Goal: Task Accomplishment & Management: Manage account settings

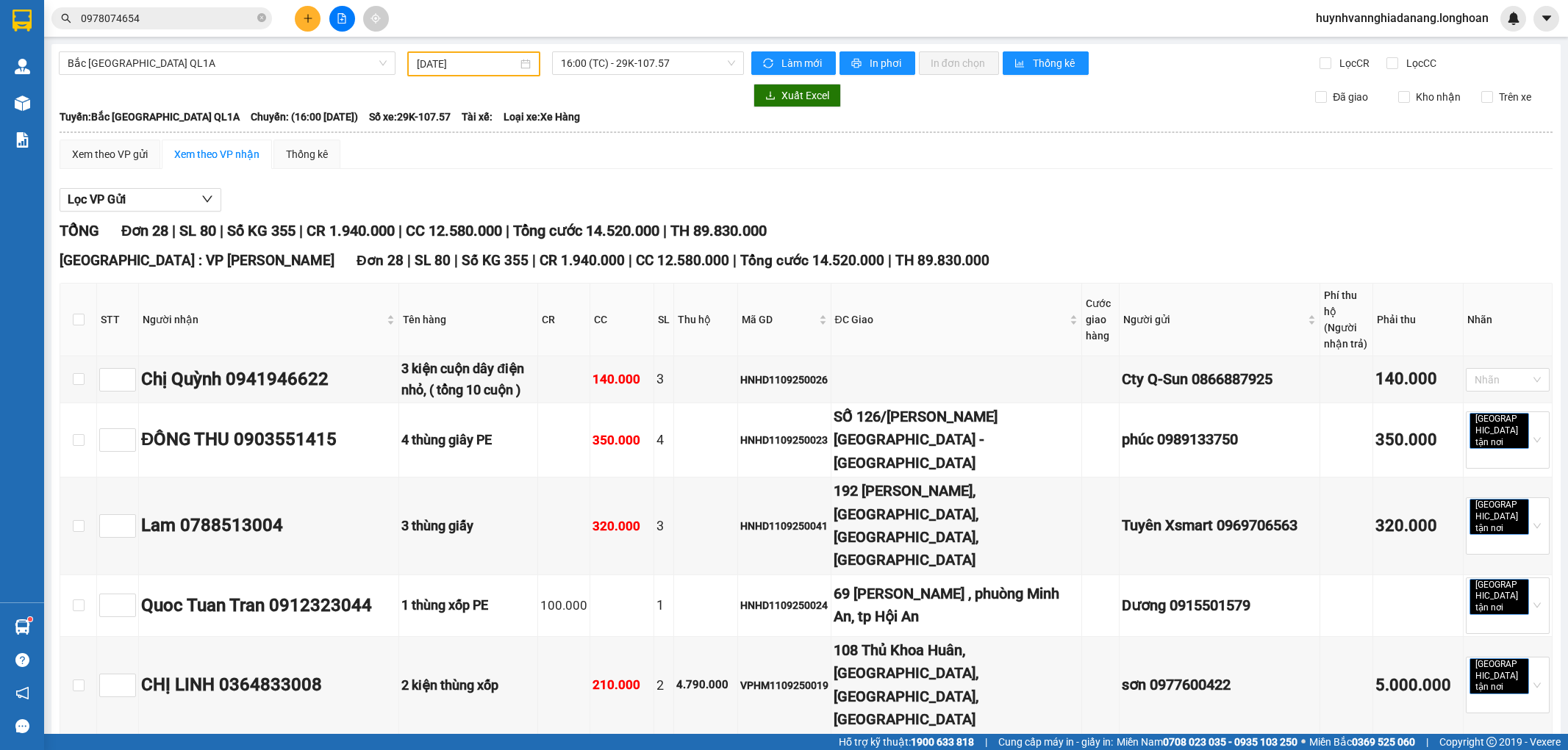
click at [309, 24] on button at bounding box center [308, 19] width 26 height 26
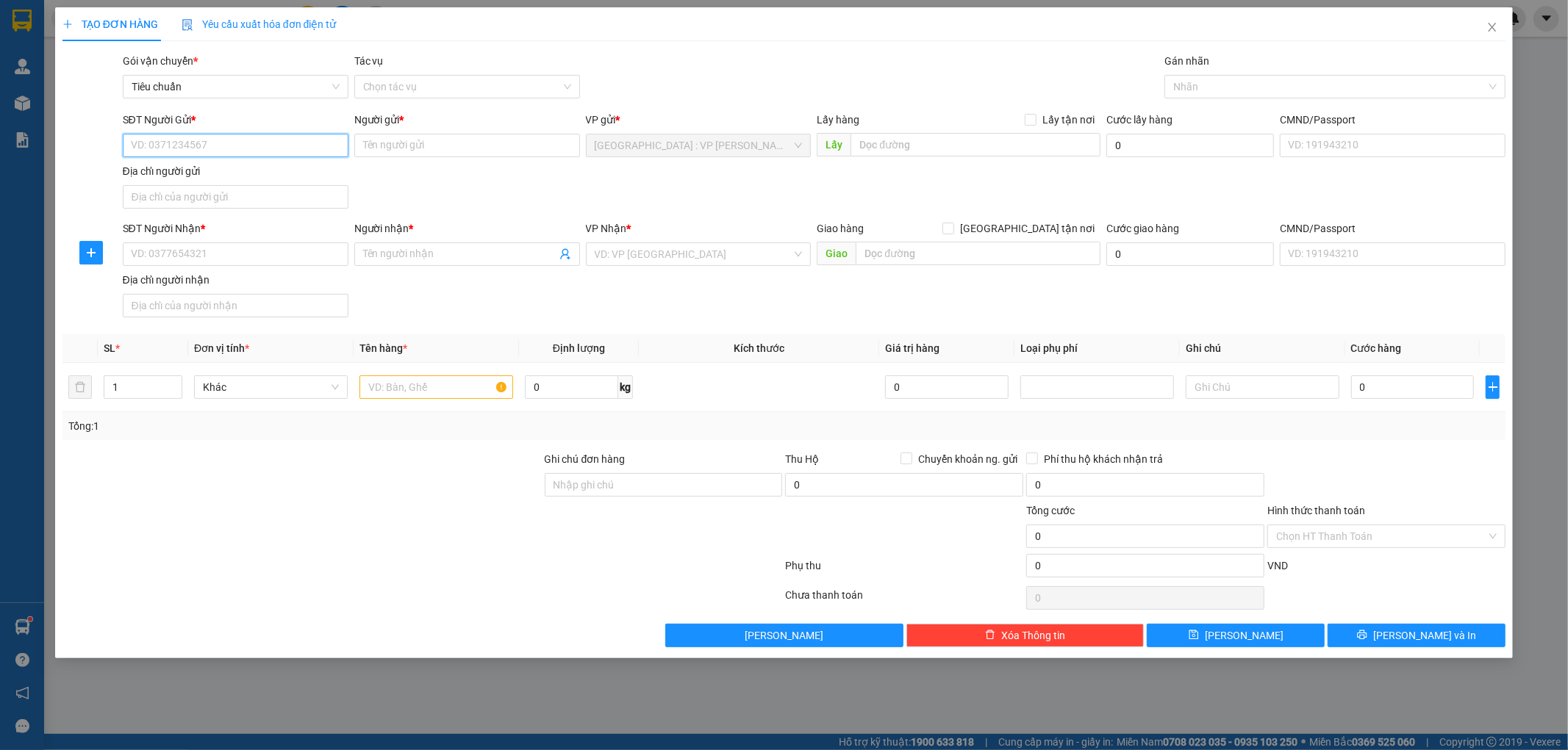
click at [234, 144] on input "SĐT Người Gửi *" at bounding box center [235, 146] width 225 height 24
type input "0908786168"
click at [395, 147] on input "Người gửi *" at bounding box center [466, 146] width 225 height 24
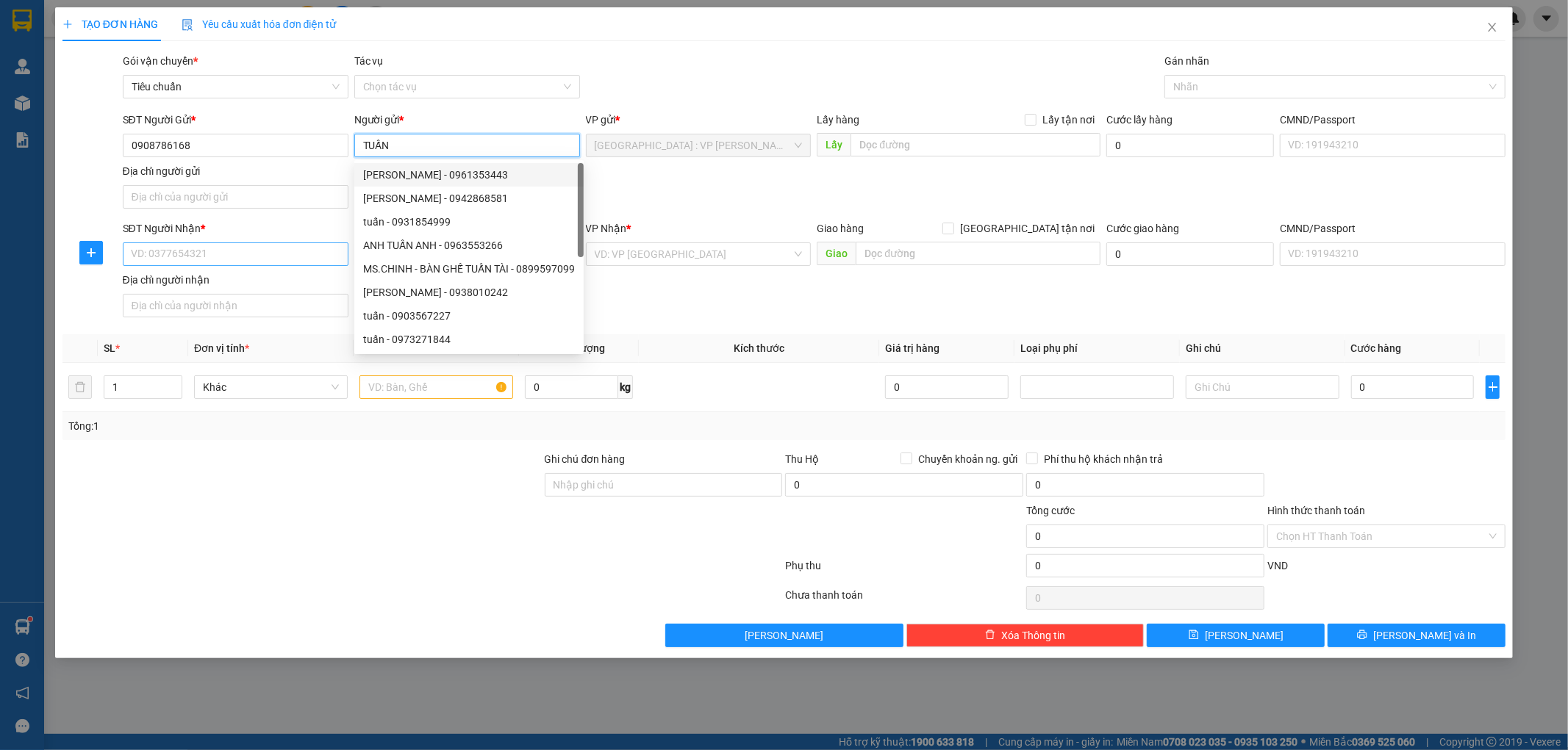
type input "TUẤN"
click at [209, 253] on input "SĐT Người Nhận *" at bounding box center [235, 254] width 225 height 24
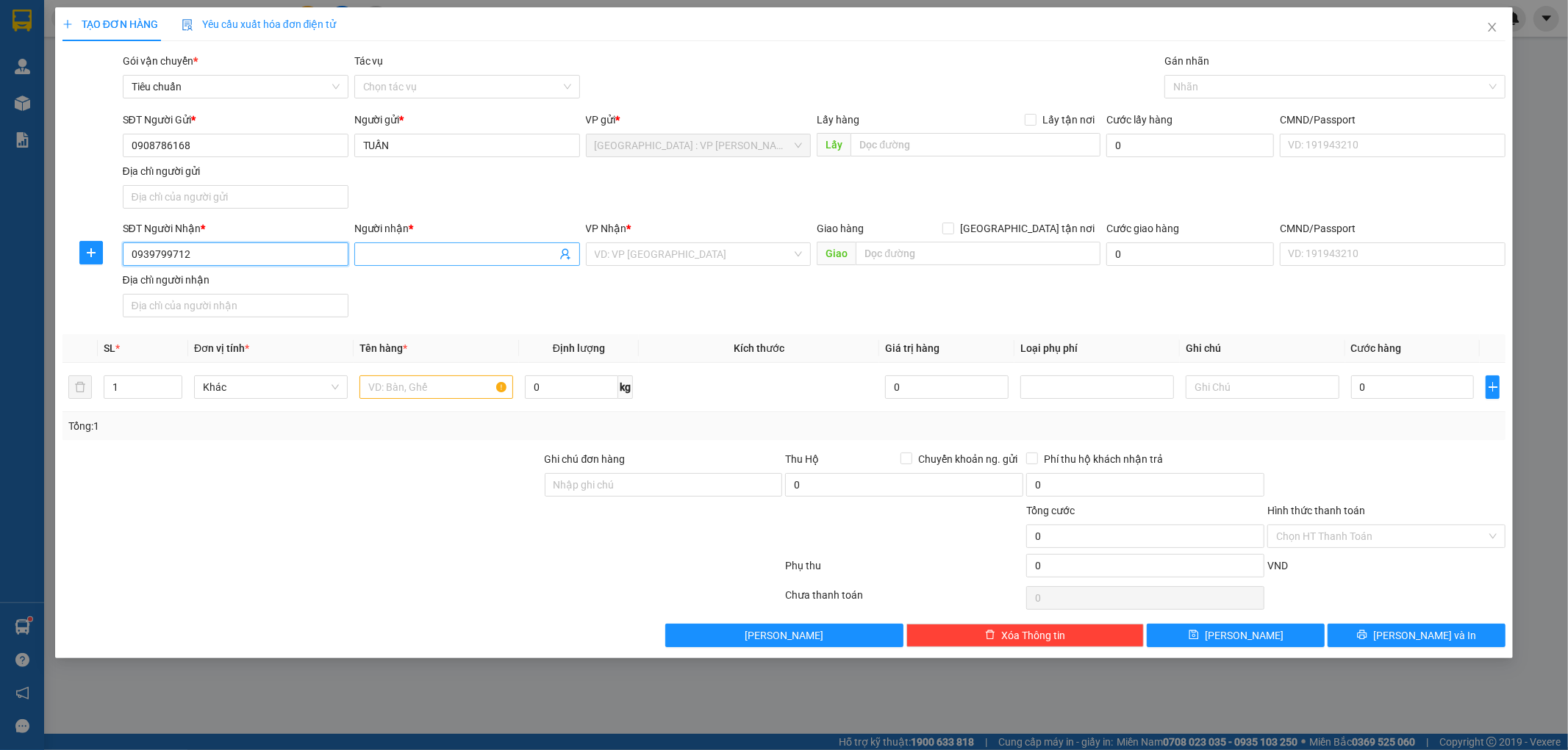
type input "0939799712"
click at [435, 255] on input "Người nhận *" at bounding box center [459, 254] width 194 height 16
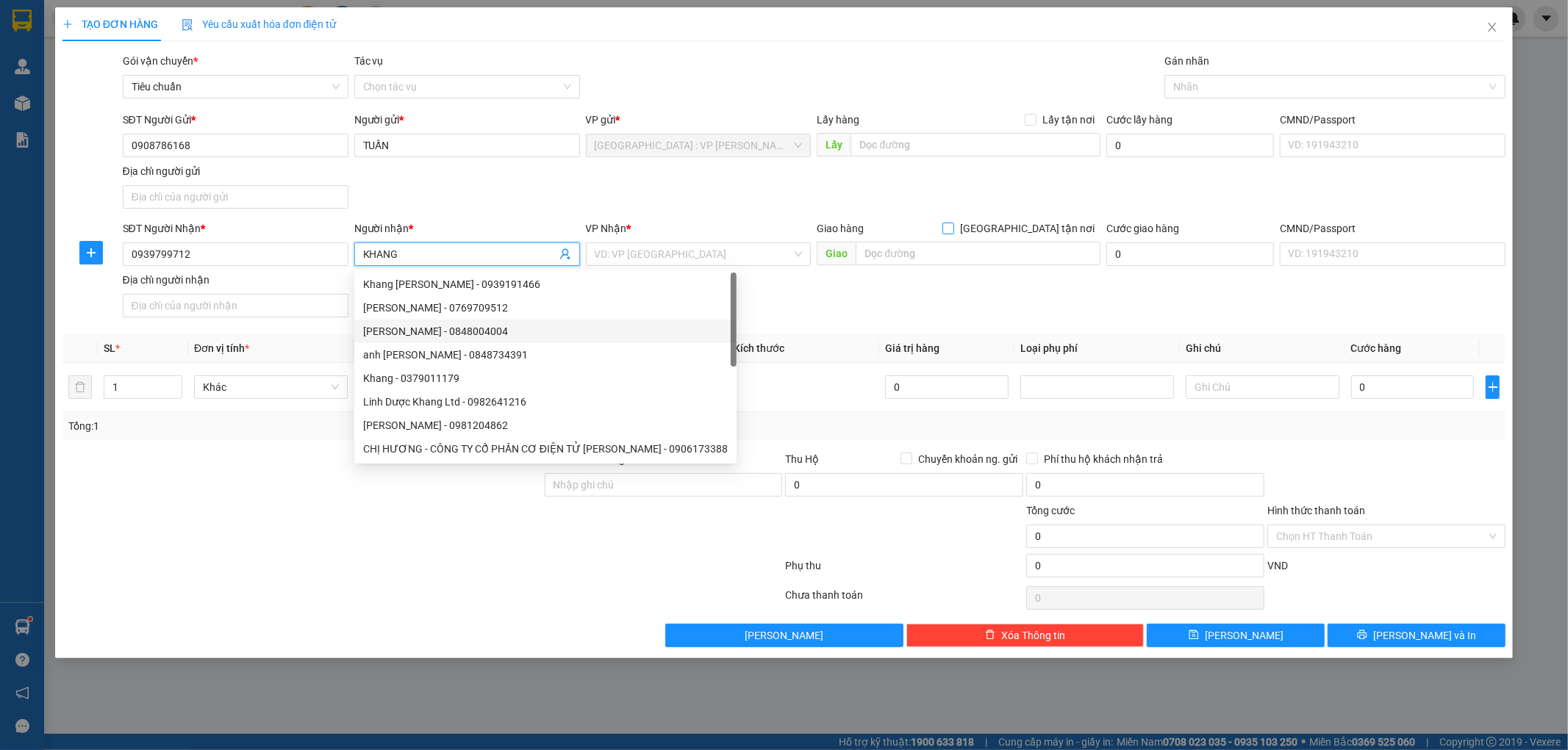
type input "KHANG"
drag, startPoint x: 1029, startPoint y: 226, endPoint x: 982, endPoint y: 241, distance: 49.3
click at [953, 226] on input "[GEOGRAPHIC_DATA] tận nơi" at bounding box center [948, 227] width 10 height 10
checkbox input "true"
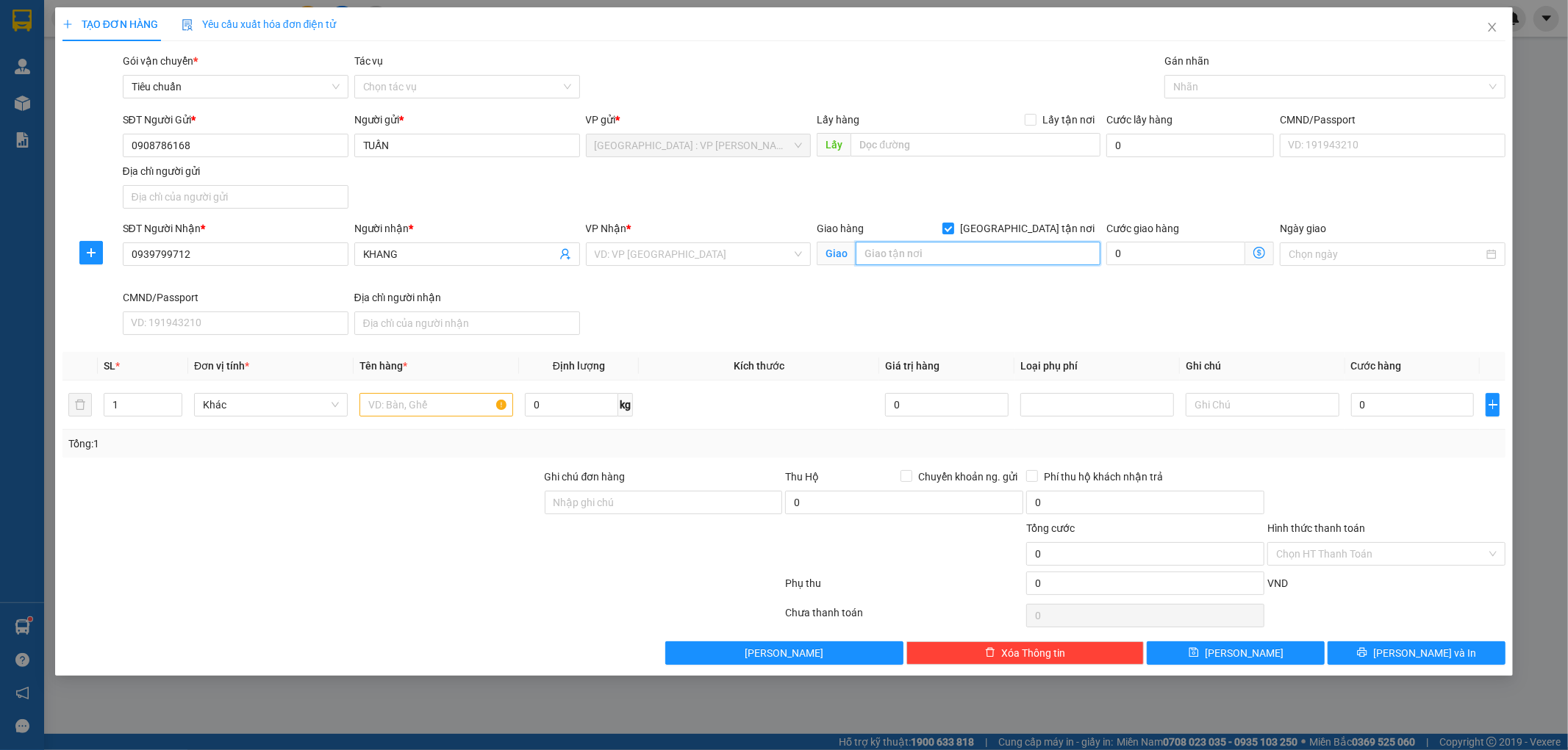
click at [961, 252] on input "text" at bounding box center [978, 254] width 245 height 24
type input "A"
type input "Â"
type input "ẤP MỸ HÒA,[GEOGRAPHIC_DATA],[GEOGRAPHIC_DATA],[GEOGRAPHIC_DATA]"
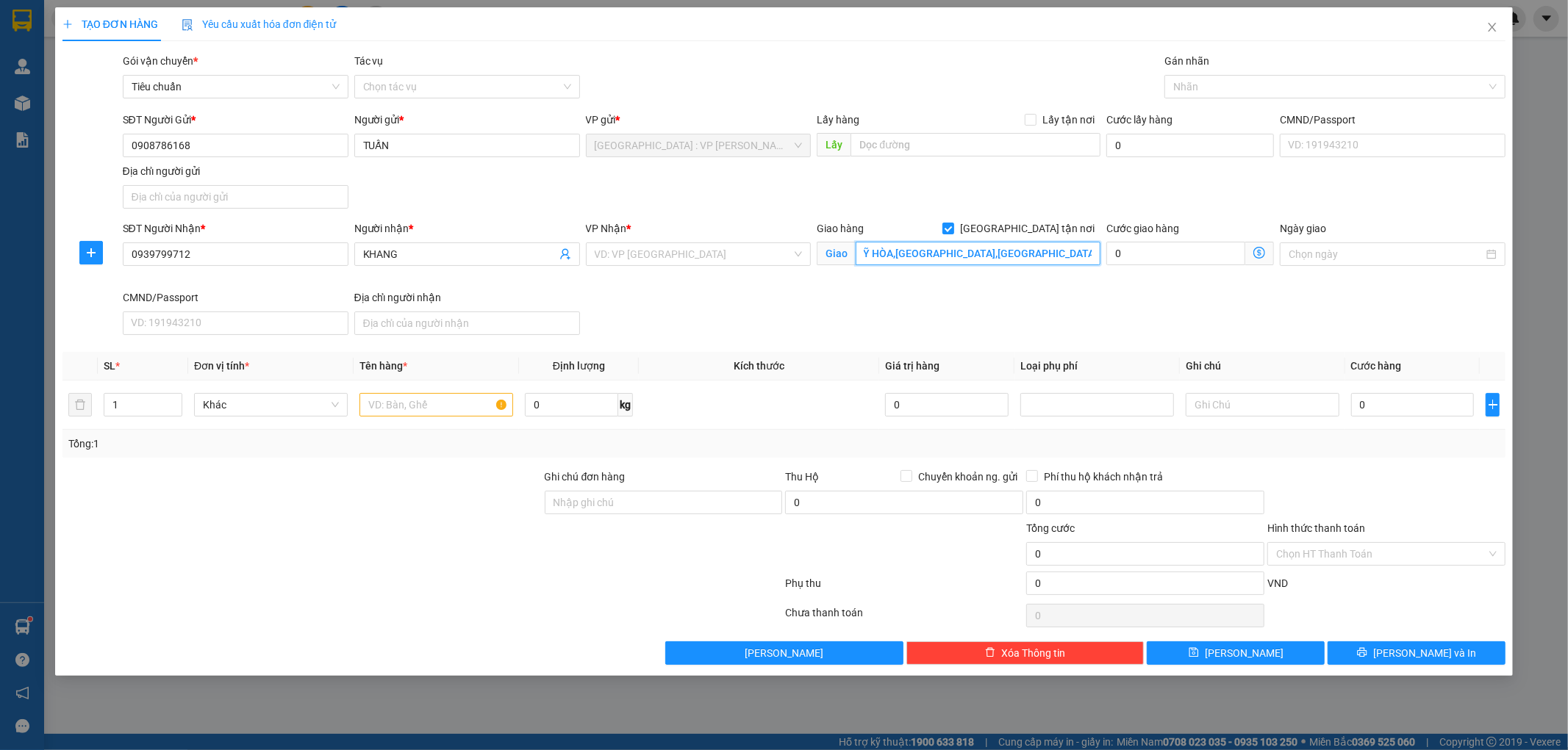
scroll to position [0, 0]
click at [738, 256] on input "search" at bounding box center [693, 254] width 197 height 22
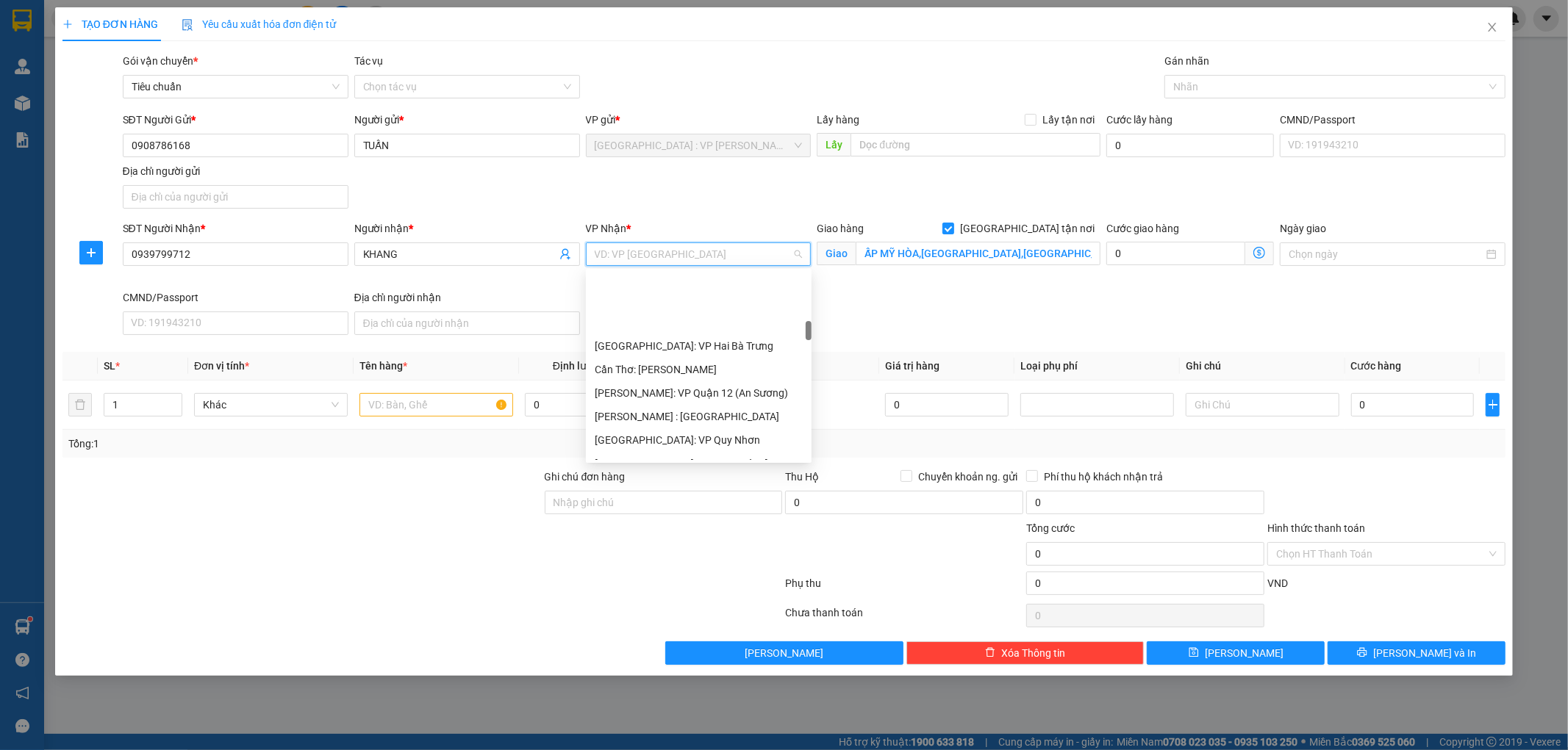
scroll to position [489, 0]
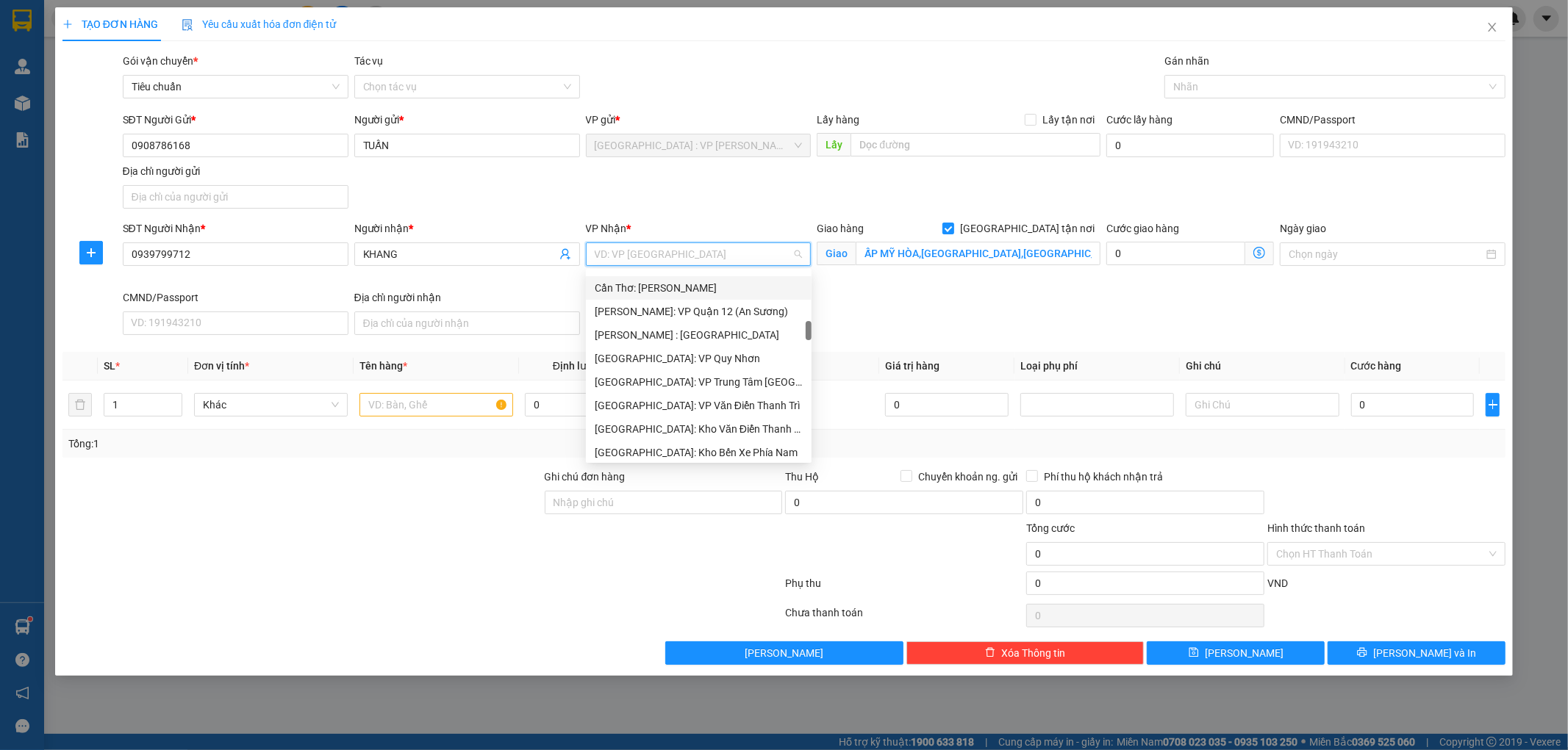
click at [702, 284] on div "Cần Thơ: [PERSON_NAME]" at bounding box center [699, 288] width 208 height 16
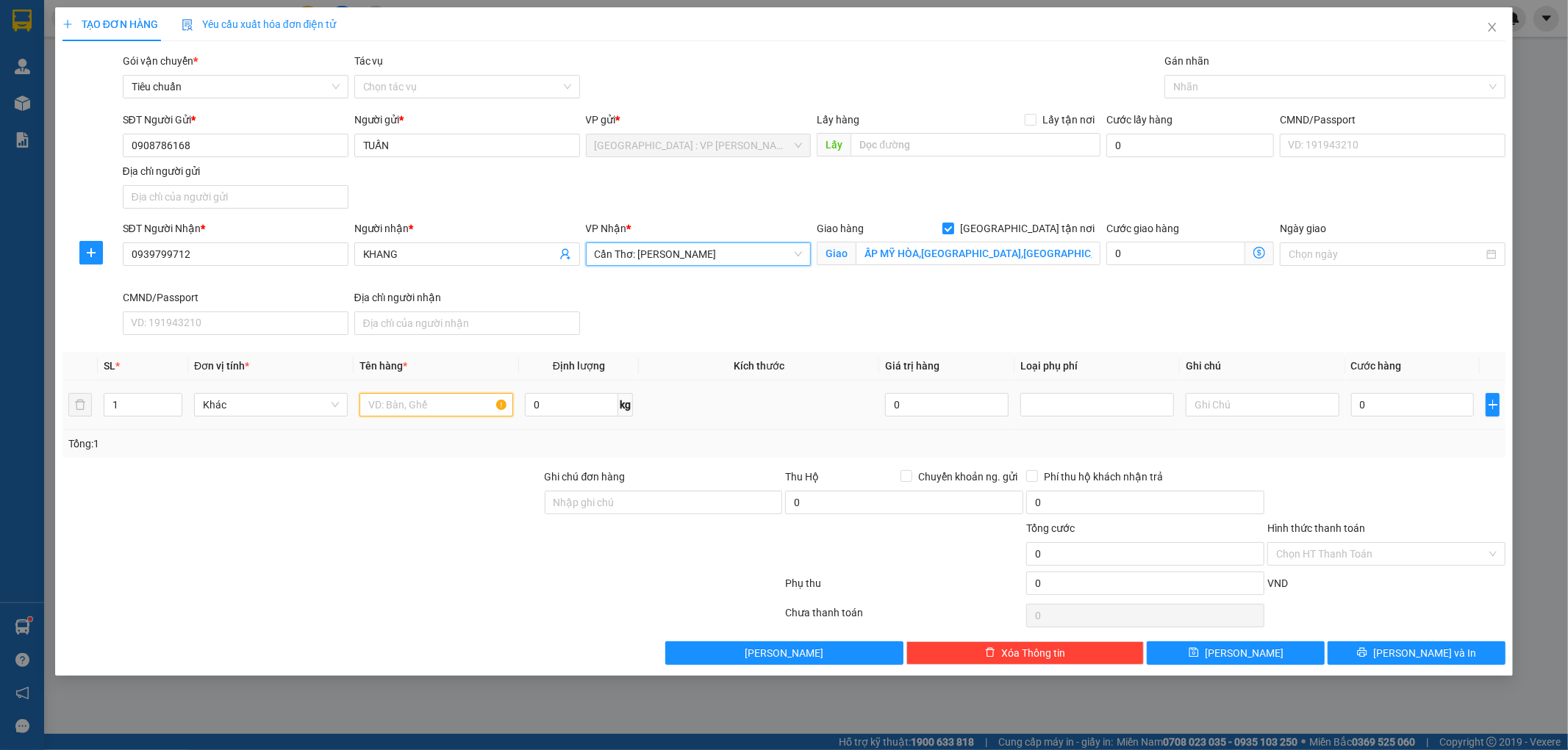
click at [459, 403] on input "text" at bounding box center [436, 405] width 154 height 24
click at [457, 413] on input "1 BĂNG KA XE CUW3SU THƯƠNG" at bounding box center [436, 405] width 154 height 24
type input "1 BĂNG KA XE CỨU THƯƠNG"
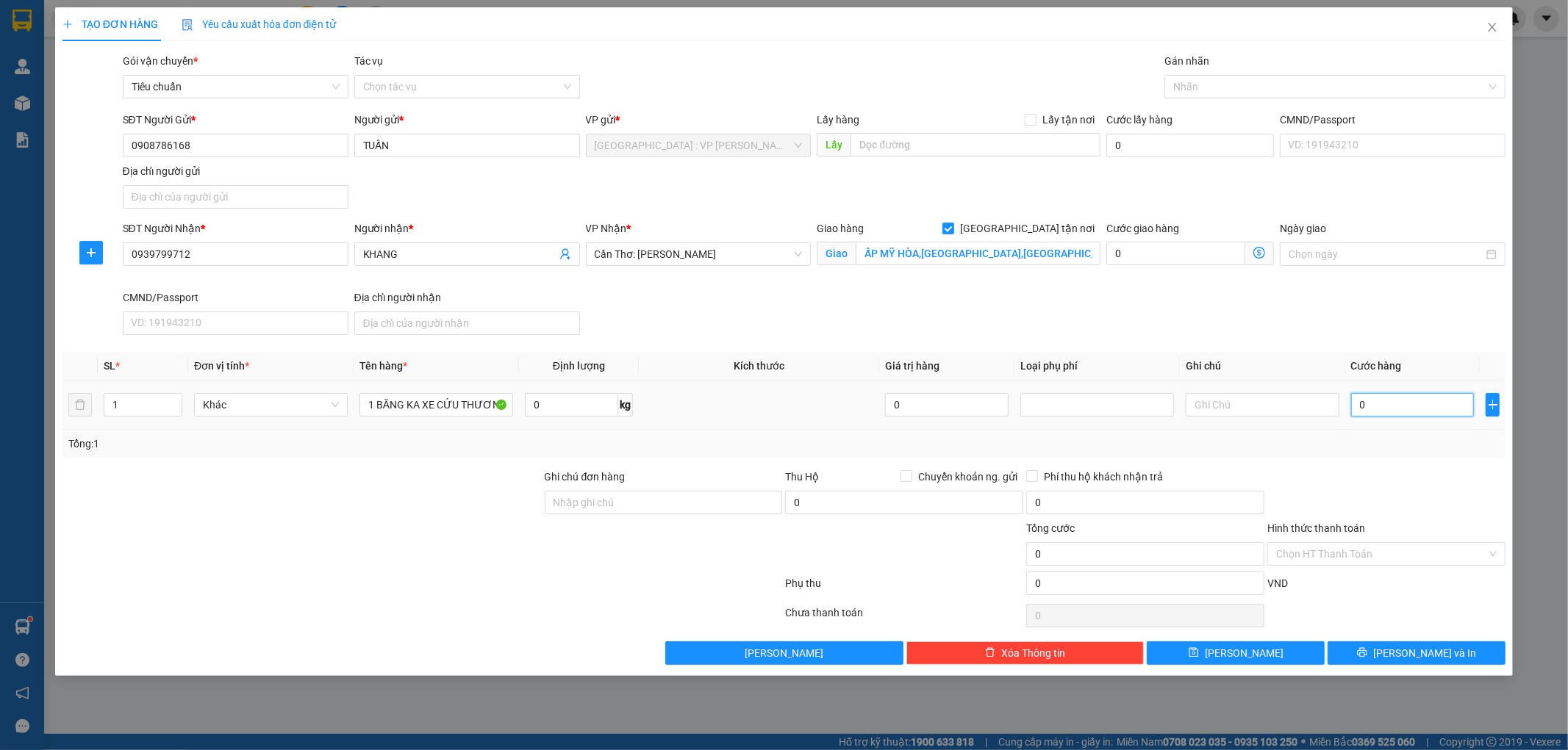
click at [1431, 408] on input "0" at bounding box center [1412, 405] width 123 height 24
type input "4"
type input "45"
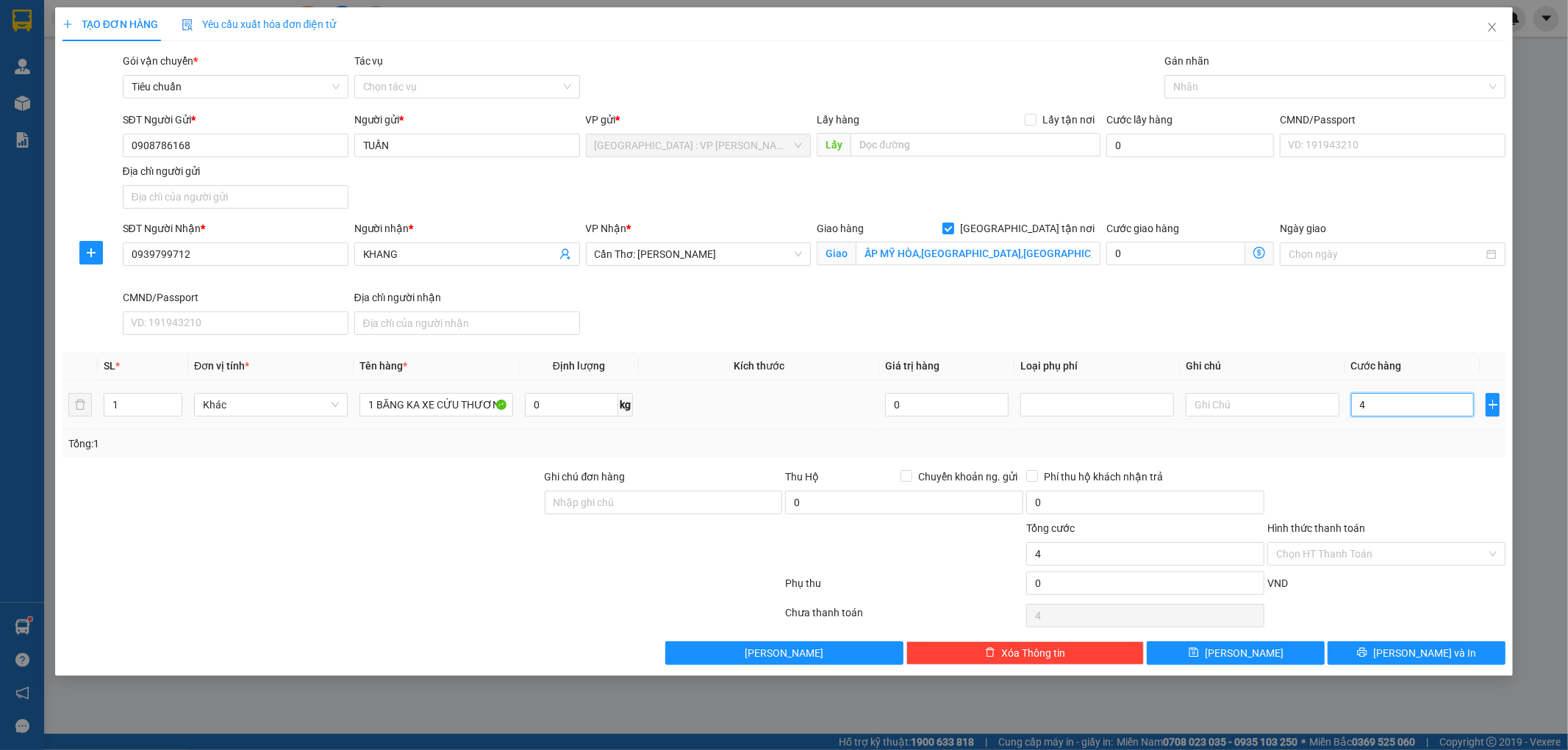
type input "45"
type input "450"
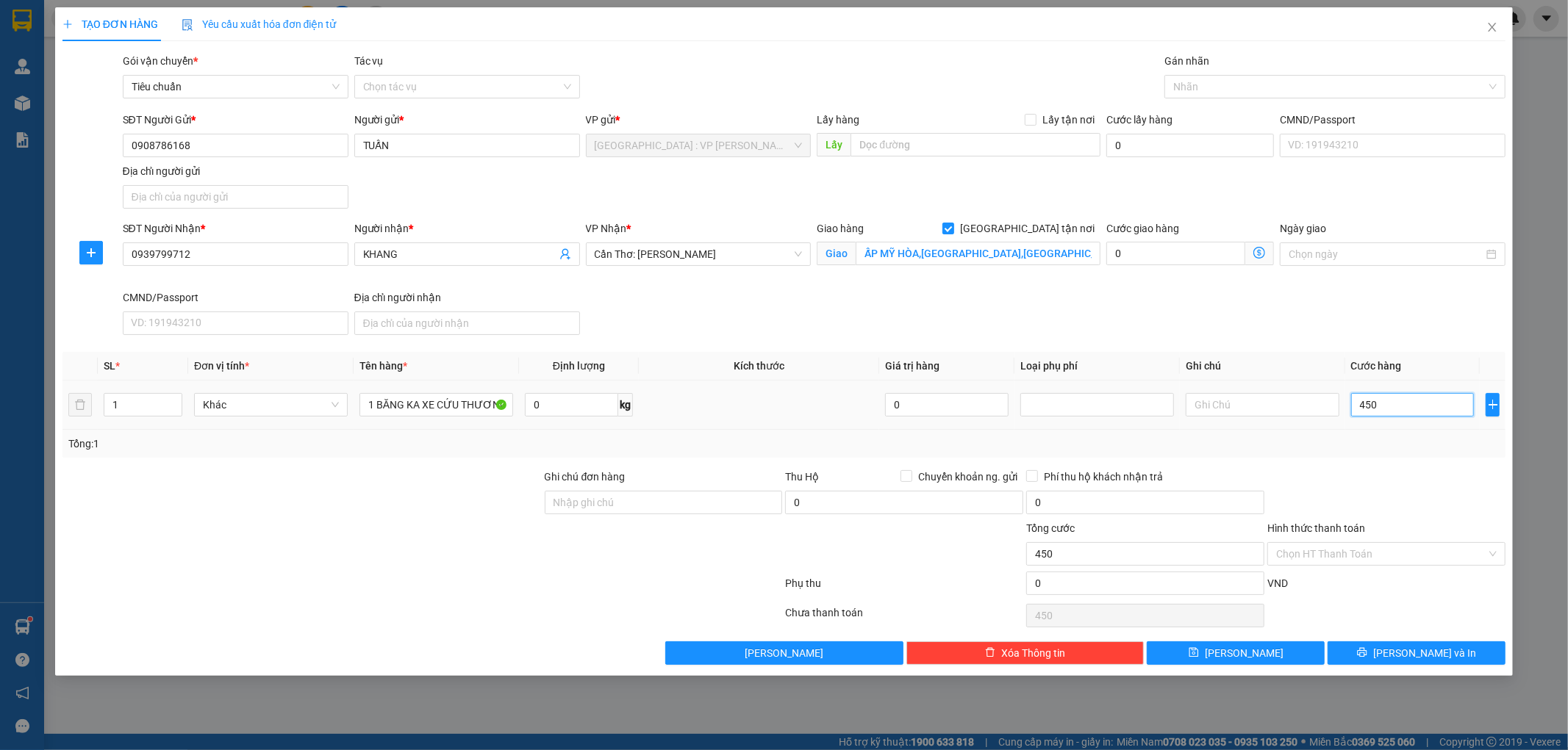
type input "4.500"
type input "45.000"
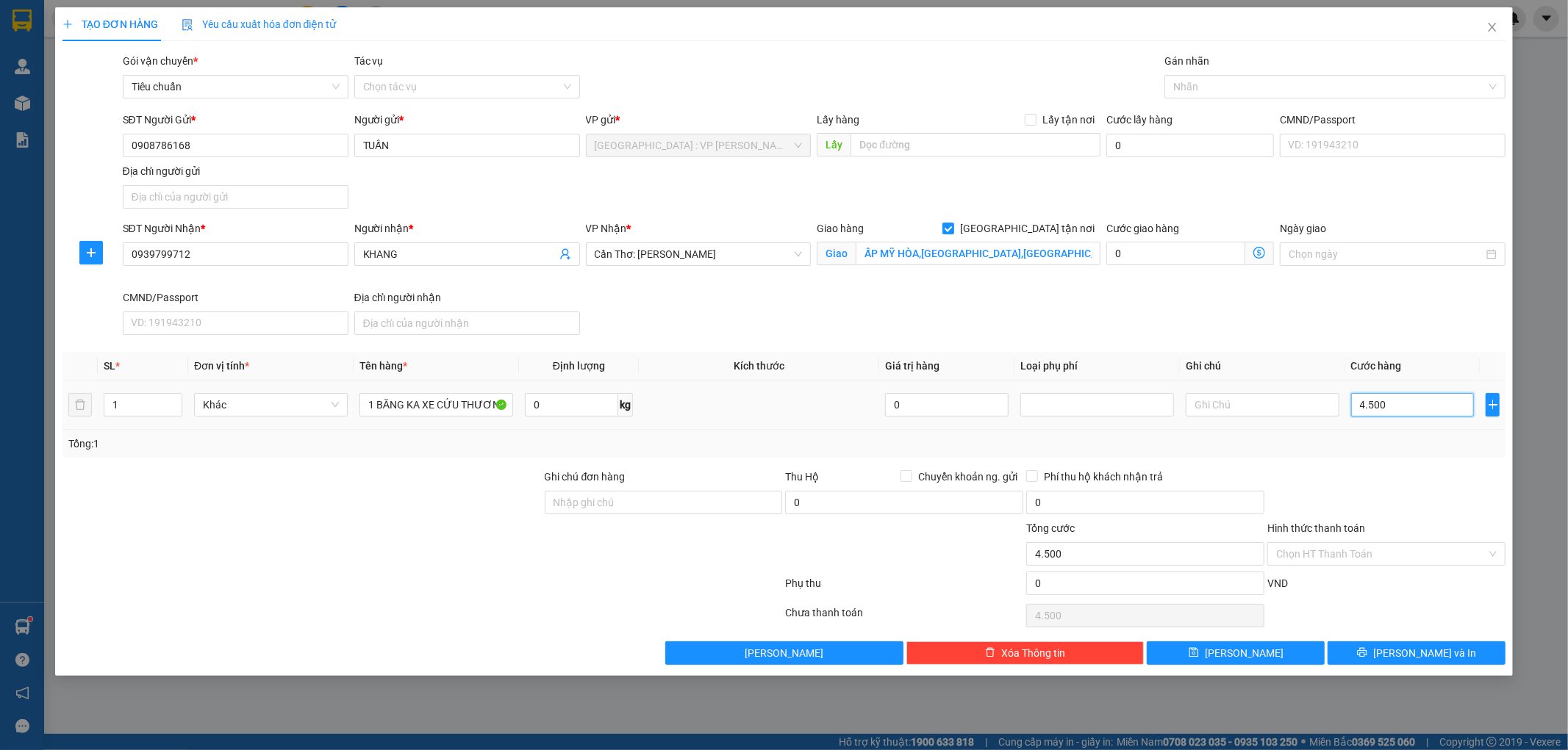
type input "45.000"
type input "450.000"
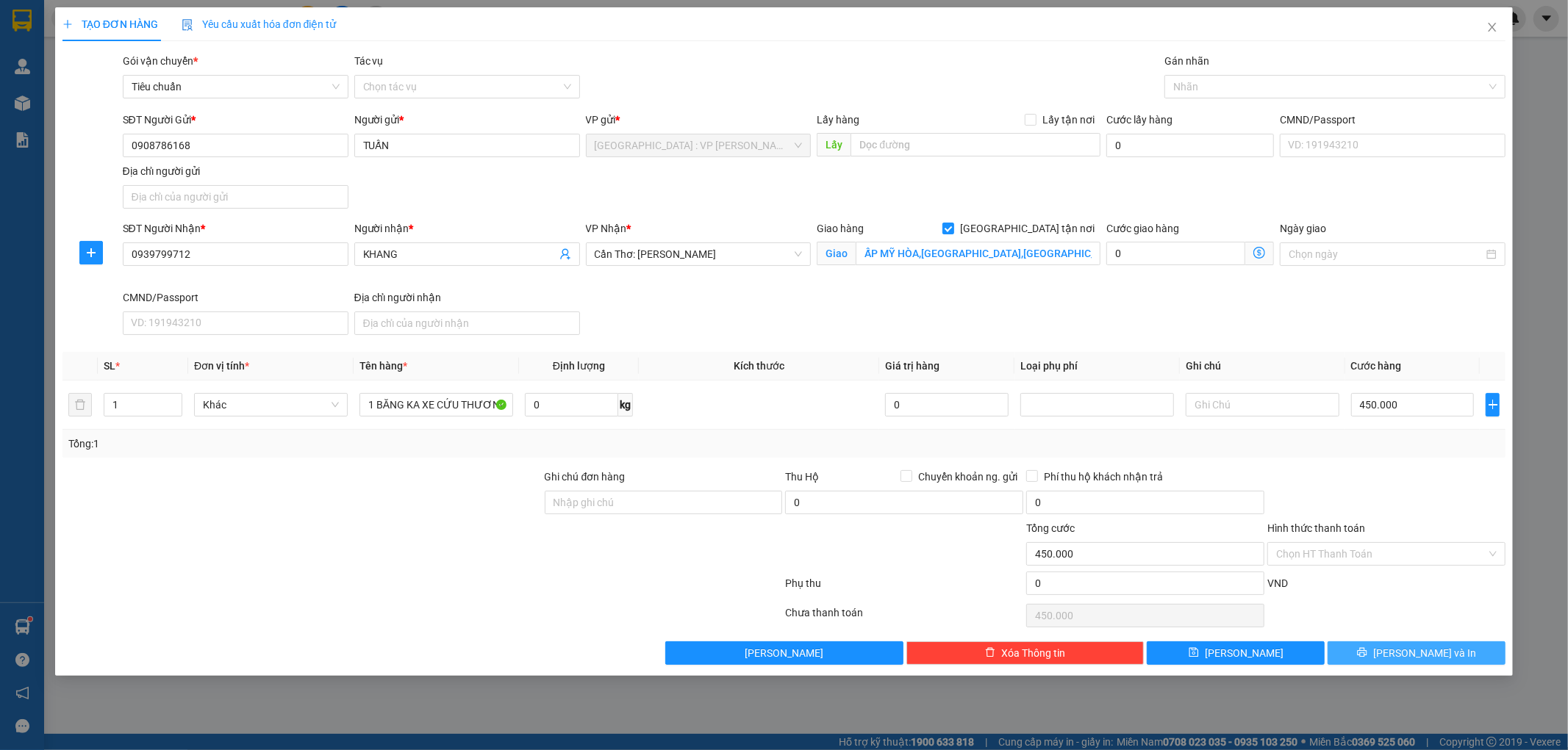
click at [1369, 656] on button "[PERSON_NAME] và In" at bounding box center [1416, 654] width 178 height 24
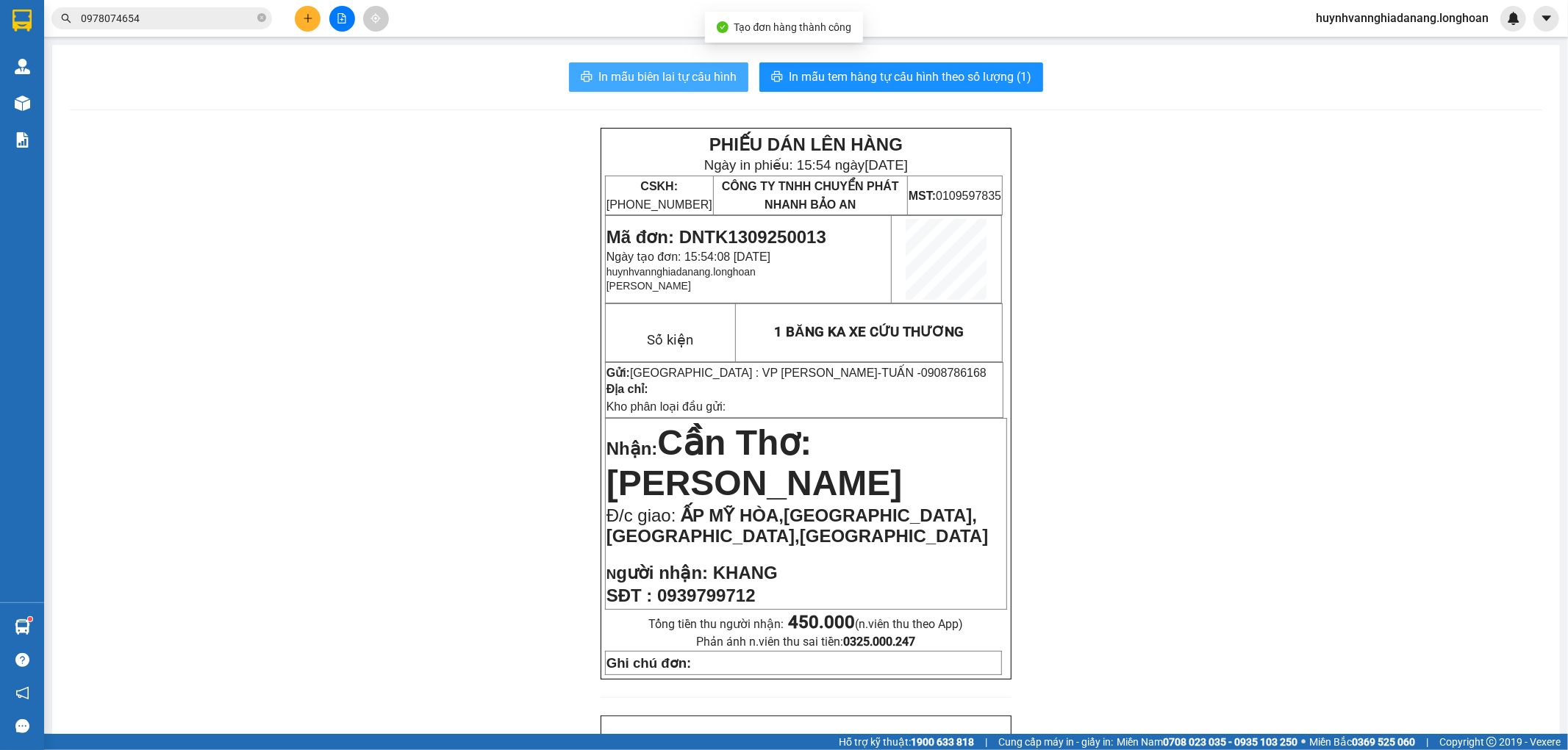
click at [682, 71] on span "In mẫu biên lai tự cấu hình" at bounding box center [667, 76] width 138 height 19
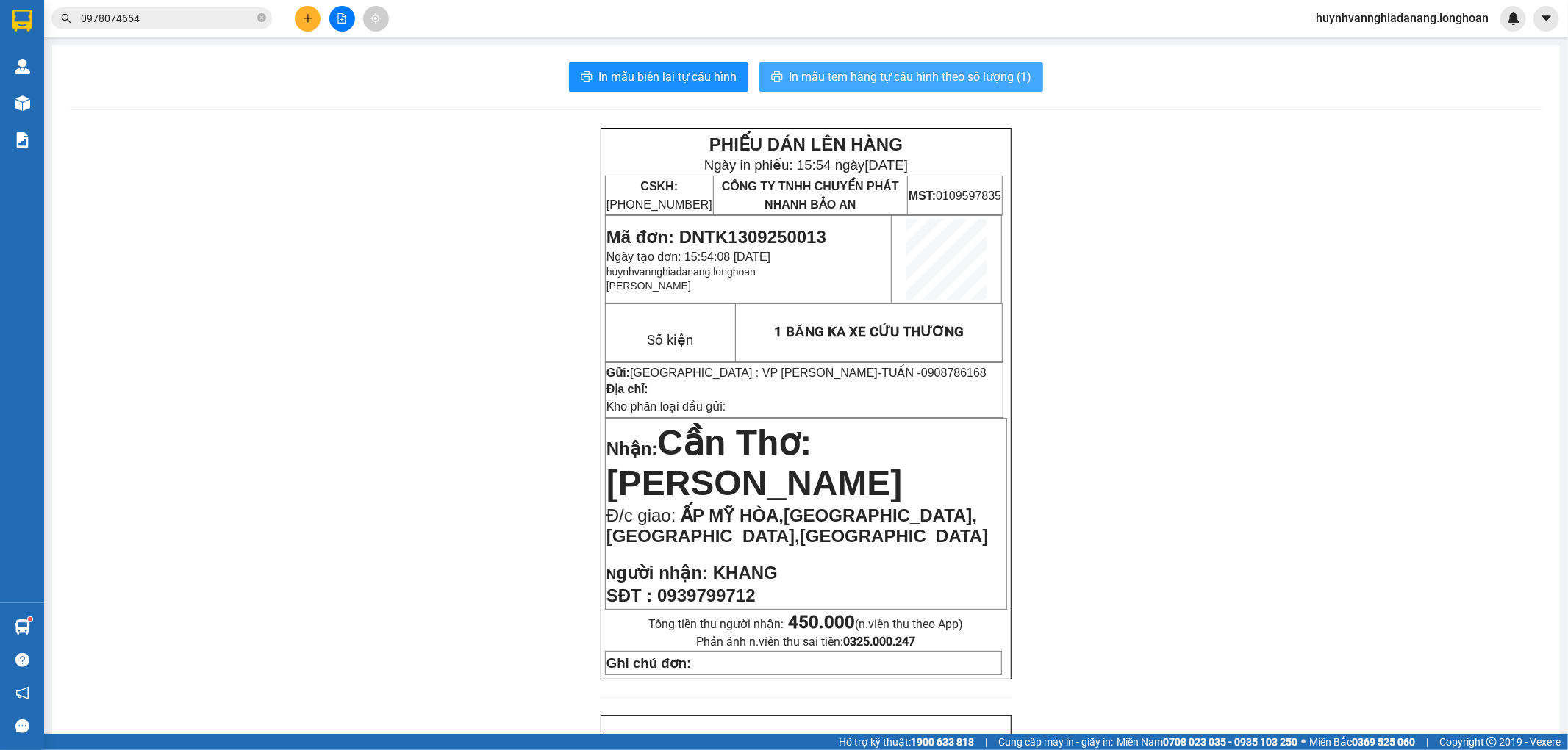
click at [909, 71] on span "In mẫu tem hàng tự cấu hình theo số lượng (1)" at bounding box center [910, 76] width 242 height 19
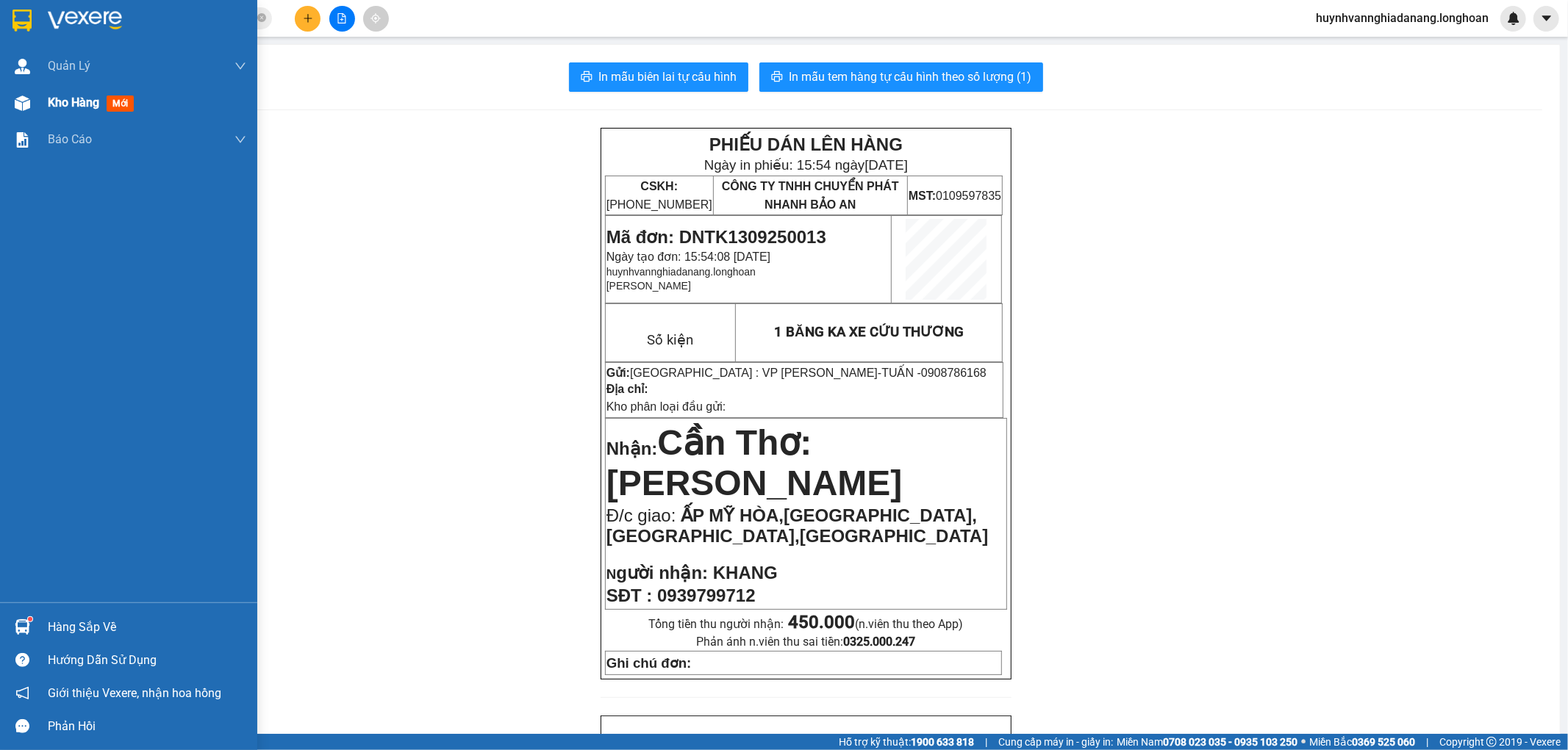
click at [67, 108] on span "Kho hàng" at bounding box center [73, 102] width 52 height 14
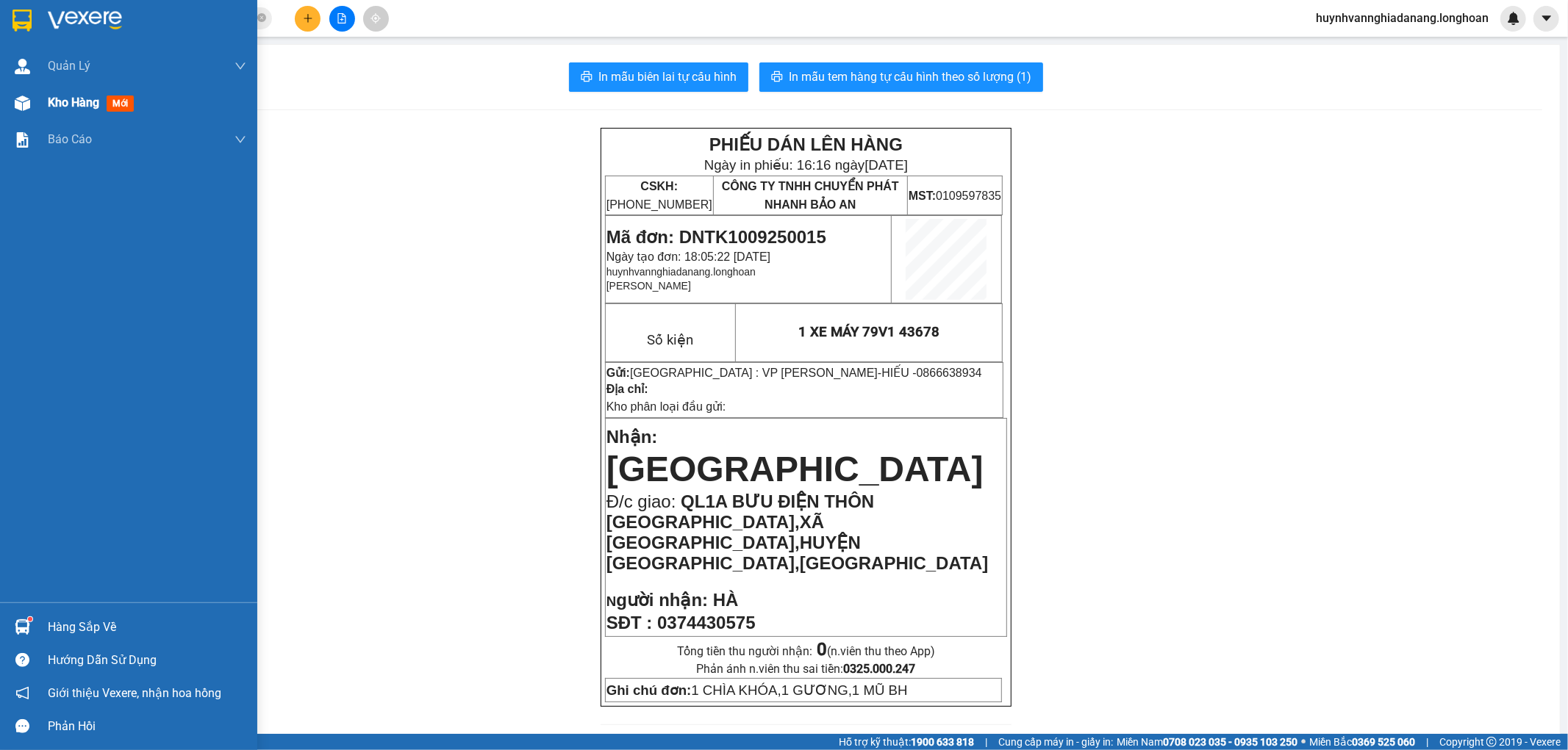
click at [86, 106] on span "Kho hàng" at bounding box center [73, 102] width 52 height 14
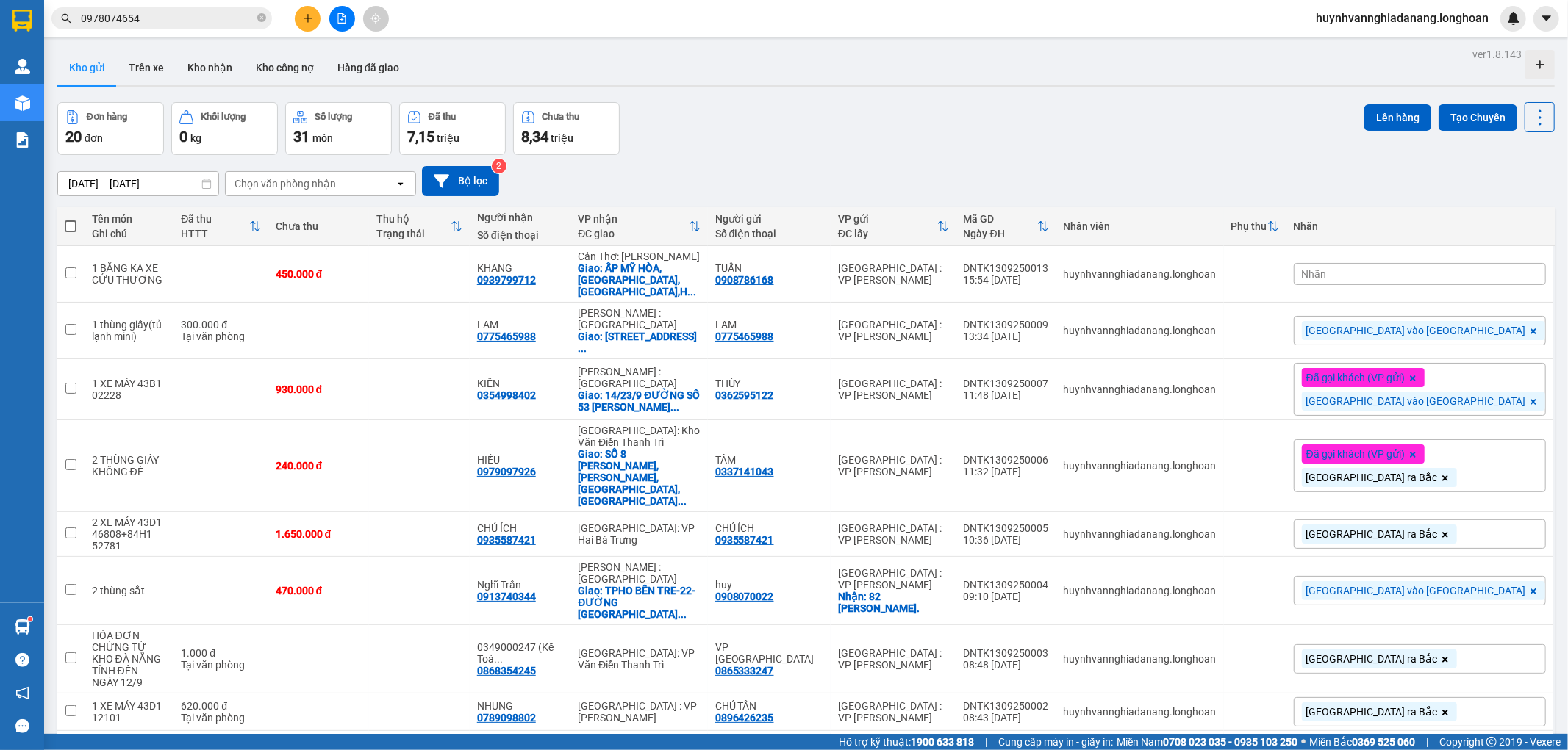
click at [1393, 113] on button "Lên hàng" at bounding box center [1397, 117] width 66 height 27
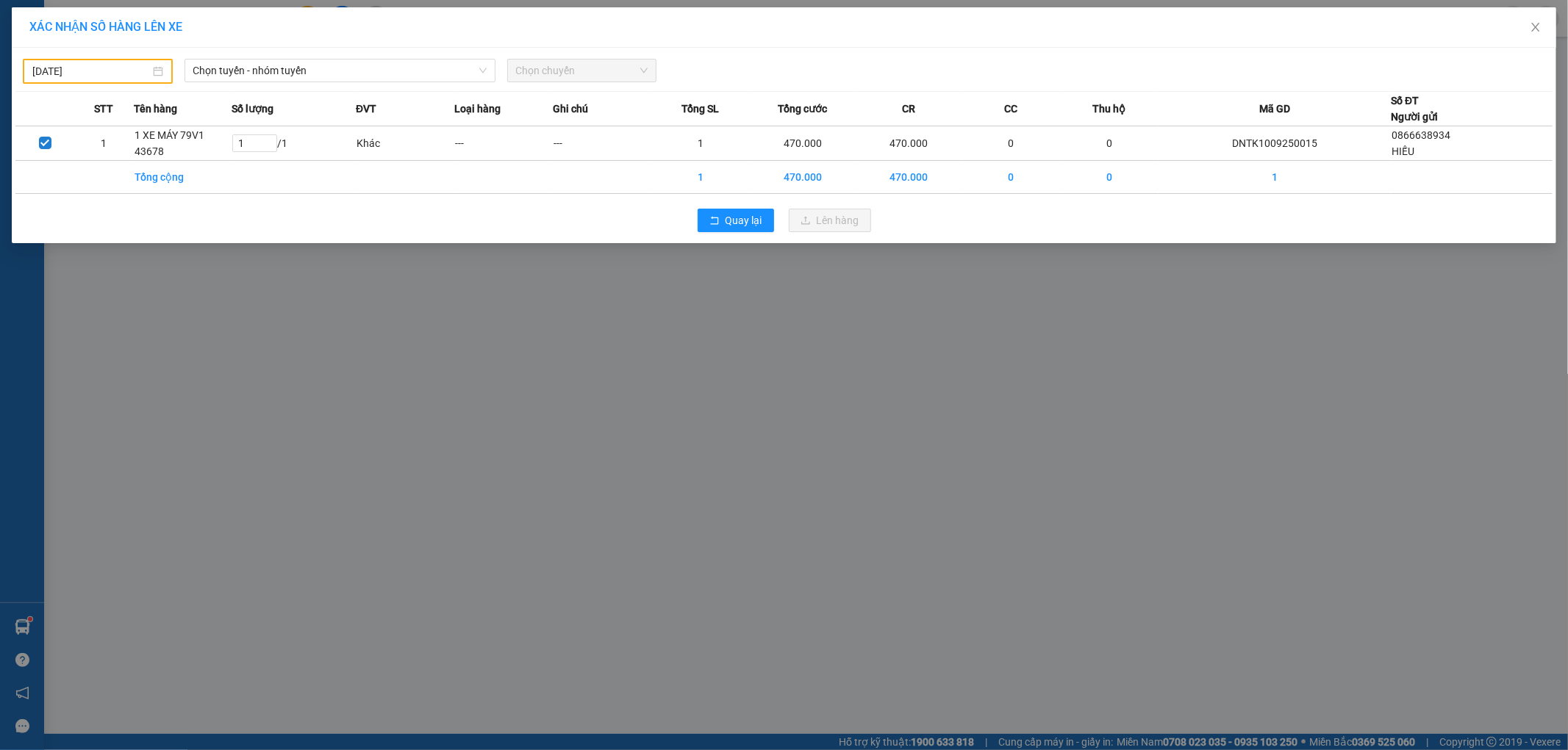
click at [123, 73] on body "Kết quả tìm kiếm ( 58 ) Bộ lọc Mã ĐH Trạng thái Món hàng Thu hộ Tổng cước Chưa …" at bounding box center [784, 375] width 1568 height 750
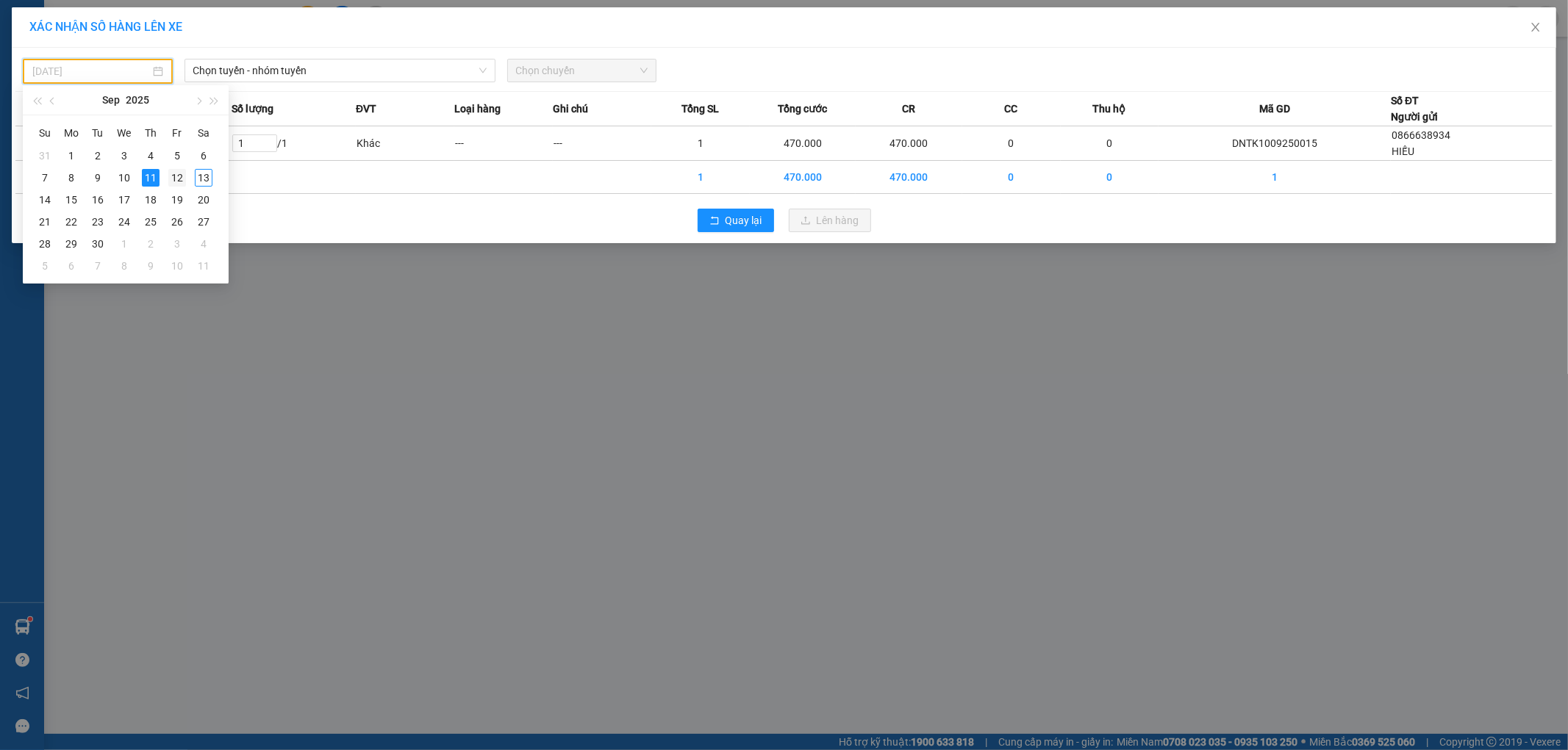
click at [174, 177] on div "12" at bounding box center [178, 178] width 18 height 18
type input "[DATE]"
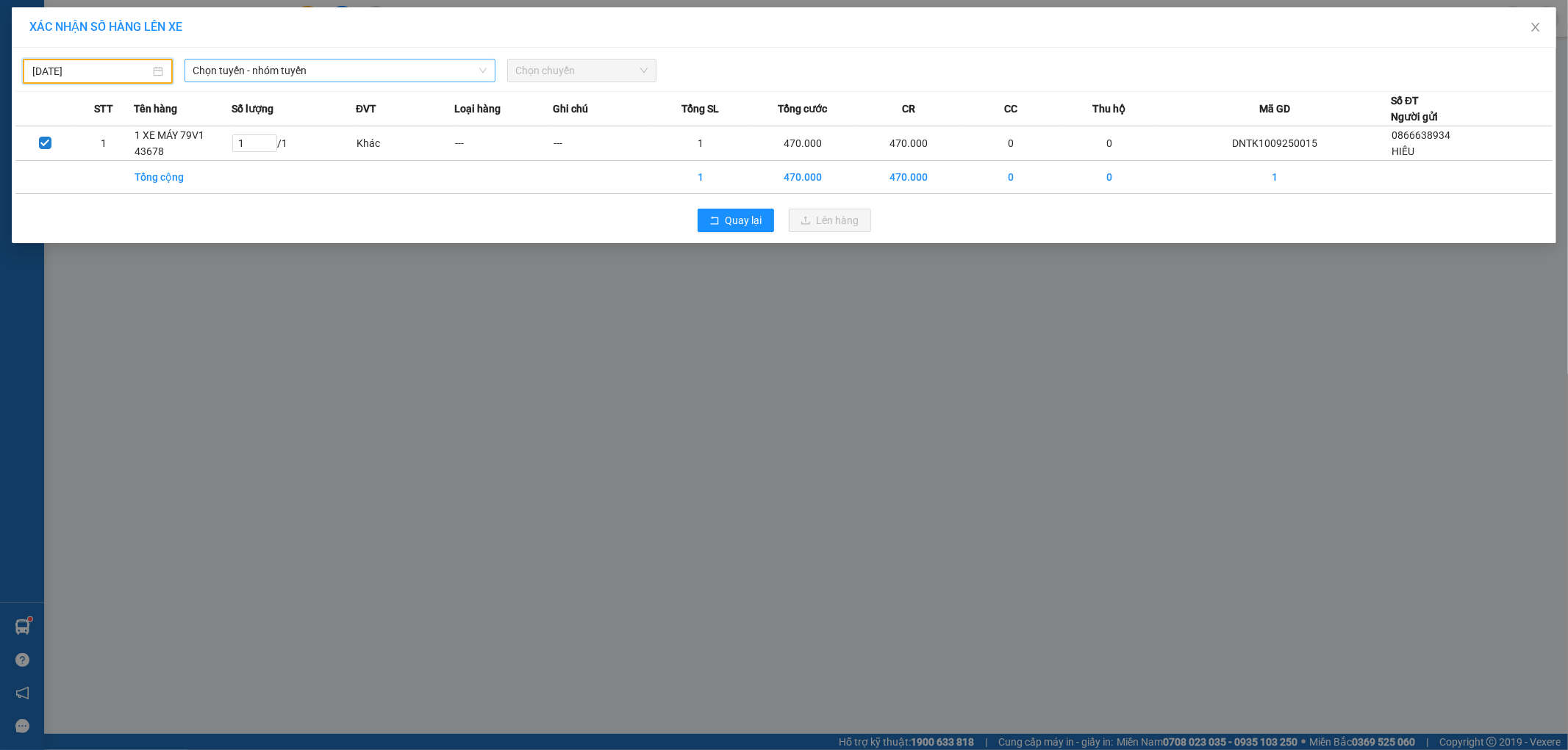
click at [329, 69] on span "Chọn tuyến - nhóm tuyến" at bounding box center [340, 70] width 294 height 22
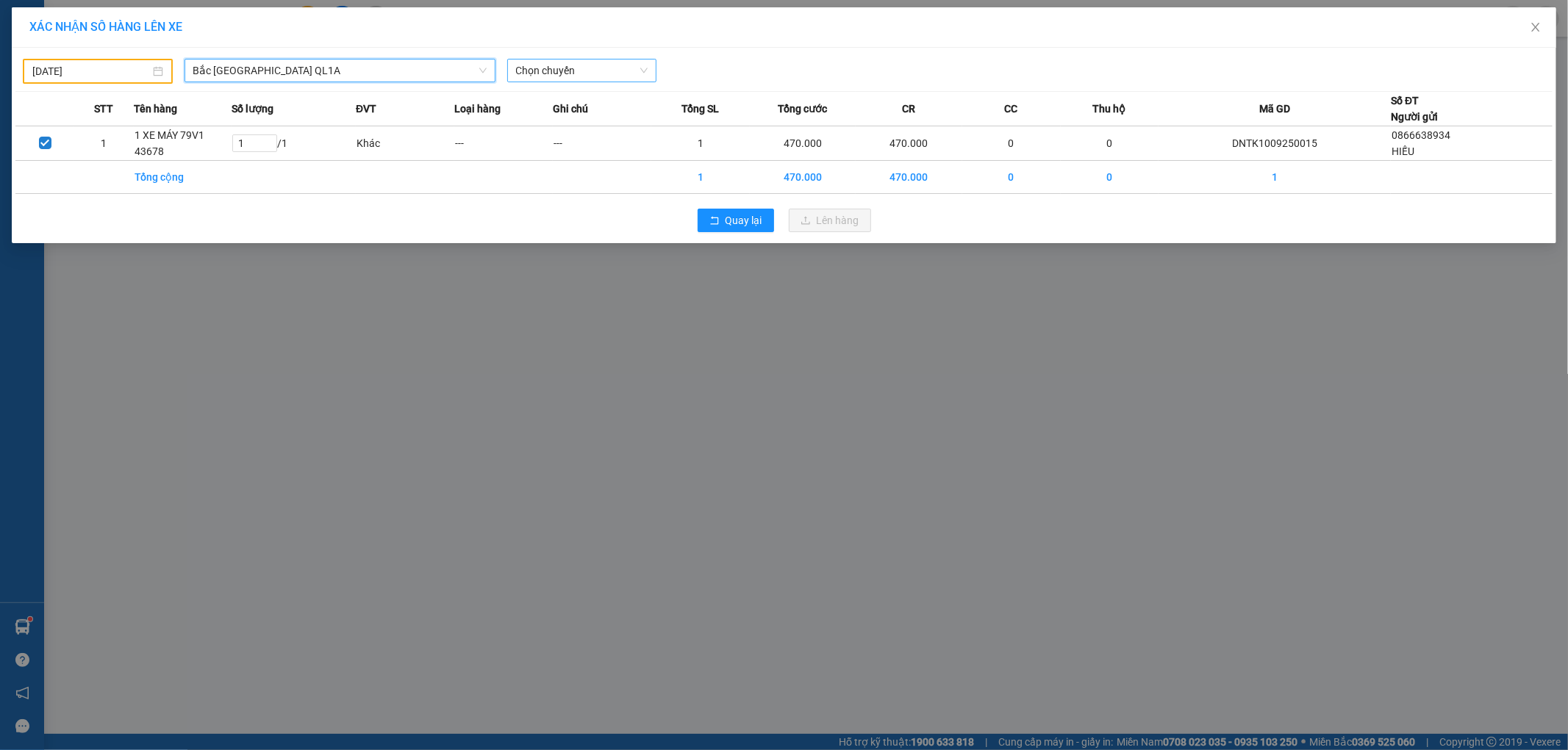
click at [591, 69] on span "Chọn chuyến" at bounding box center [582, 70] width 132 height 22
click at [610, 120] on div "16:00 (TC) - 29K-107.57" at bounding box center [574, 123] width 115 height 16
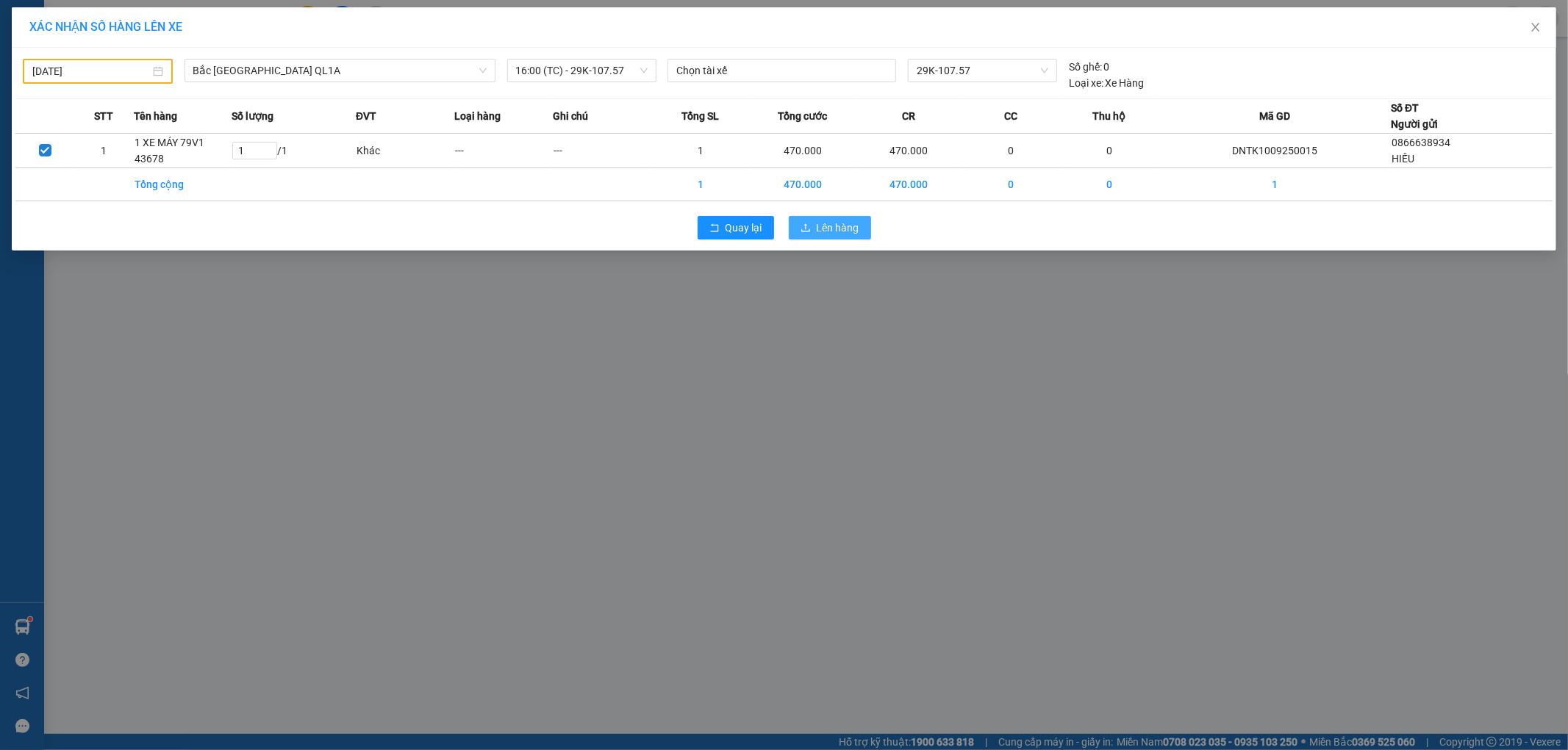
click at [835, 230] on span "Lên hàng" at bounding box center [838, 227] width 43 height 16
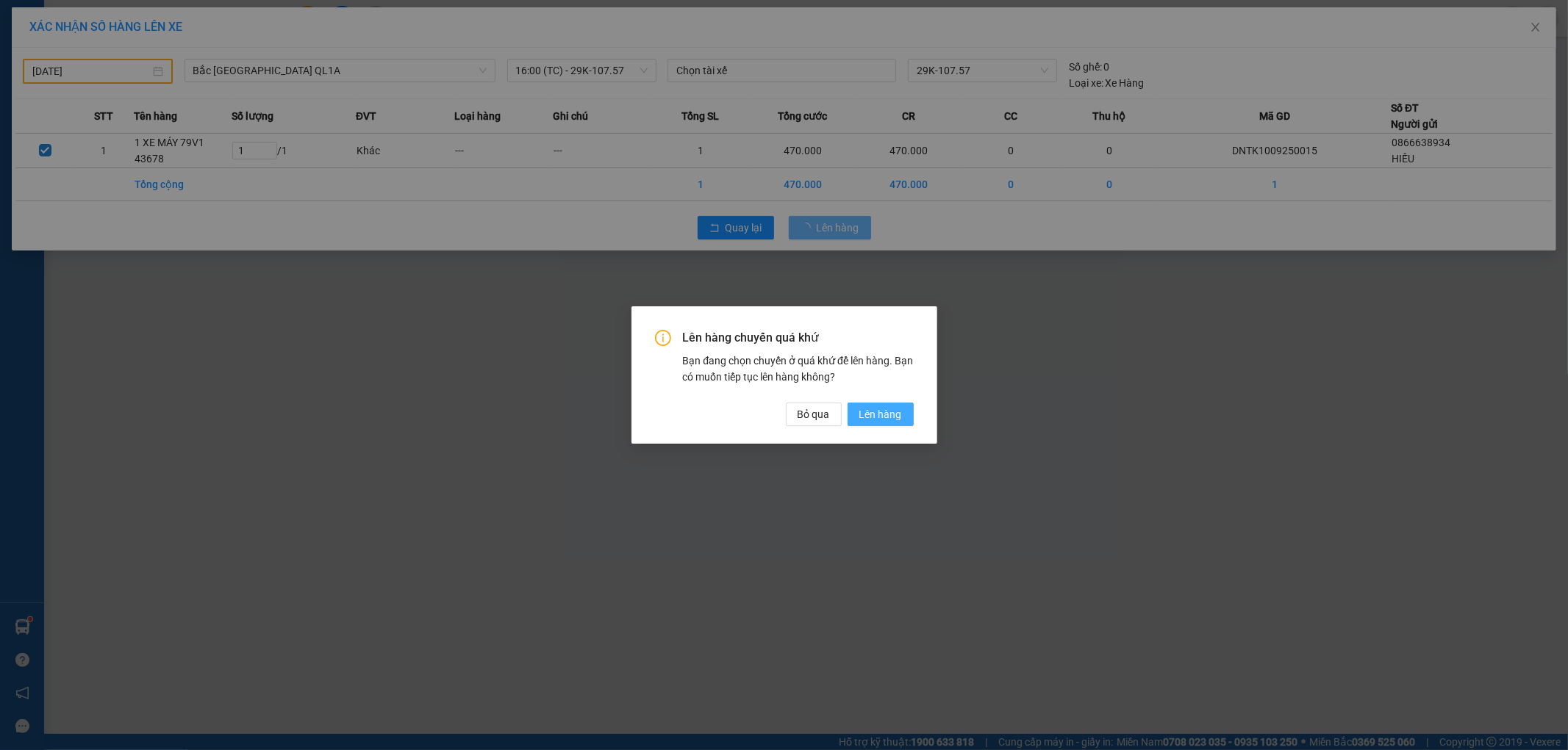
click at [879, 417] on span "Lên hàng" at bounding box center [880, 415] width 43 height 16
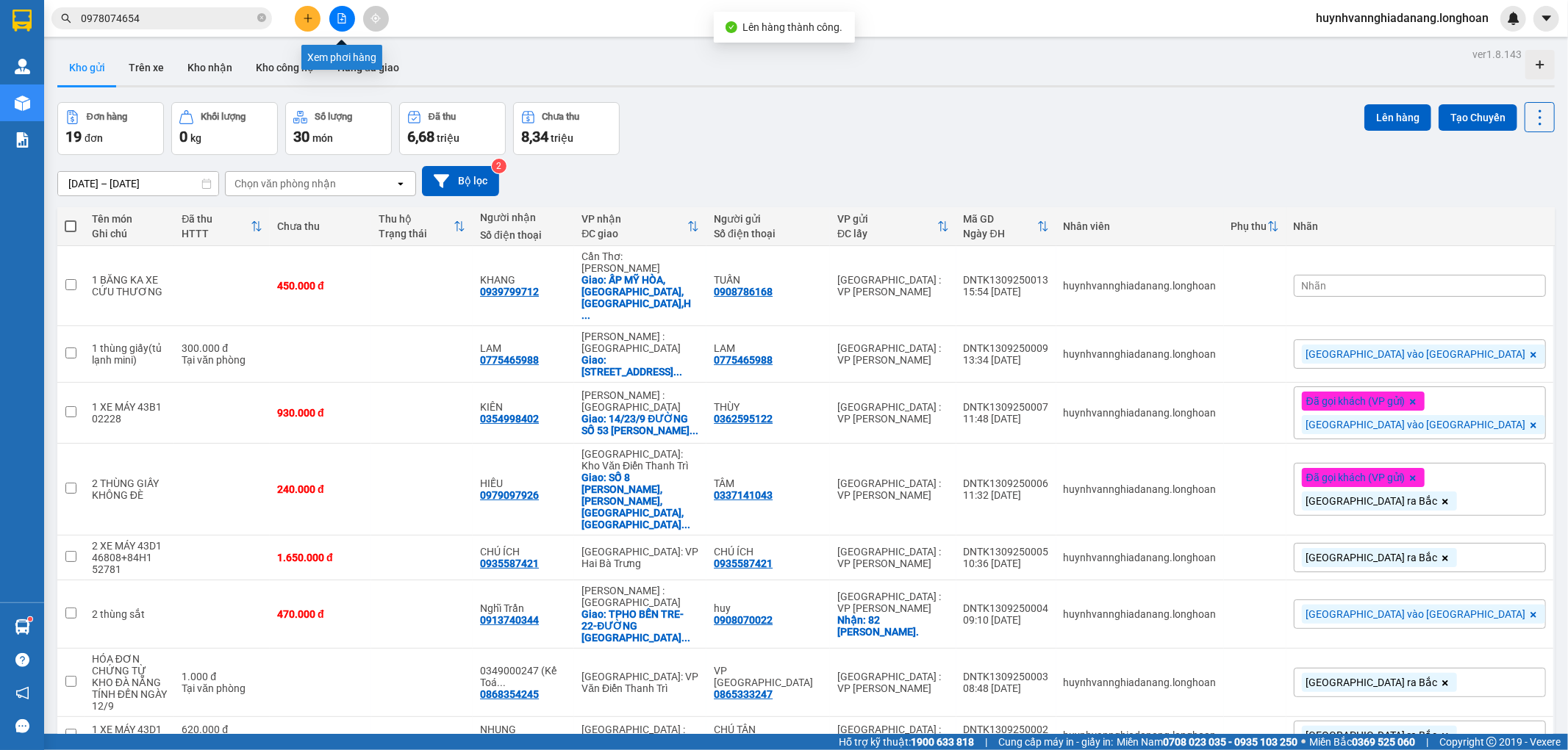
click at [344, 27] on button at bounding box center [342, 19] width 26 height 26
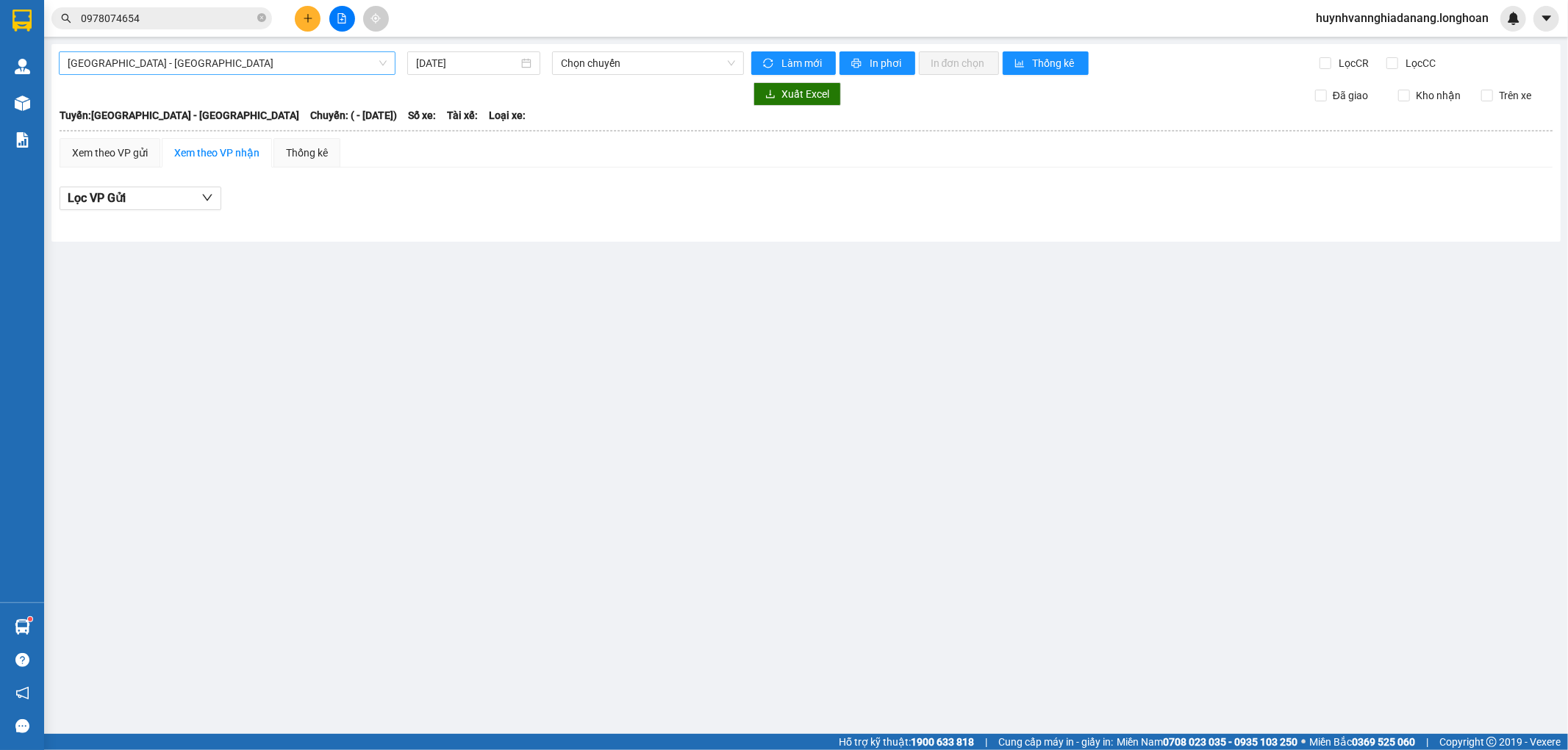
type input "[DATE]"
click at [259, 68] on span "Hải Phòng - Hà Nội" at bounding box center [226, 63] width 319 height 22
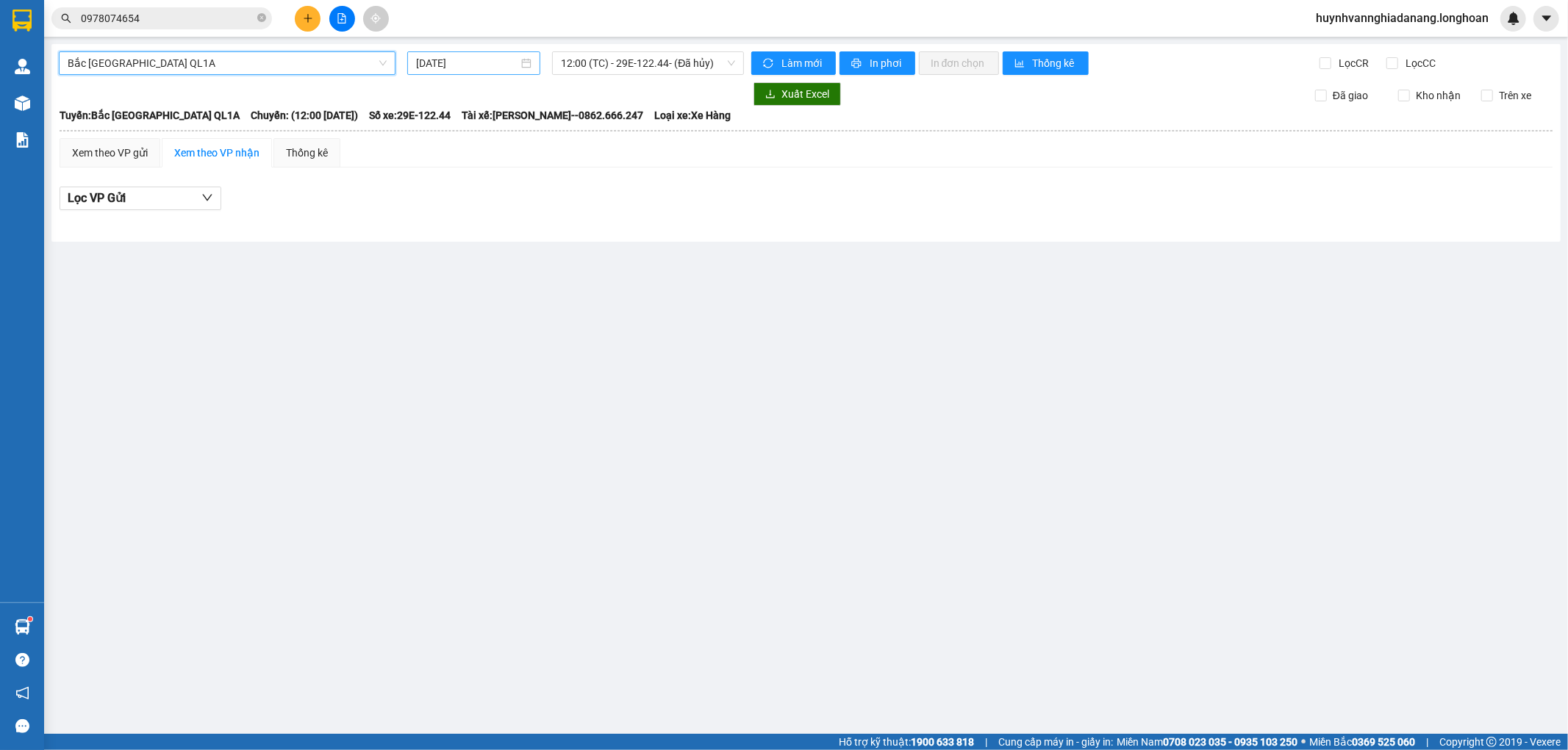
click at [504, 66] on input "[DATE]" at bounding box center [466, 63] width 102 height 16
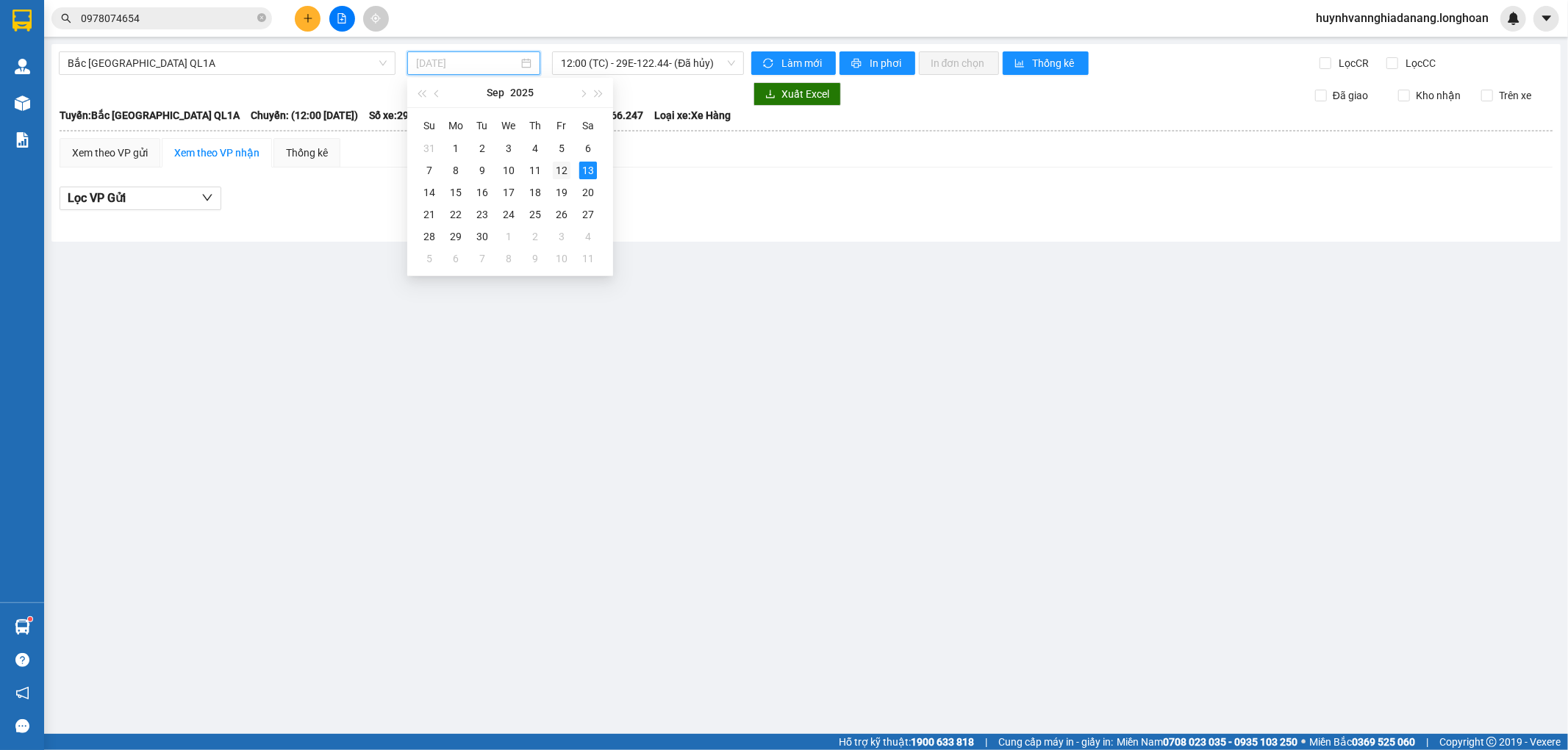
click at [555, 170] on div "12" at bounding box center [562, 171] width 18 height 18
type input "[DATE]"
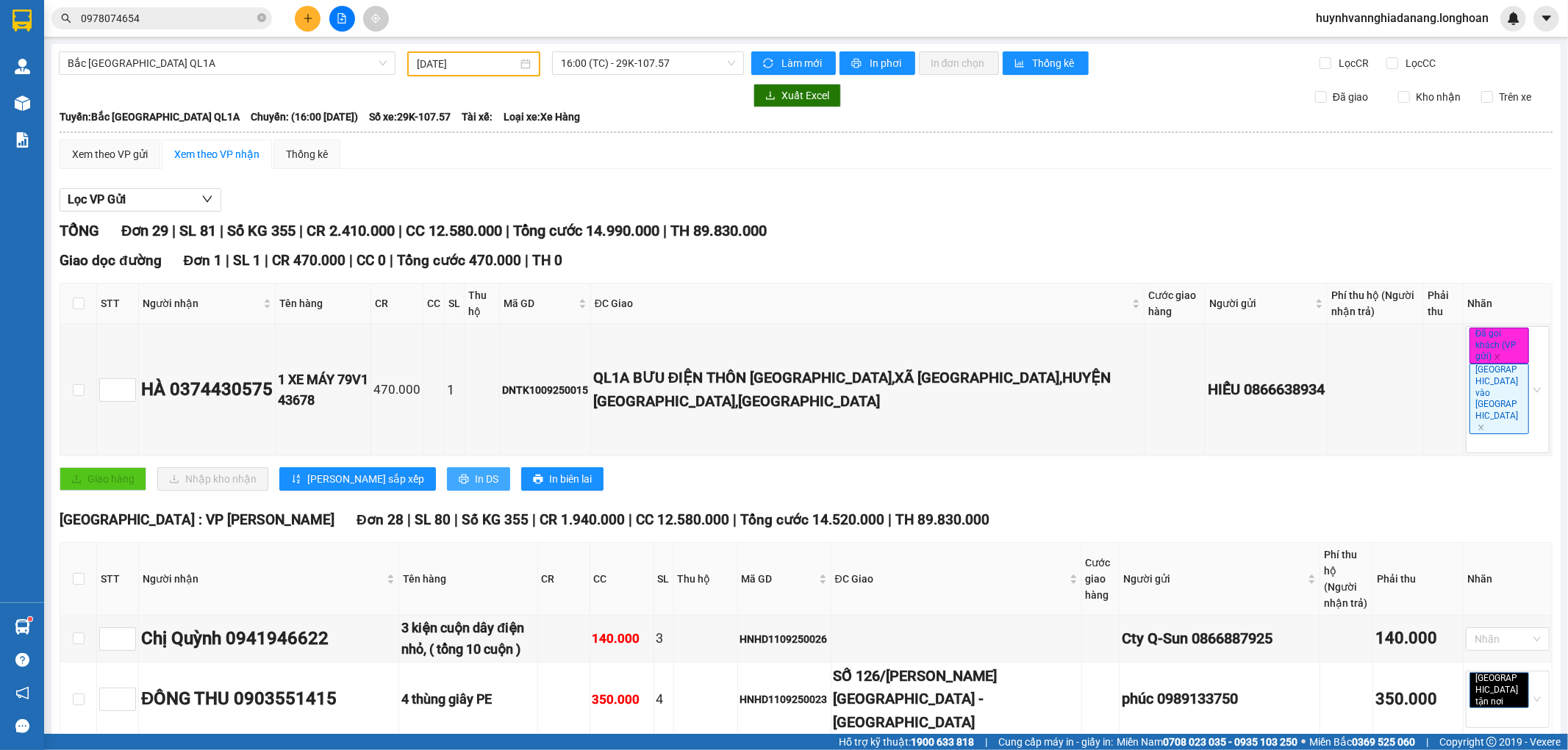
drag, startPoint x: 402, startPoint y: 437, endPoint x: 413, endPoint y: 432, distance: 12.1
click at [447, 467] on button "In DS" at bounding box center [478, 479] width 64 height 24
click at [74, 573] on input "checkbox" at bounding box center [78, 579] width 12 height 12
checkbox input "true"
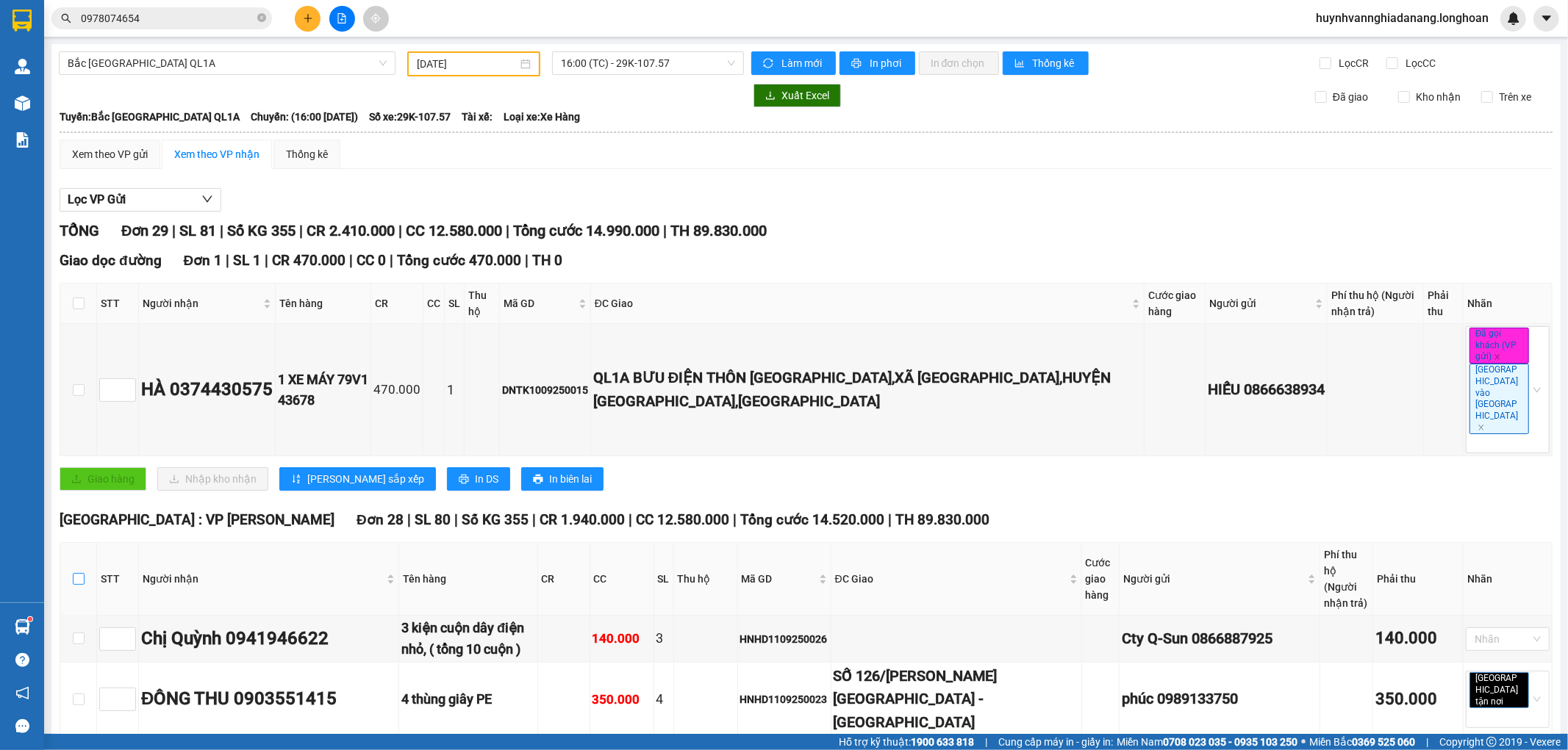
checkbox input "true"
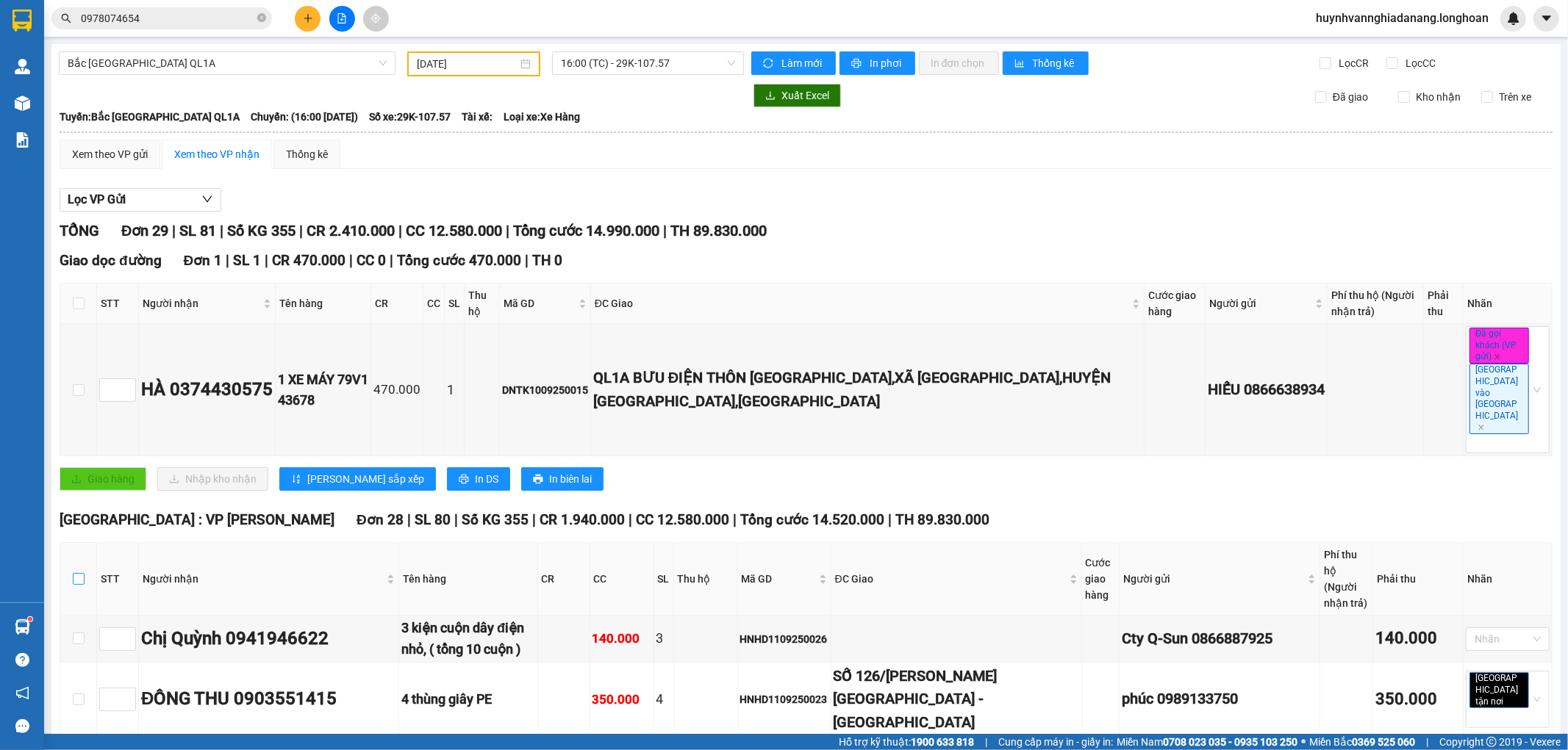
checkbox input "true"
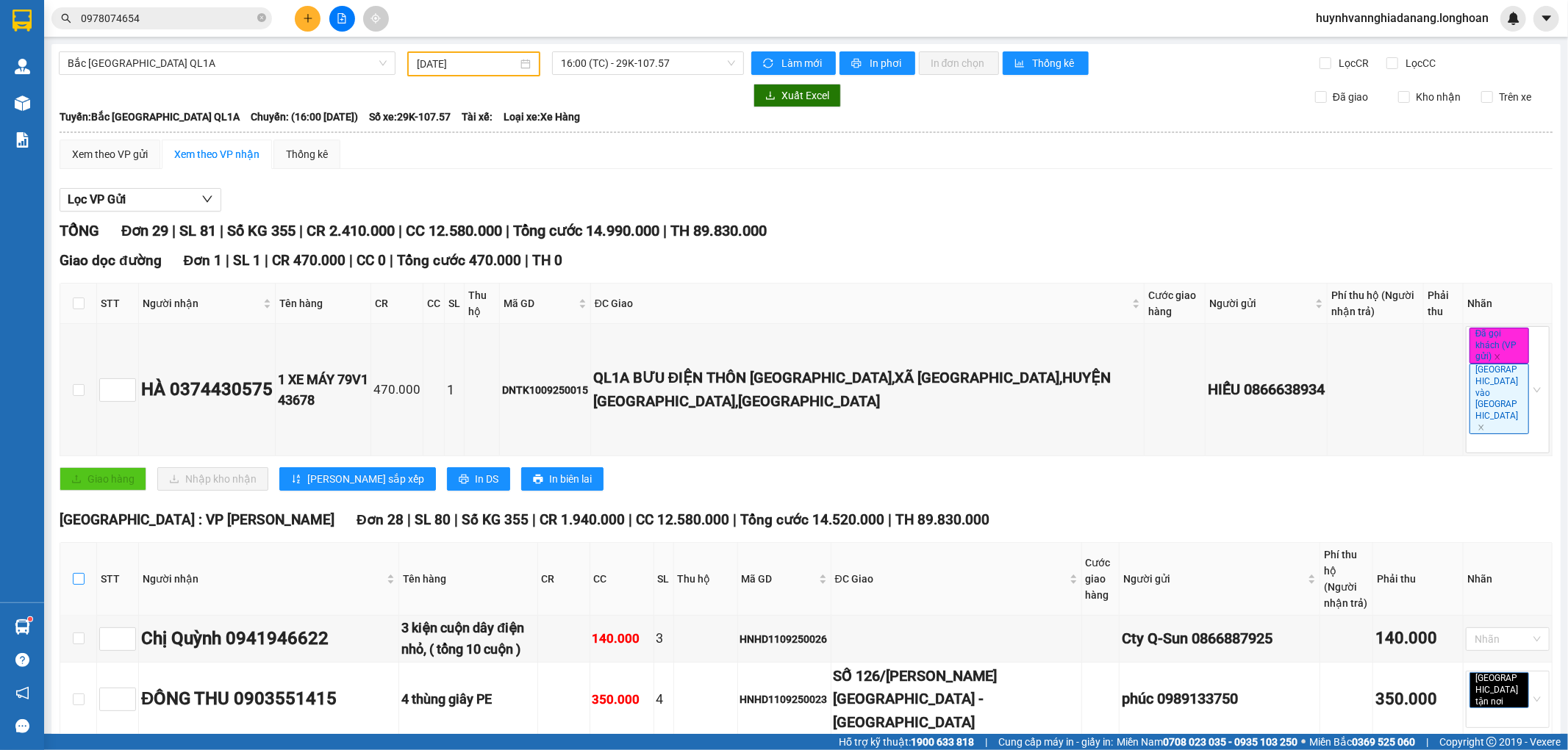
checkbox input "true"
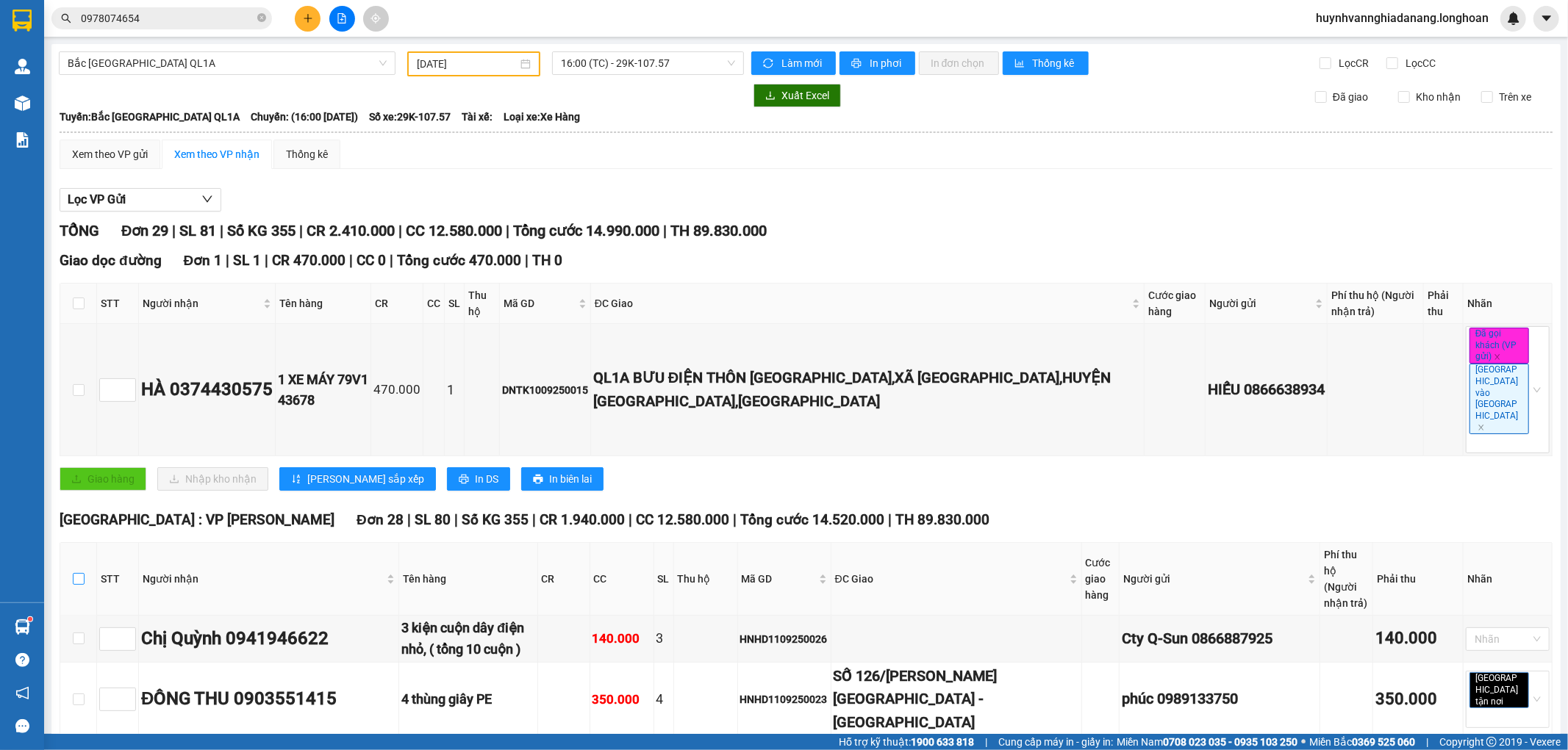
checkbox input "true"
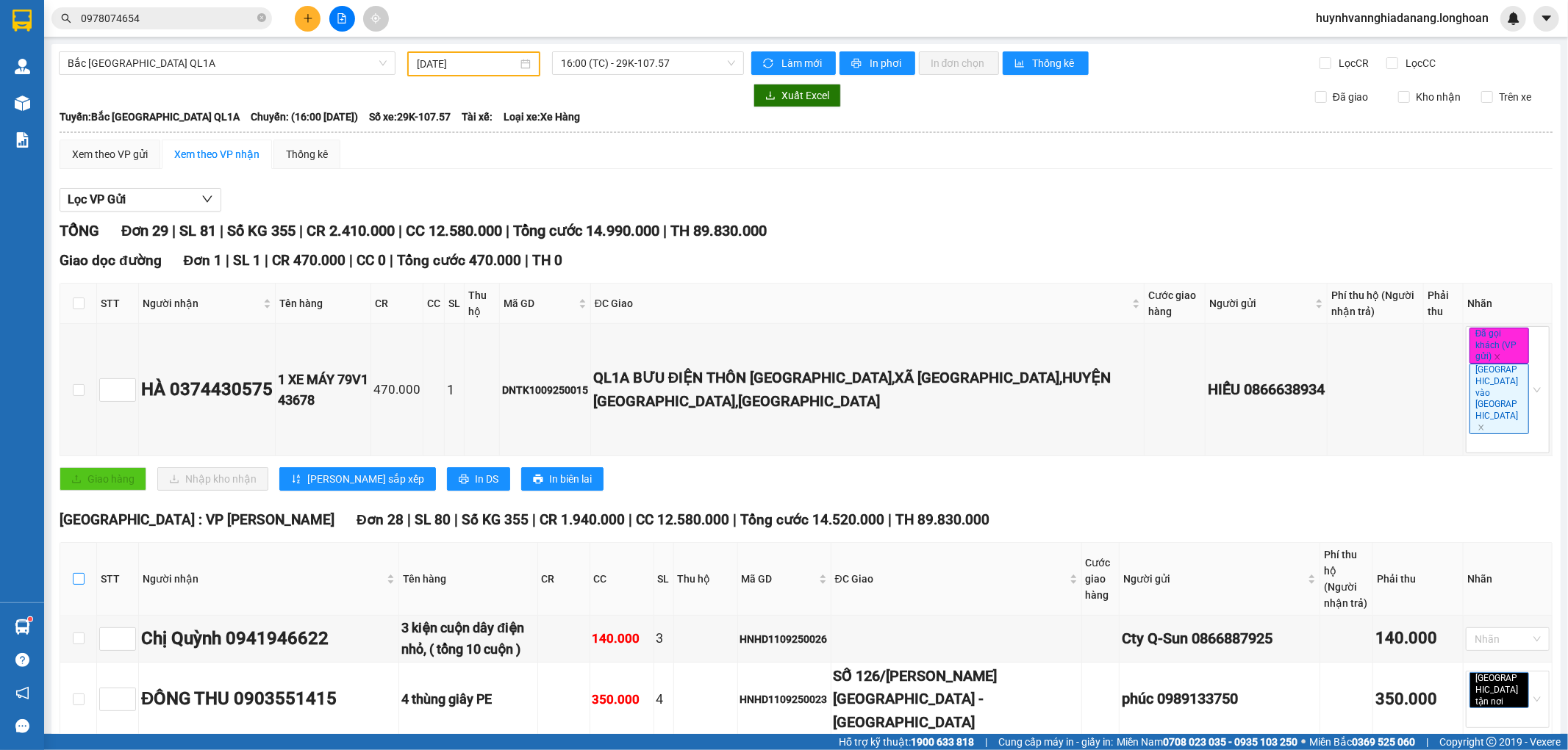
checkbox input "true"
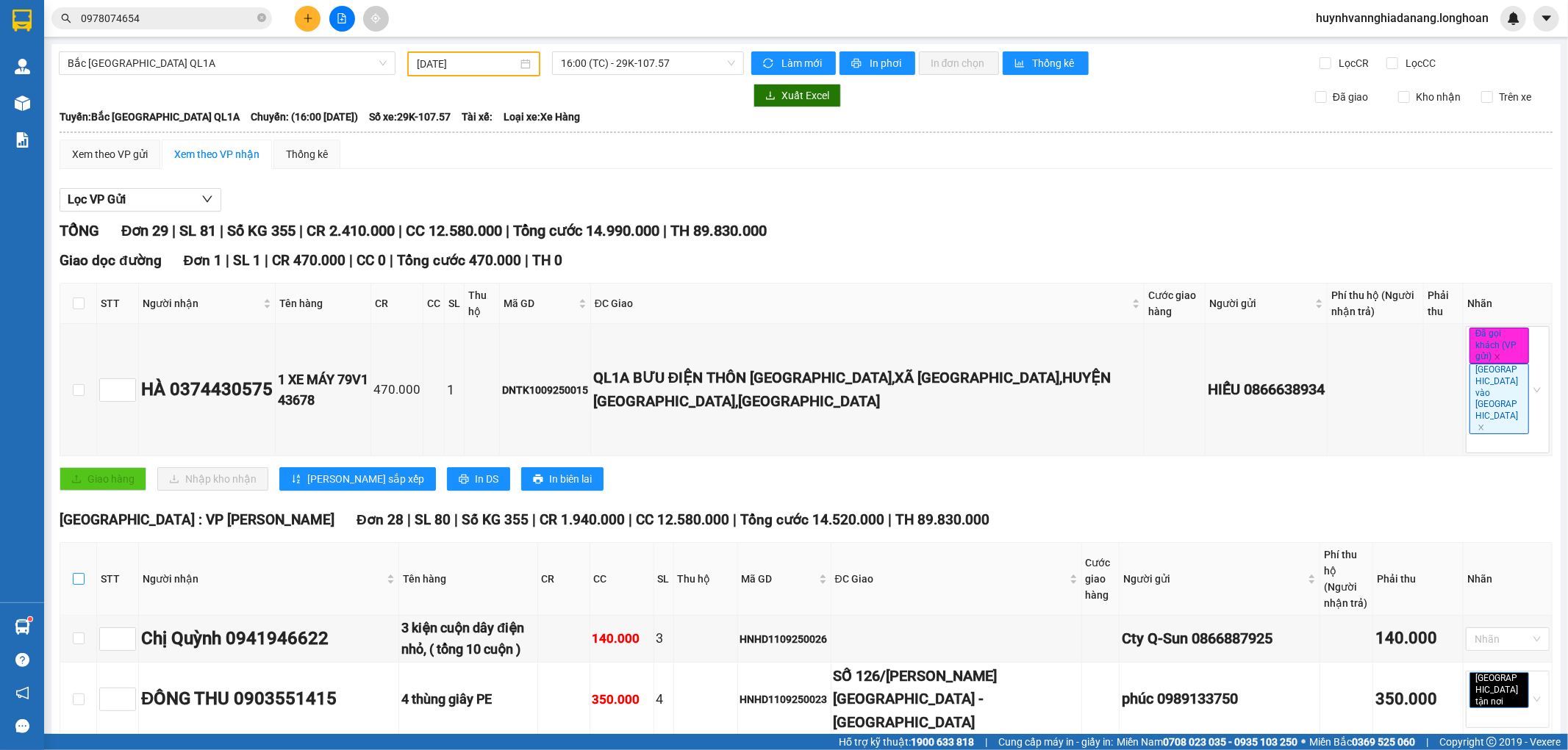
checkbox input "true"
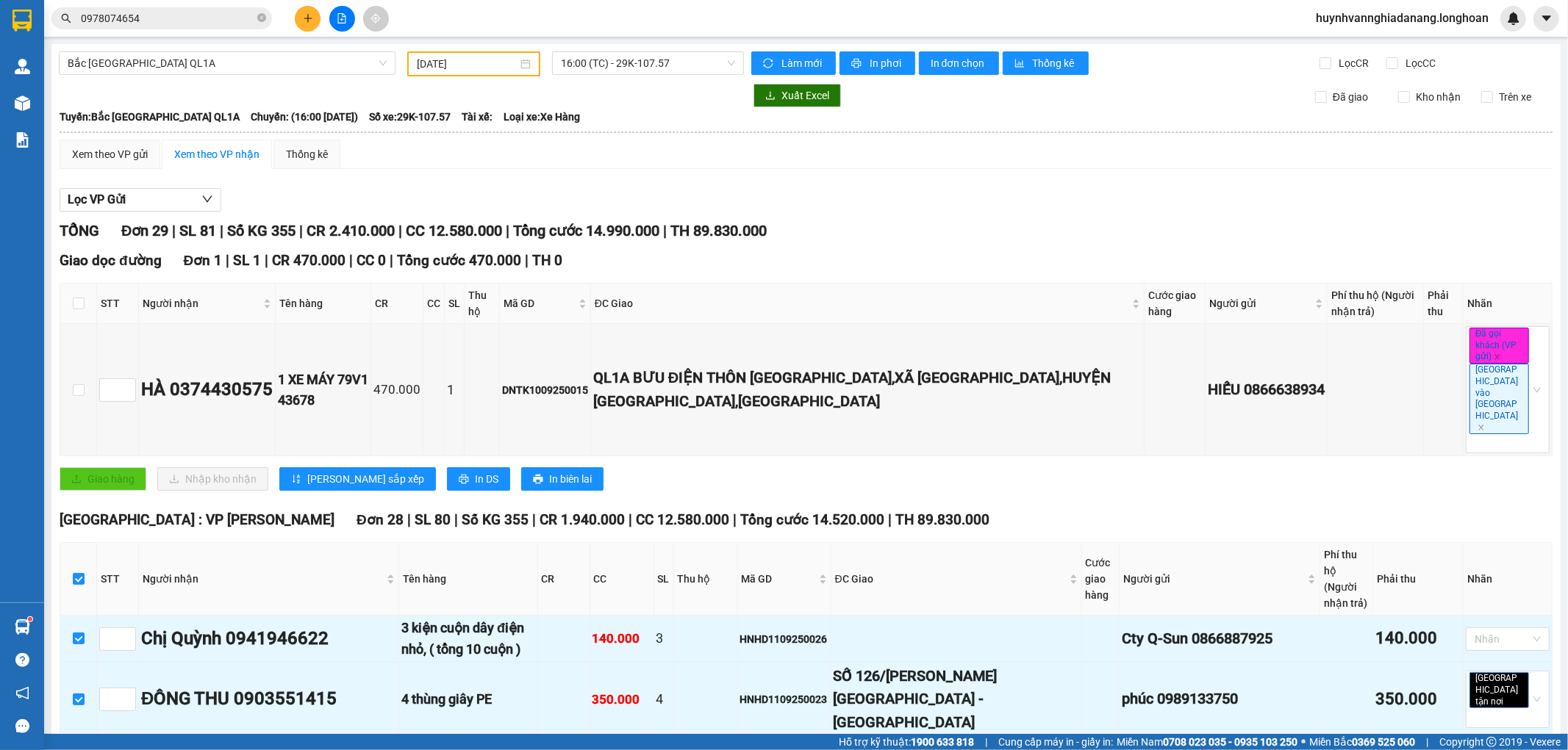
checkbox input "false"
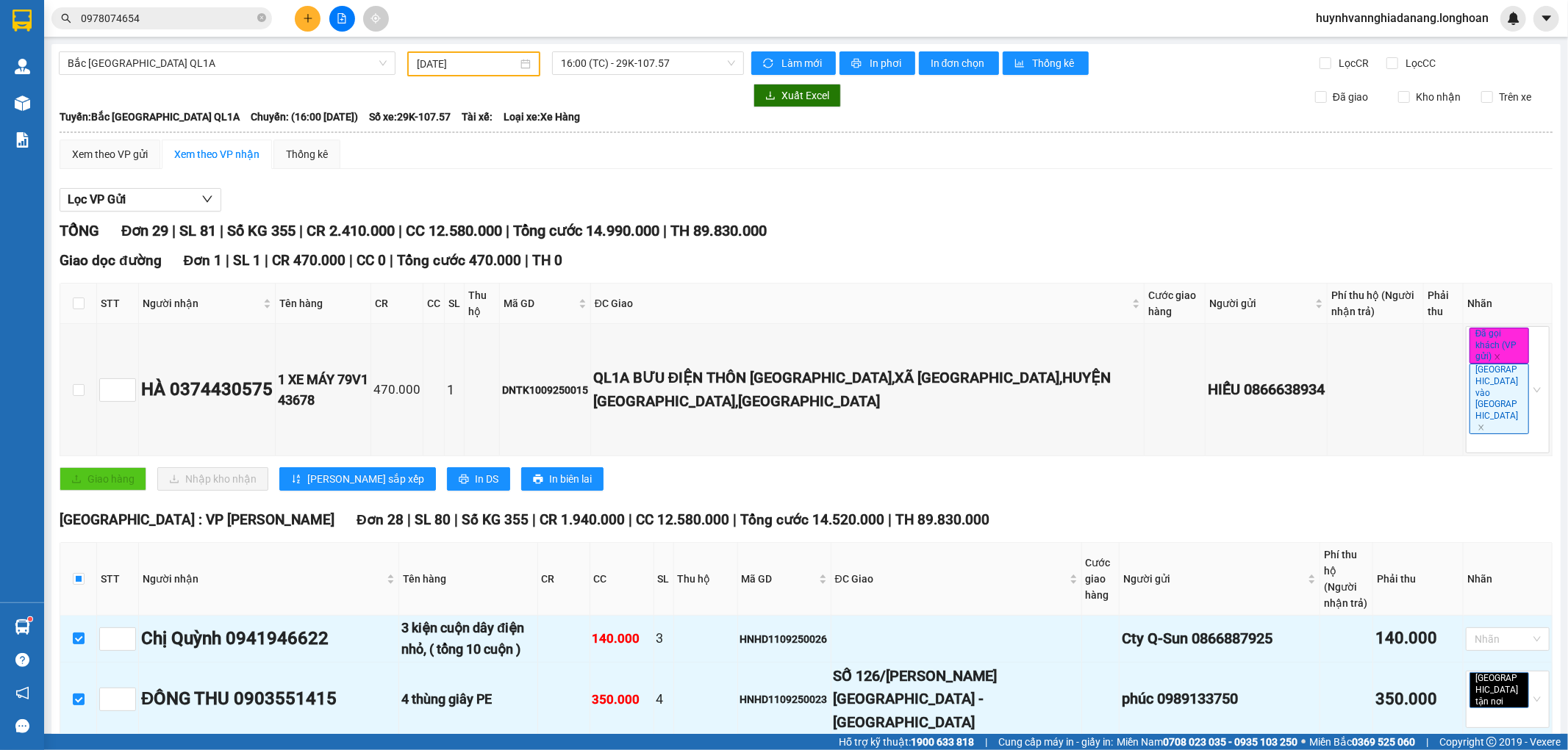
checkbox input "false"
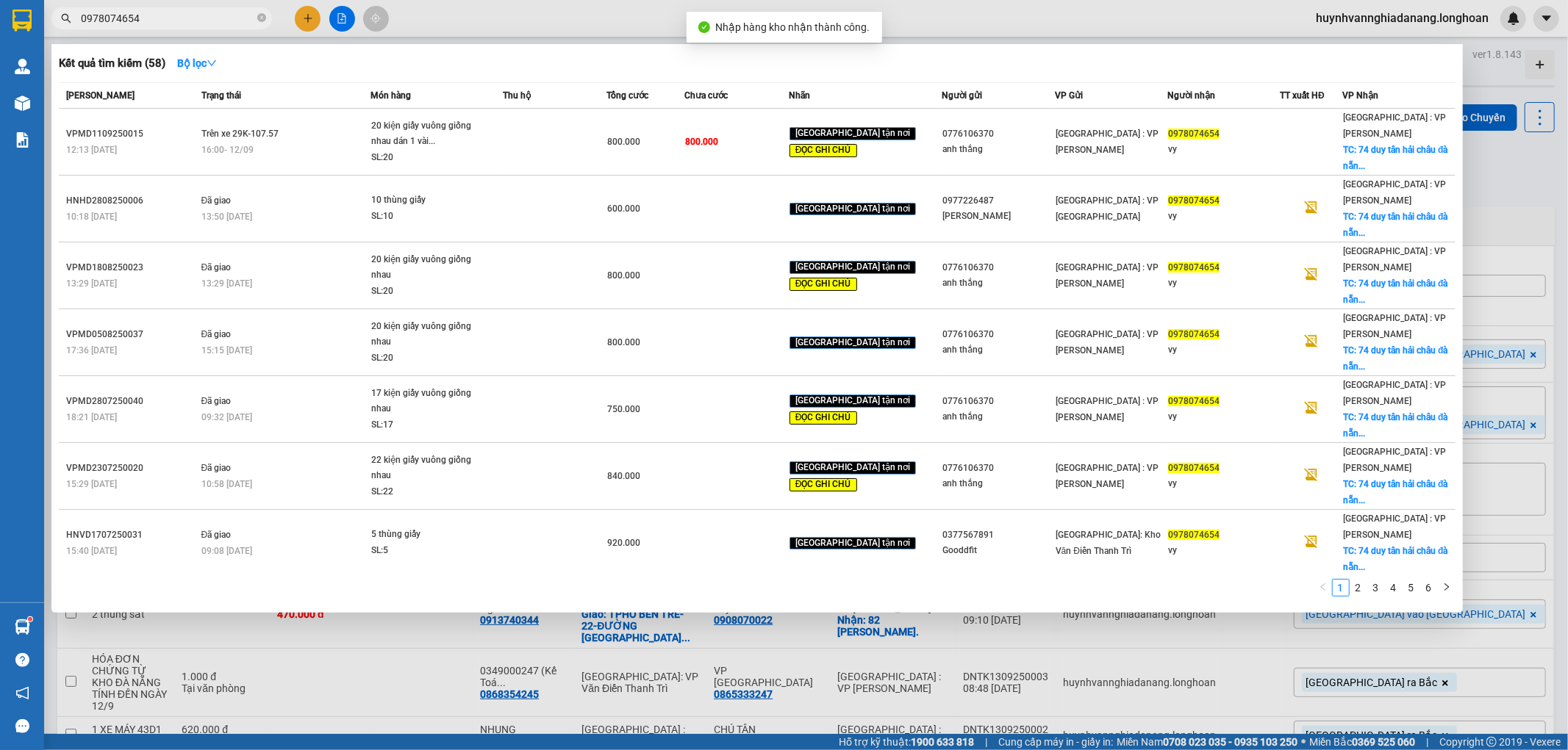
click at [204, 22] on input "0978074654" at bounding box center [167, 18] width 174 height 16
type input "0"
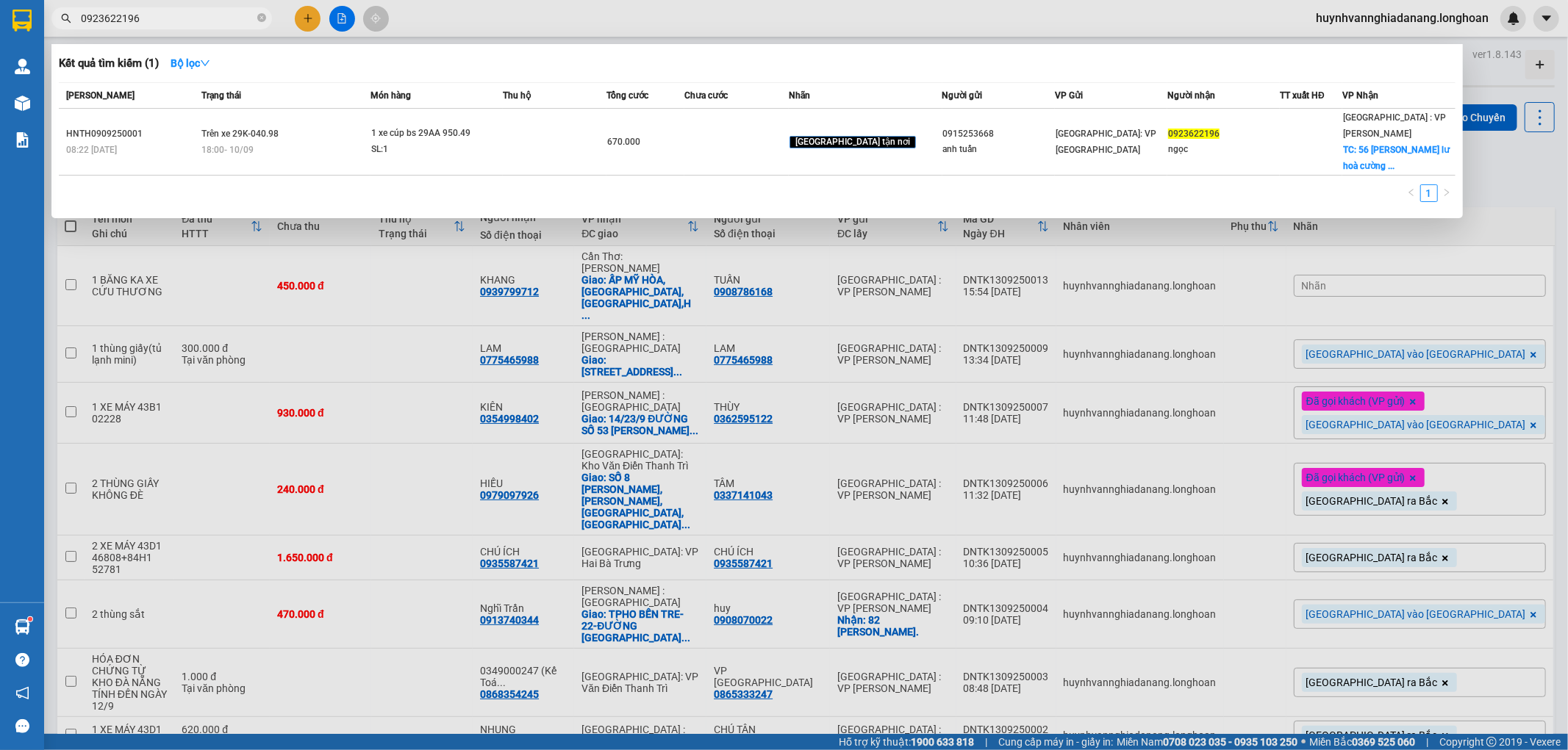
type input "0923622196"
click at [1546, 194] on div at bounding box center [784, 375] width 1568 height 750
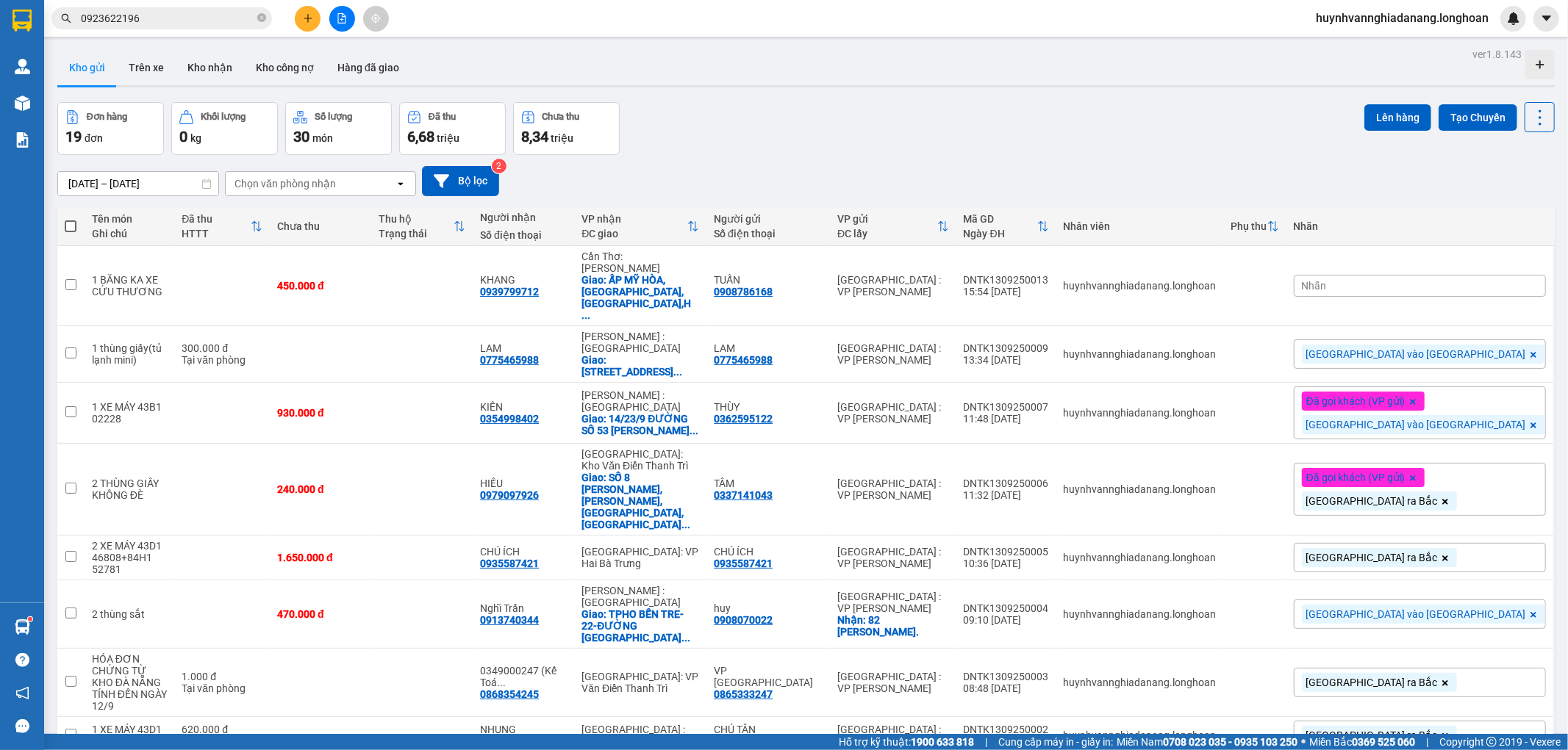
click at [341, 21] on icon "file-add" at bounding box center [341, 18] width 10 height 10
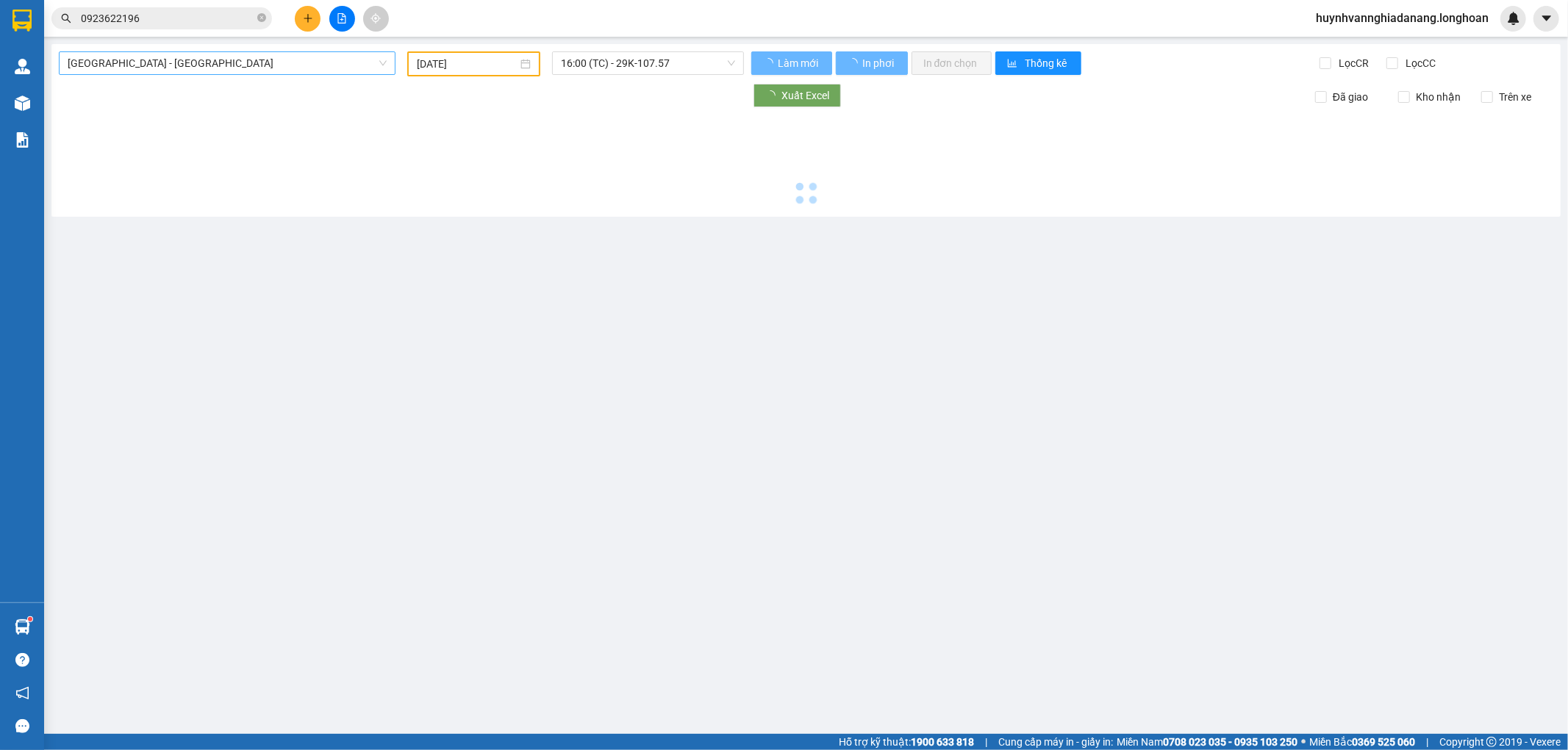
type input "[DATE]"
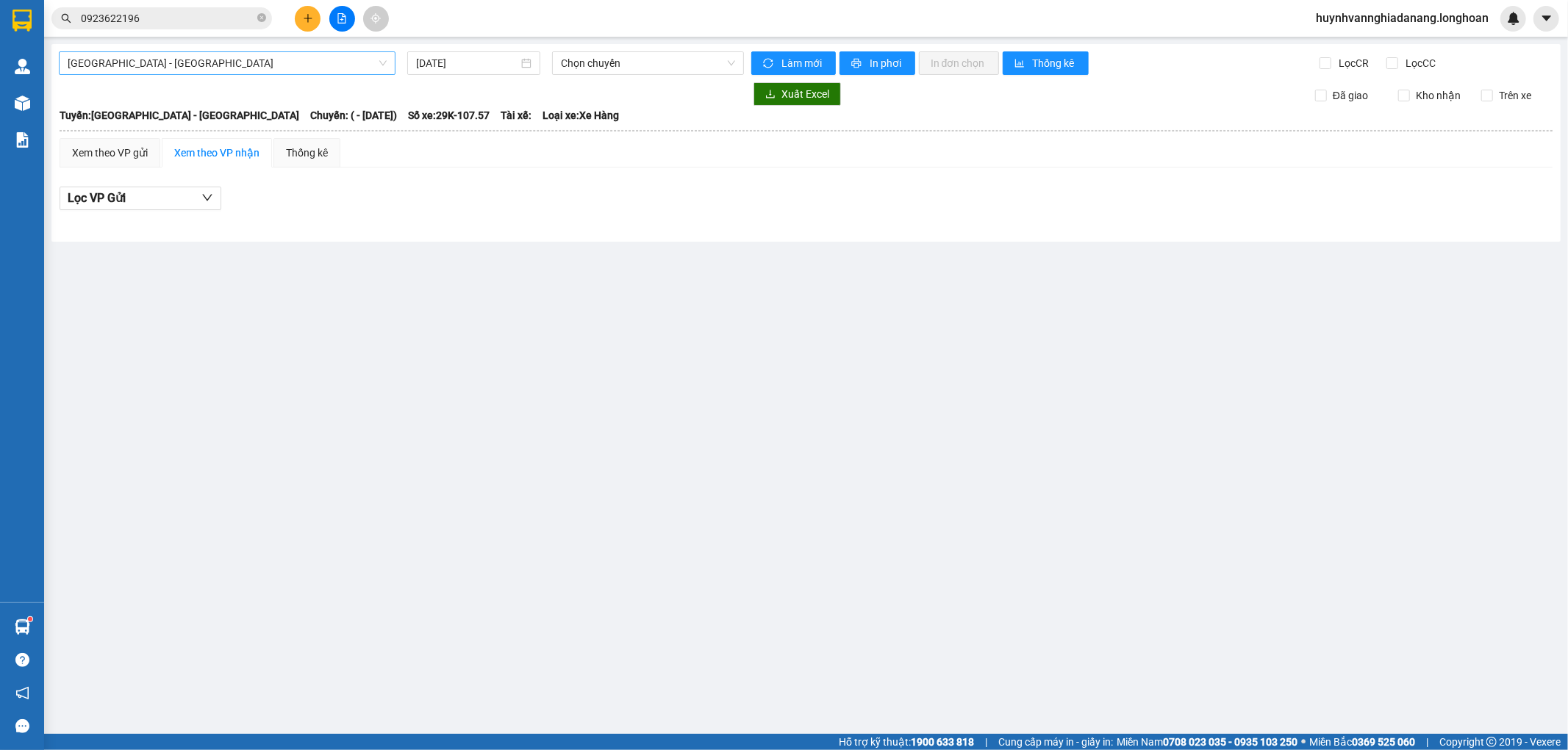
click at [241, 69] on span "Hải Phòng - Hà Nội" at bounding box center [226, 63] width 319 height 22
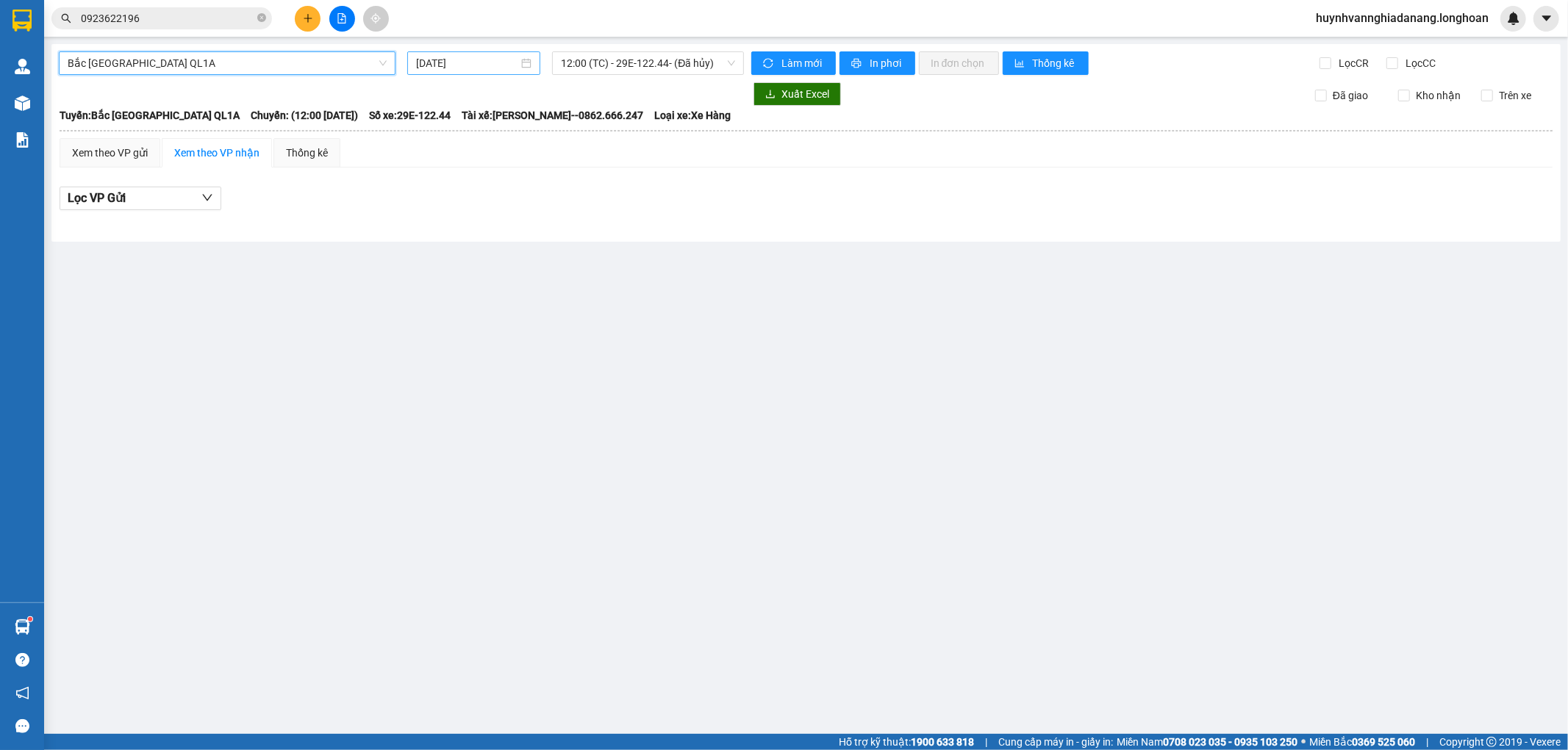
click at [478, 63] on input "[DATE]" at bounding box center [466, 63] width 102 height 16
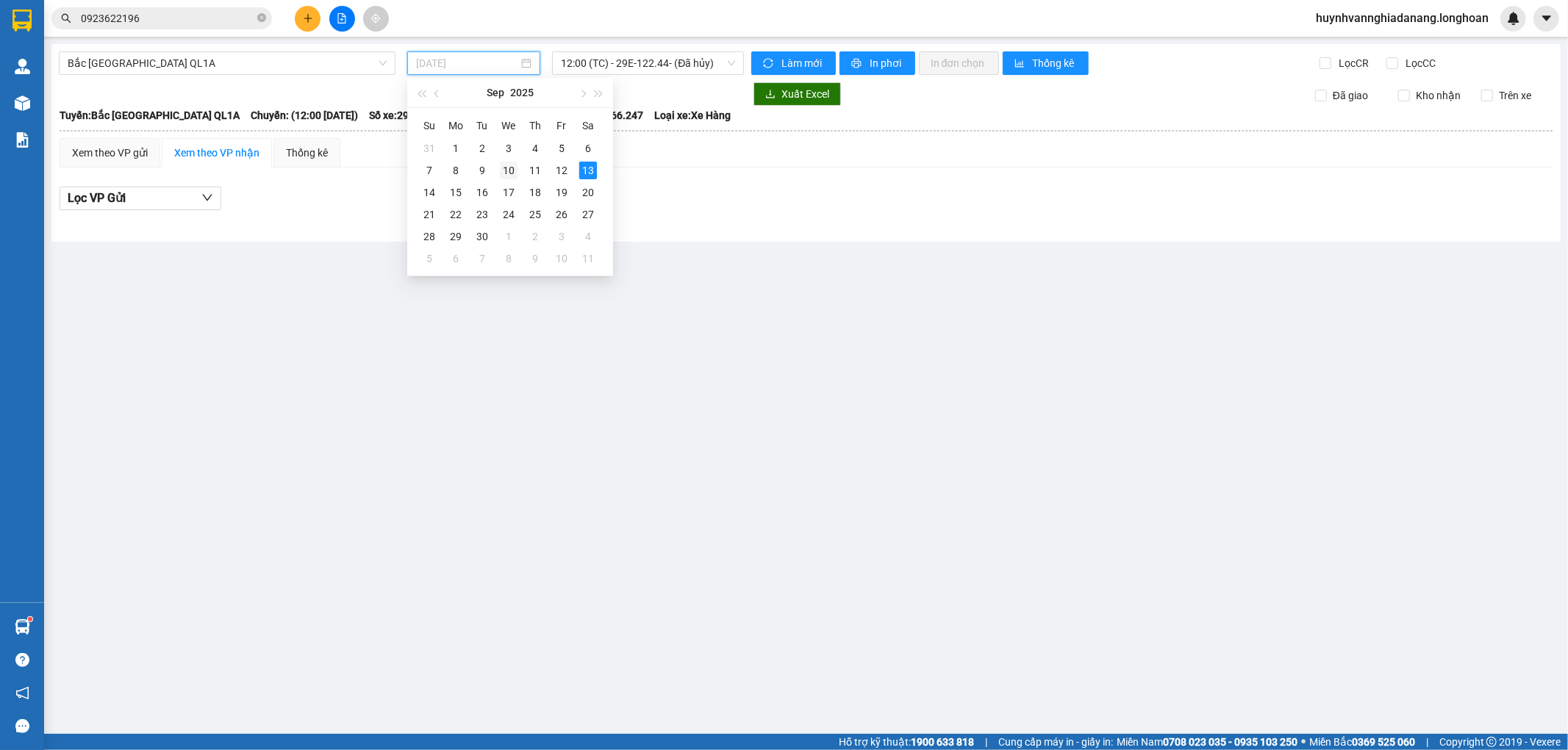
click at [508, 170] on div "10" at bounding box center [509, 171] width 18 height 18
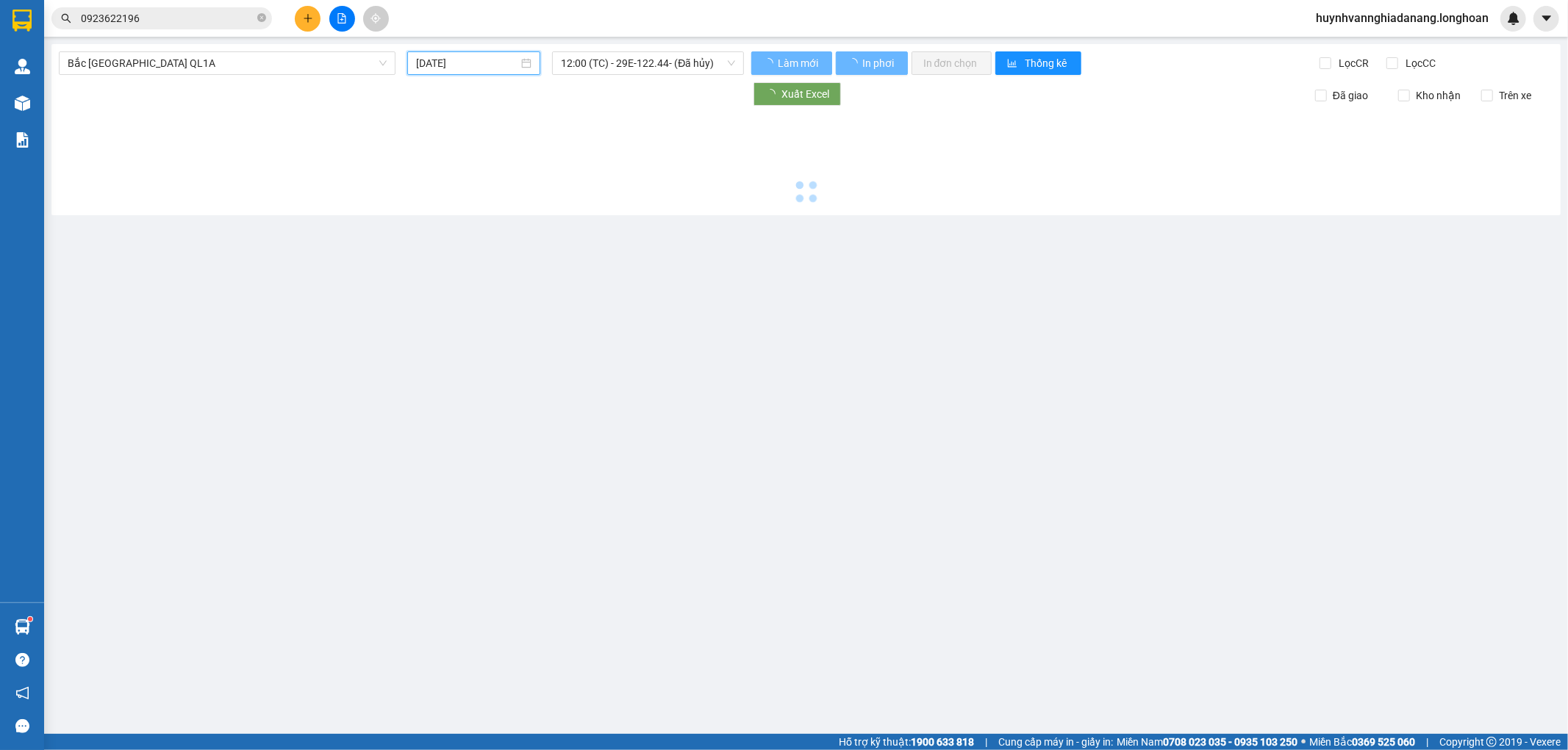
type input "10/09/2025"
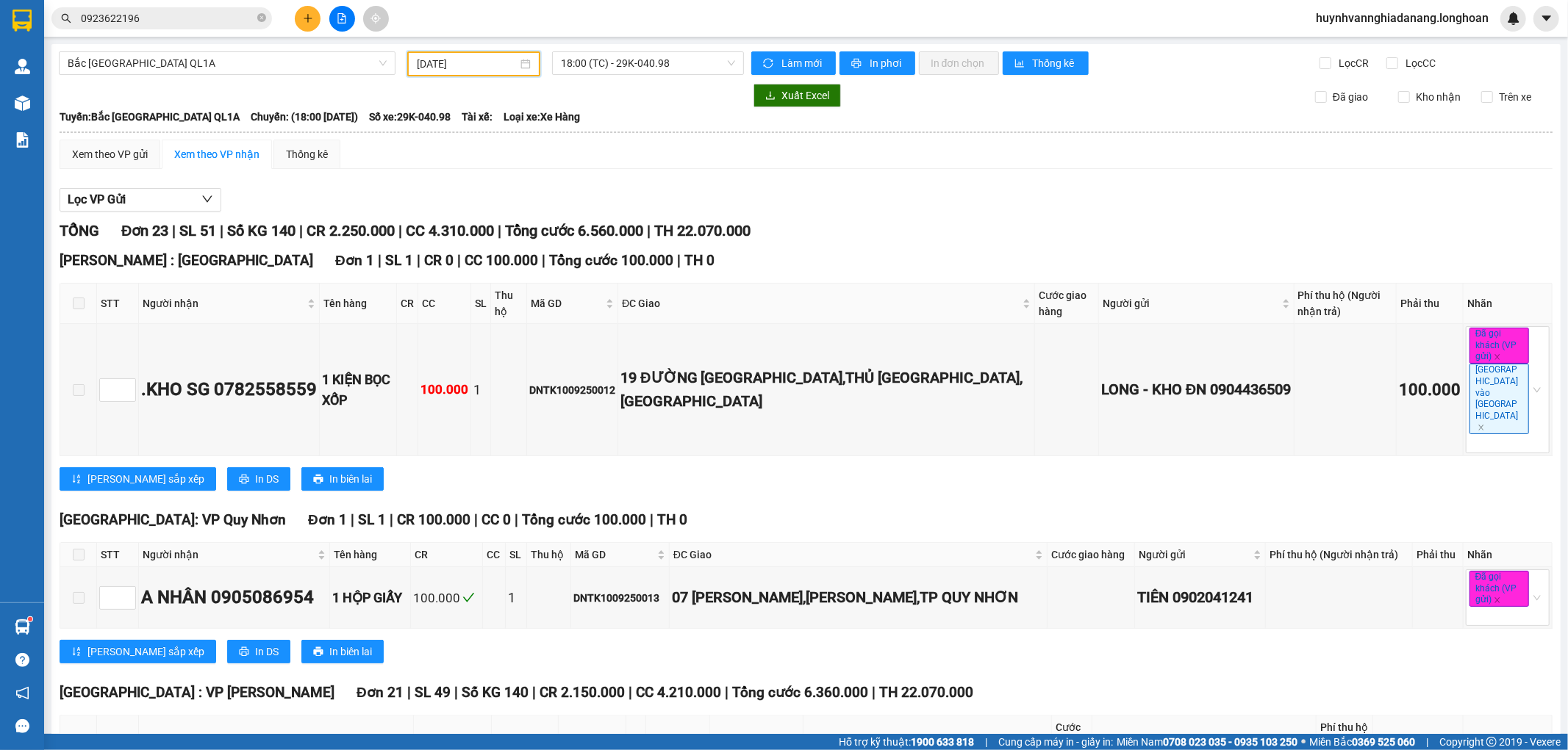
click at [78, 738] on input "checkbox" at bounding box center [78, 744] width 12 height 12
checkbox input "true"
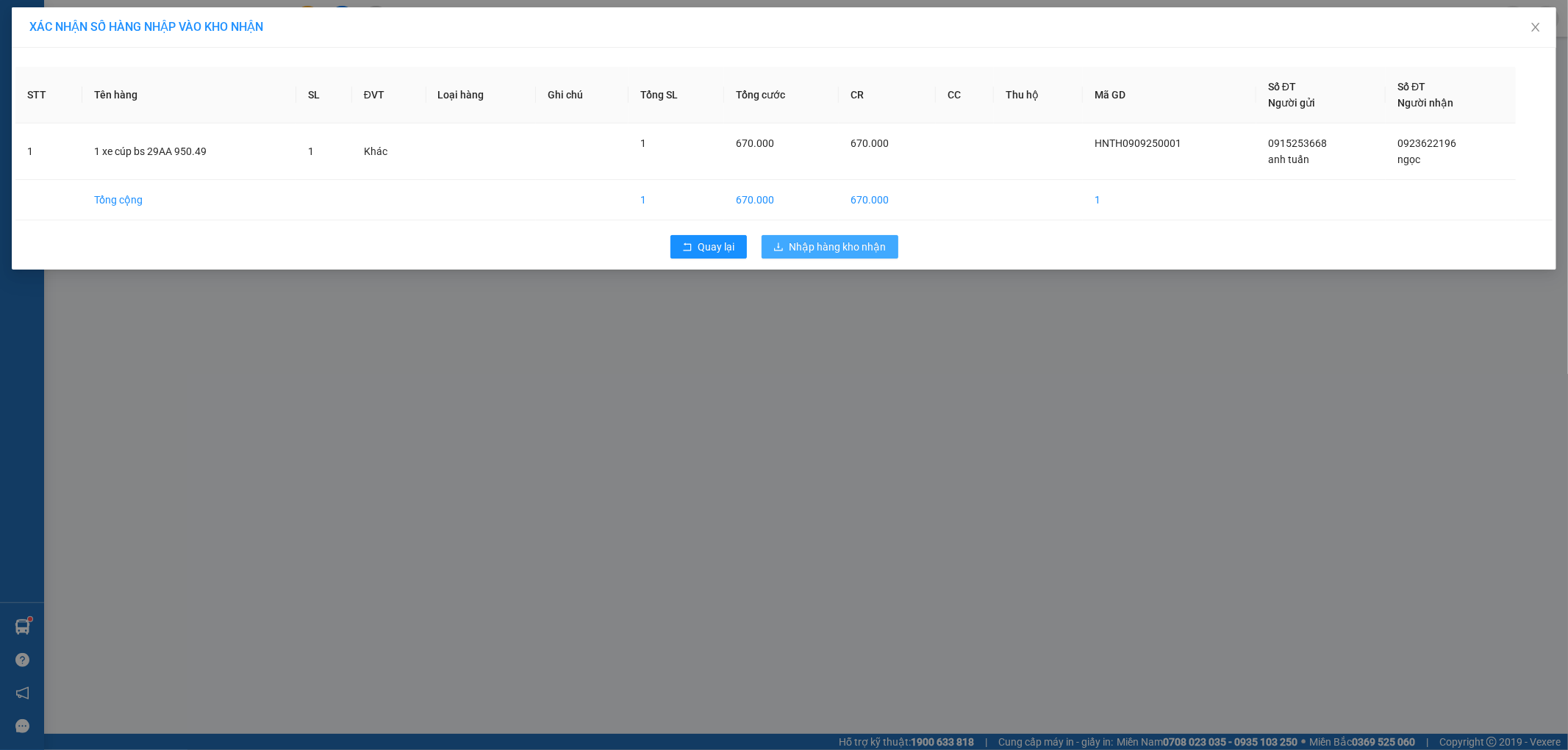
click at [818, 252] on span "Nhập hàng kho nhận" at bounding box center [838, 247] width 97 height 16
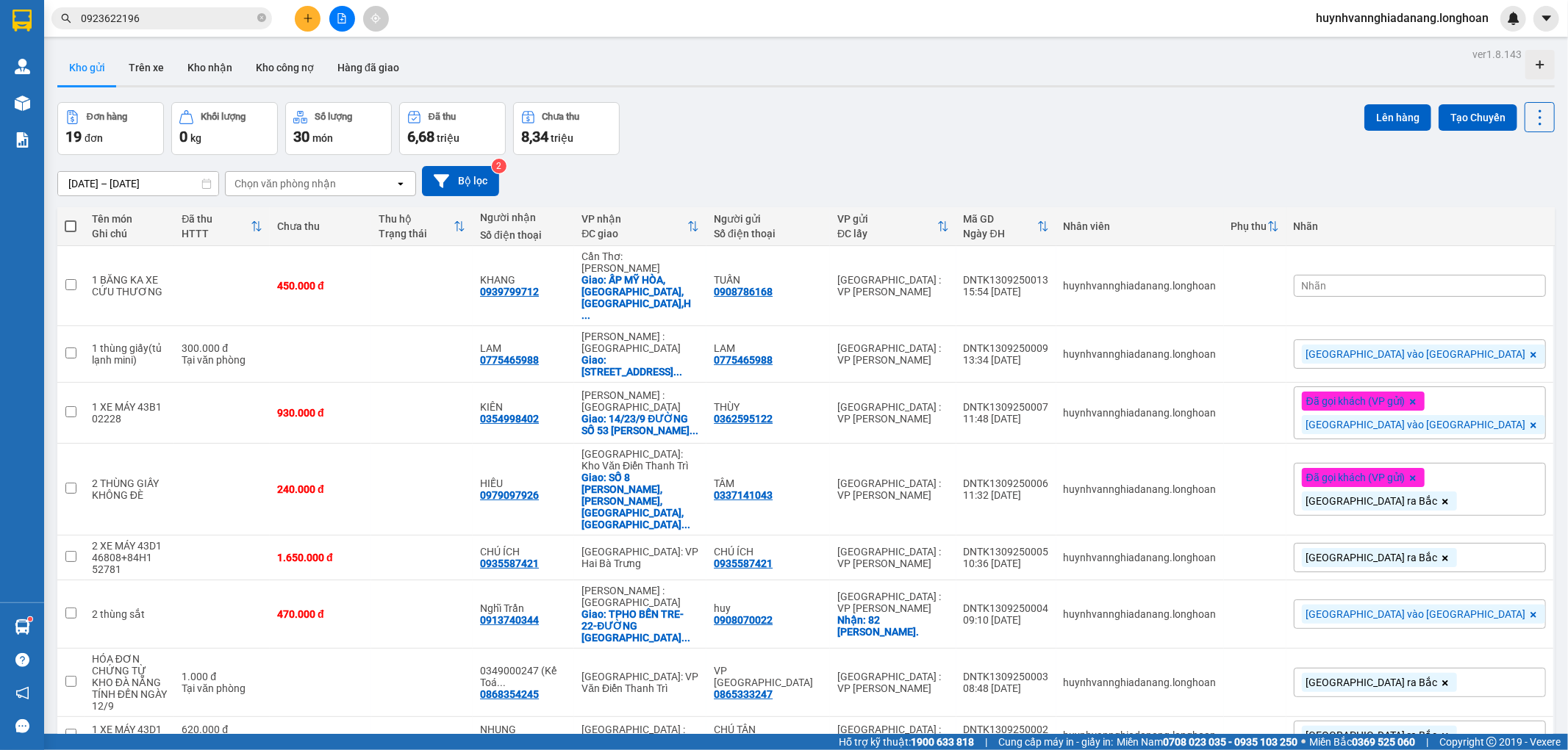
click at [178, 25] on input "0923622196" at bounding box center [167, 18] width 174 height 16
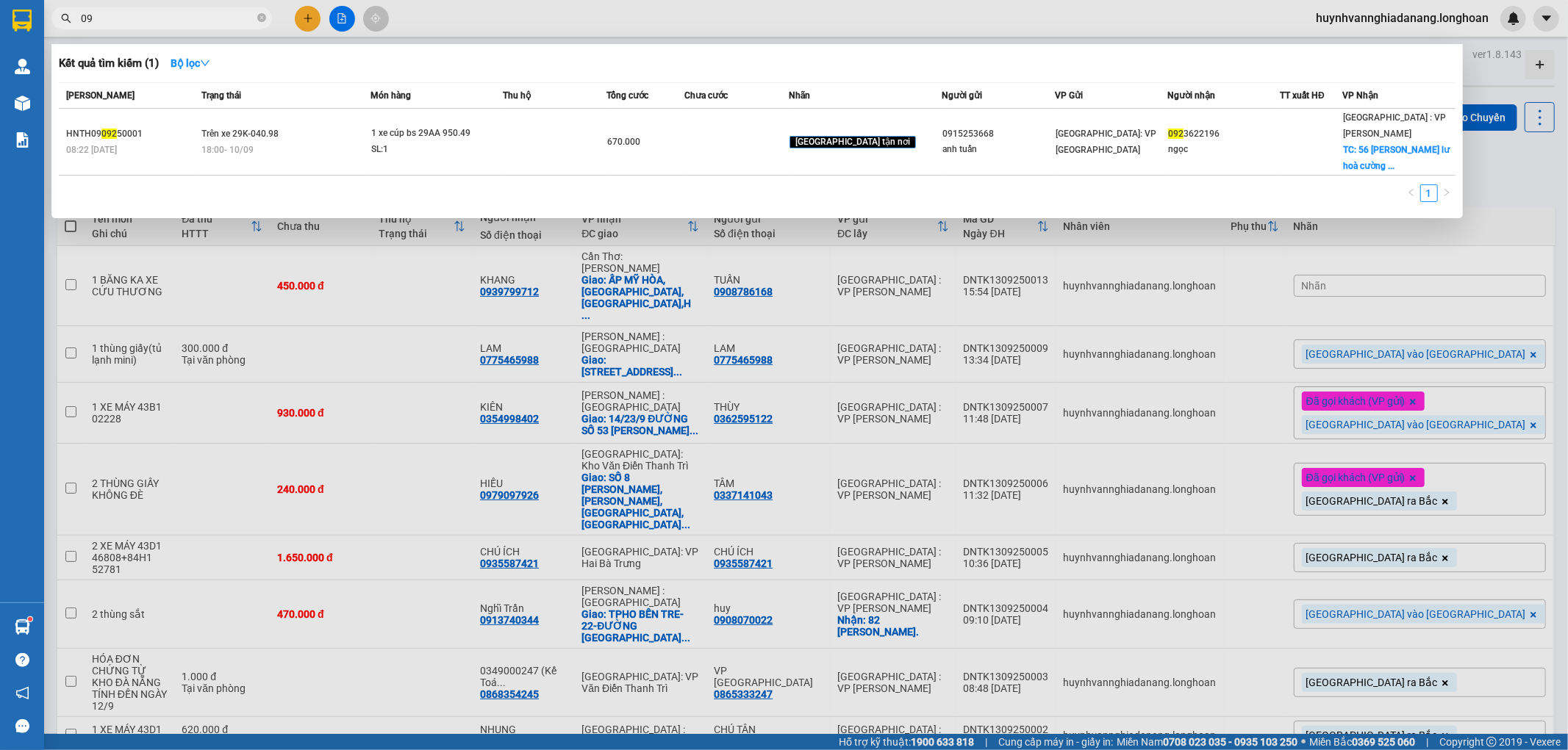
type input "0"
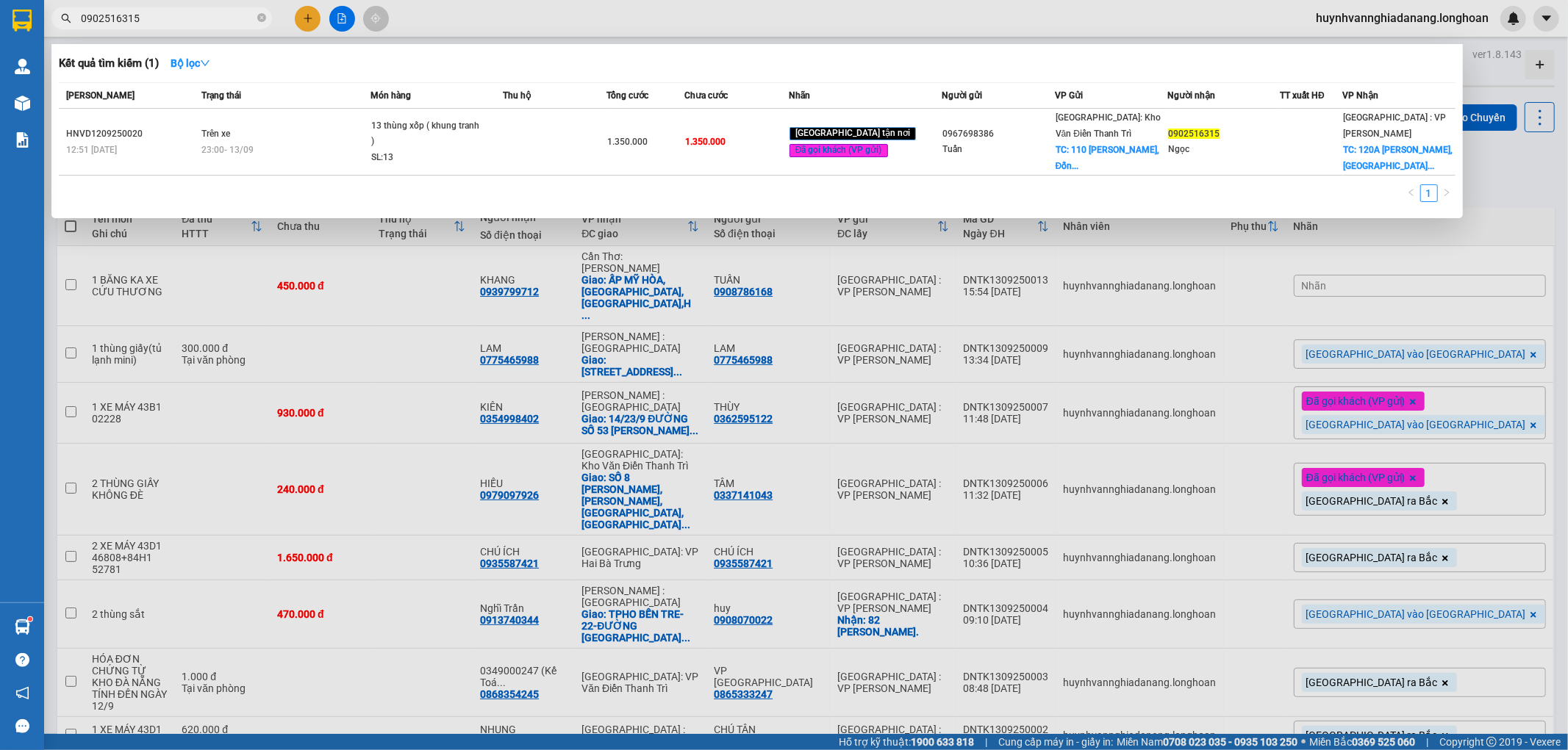
type input "0902516315"
click at [1551, 163] on div at bounding box center [784, 375] width 1568 height 750
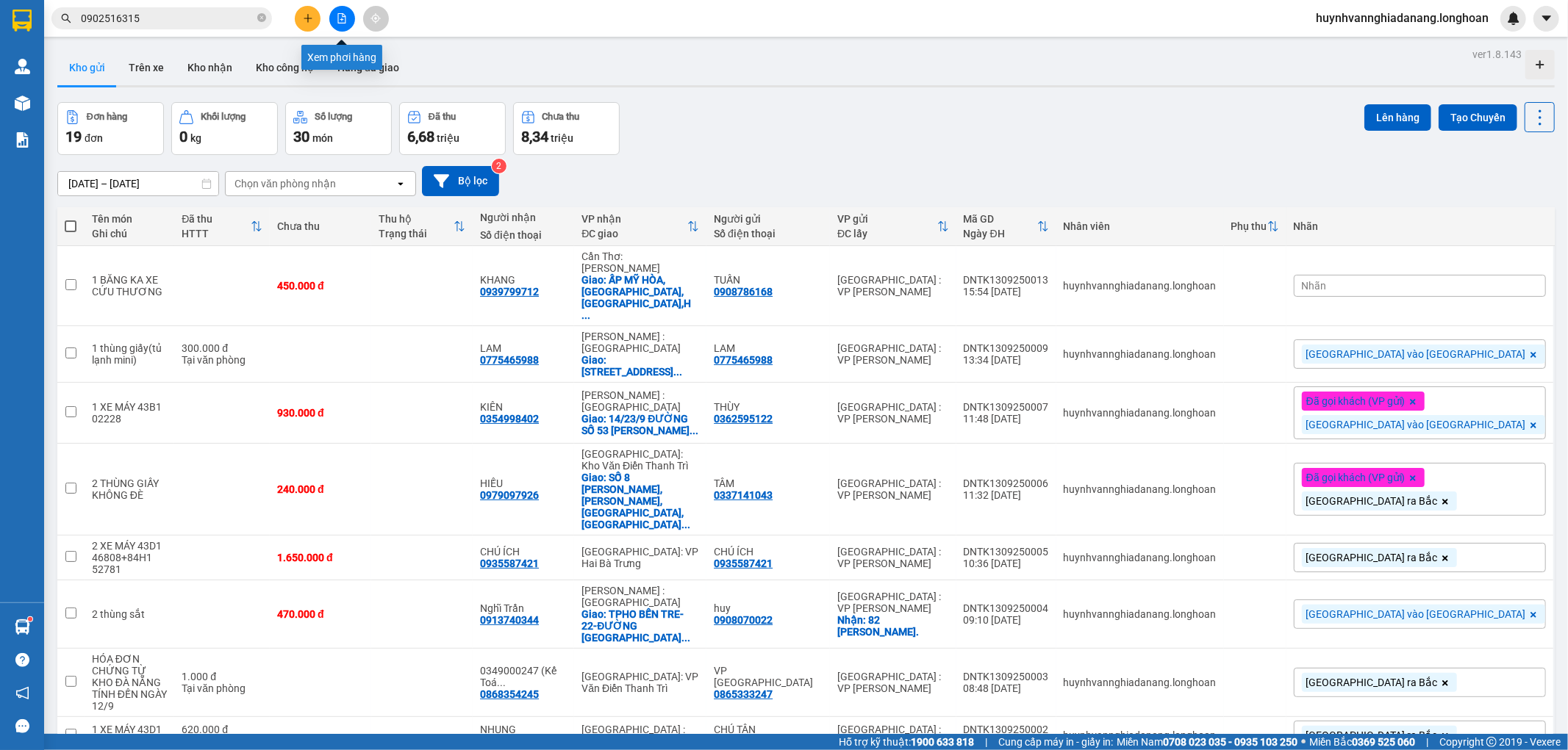
click at [336, 25] on button at bounding box center [342, 19] width 26 height 26
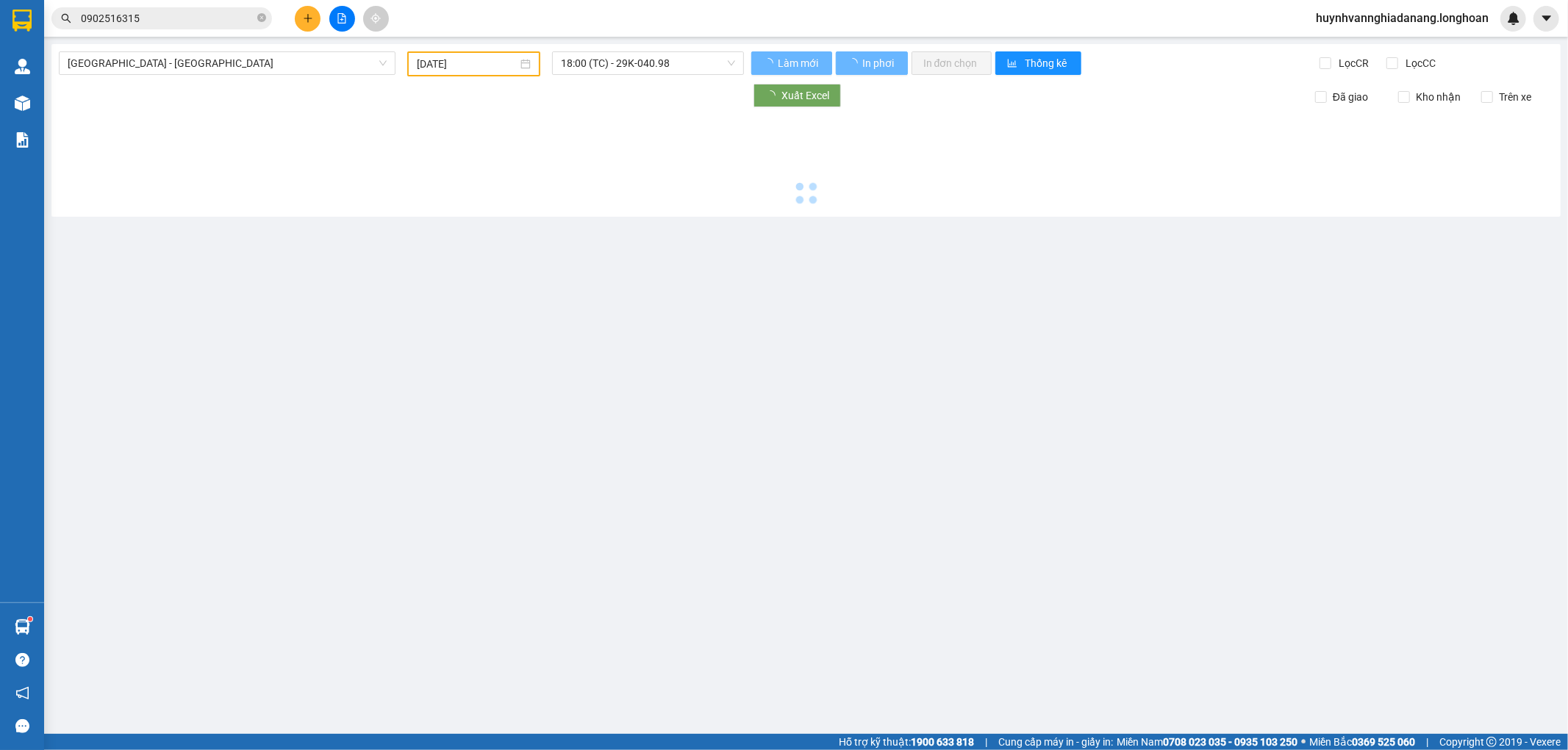
type input "[DATE]"
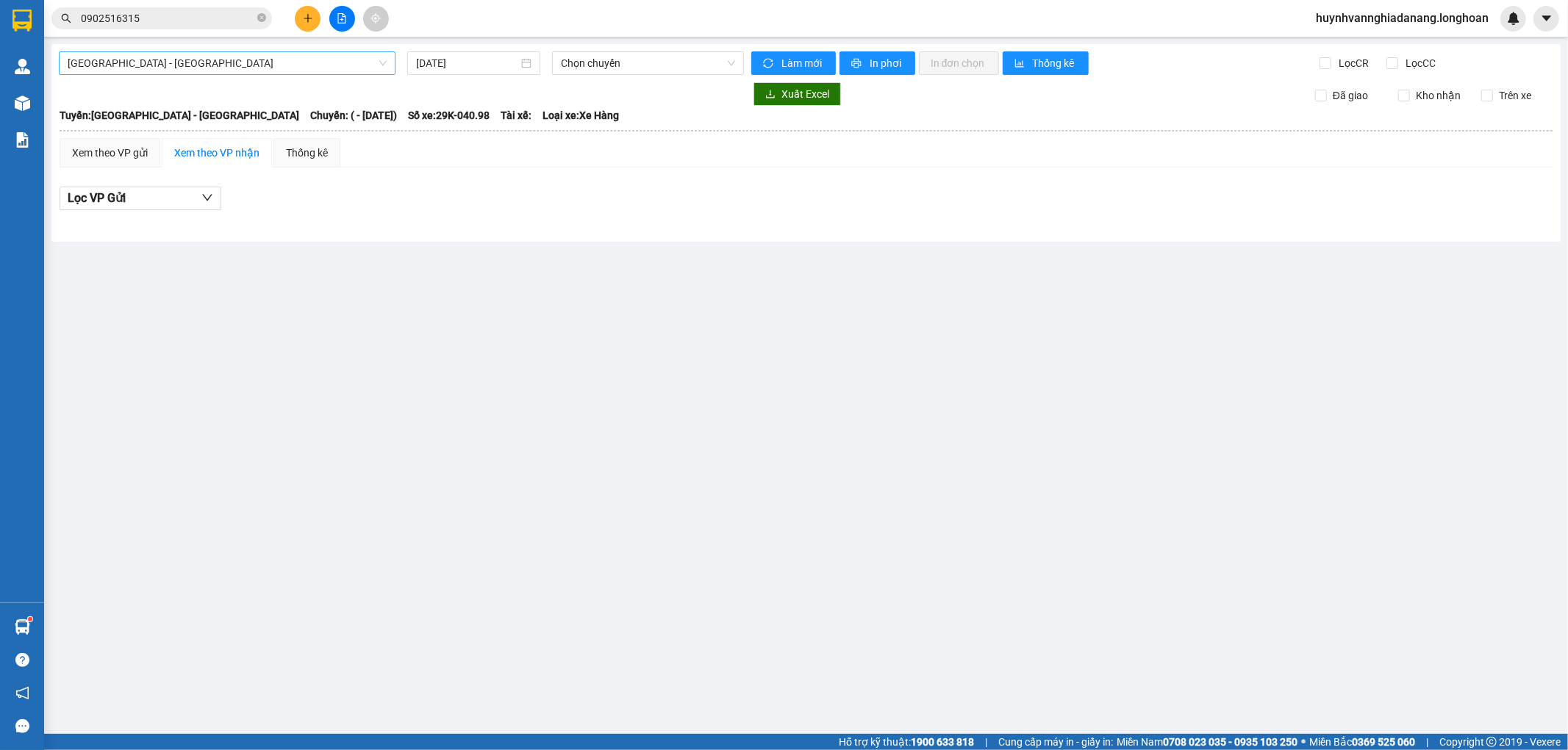
click at [316, 61] on span "Hải Phòng - Hà Nội" at bounding box center [226, 63] width 319 height 22
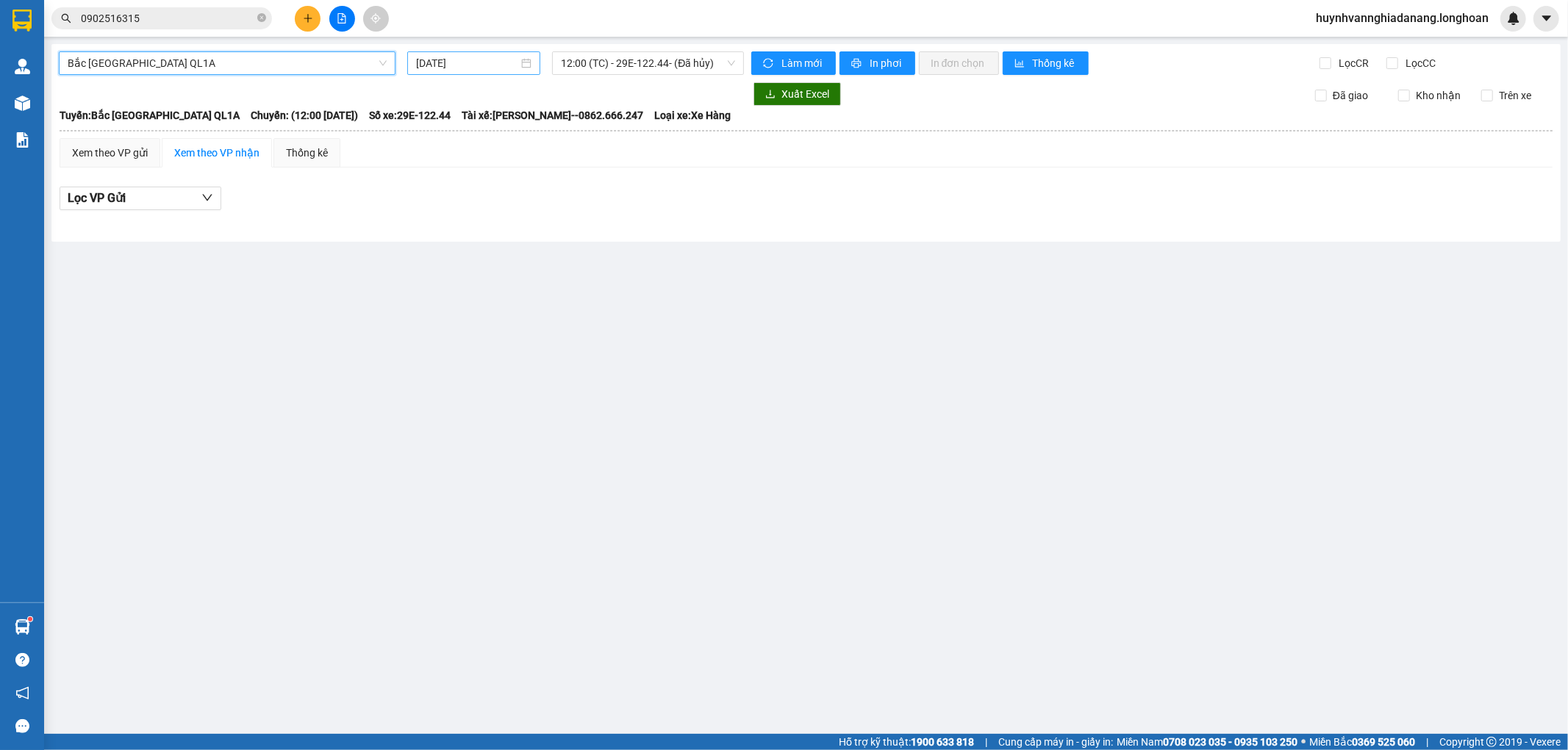
click at [492, 64] on input "[DATE]" at bounding box center [466, 63] width 102 height 16
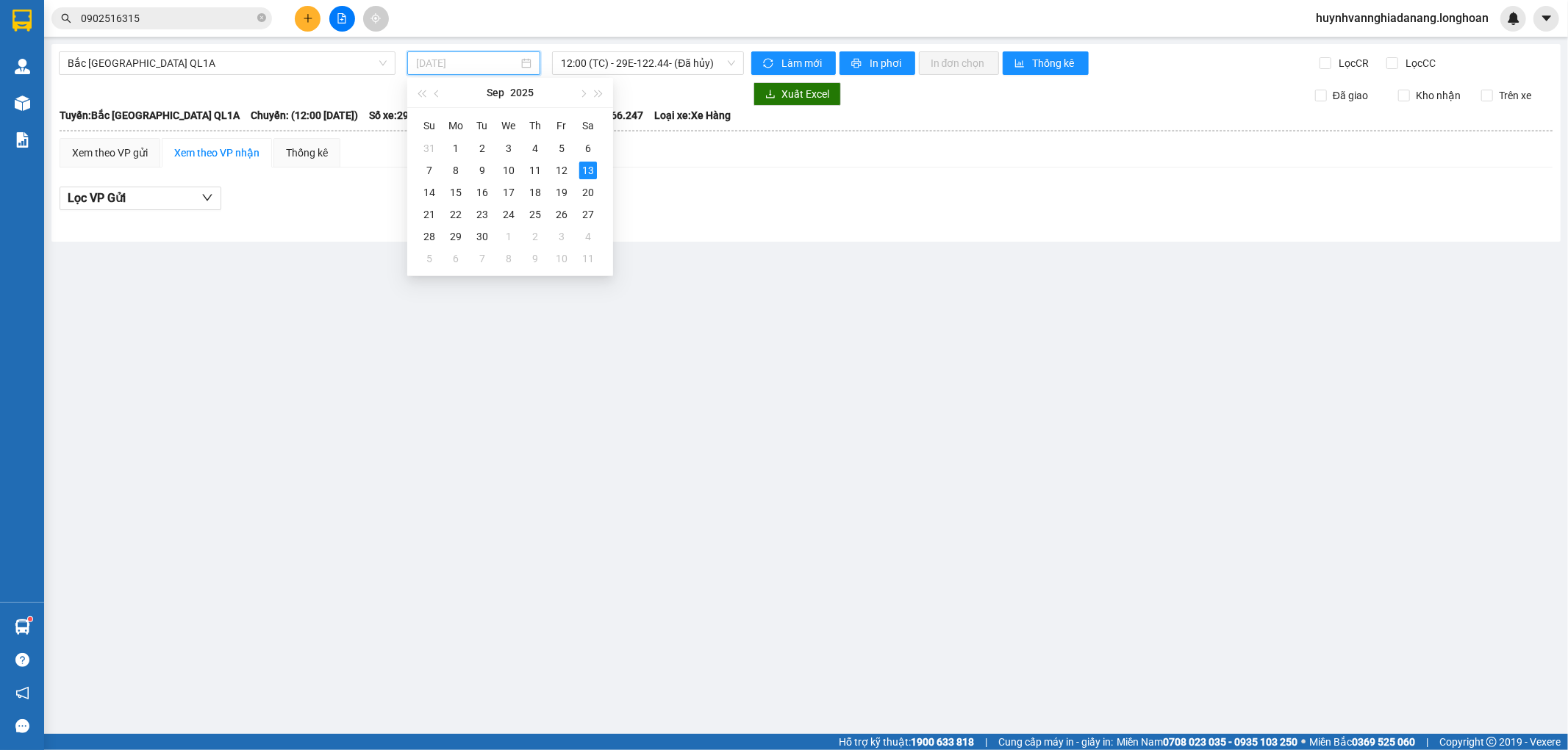
type input "[DATE]"
click at [654, 63] on span "12:00 (TC) - 29E-122.44 - (Đã hủy)" at bounding box center [647, 63] width 174 height 22
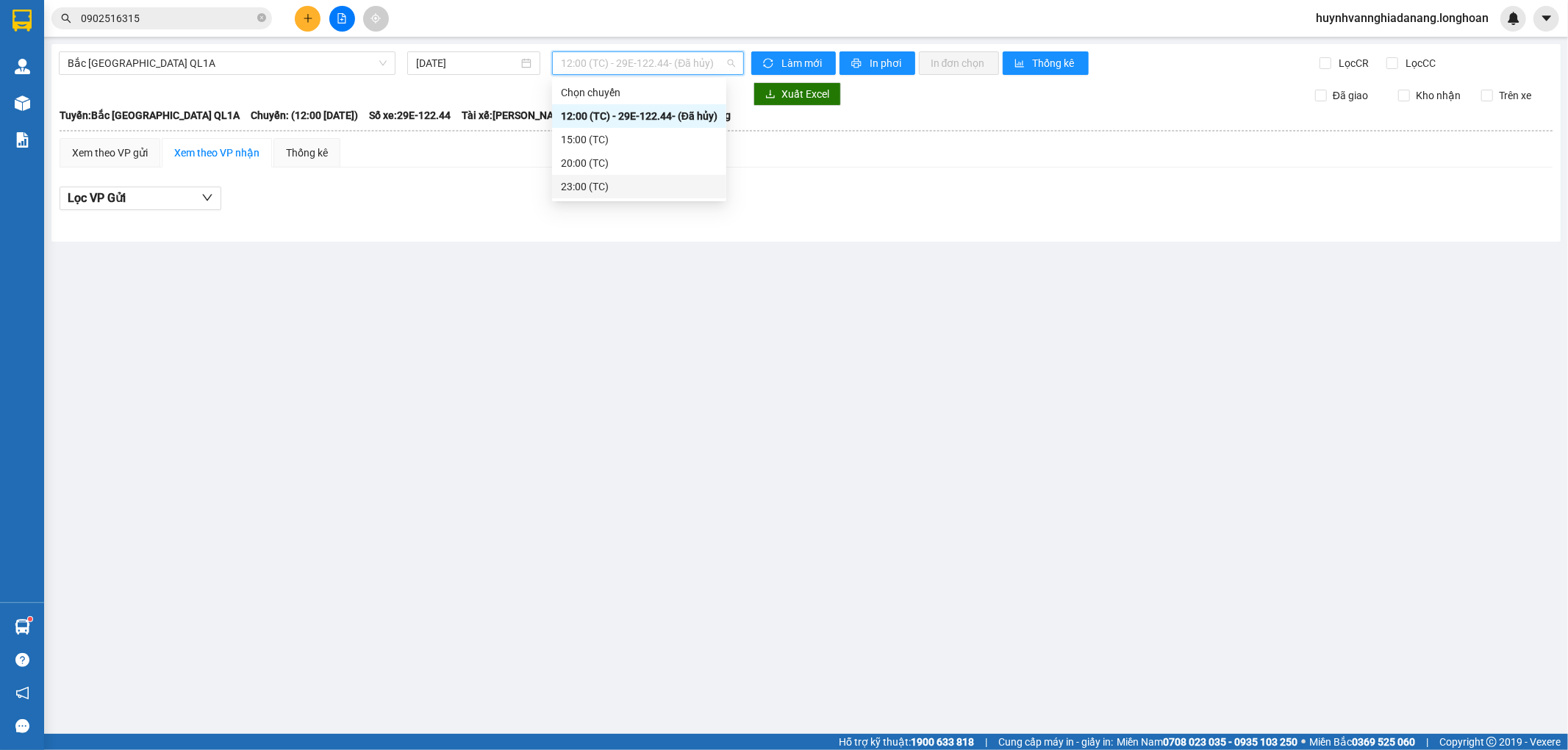
click at [625, 188] on div "23:00 (TC)" at bounding box center [639, 187] width 157 height 16
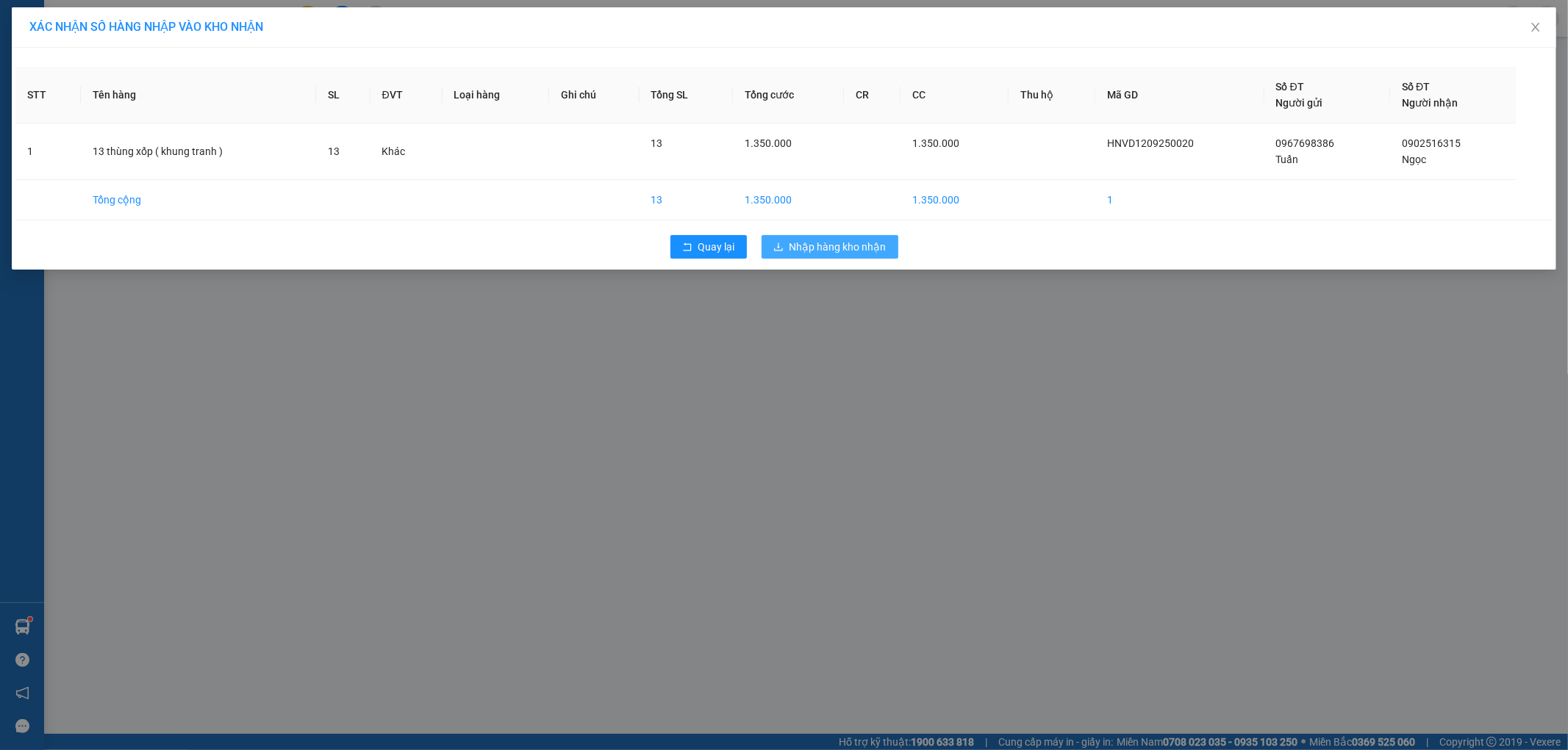
click at [819, 248] on span "Nhập hàng kho nhận" at bounding box center [838, 247] width 97 height 16
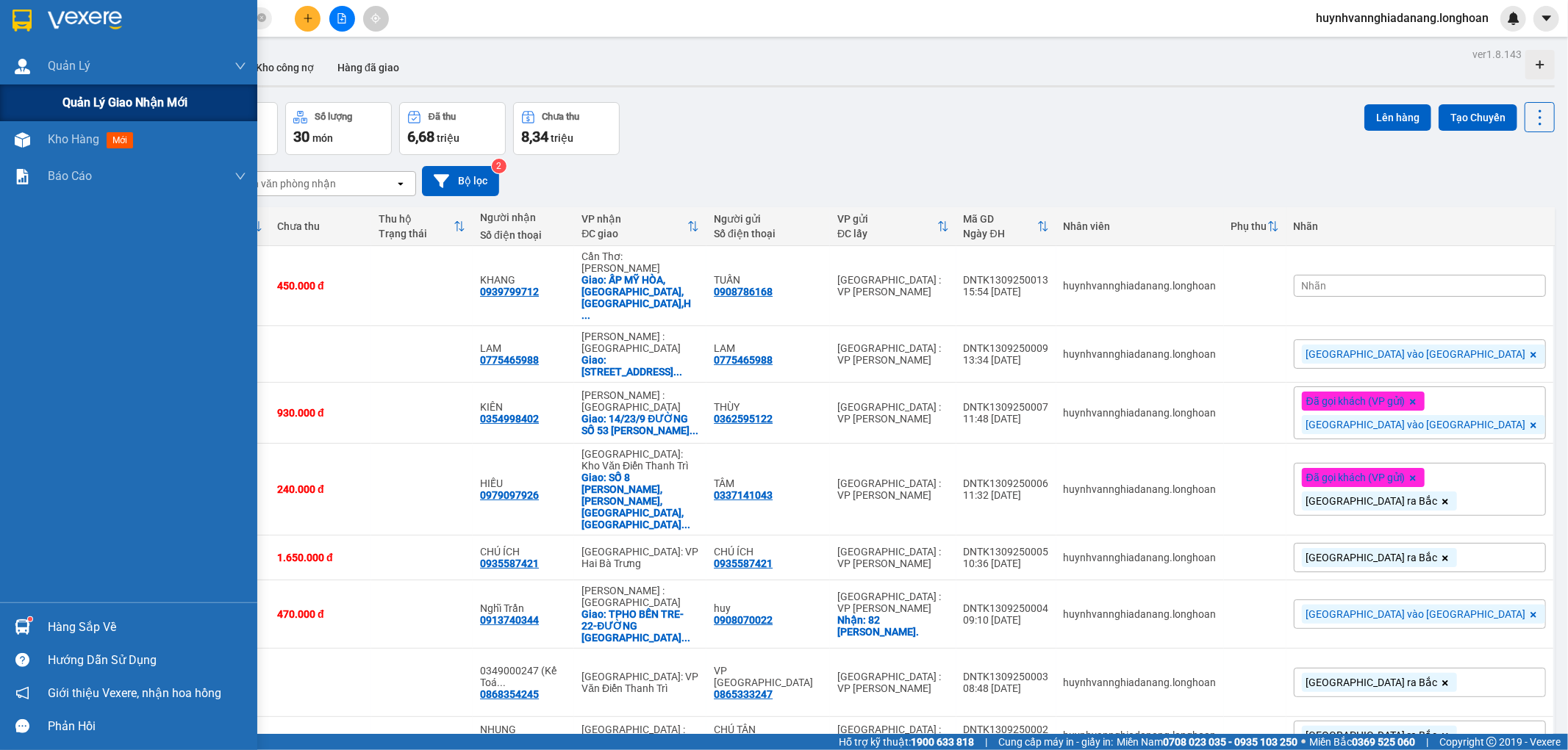
click at [64, 93] on span "Quản lý giao nhận mới" at bounding box center [125, 102] width 125 height 19
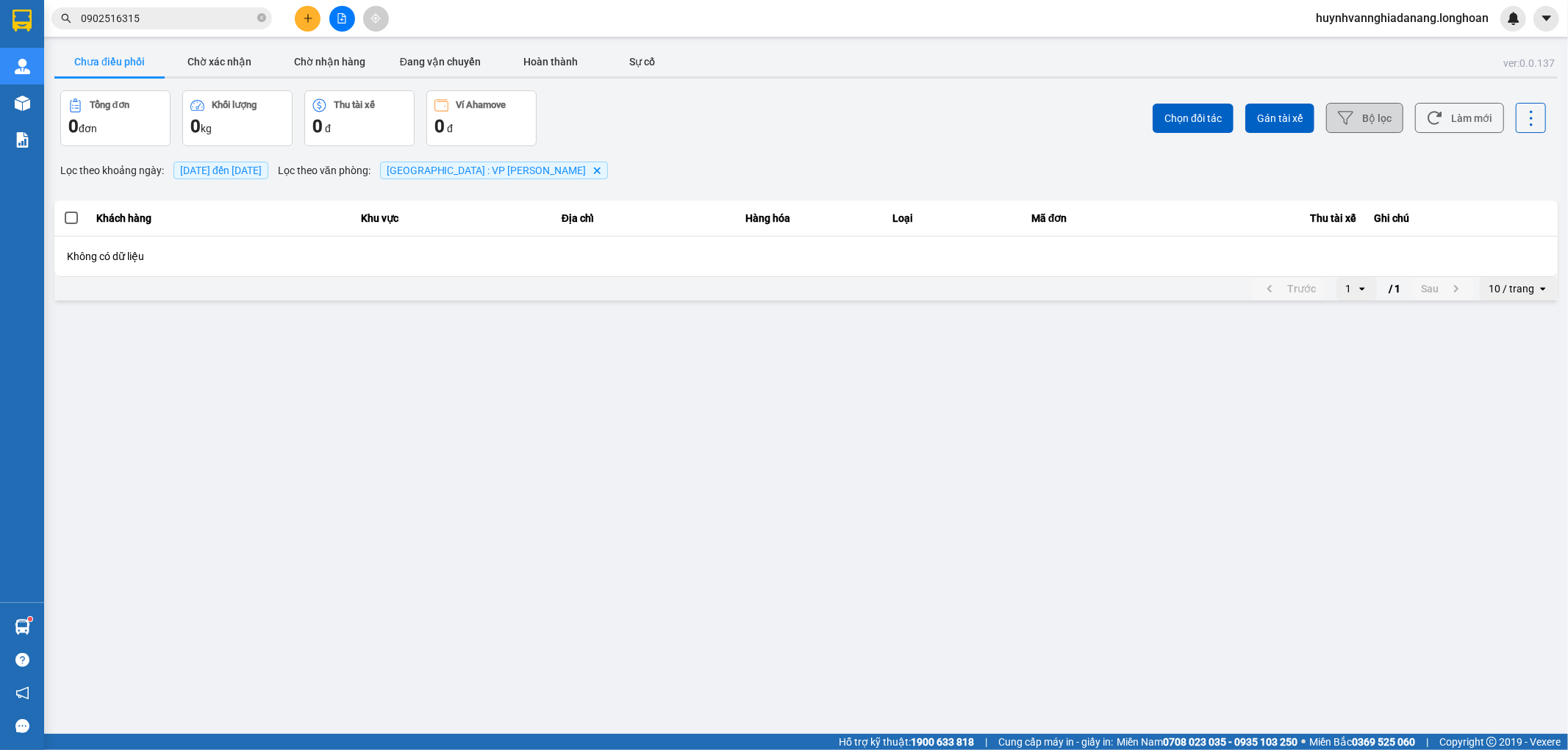
click at [1385, 122] on button "Bộ lọc" at bounding box center [1365, 118] width 77 height 30
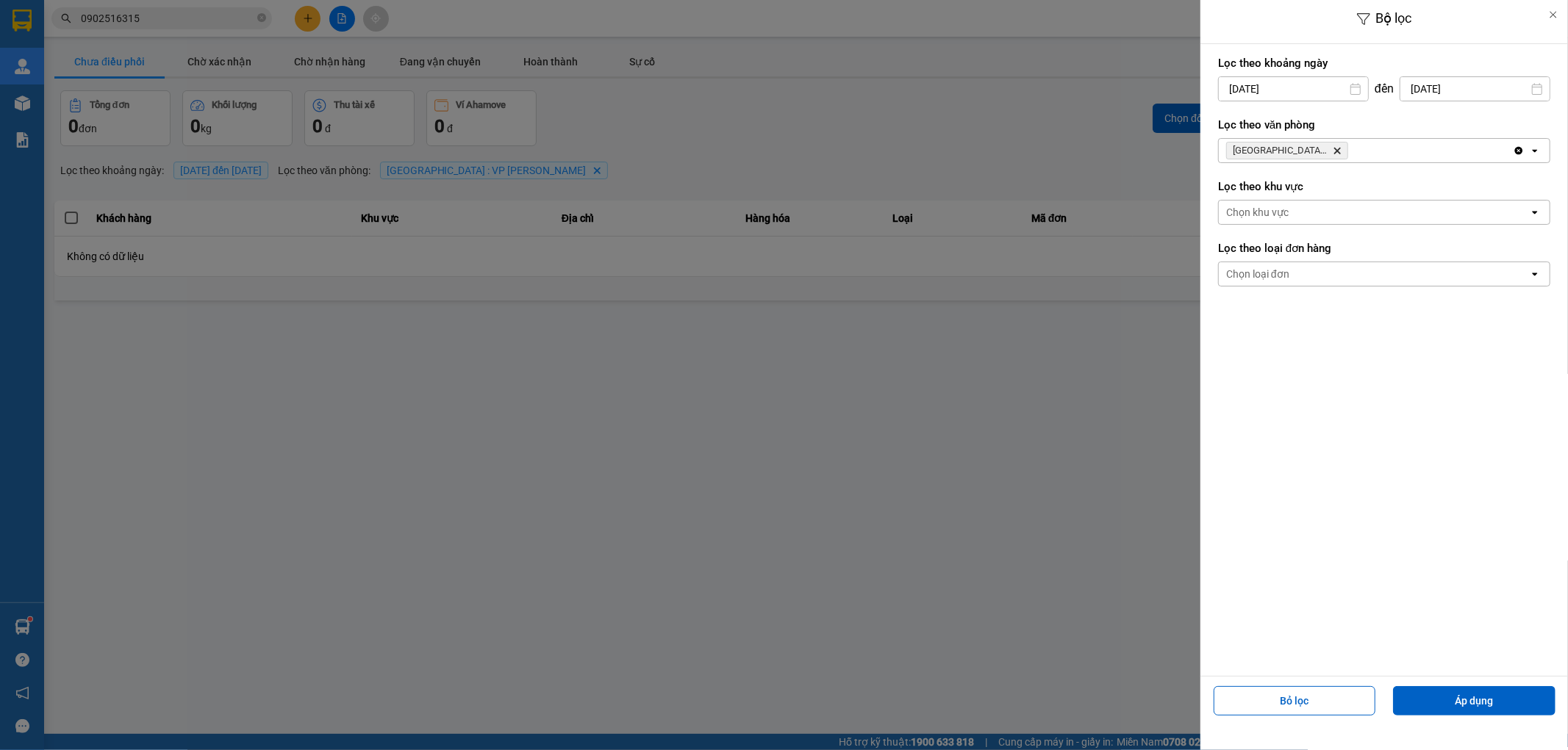
click at [1478, 86] on input "[DATE]" at bounding box center [1475, 89] width 149 height 24
click at [1509, 232] on div "13" at bounding box center [1511, 228] width 21 height 18
click at [1445, 711] on button "Áp dụng" at bounding box center [1475, 701] width 163 height 30
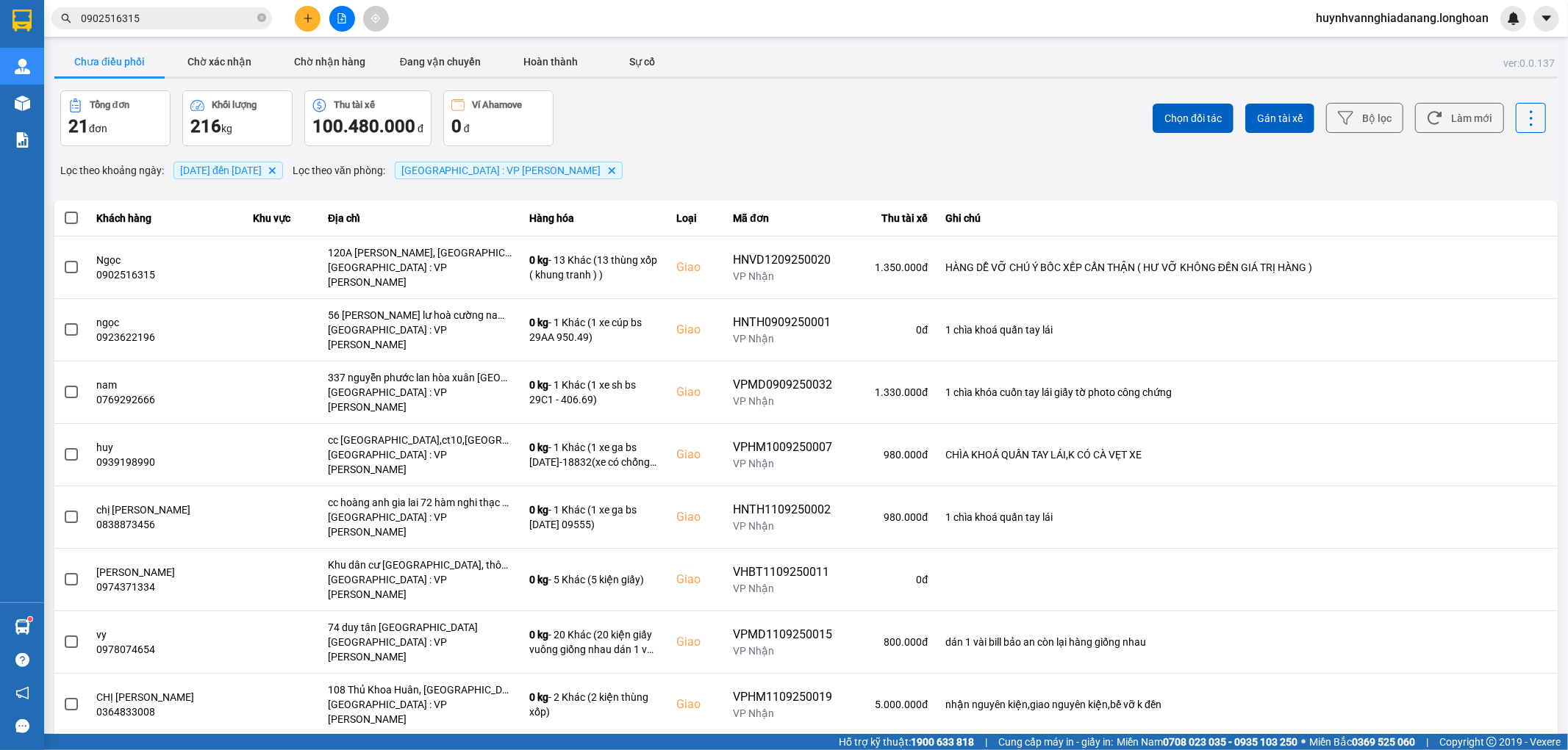
click at [1507, 718] on div "100 / trang" at bounding box center [1506, 725] width 54 height 15
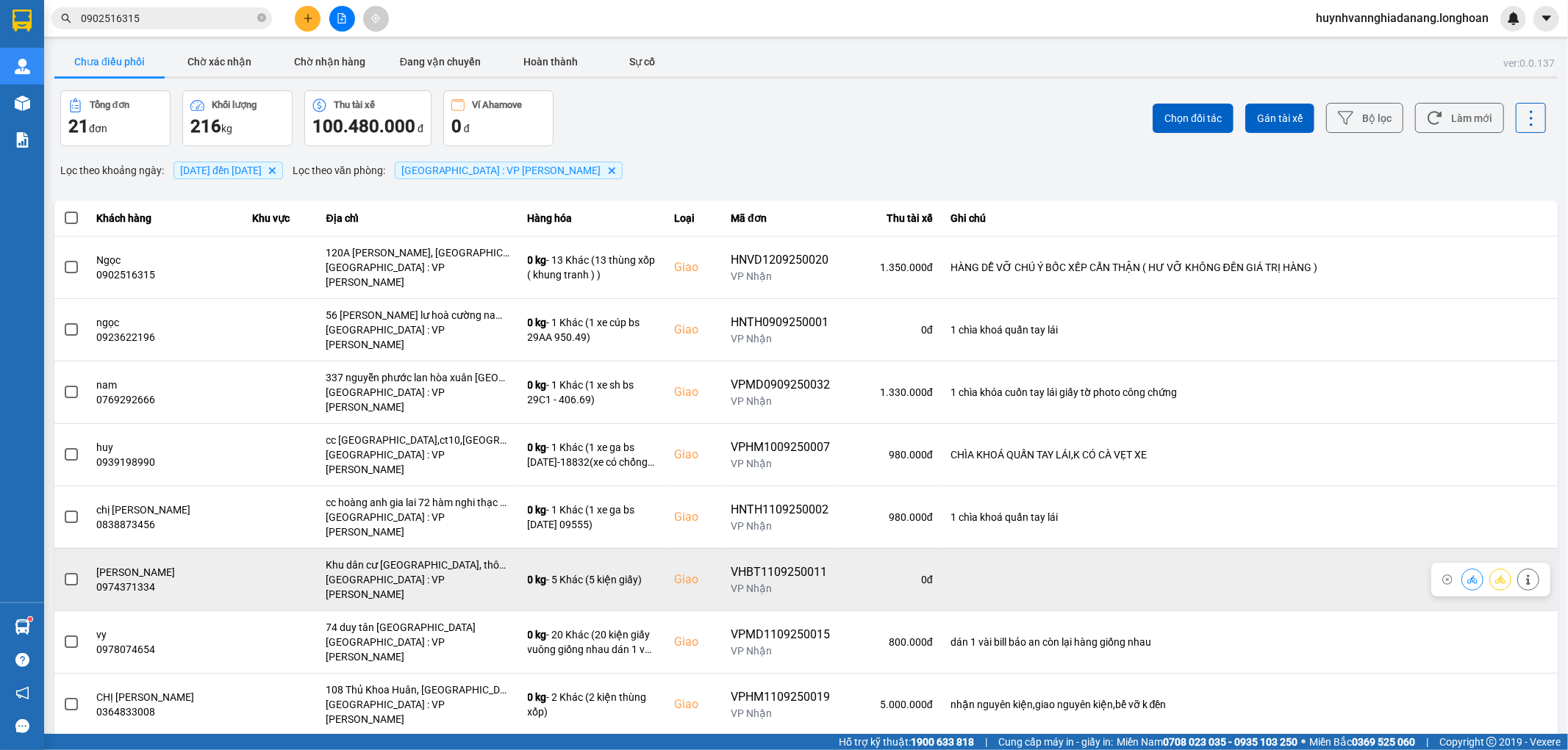
click at [73, 573] on span at bounding box center [70, 579] width 13 height 13
click at [64, 571] on input "checkbox" at bounding box center [64, 571] width 0 height 0
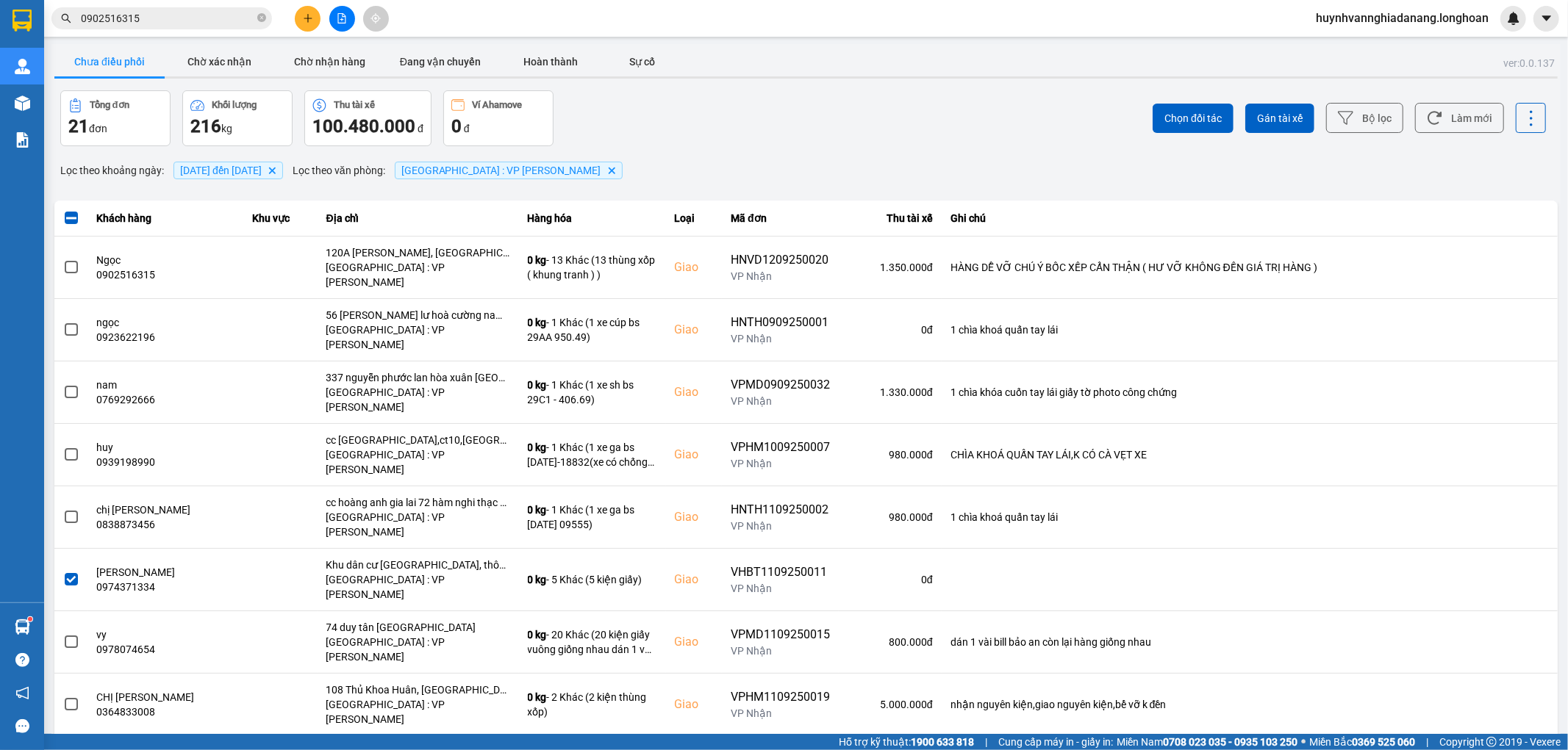
click at [1254, 110] on button "Gán tài xế" at bounding box center [1280, 118] width 69 height 30
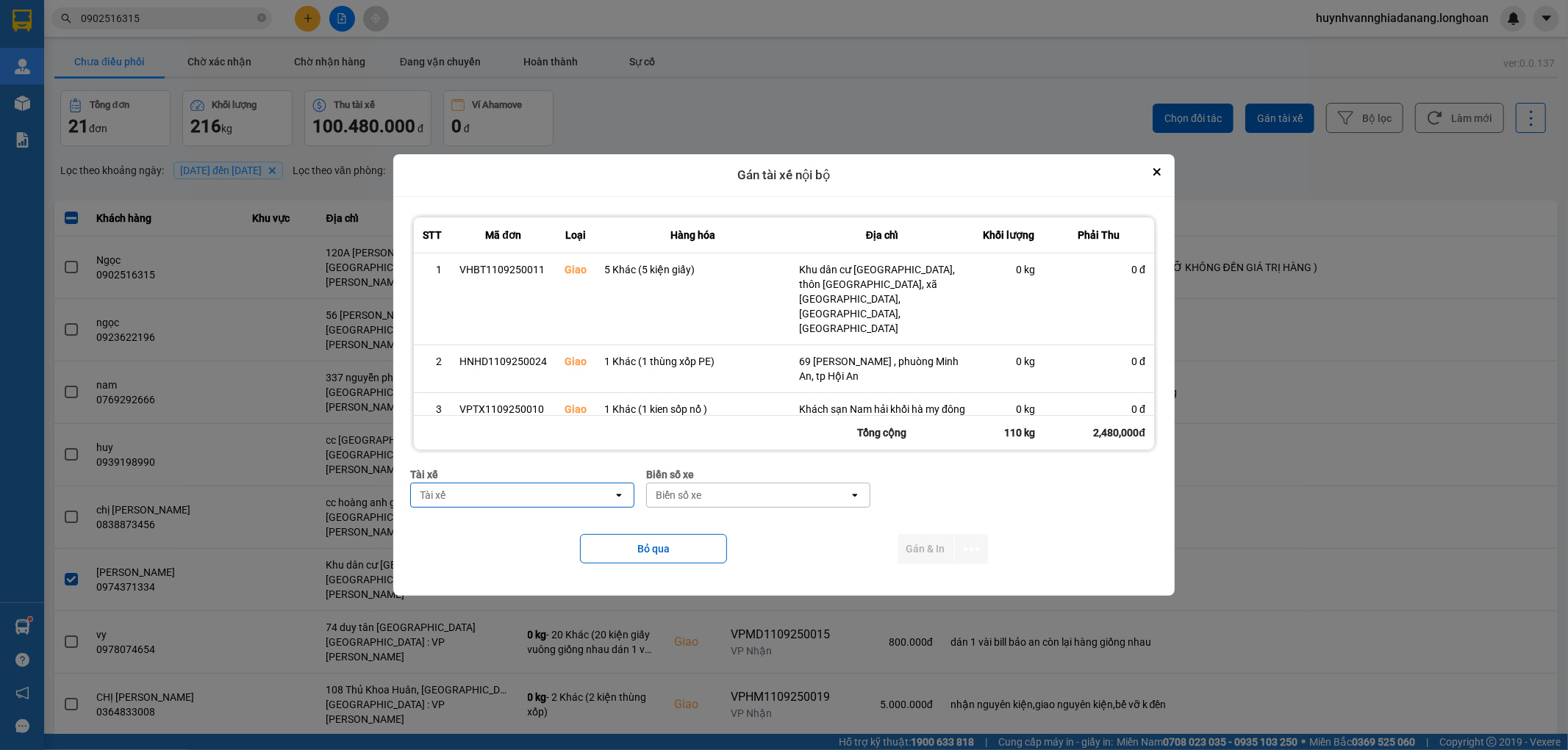
click at [466, 496] on div "Tài xế" at bounding box center [512, 495] width 202 height 24
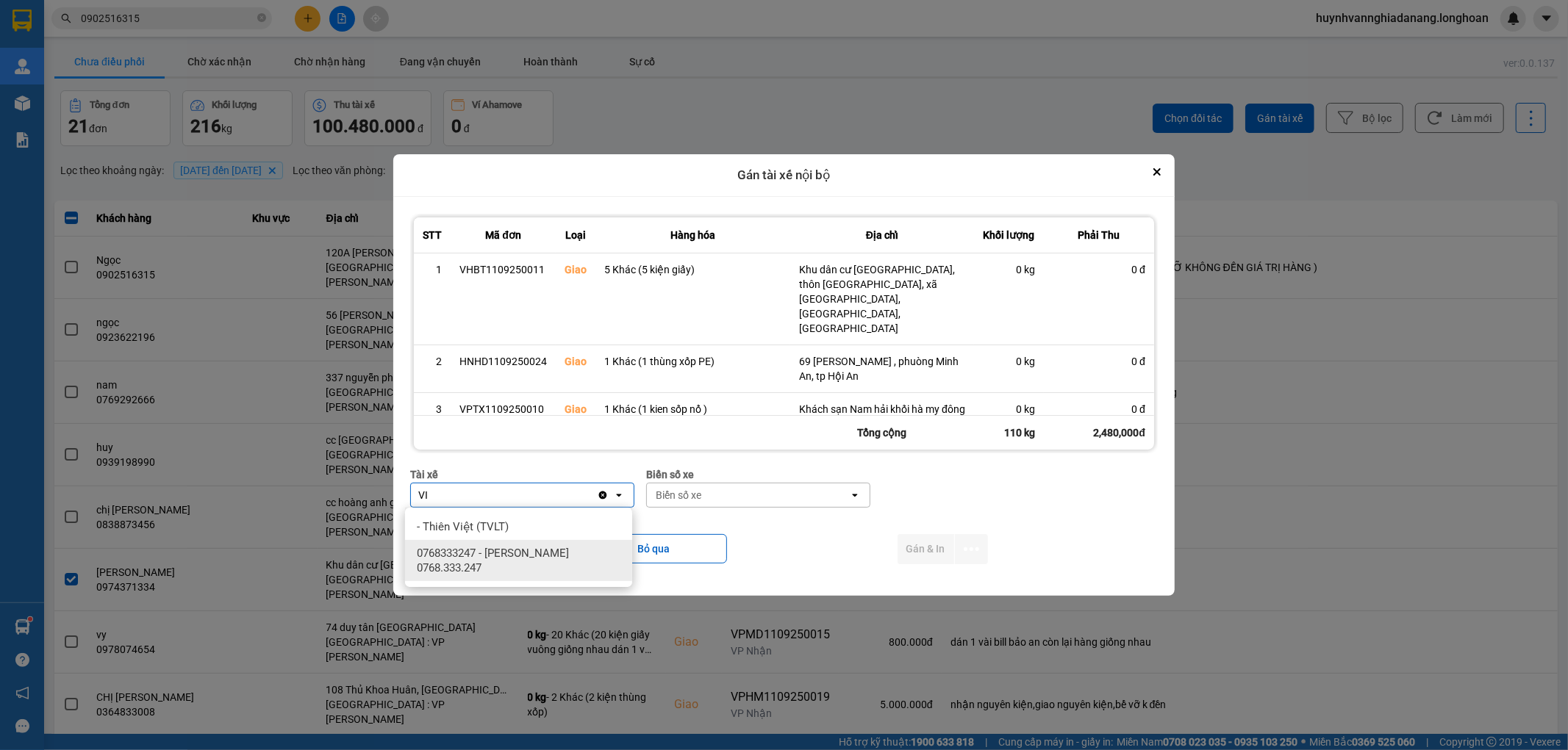
type input "VI"
drag, startPoint x: 523, startPoint y: 560, endPoint x: 666, endPoint y: 532, distance: 145.7
click at [527, 560] on span "0768333247 - Nguyễn Tấn Việt 0768.333.247" at bounding box center [521, 561] width 209 height 30
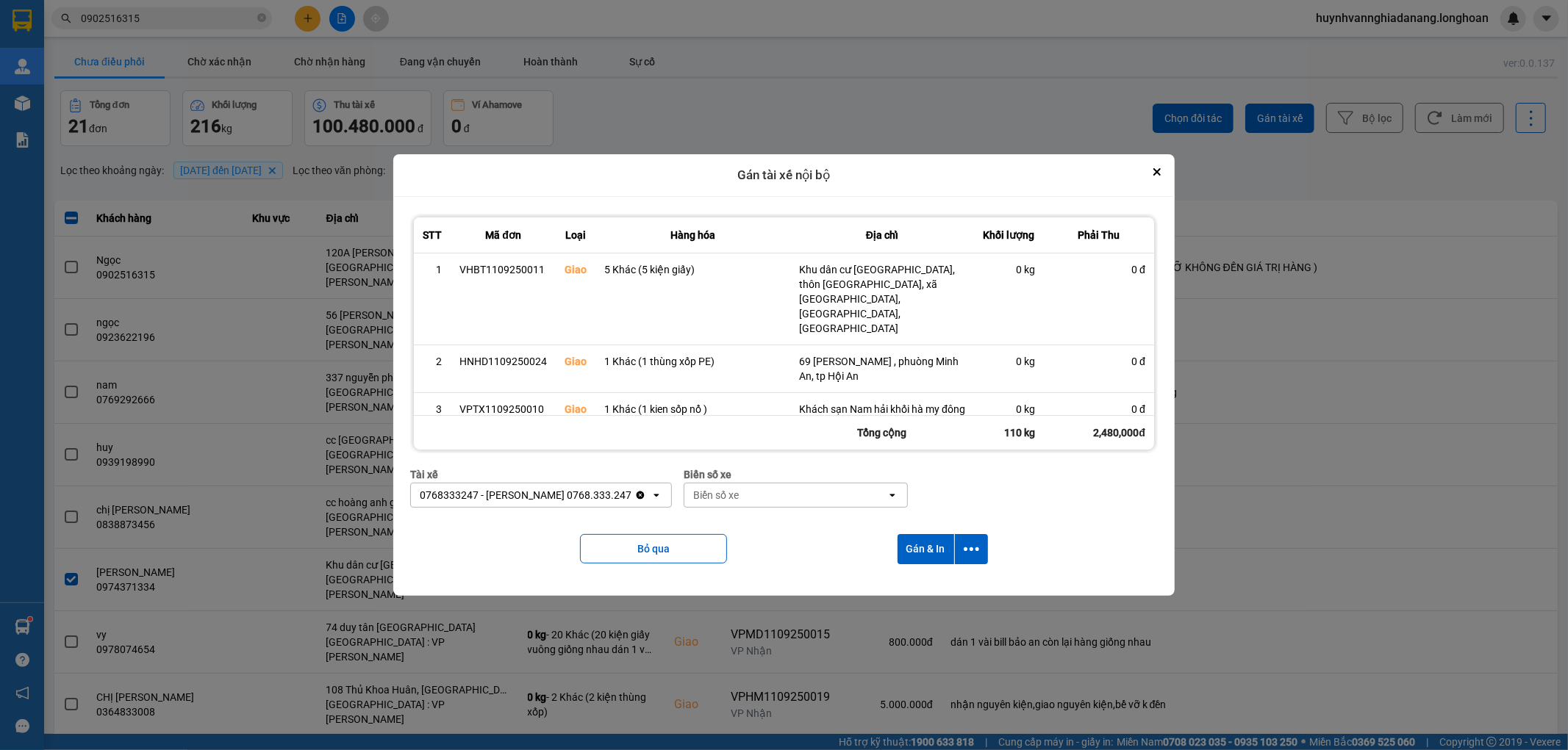
click at [758, 497] on div "Biển số xe" at bounding box center [786, 495] width 202 height 24
drag, startPoint x: 781, startPoint y: 522, endPoint x: 846, endPoint y: 531, distance: 65.6
click at [783, 523] on div "29E-084.87" at bounding box center [786, 527] width 227 height 27
click at [974, 551] on icon "dialog" at bounding box center [972, 550] width 16 height 16
click at [930, 588] on span "Chỉ gán tài" at bounding box center [914, 589] width 49 height 15
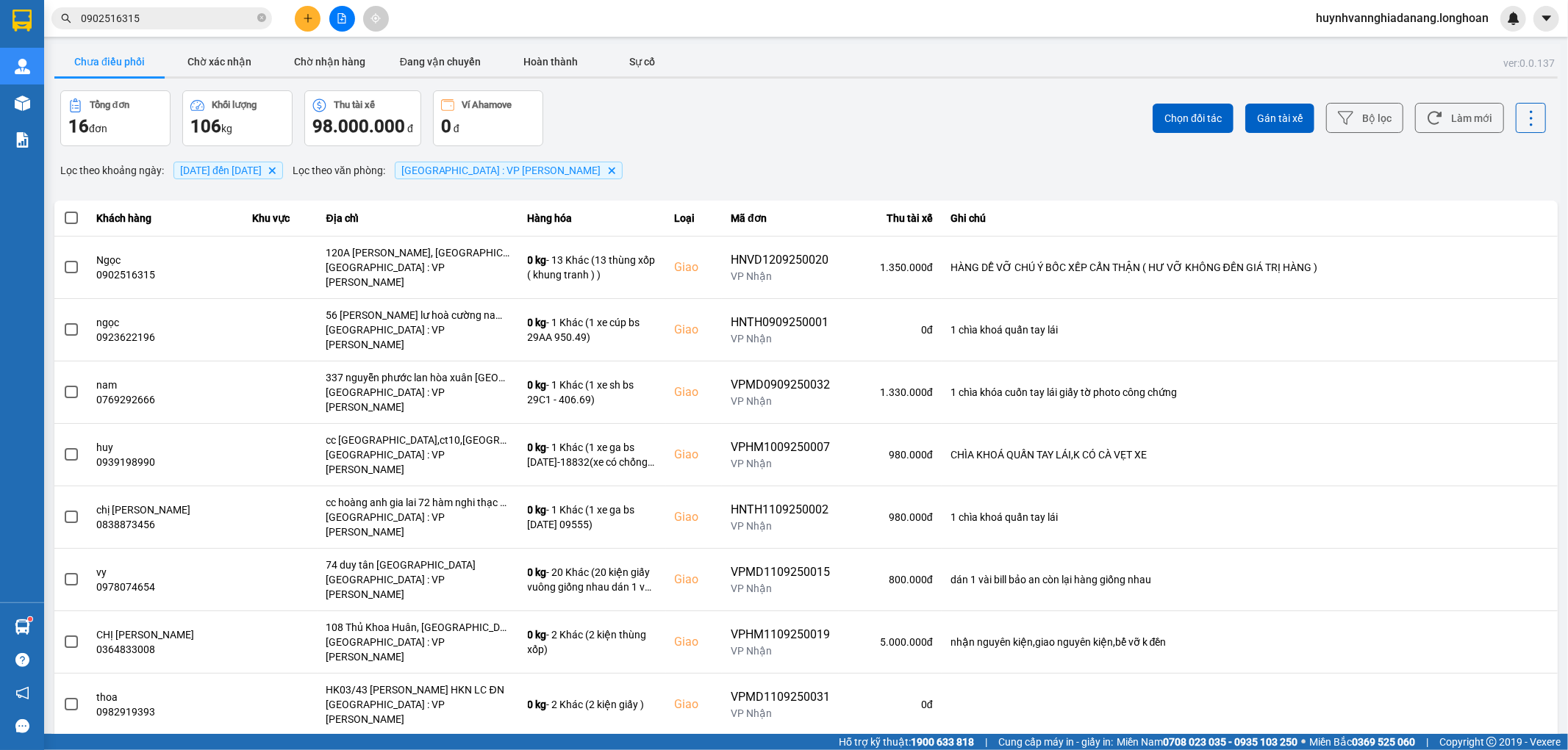
click at [66, 216] on span at bounding box center [70, 217] width 13 height 13
click at [64, 210] on input "checkbox" at bounding box center [64, 210] width 0 height 0
click at [1273, 123] on span "Gán tài xế" at bounding box center [1280, 118] width 46 height 15
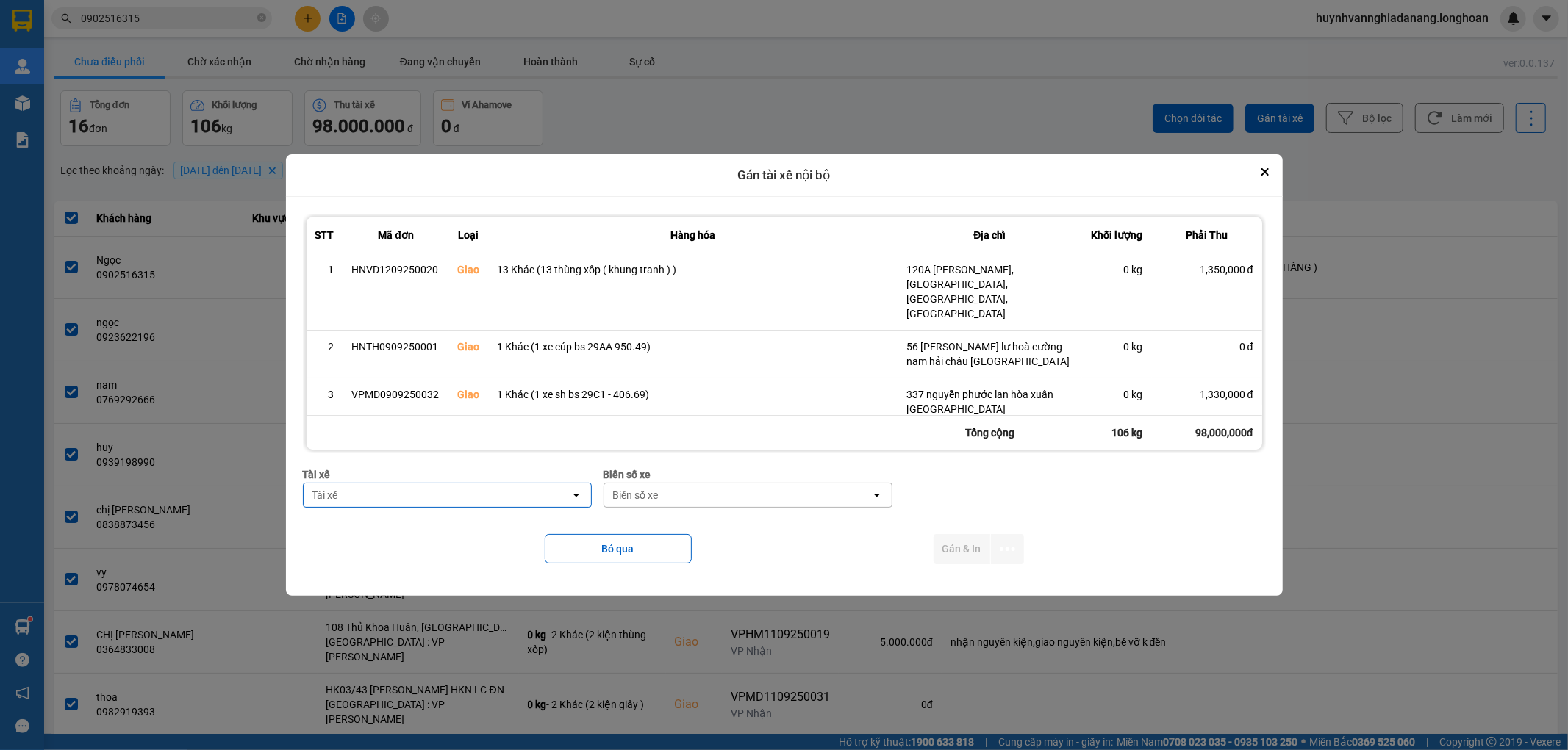
click at [476, 492] on div "Tài xế" at bounding box center [437, 495] width 267 height 24
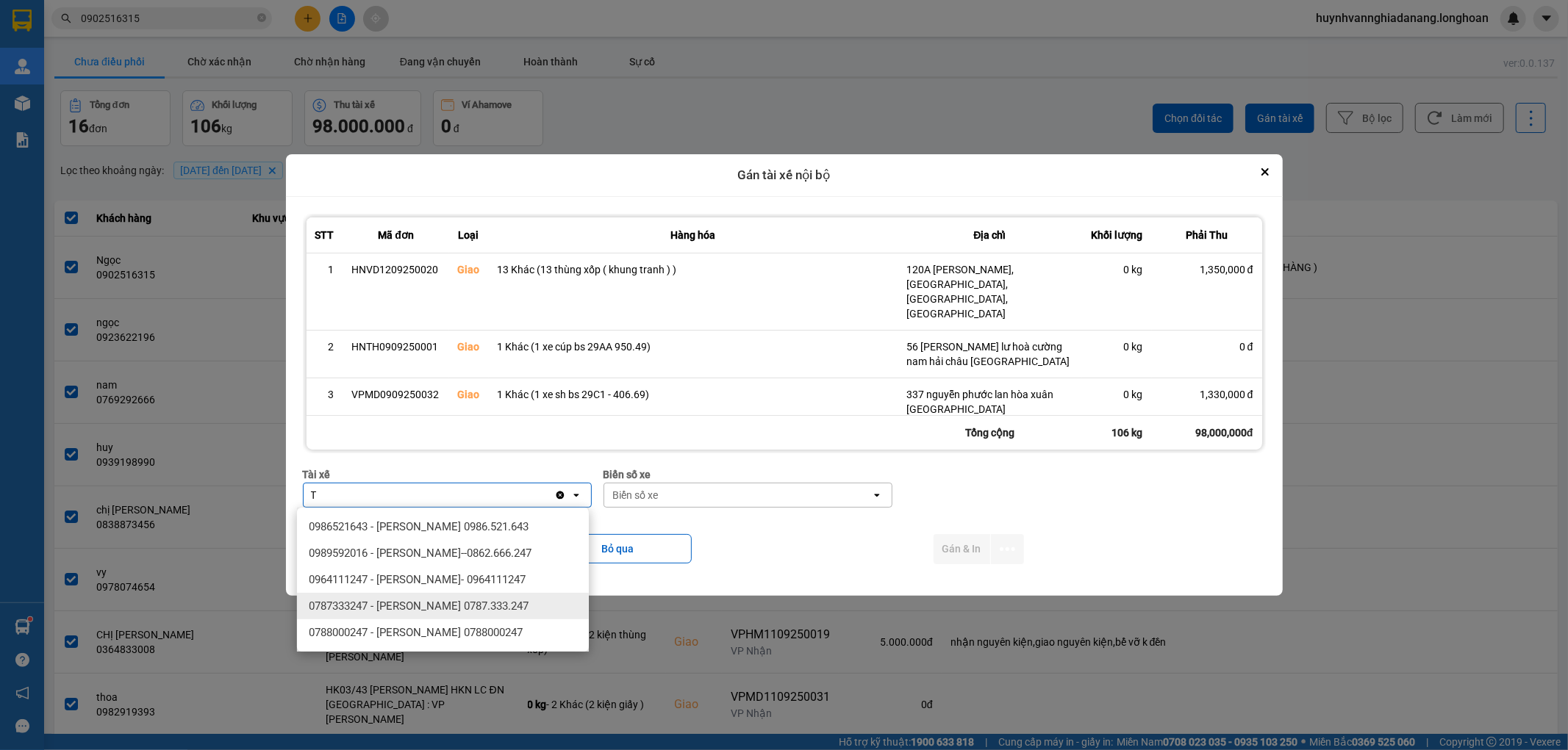
type input "T"
click at [460, 610] on span "0787333247 - Phạm Thanh Tuấn 0787.333.247" at bounding box center [418, 606] width 219 height 15
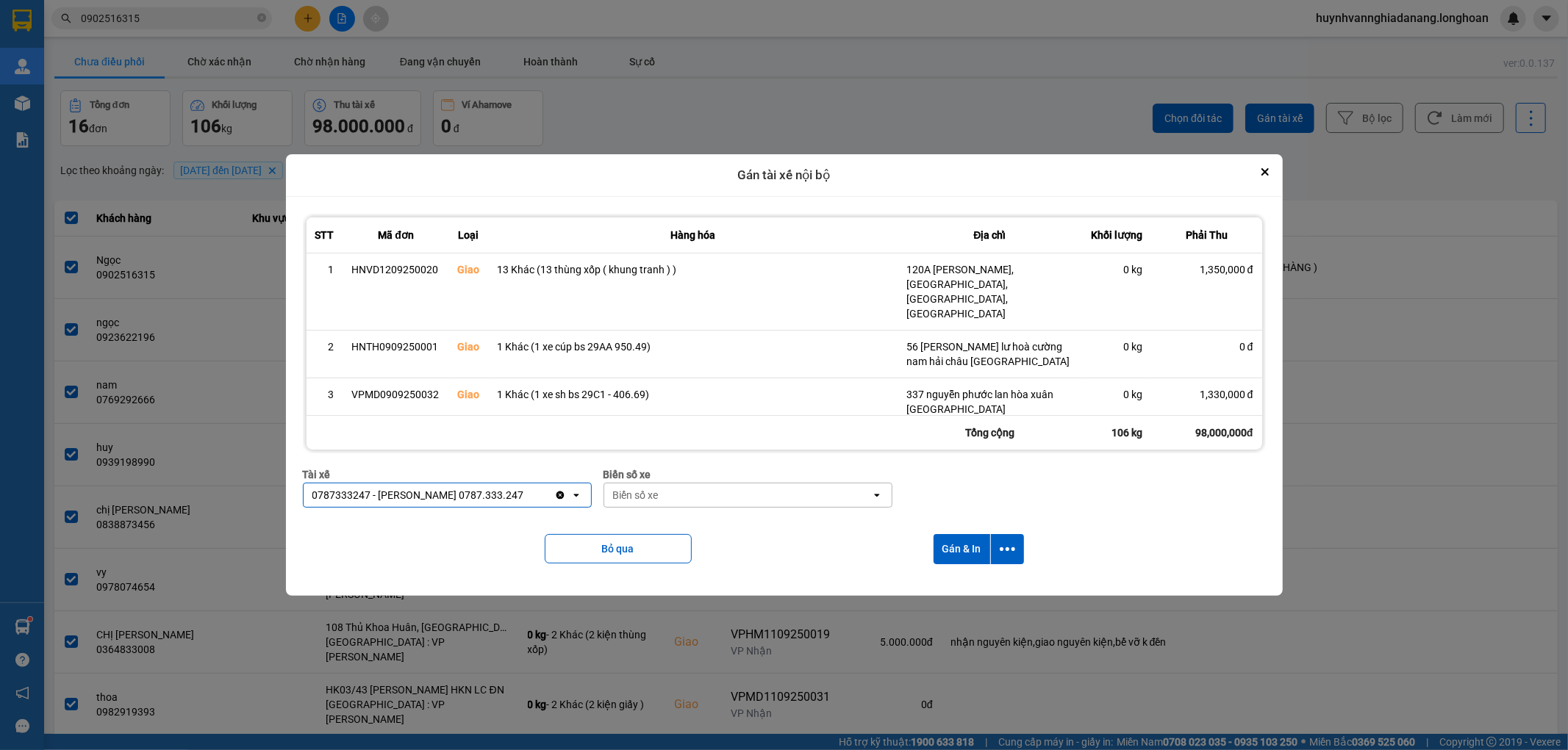
click at [719, 494] on div "Biển số xe" at bounding box center [737, 495] width 267 height 24
drag, startPoint x: 729, startPoint y: 518, endPoint x: 843, endPoint y: 539, distance: 115.9
click at [731, 518] on div "29H-962.68" at bounding box center [746, 527] width 292 height 27
click at [1008, 553] on icon "dialog" at bounding box center [1007, 550] width 16 height 16
click at [974, 582] on span "Chỉ gán tài" at bounding box center [950, 589] width 49 height 15
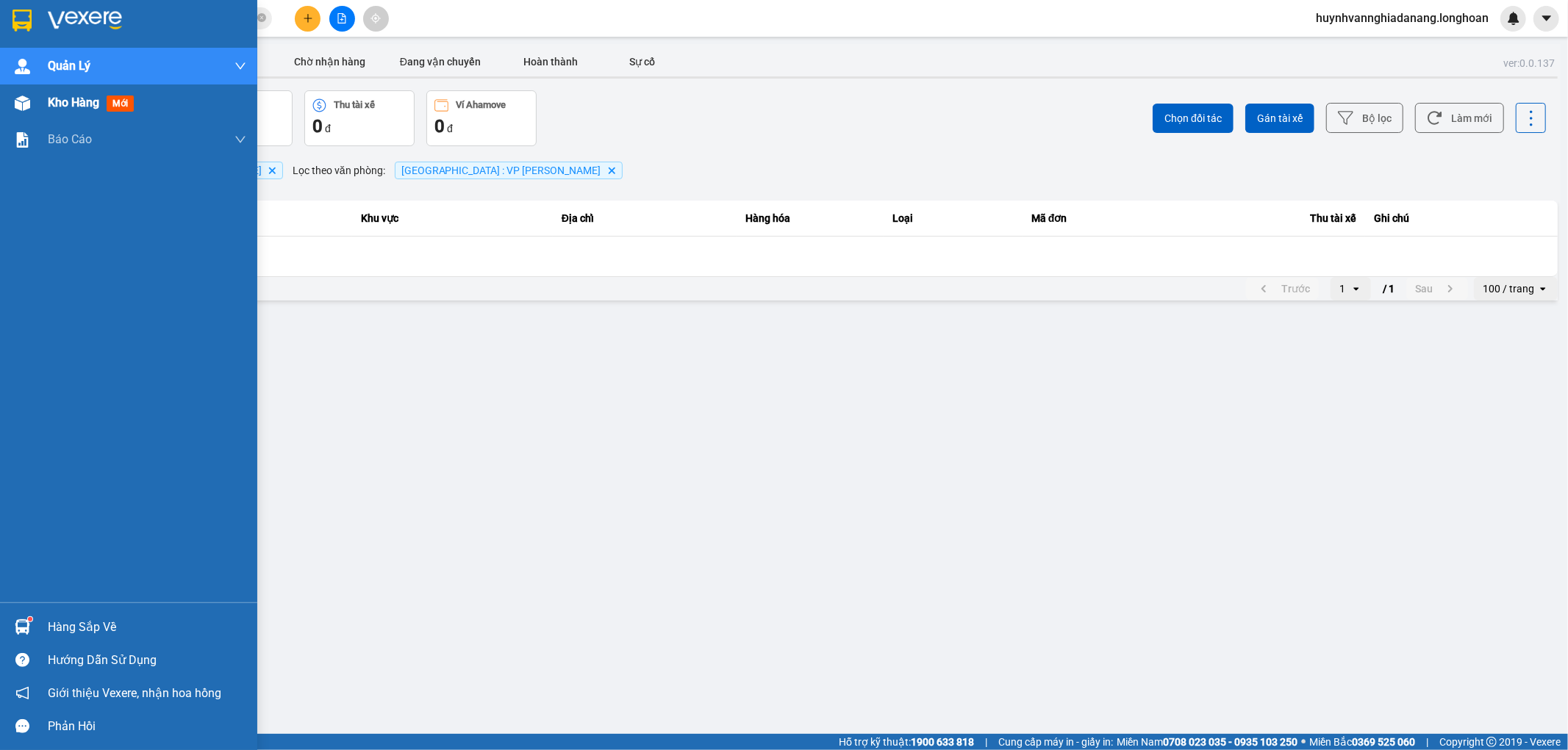
click at [77, 103] on span "Kho hàng" at bounding box center [73, 102] width 52 height 14
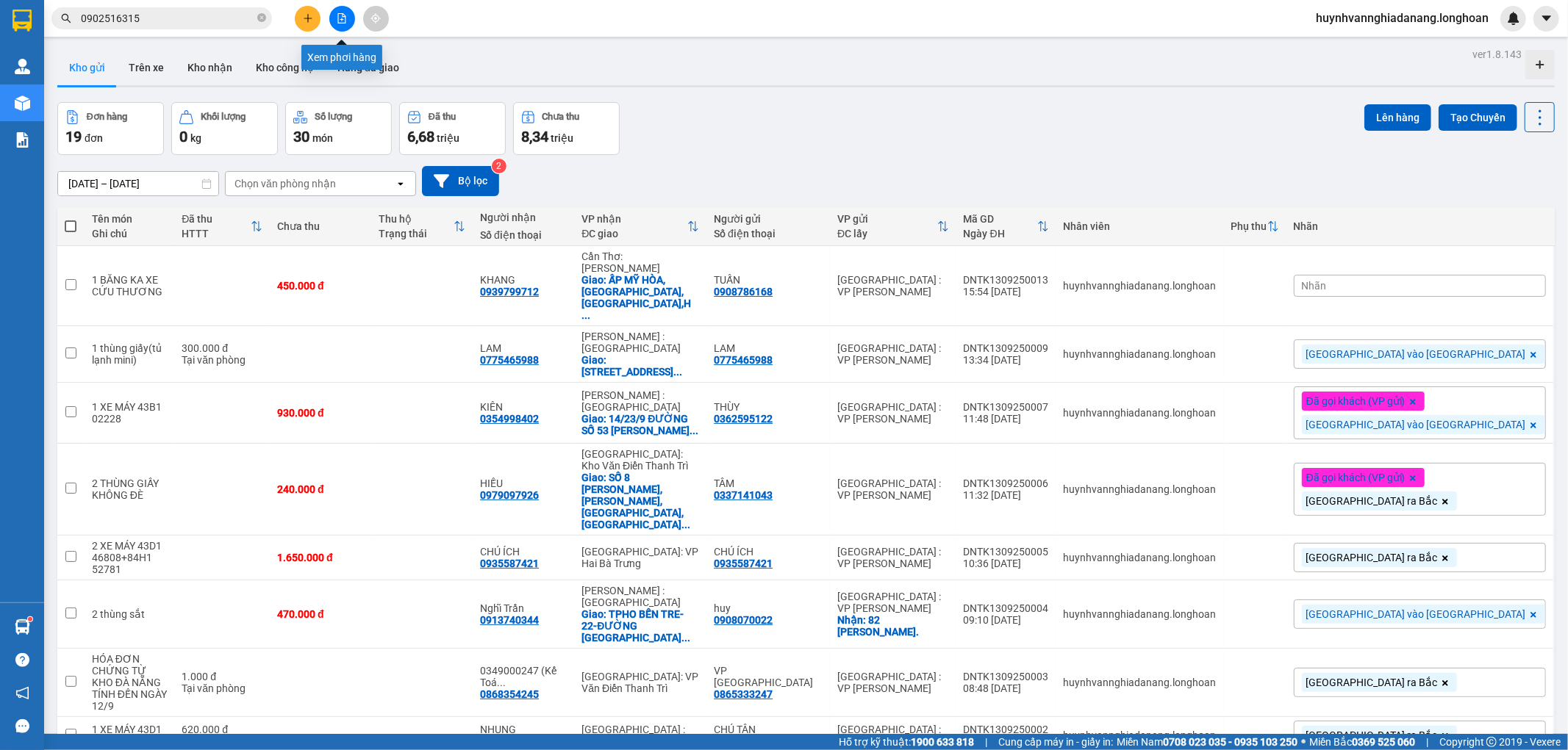
click at [341, 19] on icon "file-add" at bounding box center [342, 18] width 8 height 10
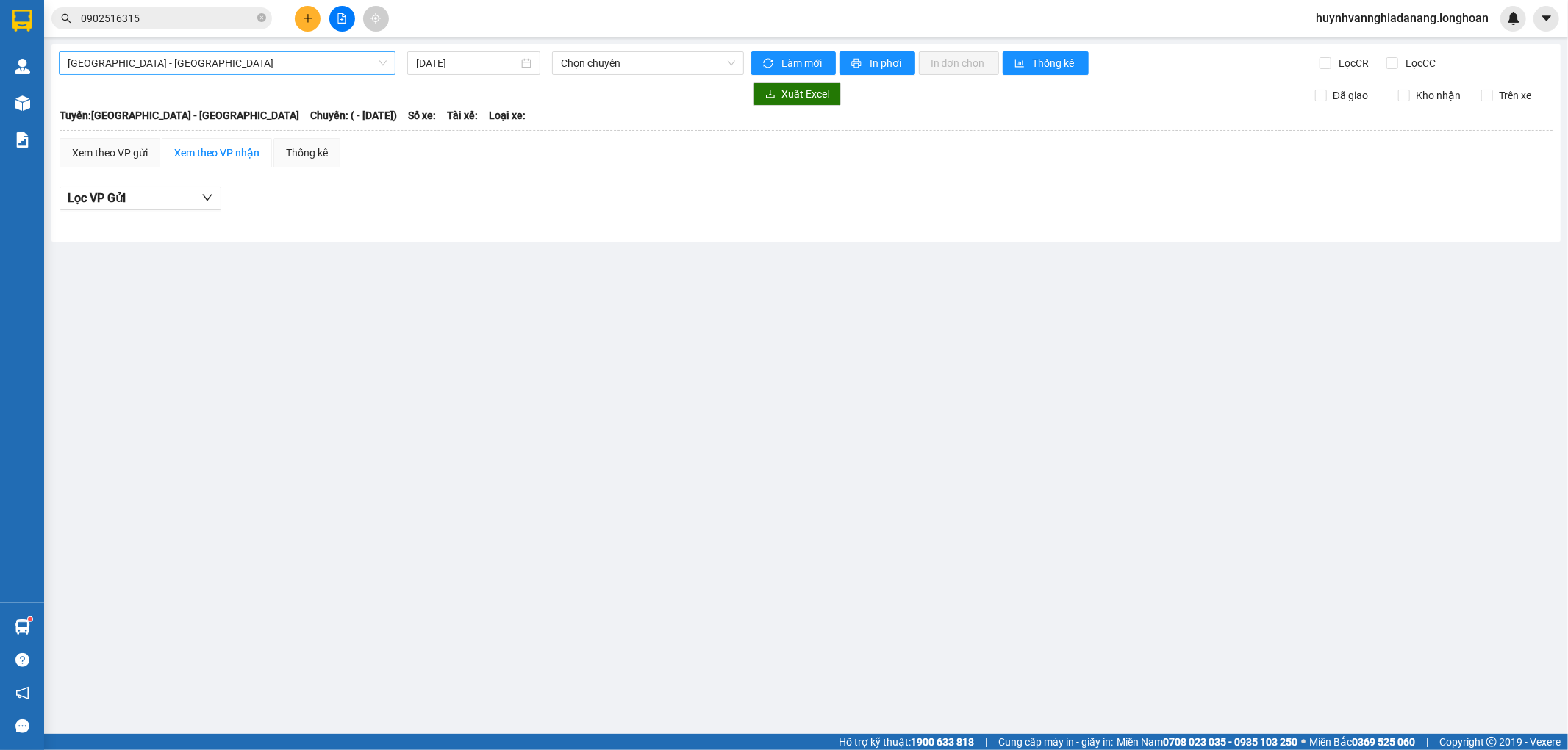
click at [316, 68] on span "Hải Phòng - Hà Nội" at bounding box center [226, 63] width 319 height 22
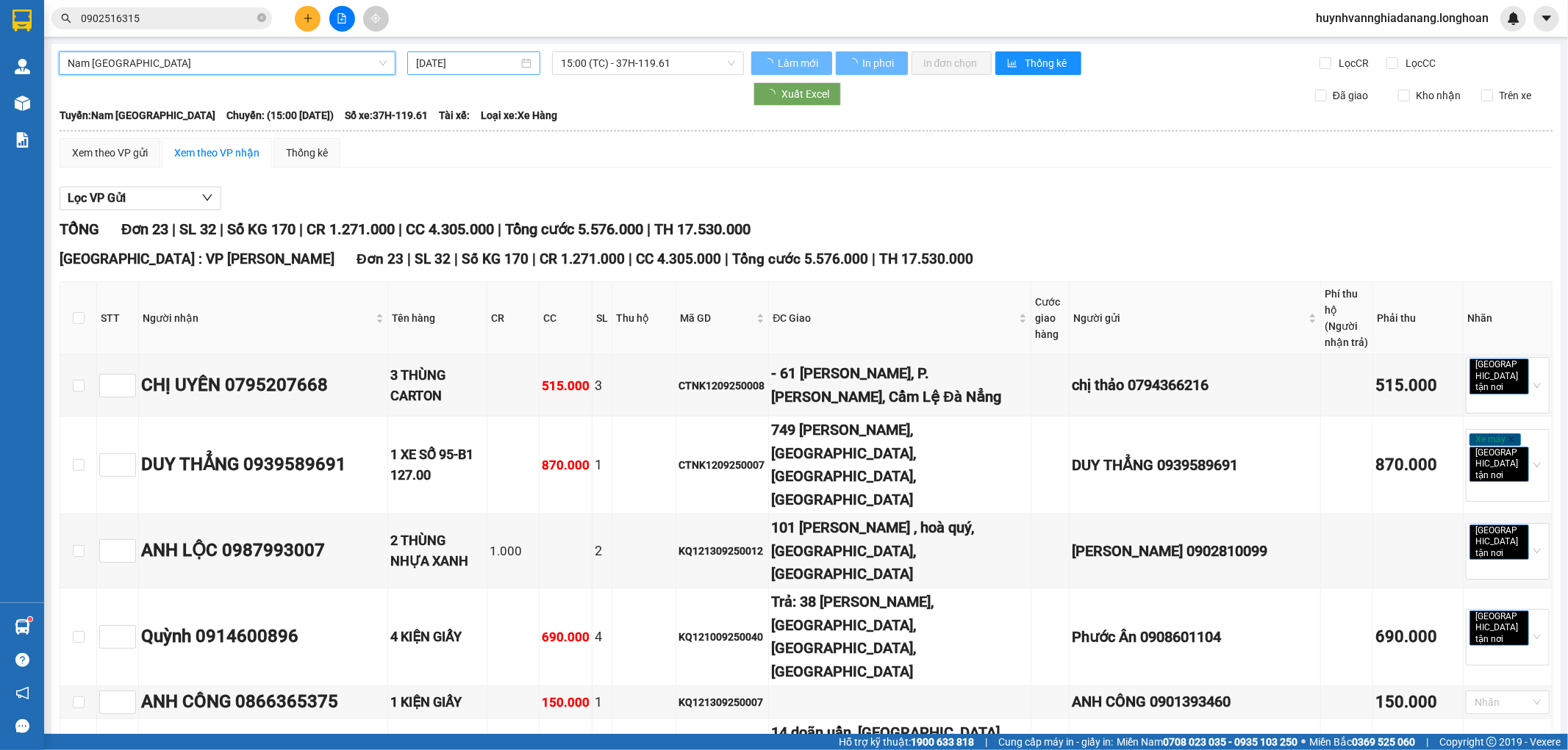
click at [492, 62] on input "[DATE]" at bounding box center [466, 63] width 102 height 16
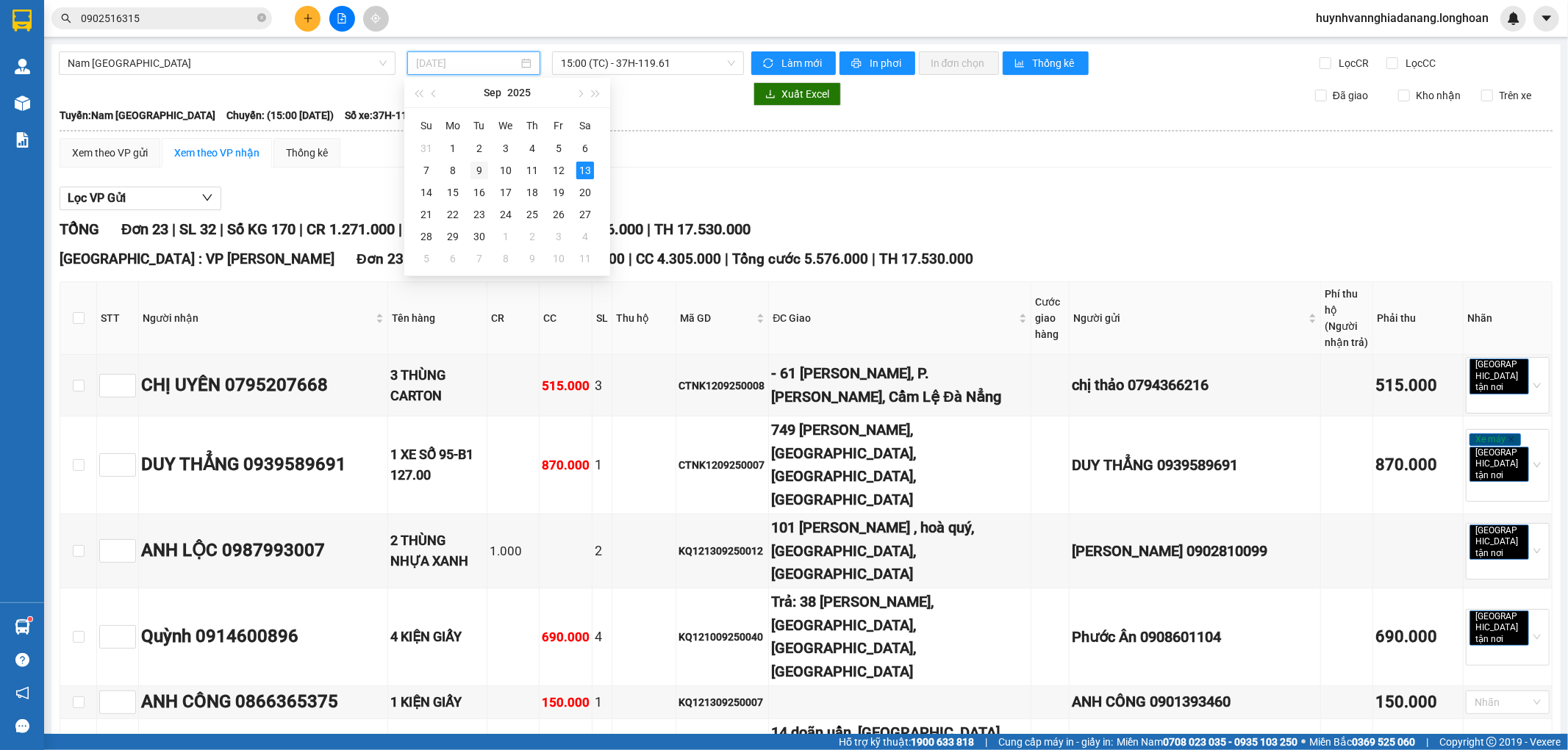
click at [475, 171] on div "9" at bounding box center [479, 171] width 18 height 18
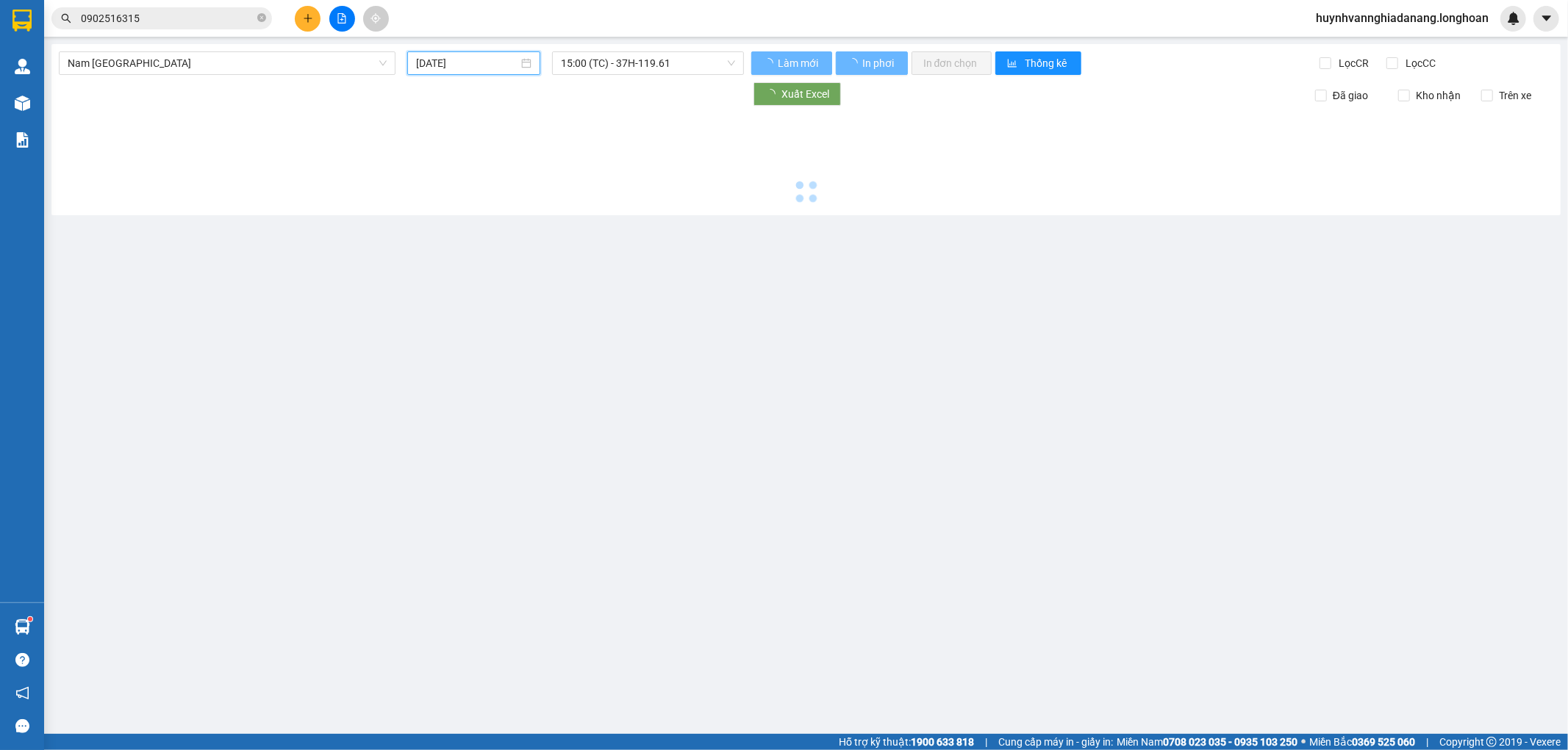
type input "[DATE]"
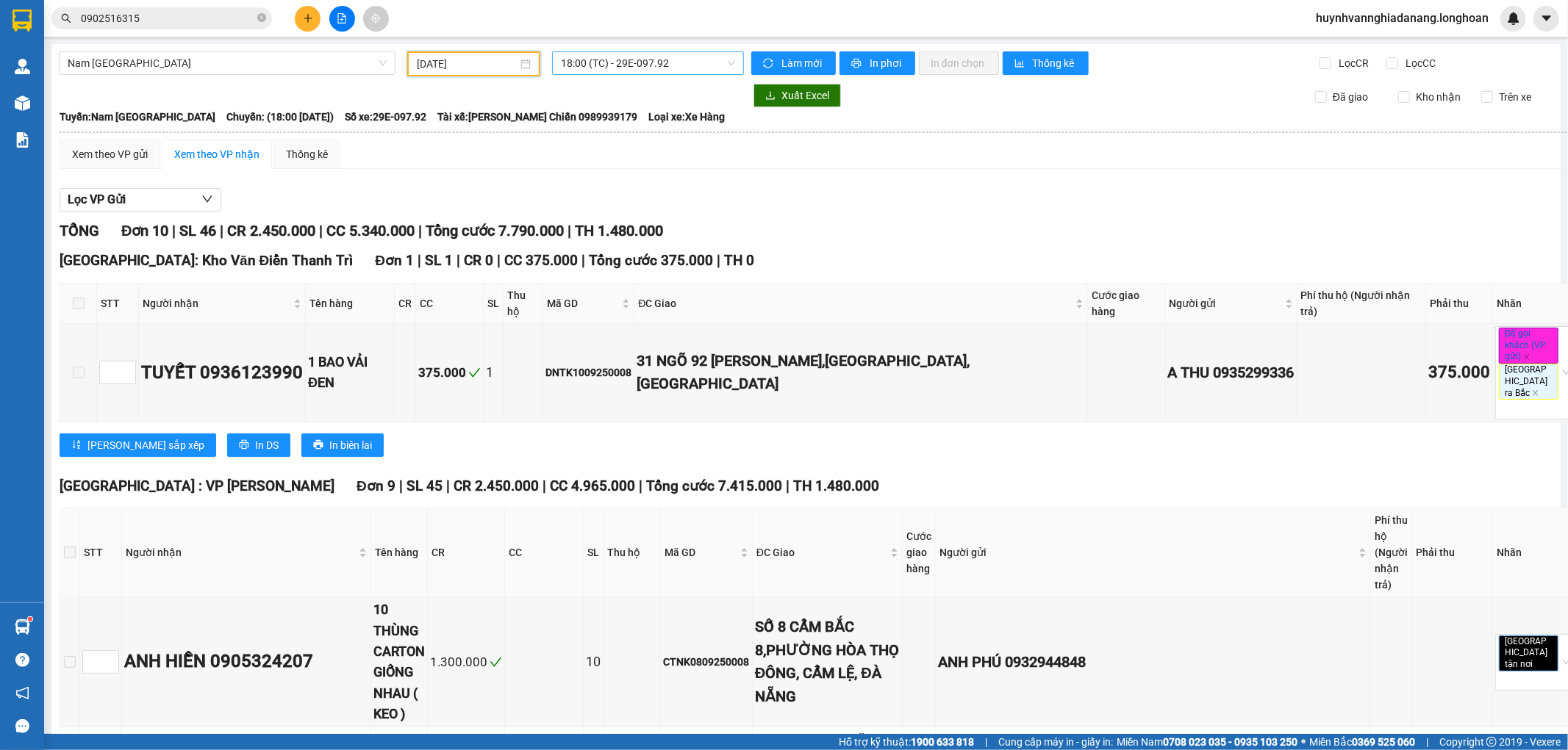
click at [659, 70] on span "18:00 (TC) - 29E-097.92" at bounding box center [647, 63] width 174 height 22
click at [637, 137] on div "22:00 (TC) - 29H-954.95" at bounding box center [614, 140] width 115 height 16
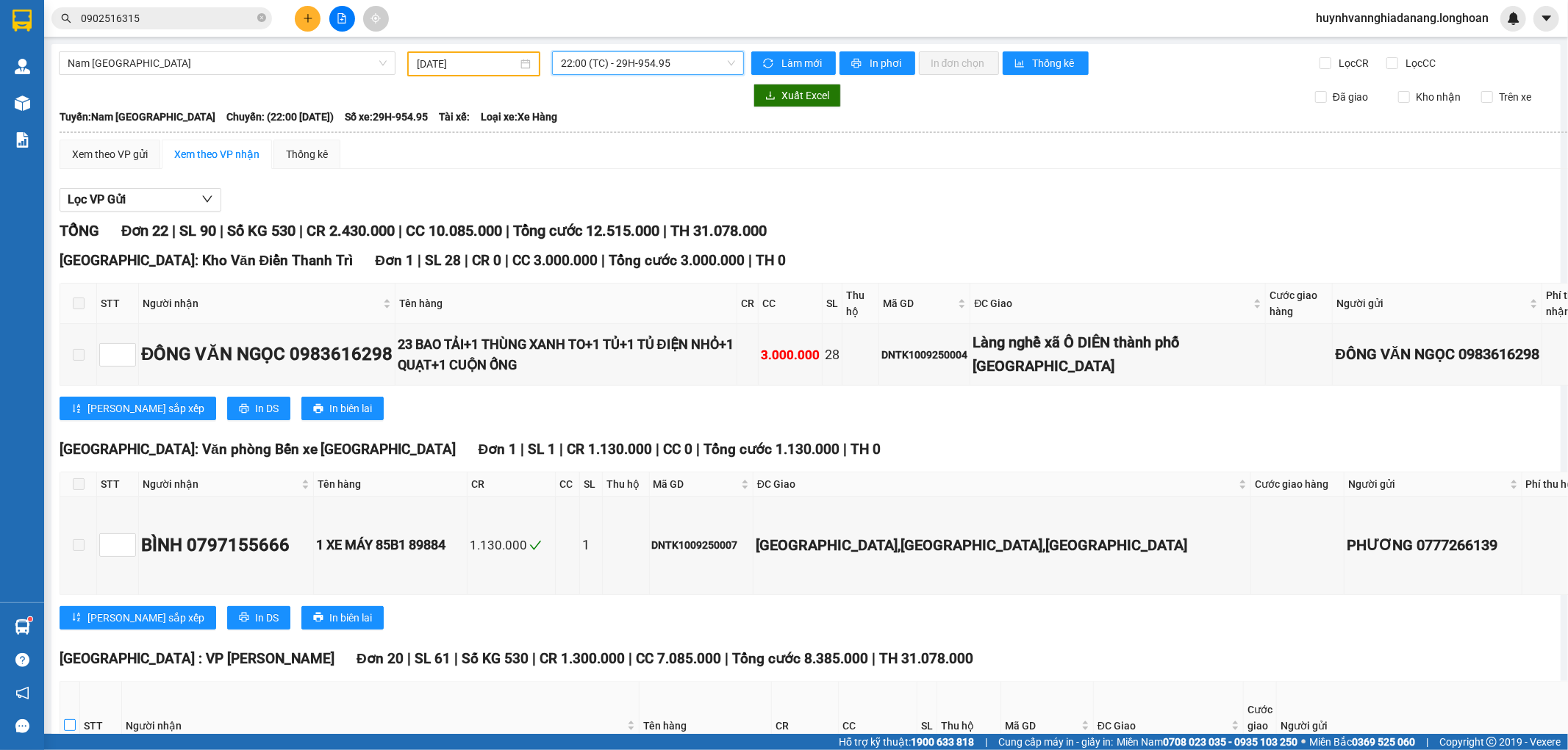
click at [70, 719] on input "checkbox" at bounding box center [69, 725] width 12 height 12
checkbox input "true"
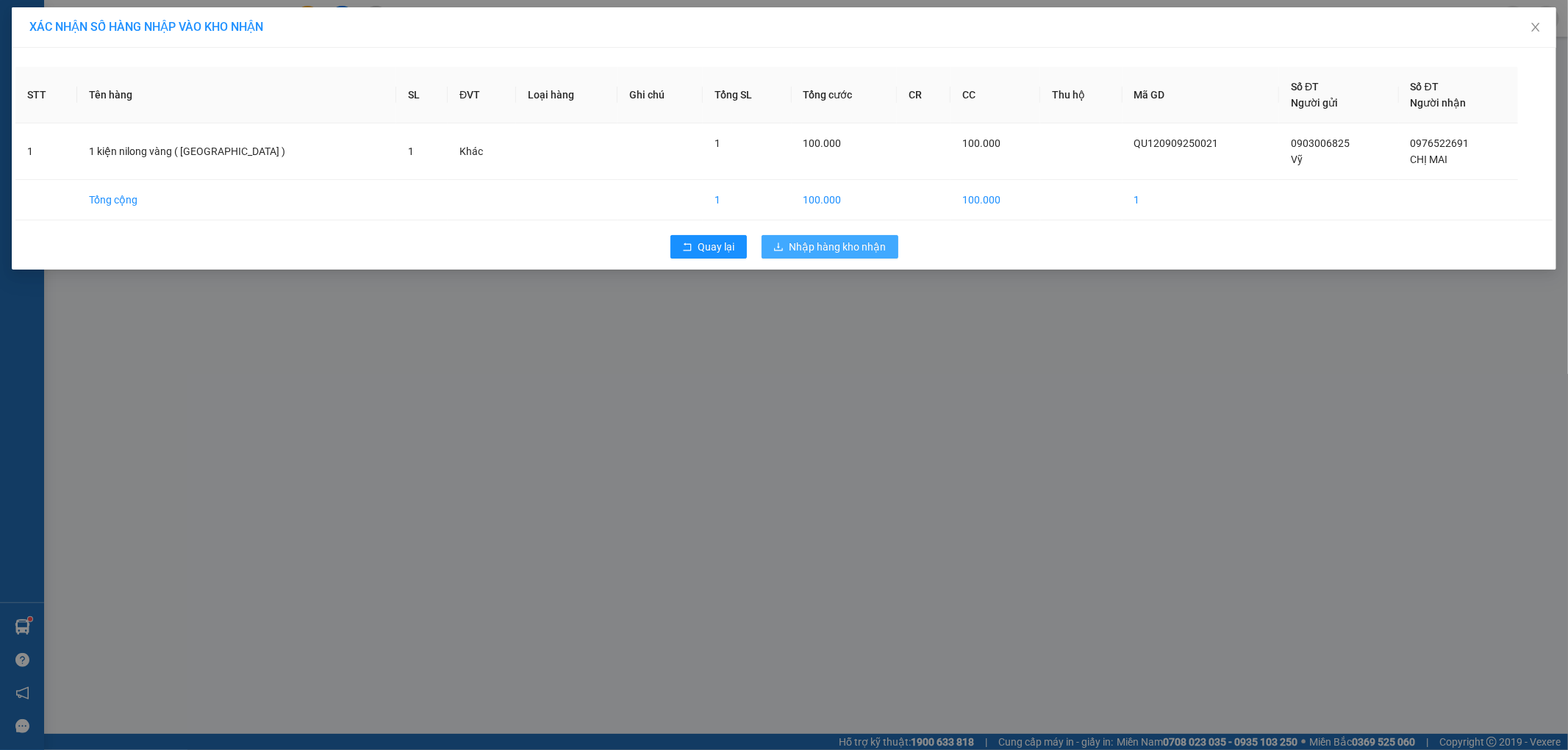
click at [829, 243] on span "Nhập hàng kho nhận" at bounding box center [838, 247] width 97 height 16
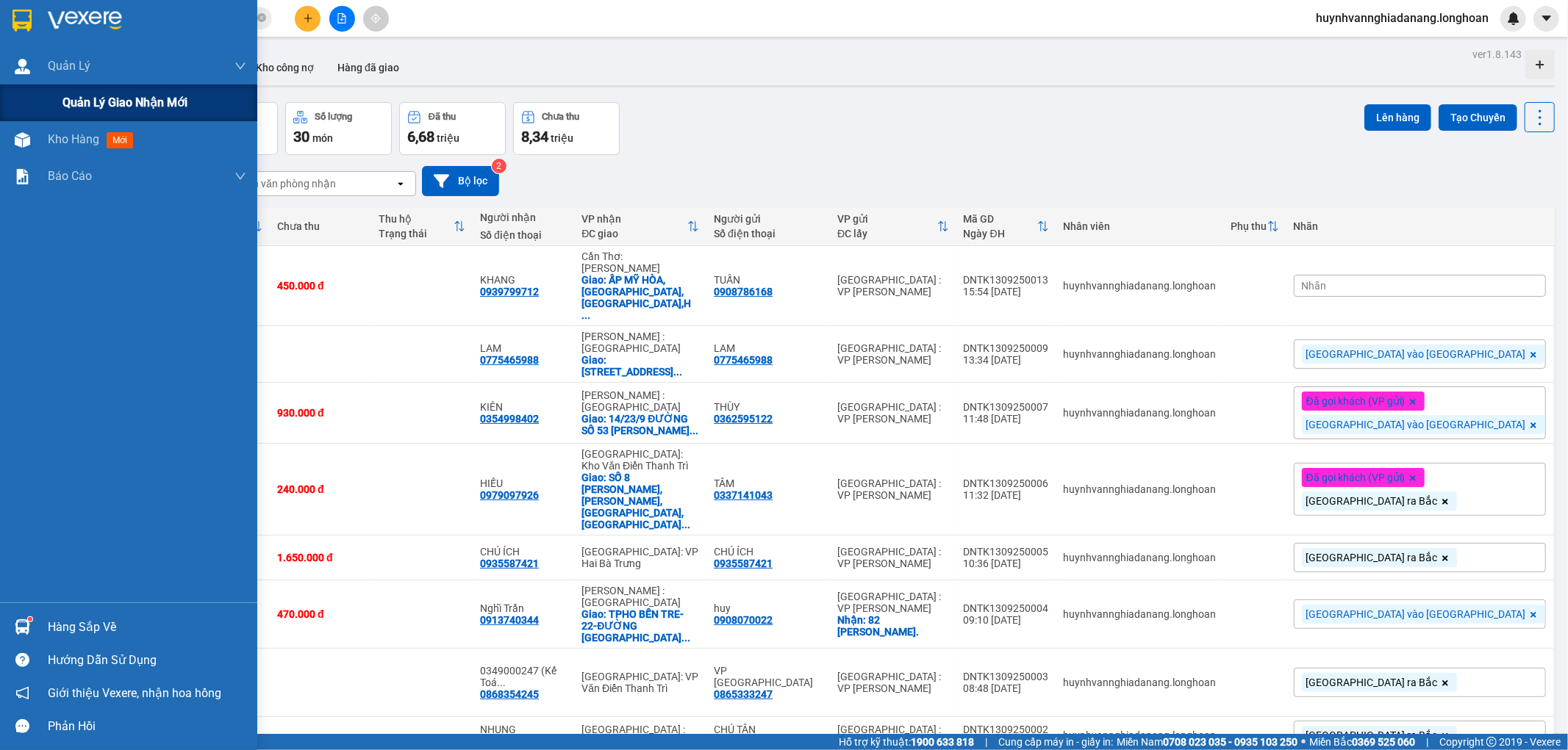
click at [68, 96] on span "Quản lý giao nhận mới" at bounding box center [125, 102] width 125 height 19
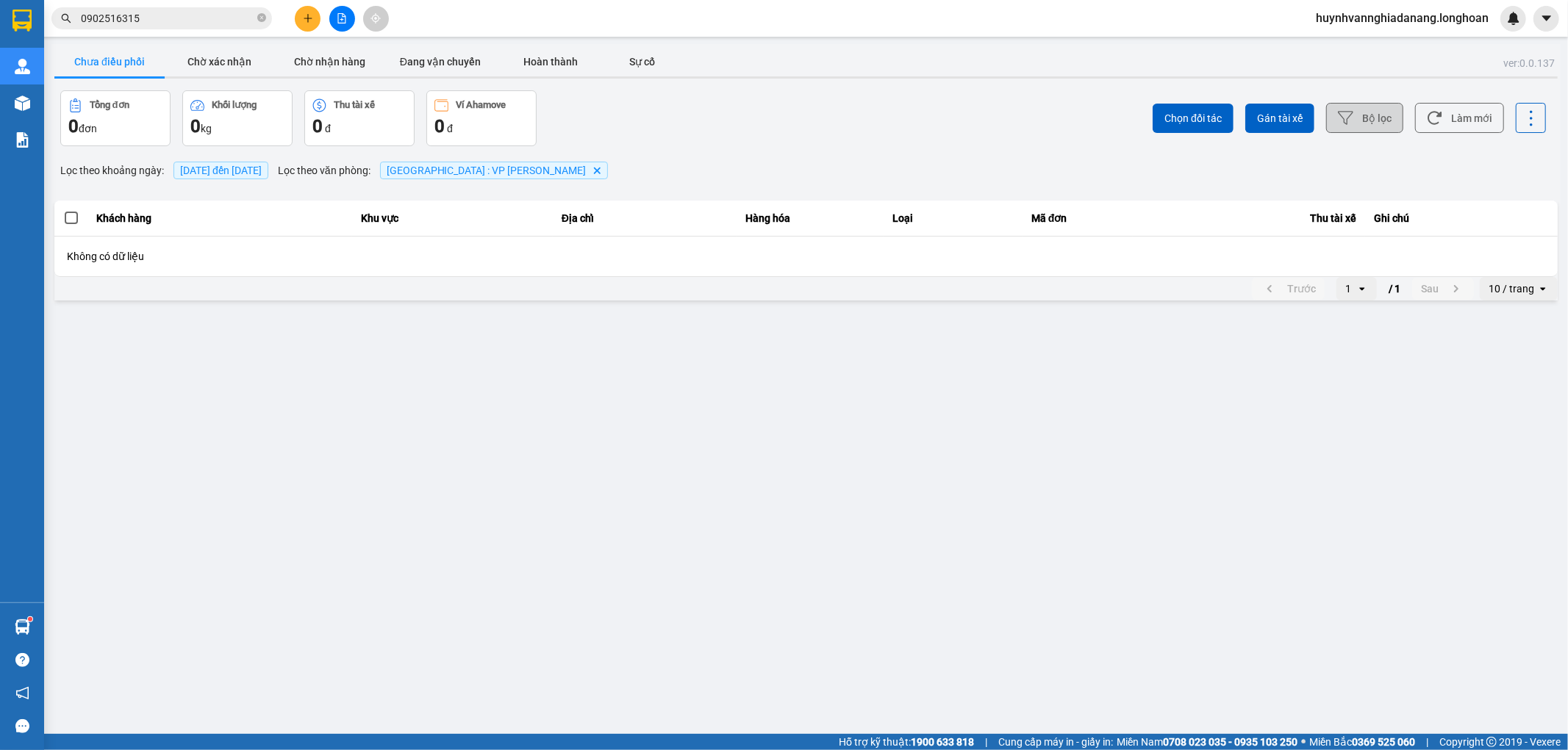
click at [1378, 116] on button "Bộ lọc" at bounding box center [1365, 118] width 77 height 30
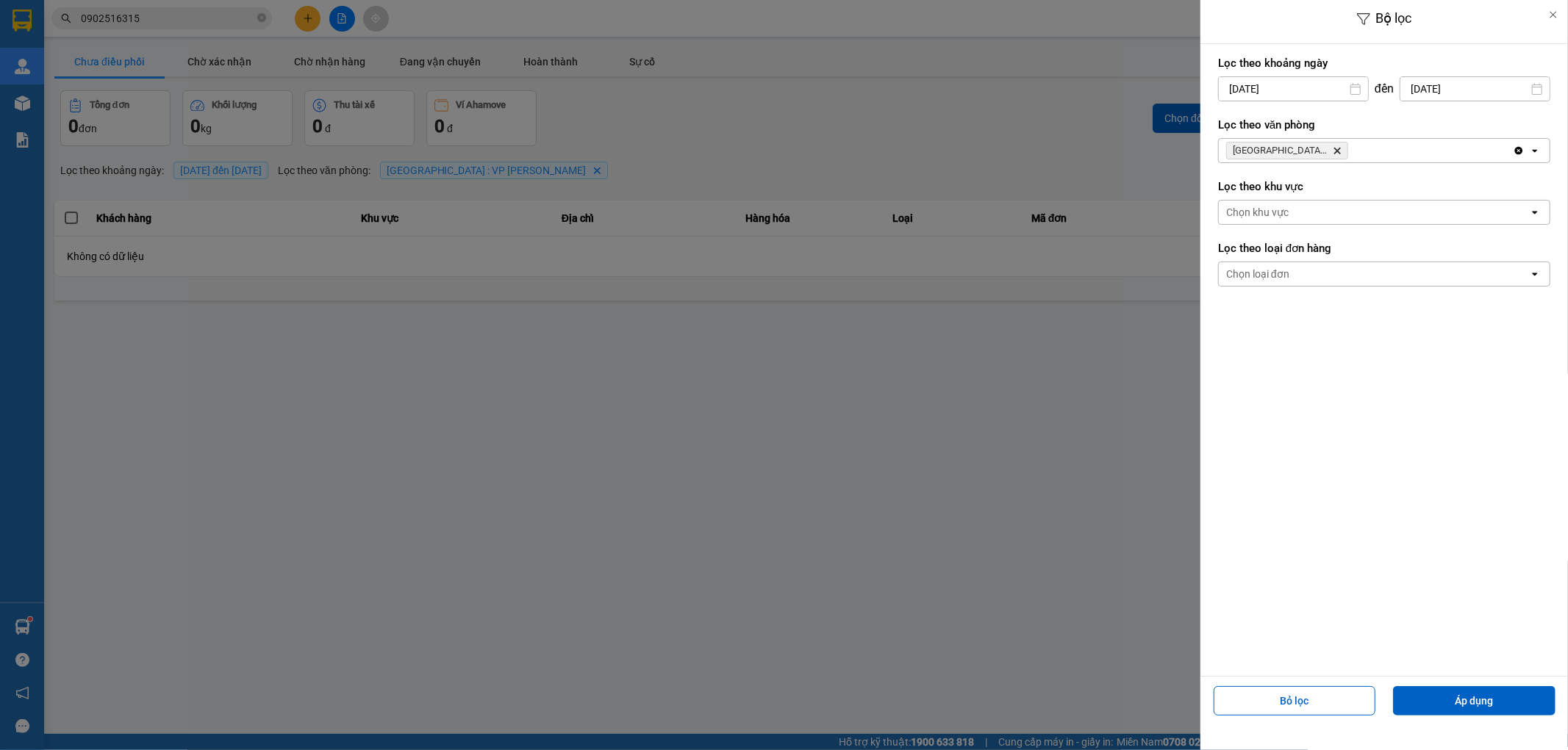
click at [1495, 89] on input "[DATE]" at bounding box center [1475, 89] width 149 height 24
click at [1512, 222] on div "13" at bounding box center [1511, 228] width 21 height 18
click at [1490, 705] on button "Áp dụng" at bounding box center [1475, 701] width 163 height 30
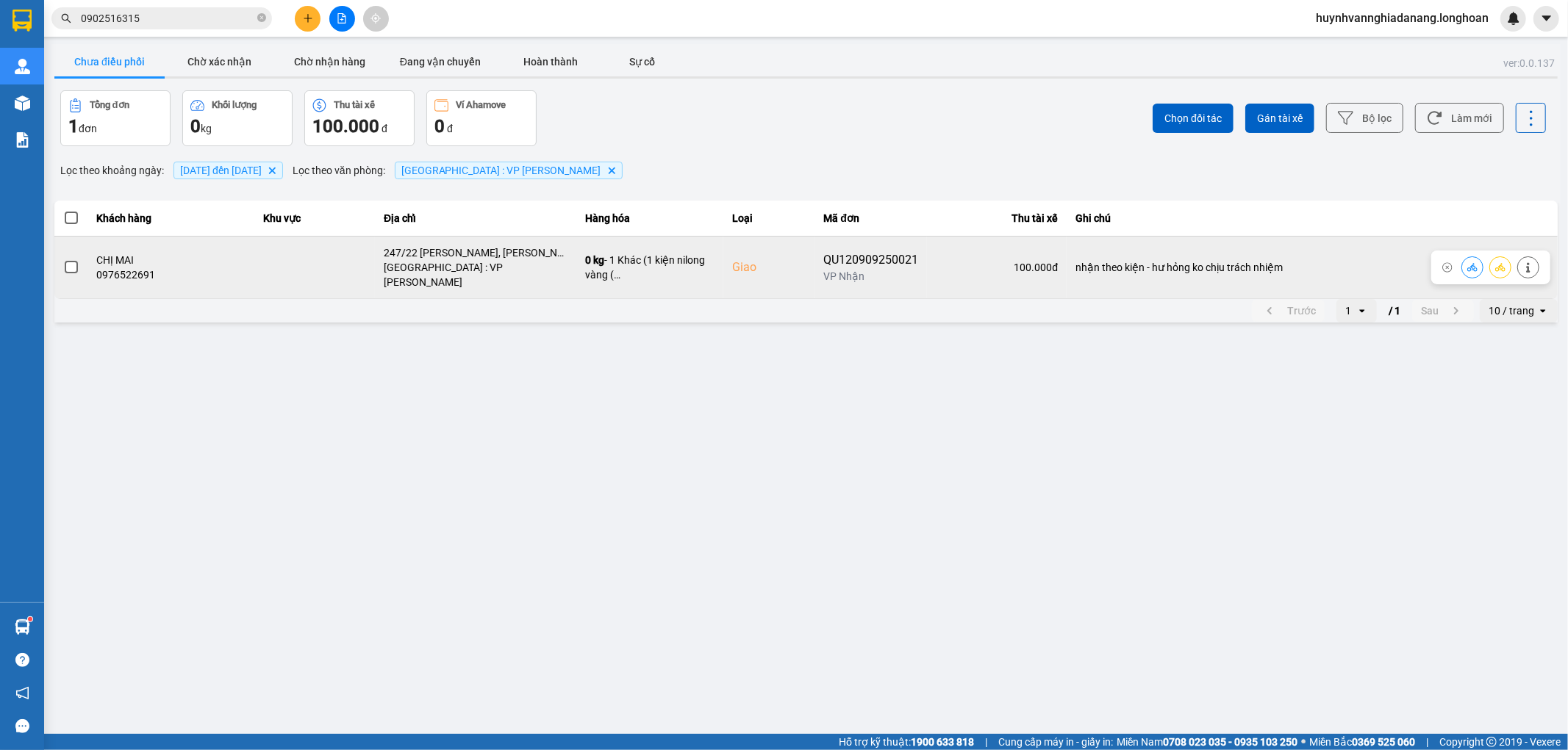
click at [69, 265] on span at bounding box center [70, 267] width 13 height 13
click at [64, 259] on input "checkbox" at bounding box center [64, 259] width 0 height 0
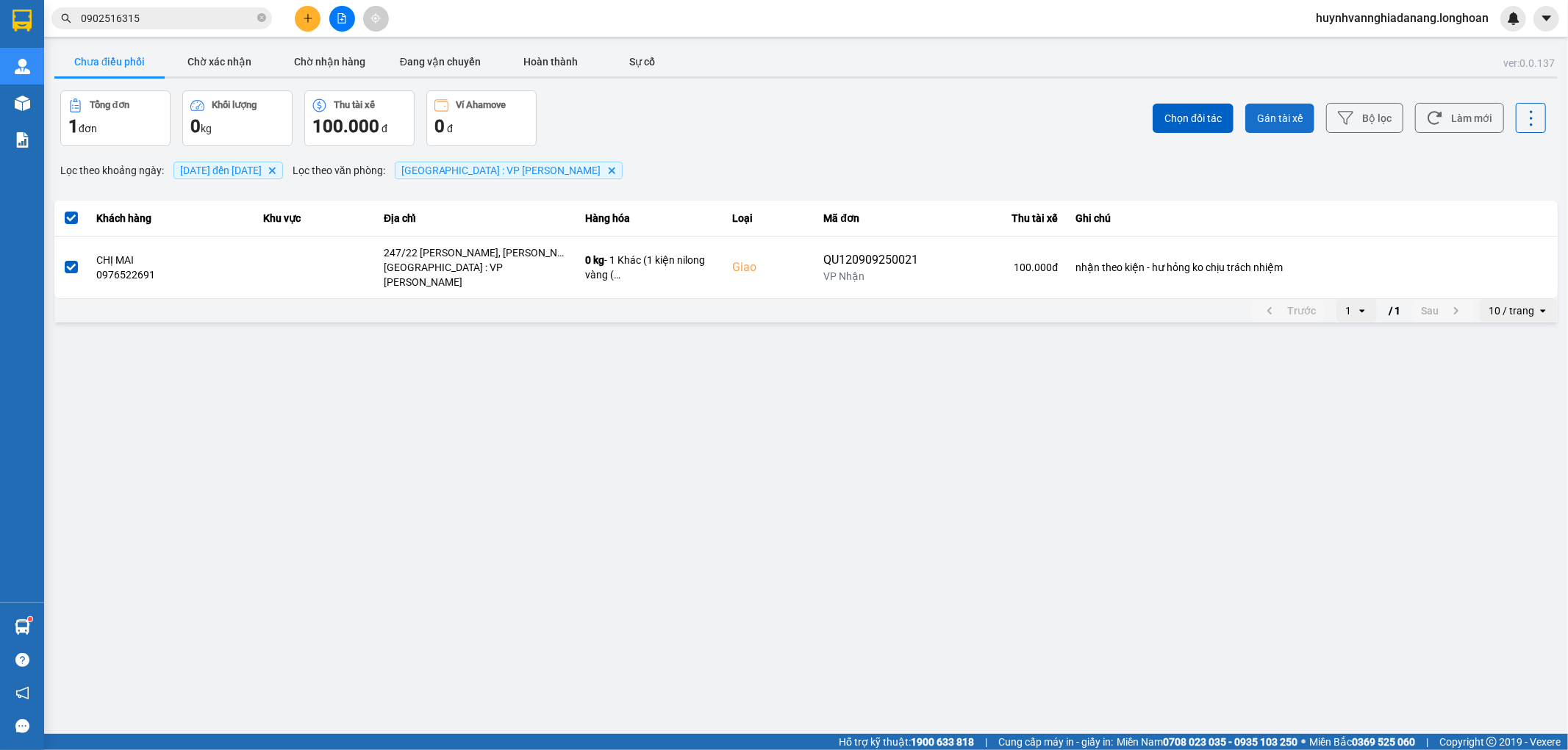
click at [1273, 118] on span "Gán tài xế" at bounding box center [1280, 118] width 46 height 15
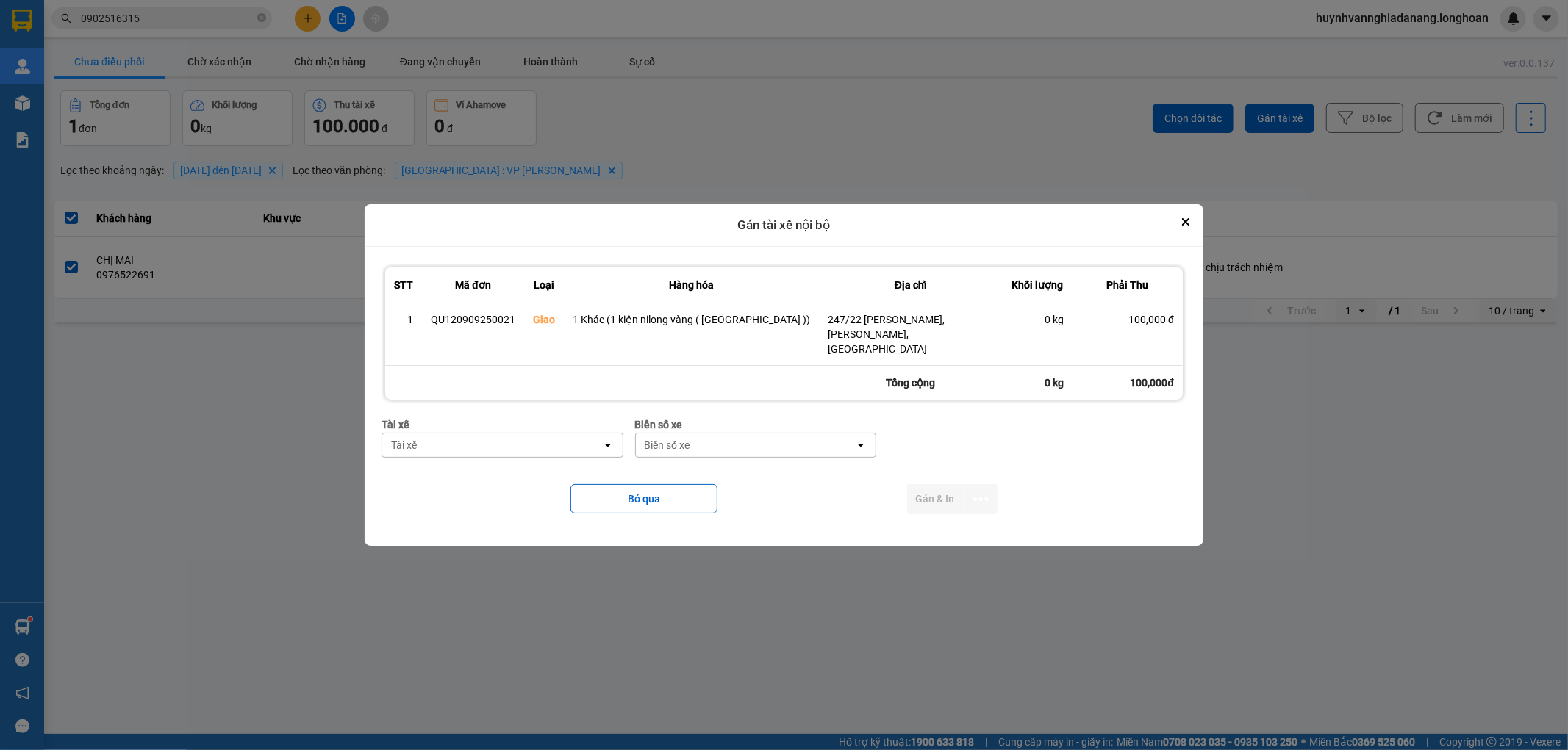
click at [557, 440] on div "Tài xế" at bounding box center [491, 445] width 219 height 24
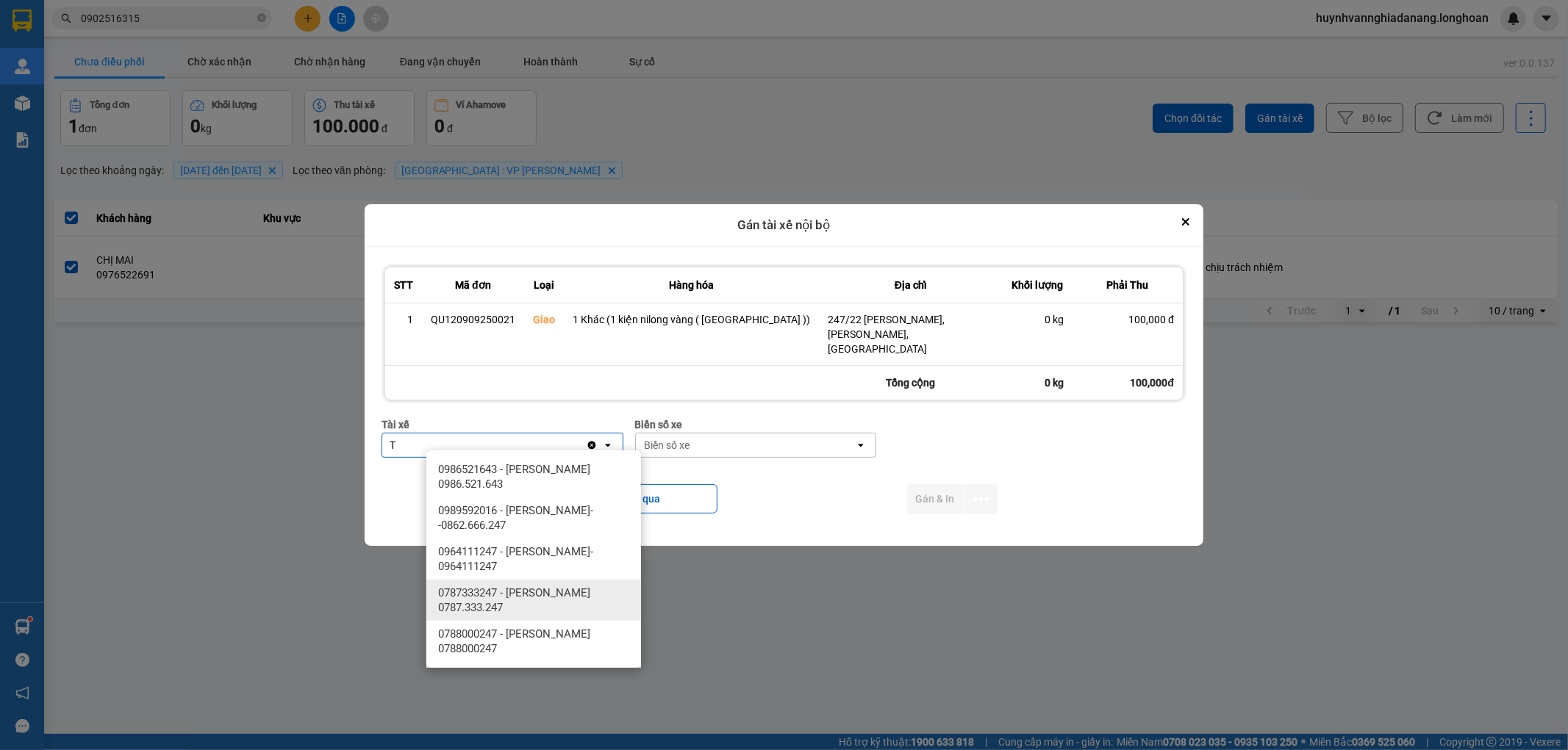
type input "T"
drag, startPoint x: 571, startPoint y: 600, endPoint x: 632, endPoint y: 573, distance: 66.7
click at [571, 601] on span "0787333247 - Phạm Thanh Tuấn 0787.333.247" at bounding box center [536, 600] width 196 height 30
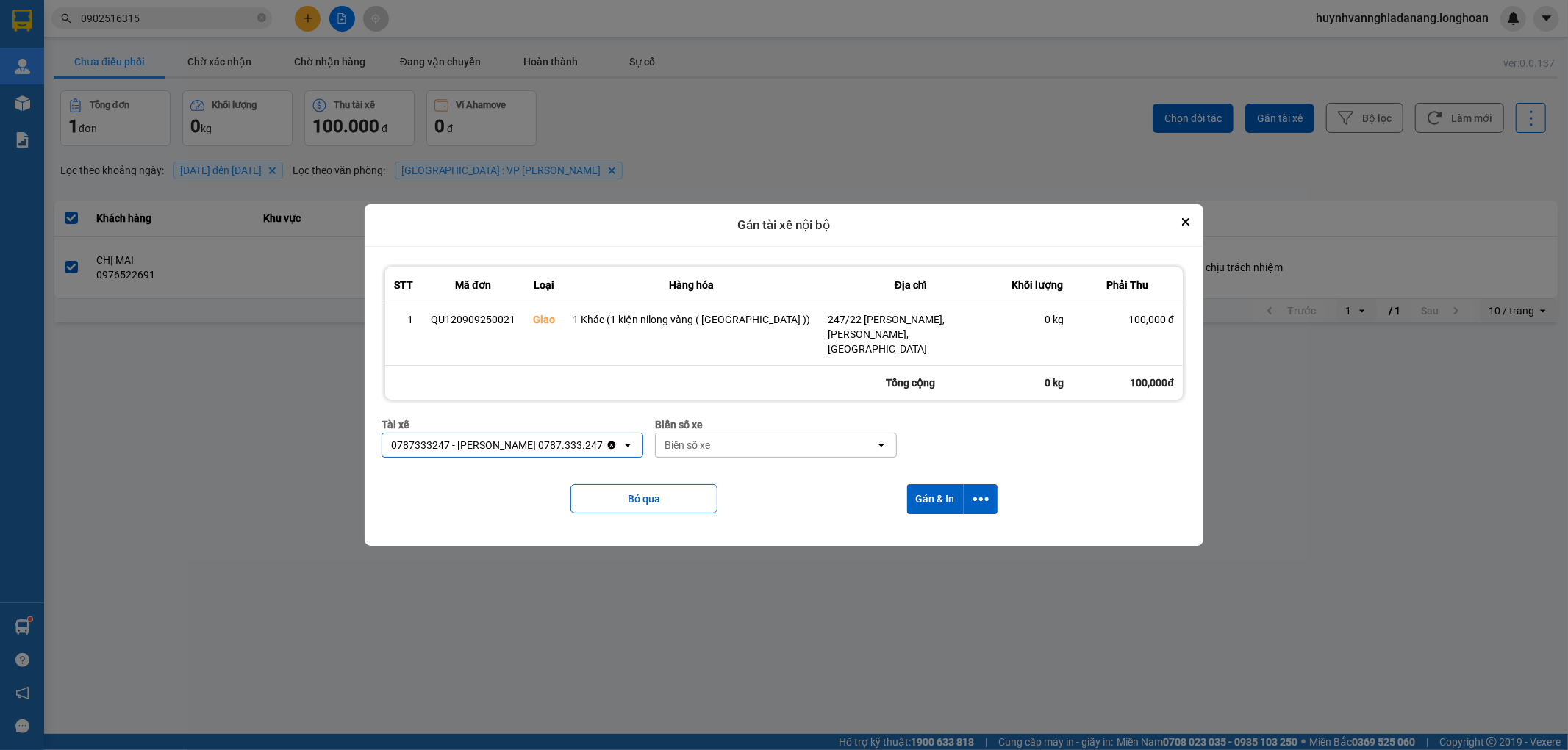
click at [788, 435] on div "Biển số xe" at bounding box center [765, 445] width 219 height 24
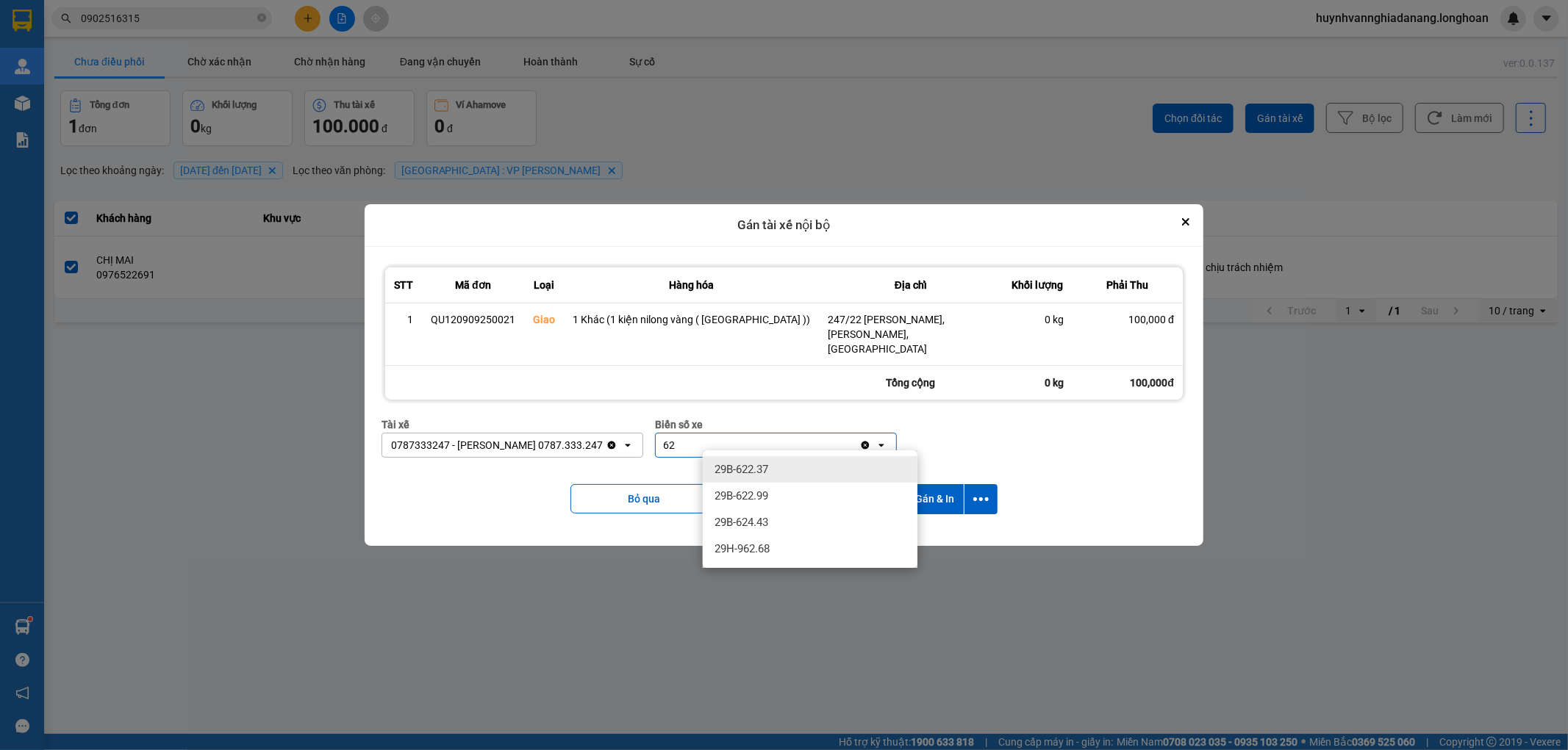
type input "626"
drag, startPoint x: 784, startPoint y: 467, endPoint x: 931, endPoint y: 507, distance: 152.3
click at [786, 468] on div "29H-962.68" at bounding box center [810, 469] width 214 height 27
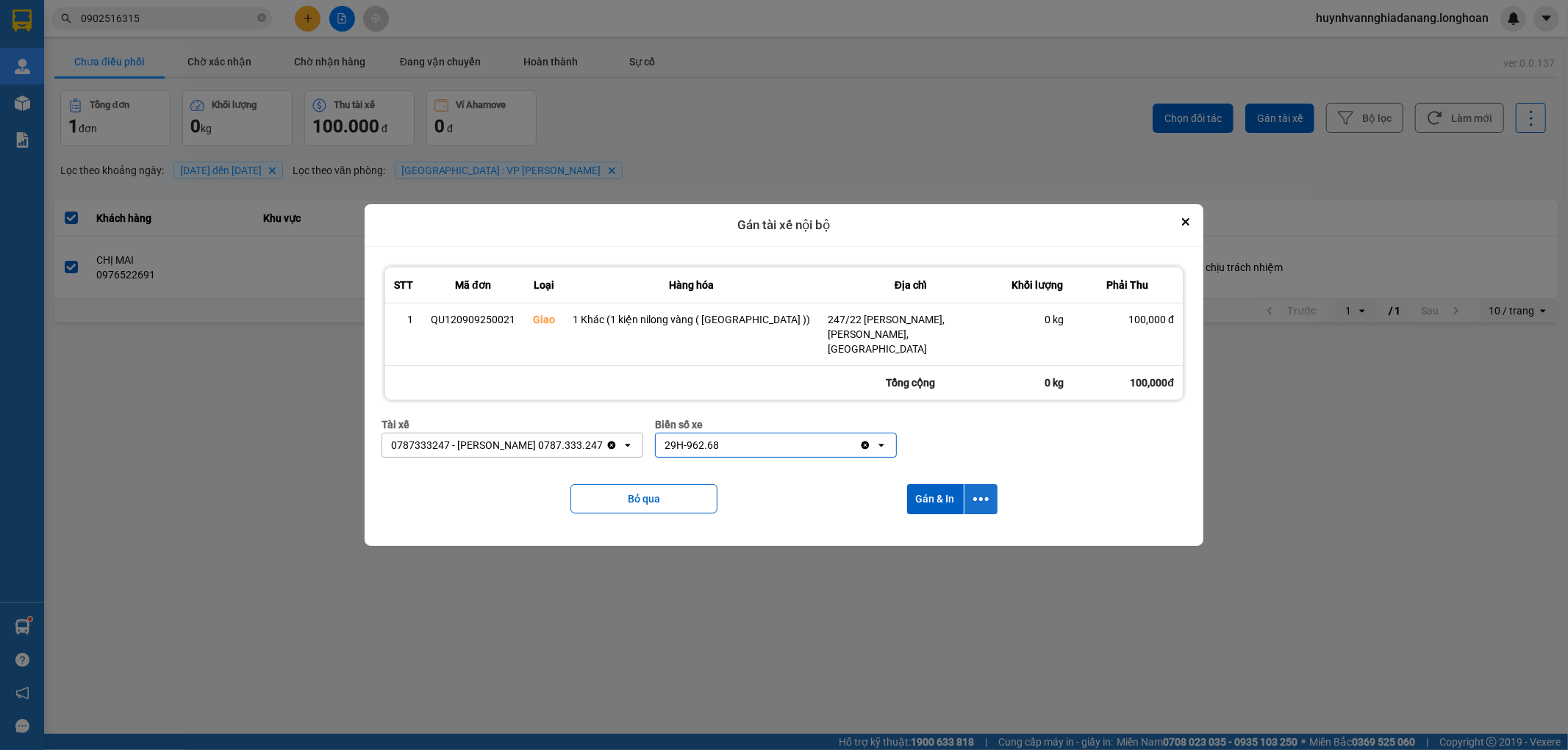
click at [974, 494] on icon "dialog" at bounding box center [981, 499] width 16 height 16
click at [924, 527] on span "Chỉ gán tài" at bounding box center [907, 532] width 49 height 15
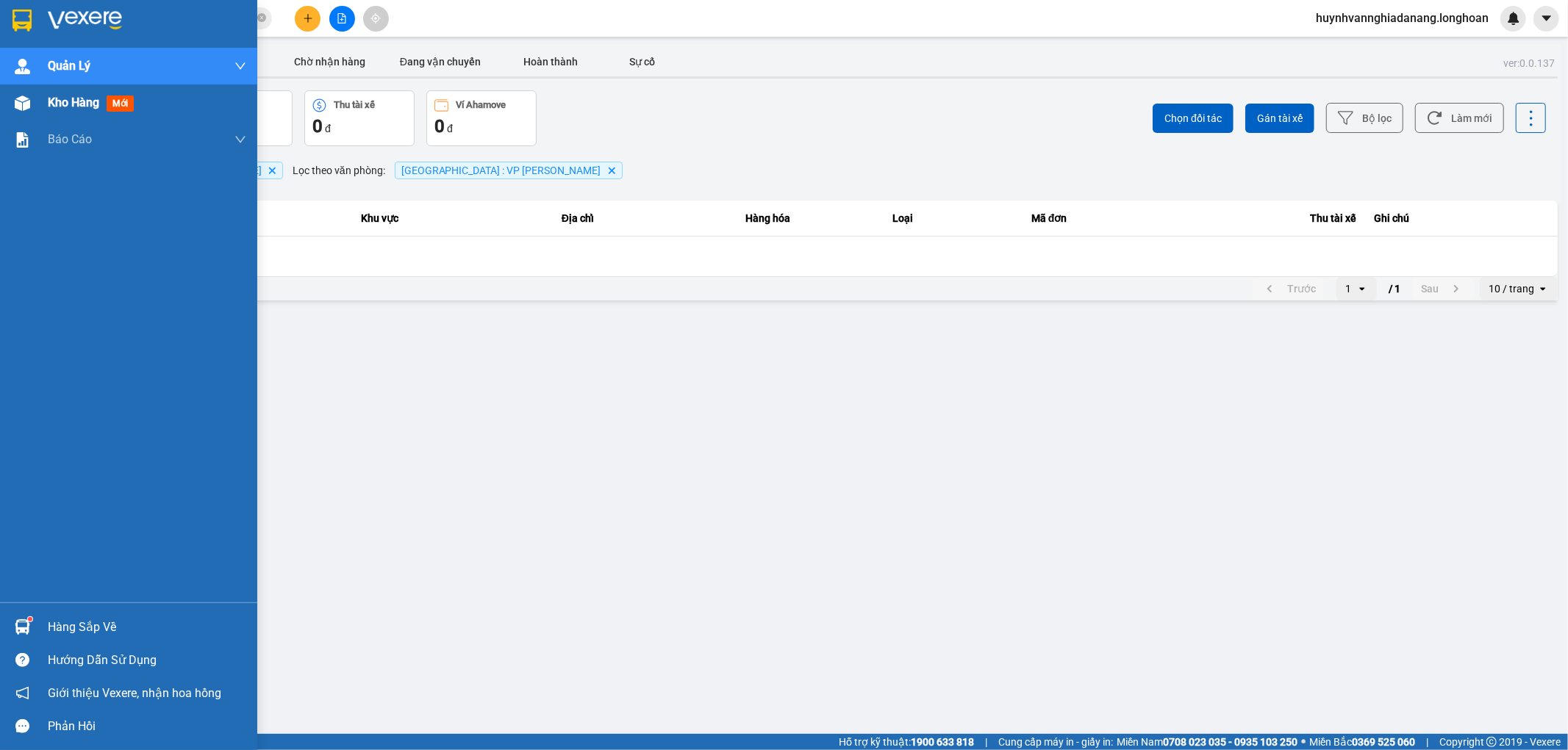
click at [66, 103] on span "Kho hàng" at bounding box center [73, 102] width 52 height 14
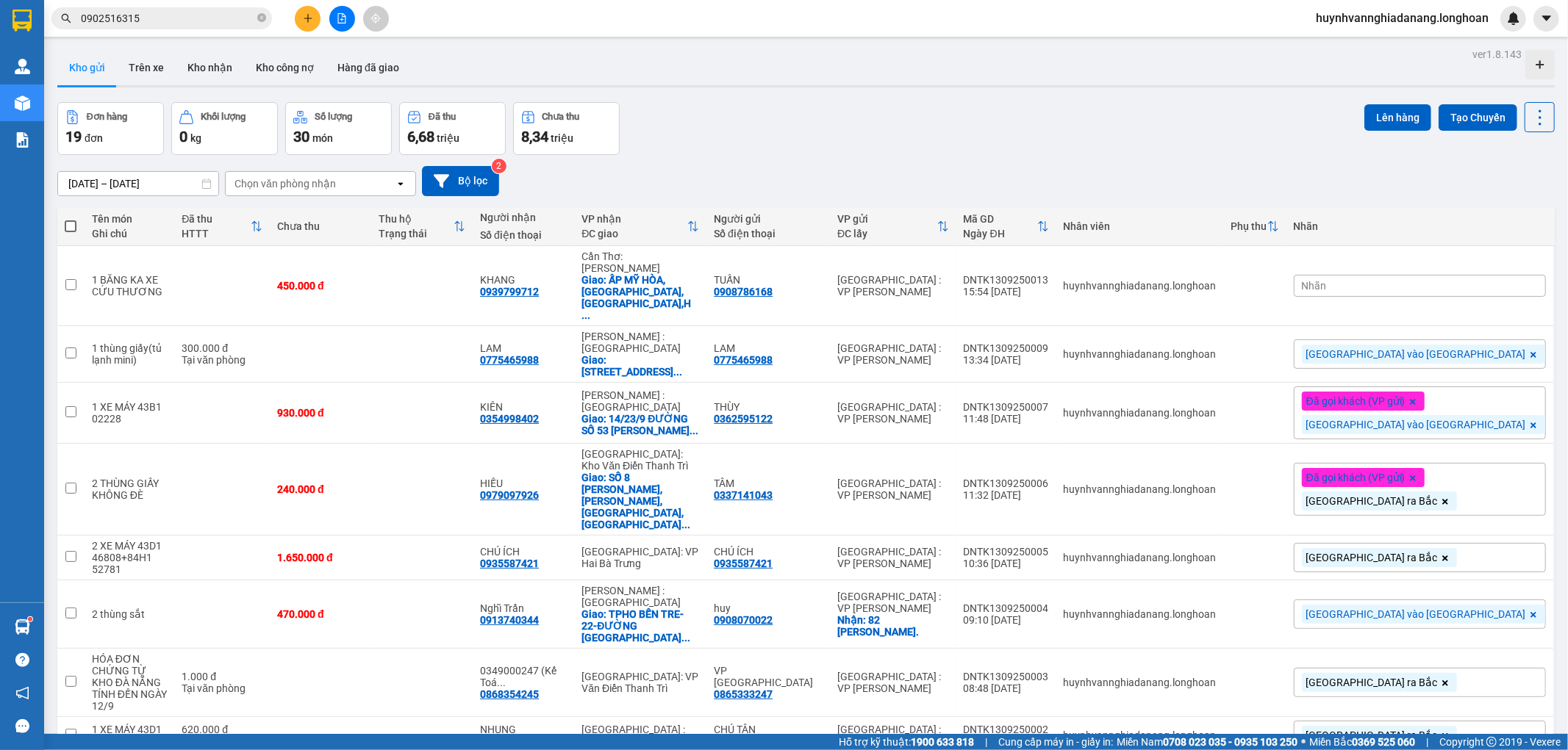
checkbox input "true"
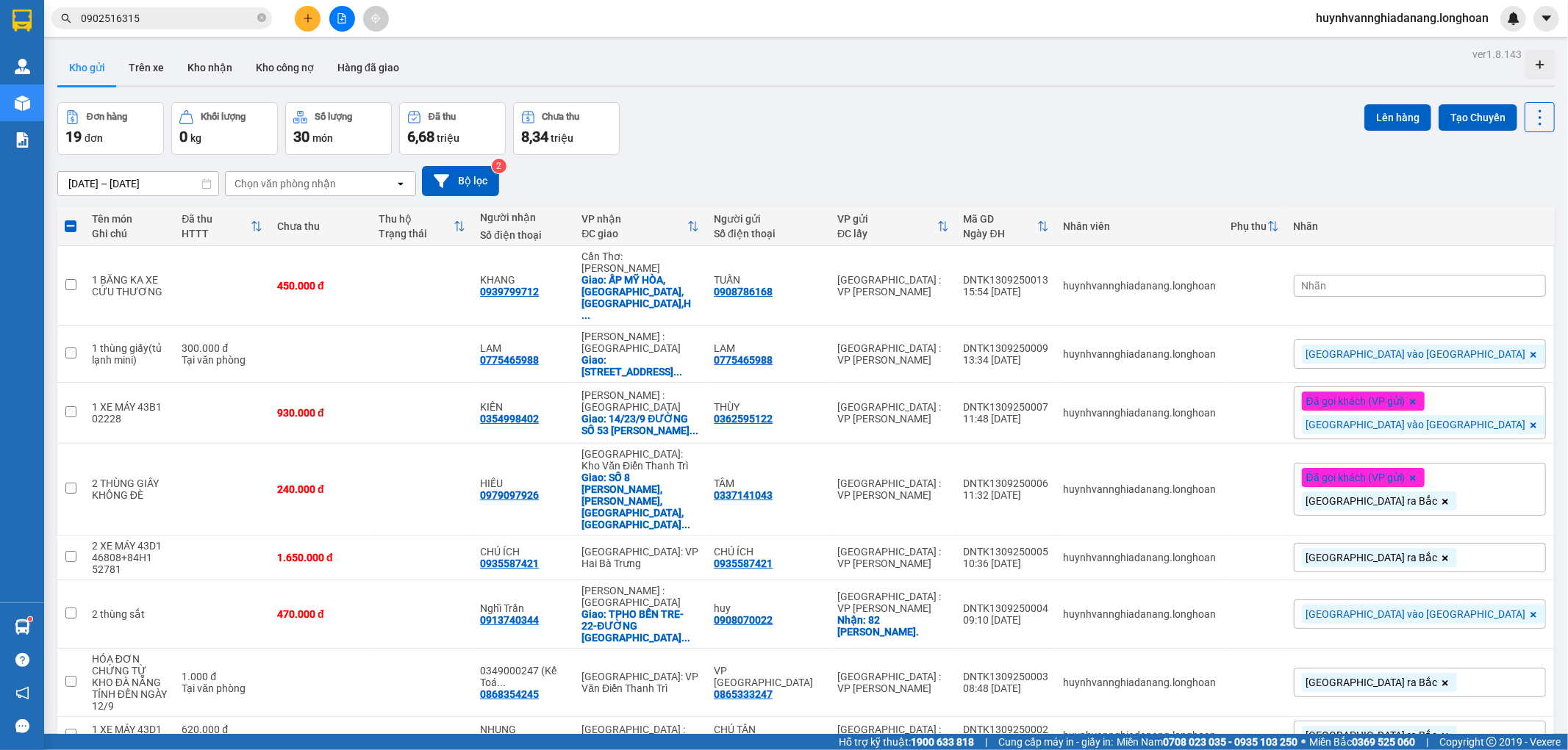
checkbox input "true"
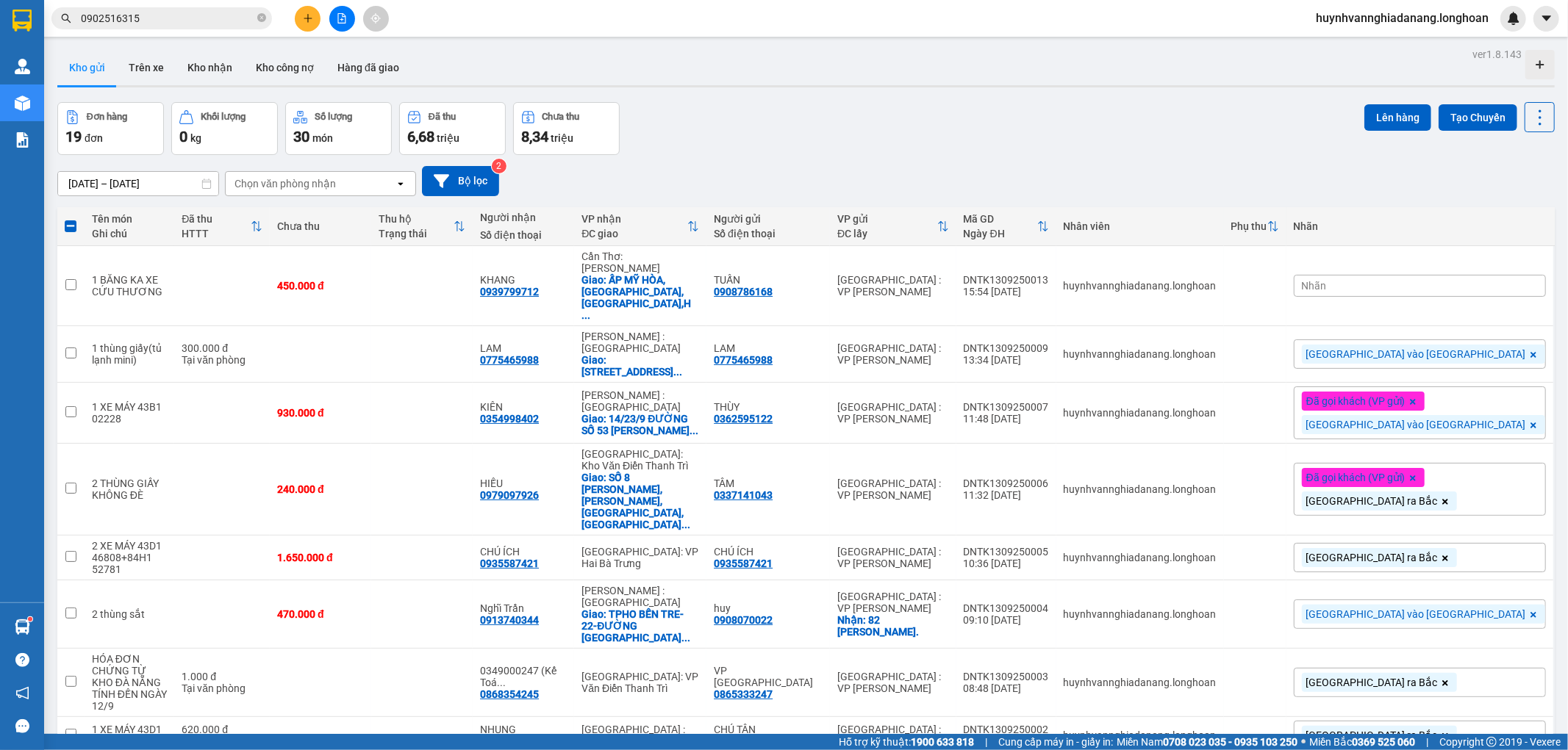
checkbox input "true"
drag, startPoint x: 70, startPoint y: 299, endPoint x: 75, endPoint y: 327, distance: 28.4
checkbox input "true"
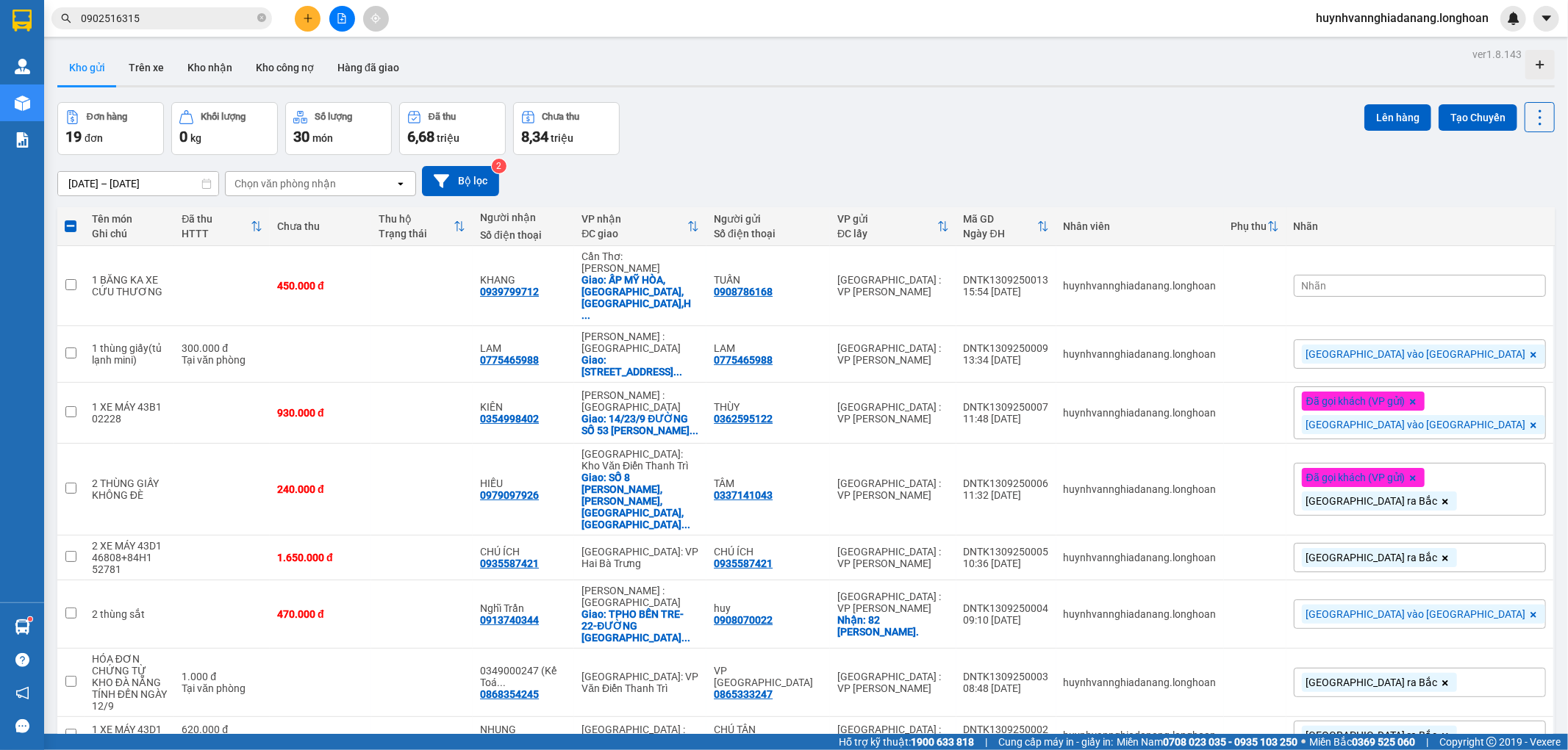
checkbox input "true"
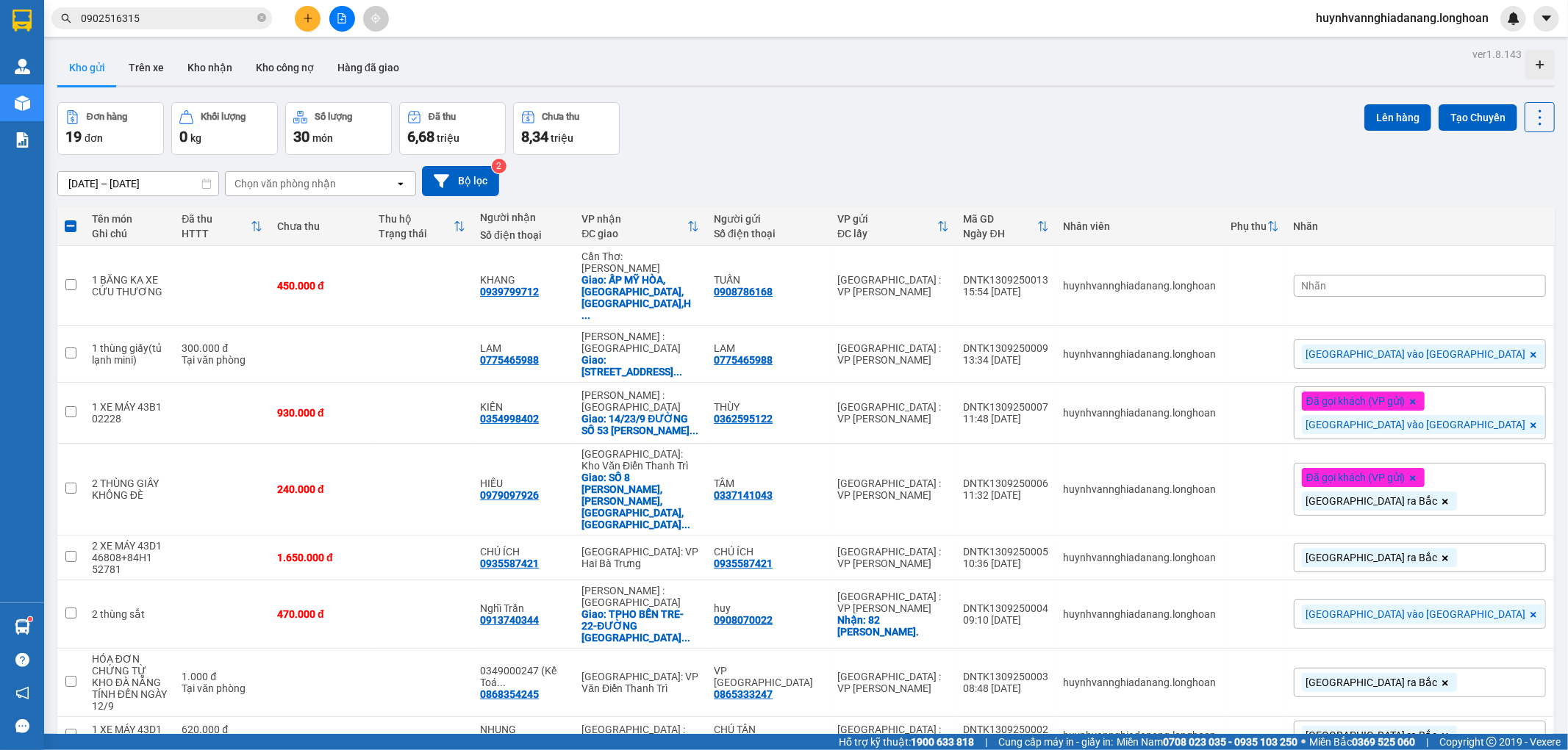
checkbox input "false"
click at [70, 347] on input "checkbox" at bounding box center [70, 352] width 11 height 11
checkbox input "true"
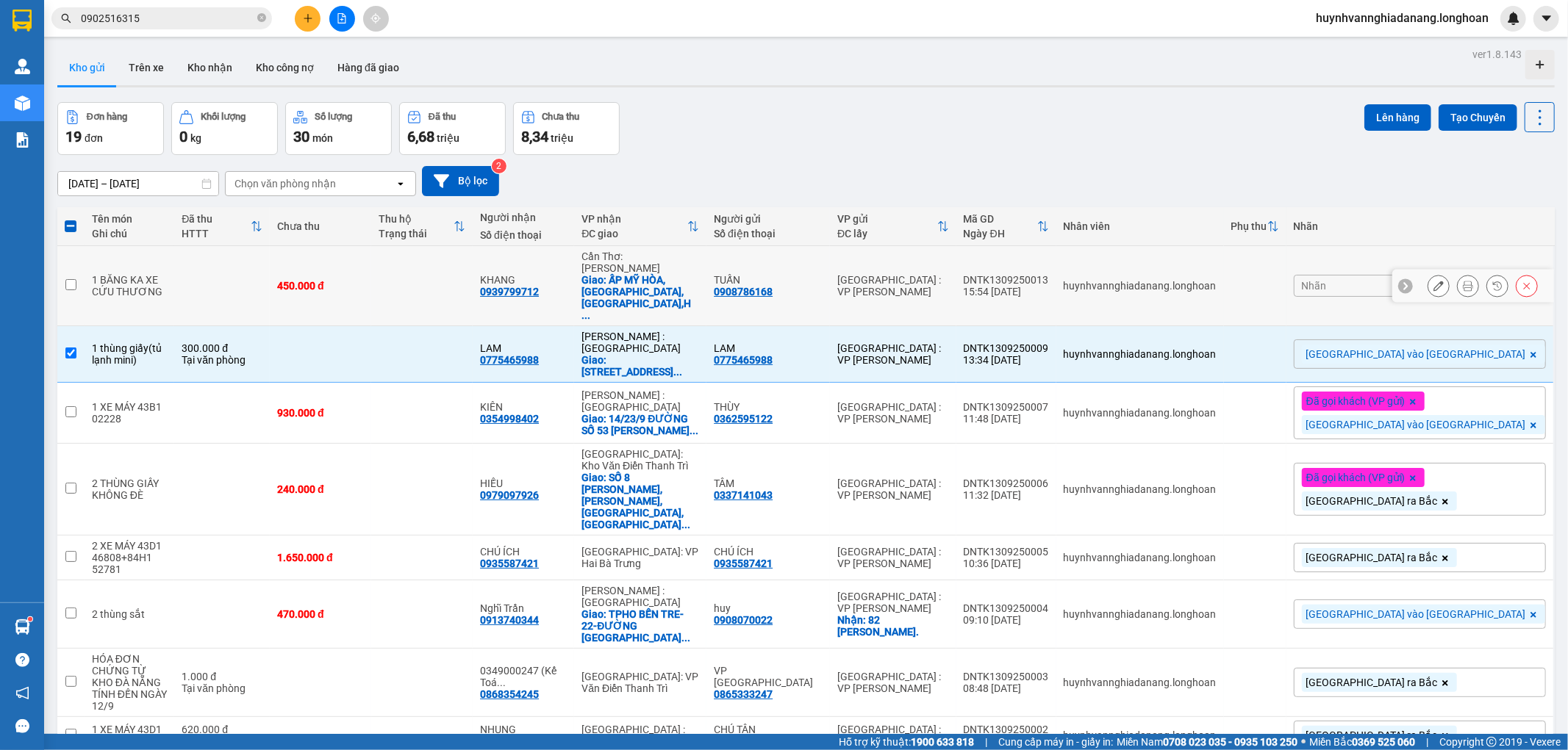
click at [69, 279] on input "checkbox" at bounding box center [70, 284] width 11 height 11
checkbox input "true"
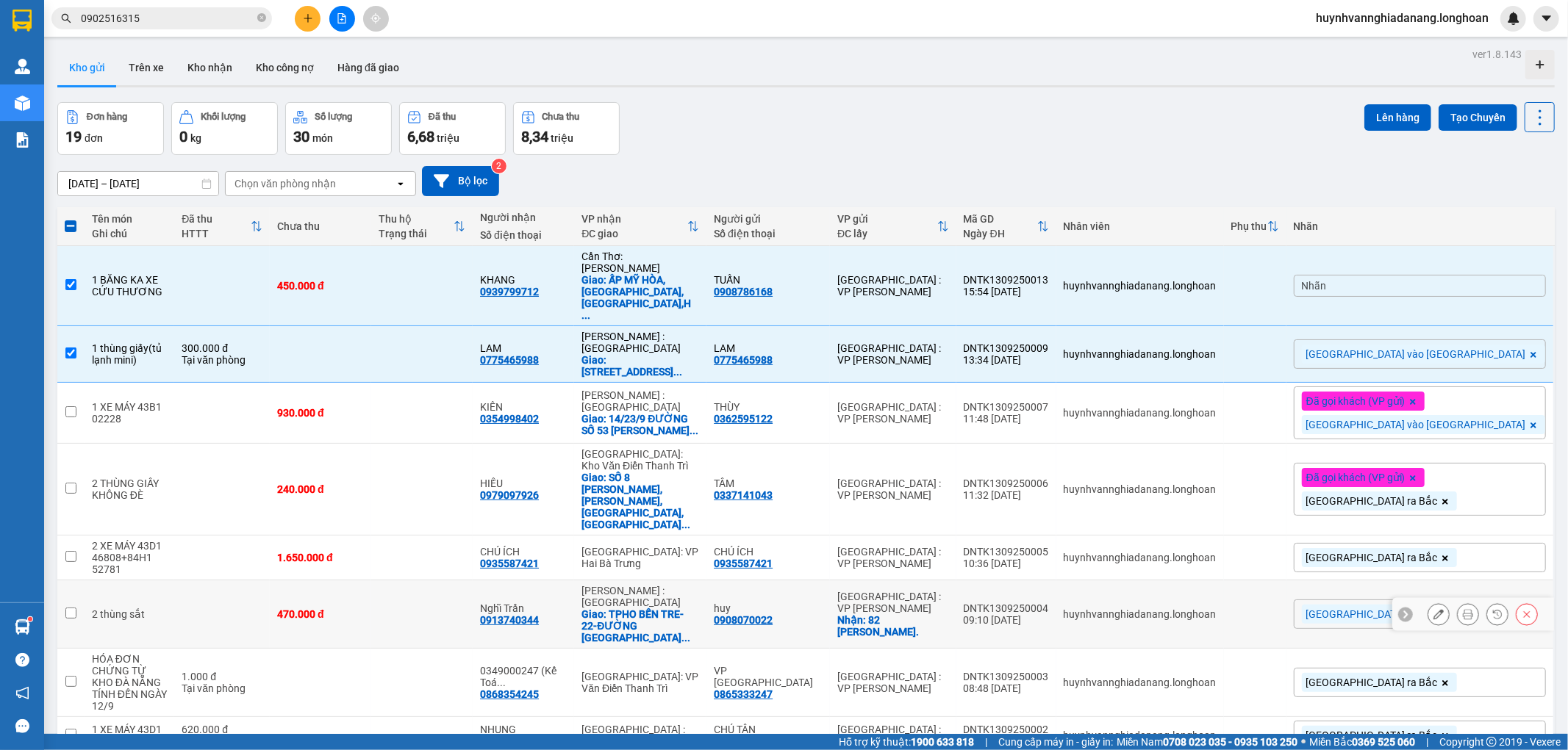
click at [69, 608] on input "checkbox" at bounding box center [70, 613] width 11 height 11
checkbox input "true"
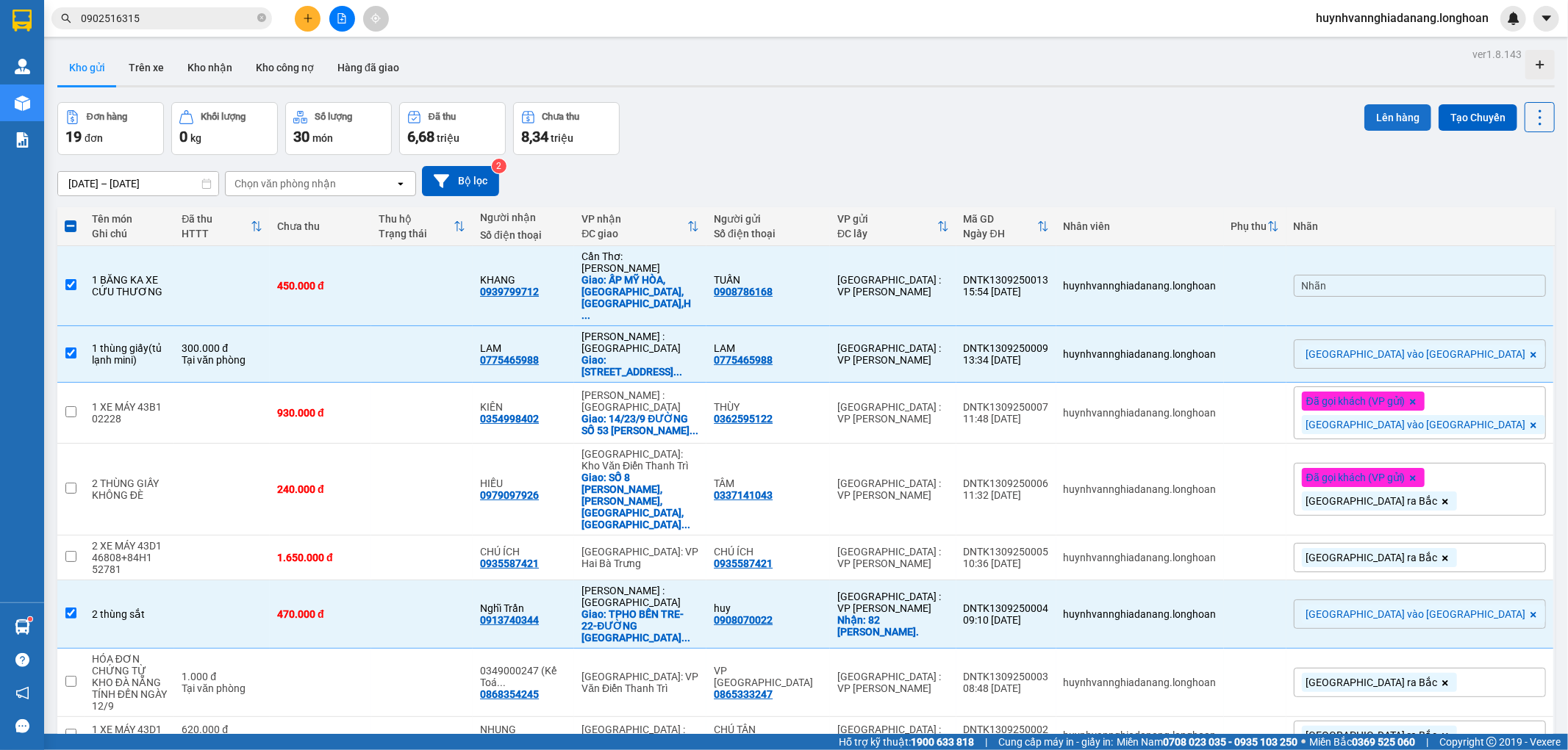
click at [1378, 114] on button "Lên hàng" at bounding box center [1397, 117] width 66 height 27
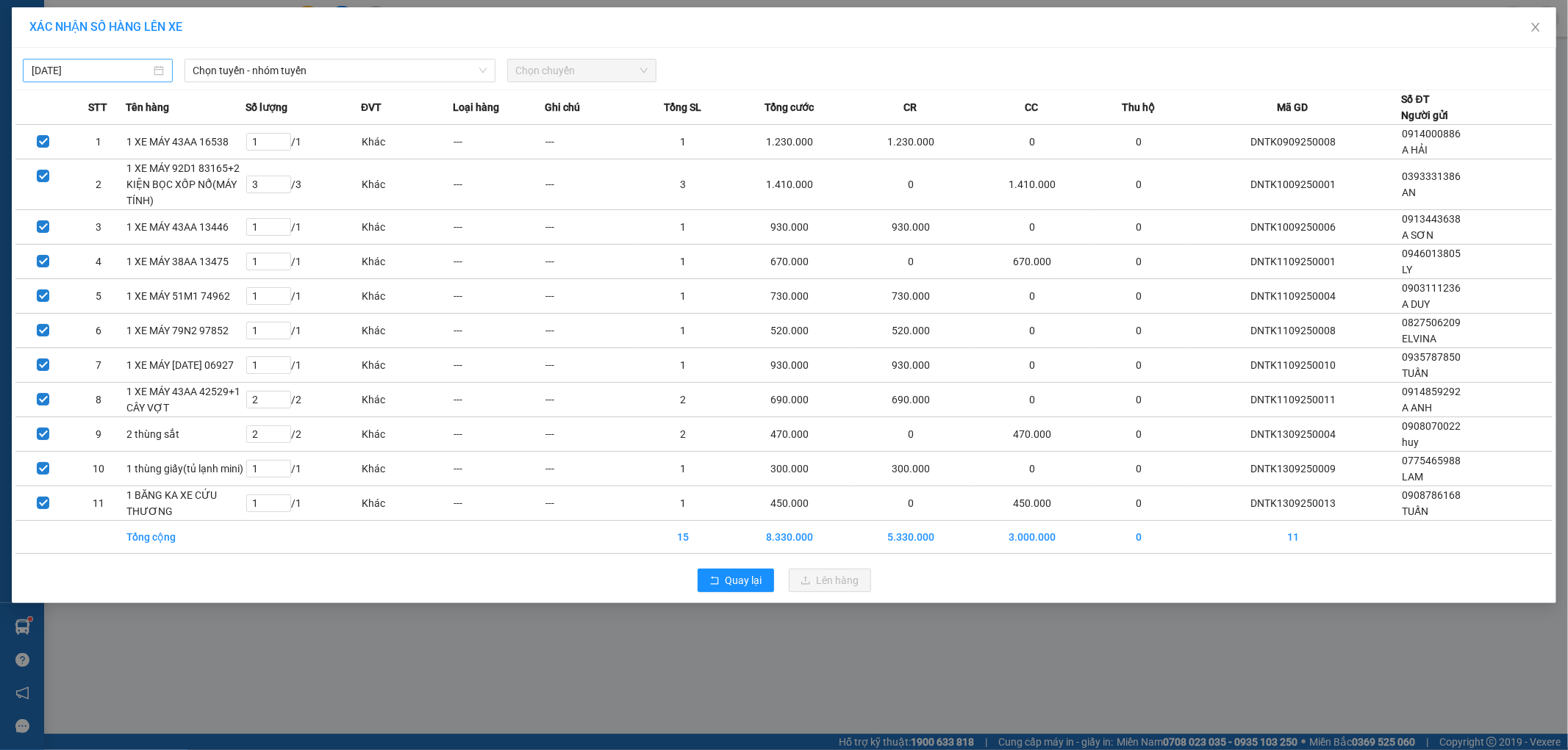
click at [111, 79] on div "[DATE]" at bounding box center [97, 70] width 150 height 24
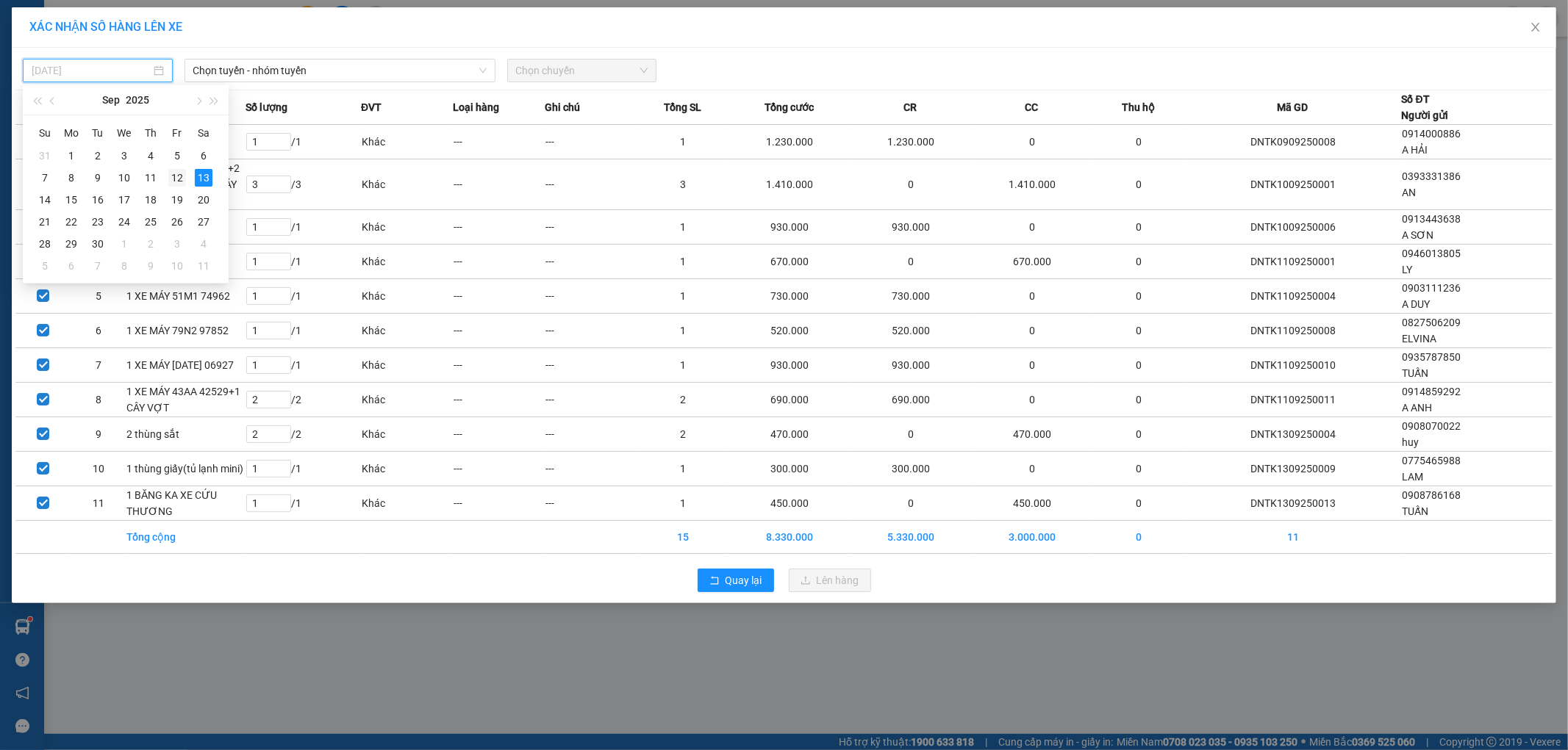
click at [175, 173] on div "12" at bounding box center [178, 178] width 18 height 18
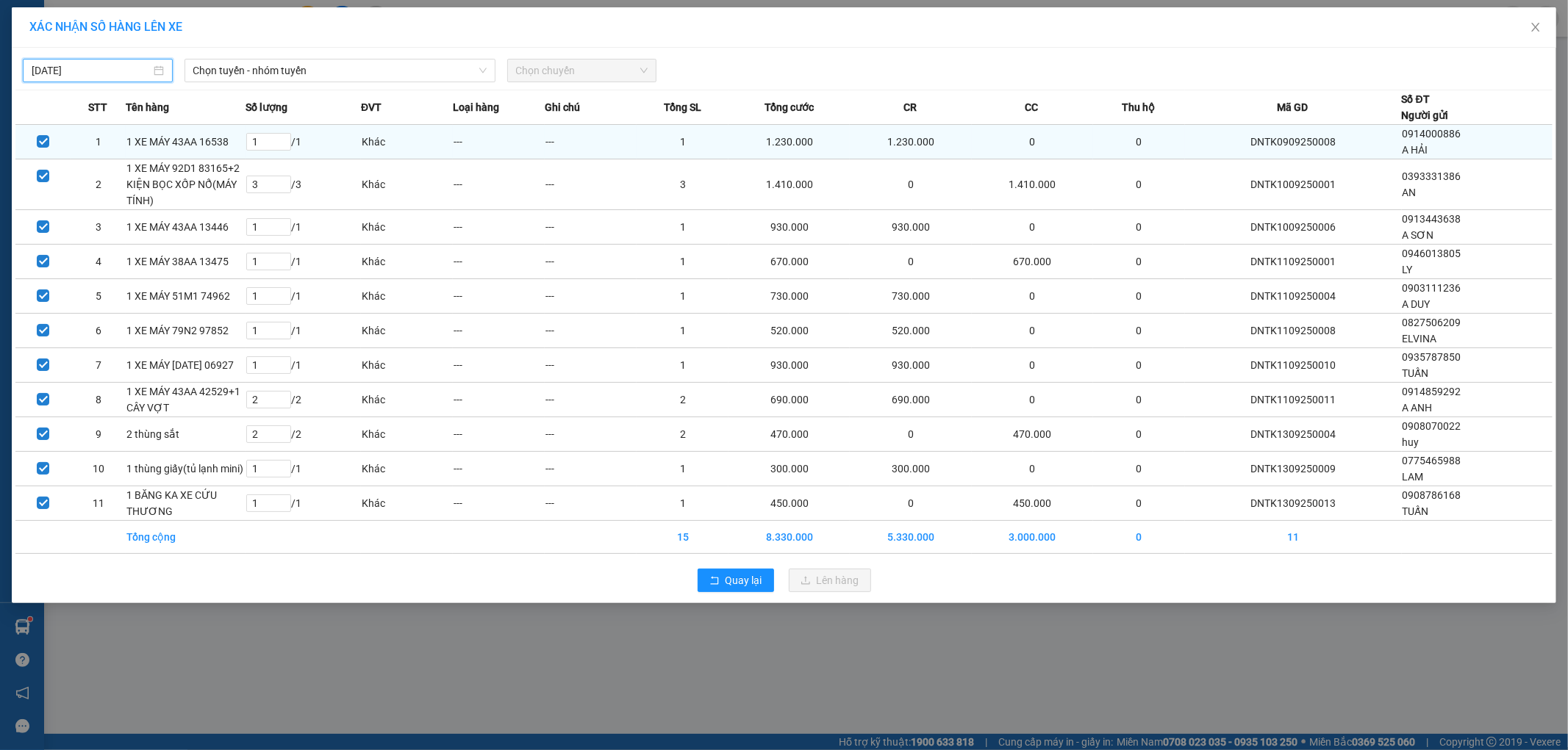
type input "[DATE]"
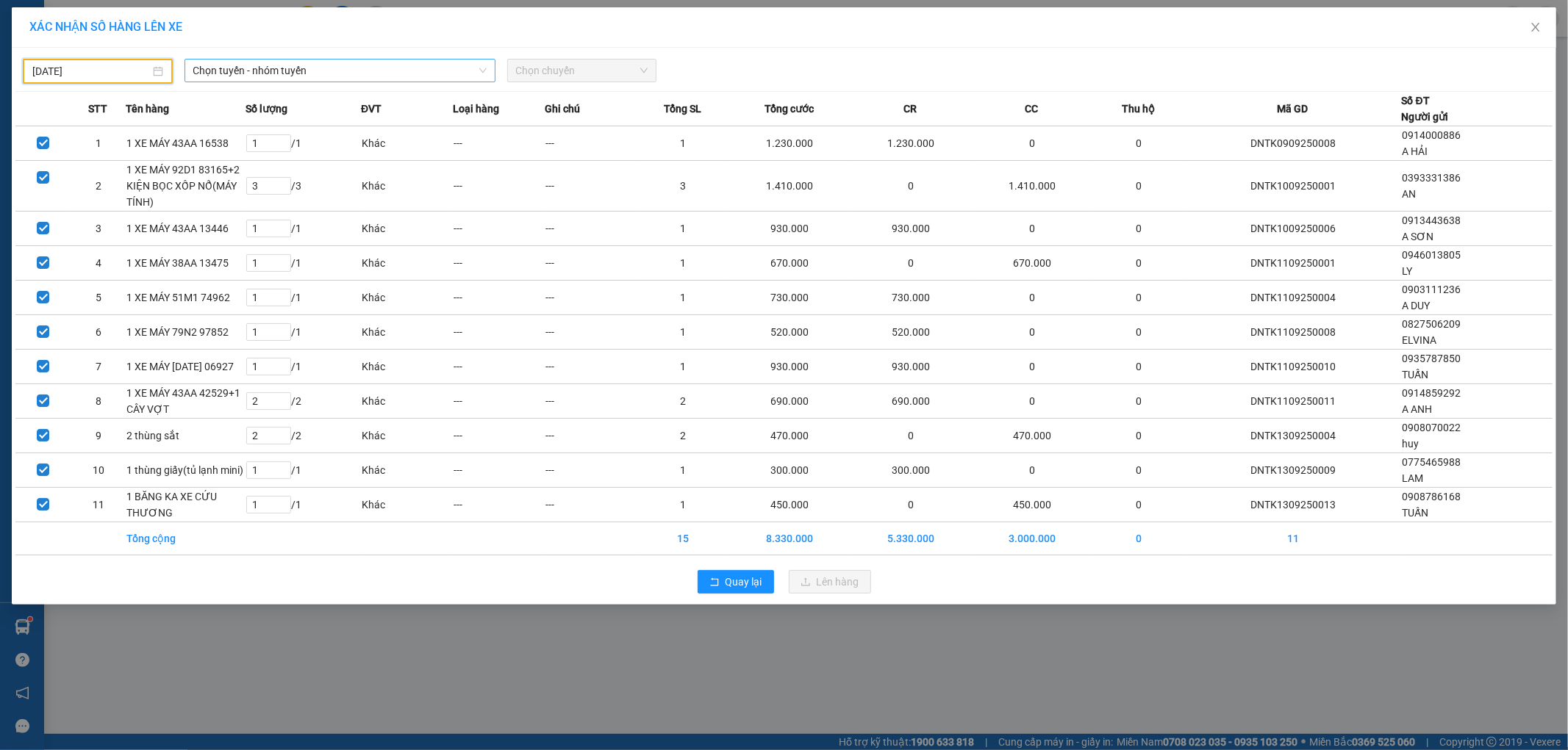
click at [305, 73] on span "Chọn tuyến - nhóm tuyến" at bounding box center [340, 70] width 294 height 22
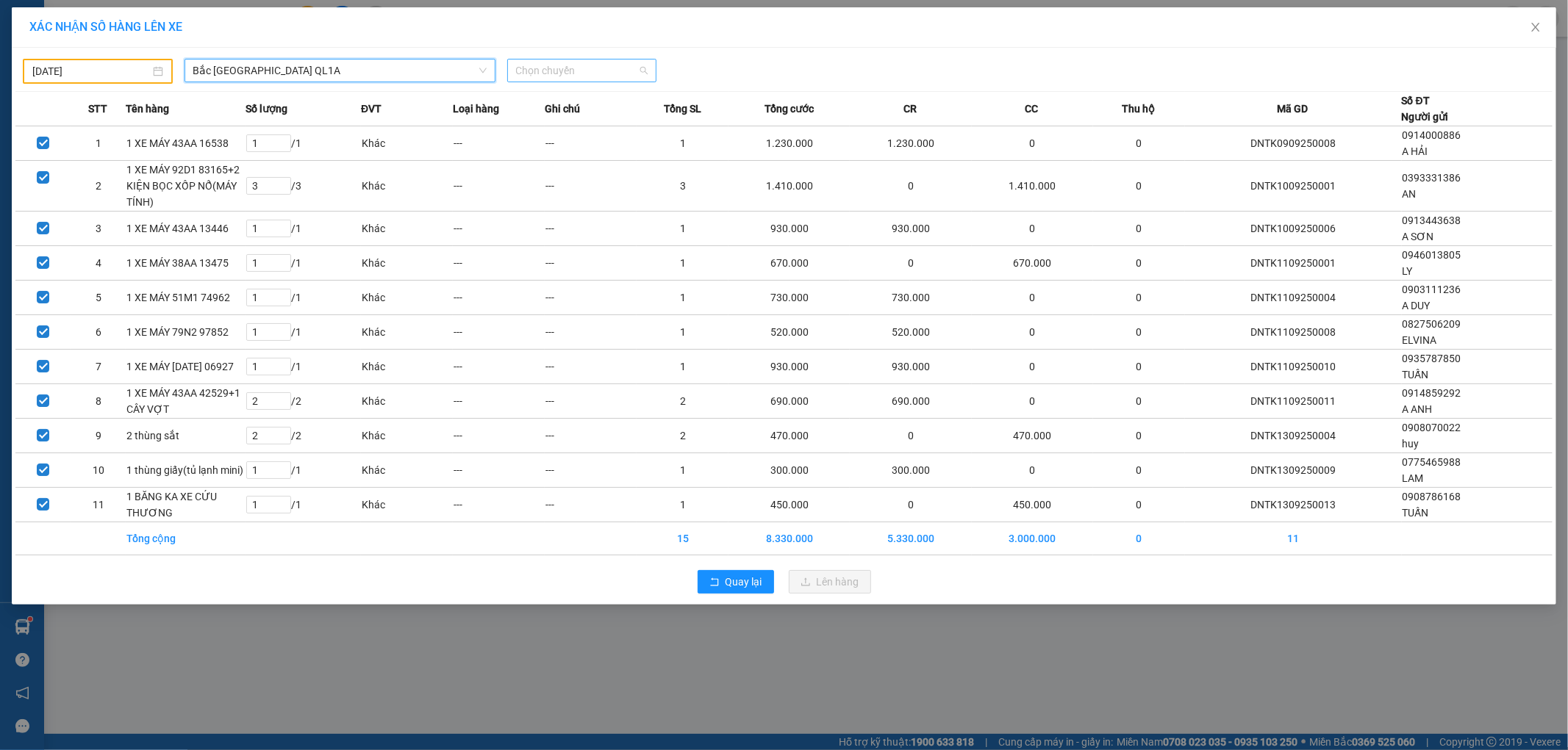
drag, startPoint x: 563, startPoint y: 69, endPoint x: 574, endPoint y: 75, distance: 12.5
click at [565, 70] on span "Chọn chuyến" at bounding box center [582, 70] width 132 height 22
click at [606, 118] on div "16:00 (TC) - 29K-107.57" at bounding box center [574, 123] width 115 height 16
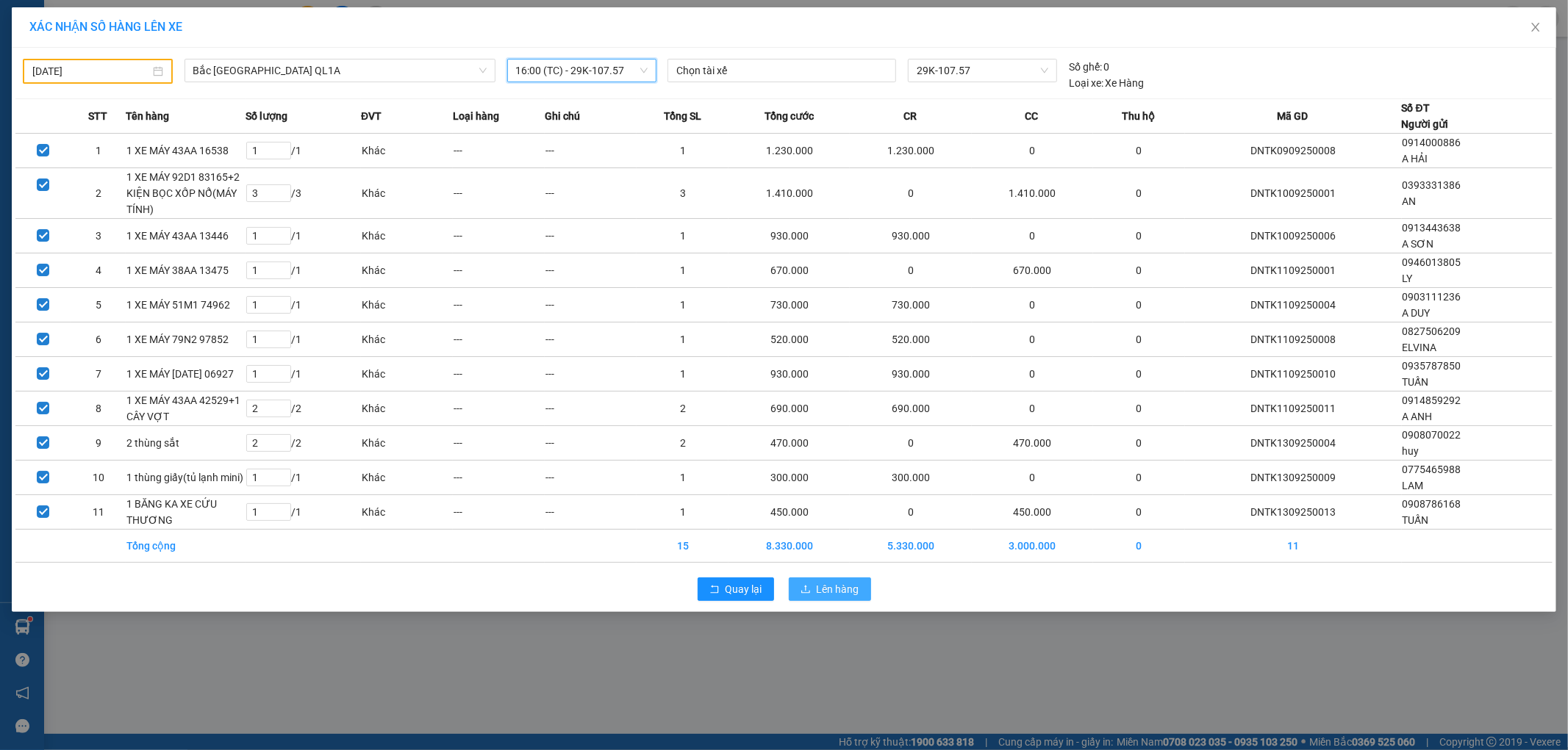
click at [831, 590] on span "Lên hàng" at bounding box center [838, 589] width 43 height 16
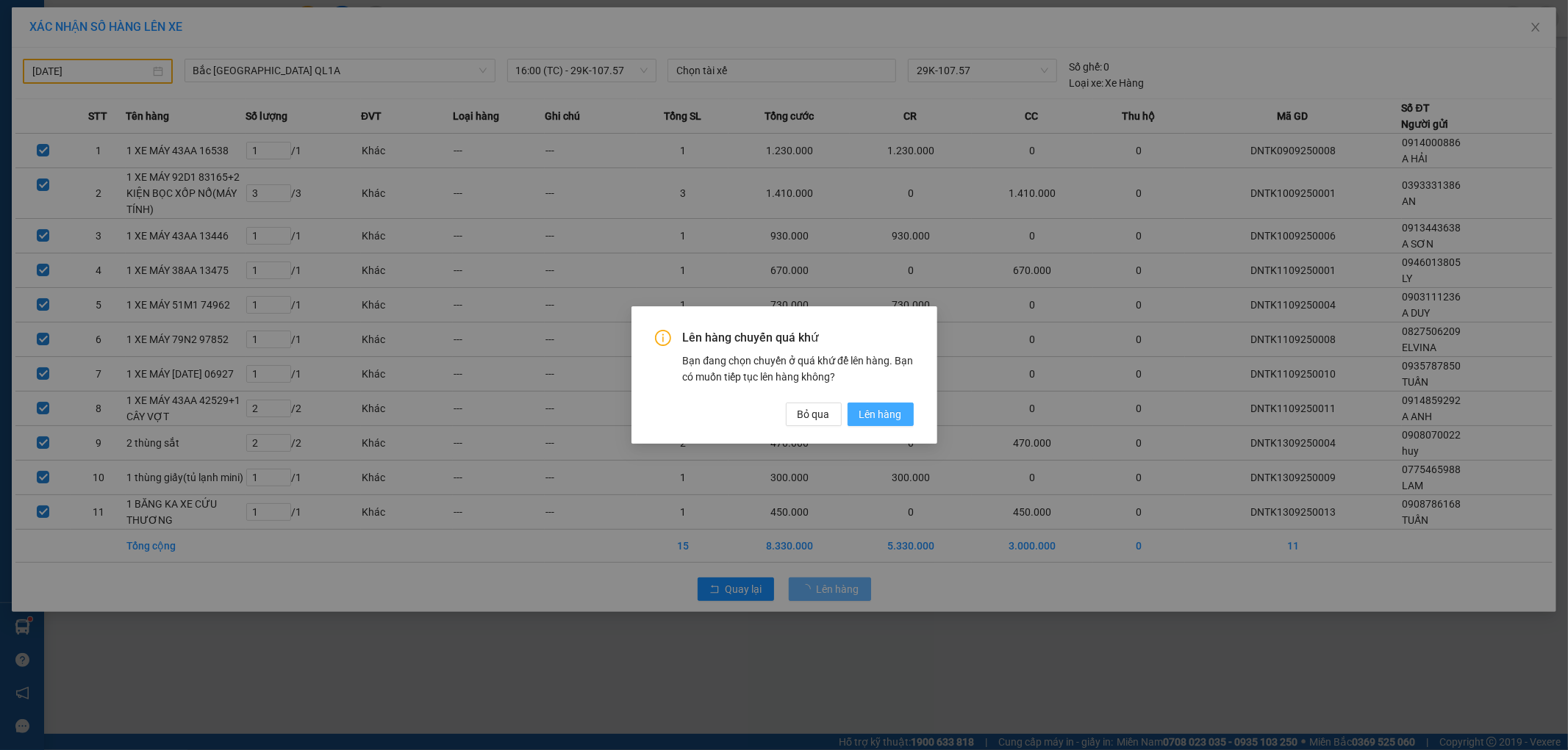
click at [887, 409] on span "Lên hàng" at bounding box center [880, 415] width 43 height 16
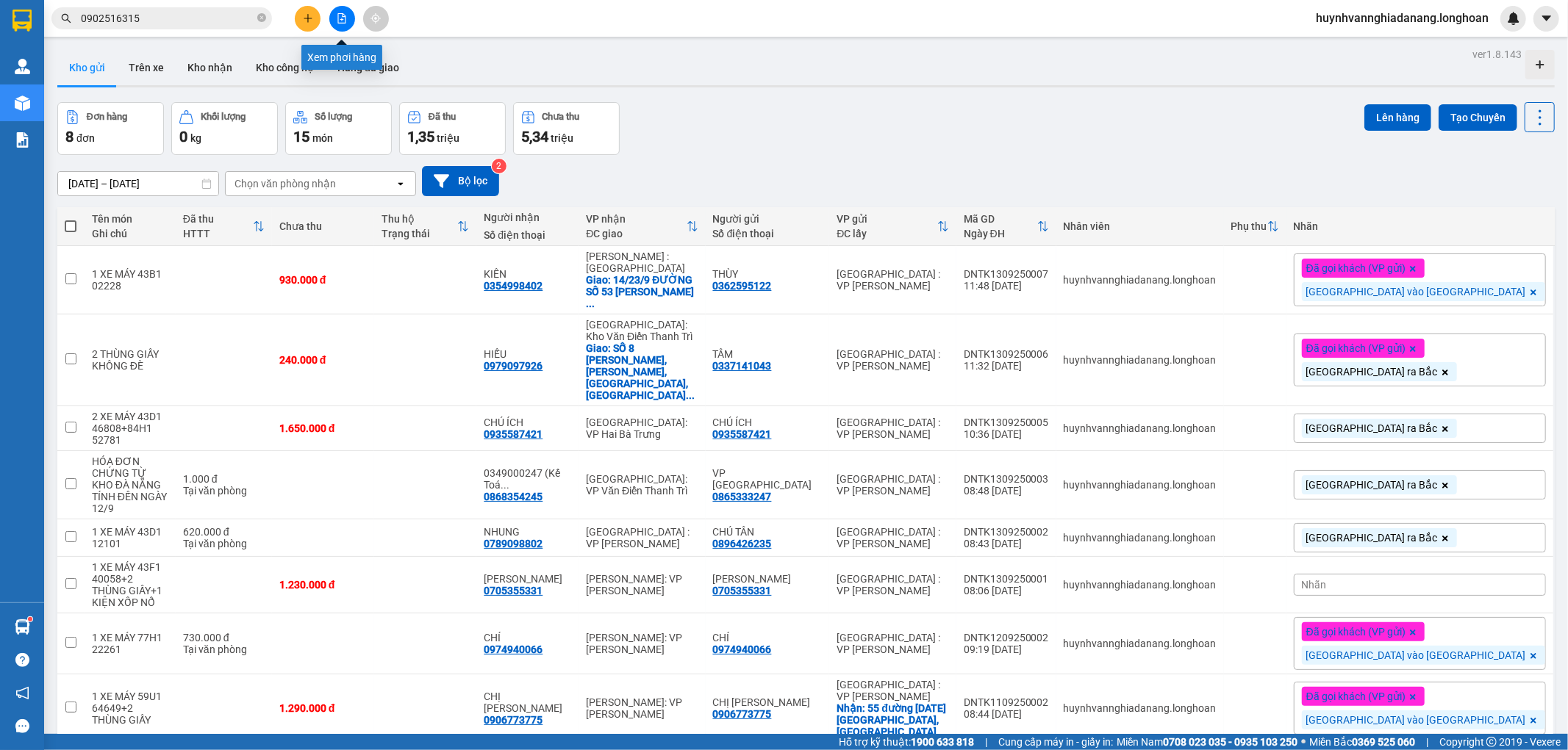
click at [339, 19] on icon "file-add" at bounding box center [341, 18] width 10 height 10
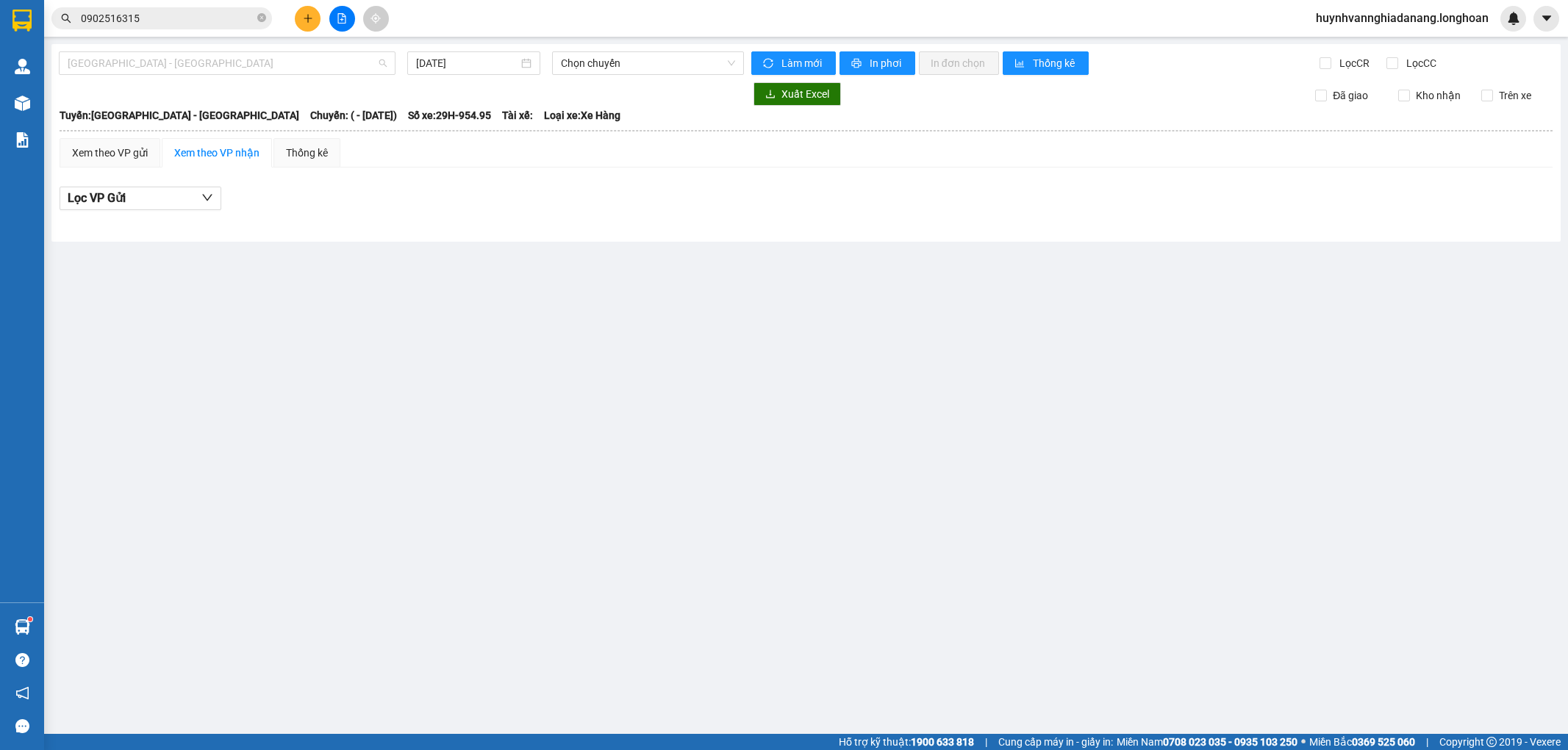
click at [235, 61] on span "Hải Phòng - Hà Nội" at bounding box center [226, 63] width 319 height 22
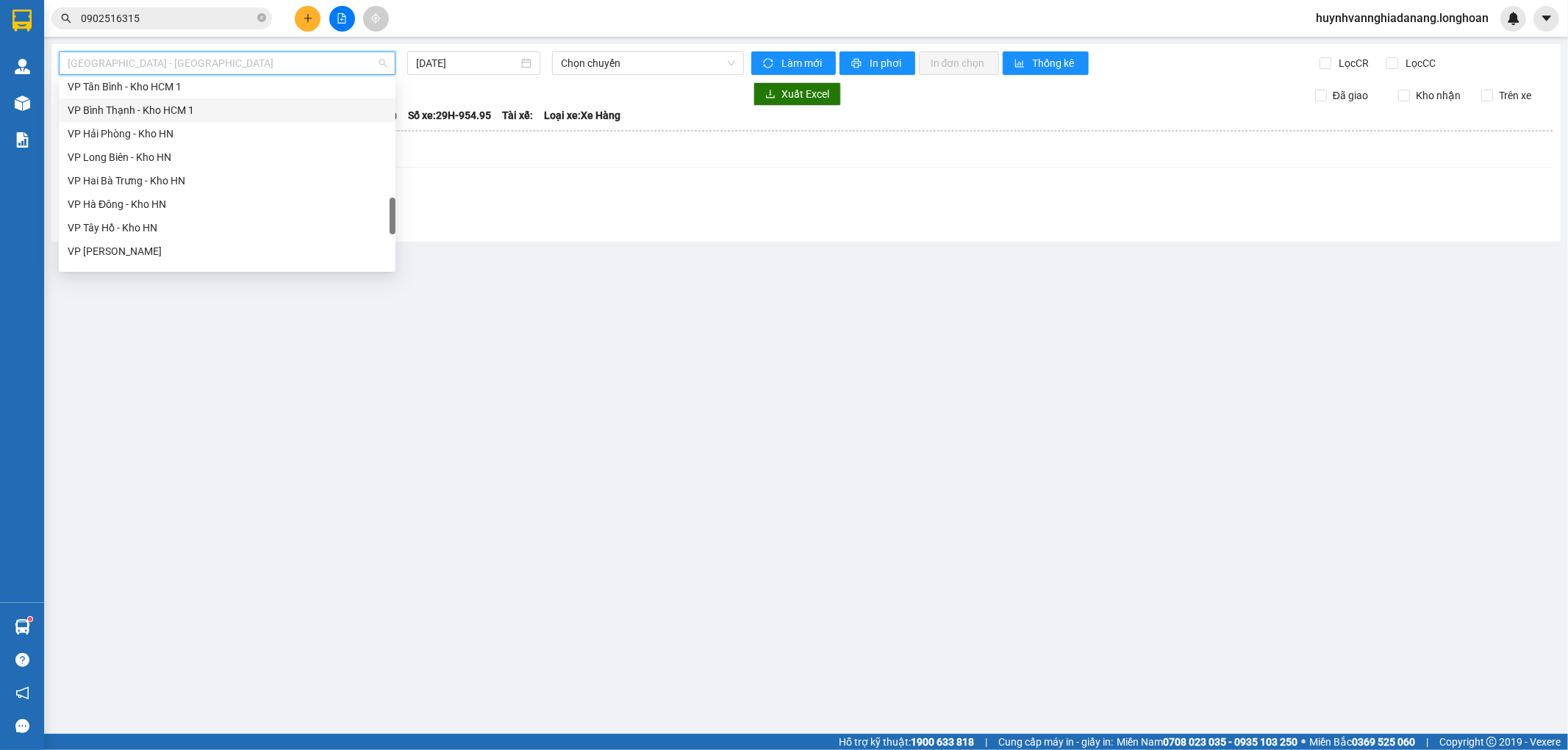
scroll to position [1010, 0]
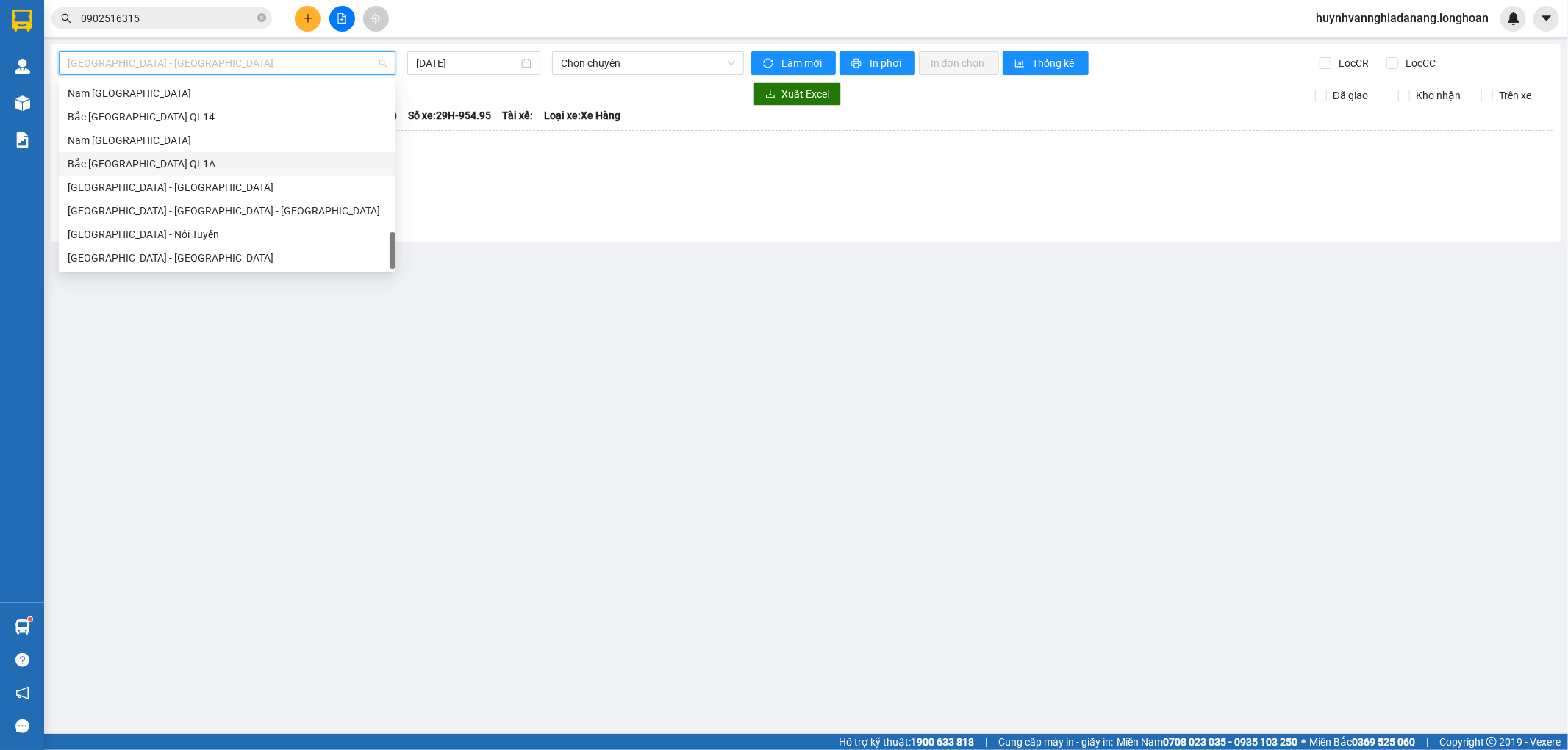
click at [148, 164] on div "Bắc Trung Nam QL1A" at bounding box center [226, 164] width 319 height 16
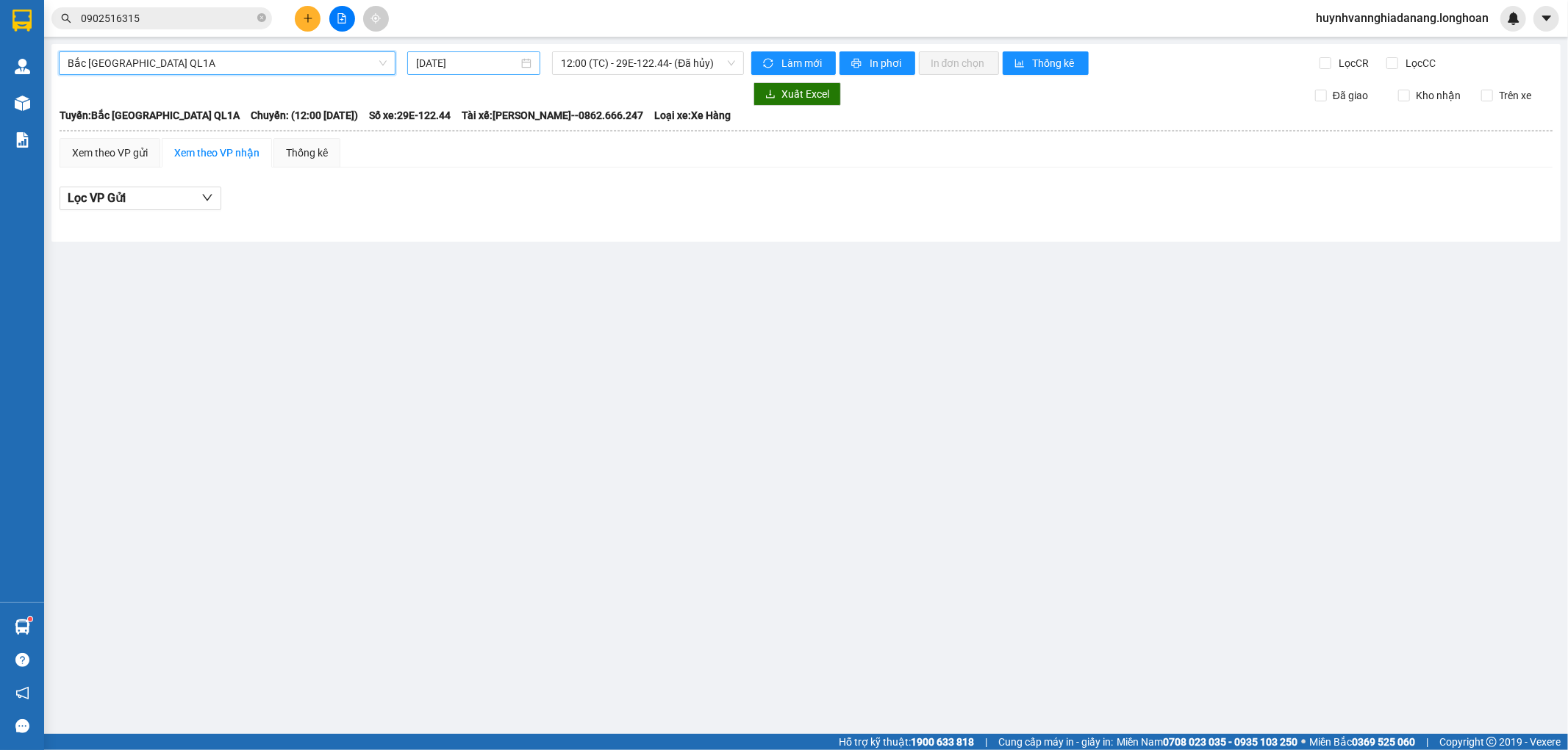
click at [505, 61] on input "[DATE]" at bounding box center [466, 63] width 102 height 16
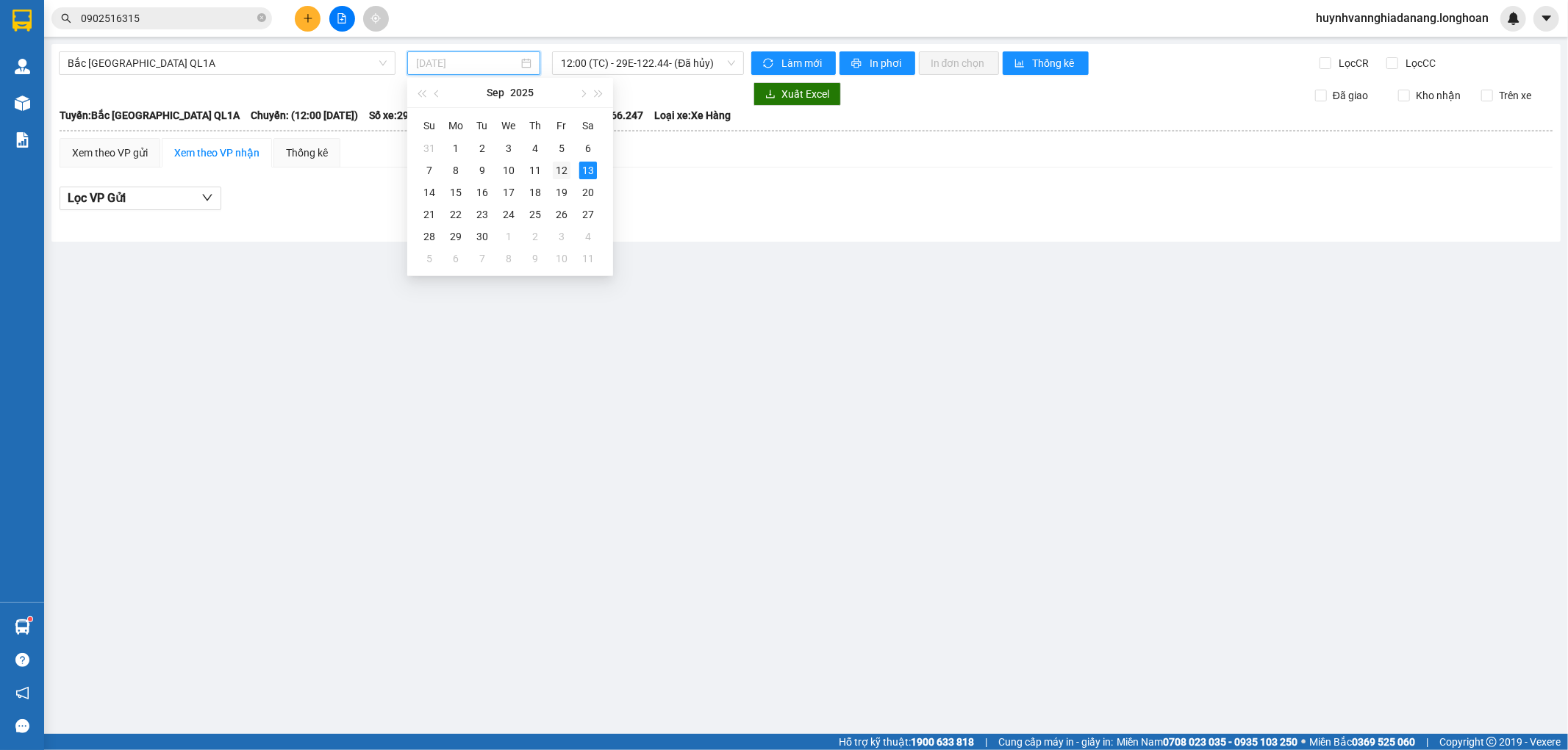
click at [557, 172] on div "12" at bounding box center [562, 171] width 18 height 18
type input "[DATE]"
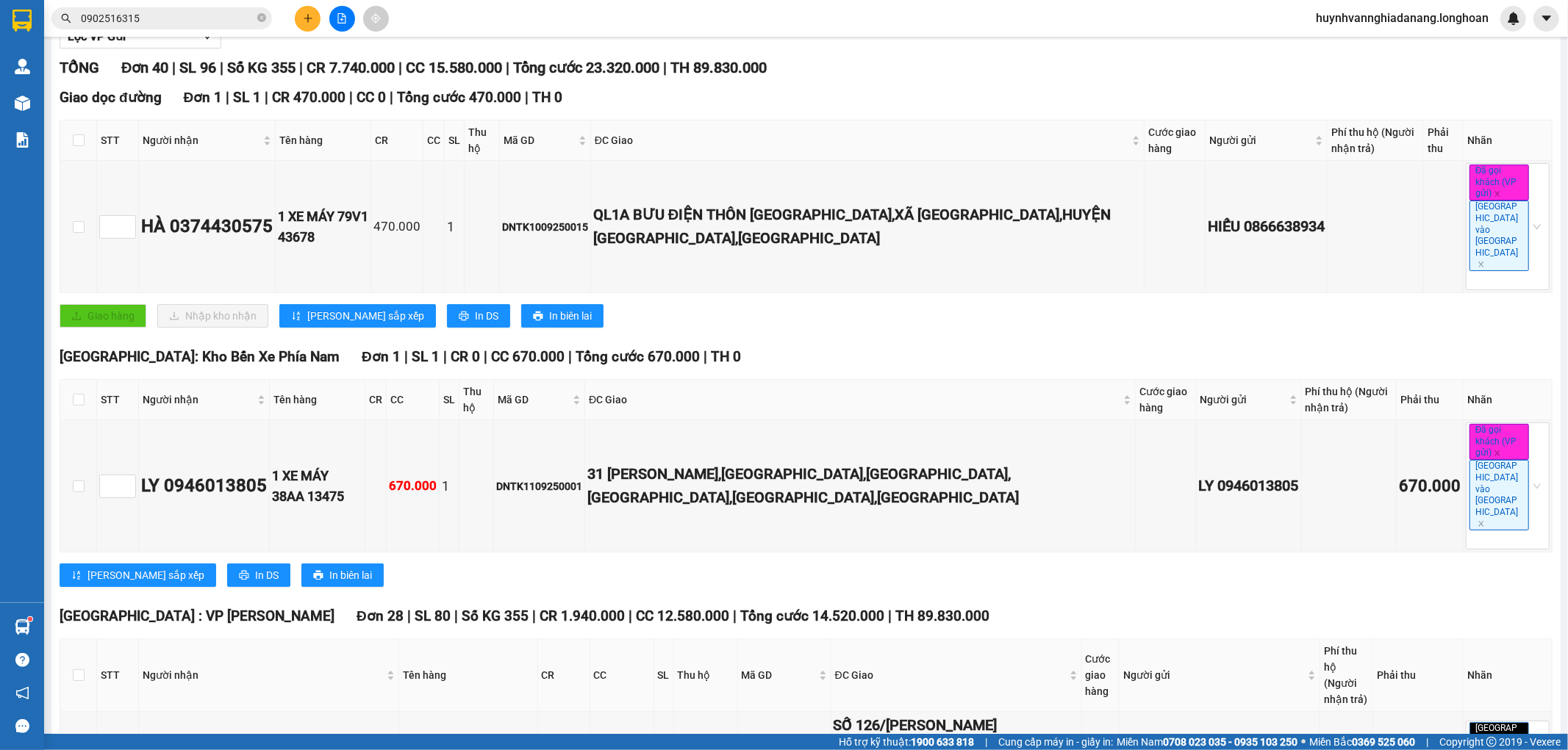
scroll to position [81, 0]
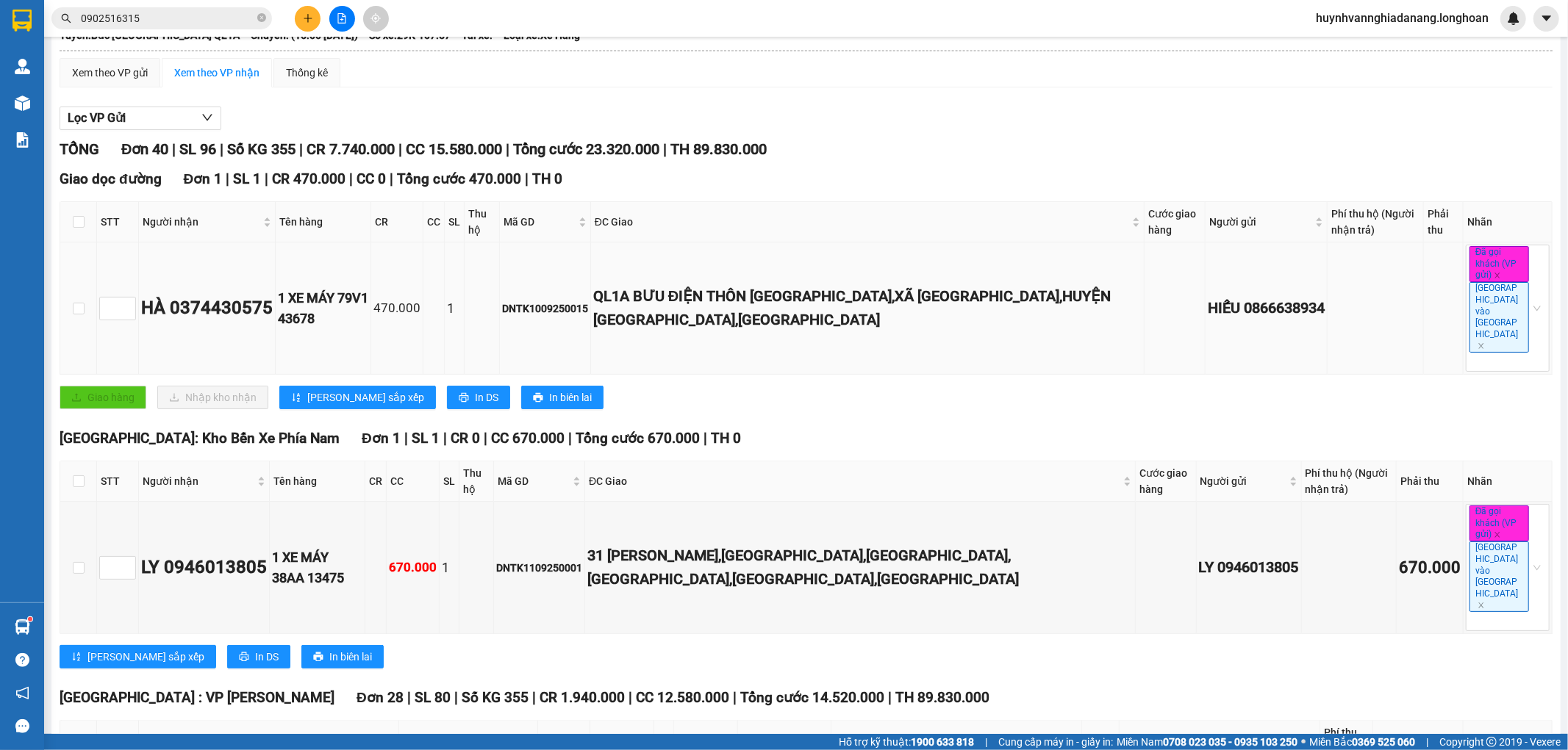
click at [582, 301] on div "DNTK1009250015" at bounding box center [545, 309] width 86 height 16
copy div "DNTK1009250015"
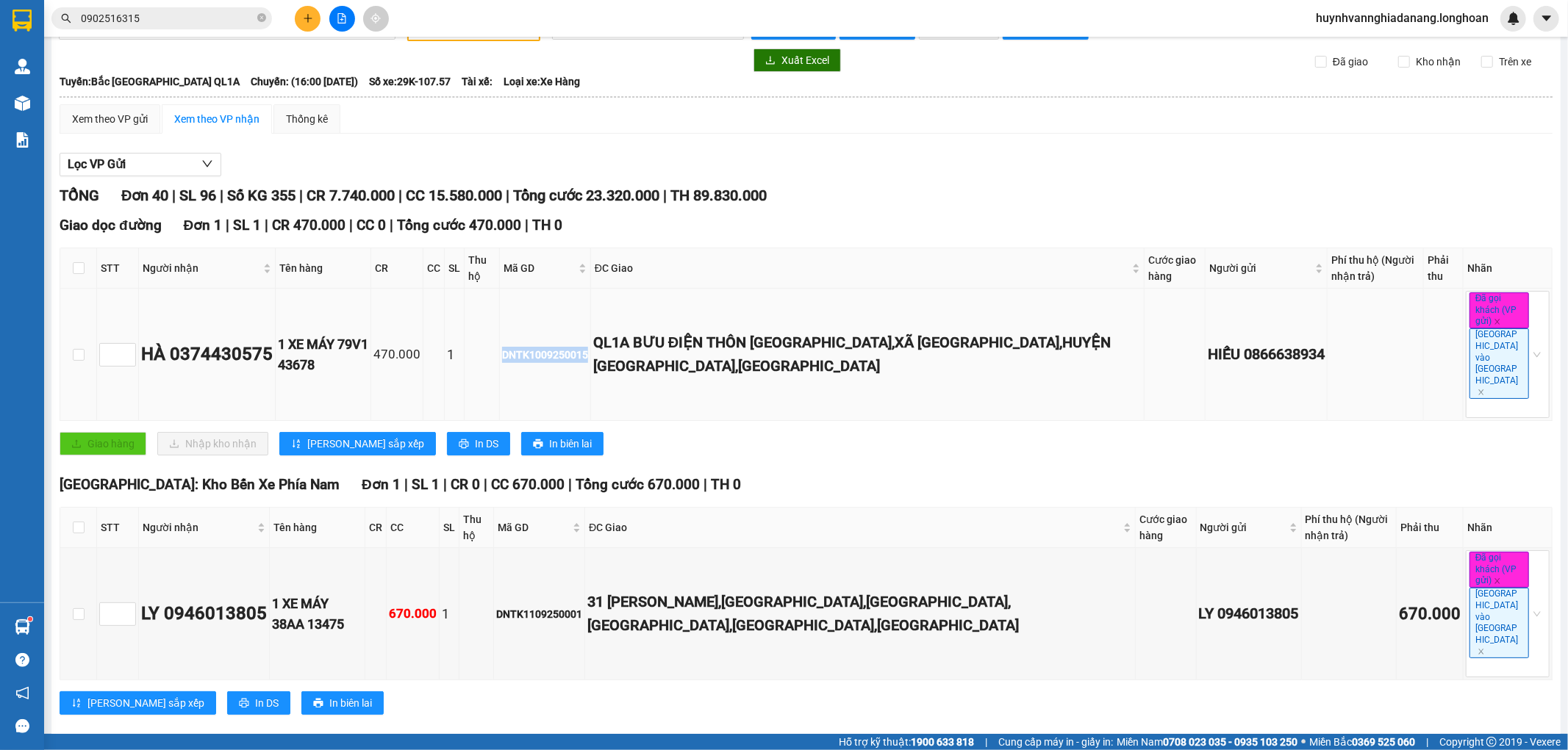
scroll to position [0, 0]
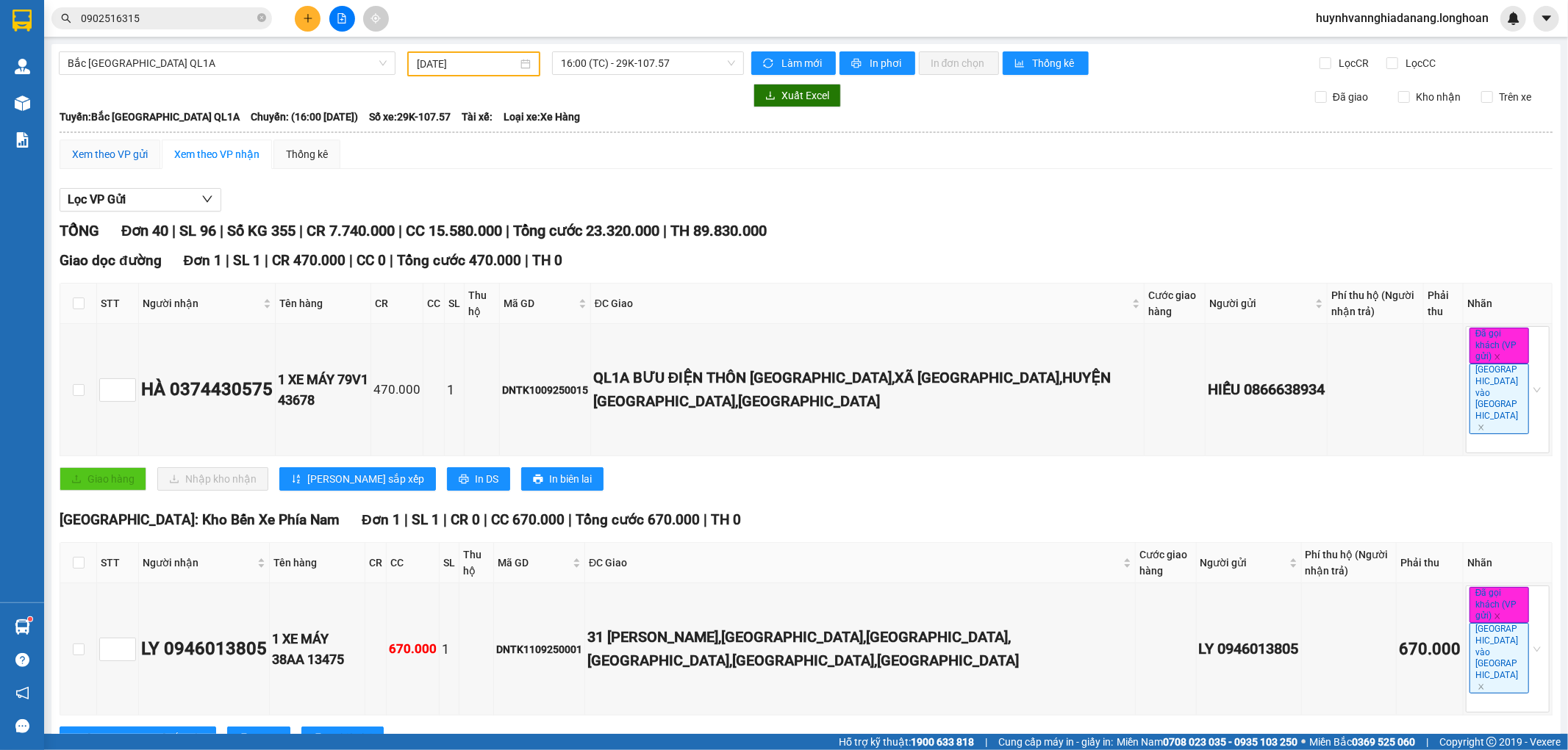
click at [112, 155] on div "Xem theo VP gửi" at bounding box center [110, 154] width 75 height 16
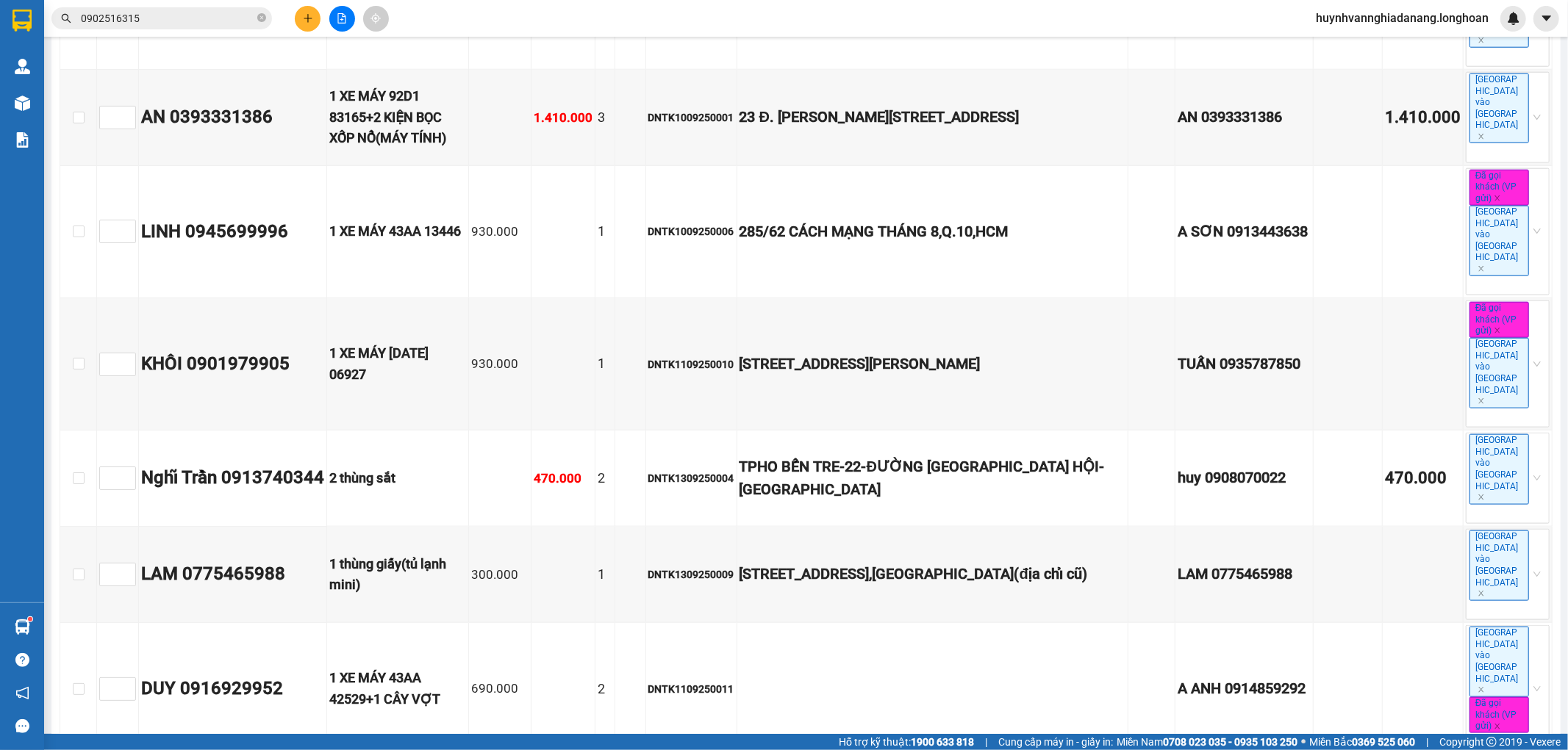
scroll to position [1306, 0]
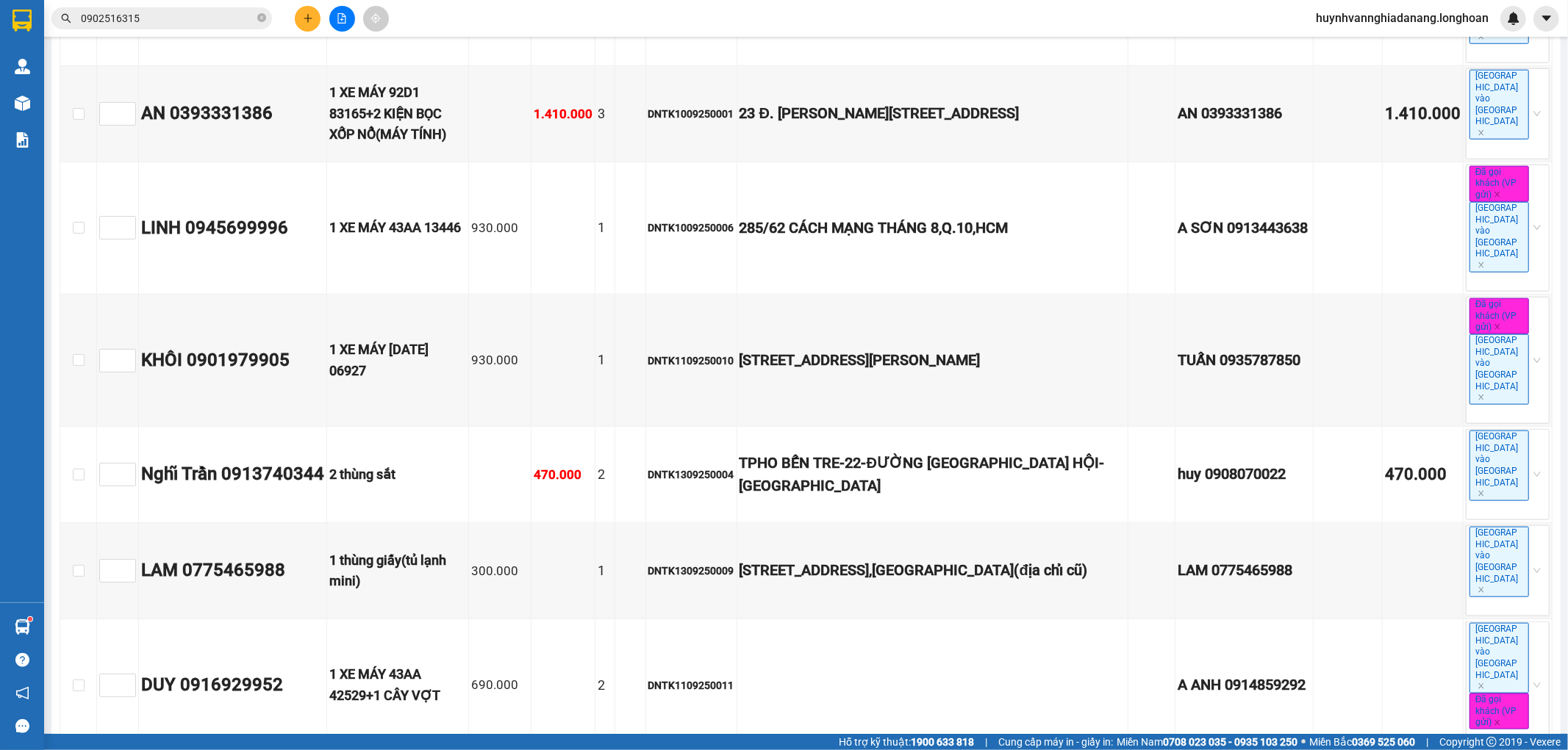
drag, startPoint x: 78, startPoint y: 650, endPoint x: 245, endPoint y: 537, distance: 201.6
checkbox input "true"
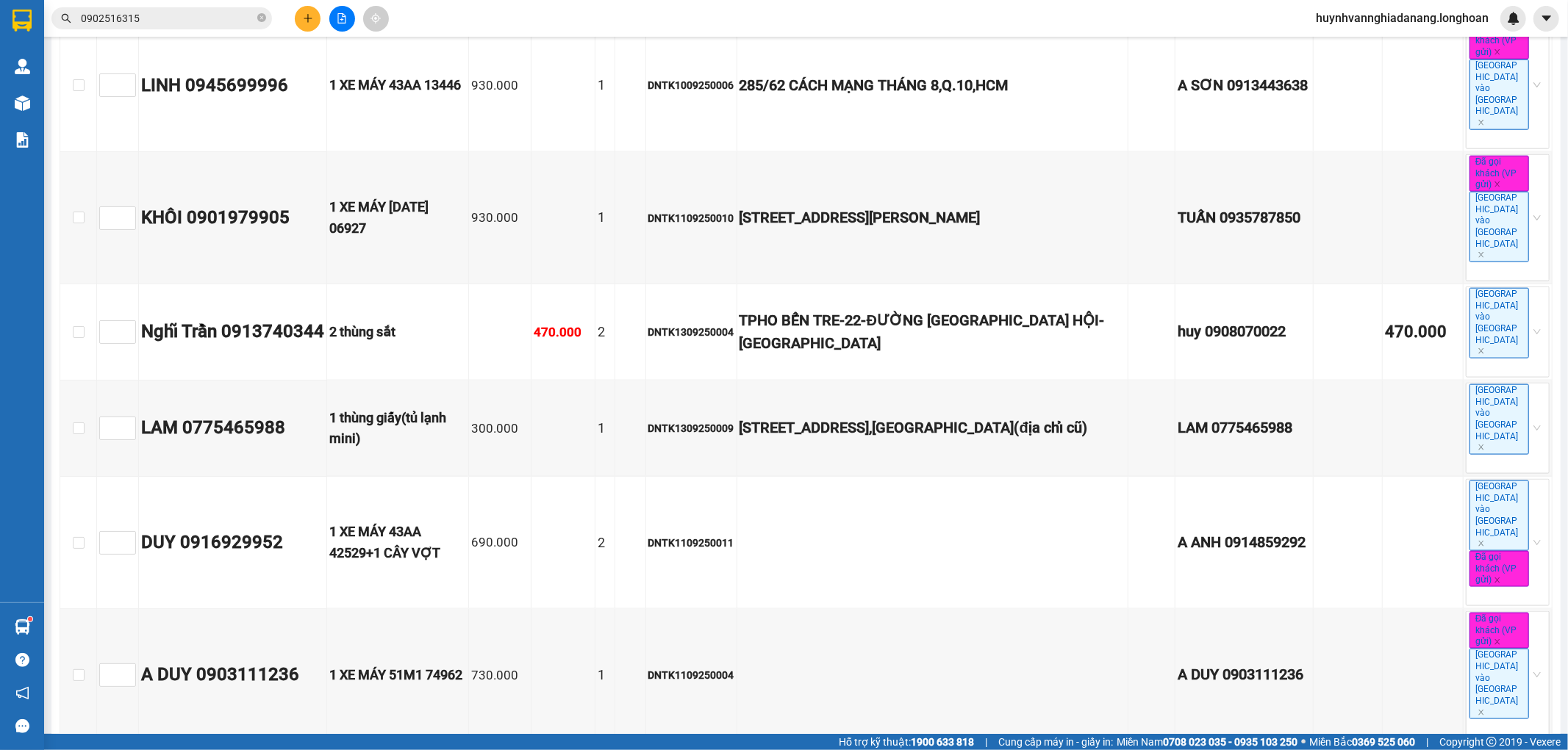
scroll to position [1552, 0]
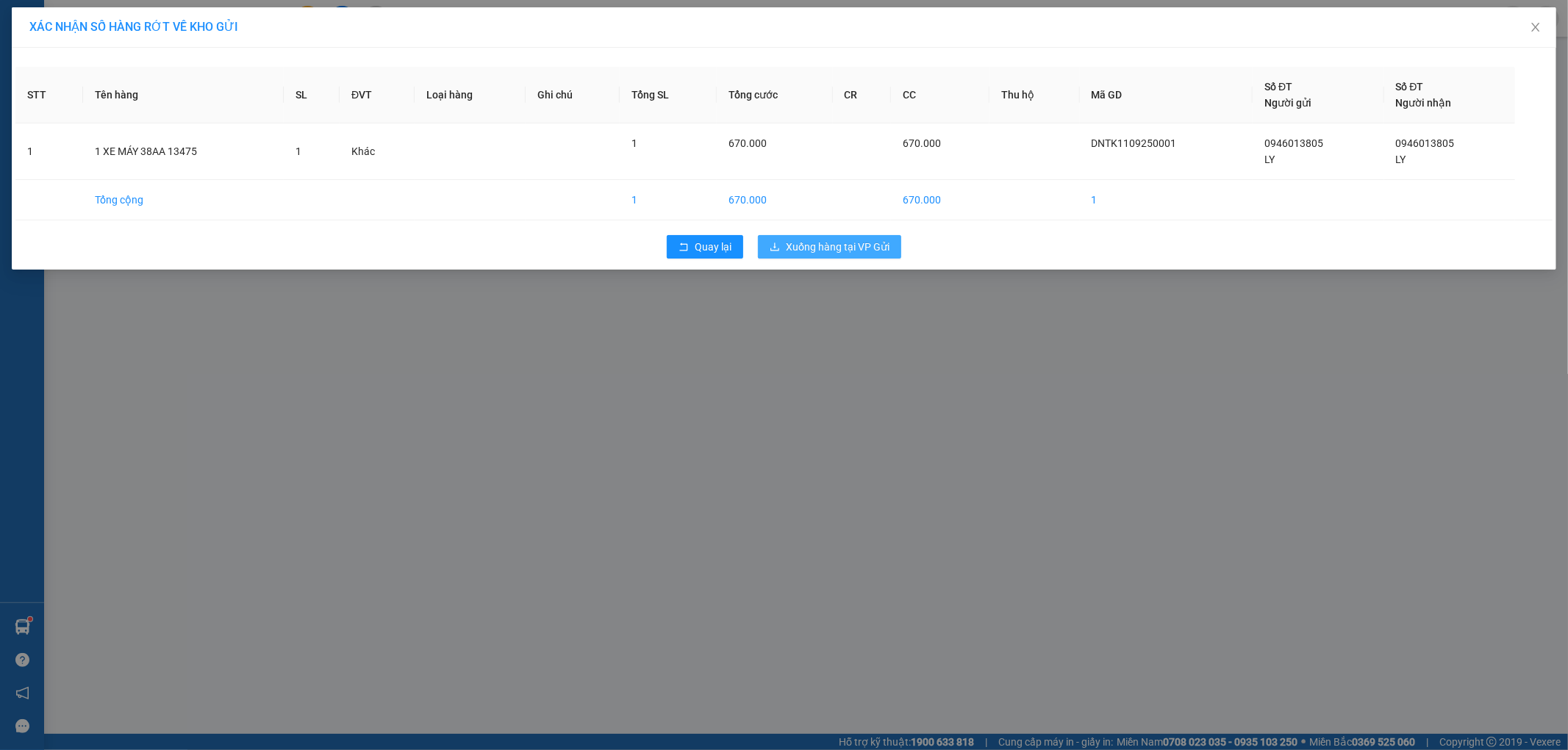
click at [836, 250] on span "Xuống hàng tại VP Gửi" at bounding box center [838, 247] width 103 height 16
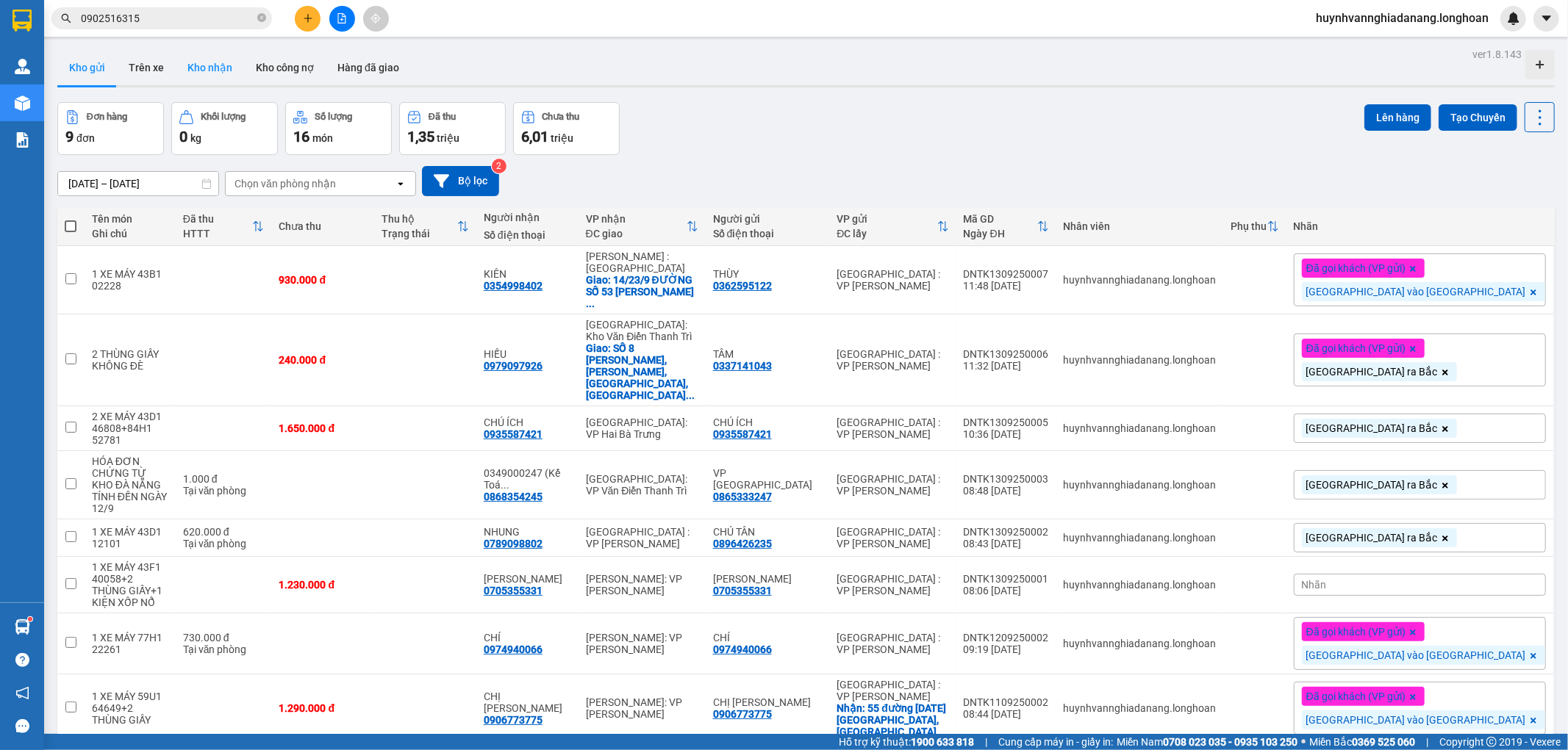
click at [216, 62] on button "Kho nhận" at bounding box center [209, 67] width 68 height 36
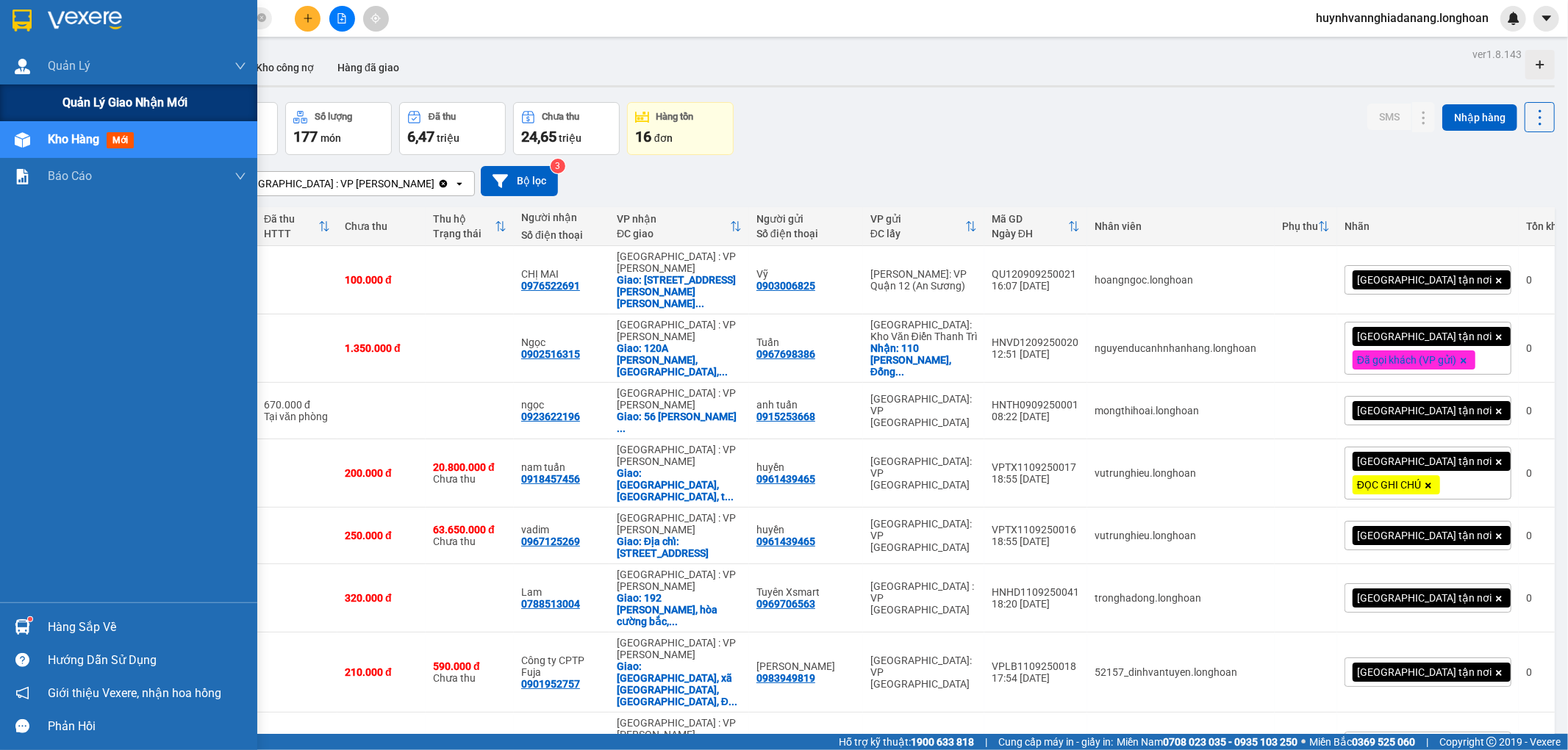
click at [88, 112] on span "Quản lý giao nhận mới" at bounding box center [125, 102] width 125 height 19
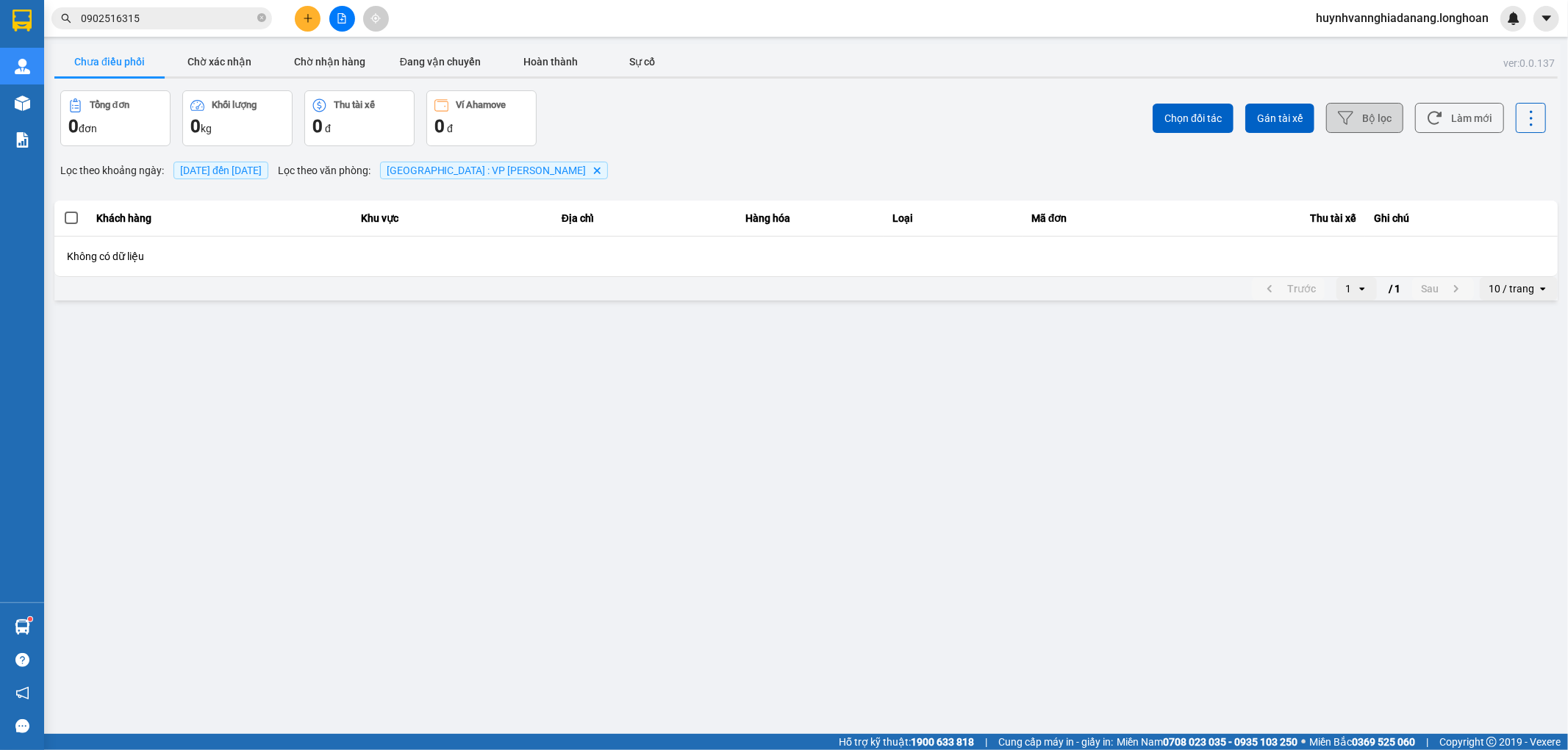
click at [1377, 115] on button "Bộ lọc" at bounding box center [1365, 118] width 77 height 30
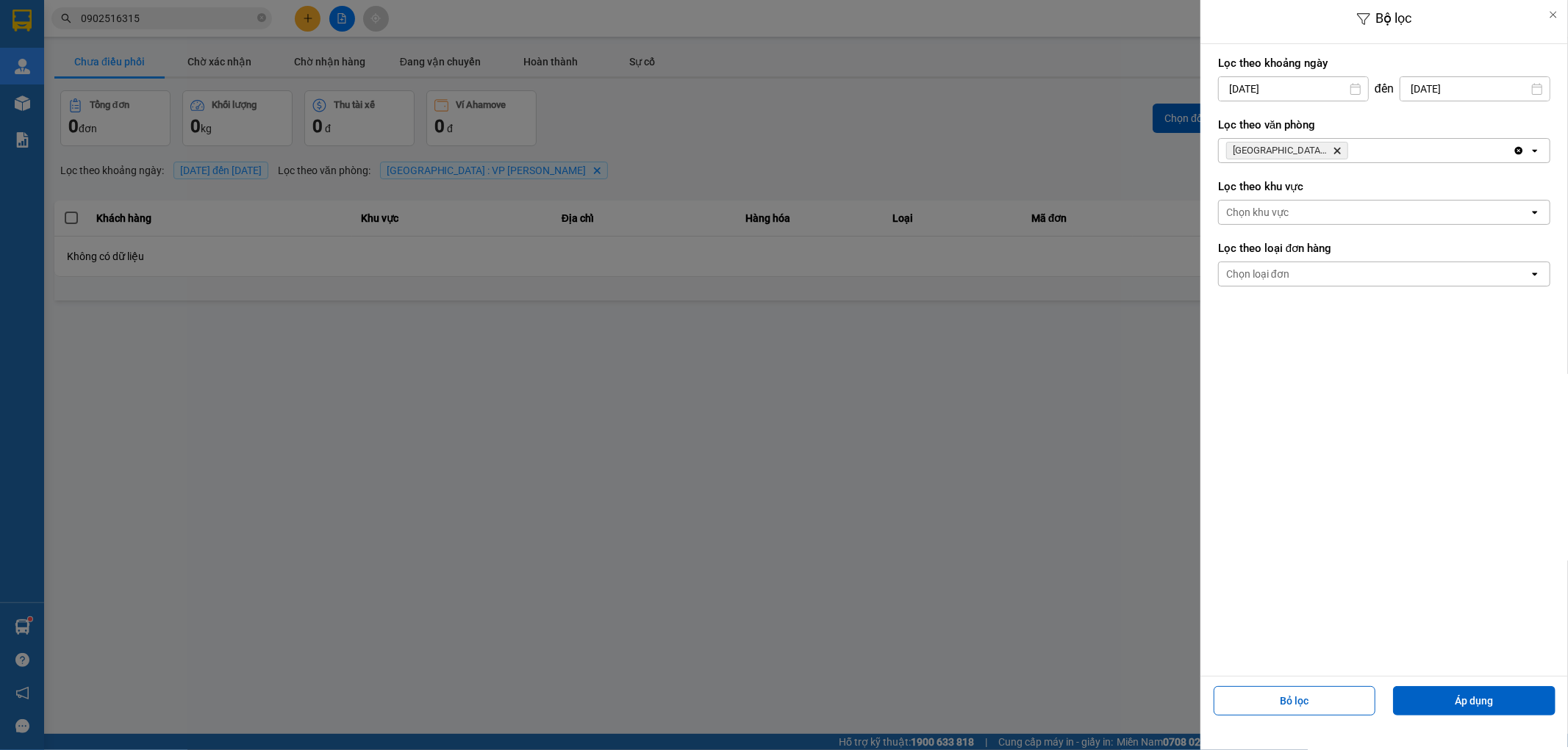
click at [1490, 85] on input "[DATE]" at bounding box center [1475, 89] width 149 height 24
click at [1515, 234] on div "13" at bounding box center [1511, 228] width 21 height 18
type input "[DATE]"
click at [1487, 700] on button "Áp dụng" at bounding box center [1475, 701] width 163 height 30
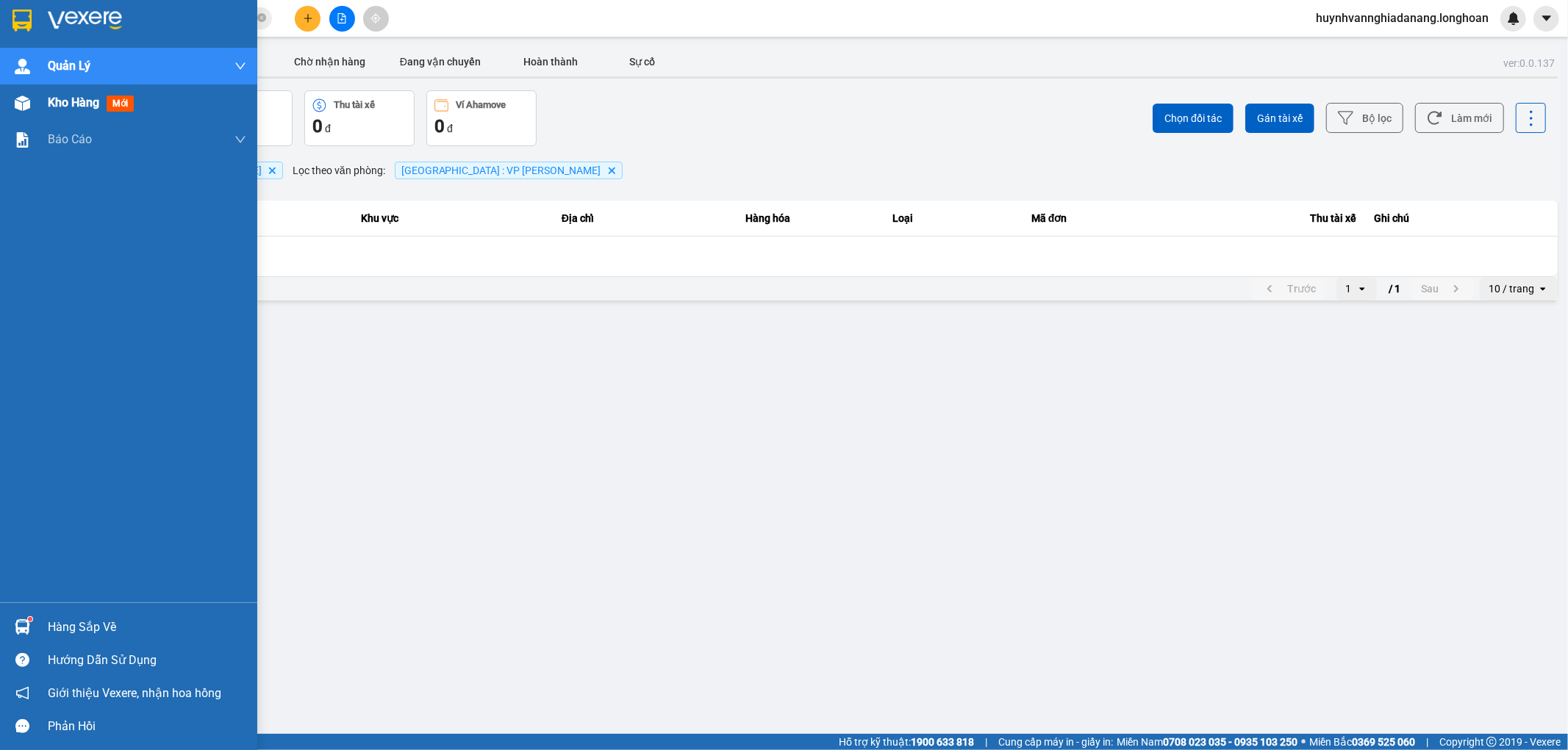
click at [62, 107] on span "Kho hàng" at bounding box center [73, 102] width 52 height 14
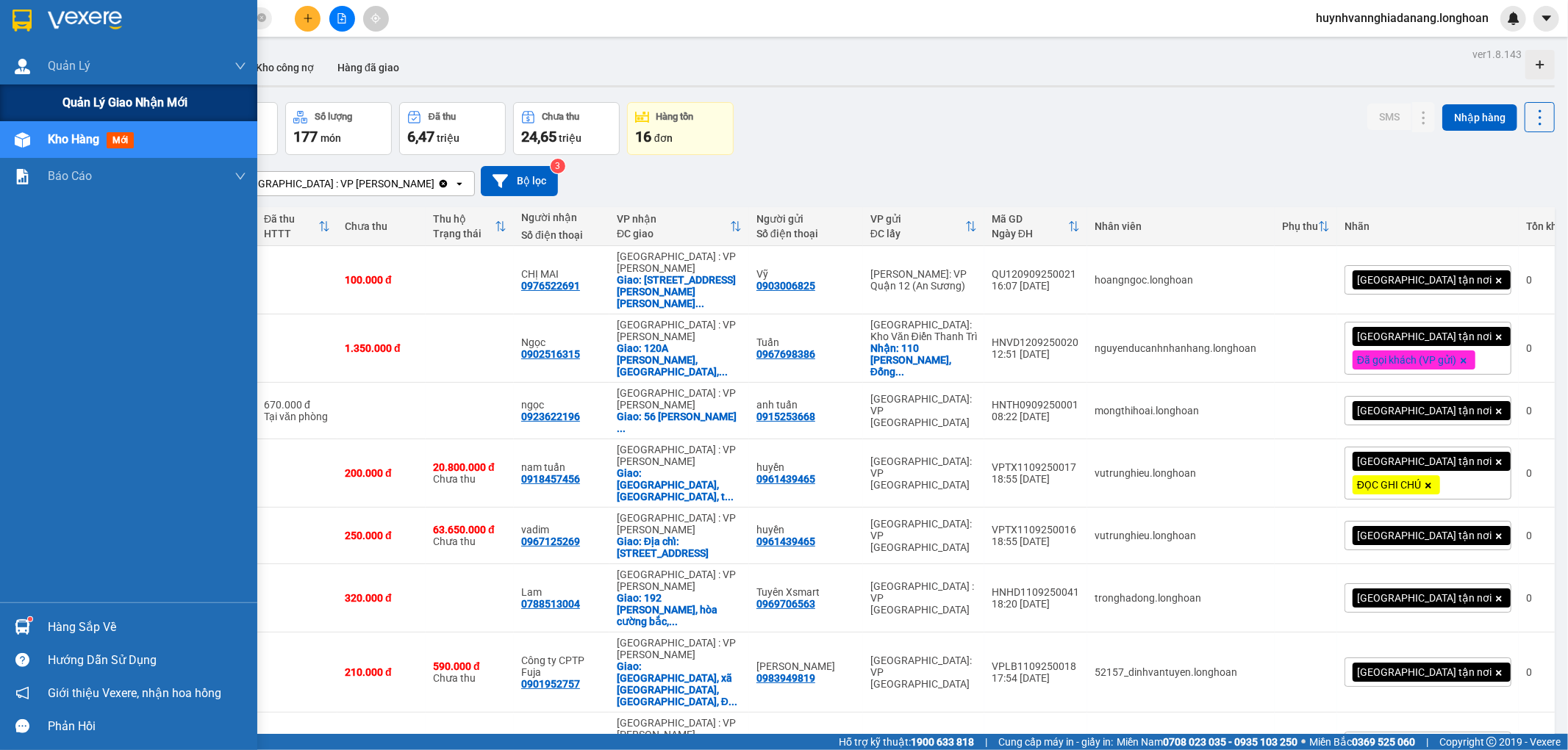
drag, startPoint x: 79, startPoint y: 90, endPoint x: 111, endPoint y: 86, distance: 32.2
click at [81, 90] on div "Quản lý giao nhận mới" at bounding box center [154, 102] width 184 height 37
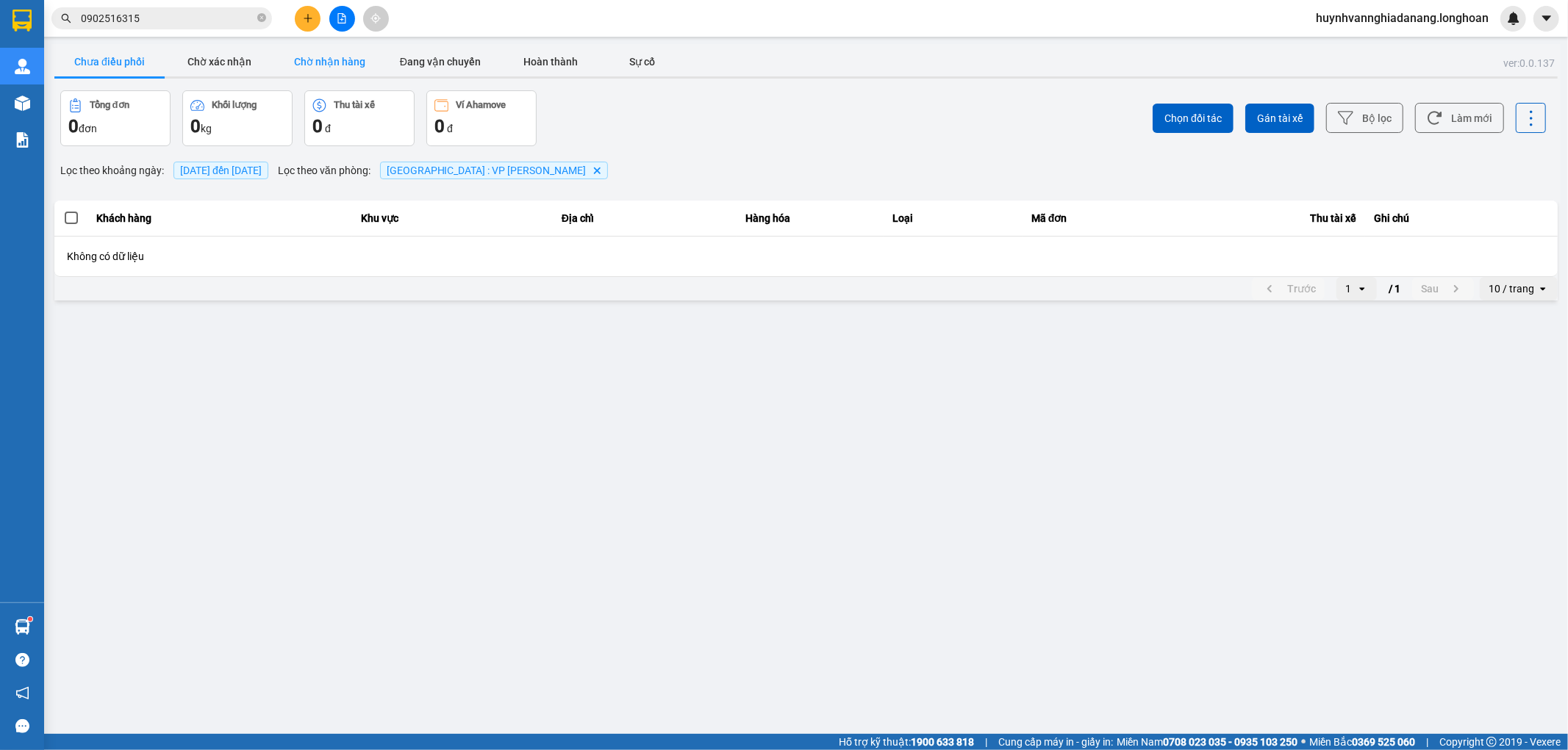
click at [340, 61] on button "Chờ nhận hàng" at bounding box center [329, 62] width 110 height 30
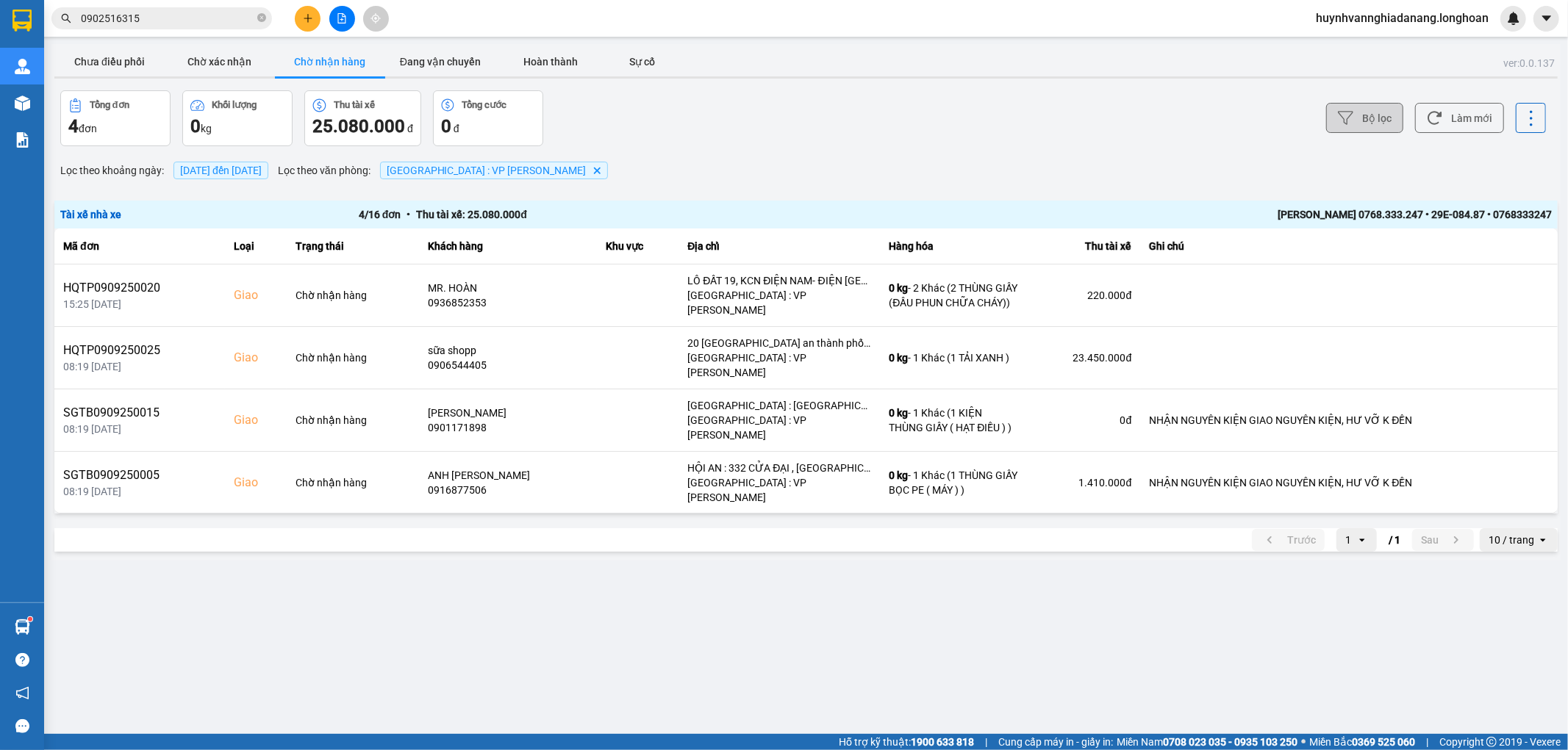
click at [1354, 121] on icon at bounding box center [1346, 118] width 16 height 16
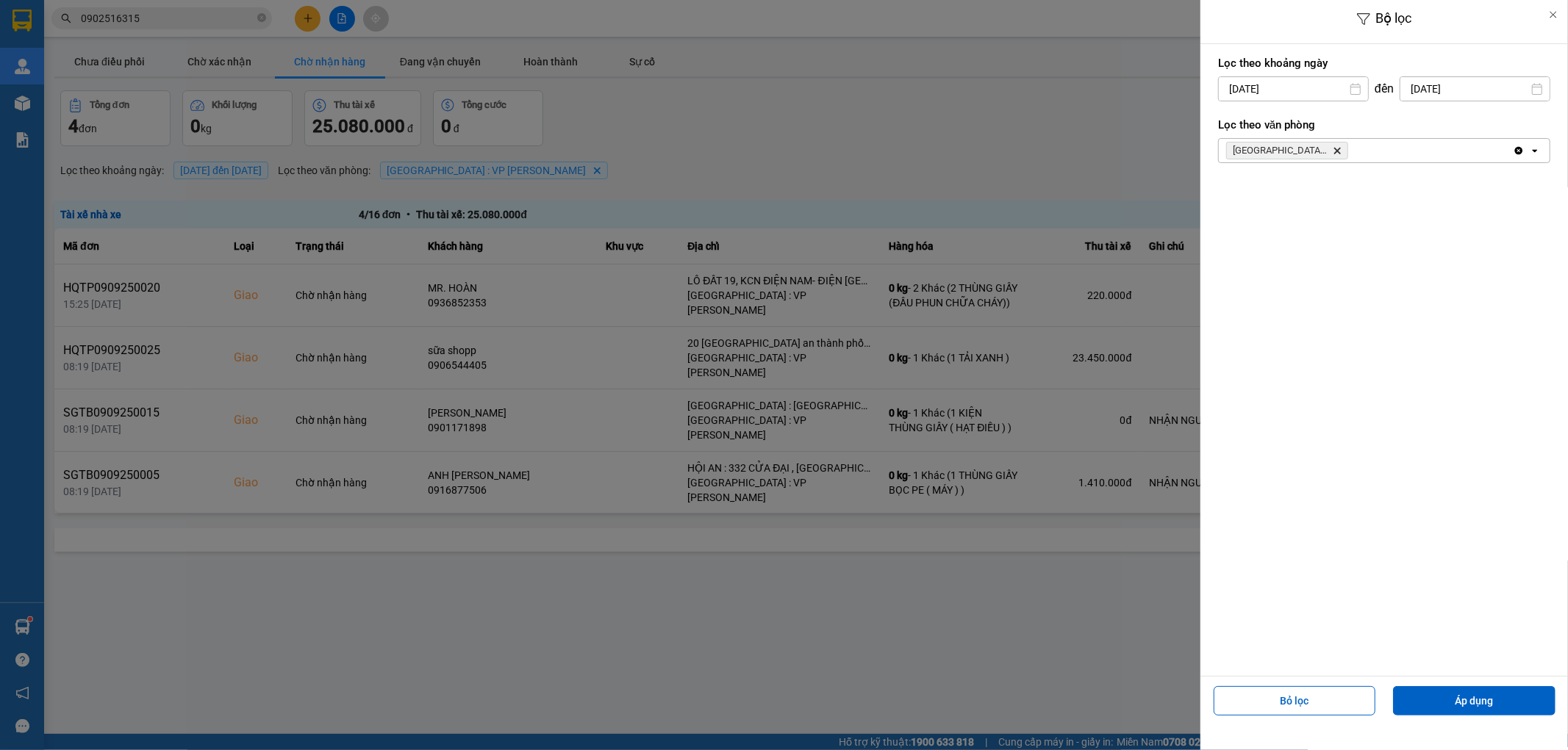
click at [1467, 88] on input "[DATE]" at bounding box center [1475, 89] width 149 height 24
click at [1509, 236] on div "13" at bounding box center [1511, 228] width 21 height 18
type input "[DATE]"
click at [1488, 701] on button "Áp dụng" at bounding box center [1475, 701] width 163 height 30
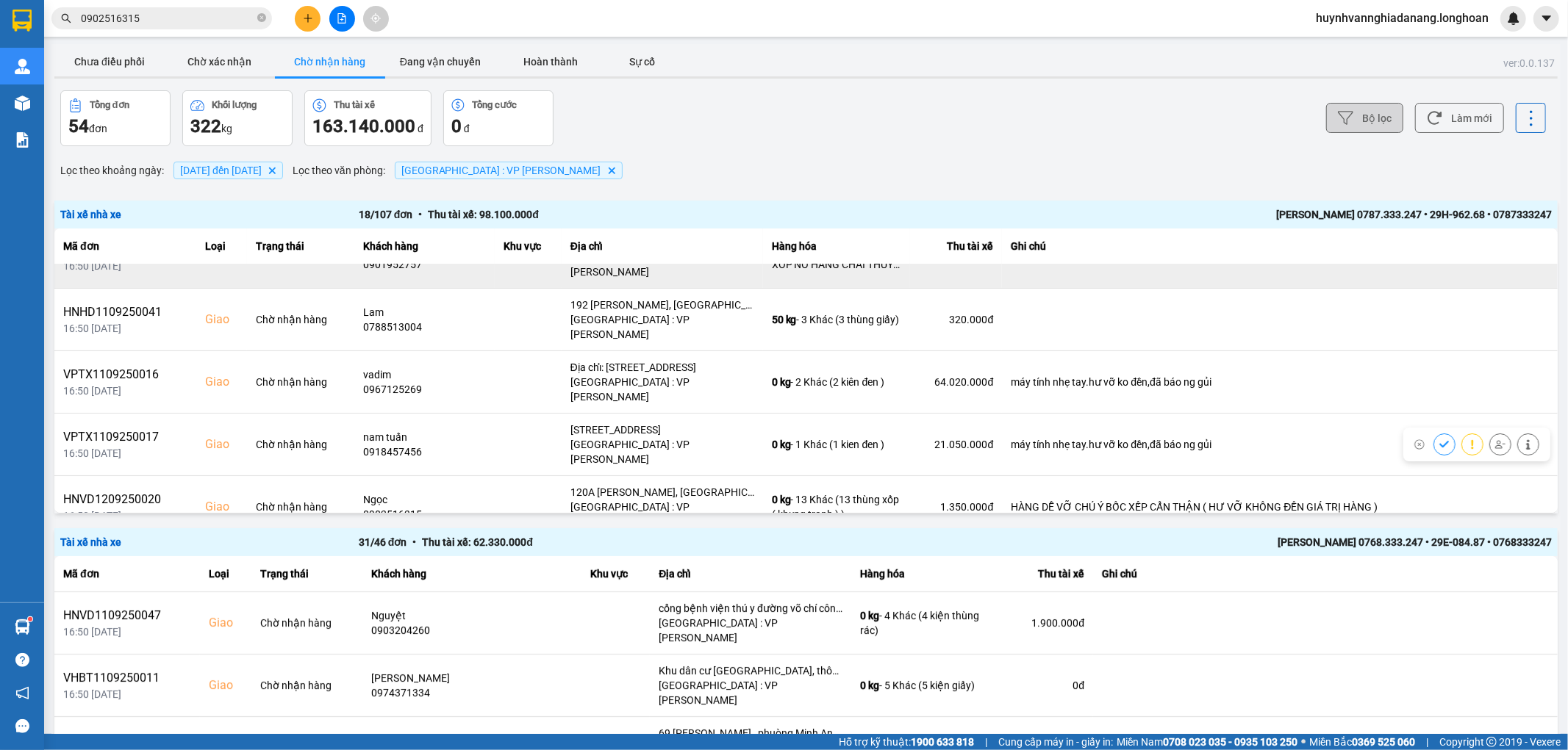
scroll to position [245, 0]
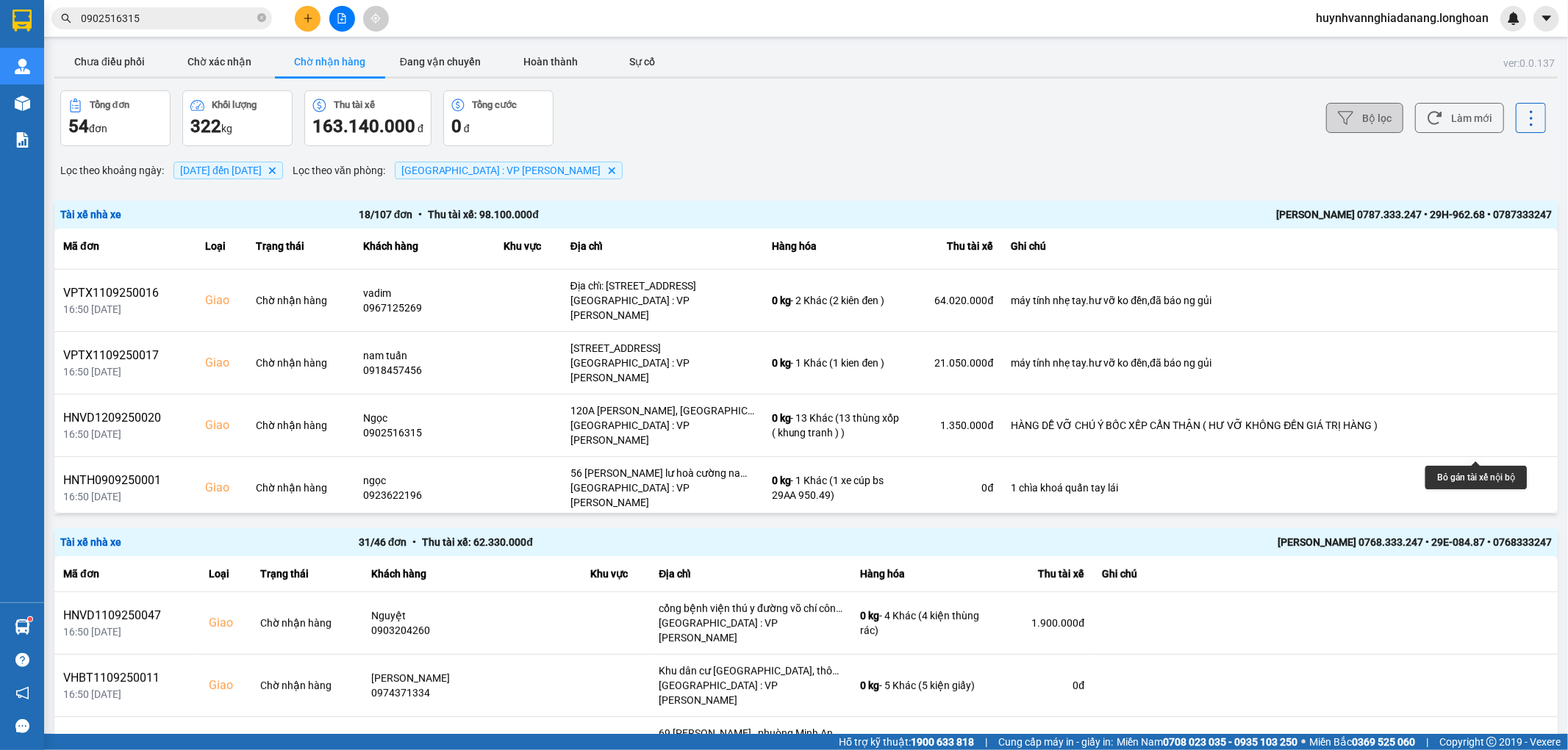
click at [1495, 546] on icon at bounding box center [1500, 551] width 10 height 10
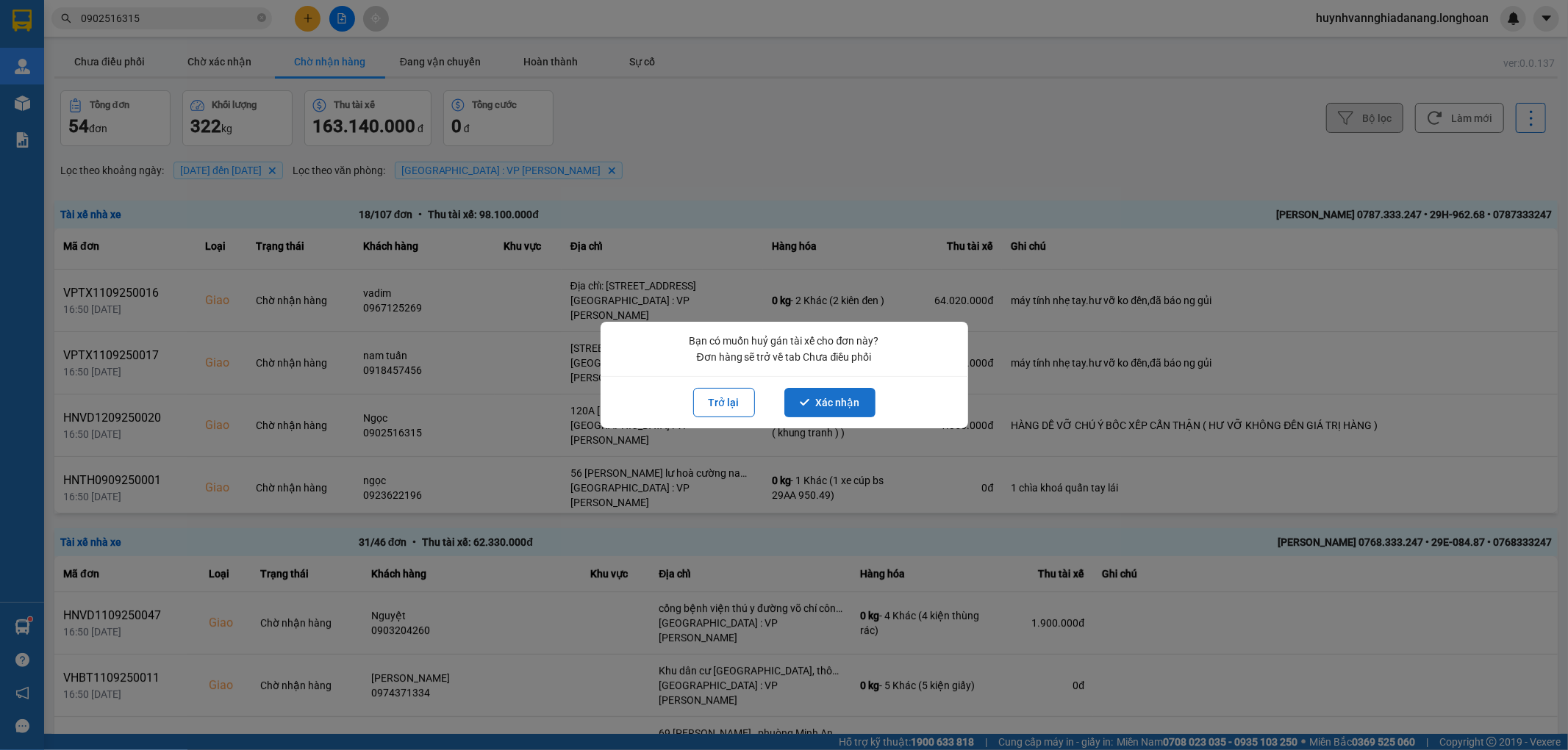
click at [848, 401] on button "Xác nhận" at bounding box center [830, 403] width 91 height 30
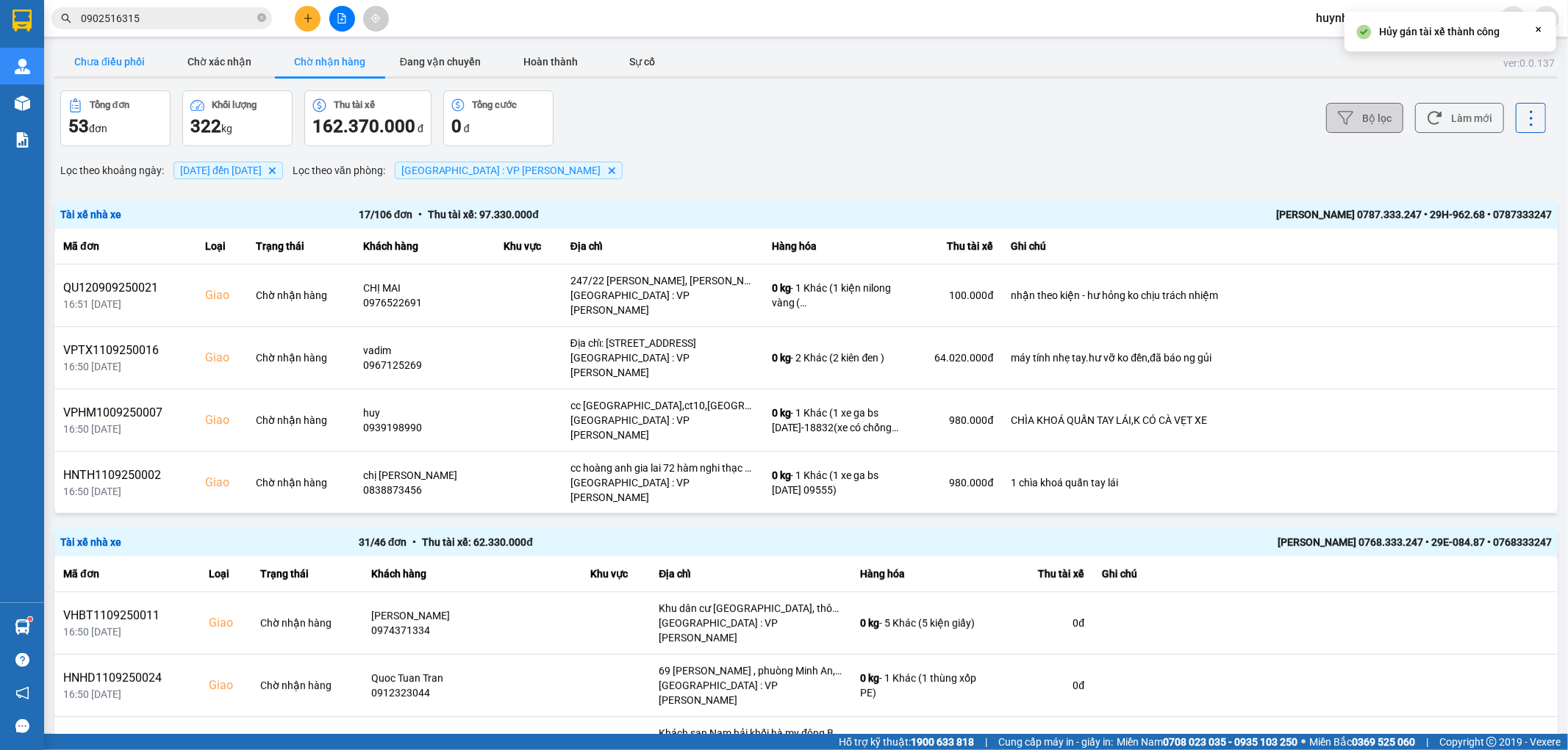
click at [115, 62] on button "Chưa điều phối" at bounding box center [109, 62] width 110 height 30
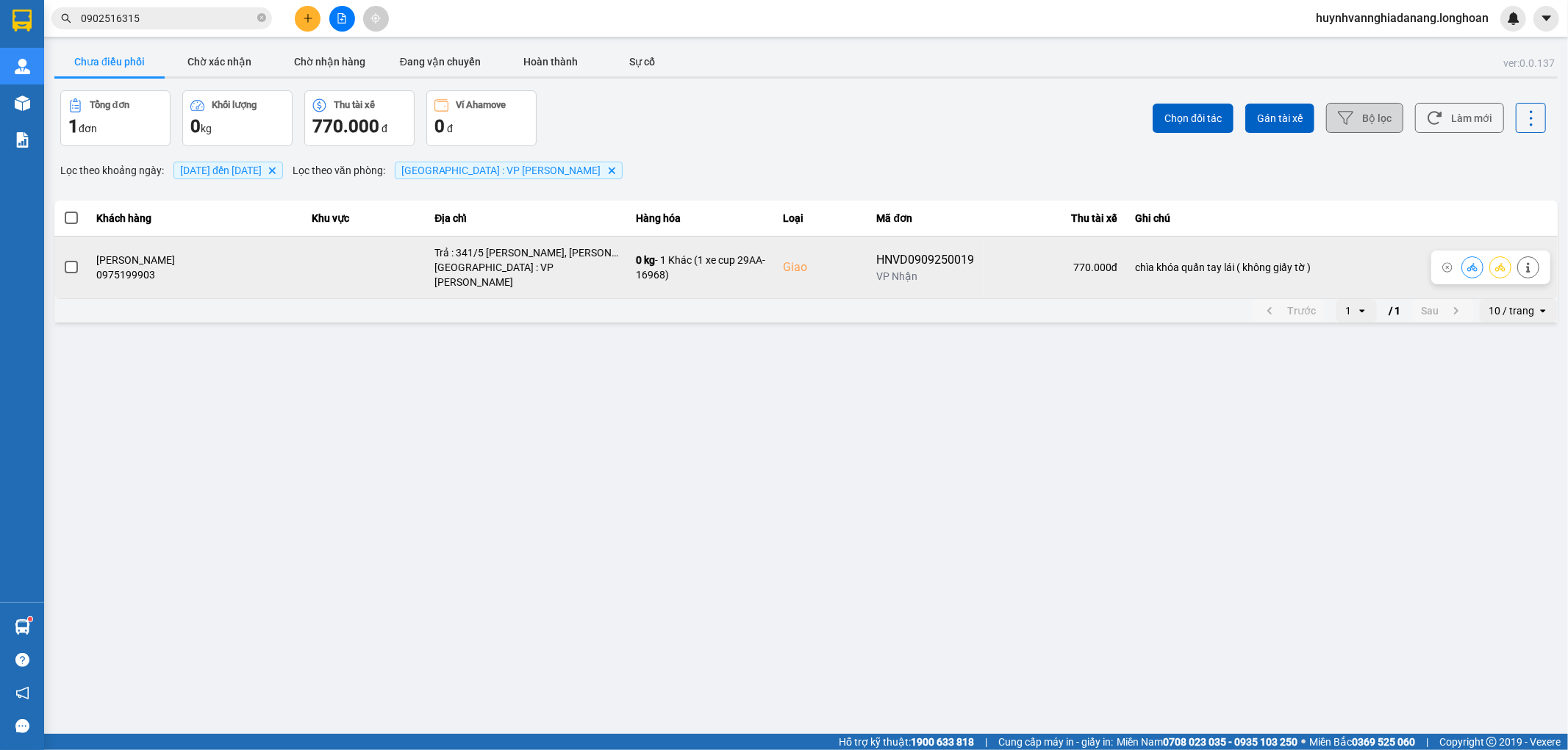
click at [67, 261] on span at bounding box center [70, 267] width 13 height 13
click at [64, 259] on input "checkbox" at bounding box center [64, 259] width 0 height 0
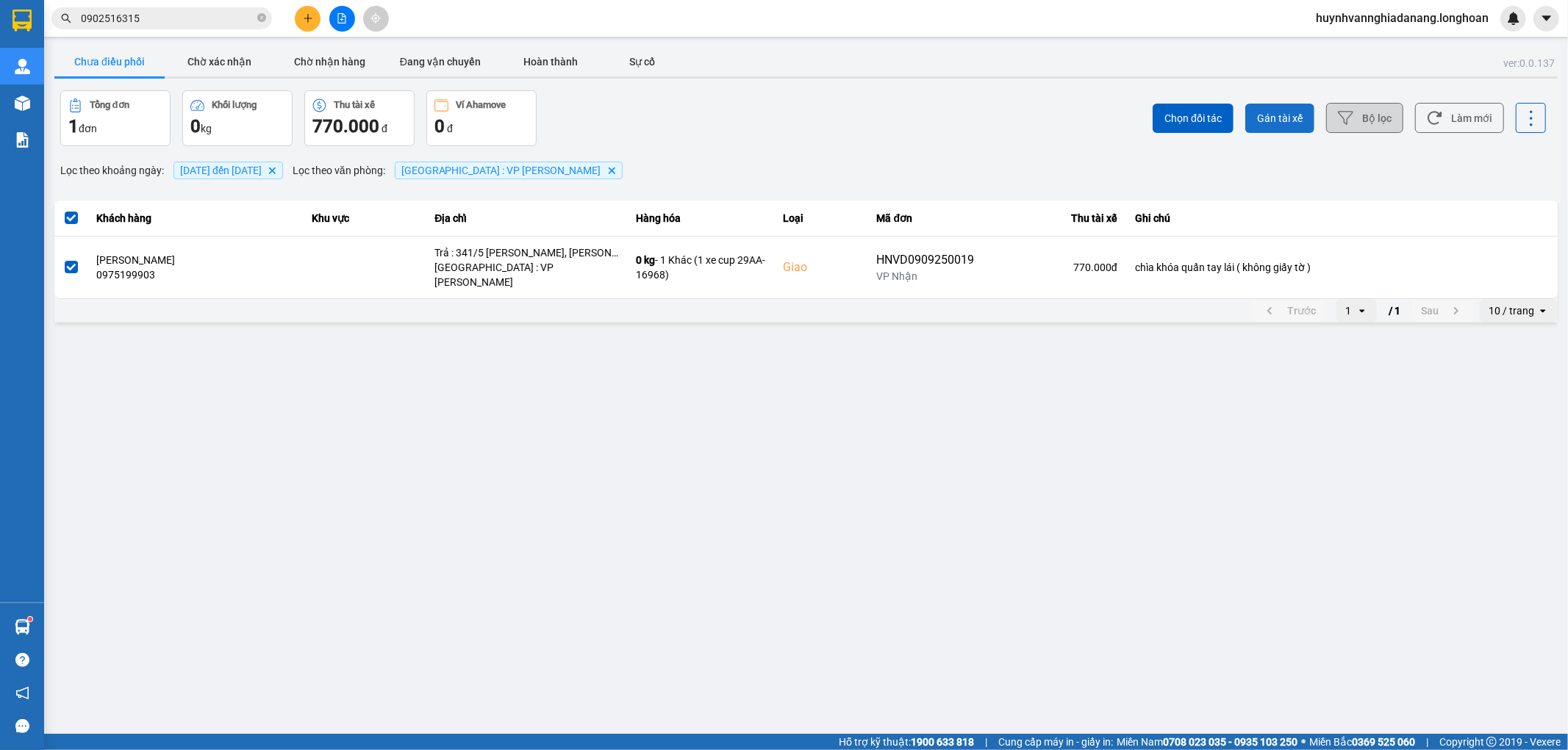
click at [1283, 121] on span "Gán tài xế" at bounding box center [1280, 118] width 46 height 15
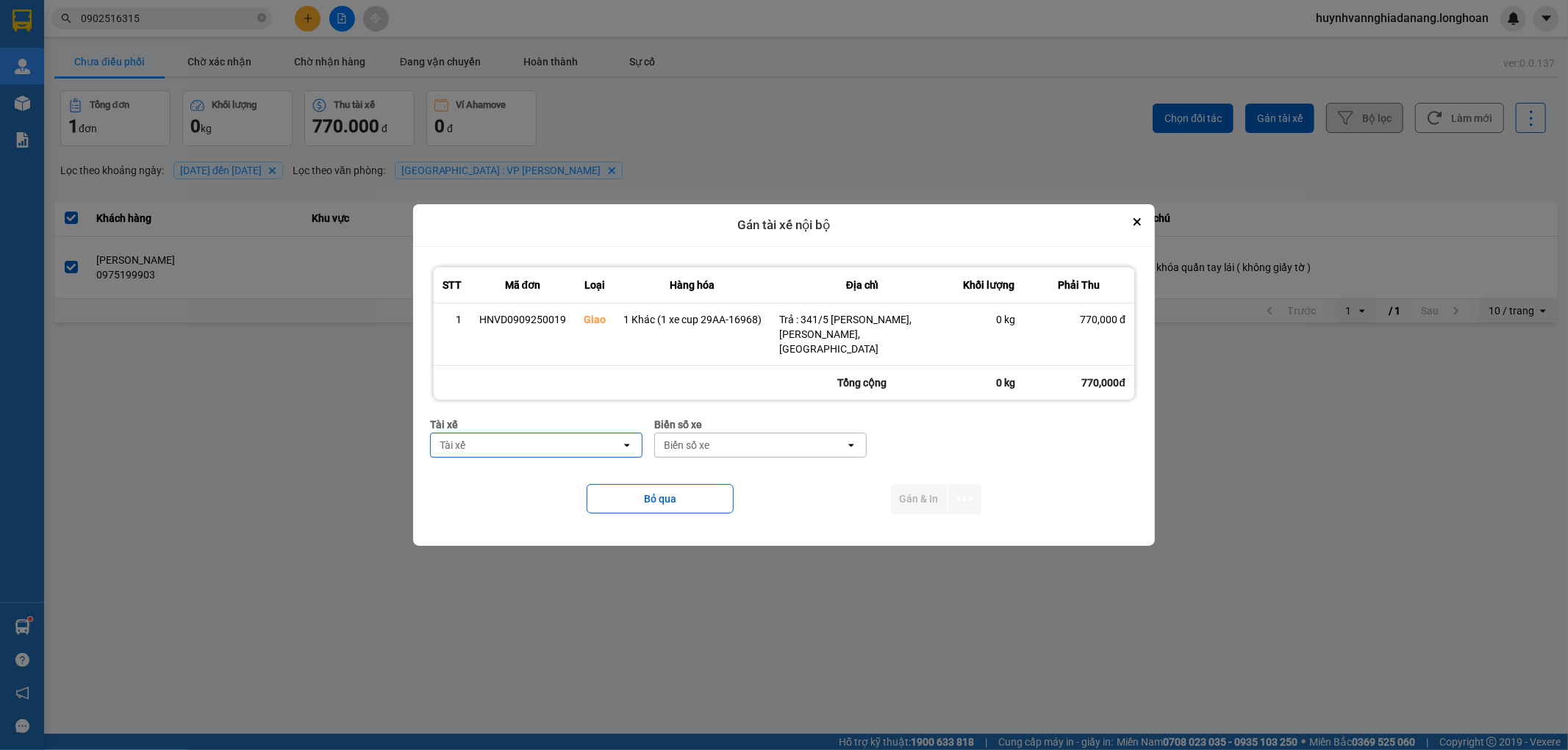
click at [540, 434] on div "Tài xế" at bounding box center [526, 445] width 191 height 24
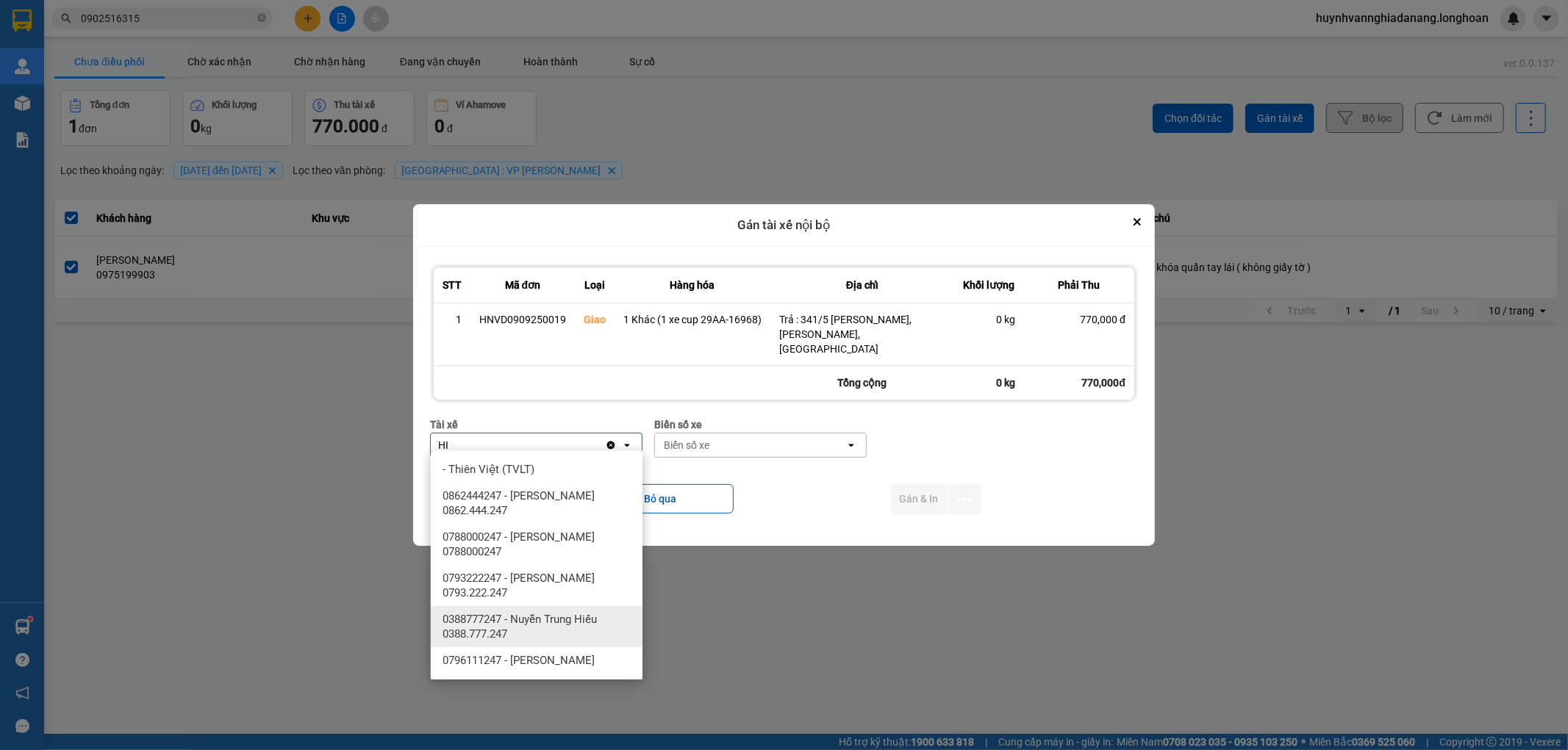
type input "HI"
click at [540, 620] on span "0388777247 - Nuyễn Trung Hiếu 0388.777.247" at bounding box center [540, 627] width 195 height 30
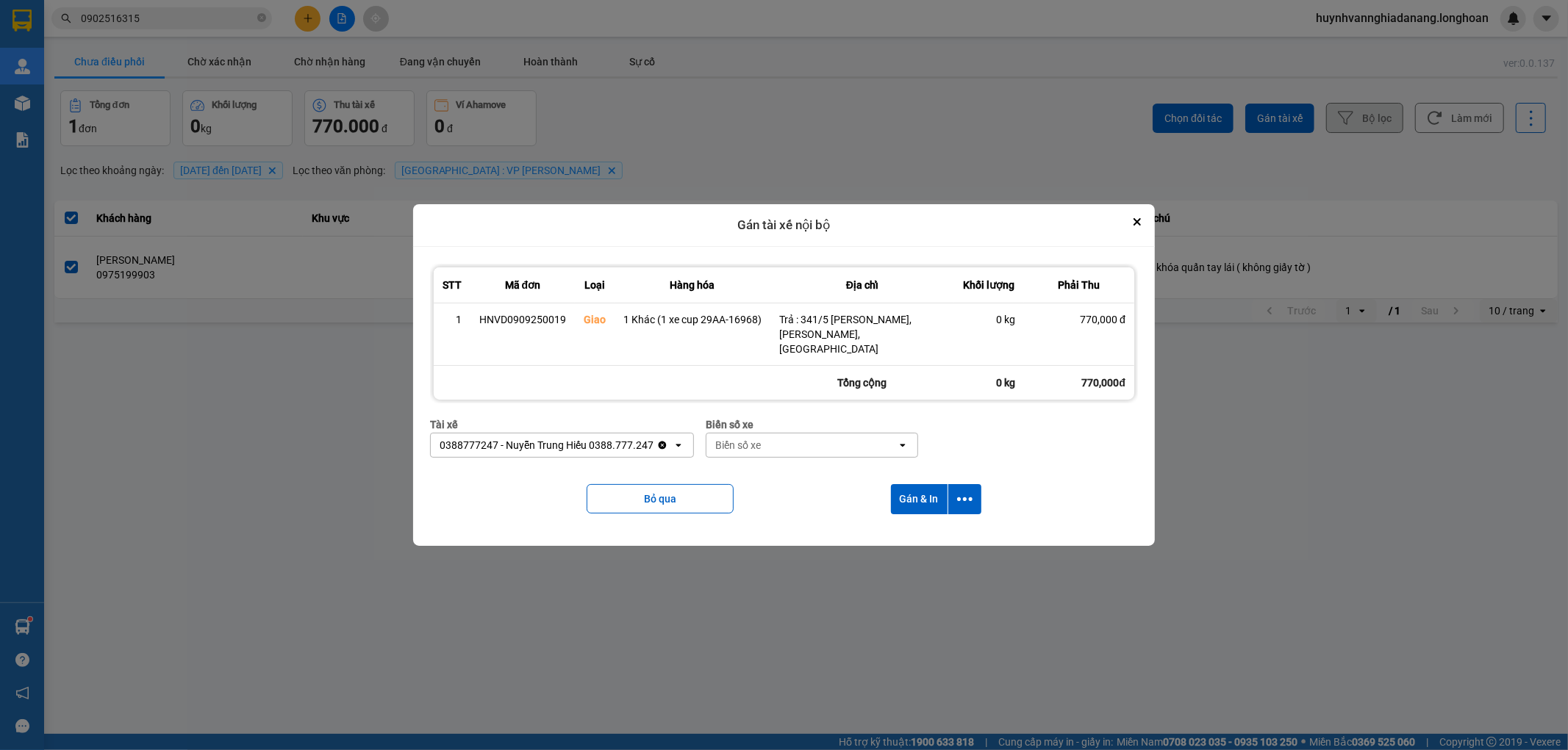
click at [785, 437] on div "Biển số xe" at bounding box center [802, 445] width 191 height 24
type input "7474"
click at [804, 467] on div "29E-374.74" at bounding box center [811, 469] width 211 height 27
click at [965, 497] on icon "dialog" at bounding box center [965, 499] width 16 height 4
click at [927, 535] on span "Chỉ gán tài" at bounding box center [906, 532] width 49 height 15
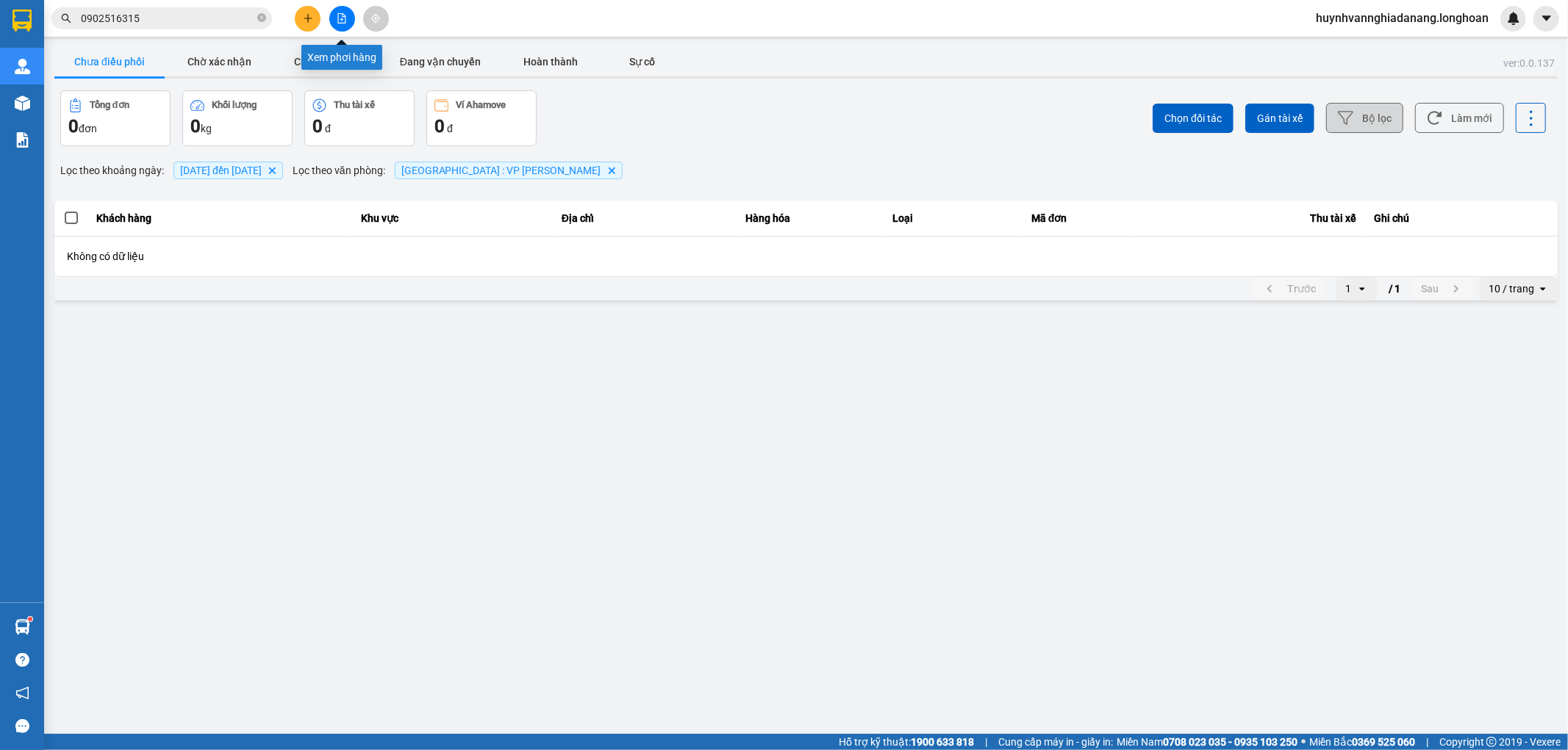
click at [336, 24] on button at bounding box center [342, 19] width 26 height 26
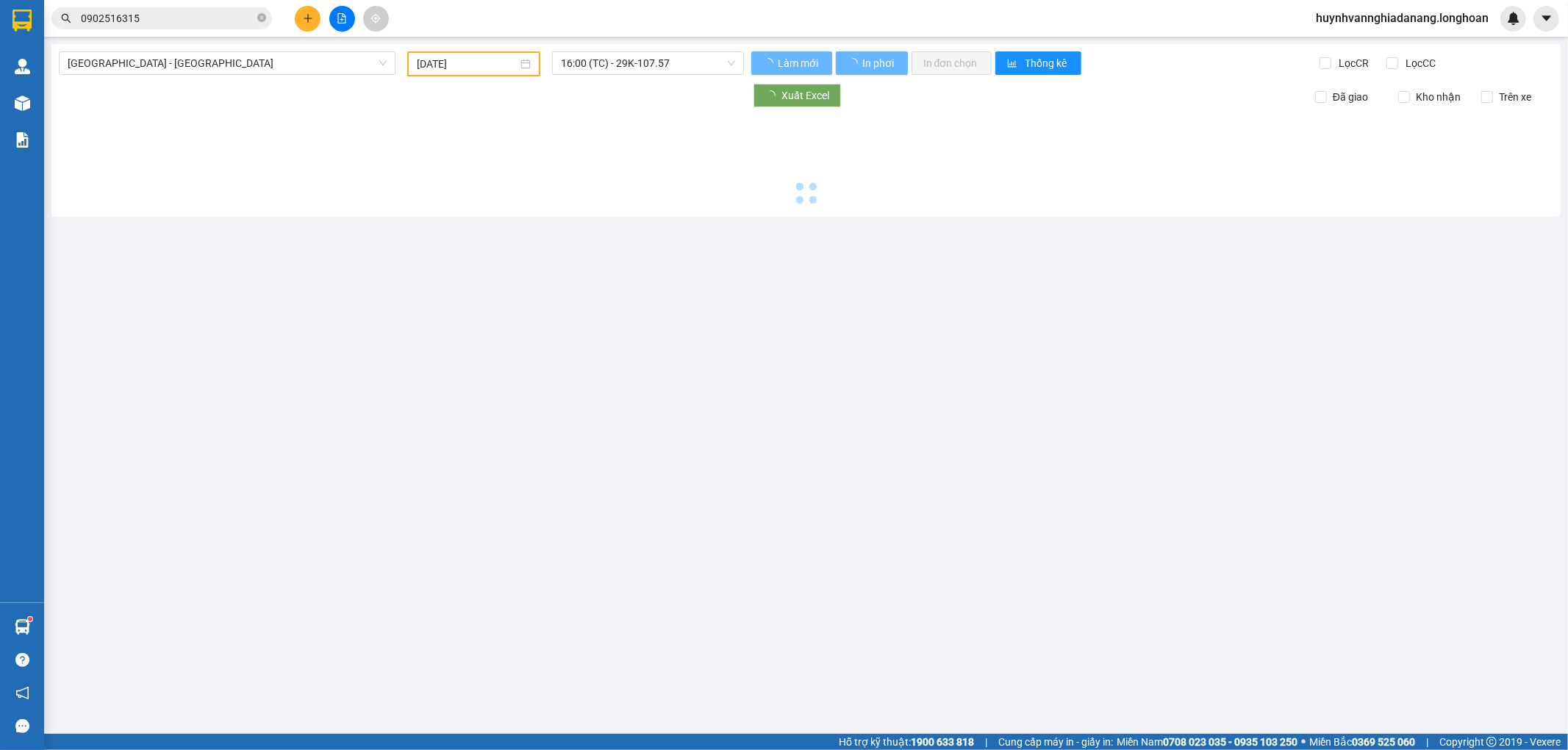
type input "[DATE]"
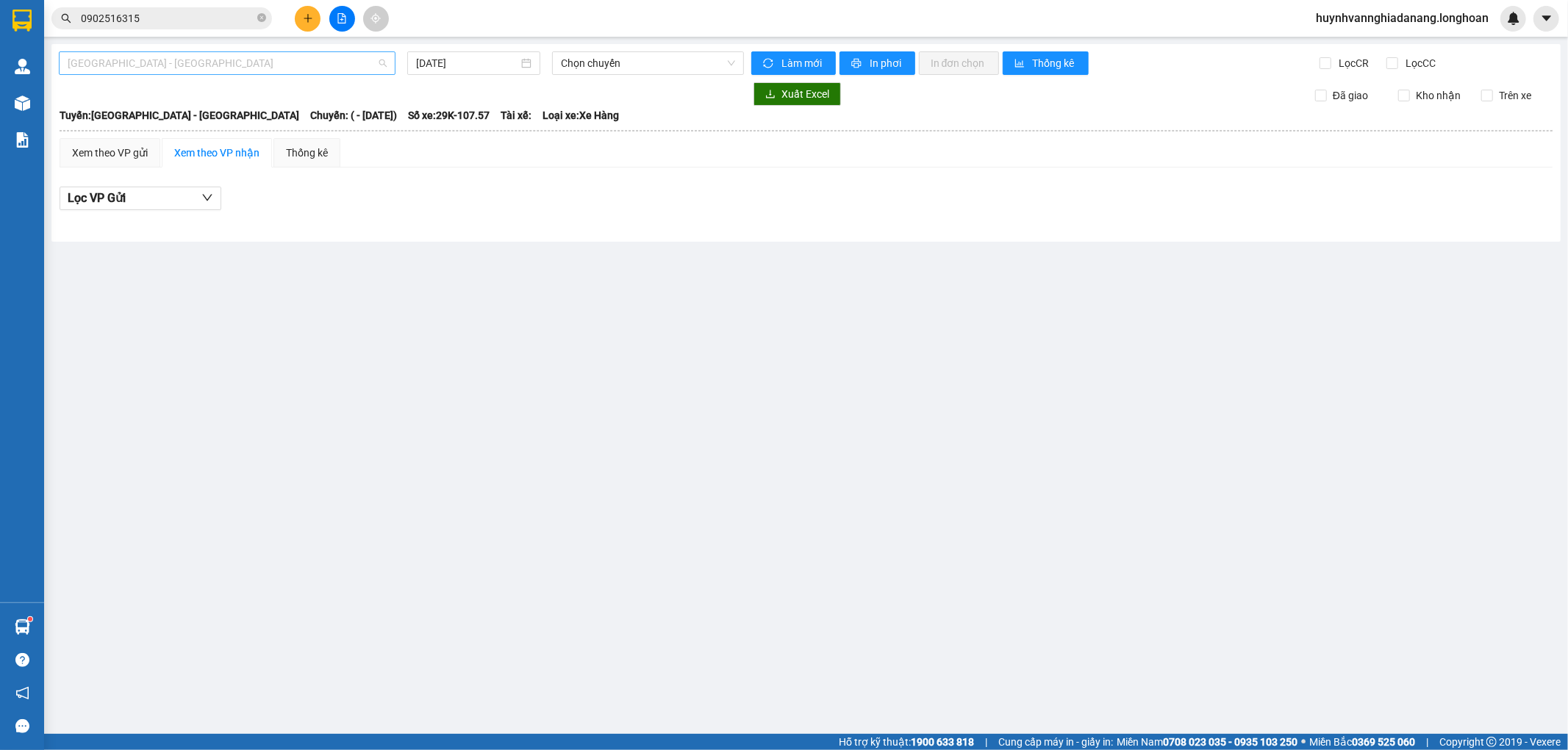
click at [290, 62] on span "Hải Phòng - Hà Nội" at bounding box center [226, 63] width 319 height 22
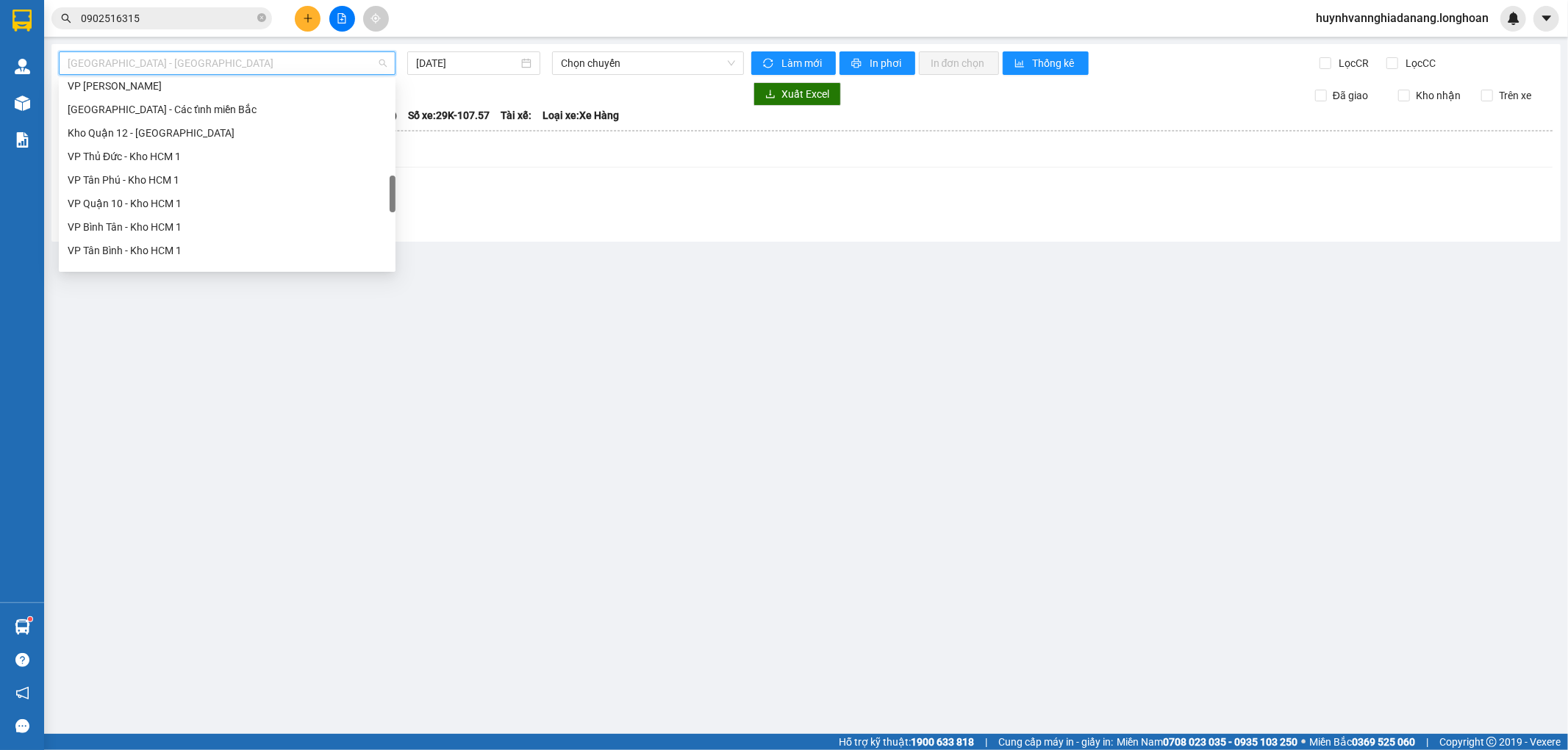
scroll to position [1010, 0]
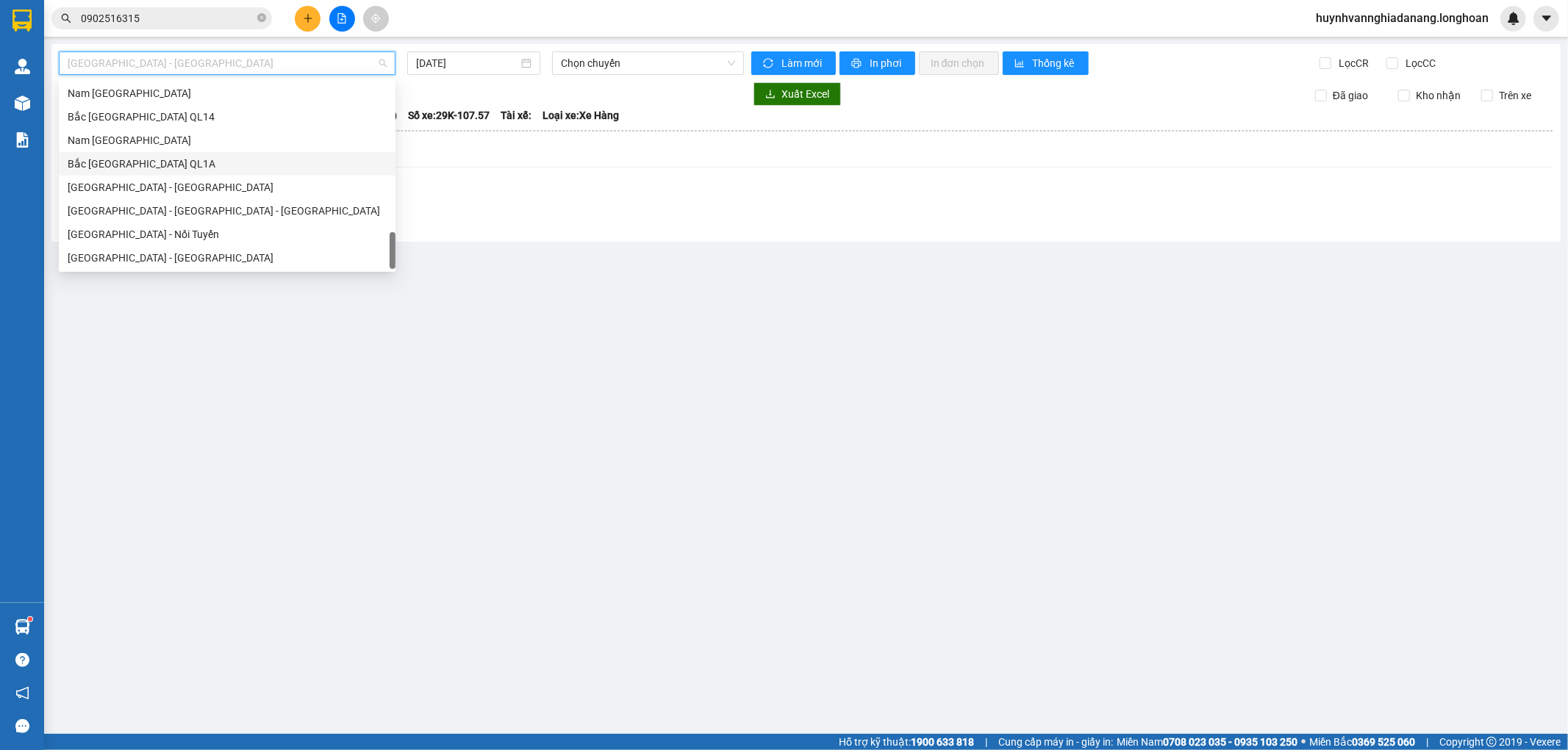
click at [149, 157] on div "Bắc [GEOGRAPHIC_DATA] QL1A" at bounding box center [226, 164] width 319 height 16
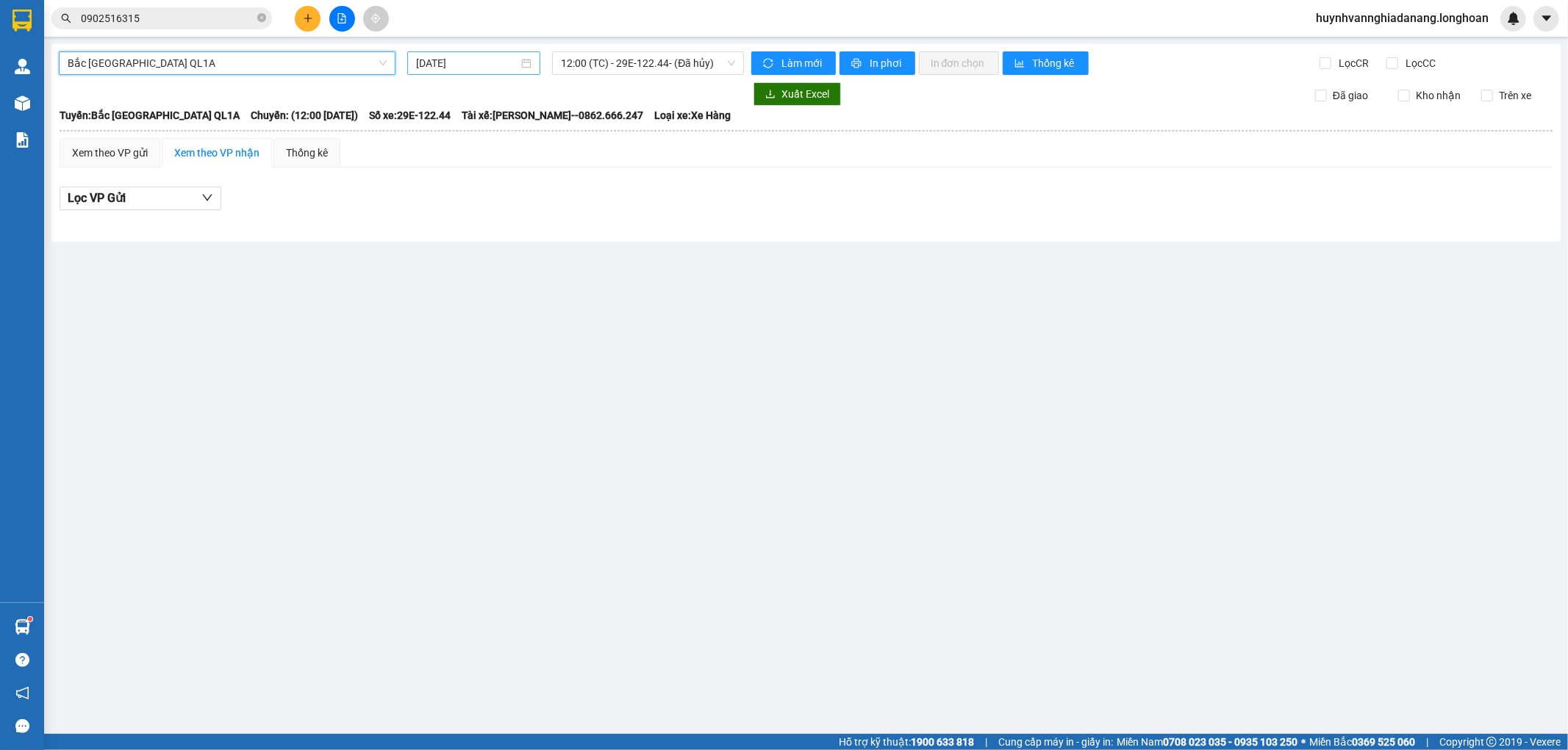
click at [502, 63] on input "[DATE]" at bounding box center [466, 63] width 102 height 16
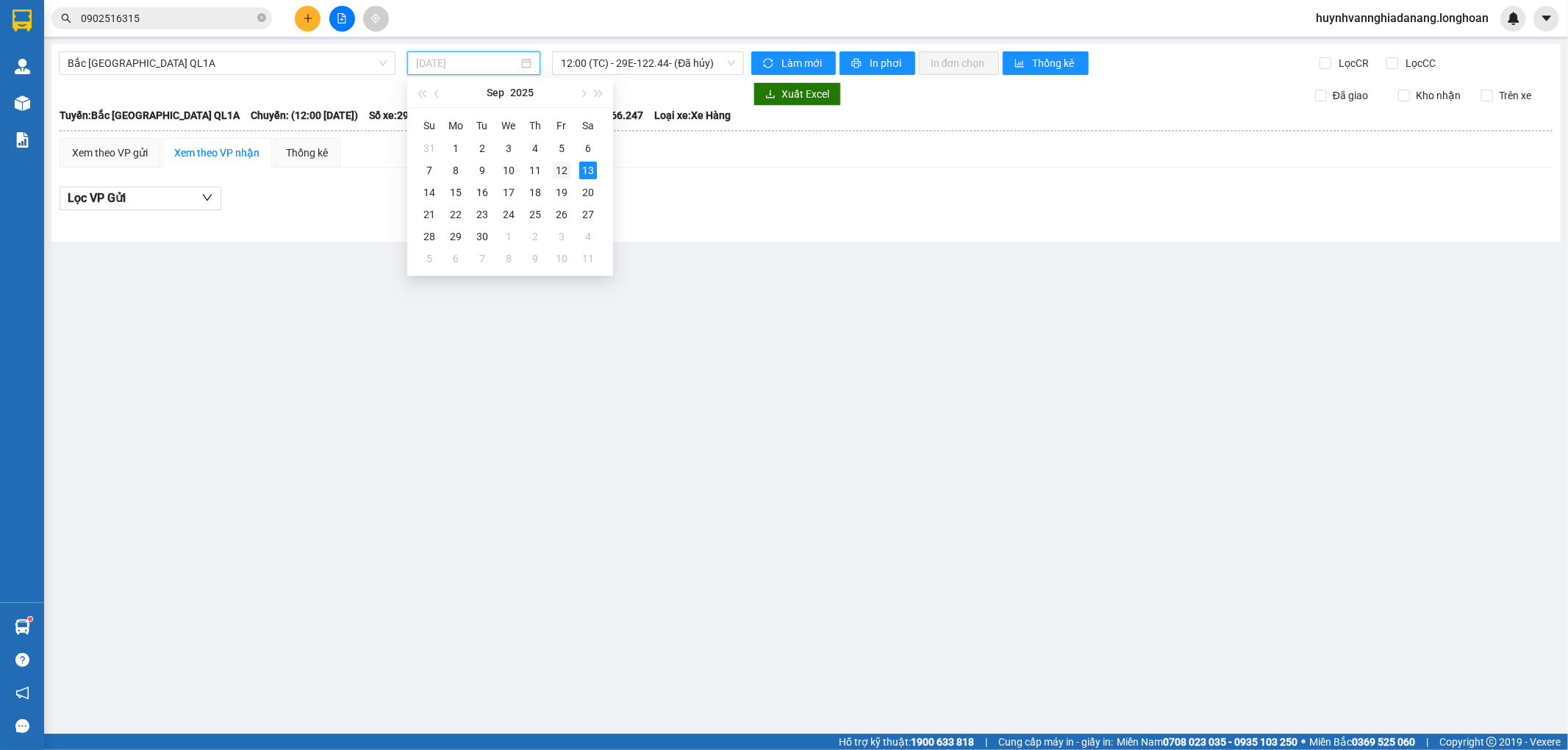
click at [560, 172] on div "12" at bounding box center [562, 171] width 18 height 18
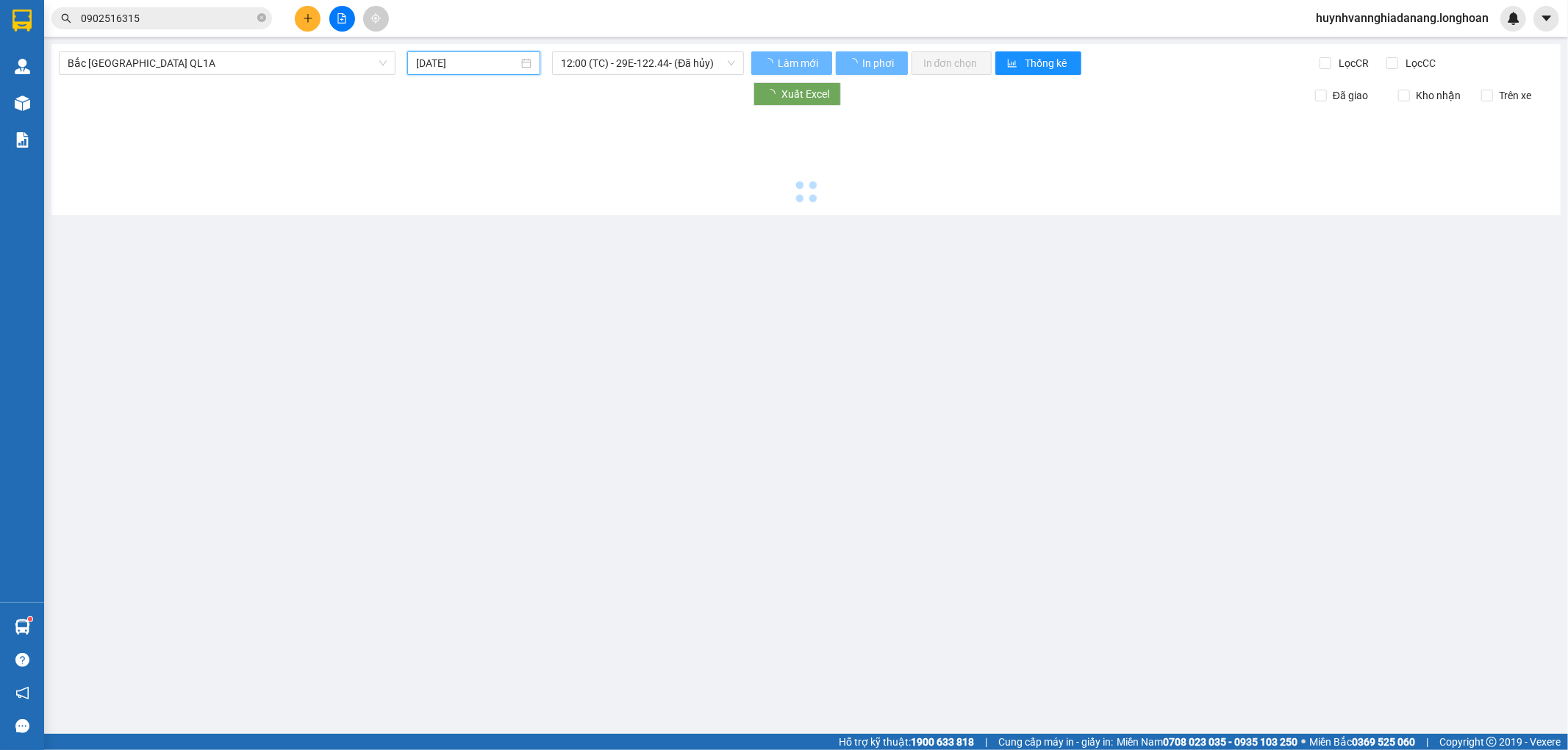
type input "[DATE]"
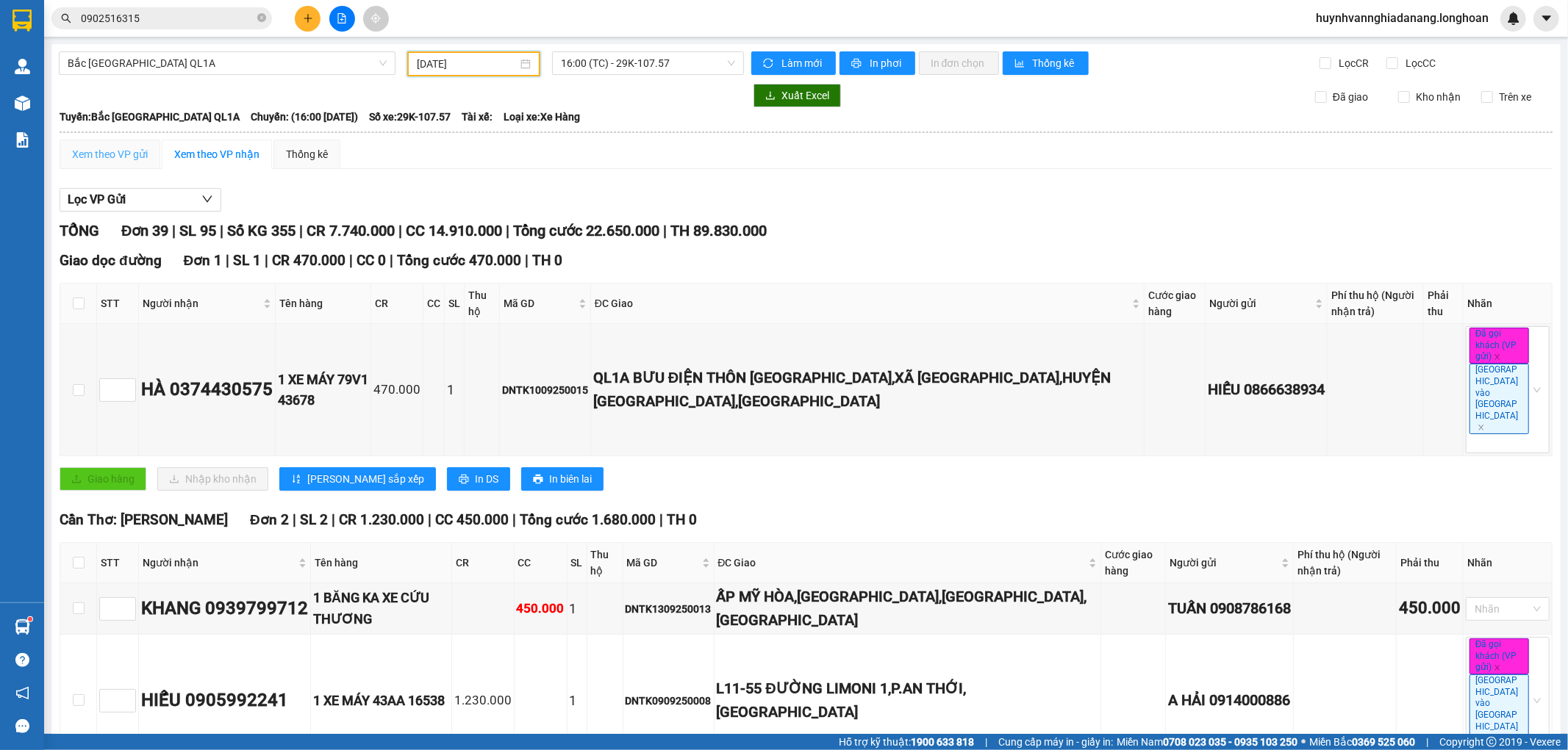
click at [109, 163] on div "Xem theo VP gửi" at bounding box center [109, 155] width 100 height 30
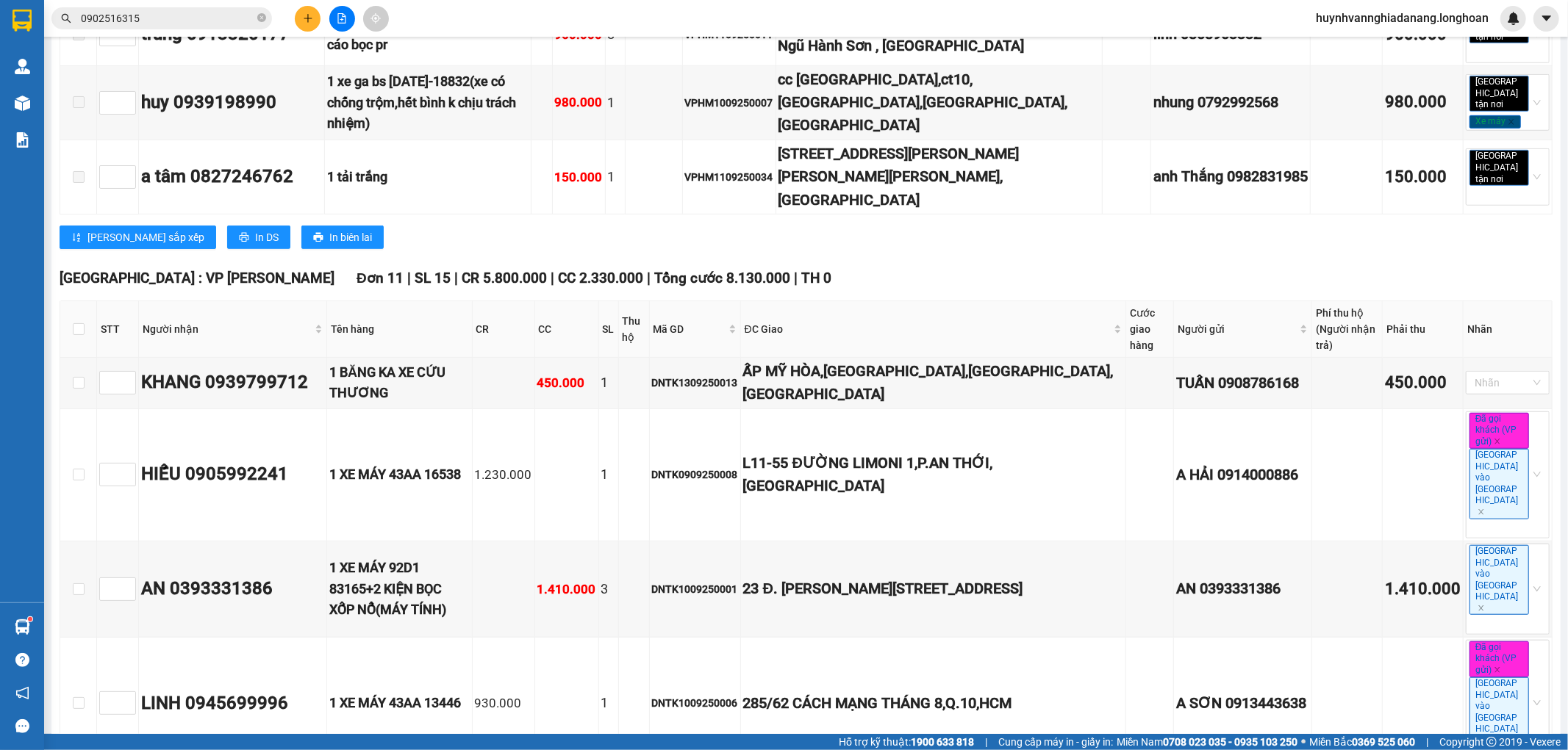
scroll to position [816, 0]
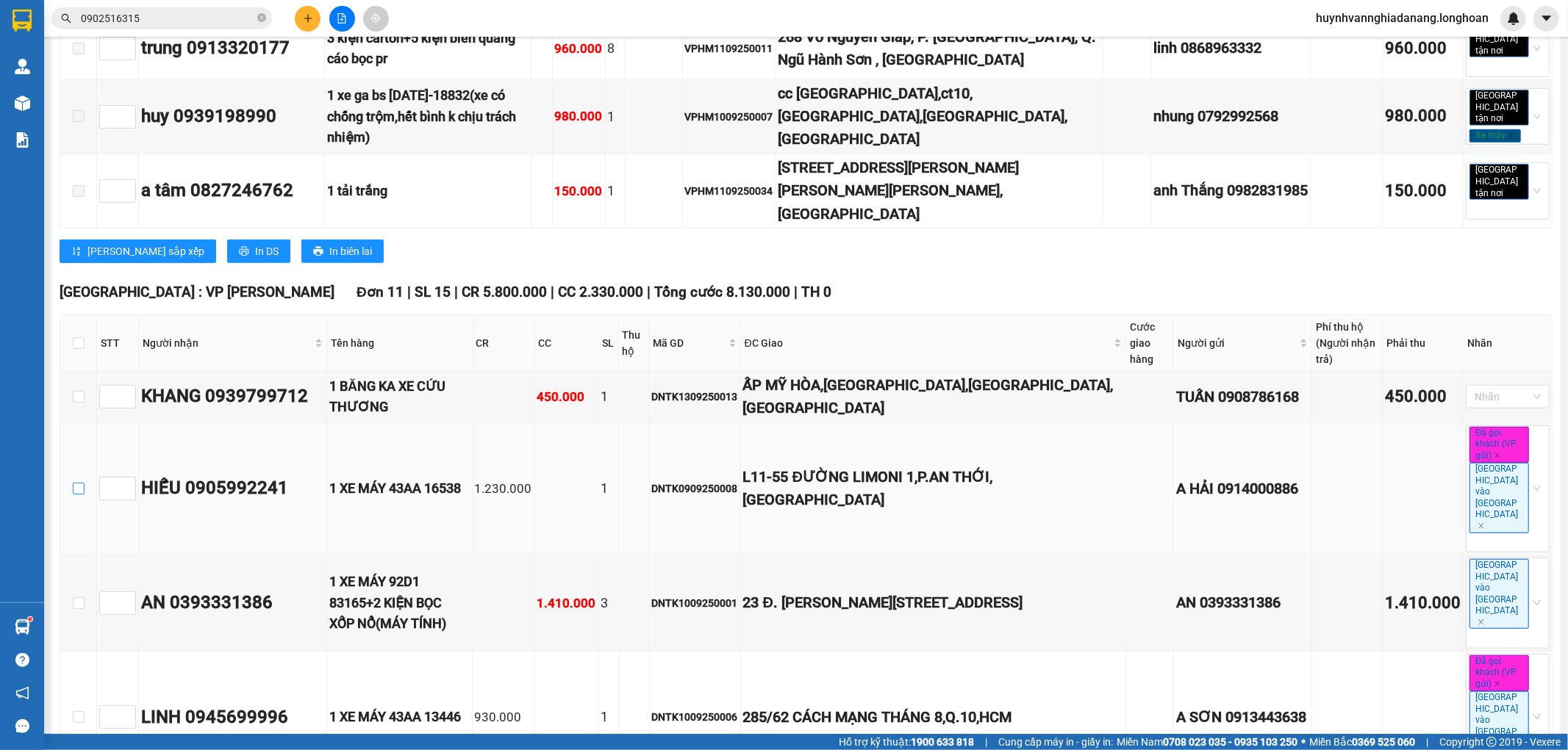
click at [75, 483] on input "checkbox" at bounding box center [78, 489] width 12 height 12
checkbox input "true"
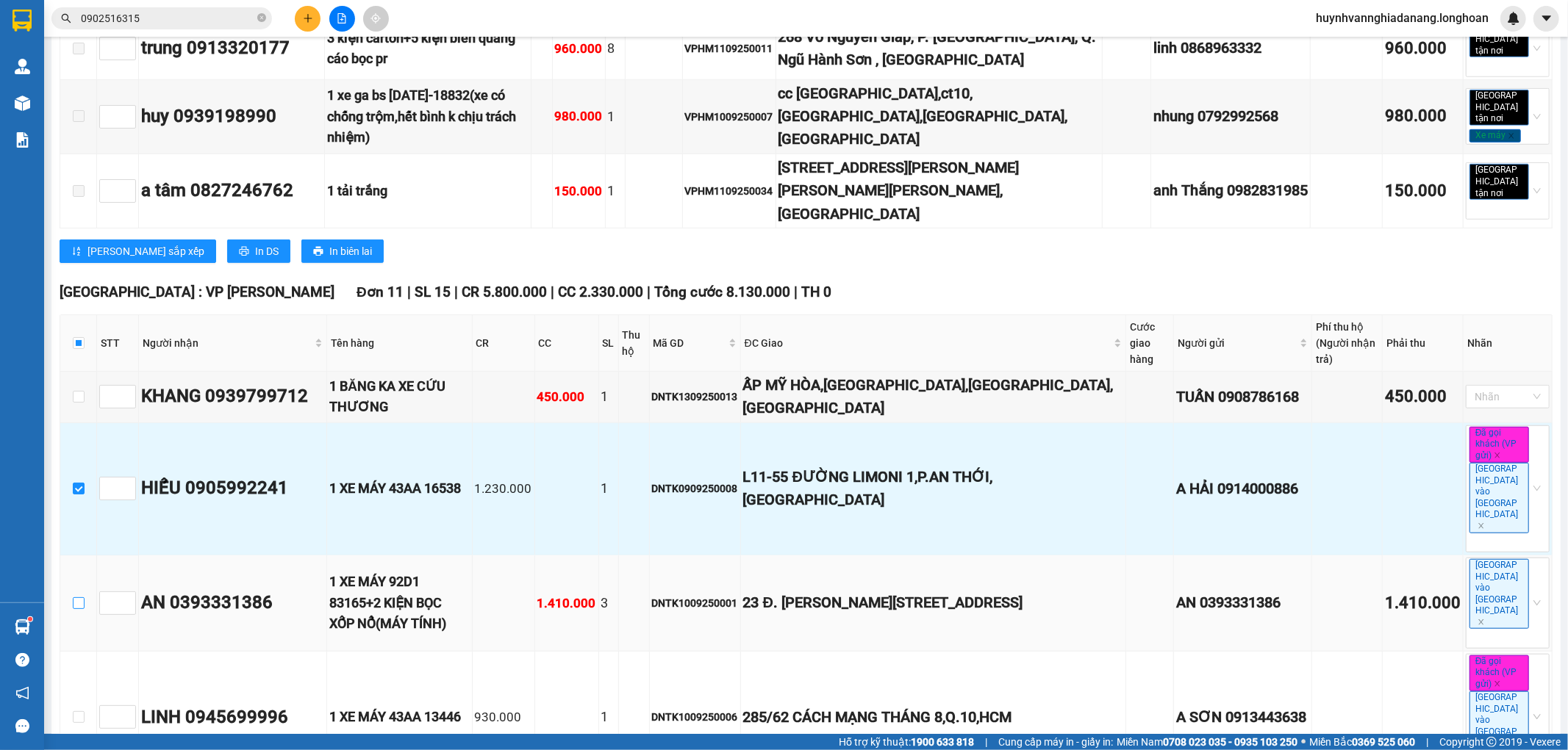
click at [77, 597] on input "checkbox" at bounding box center [78, 603] width 12 height 12
checkbox input "true"
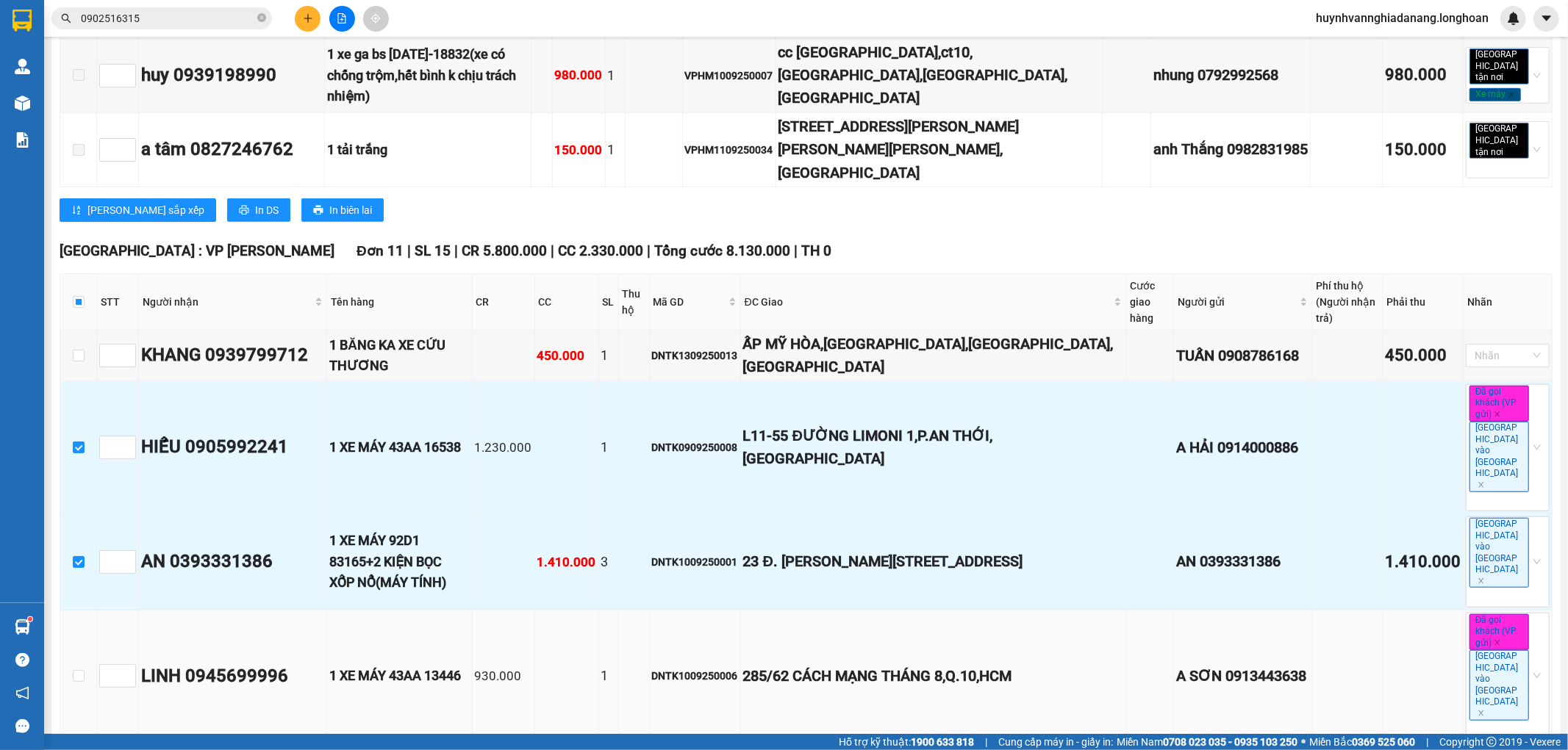
scroll to position [898, 0]
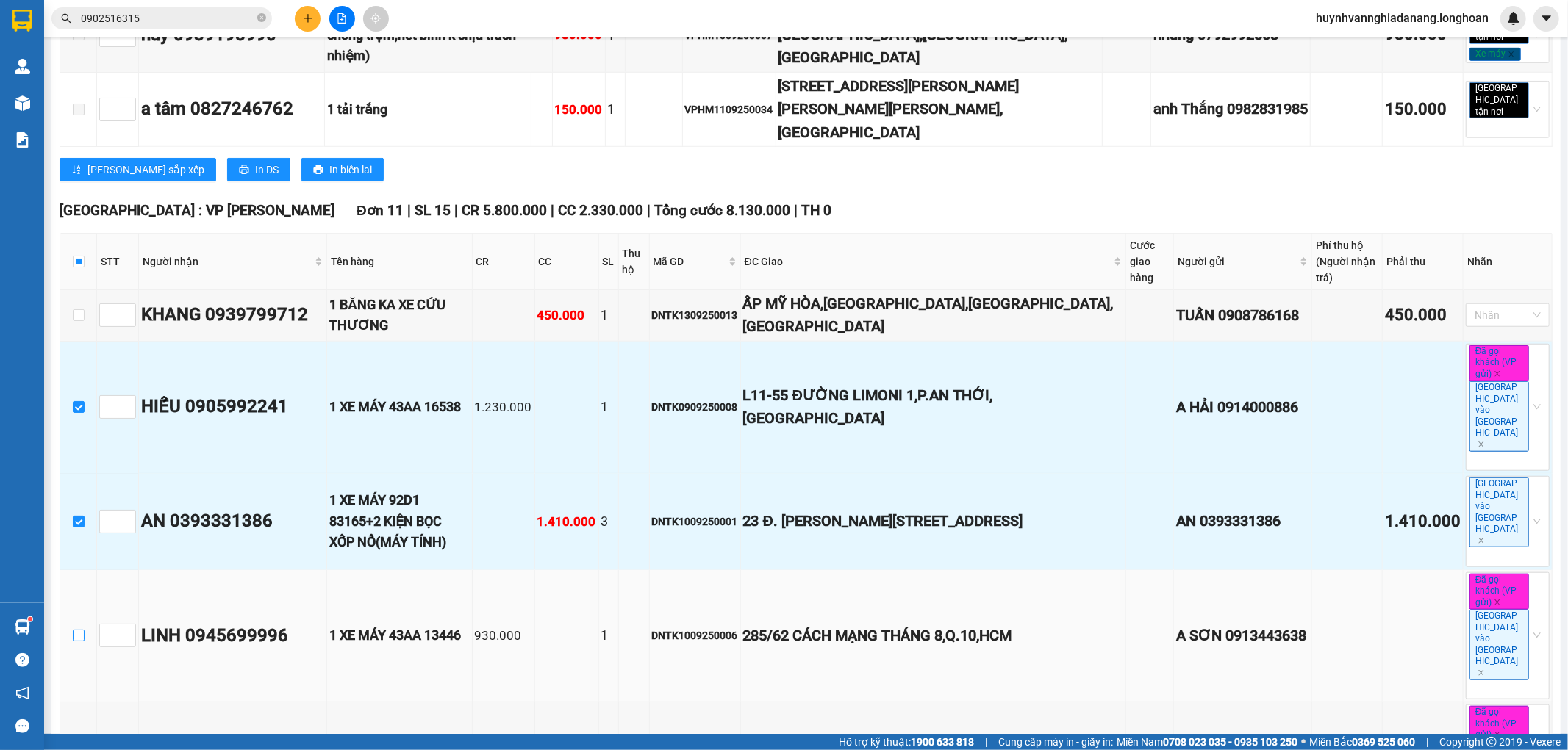
click at [77, 630] on input "checkbox" at bounding box center [78, 636] width 12 height 12
checkbox input "true"
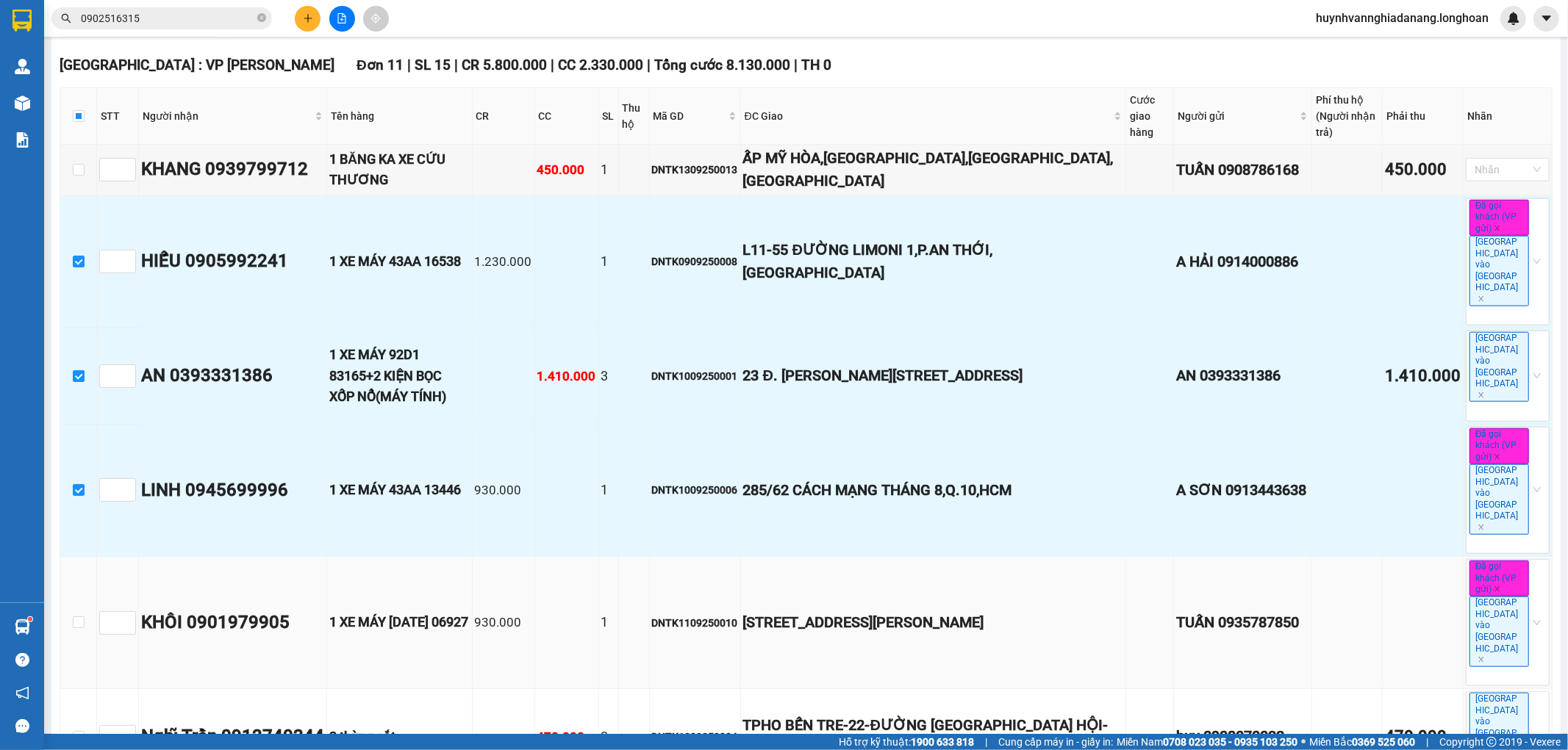
scroll to position [1061, 0]
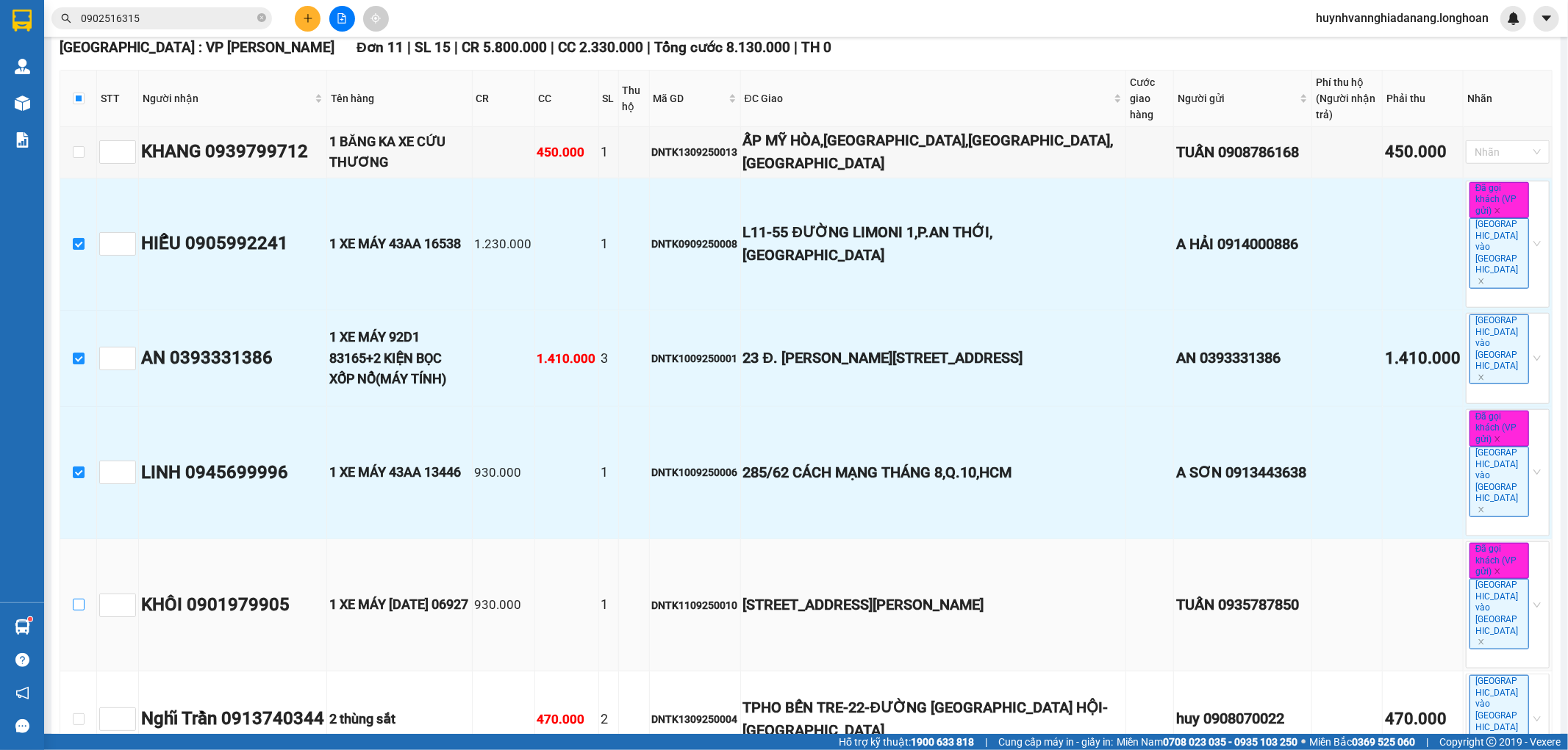
click at [77, 599] on input "checkbox" at bounding box center [78, 605] width 12 height 12
checkbox input "true"
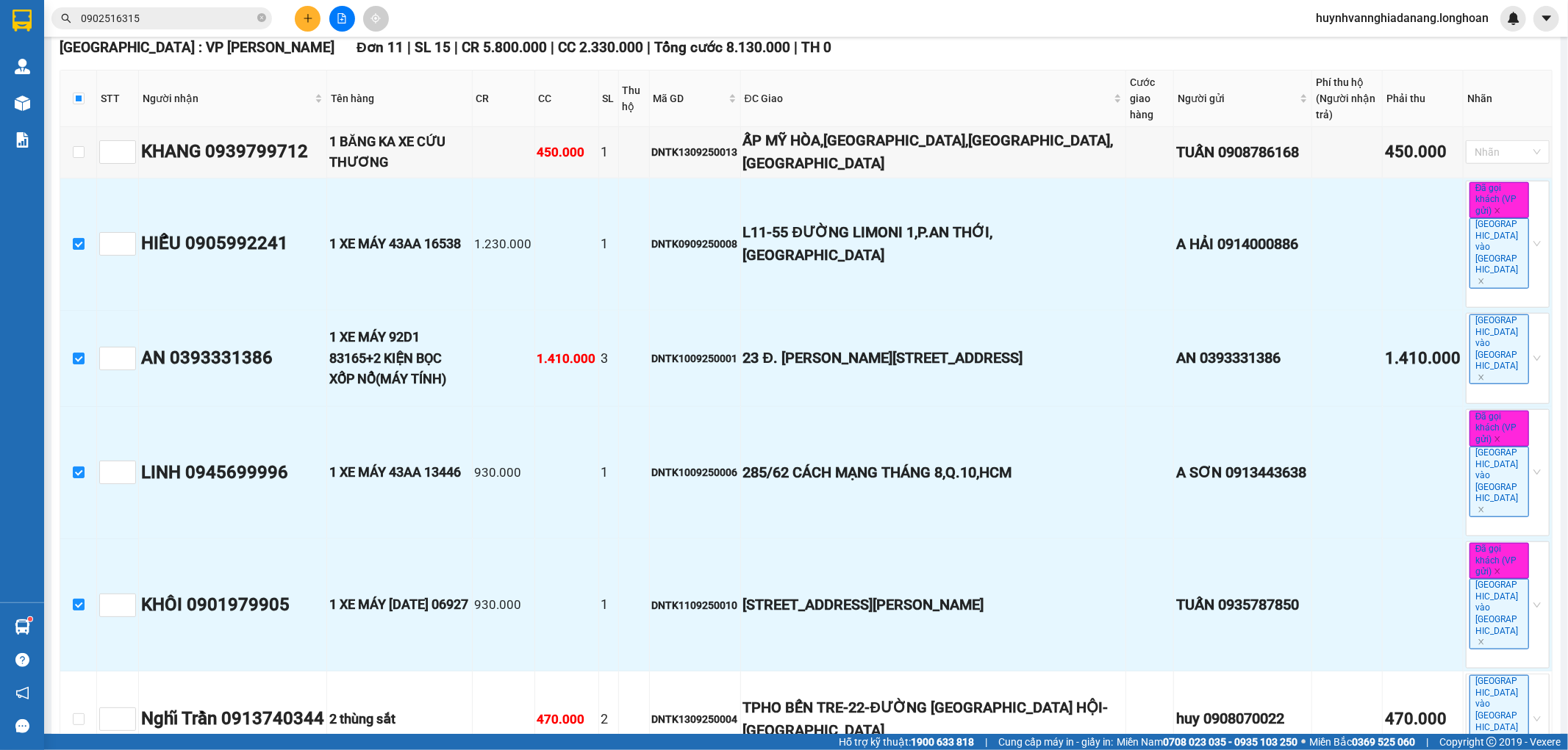
checkbox input "true"
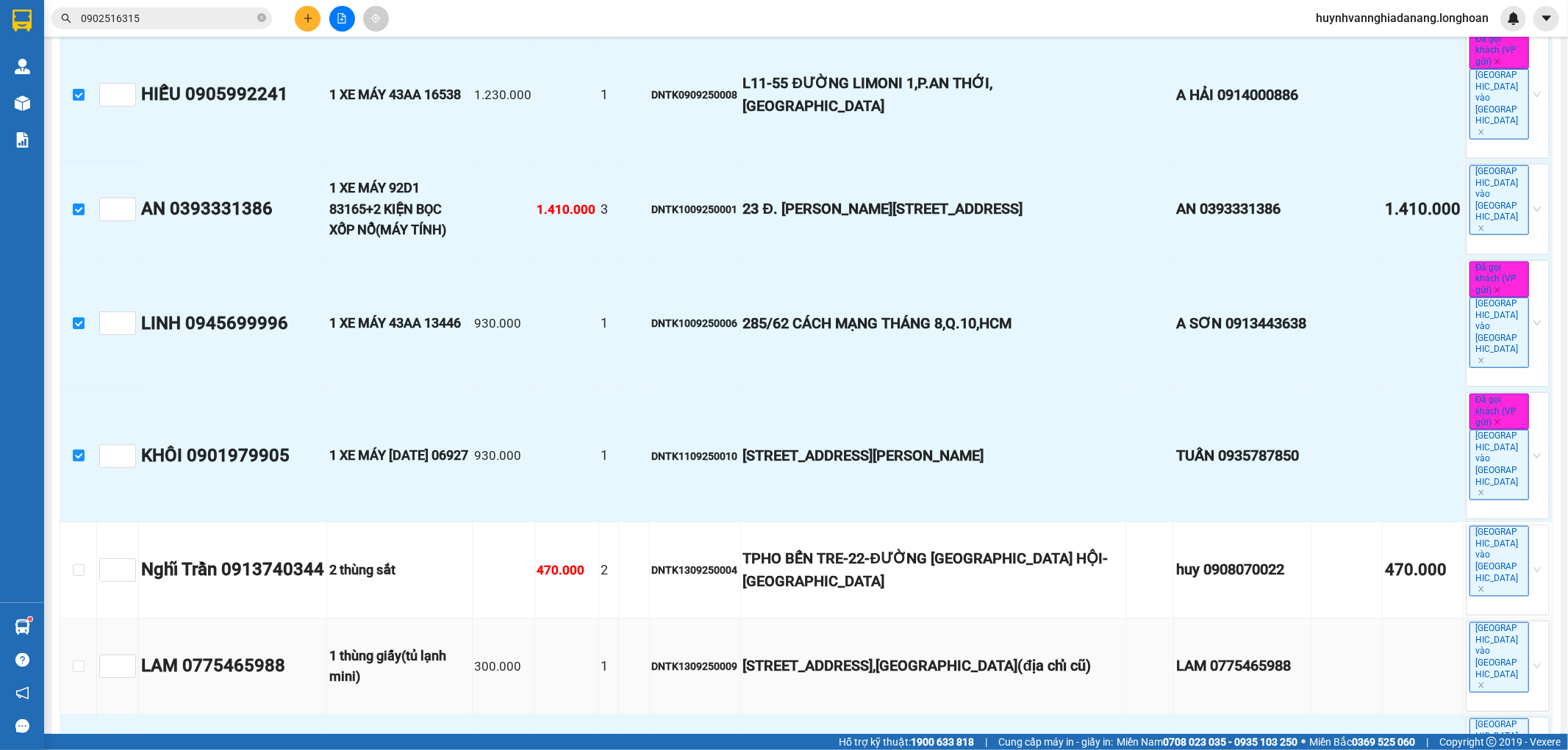
scroll to position [1224, 0]
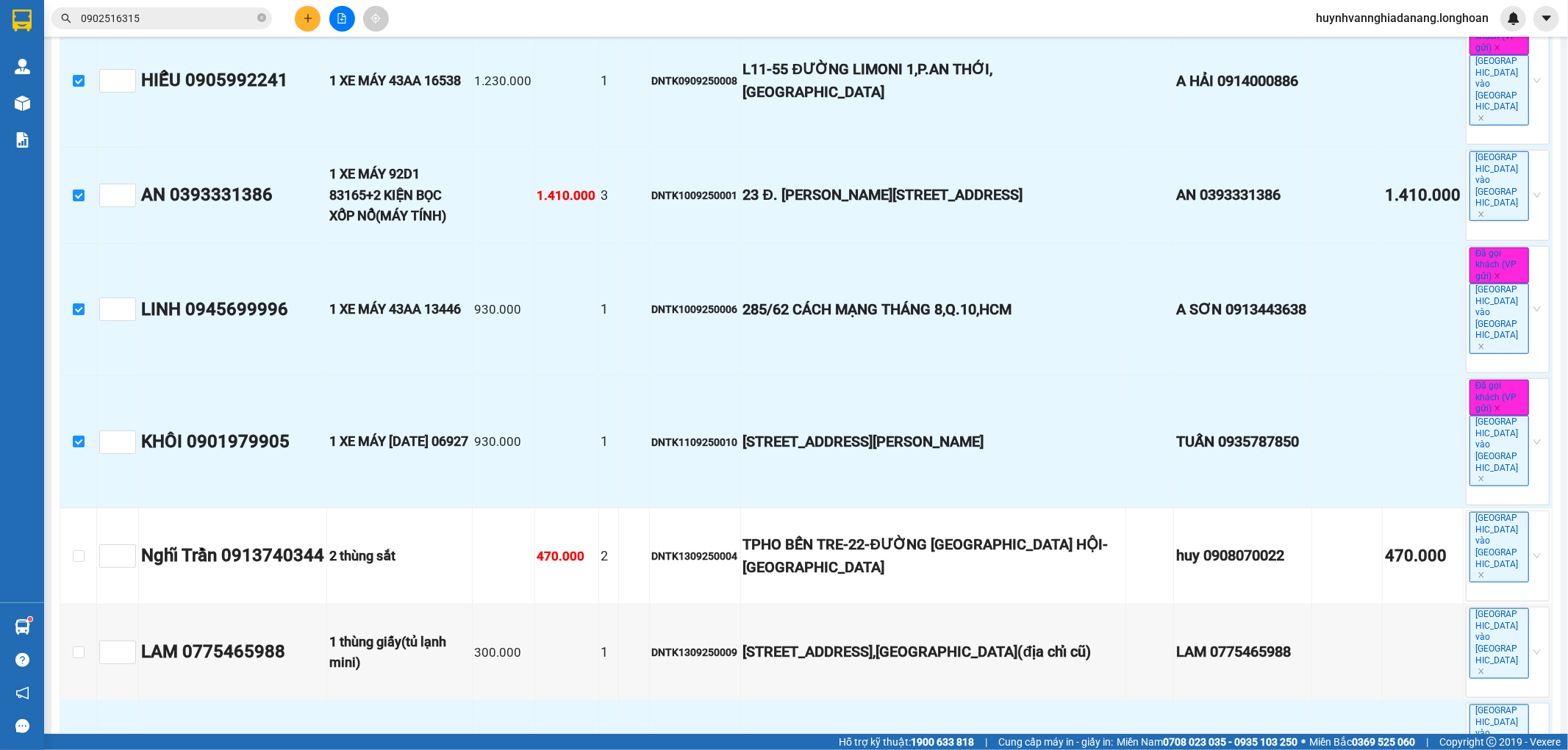
checkbox input "true"
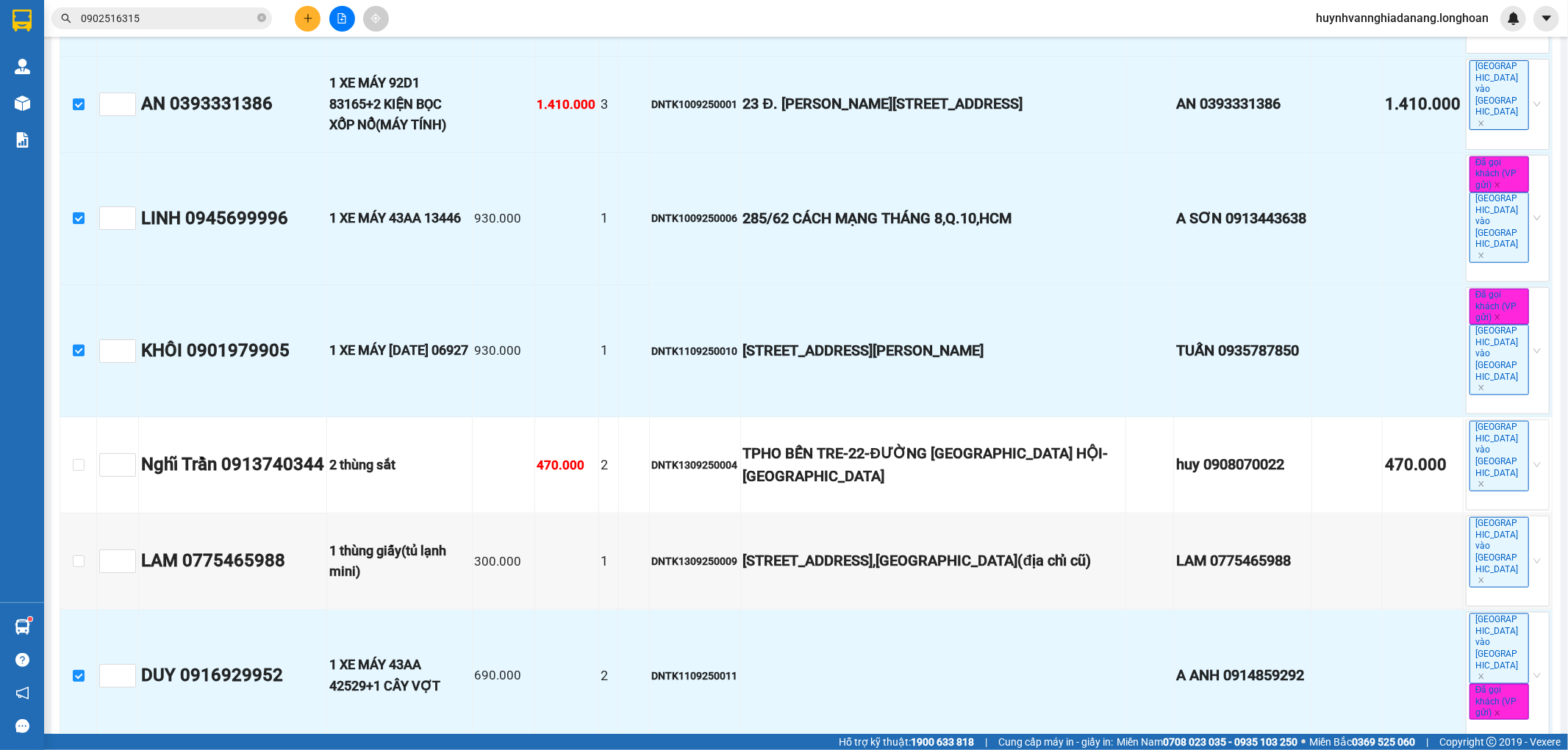
scroll to position [1387, 0]
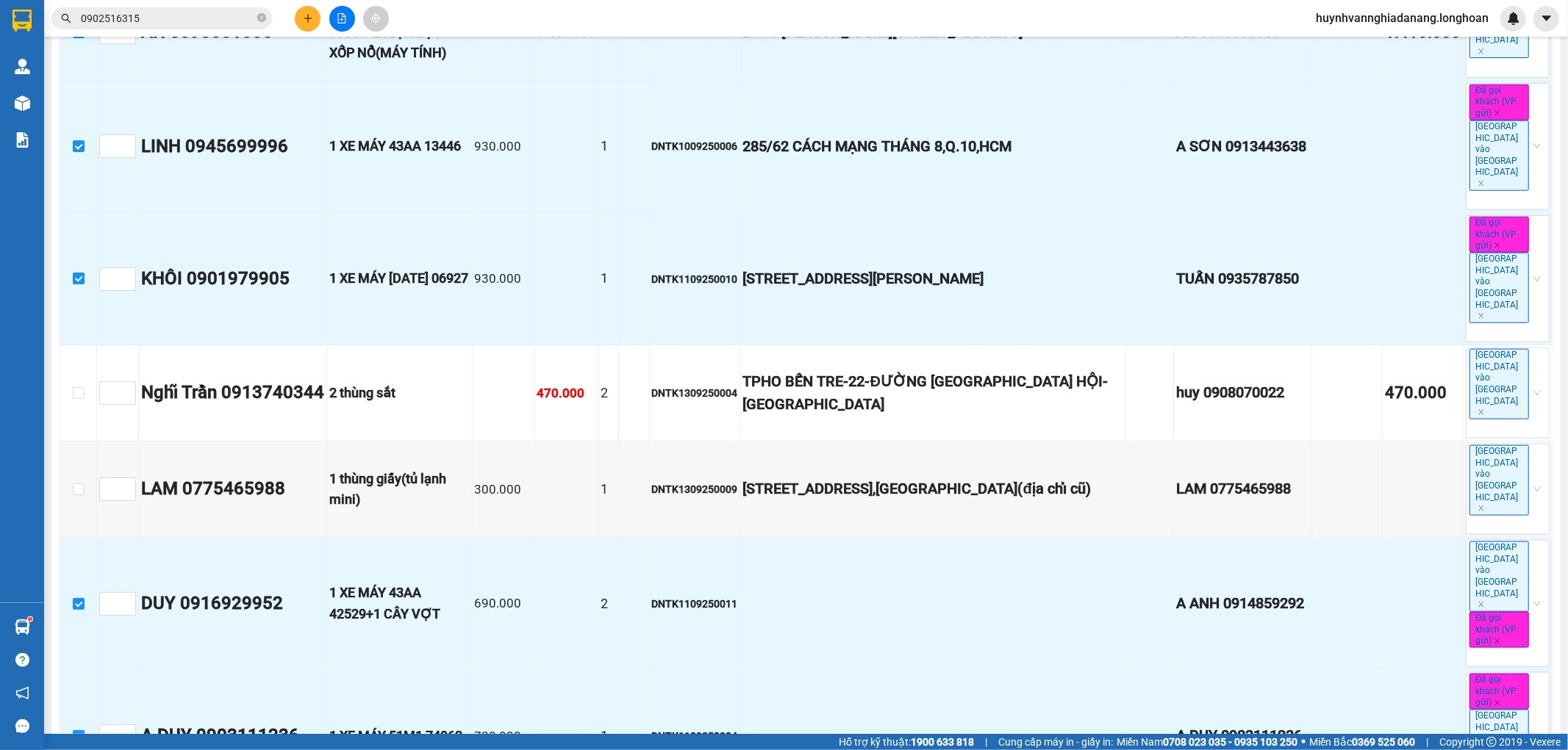
checkbox input "true"
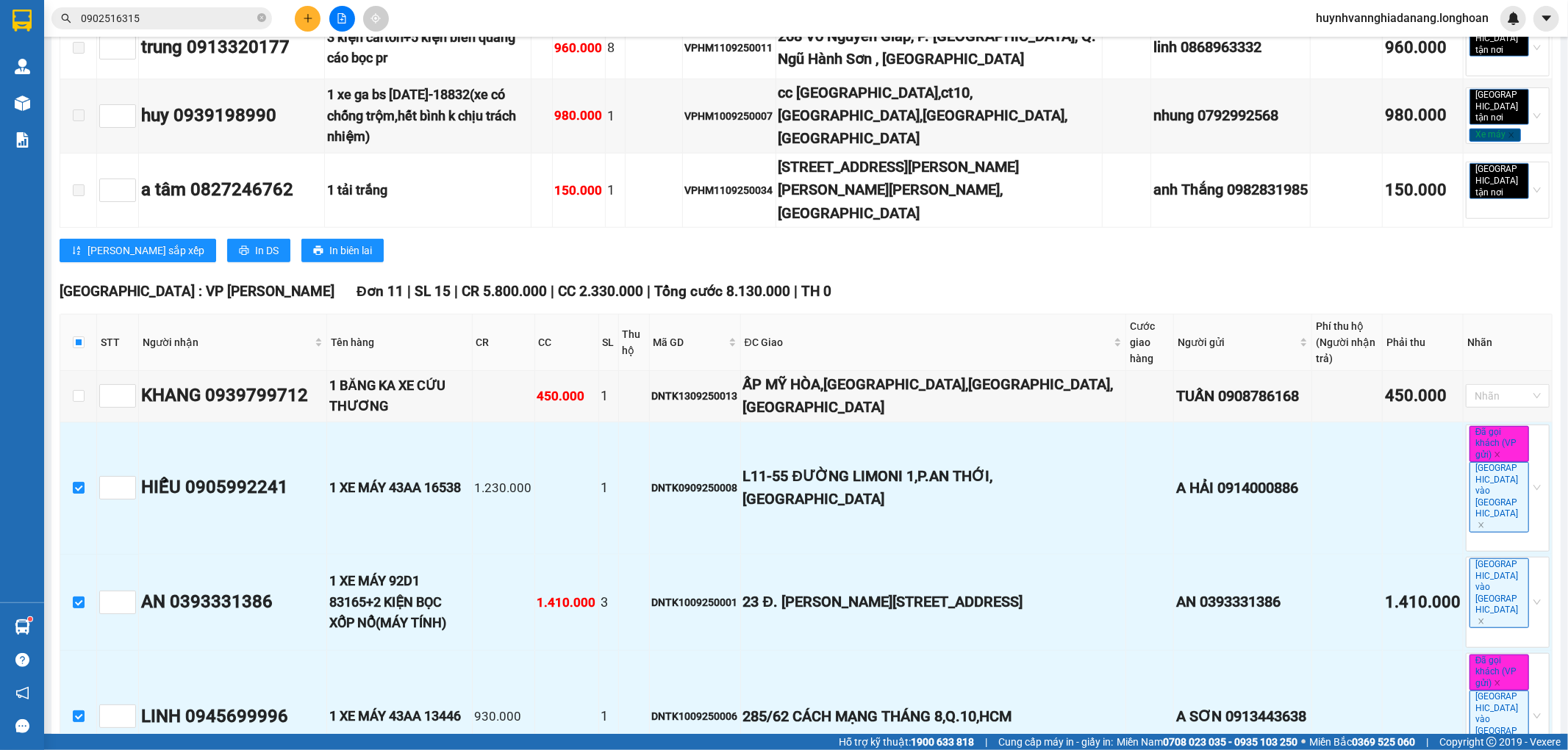
scroll to position [816, 0]
click at [74, 337] on input "checkbox" at bounding box center [78, 343] width 12 height 12
checkbox input "true"
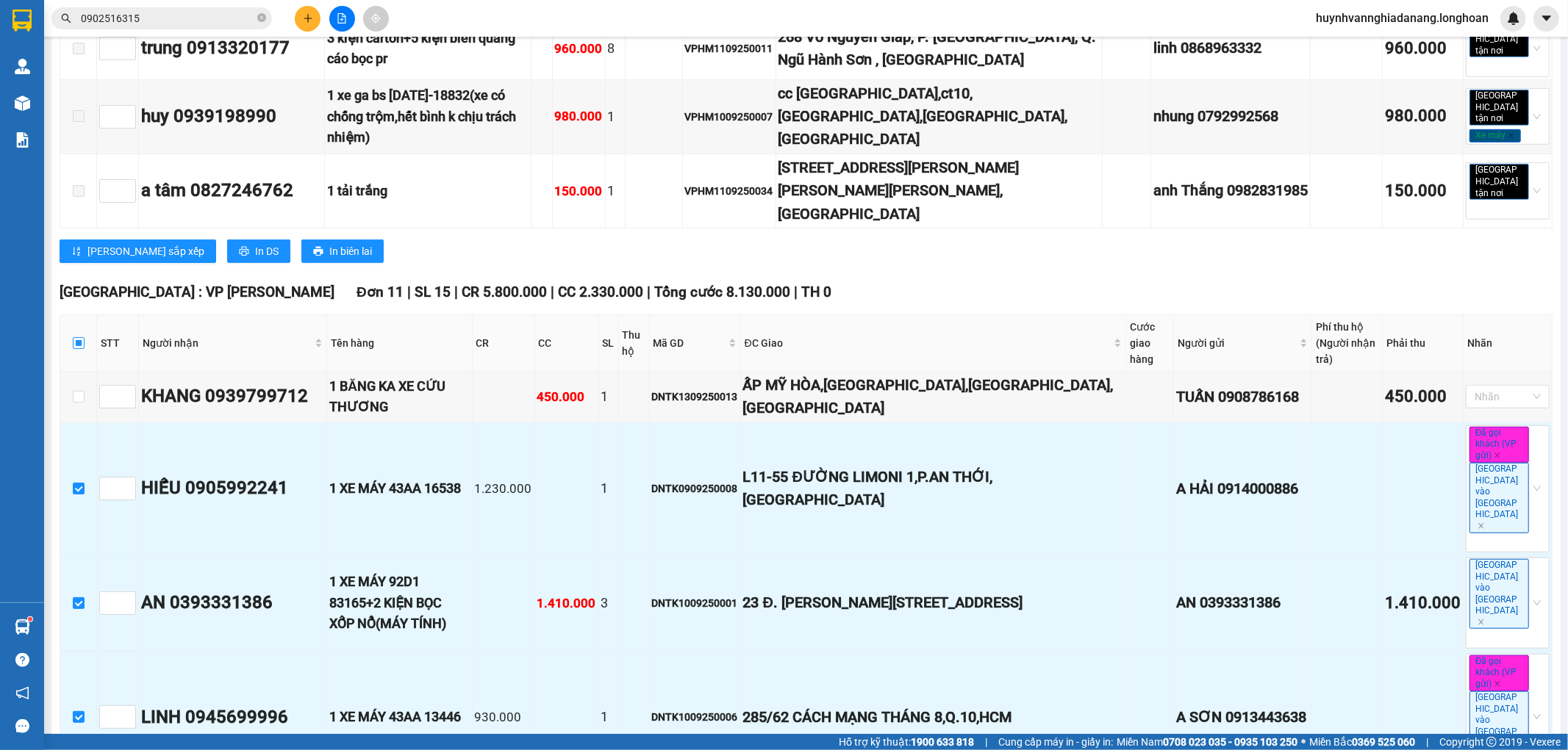
checkbox input "true"
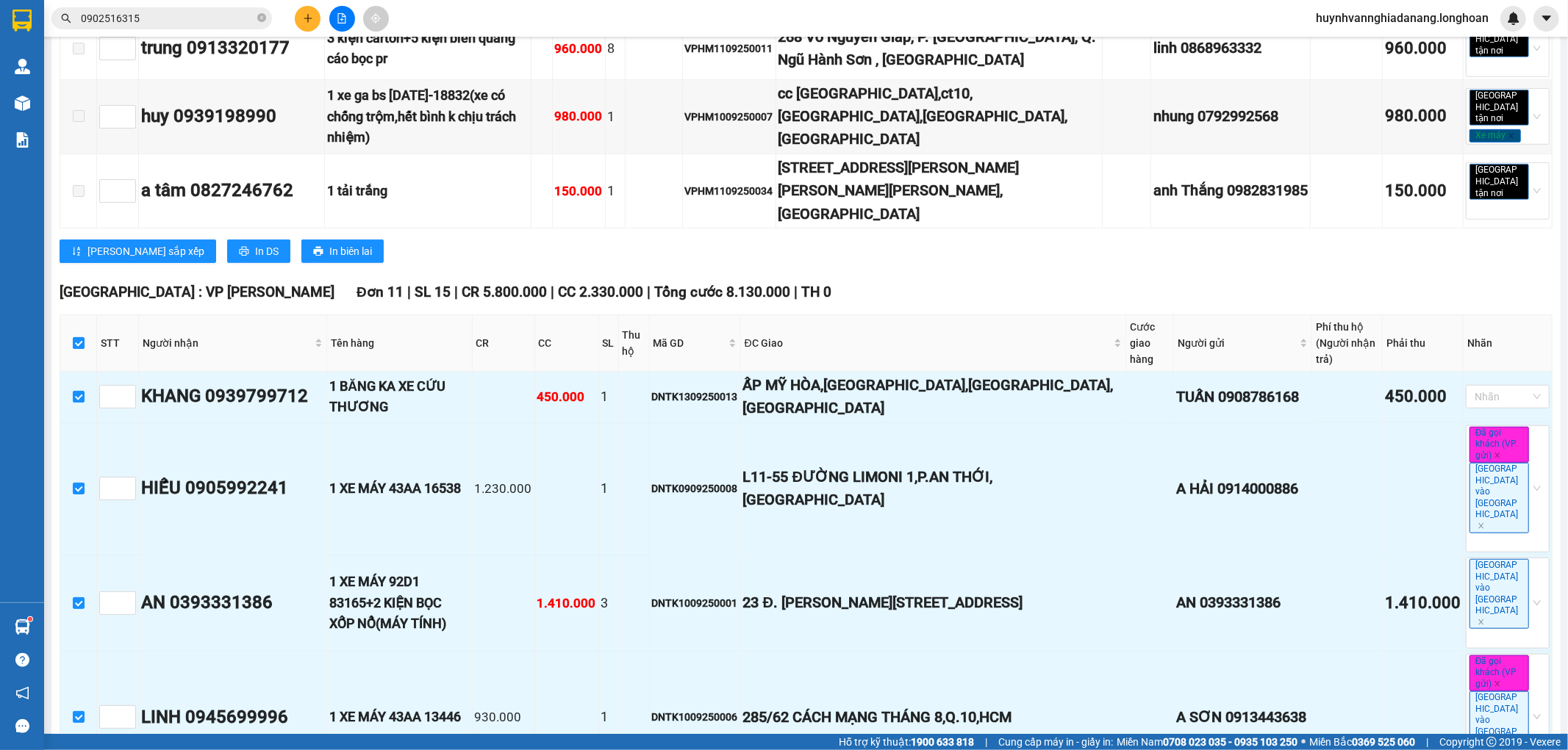
click at [79, 337] on input "checkbox" at bounding box center [78, 343] width 12 height 12
checkbox input "false"
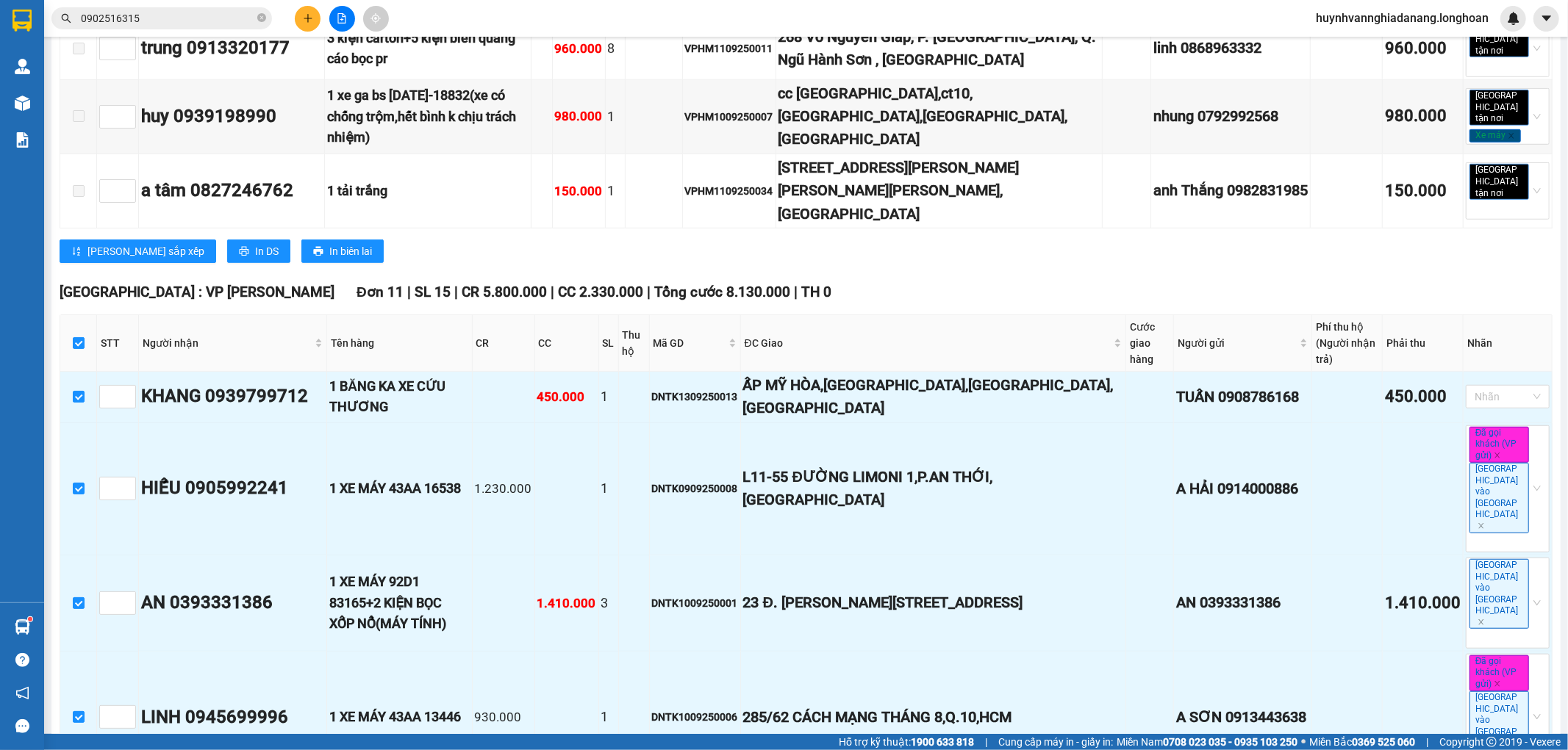
checkbox input "false"
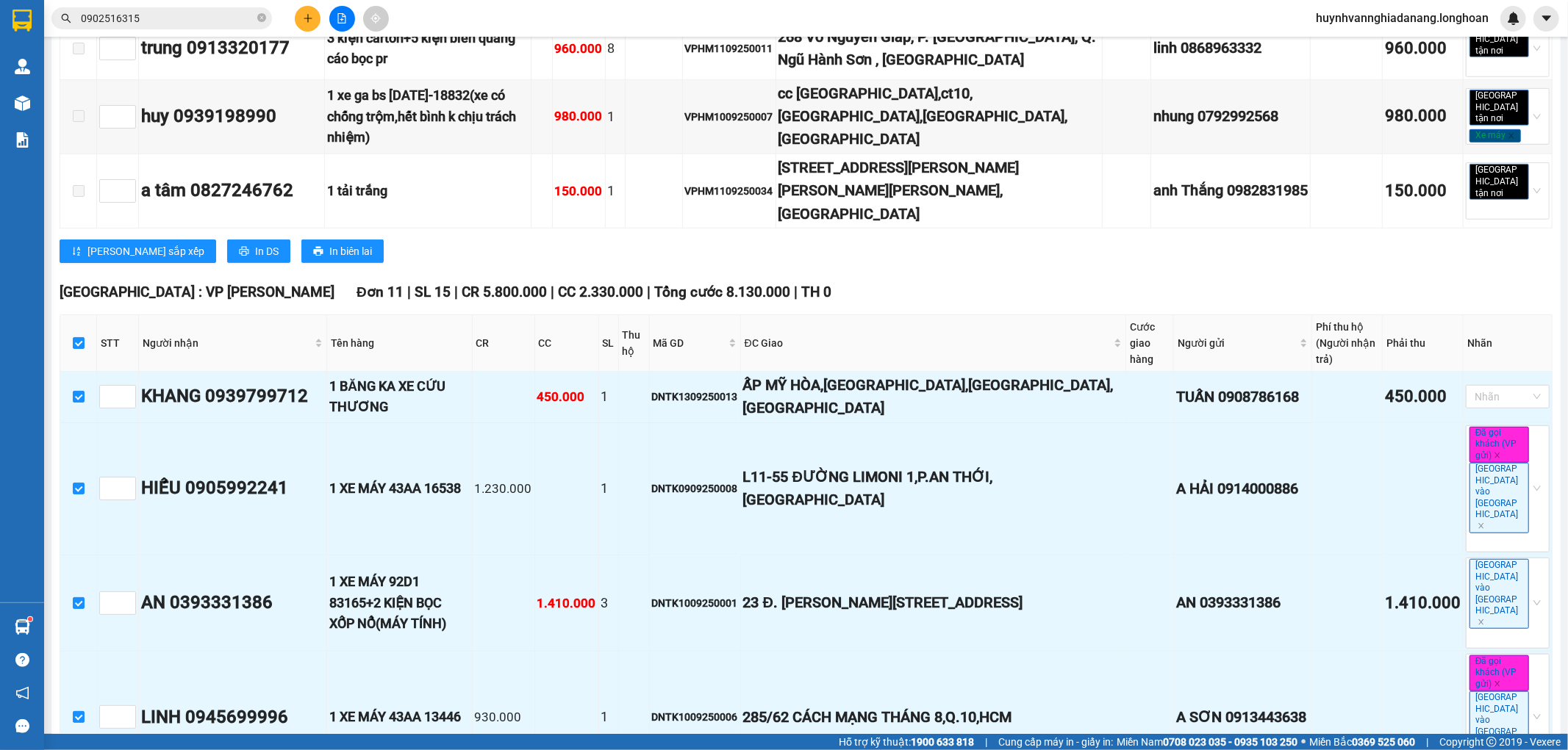
checkbox input "false"
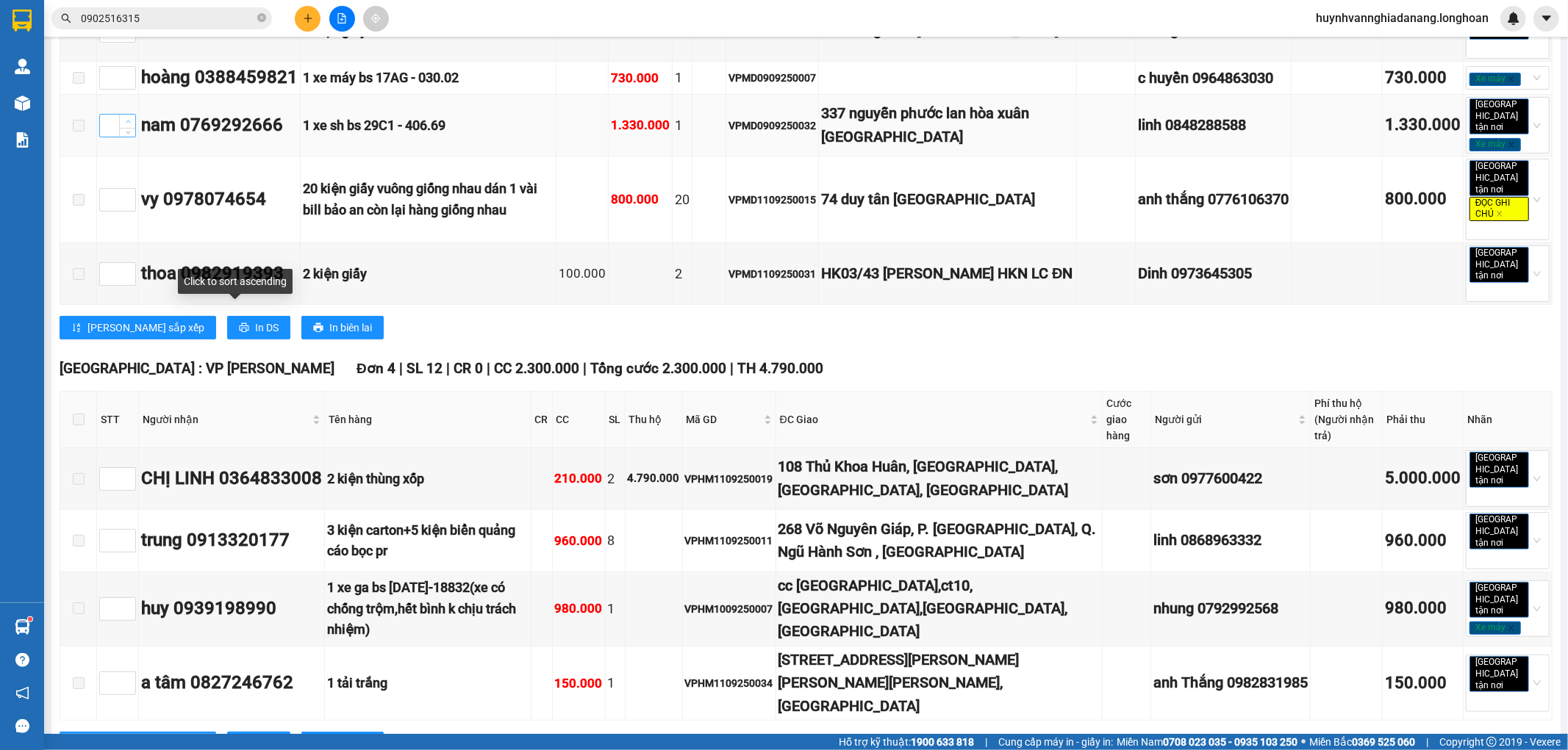
scroll to position [245, 0]
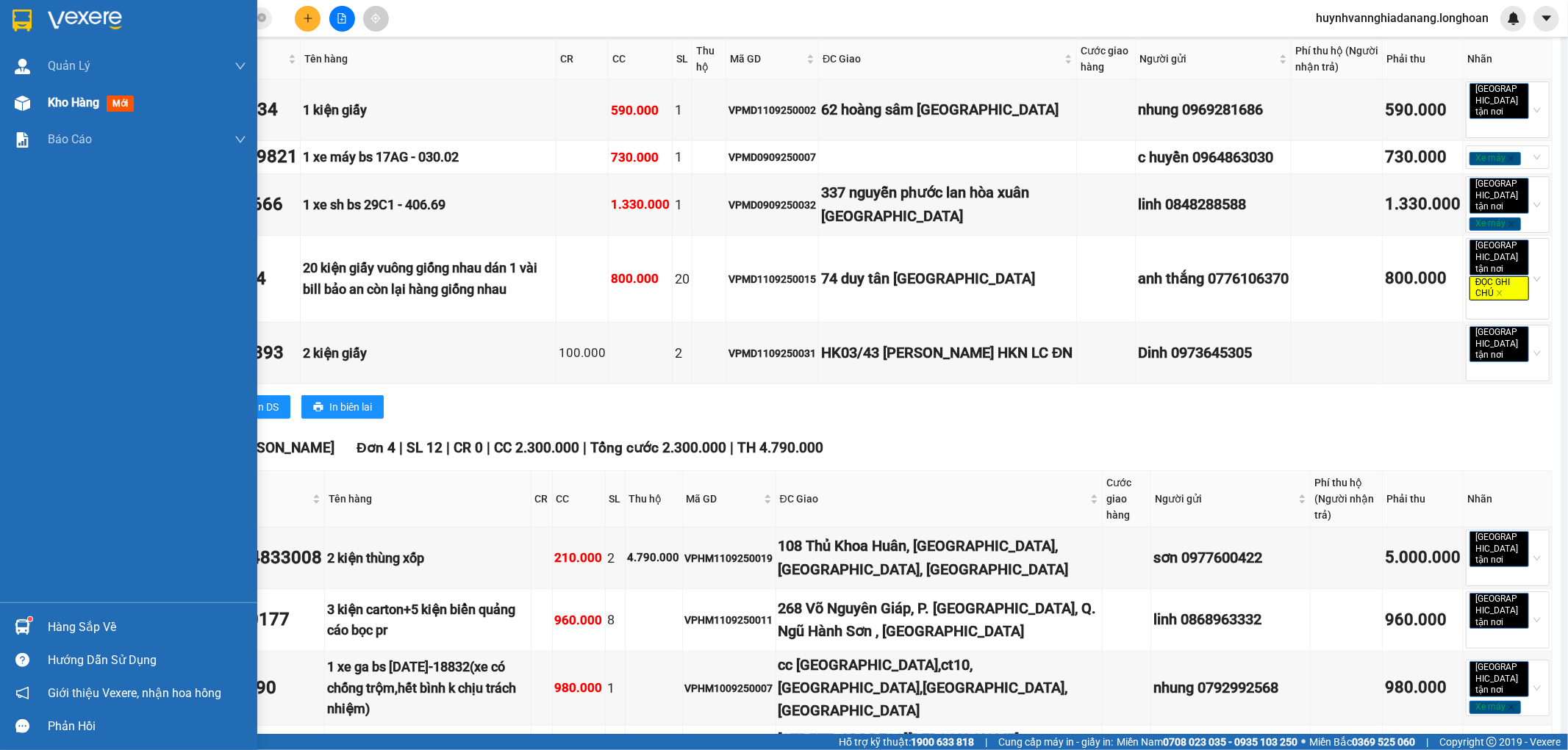
click at [56, 99] on span "Kho hàng" at bounding box center [73, 102] width 52 height 14
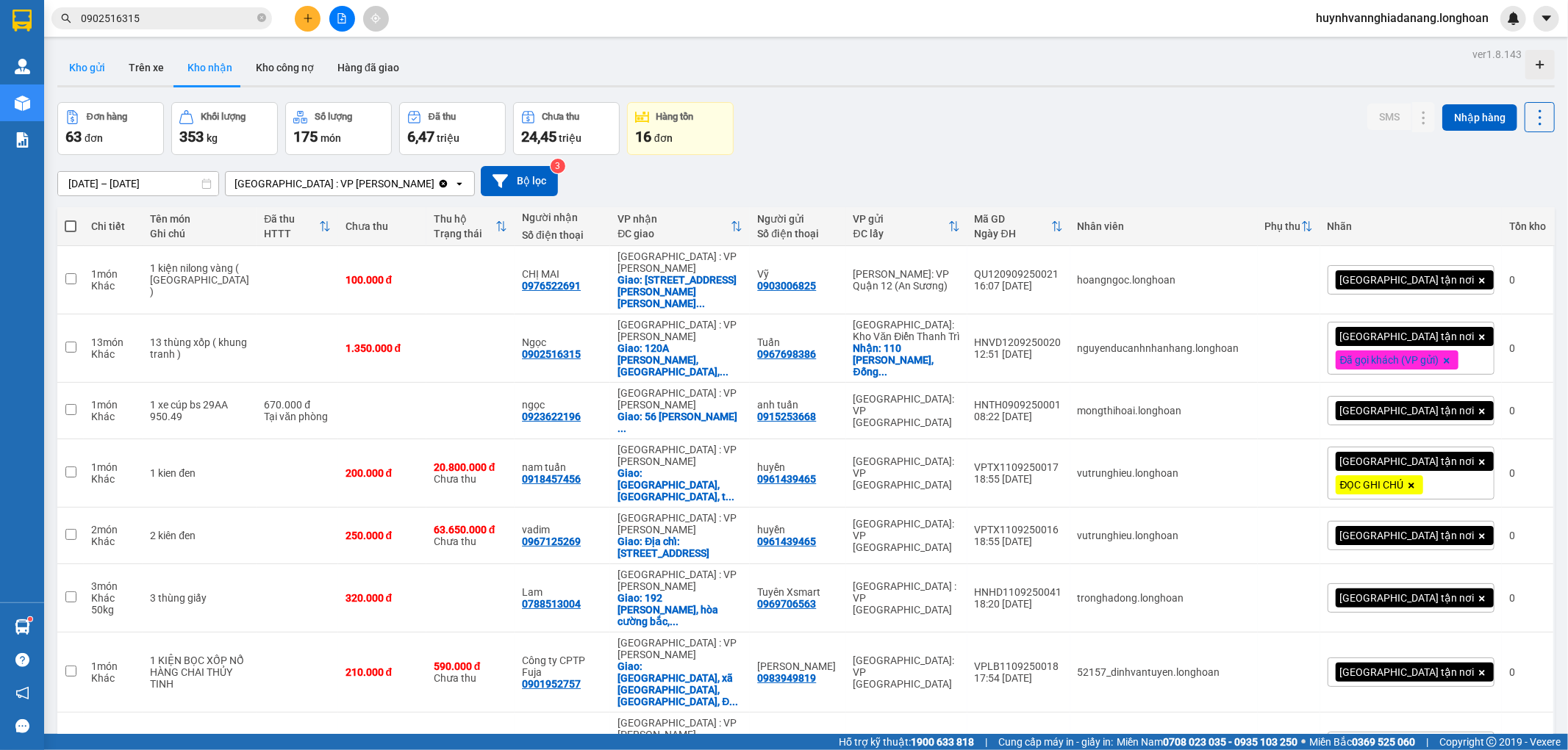
click at [99, 67] on button "Kho gửi" at bounding box center [87, 67] width 60 height 36
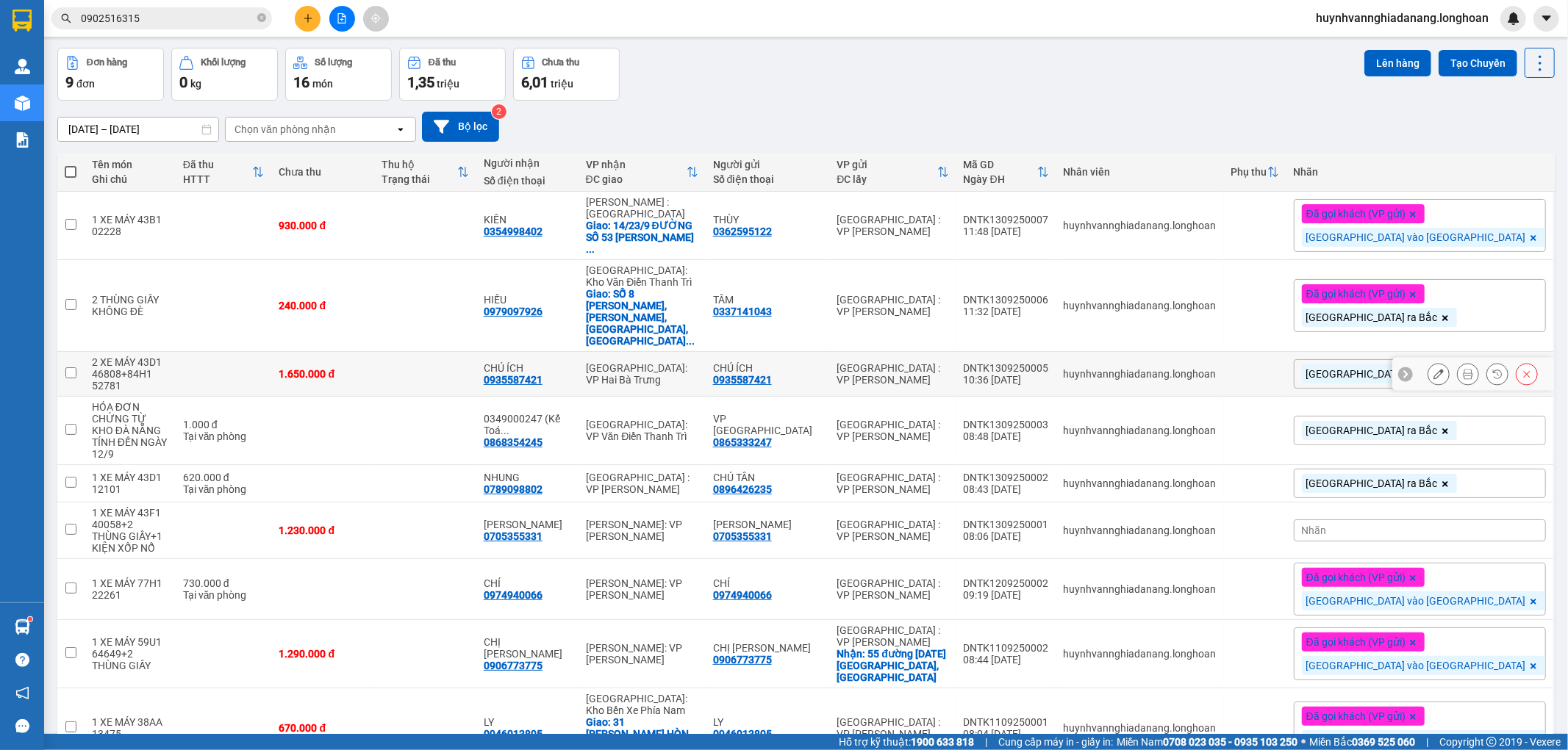
scroll to position [67, 0]
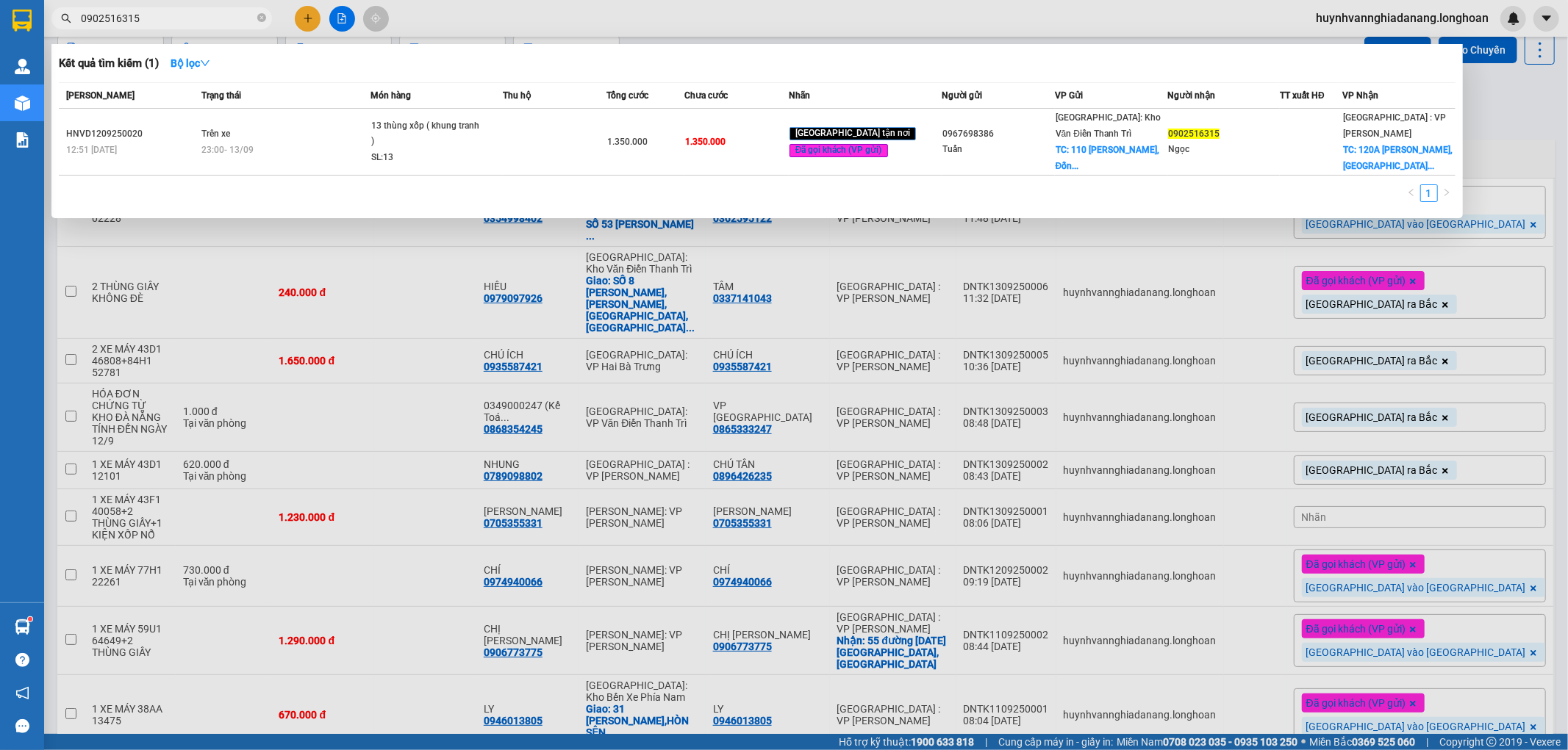
click at [169, 17] on input "0902516315" at bounding box center [167, 18] width 174 height 16
click at [1542, 109] on div at bounding box center [784, 375] width 1568 height 750
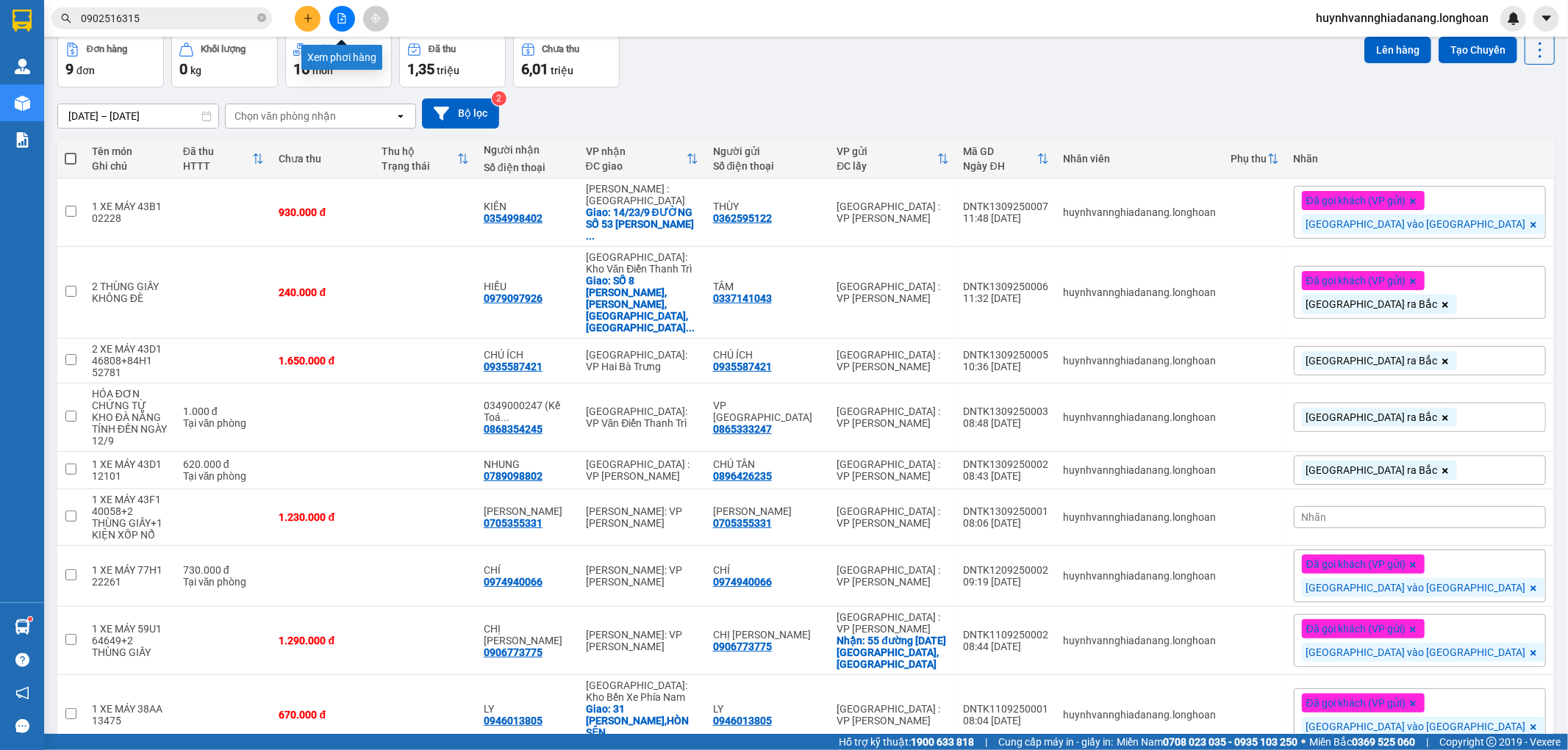
click at [344, 20] on icon "file-add" at bounding box center [341, 18] width 10 height 10
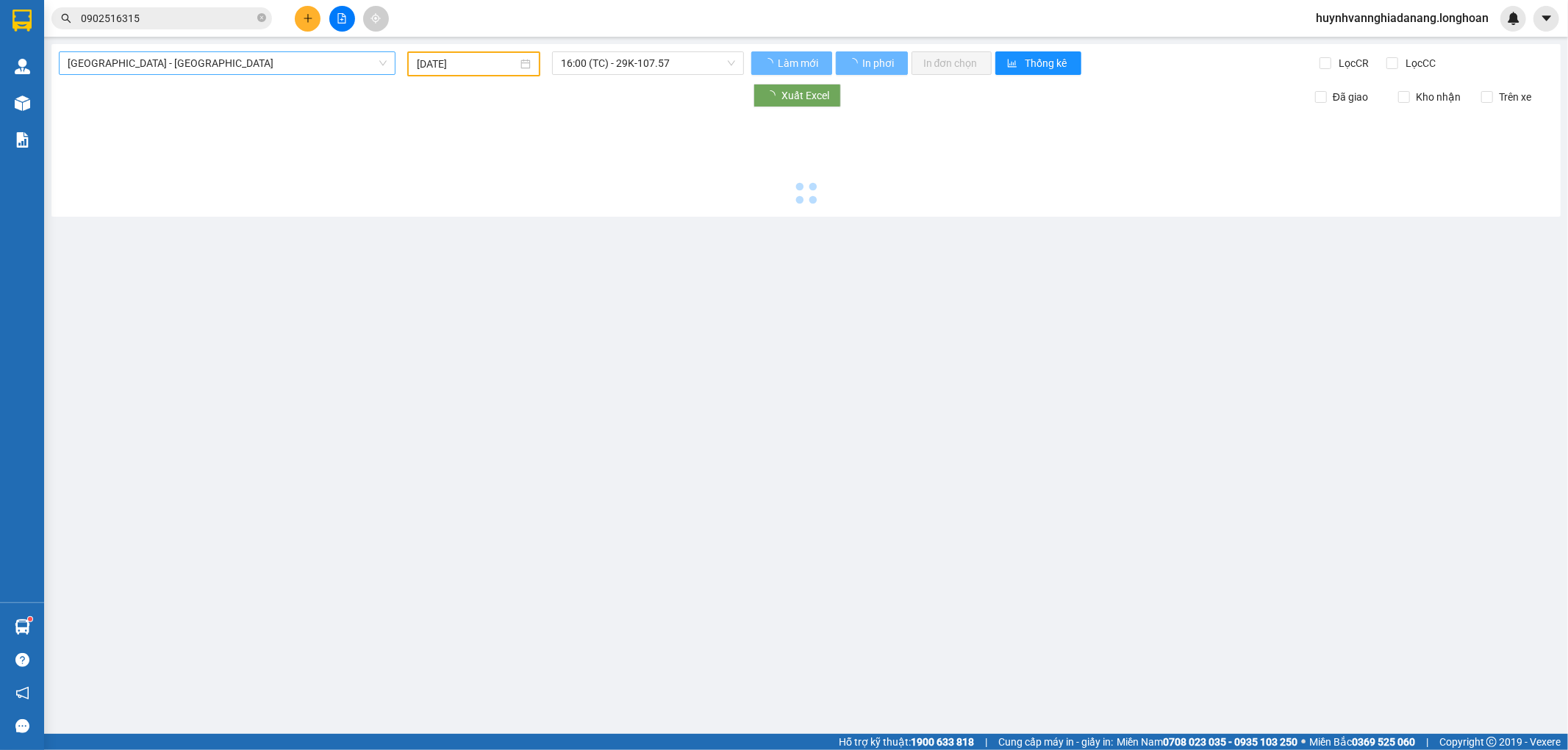
type input "[DATE]"
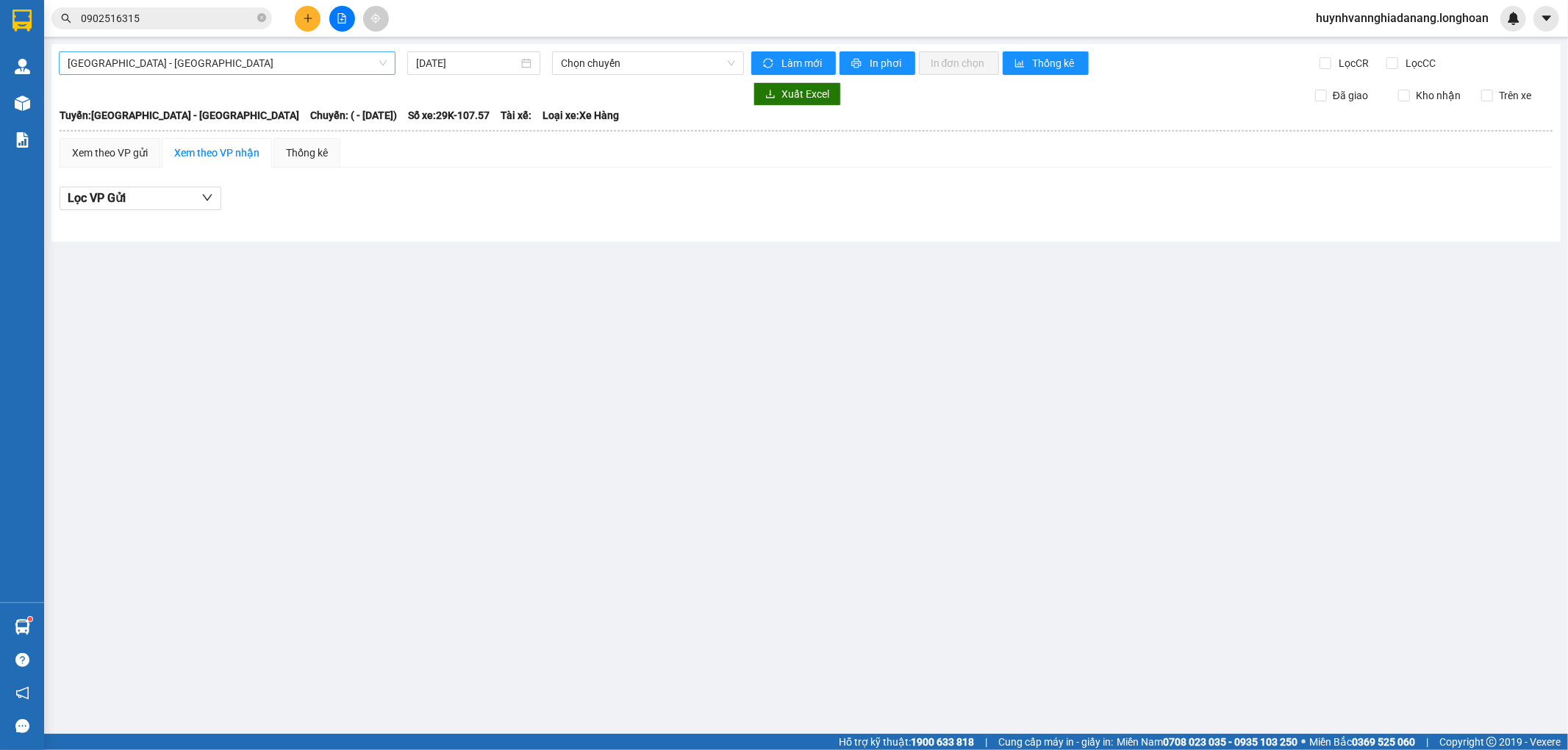
click at [289, 61] on span "Hải Phòng - Hà Nội" at bounding box center [226, 63] width 319 height 22
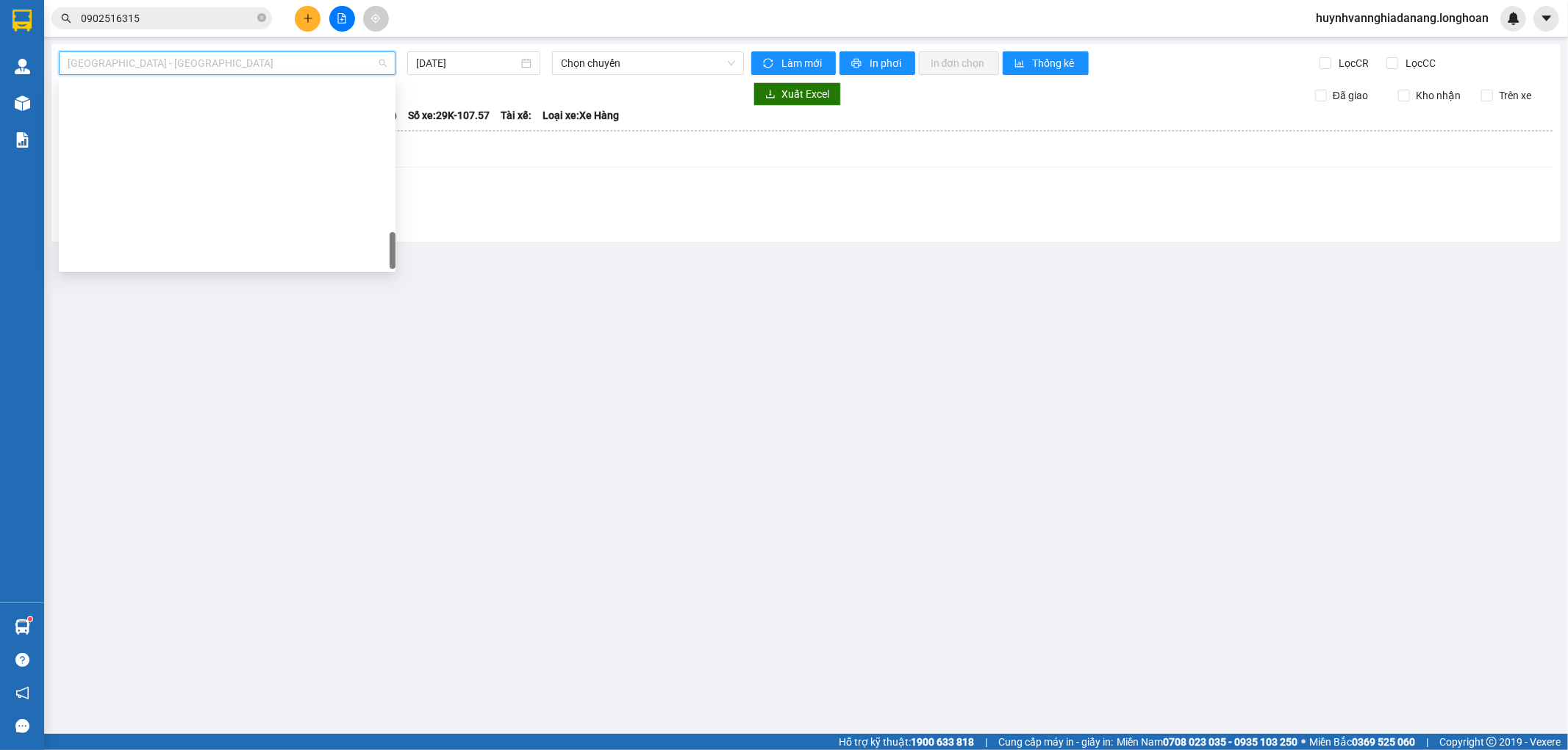
scroll to position [1010, 0]
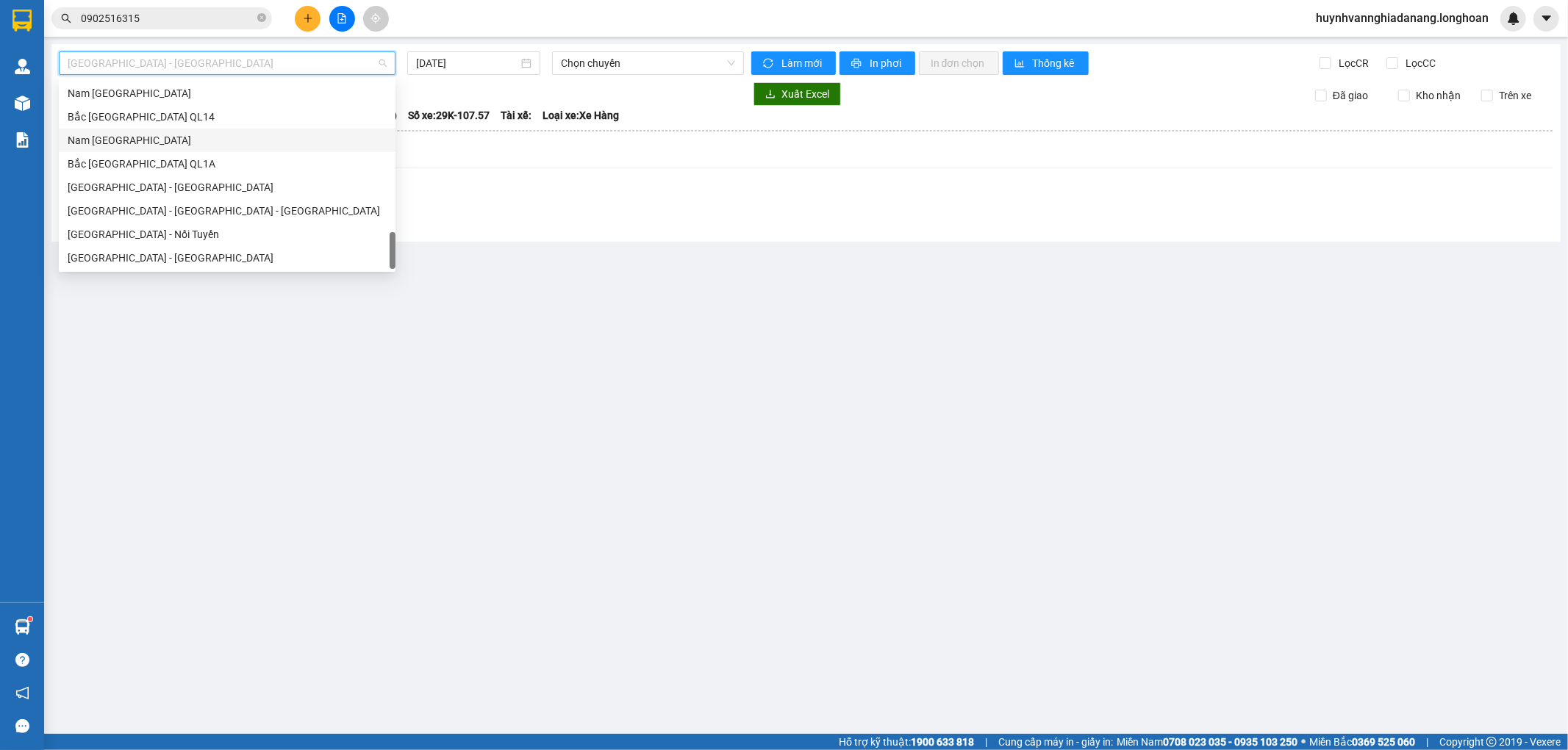
click at [138, 141] on div "Nam [GEOGRAPHIC_DATA]" at bounding box center [226, 140] width 319 height 16
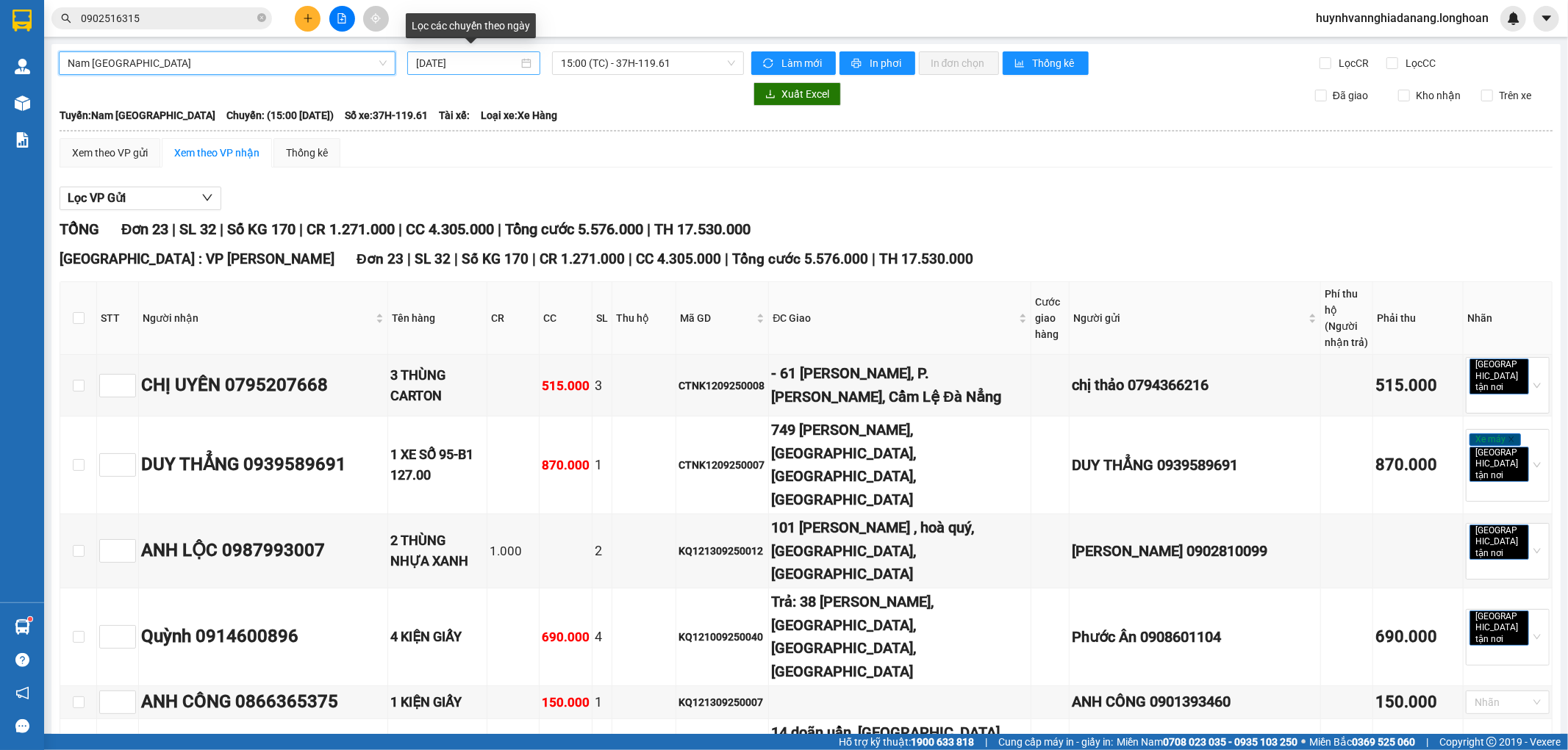
click at [490, 66] on input "[DATE]" at bounding box center [466, 63] width 102 height 16
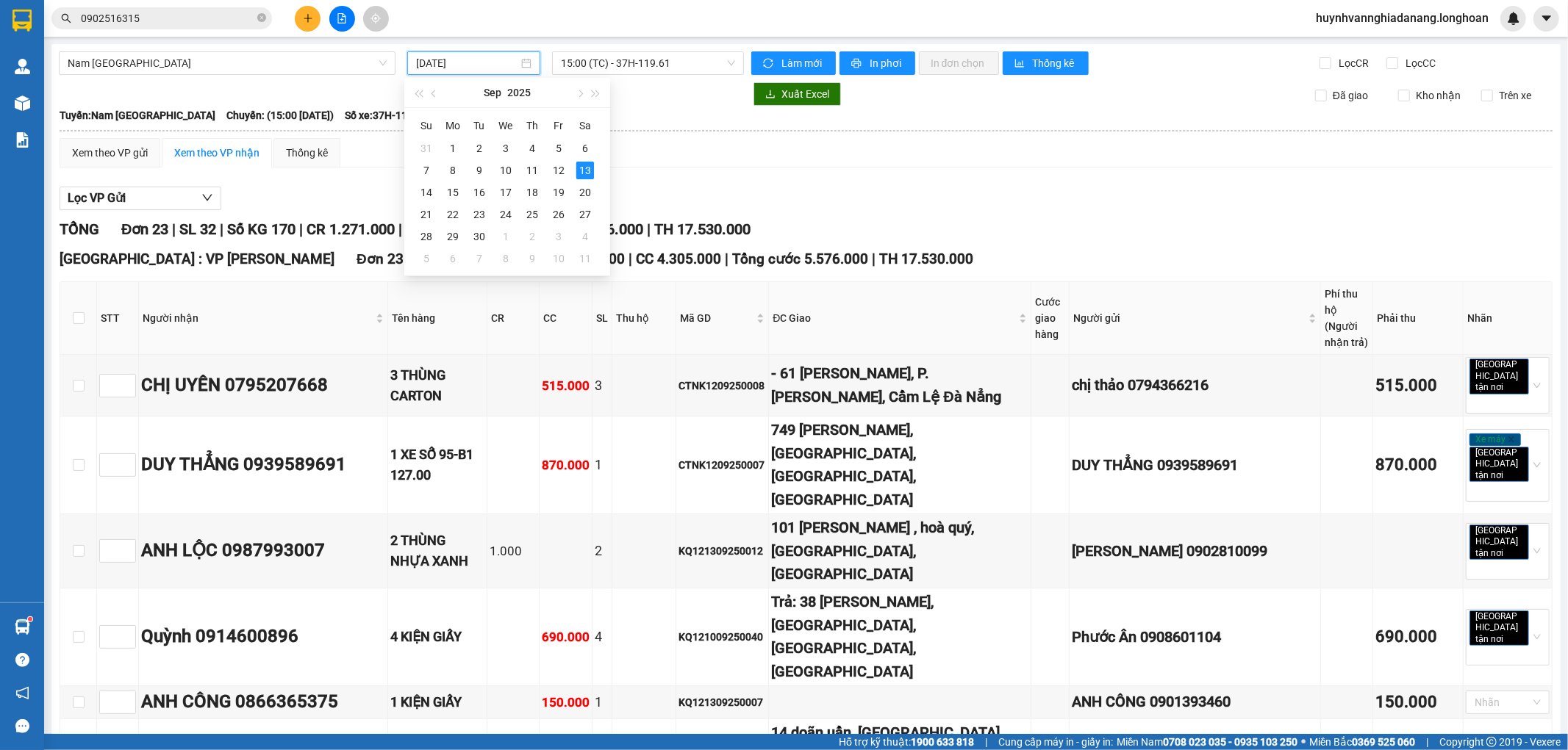
click at [784, 148] on div "Xem theo VP gửi Xem theo VP nhận Thống kê" at bounding box center [806, 153] width 1493 height 30
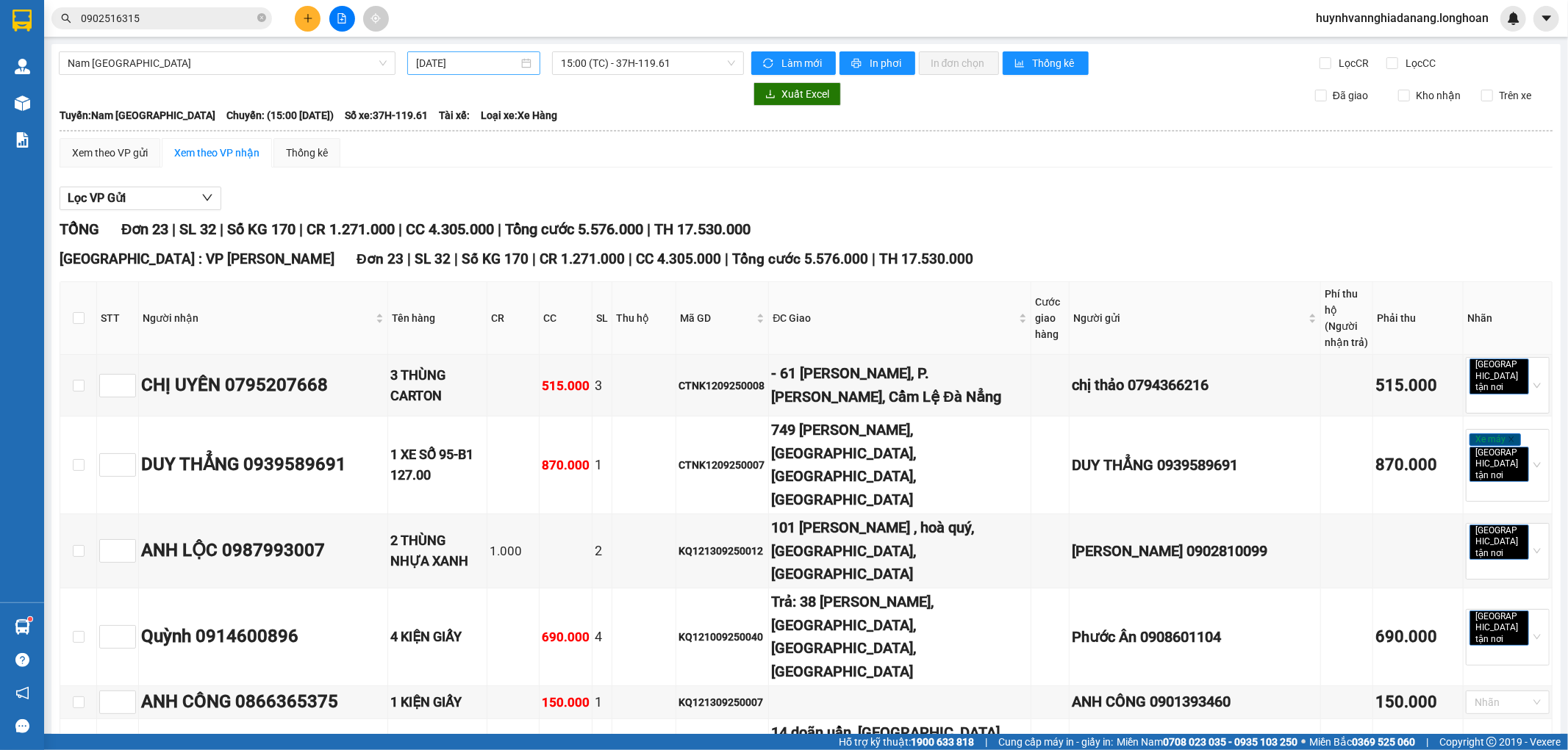
click at [482, 67] on input "[DATE]" at bounding box center [466, 63] width 102 height 16
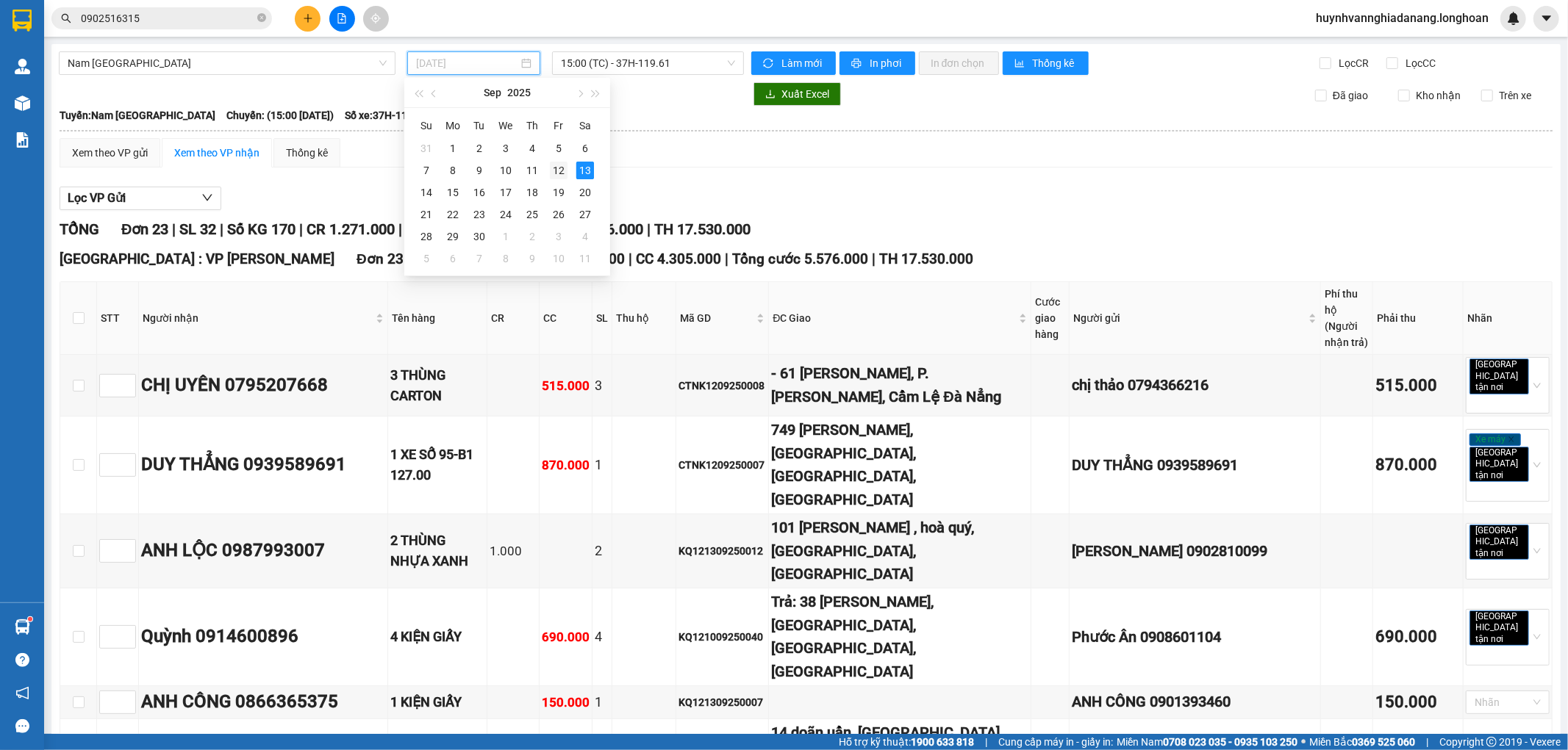
click at [559, 168] on div "12" at bounding box center [559, 171] width 18 height 18
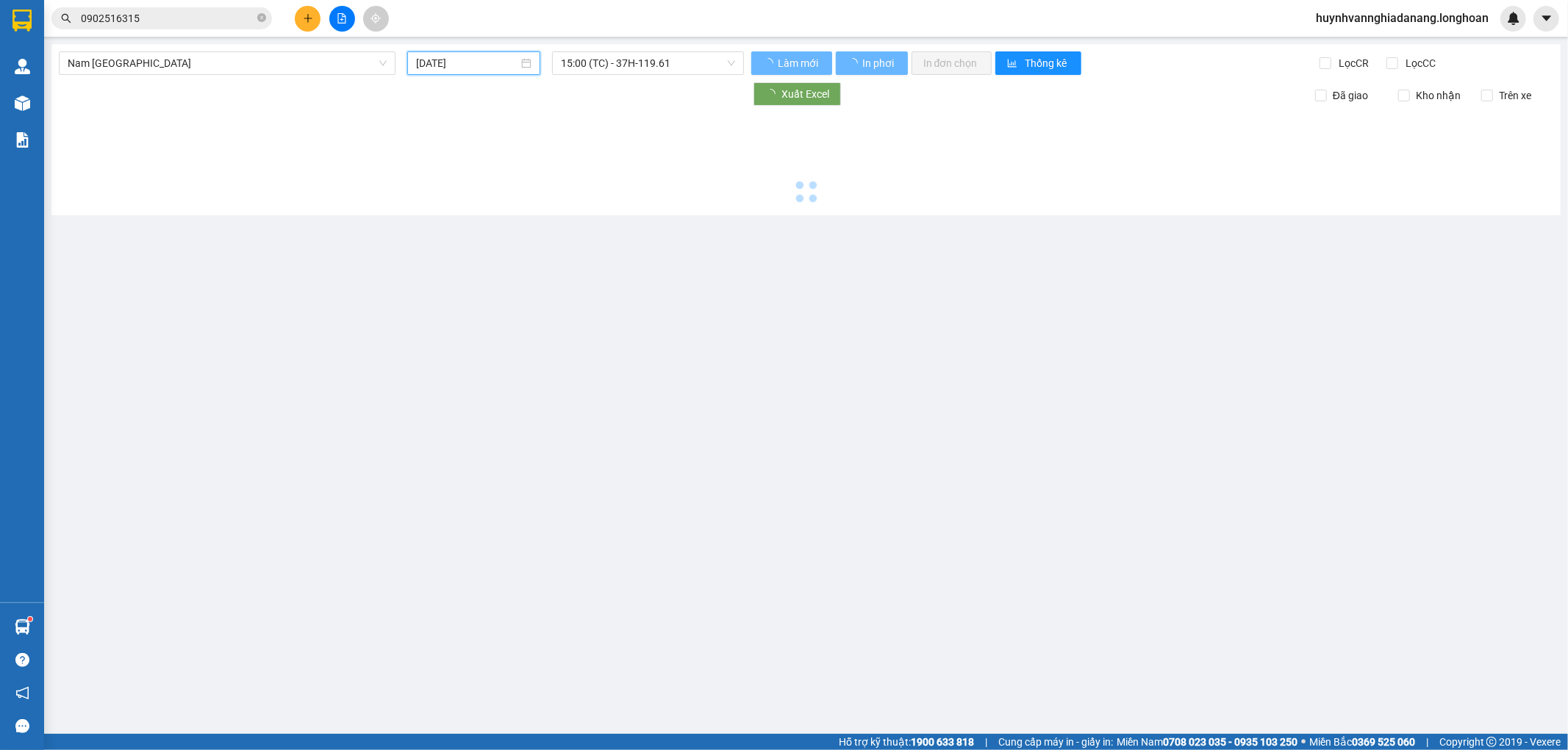
type input "[DATE]"
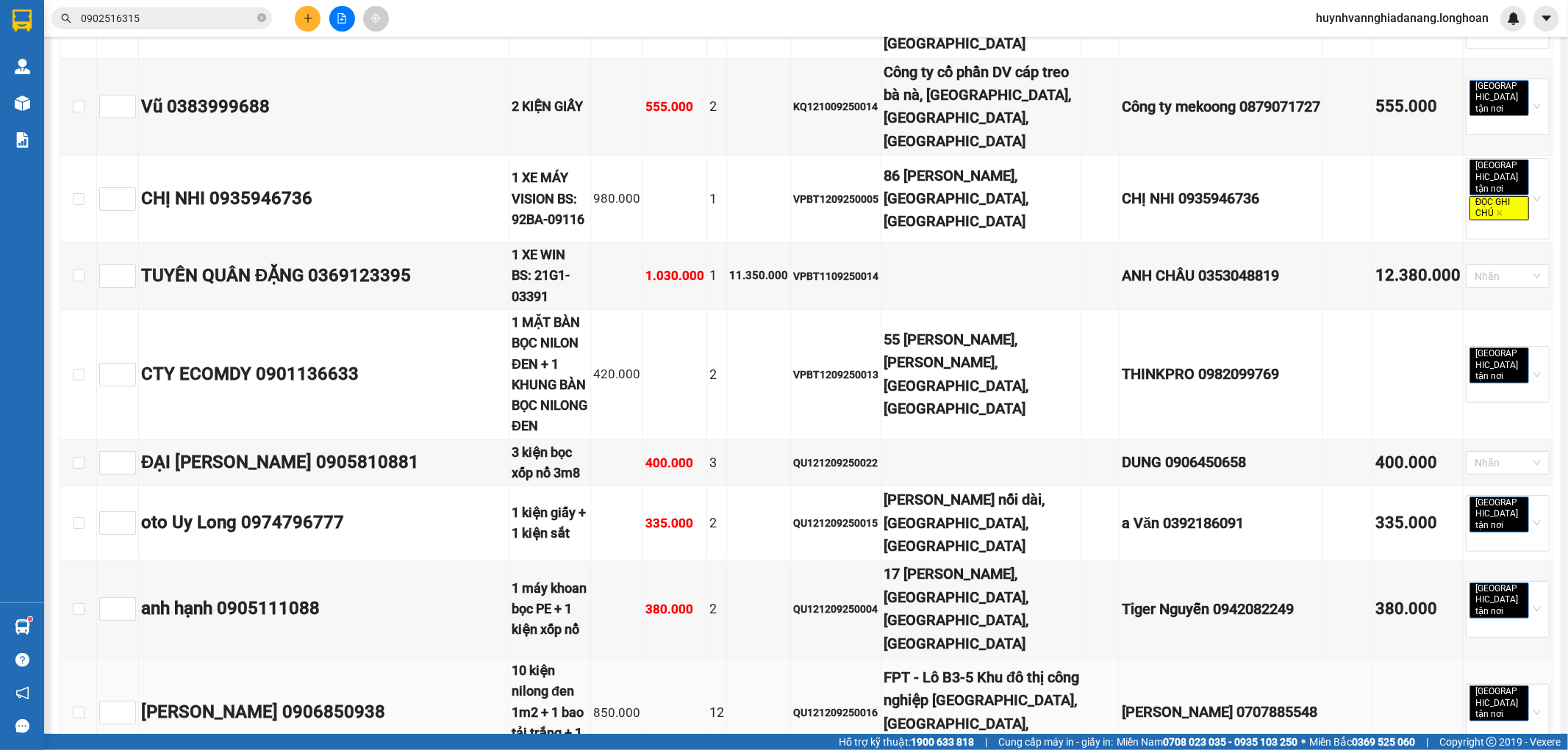
scroll to position [553, 0]
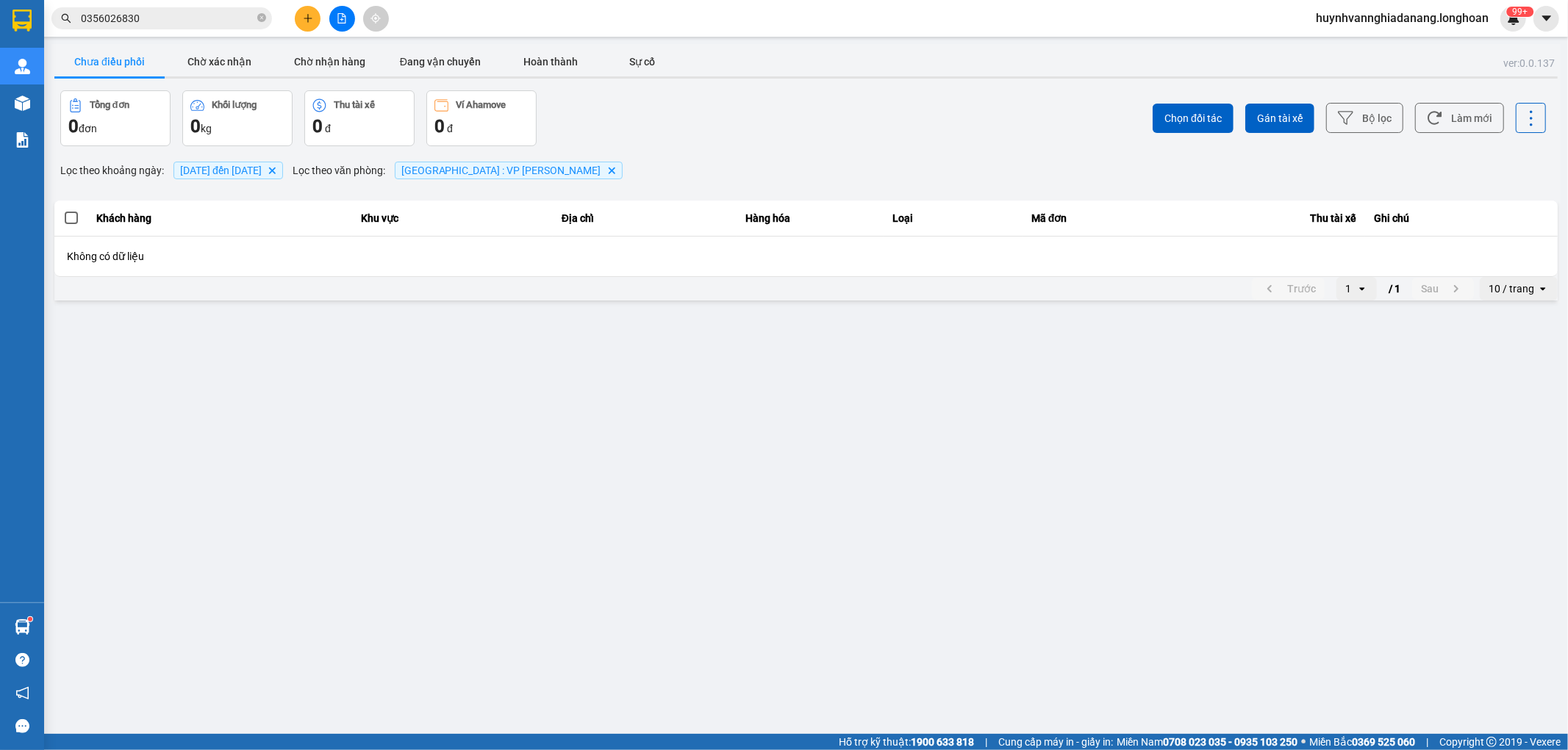
click at [170, 17] on input "0356026830" at bounding box center [167, 18] width 174 height 16
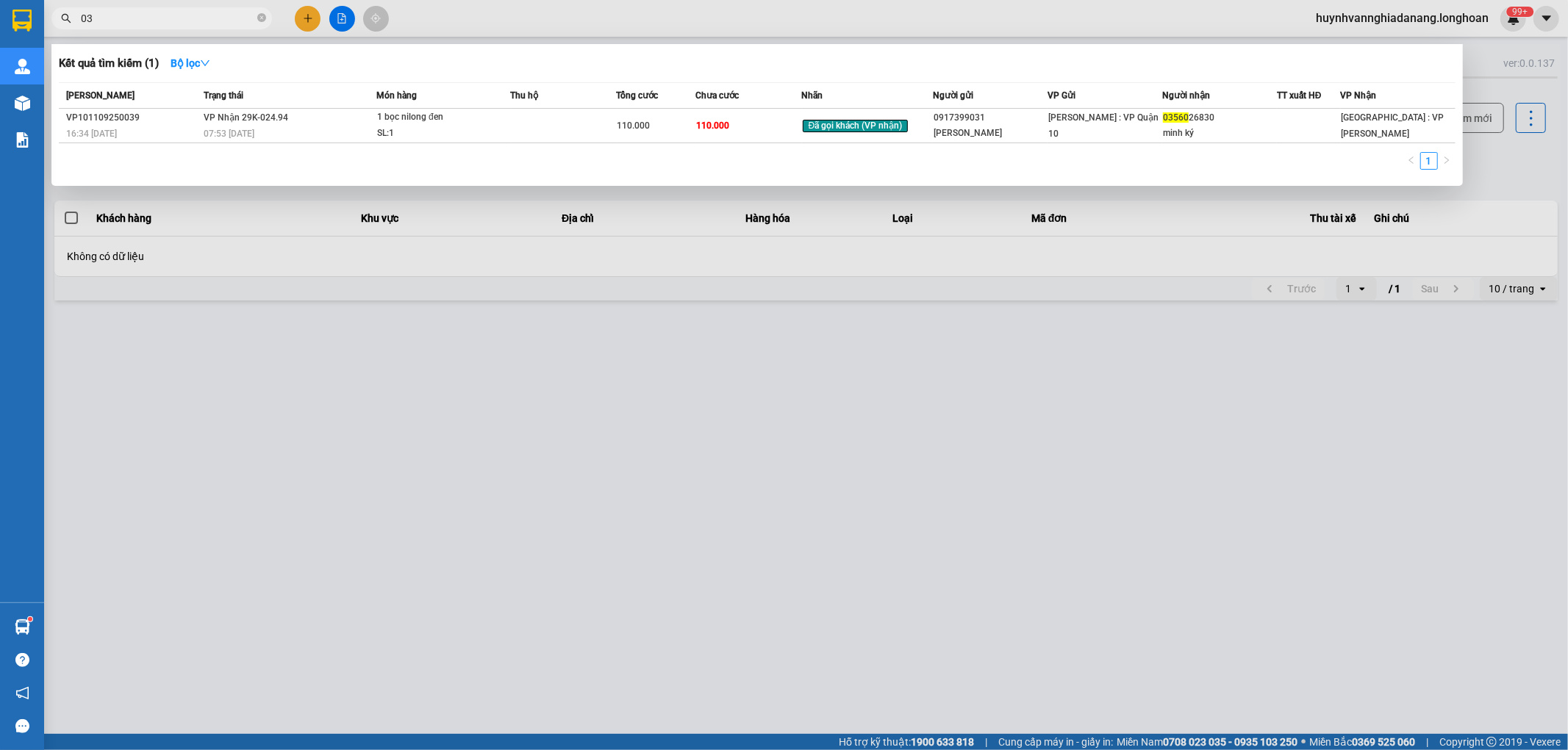
type input "0"
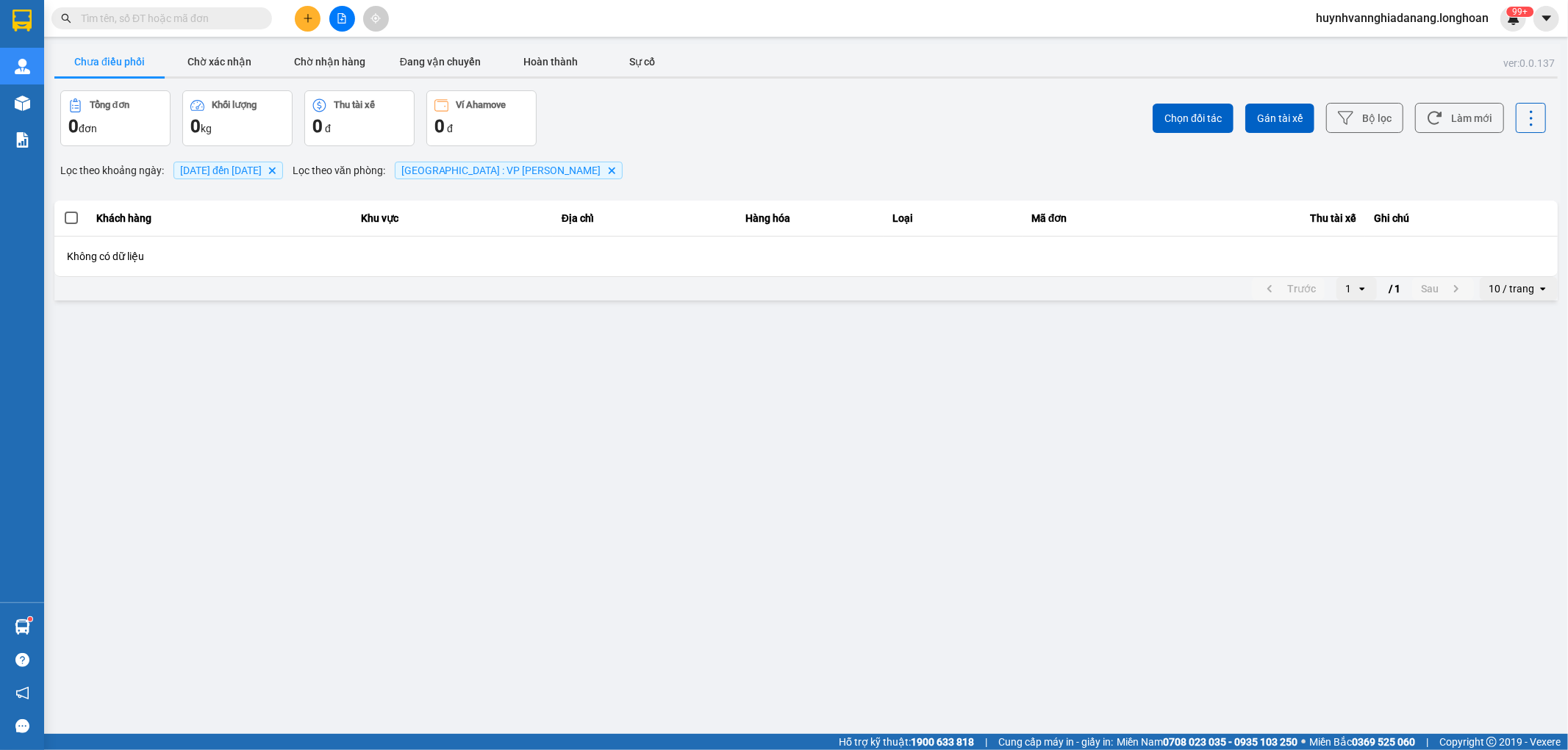
paste input "DNTK1009250015"
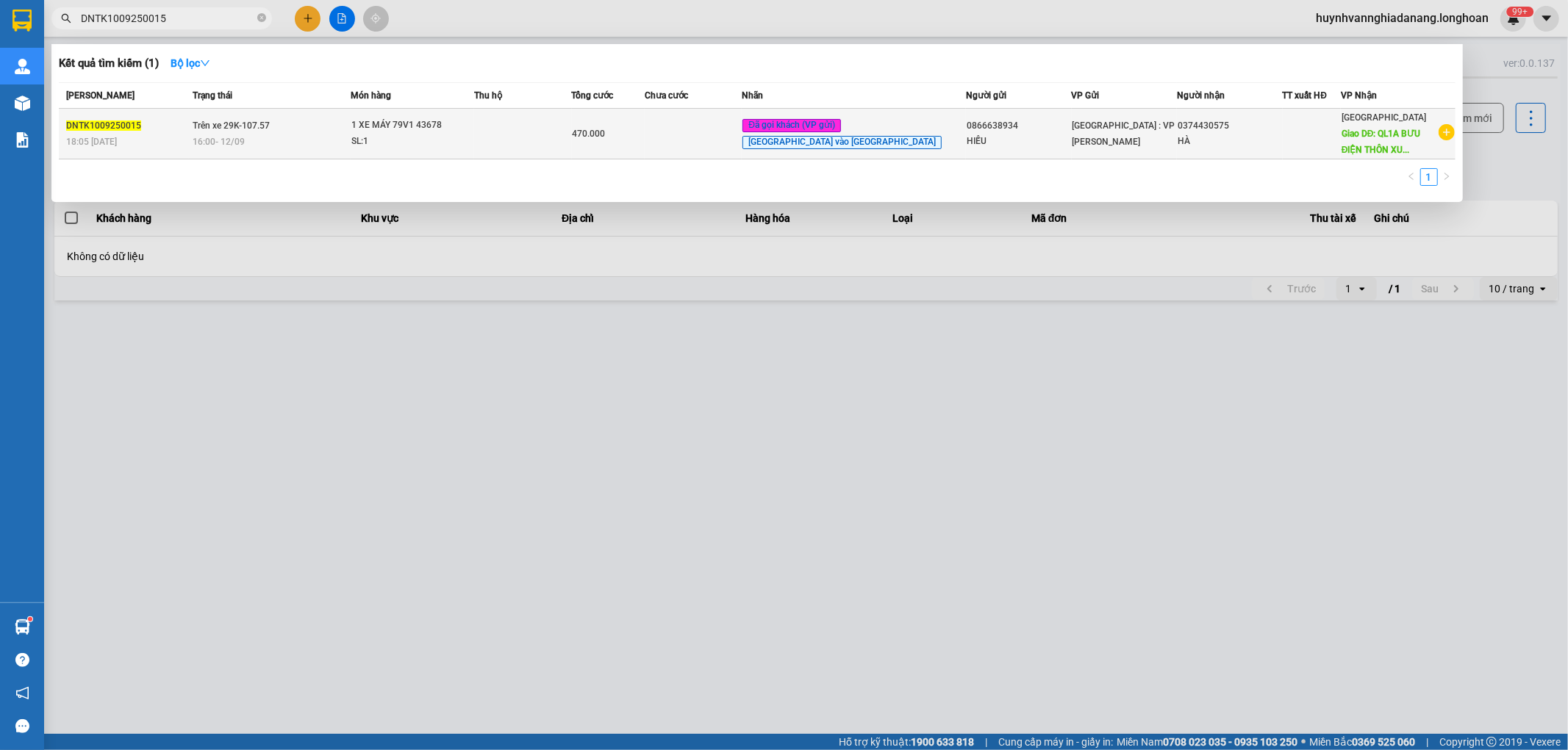
type input "DNTK1009250015"
click at [544, 126] on td at bounding box center [523, 134] width 97 height 51
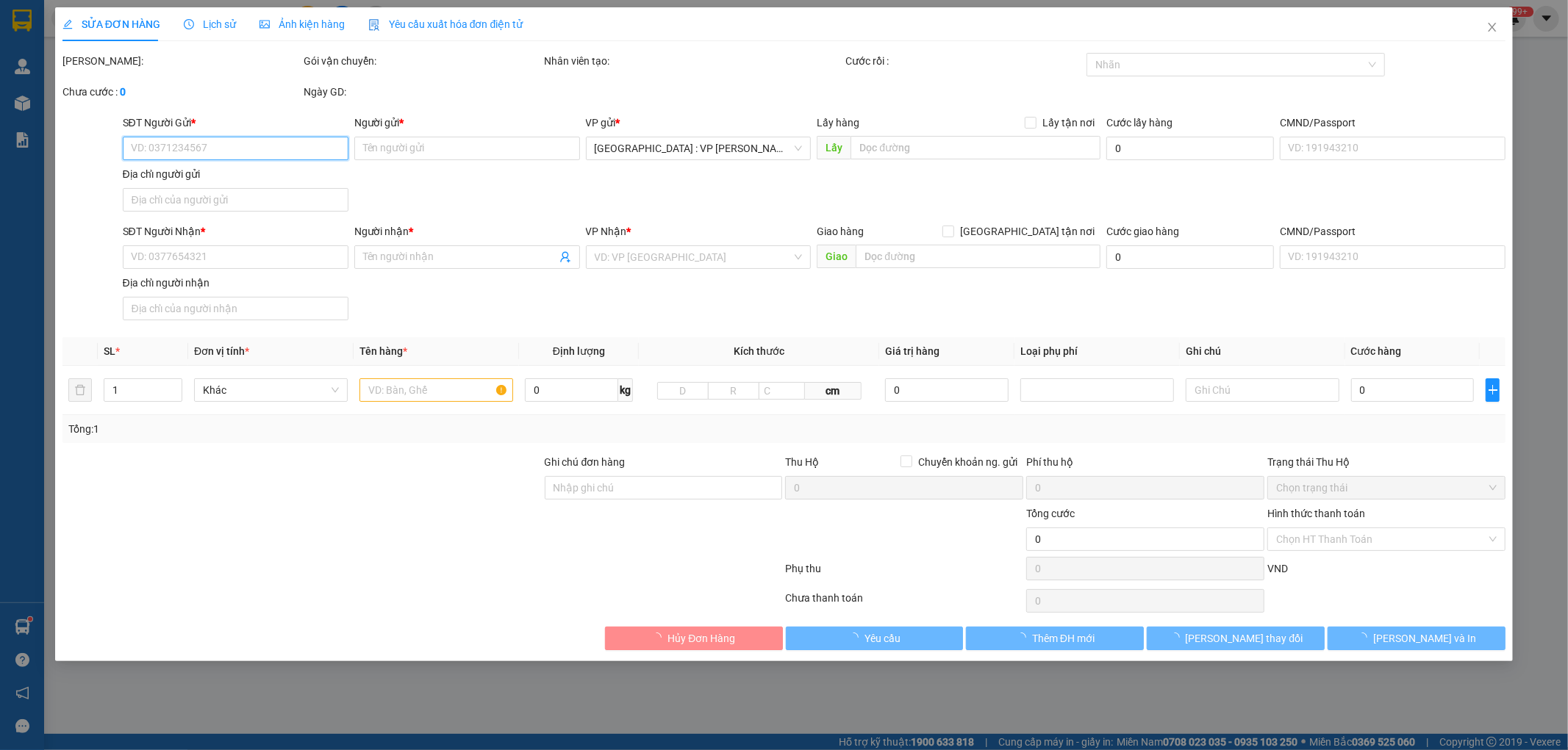
type input "0866638934"
type input "HIẾU"
type input "0374430575"
type input "HÀ"
type input "QL1A BƯU ĐIỆN THÔN [GEOGRAPHIC_DATA],XÃ [GEOGRAPHIC_DATA],HUYỆN [GEOGRAPHIC_DAT…"
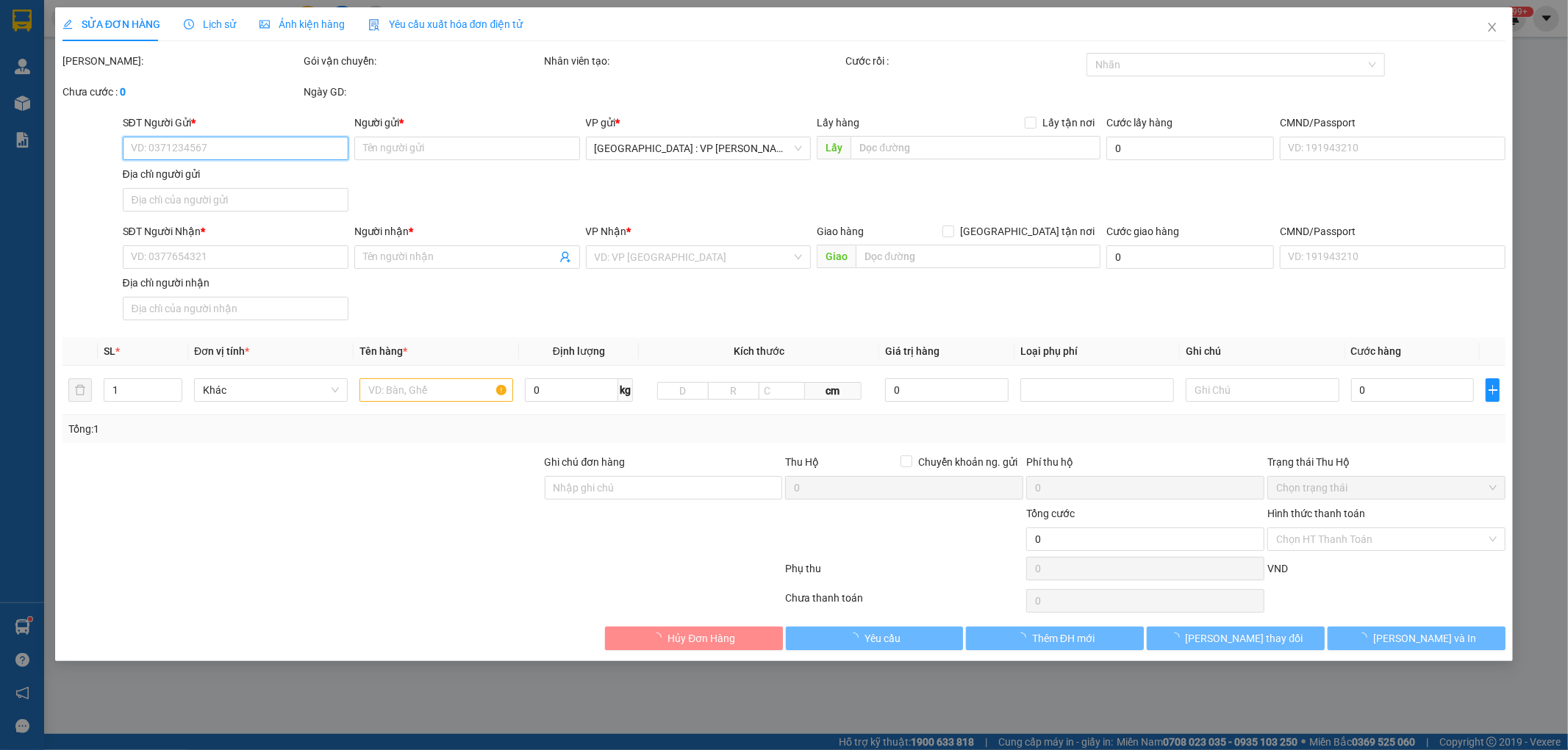
type input "1 CHÌA KHÓA,1 GƯƠNG,1 MŨ BH"
type input "470.000"
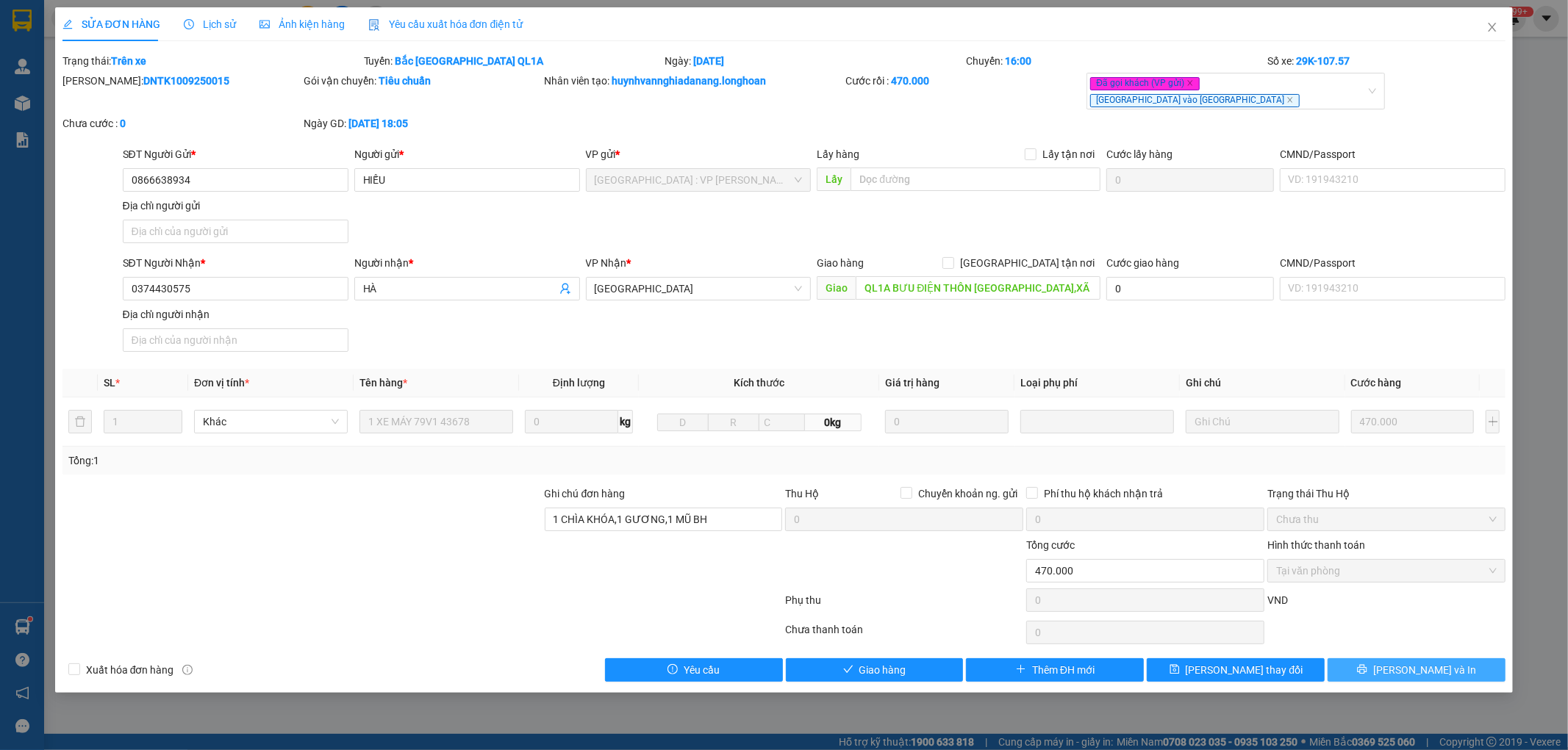
click at [1427, 662] on span "[PERSON_NAME] và In" at bounding box center [1425, 670] width 103 height 16
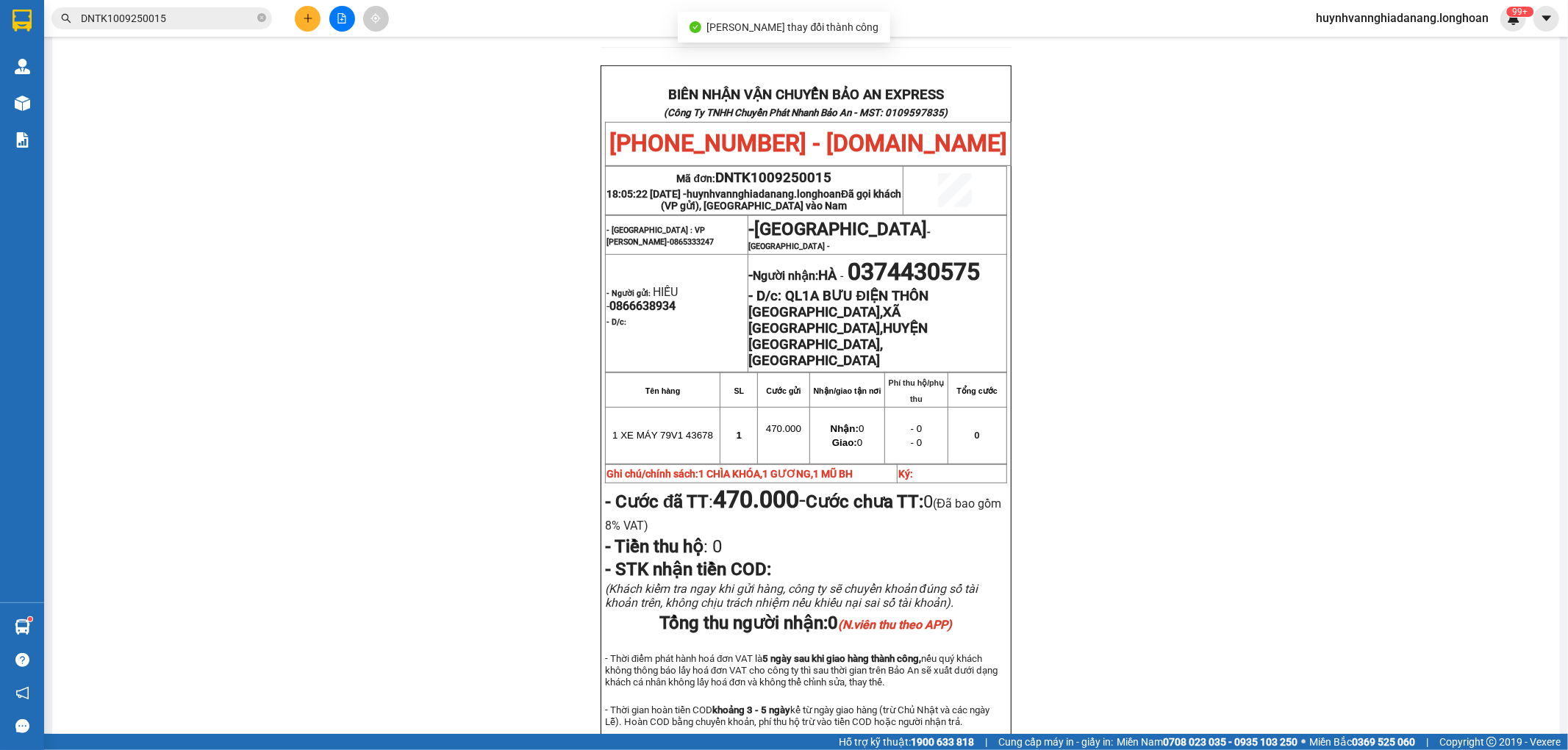
scroll to position [653, 0]
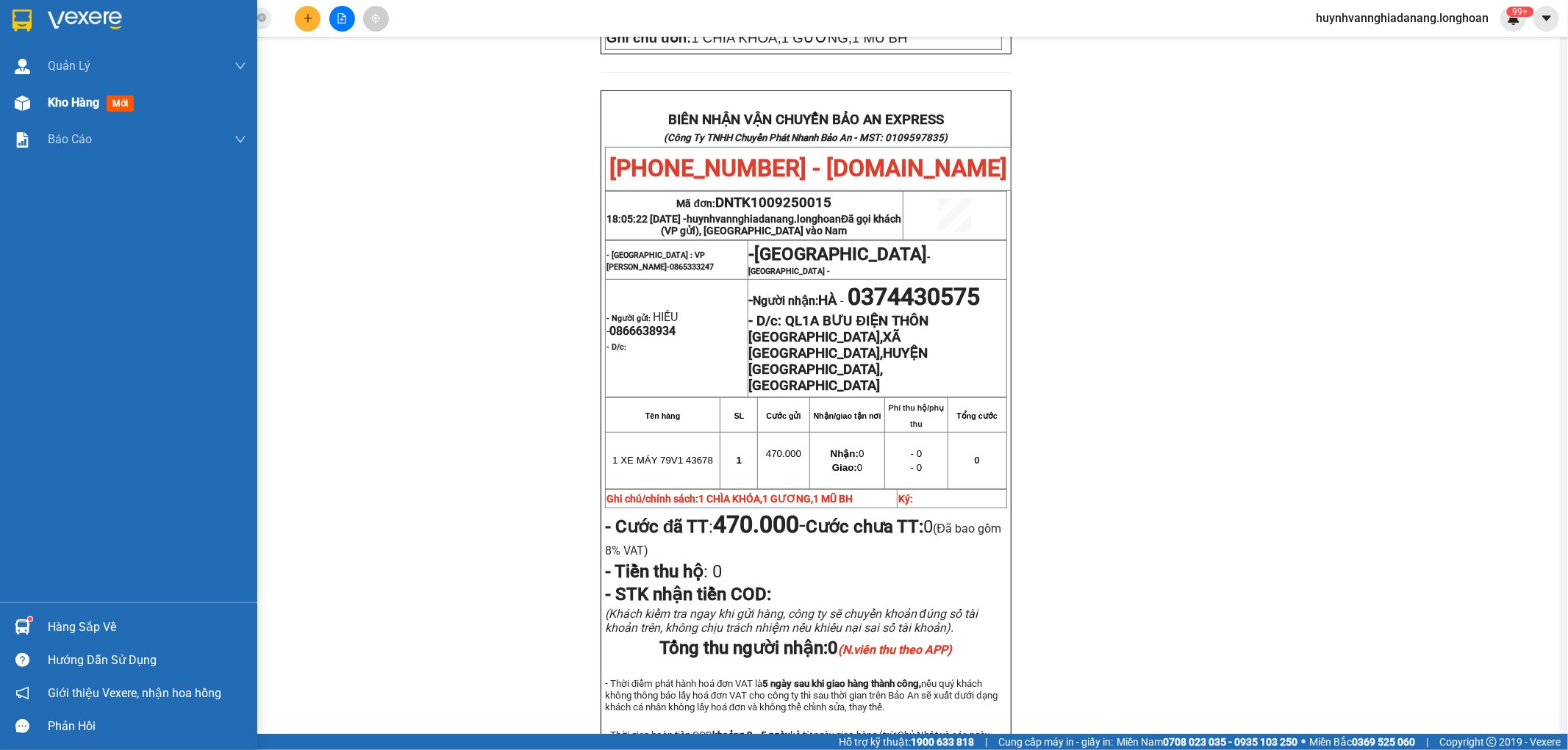
click at [67, 112] on div "Kho hàng mới" at bounding box center [147, 102] width 198 height 37
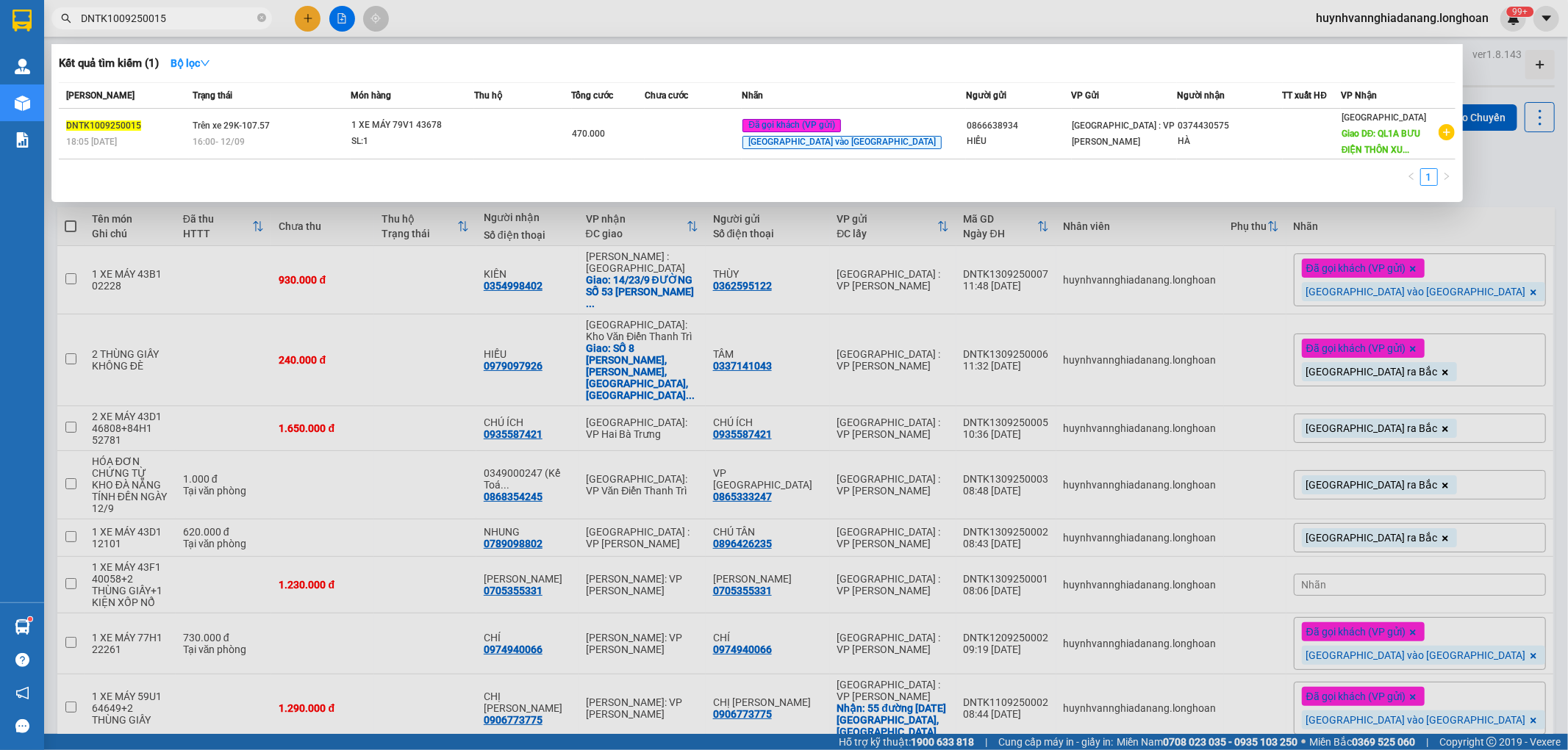
click at [186, 10] on input "DNTK1009250015" at bounding box center [167, 18] width 174 height 16
type input "D"
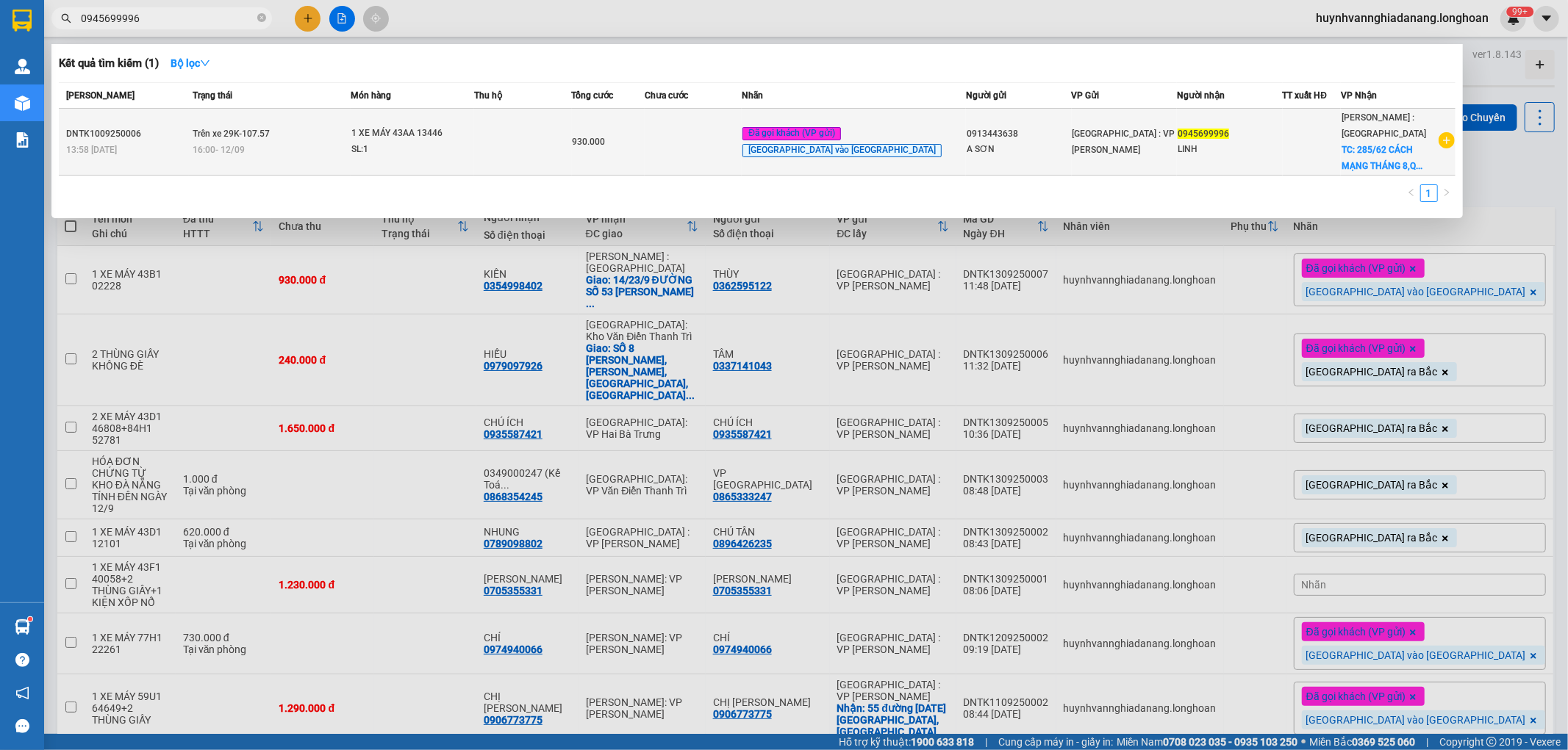
type input "0945699996"
click at [441, 155] on div "SL: 1" at bounding box center [406, 150] width 110 height 16
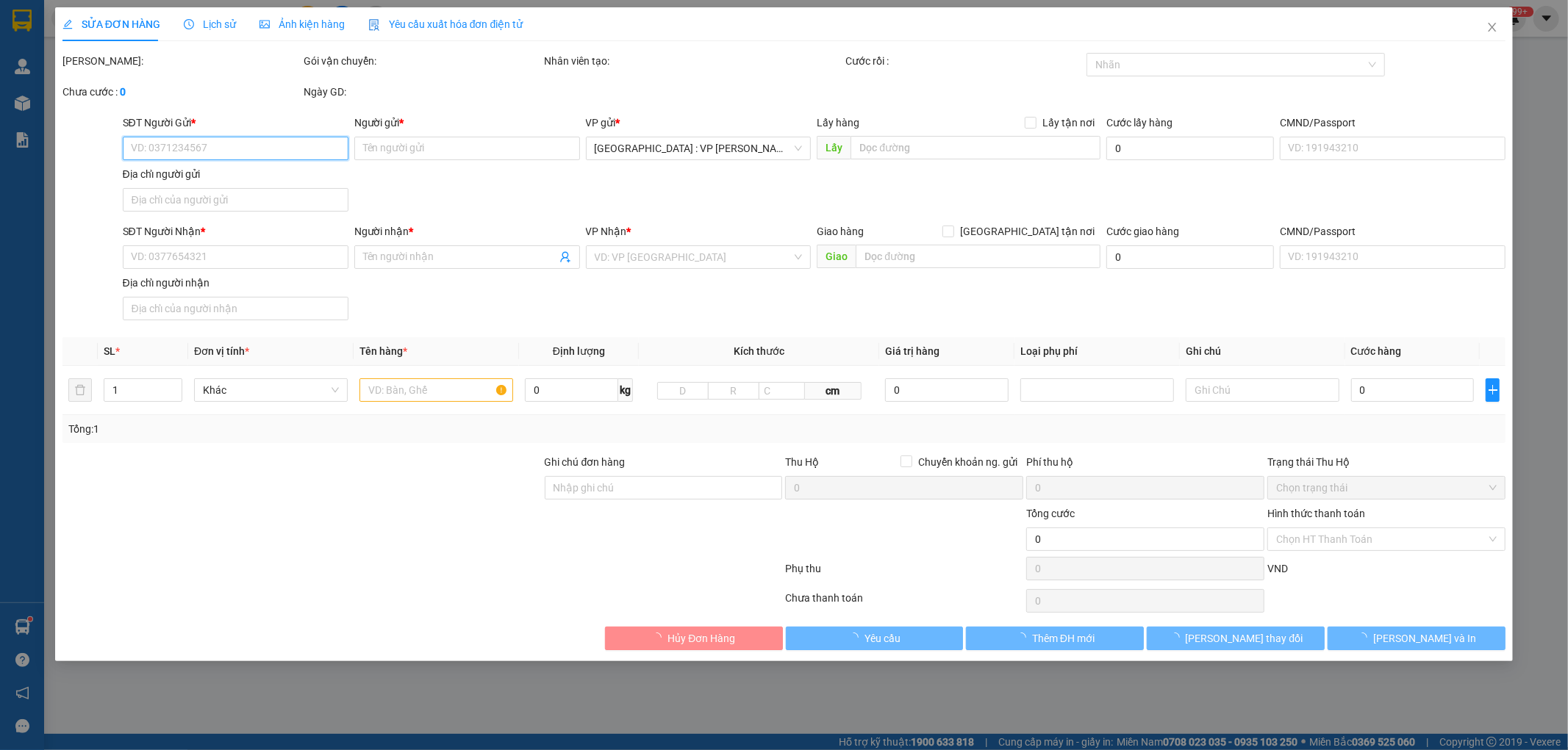
type input "0913443638"
type input "A SƠN"
type input "0945699996"
type input "LINH"
checkbox input "true"
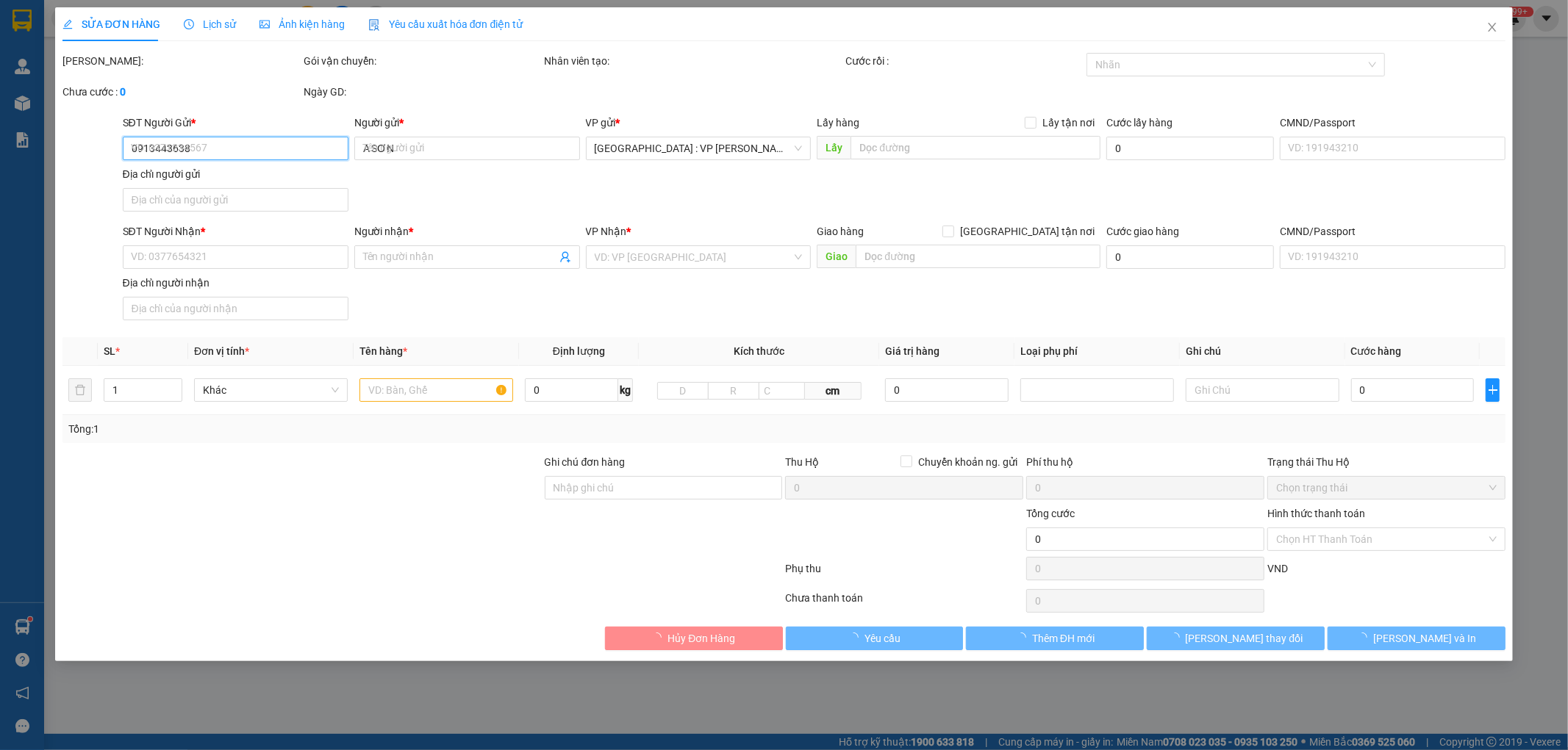
type input "285/62 CÁCH MẠNG THÁNG 8,Q.10,HCM"
type input "1 CHÌA KHÓA,2 GƯƠNG,1 MŨ BH"
type input "930.000"
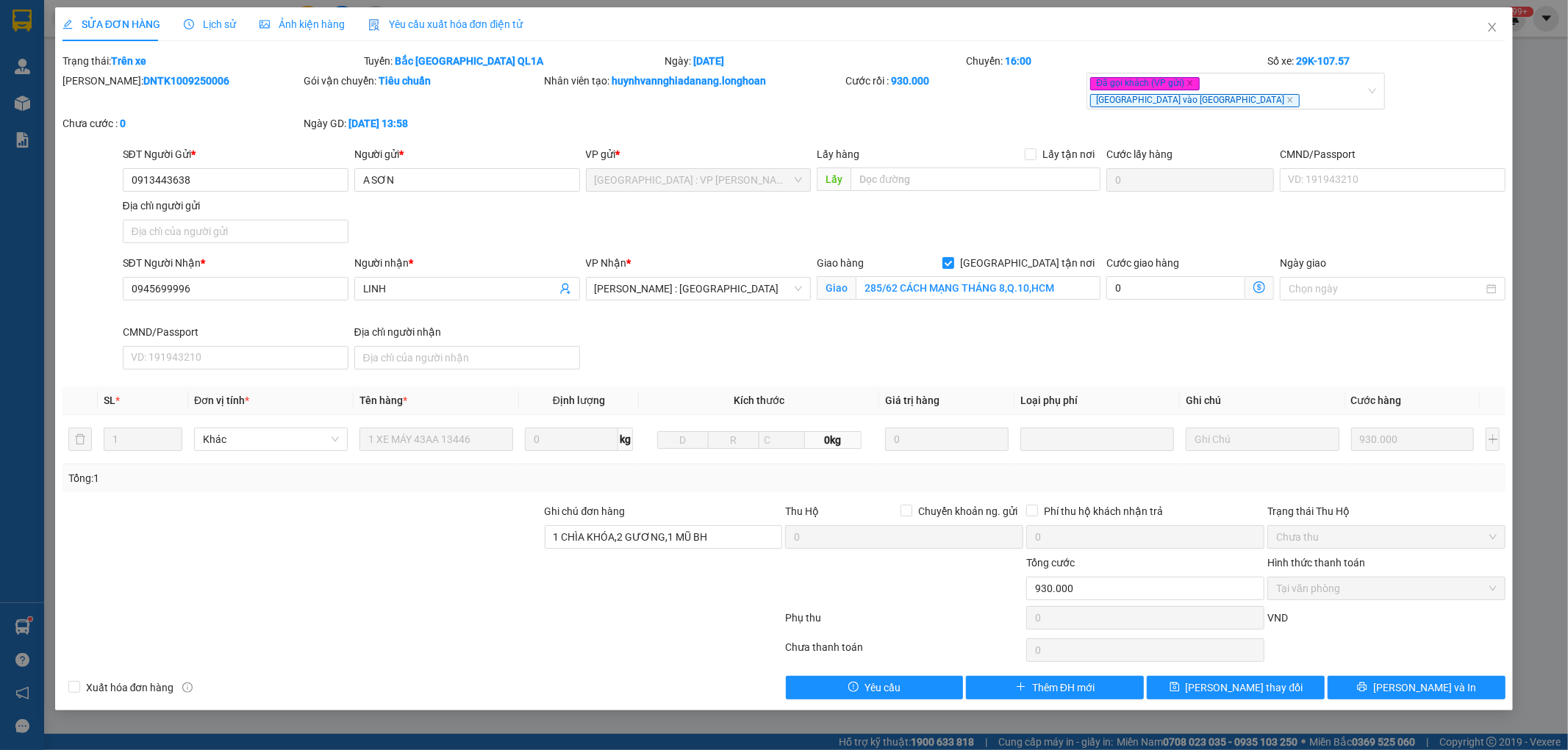
click at [219, 27] on span "Lịch sử" at bounding box center [209, 25] width 53 height 12
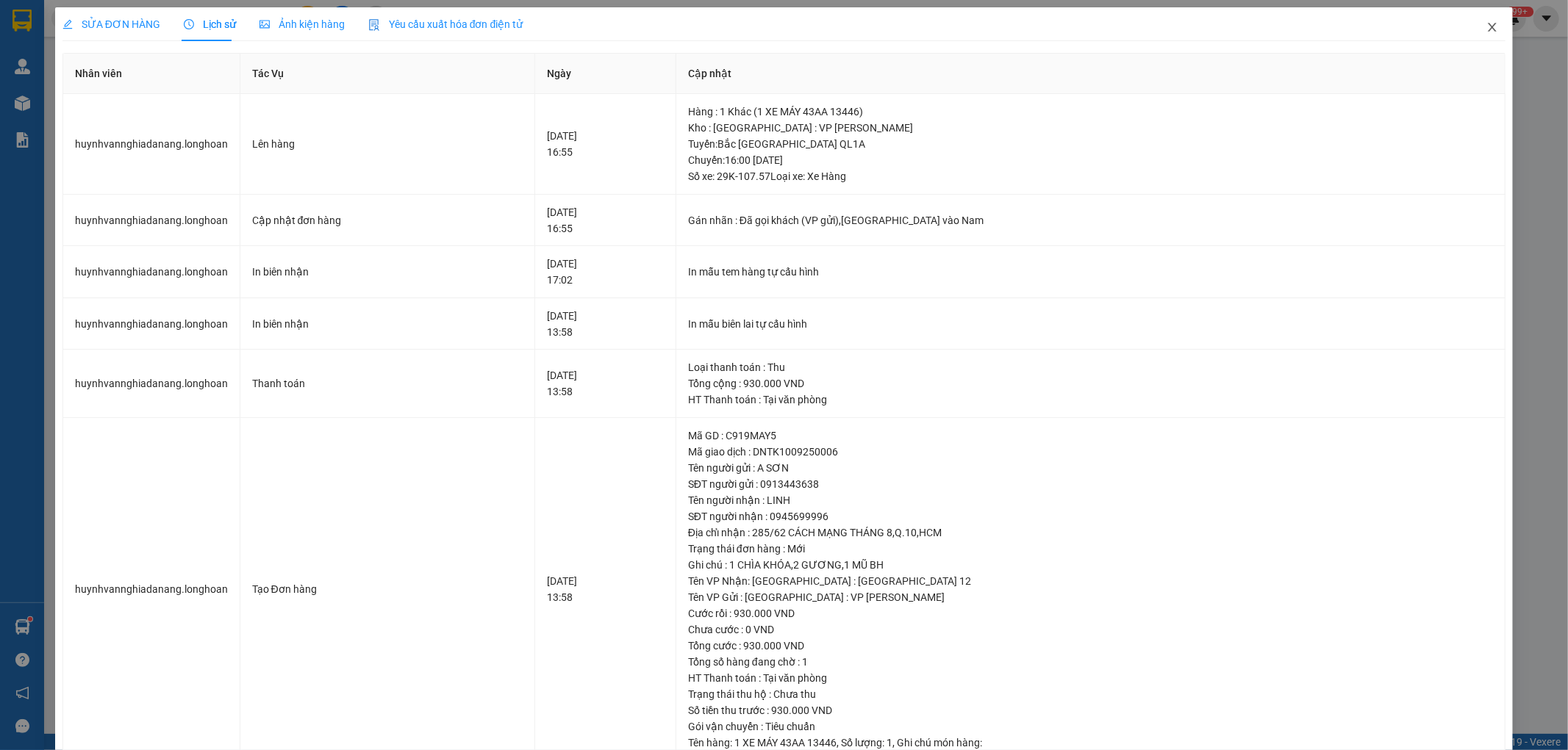
click at [1487, 22] on icon "close" at bounding box center [1493, 27] width 12 height 12
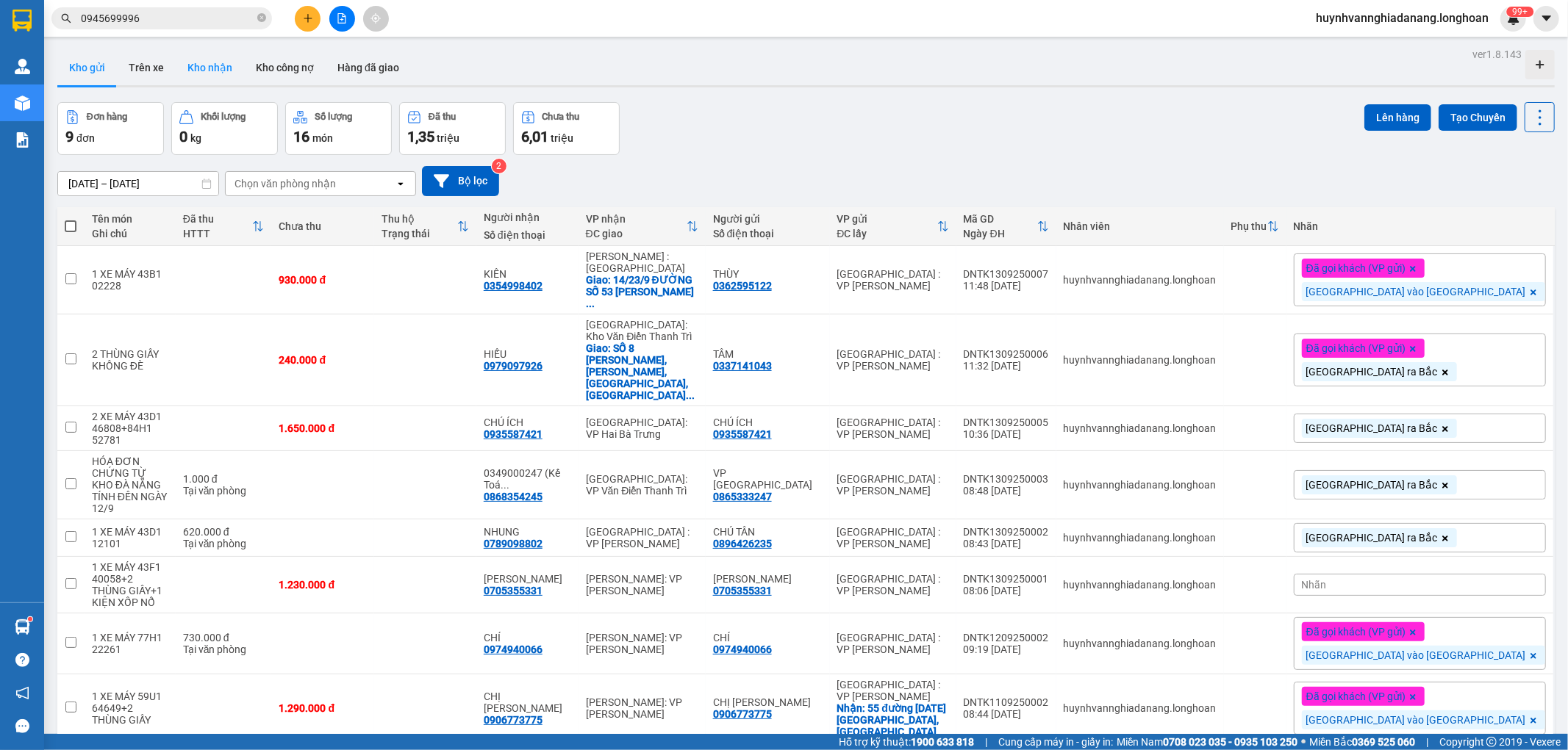
click at [207, 62] on button "Kho nhận" at bounding box center [209, 67] width 68 height 36
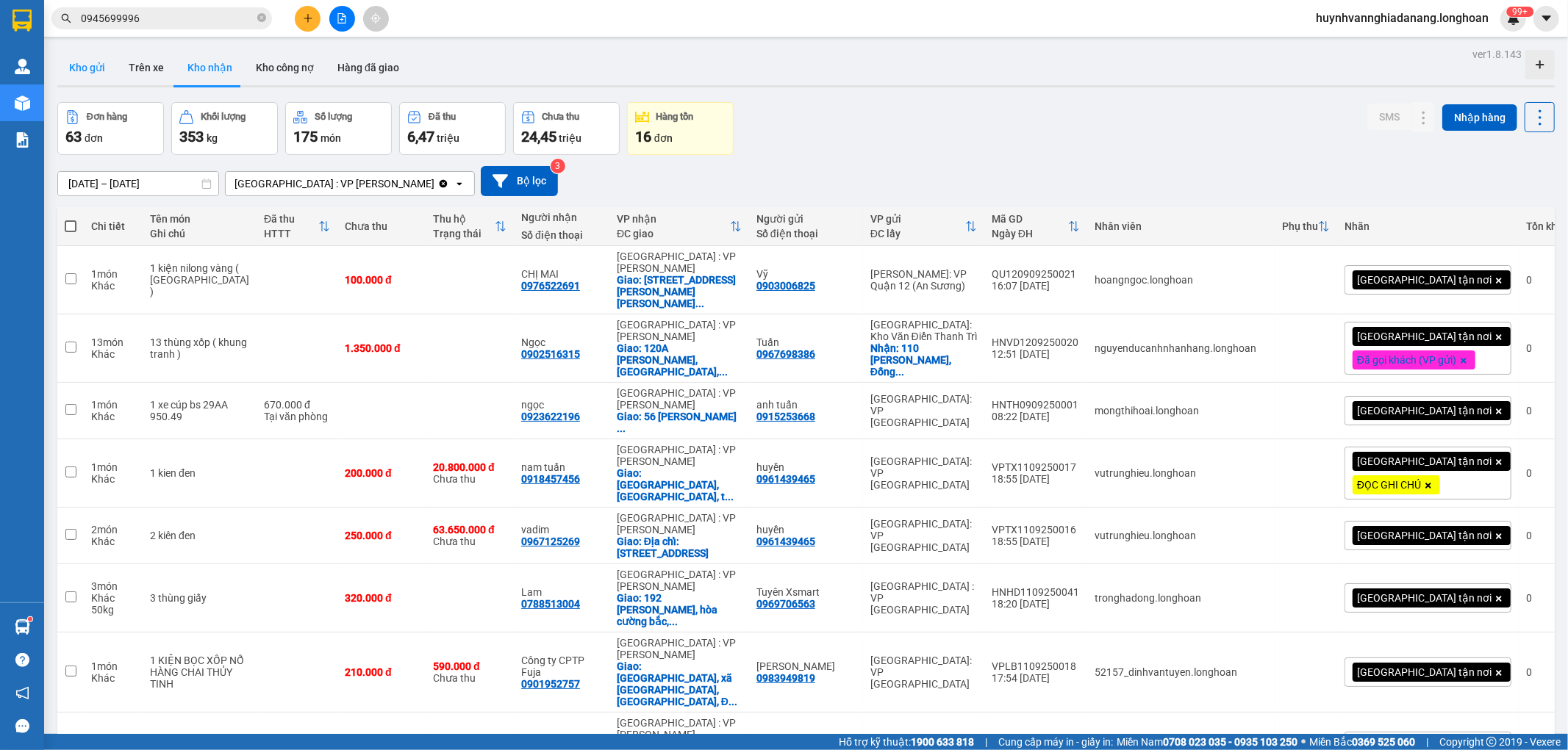
click at [93, 63] on button "Kho gửi" at bounding box center [87, 67] width 60 height 36
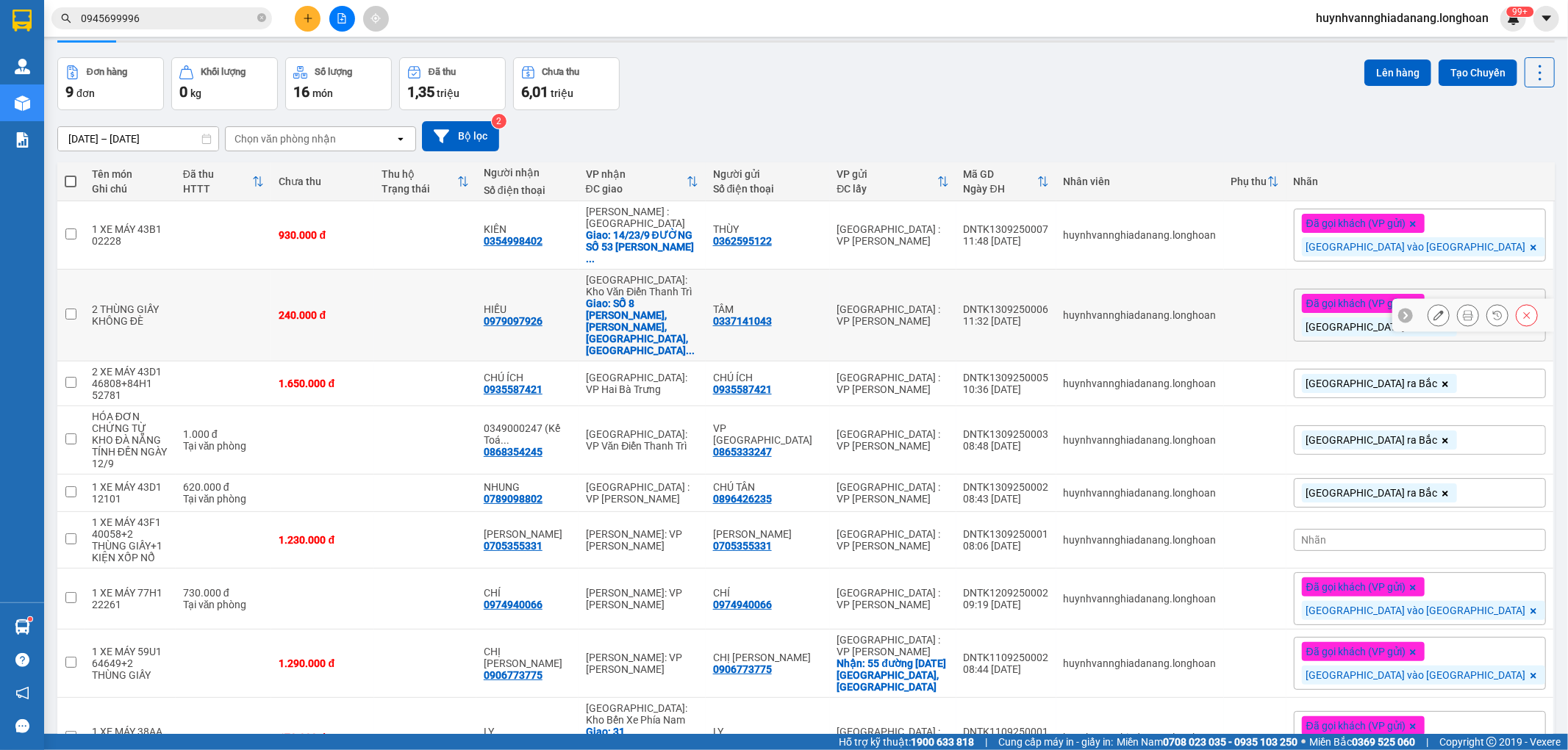
scroll to position [67, 0]
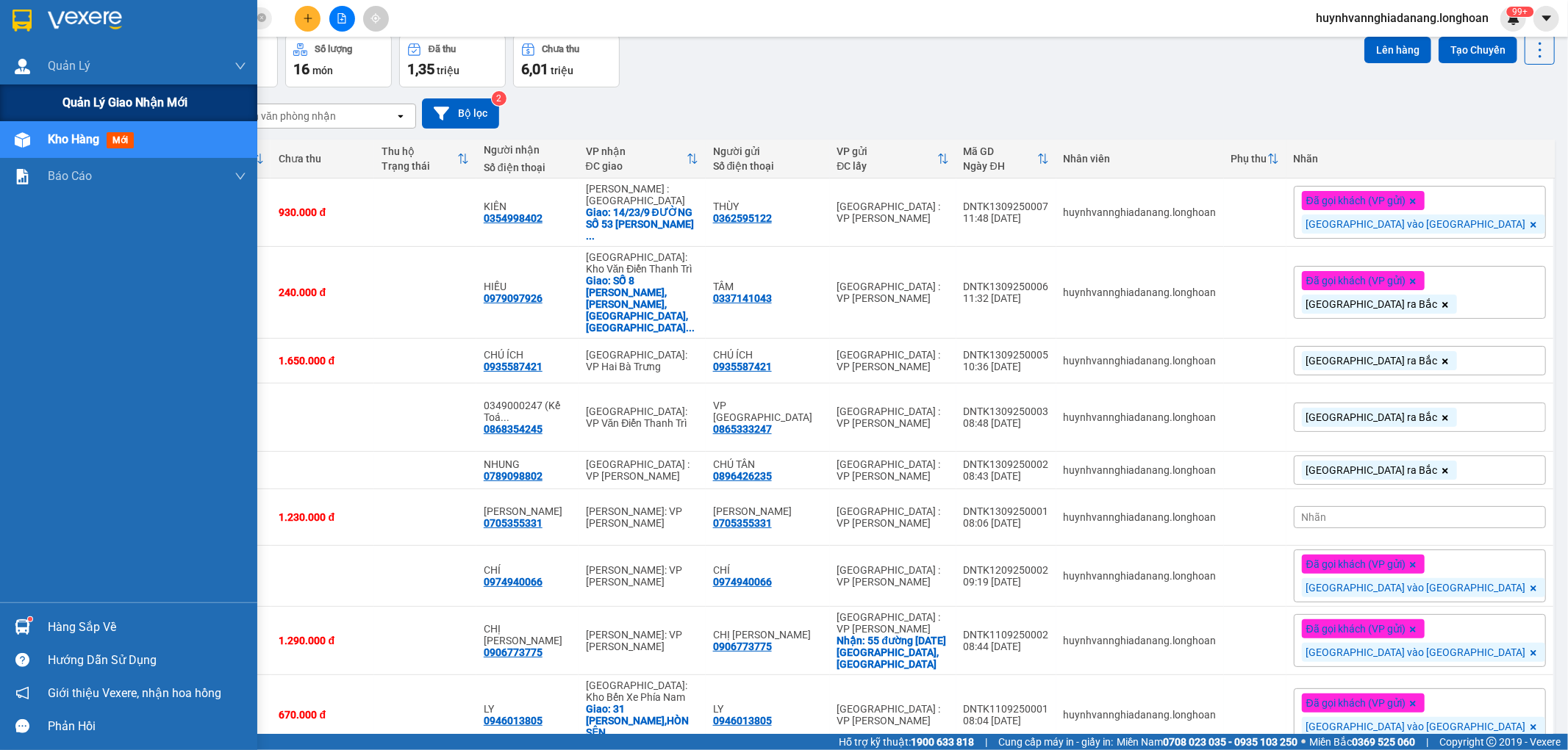
click at [85, 98] on span "Quản lý giao nhận mới" at bounding box center [125, 102] width 125 height 19
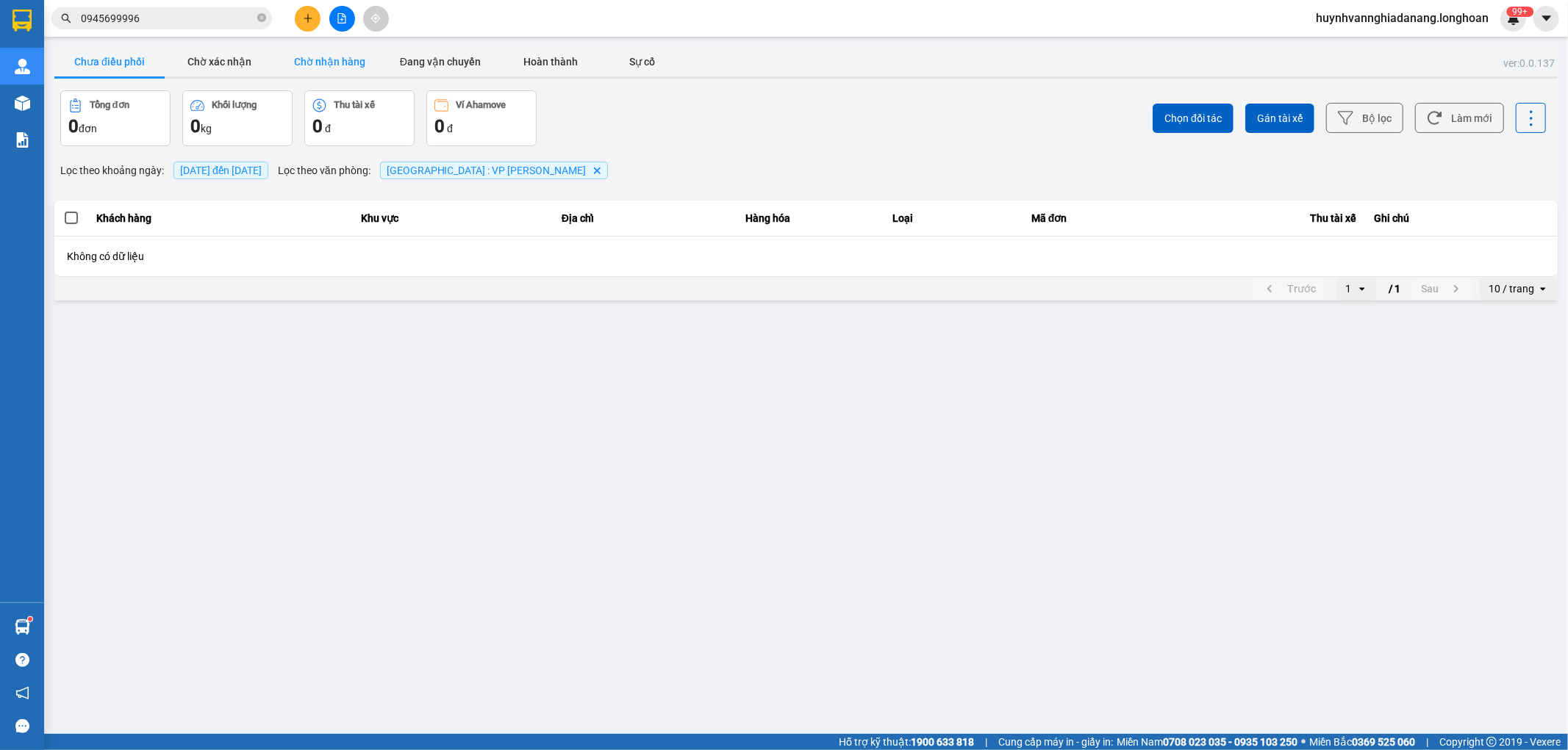
click at [358, 63] on button "Chờ nhận hàng" at bounding box center [329, 62] width 110 height 30
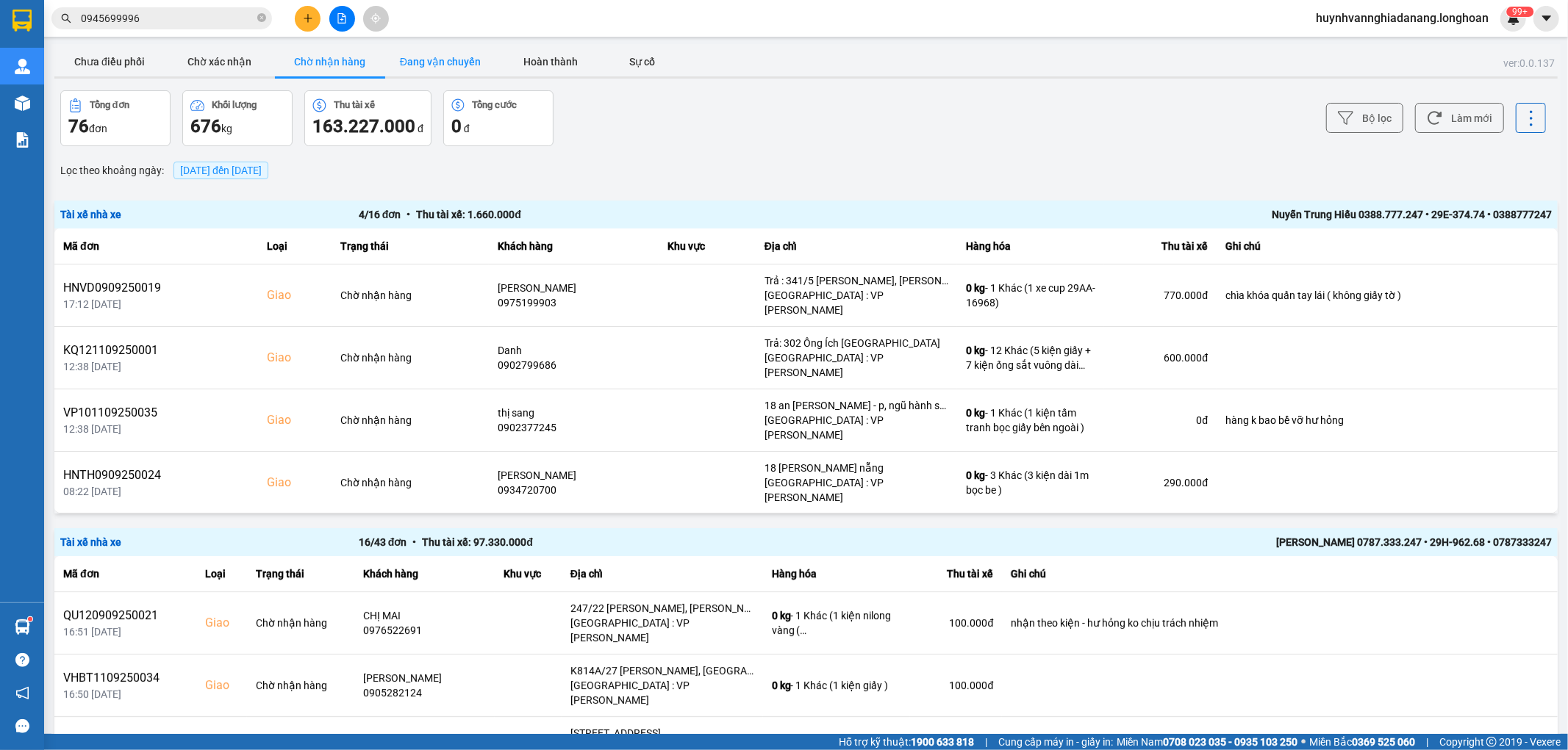
click at [450, 57] on button "Đang vận chuyển" at bounding box center [440, 62] width 110 height 30
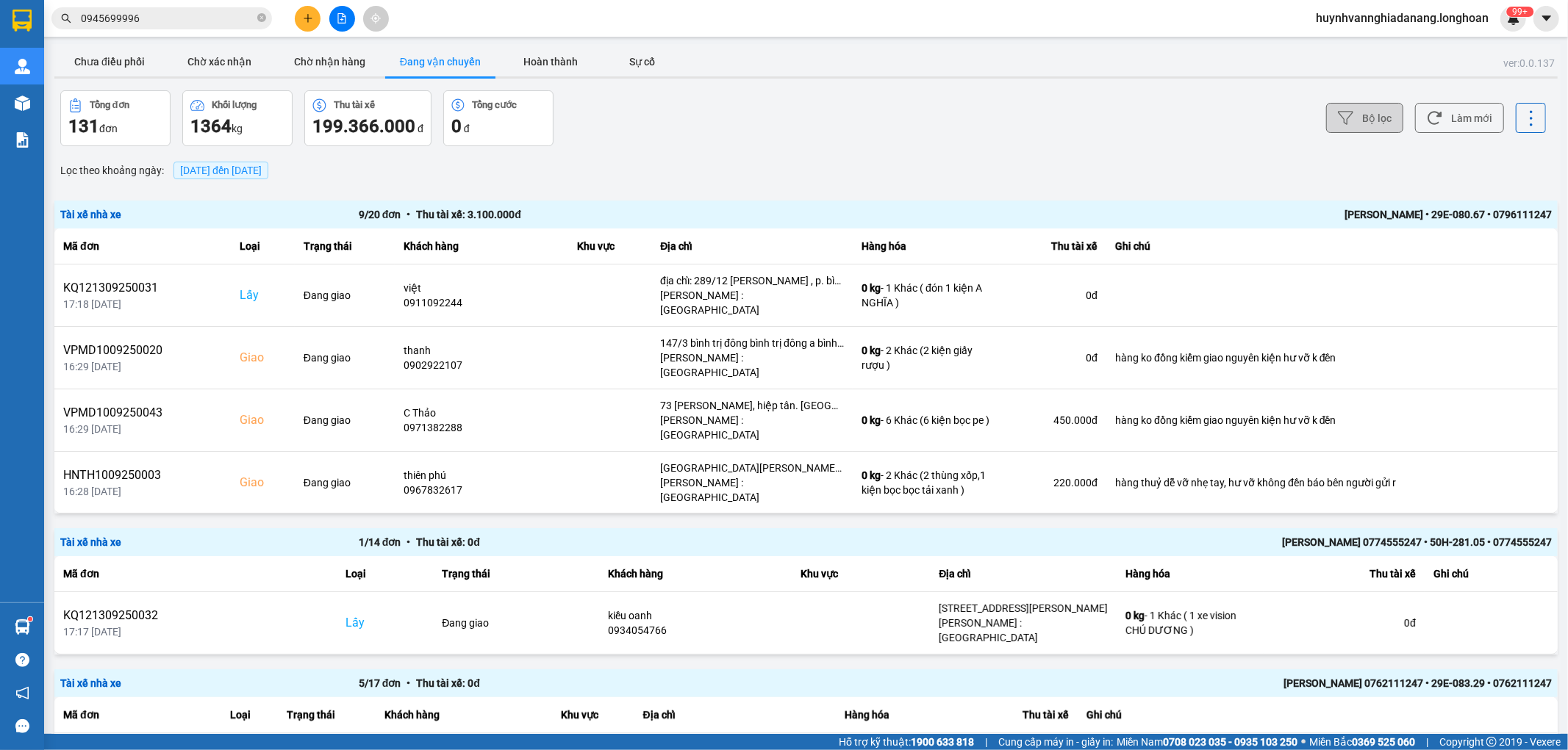
click at [1360, 119] on button "Bộ lọc" at bounding box center [1365, 118] width 77 height 30
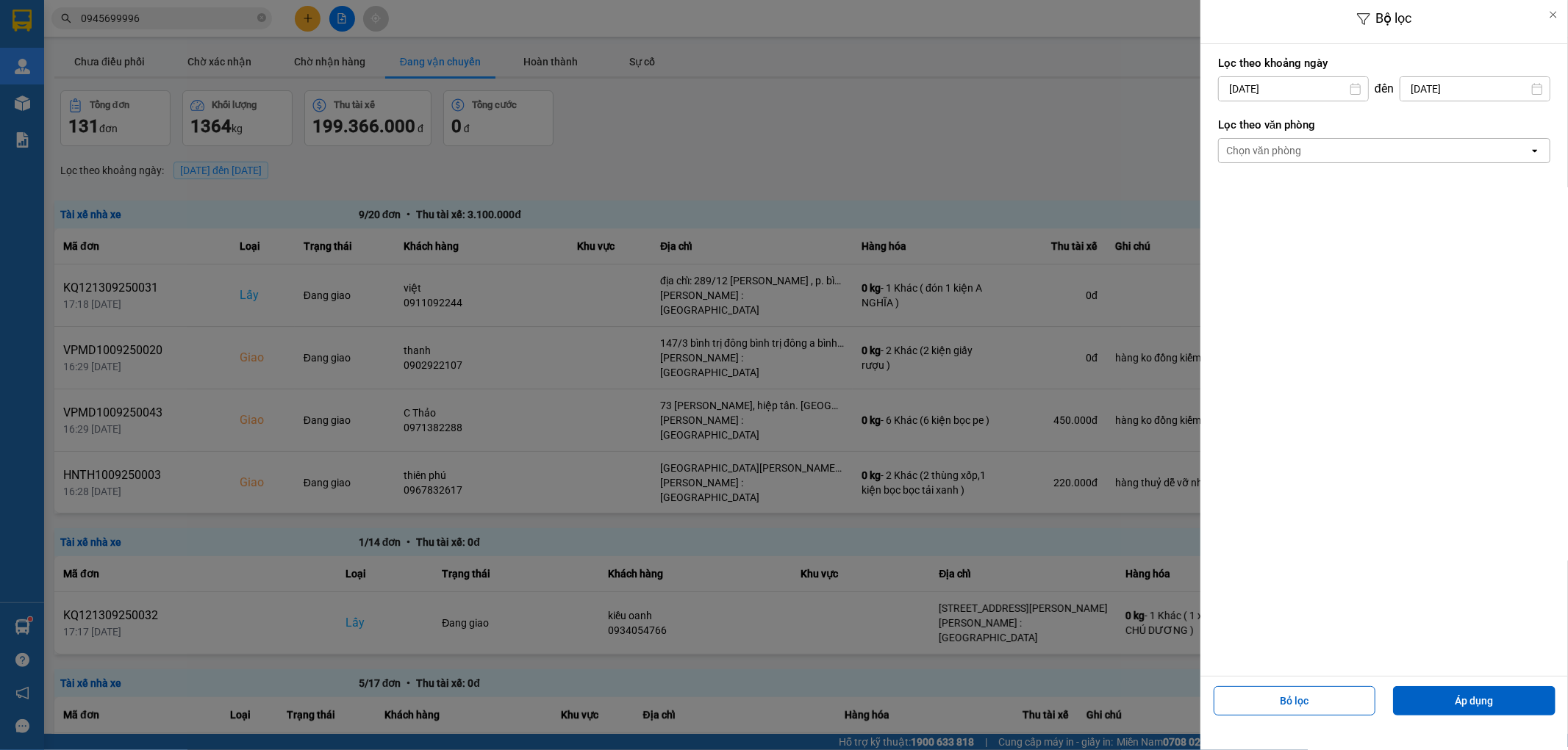
click at [1299, 92] on input "[DATE]" at bounding box center [1293, 89] width 149 height 24
click at [1229, 191] on div "1" at bounding box center [1227, 196] width 21 height 18
type input "01/09/2025"
click at [1341, 148] on div "Chọn văn phòng" at bounding box center [1373, 151] width 311 height 24
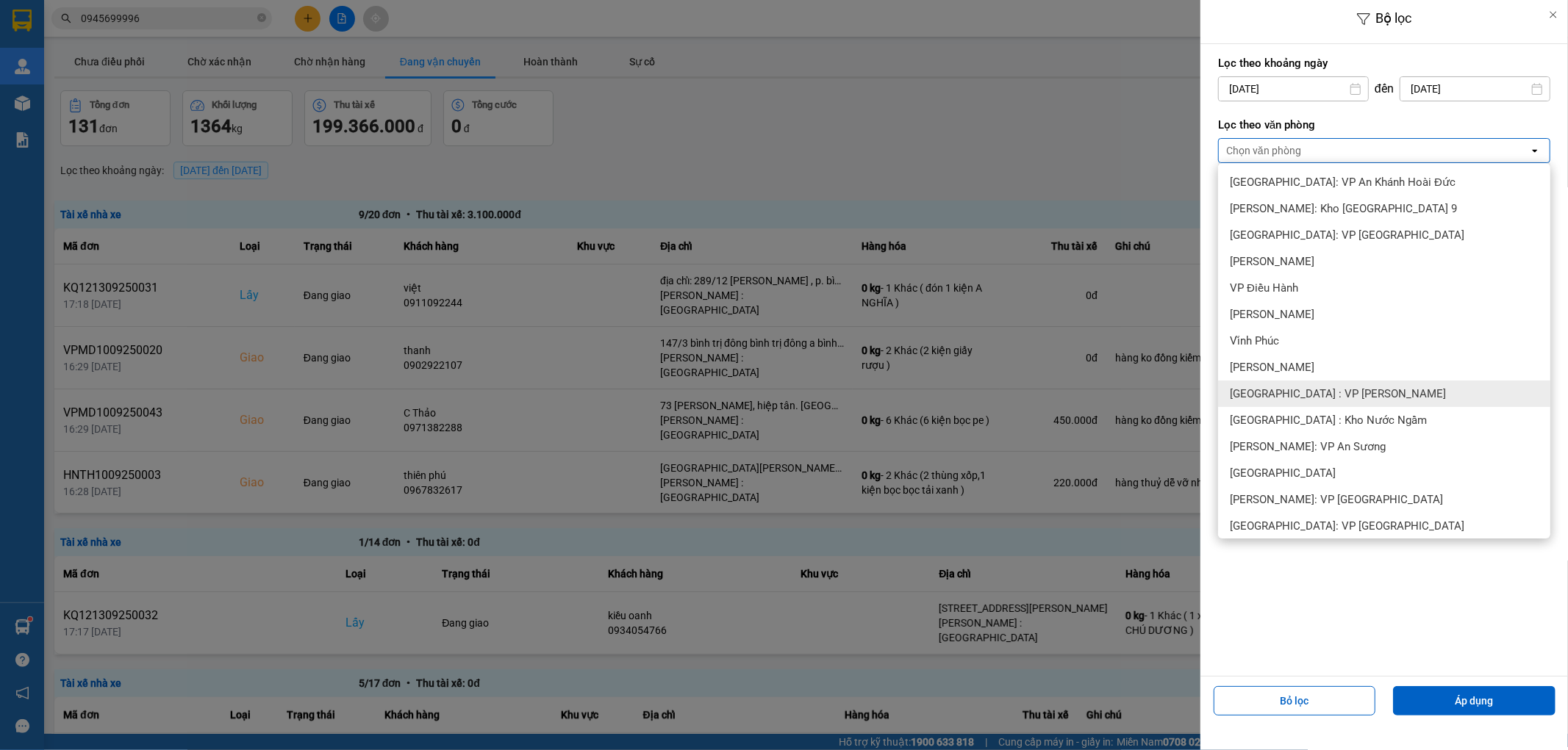
click at [1372, 388] on div "[GEOGRAPHIC_DATA] : VP [PERSON_NAME]" at bounding box center [1383, 394] width 332 height 27
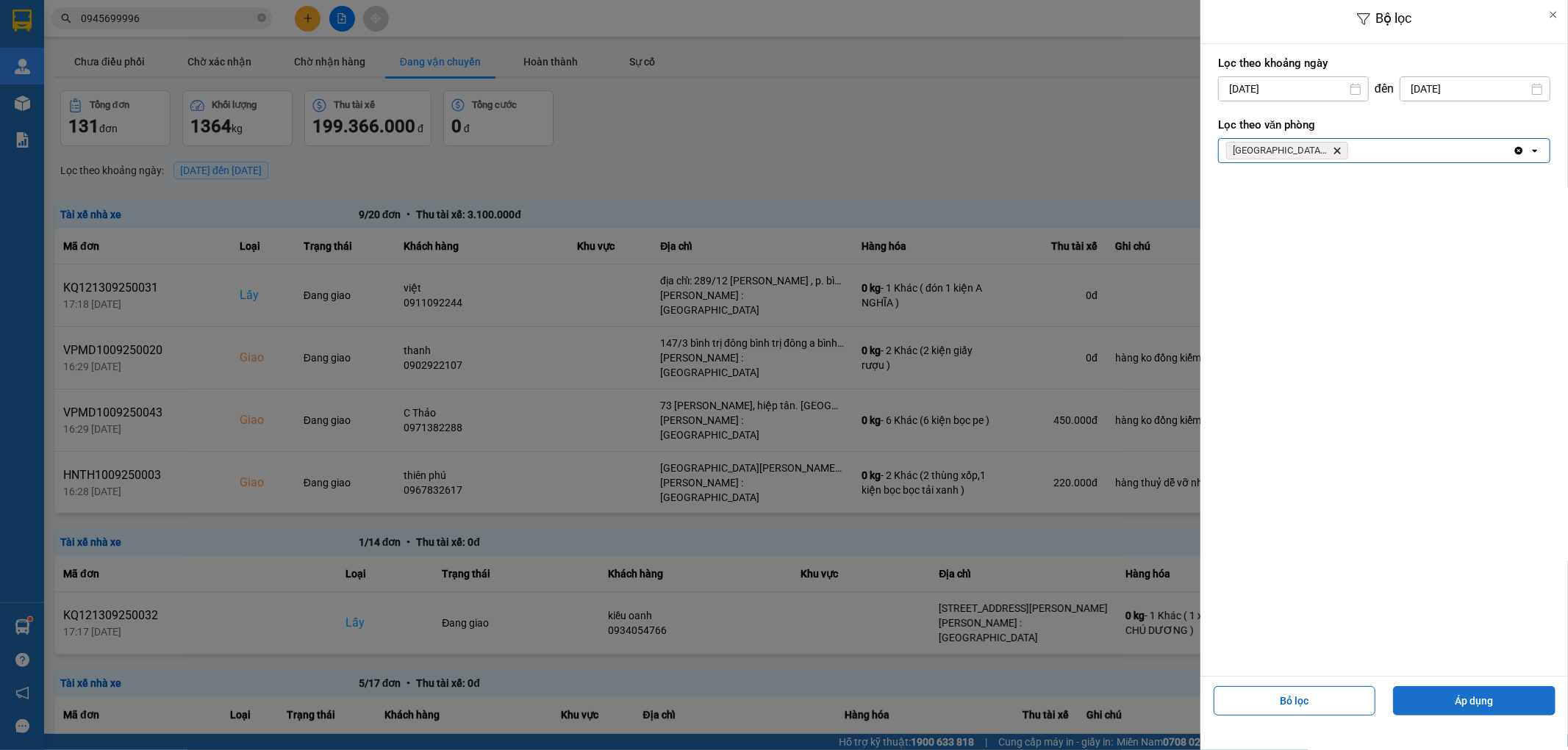
click at [1467, 703] on button "Áp dụng" at bounding box center [1475, 701] width 163 height 30
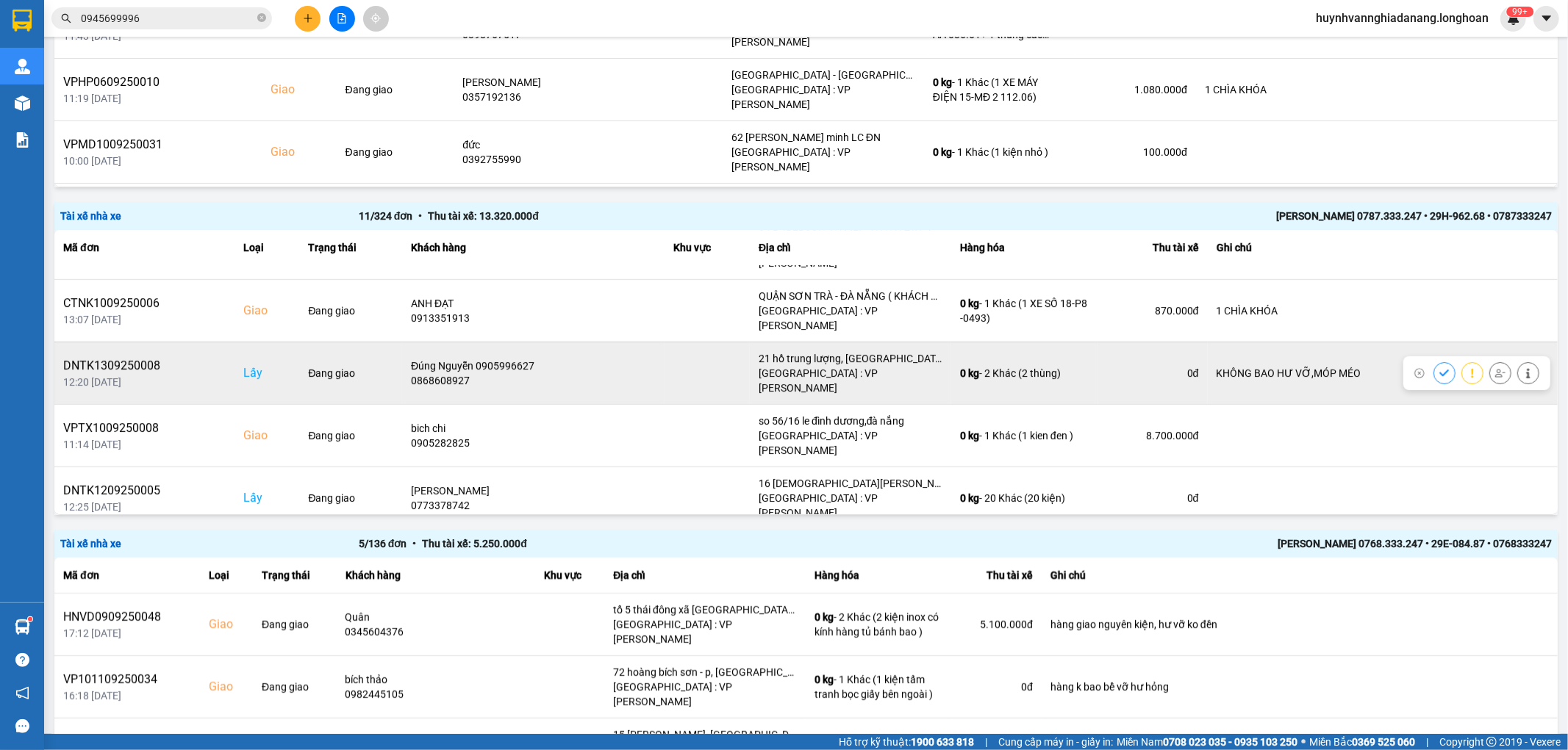
scroll to position [310, 0]
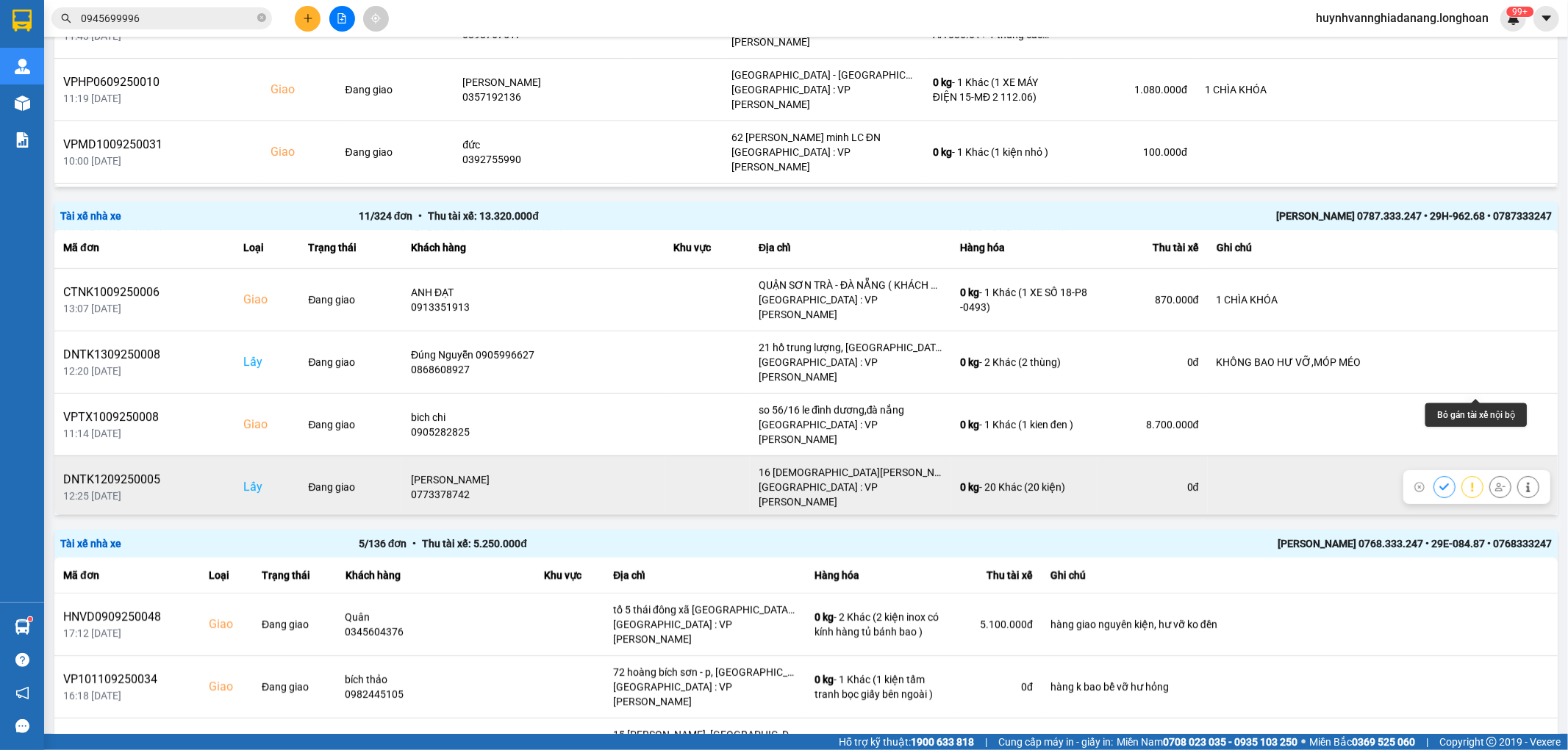
click at [1495, 482] on icon at bounding box center [1500, 487] width 10 height 10
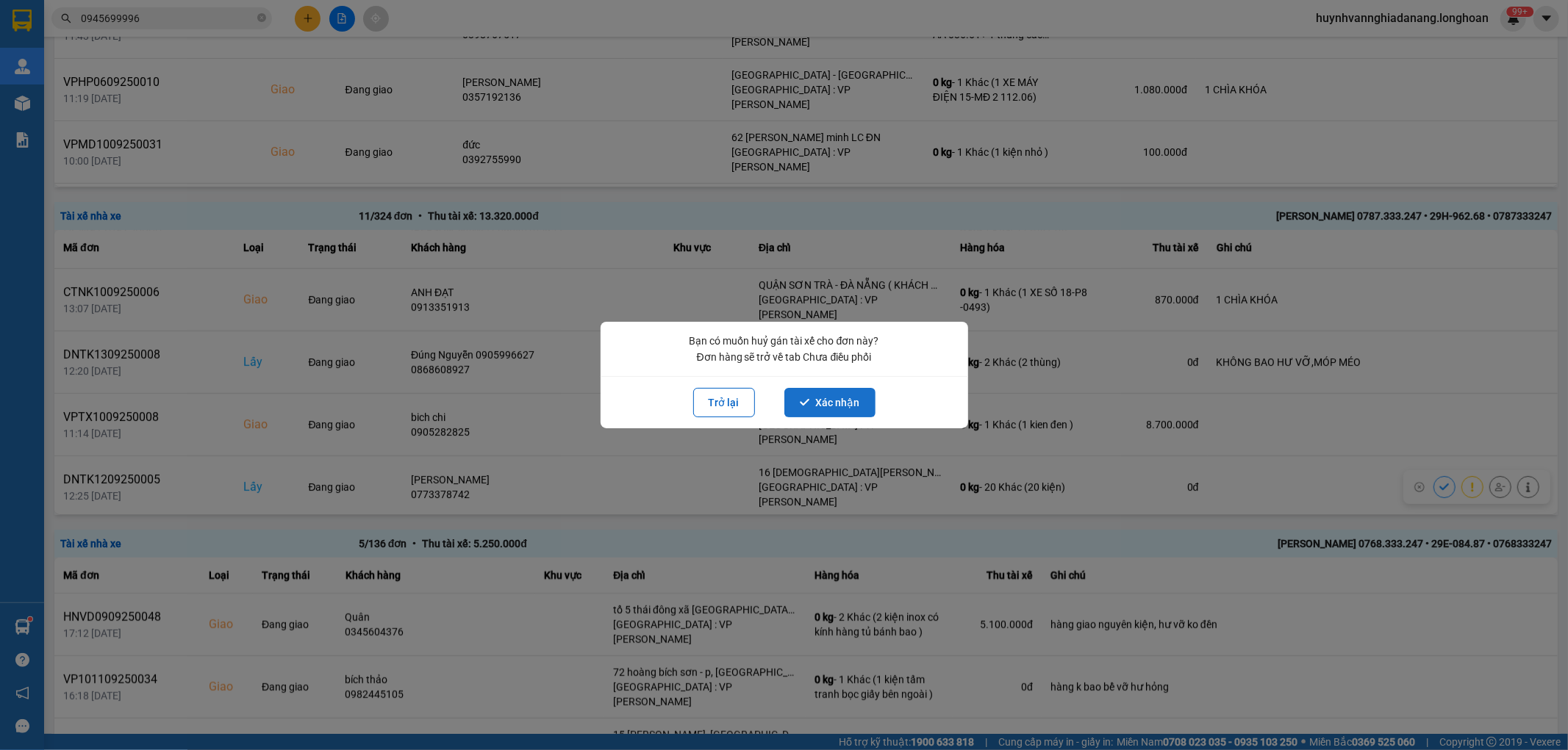
click at [832, 401] on button "Xác nhận" at bounding box center [830, 403] width 91 height 30
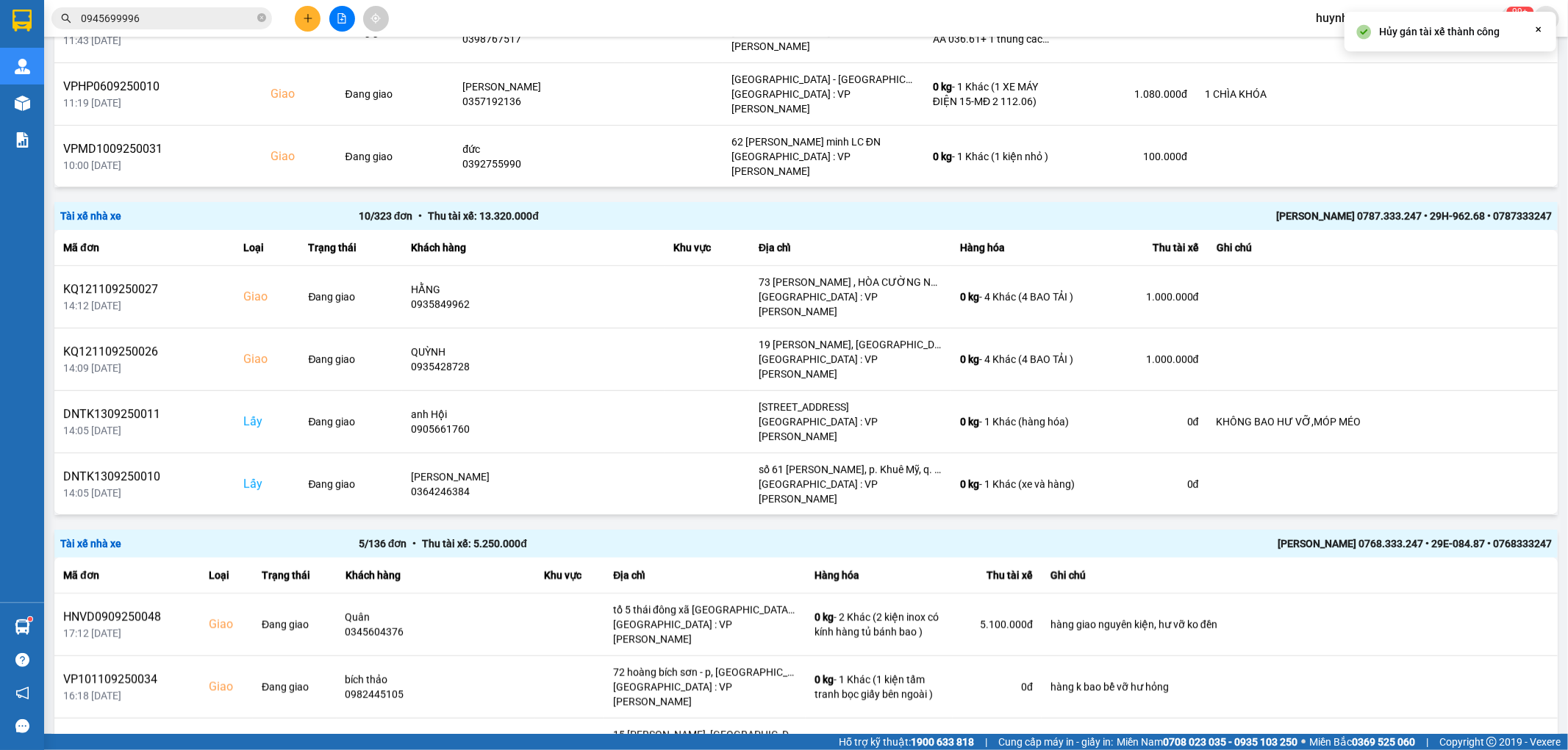
scroll to position [0, 0]
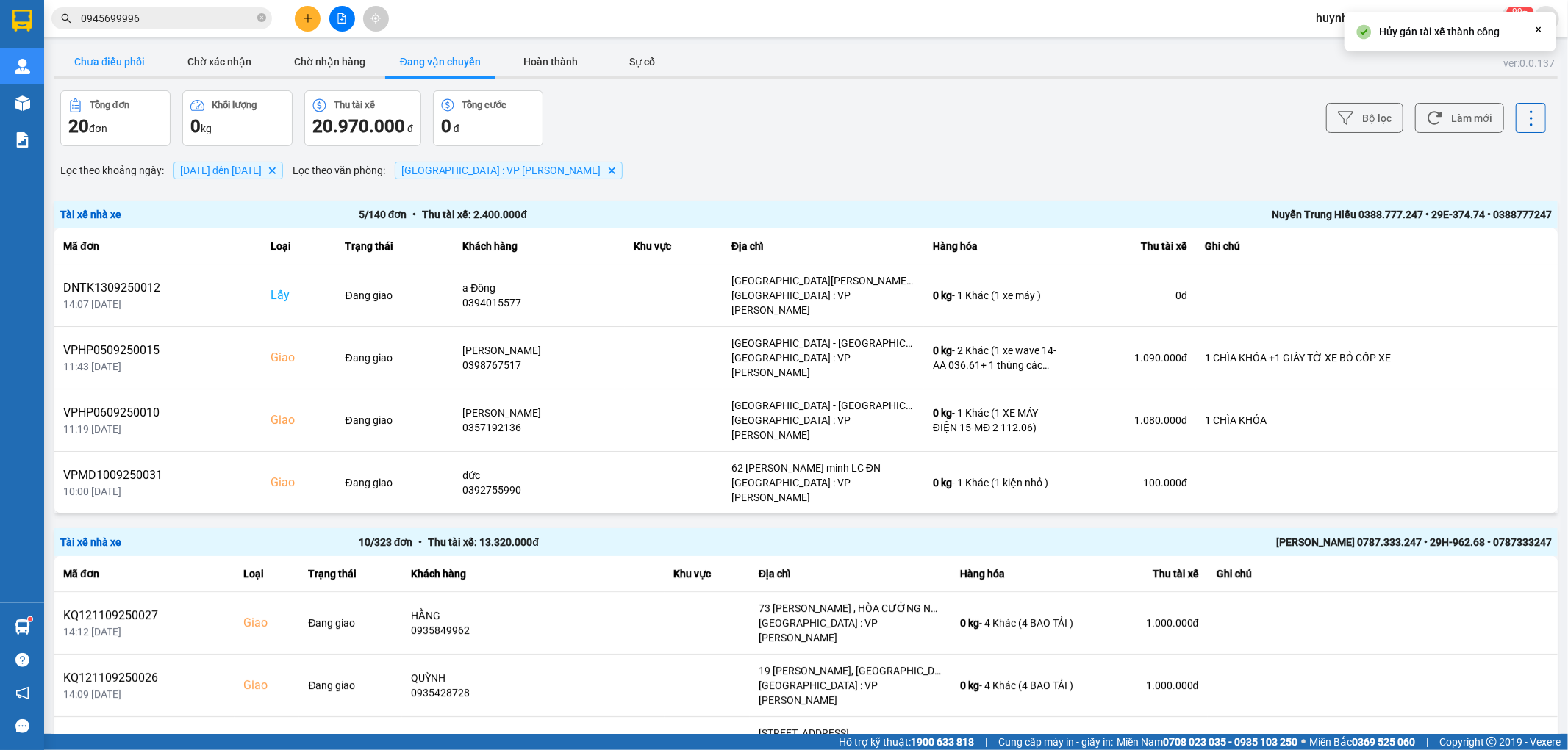
click at [126, 57] on button "Chưa điều phối" at bounding box center [109, 62] width 110 height 30
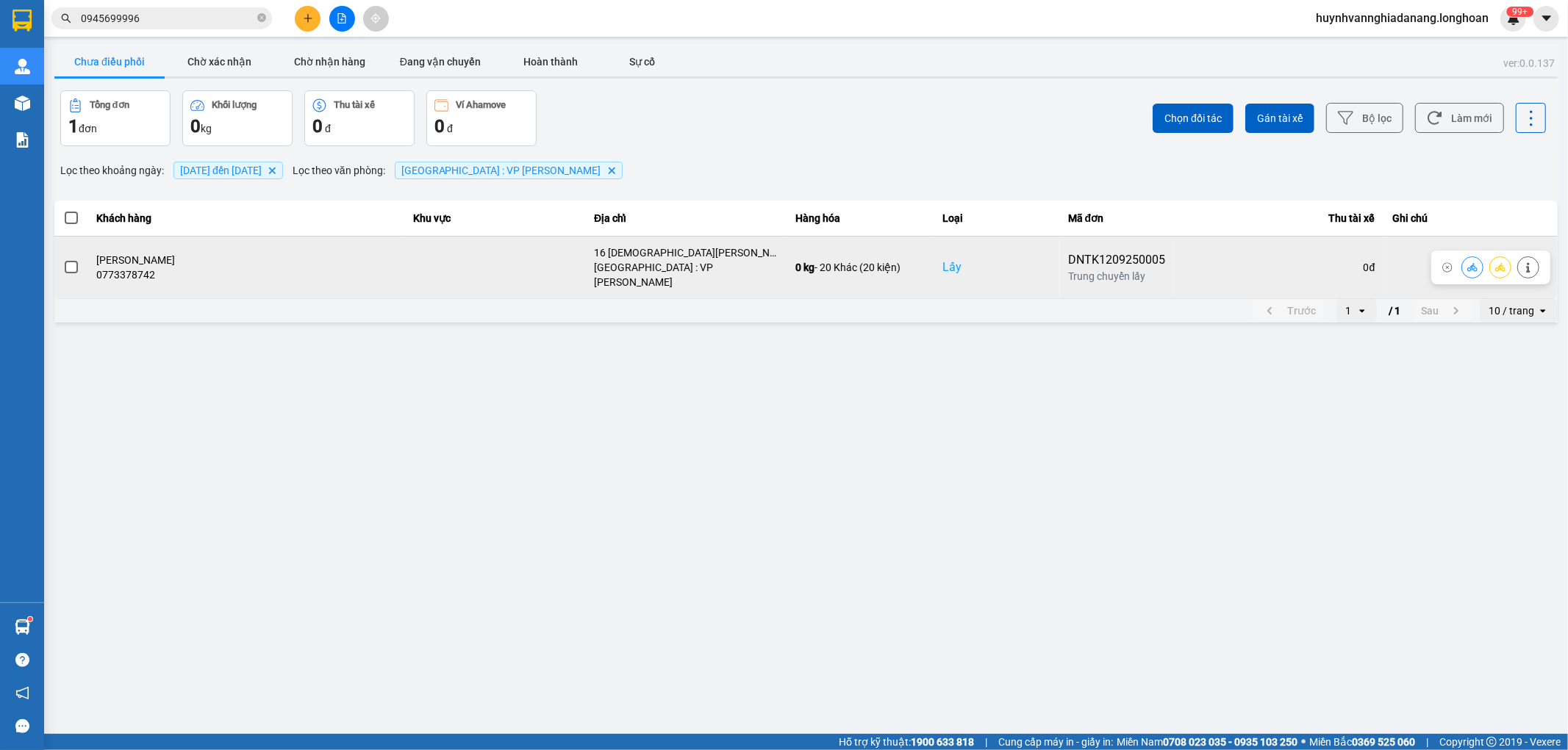
click at [69, 265] on span at bounding box center [70, 267] width 13 height 13
click at [64, 259] on input "checkbox" at bounding box center [64, 259] width 0 height 0
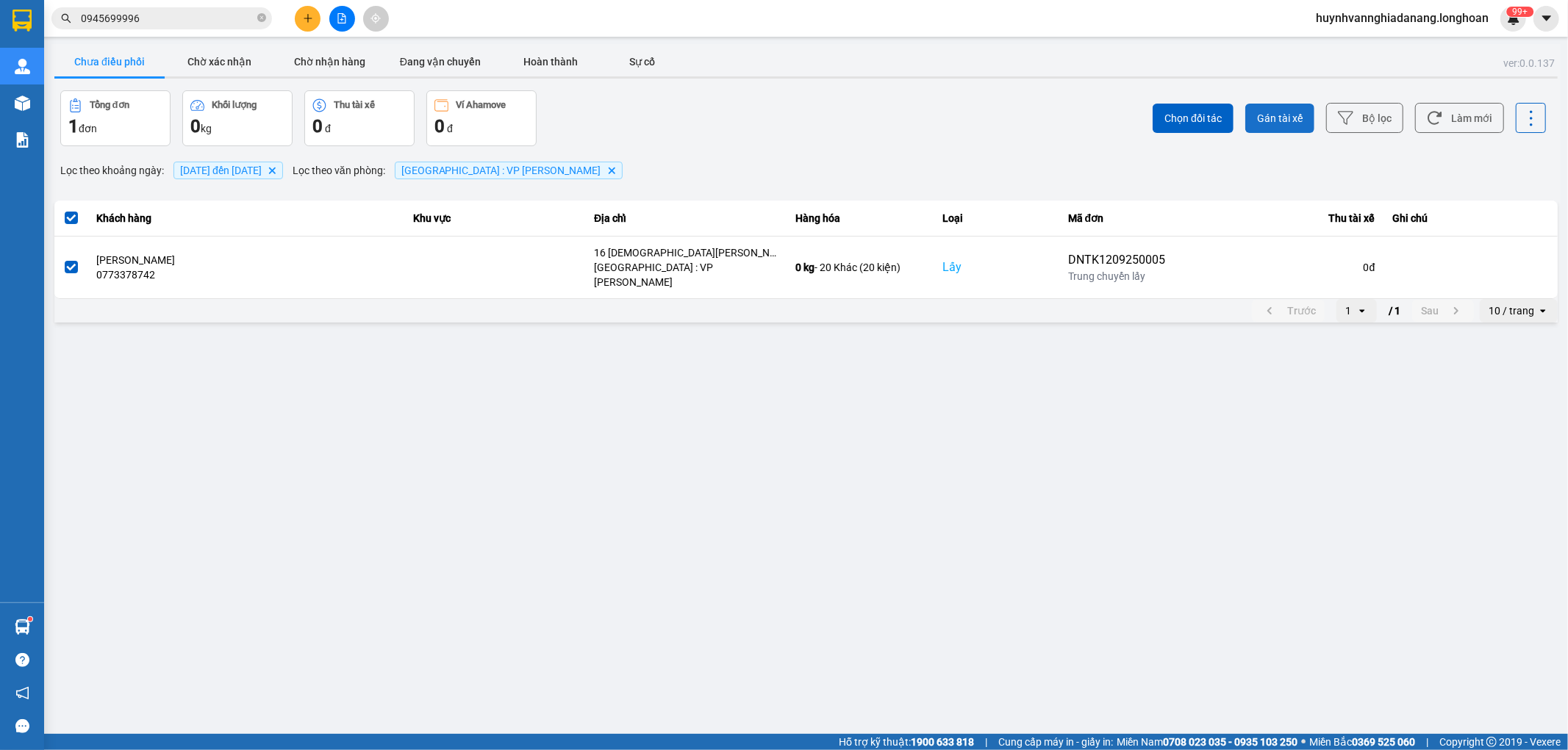
click at [1274, 119] on span "Gán tài xế" at bounding box center [1280, 118] width 46 height 15
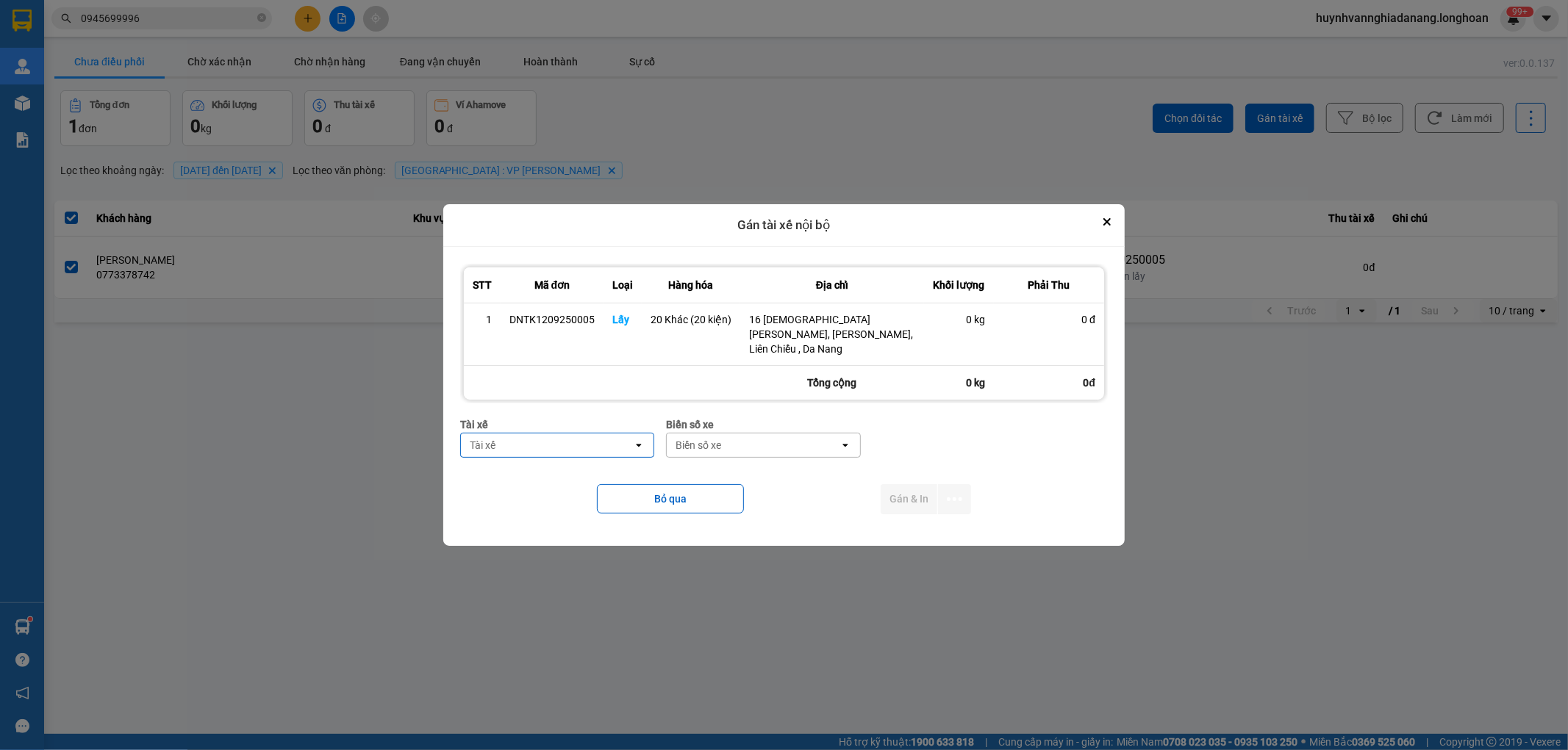
click at [554, 434] on div "Tài xế" at bounding box center [546, 445] width 172 height 24
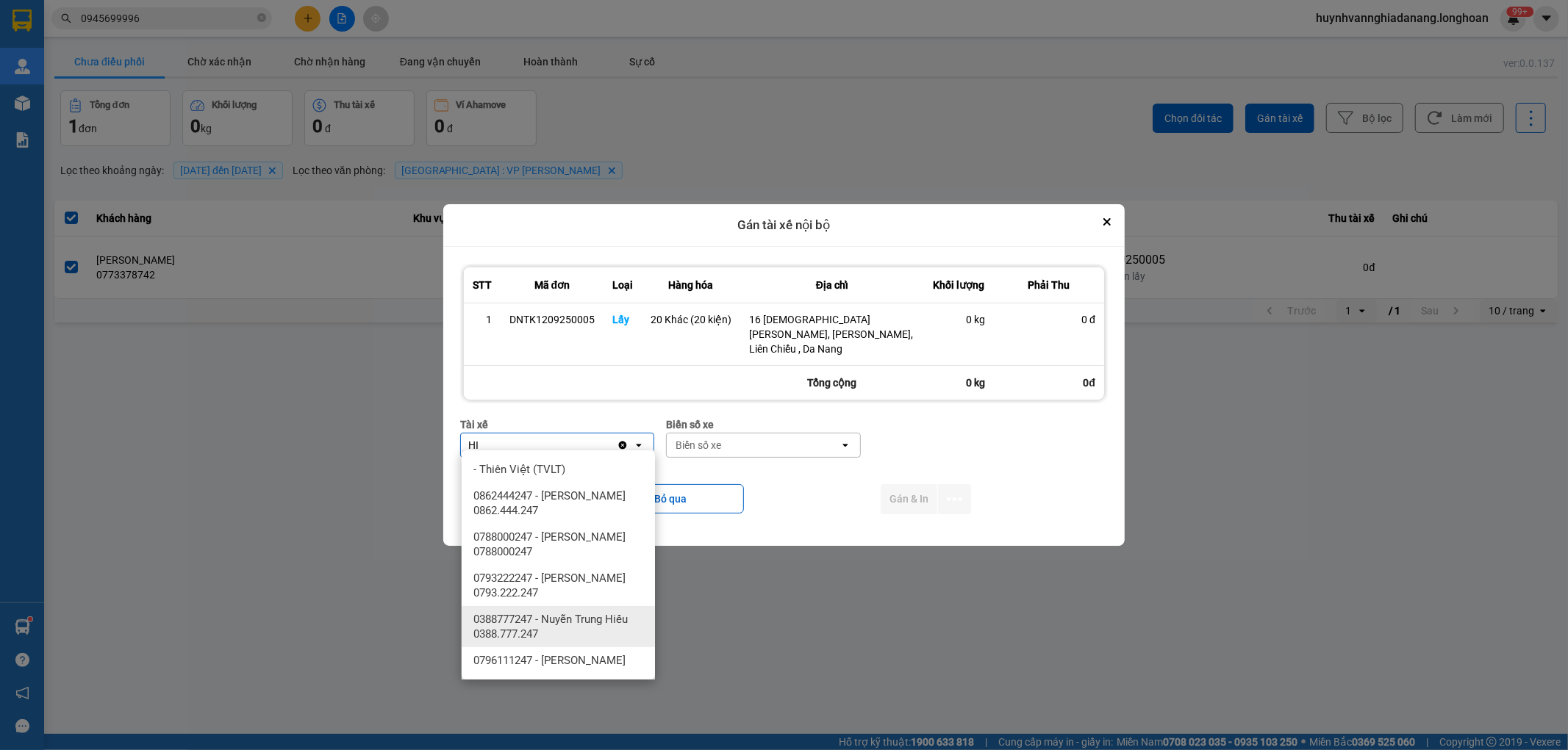
type input "HI"
click at [599, 628] on span "0388777247 - Nuyễn Trung Hiếu 0388.777.247" at bounding box center [561, 627] width 176 height 30
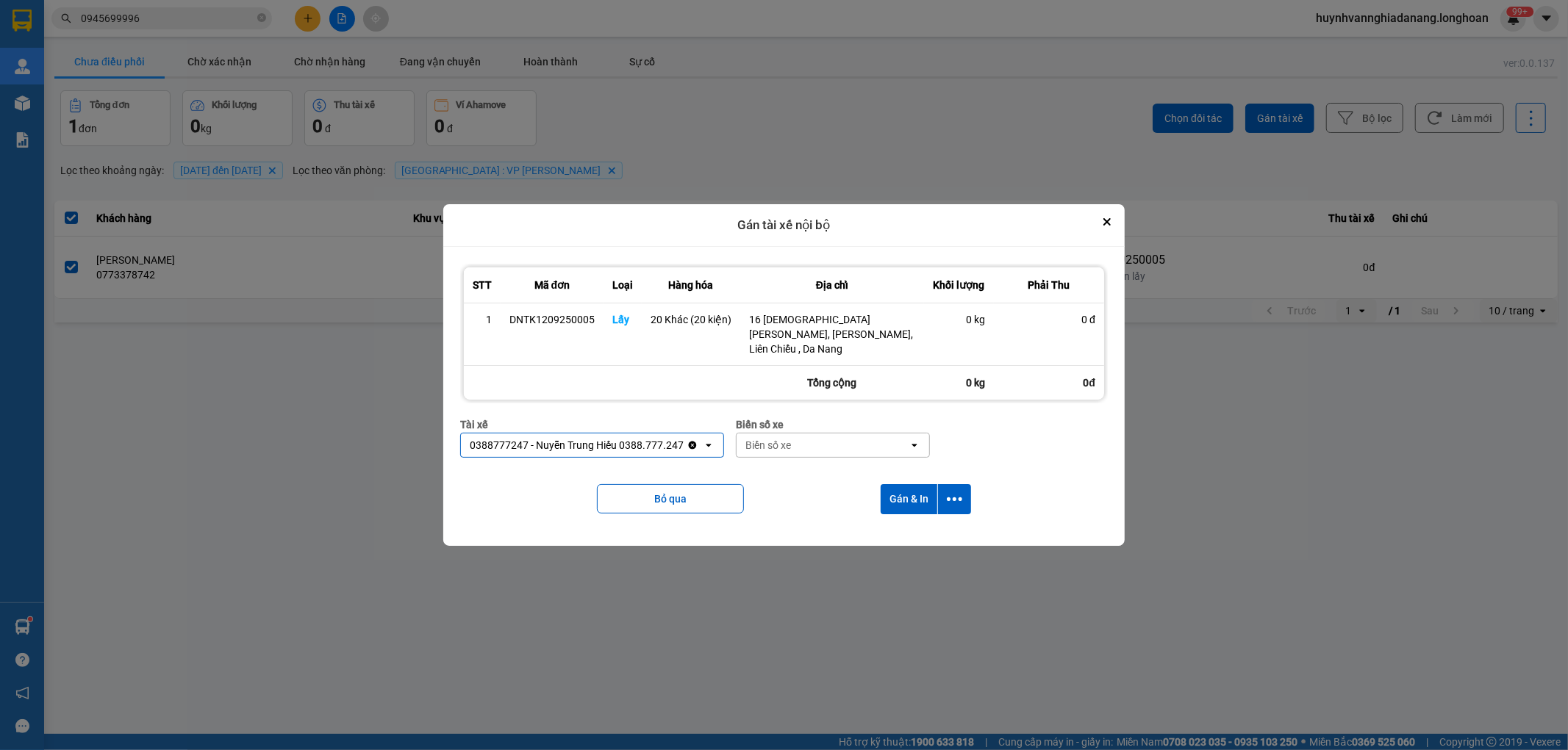
click at [782, 439] on div "Biển số xe" at bounding box center [768, 444] width 46 height 15
type input "7474"
click at [827, 460] on div "29E-374.74" at bounding box center [833, 469] width 194 height 27
click at [960, 491] on icon "dialog" at bounding box center [955, 499] width 16 height 16
click at [910, 534] on span "Chỉ gán tài" at bounding box center [895, 532] width 49 height 15
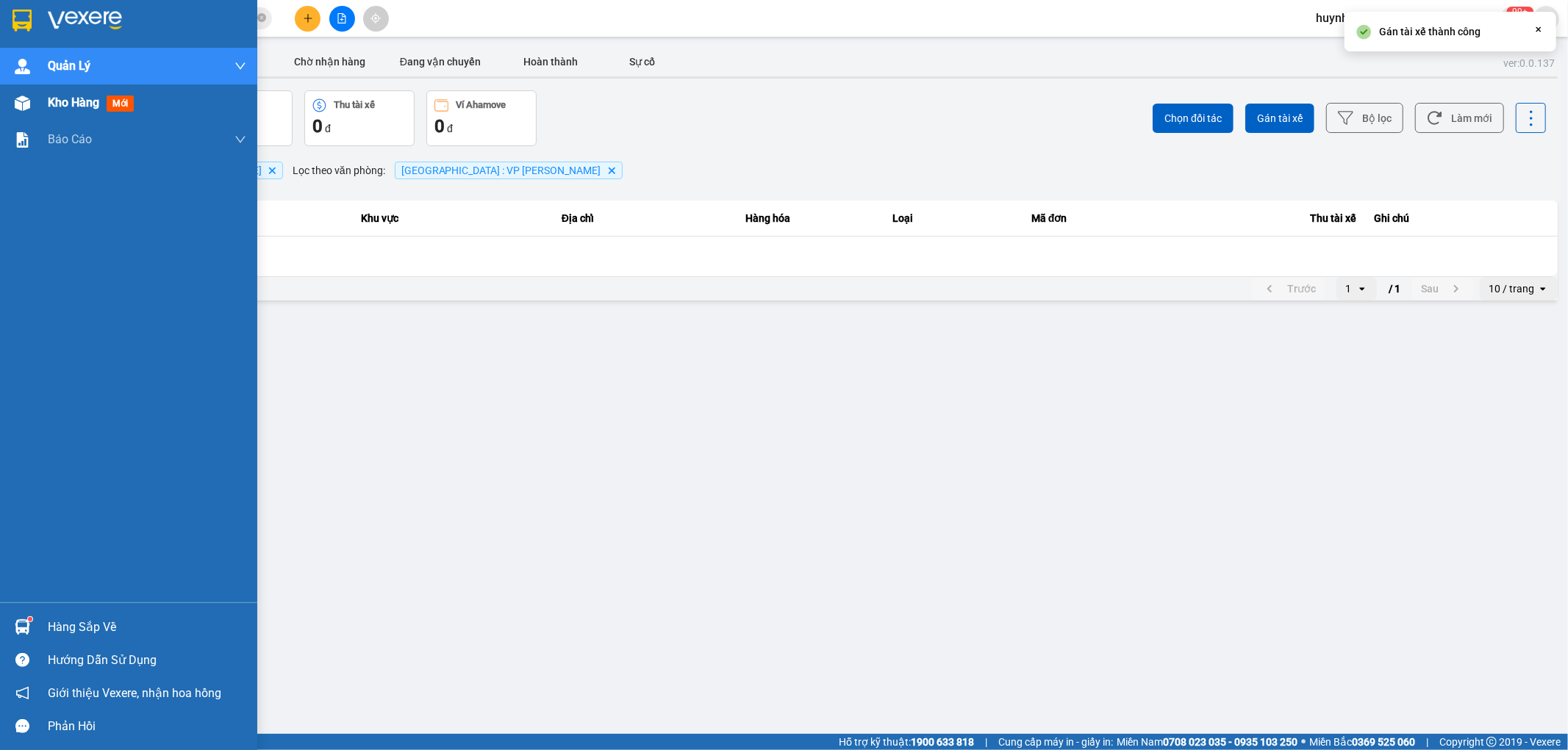
click at [59, 112] on div "Kho hàng mới" at bounding box center [93, 102] width 92 height 19
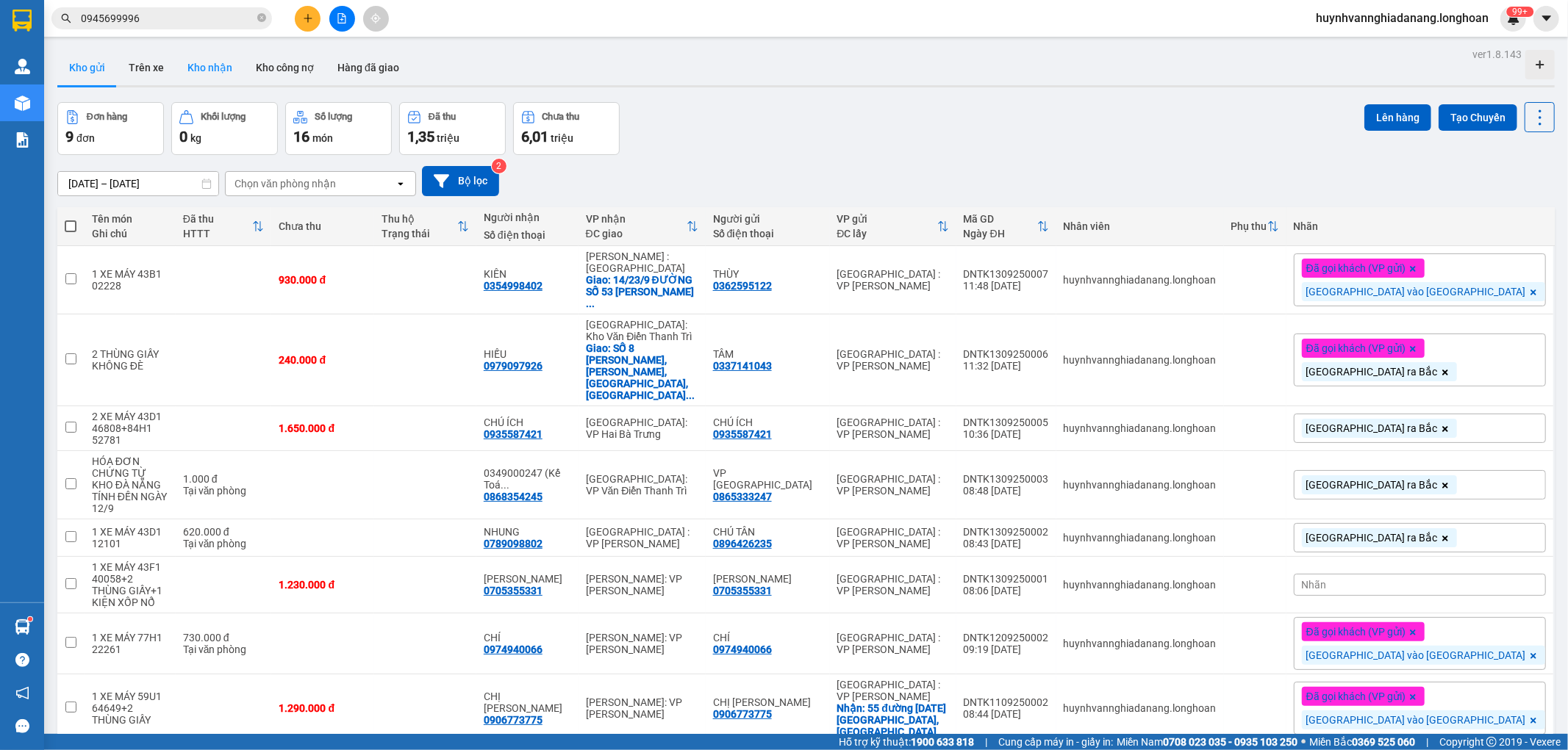
click at [203, 64] on button "Kho nhận" at bounding box center [209, 67] width 68 height 36
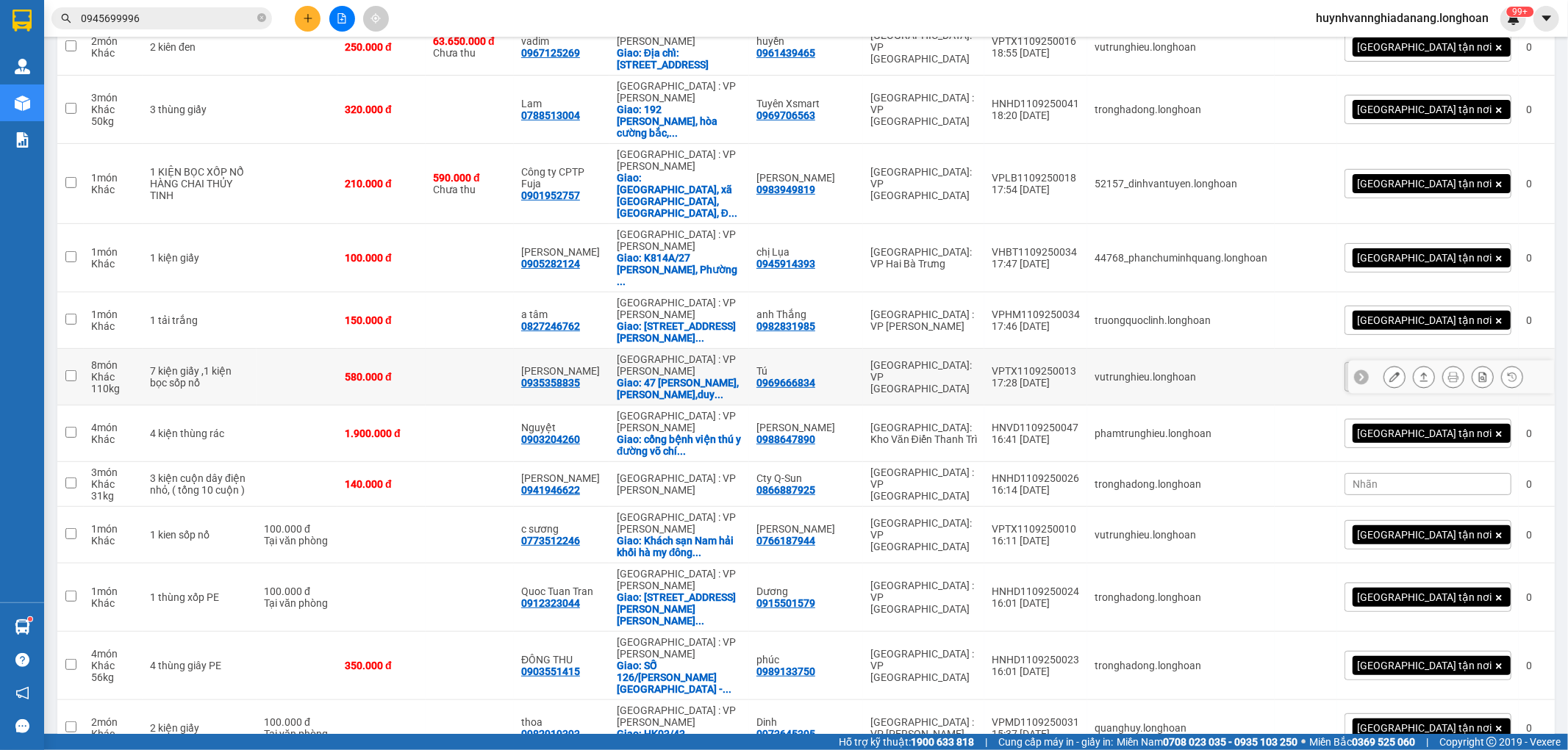
scroll to position [489, 0]
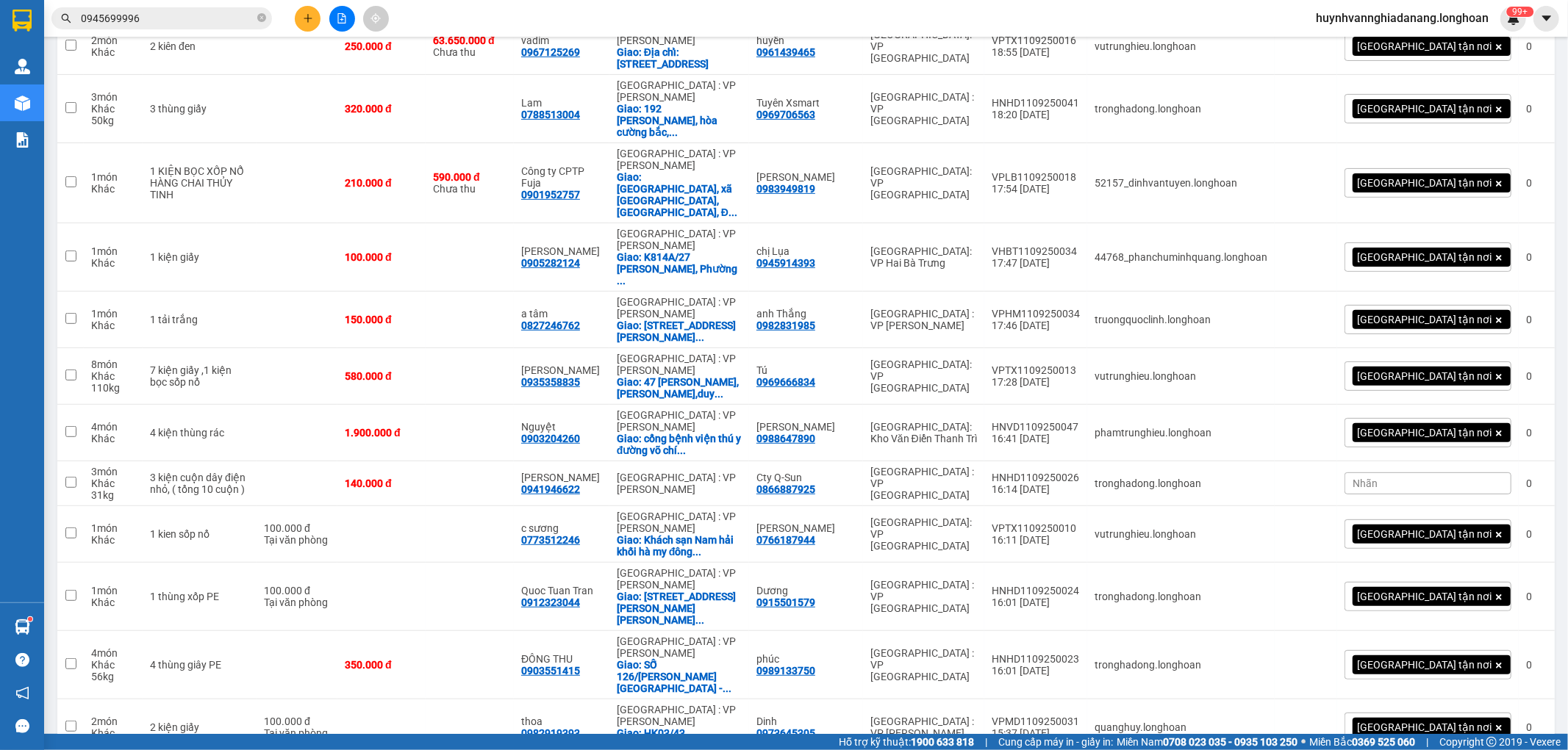
click at [1370, 489] on span "Nhãn" at bounding box center [1365, 483] width 25 height 12
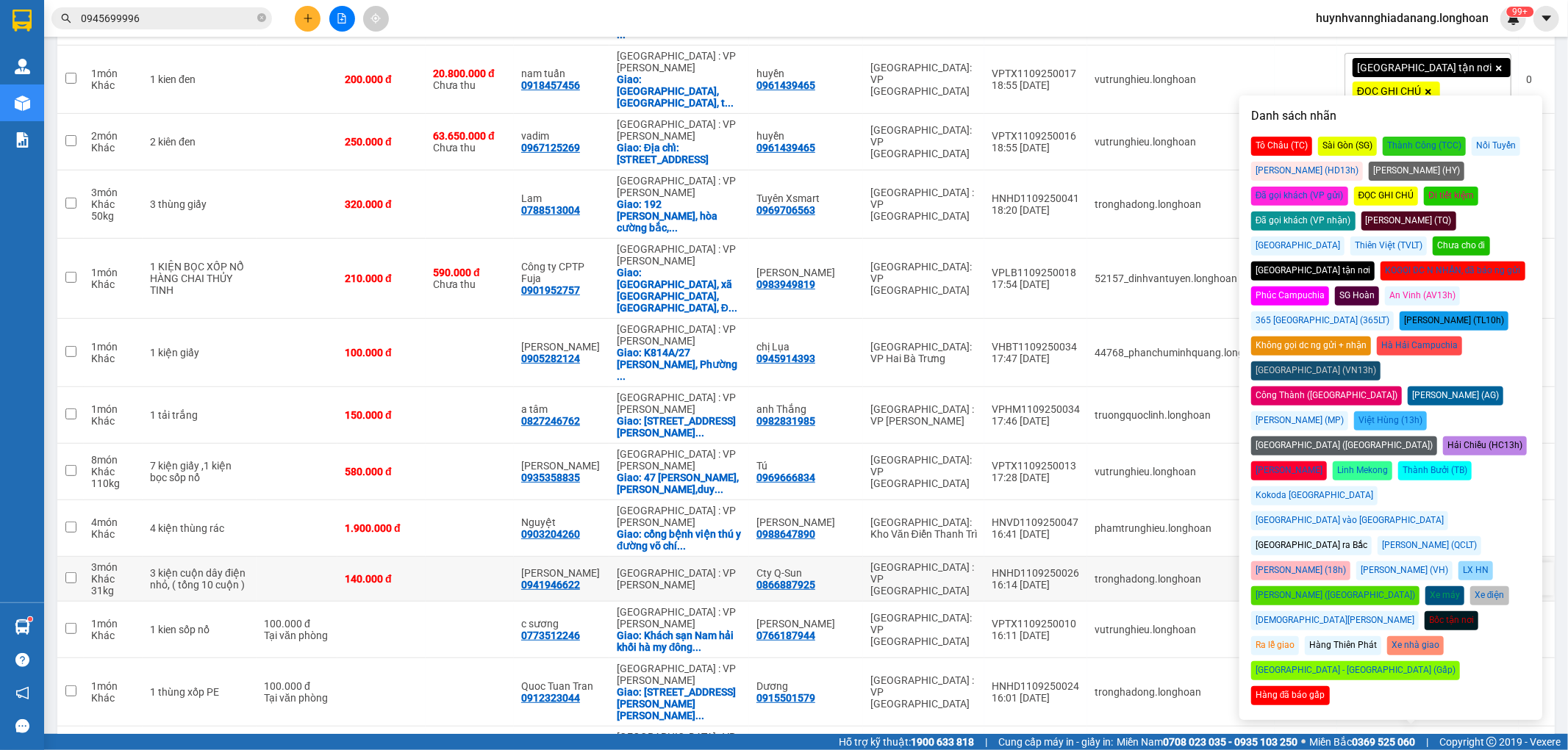
scroll to position [245, 0]
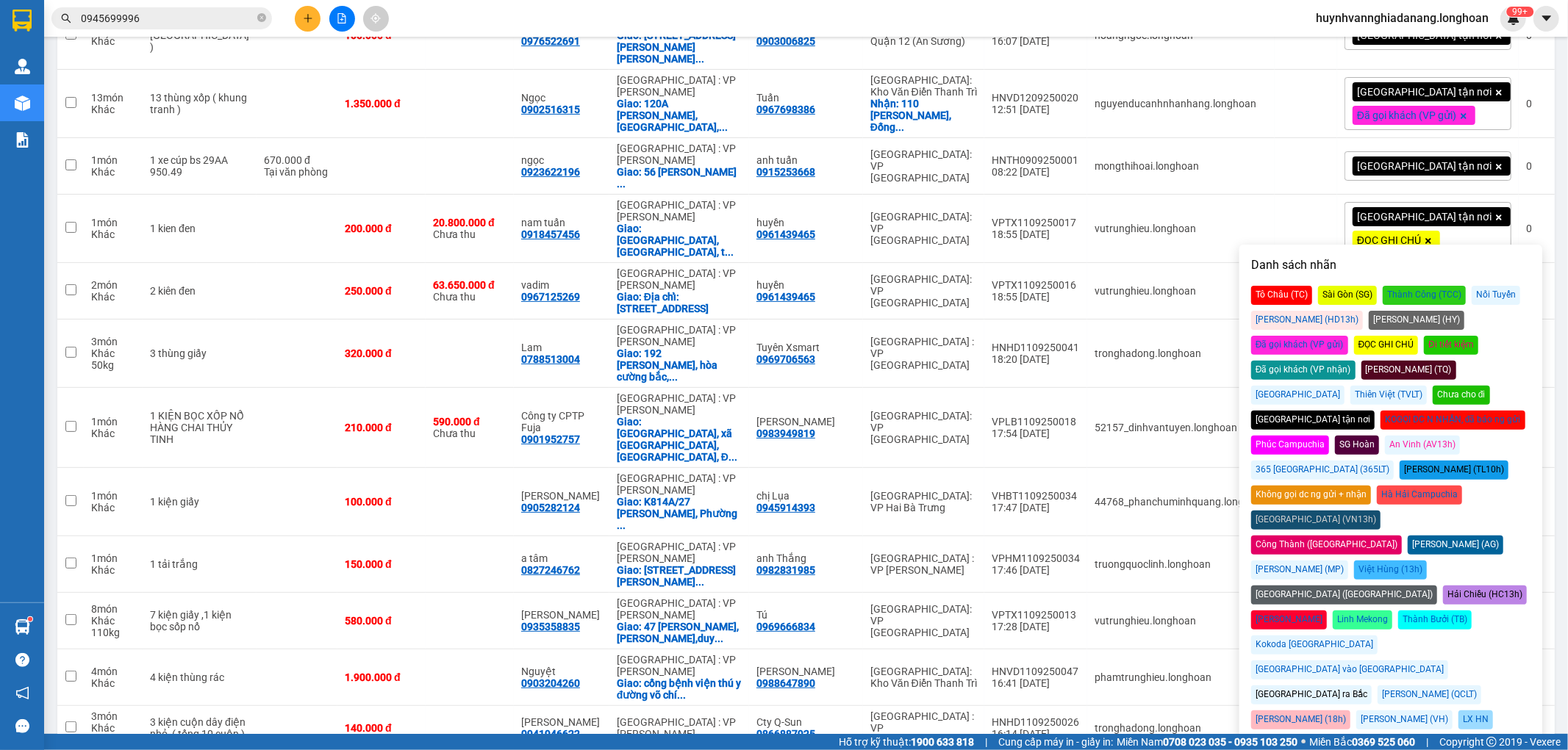
click at [1356, 361] on div "Đã gọi khách (VP nhận)" at bounding box center [1303, 370] width 104 height 19
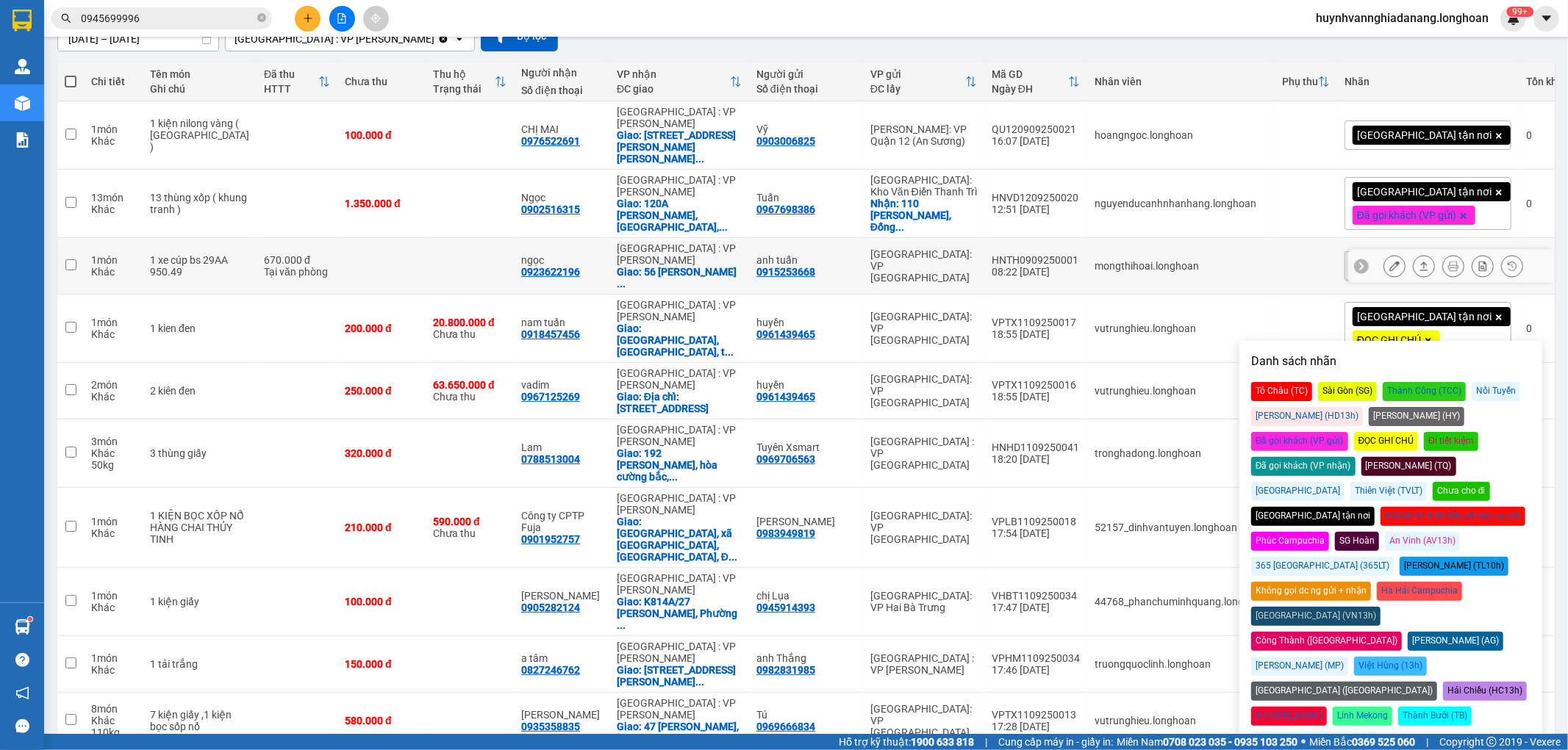
scroll to position [0, 0]
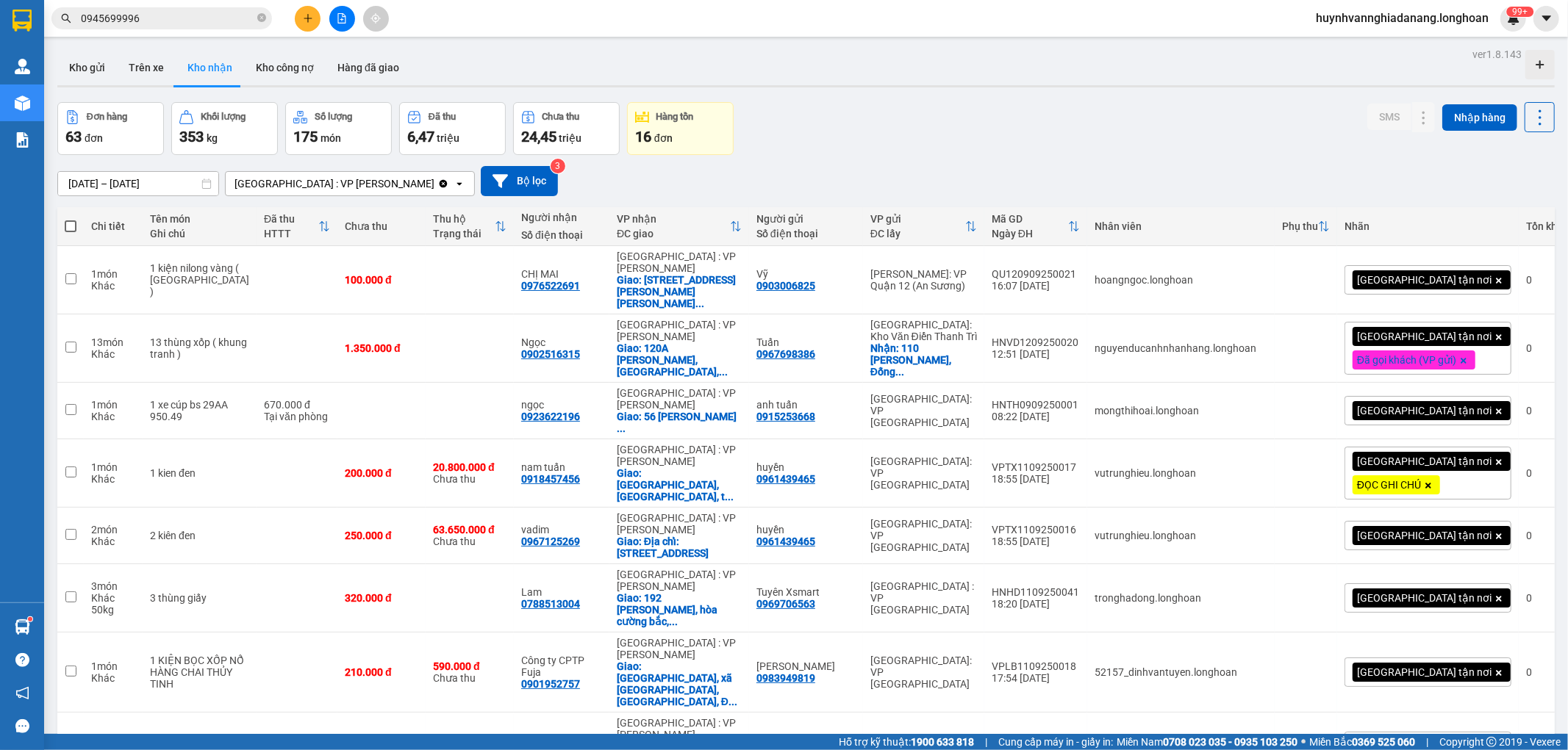
click at [844, 158] on div "15/08/2025 – 13/09/2025 Press the down arrow key to interact with the calendar …" at bounding box center [806, 181] width 1498 height 53
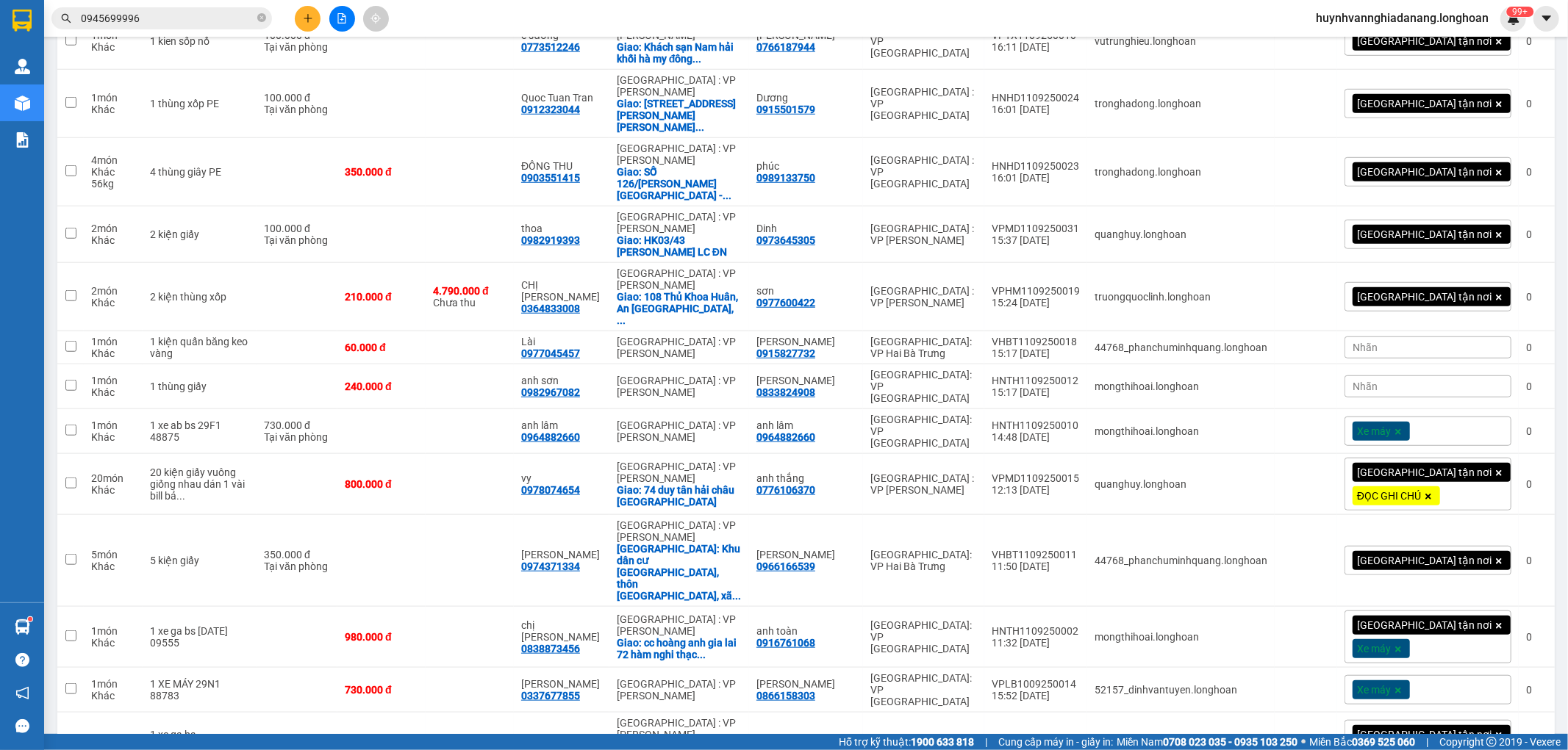
scroll to position [979, 0]
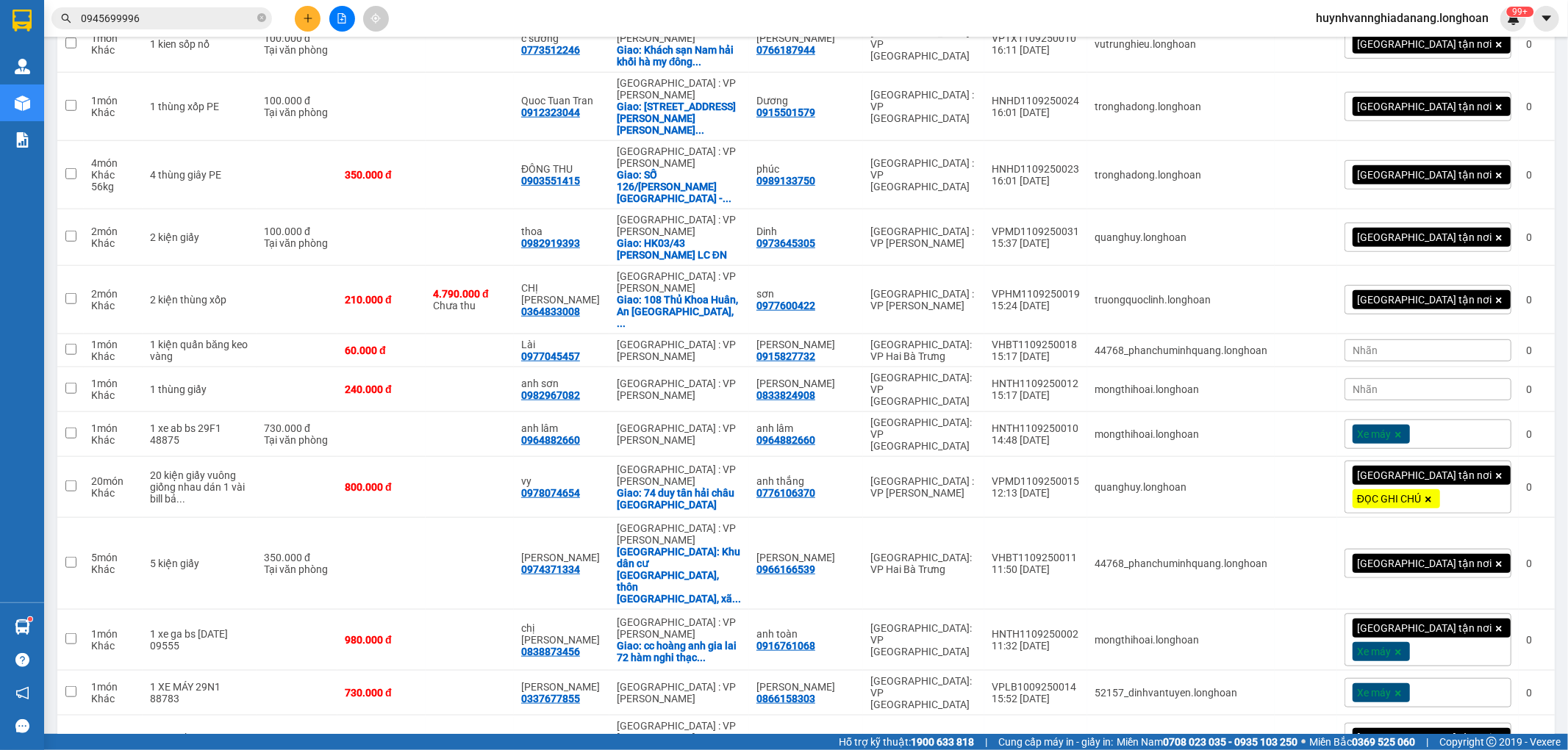
click at [1395, 348] on div "Nhãn" at bounding box center [1428, 350] width 167 height 22
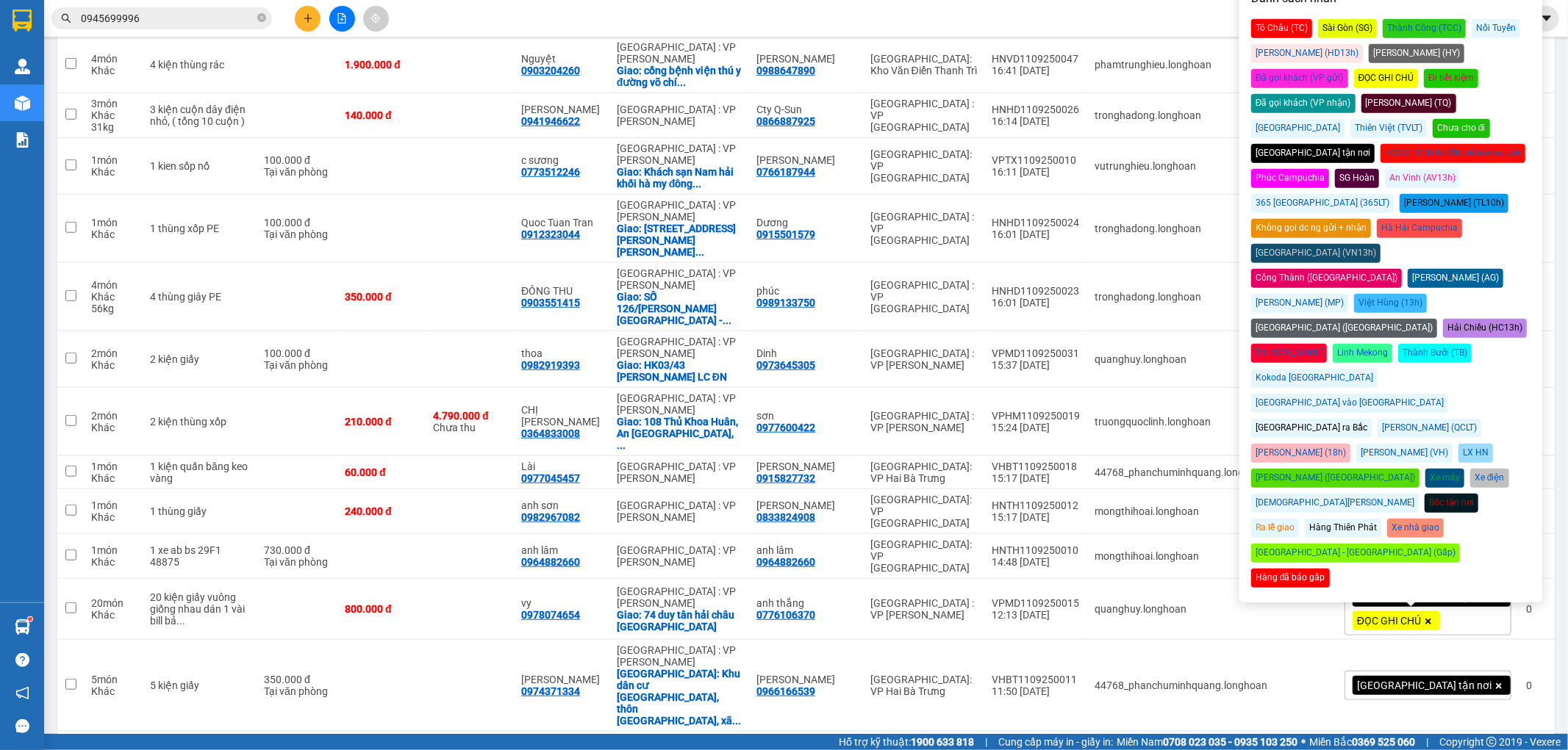
scroll to position [735, 0]
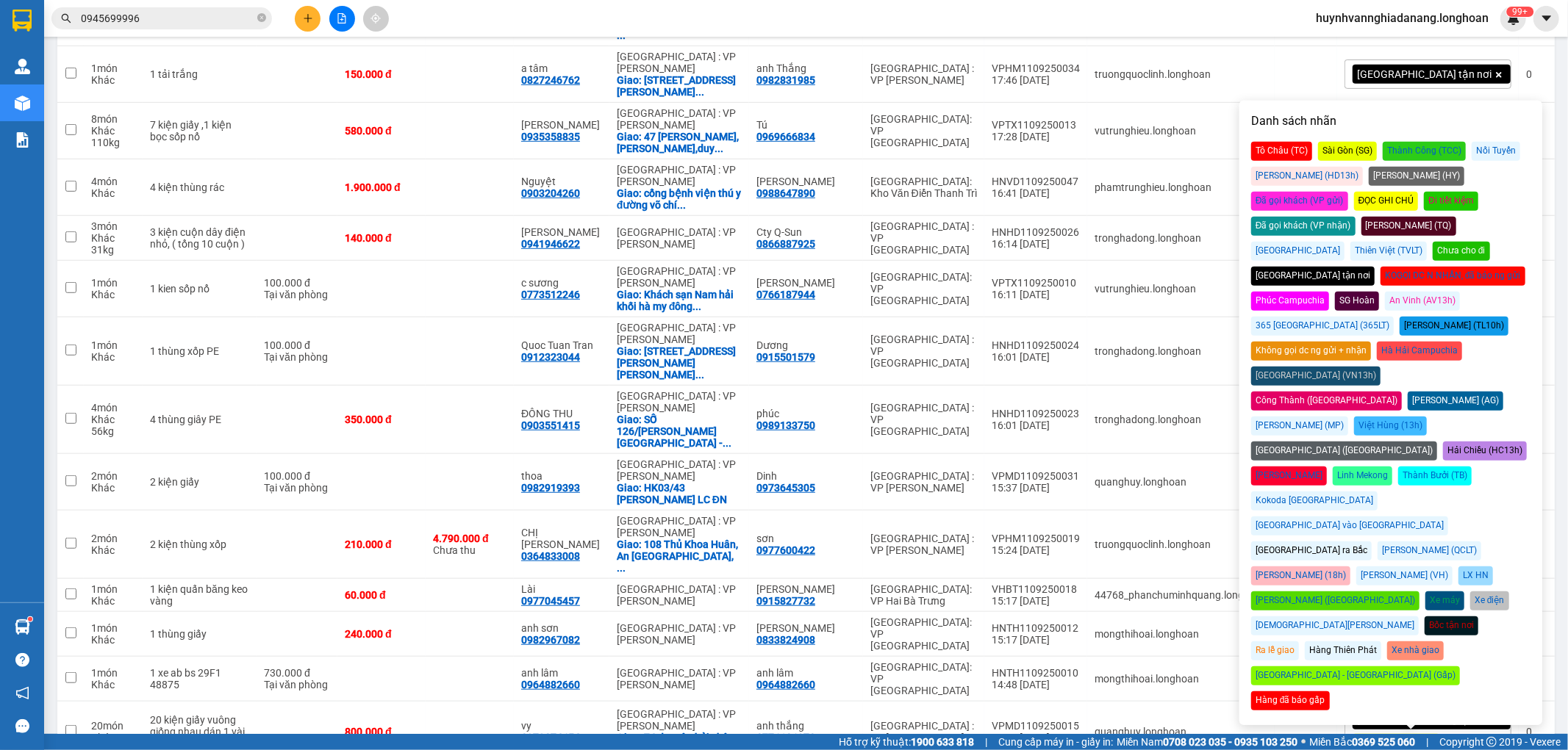
click at [1356, 216] on div "Đã gọi khách (VP nhận)" at bounding box center [1303, 225] width 104 height 19
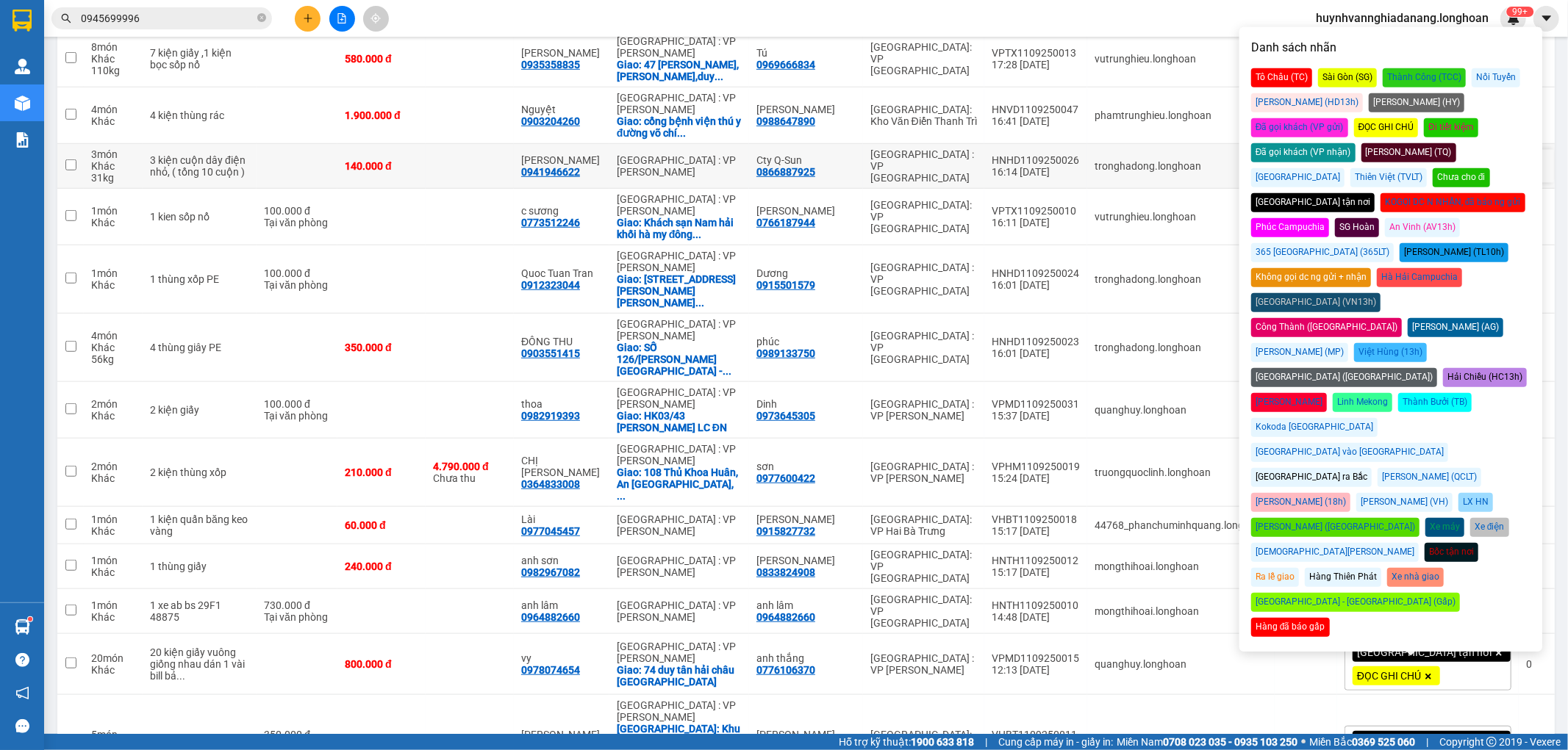
scroll to position [816, 0]
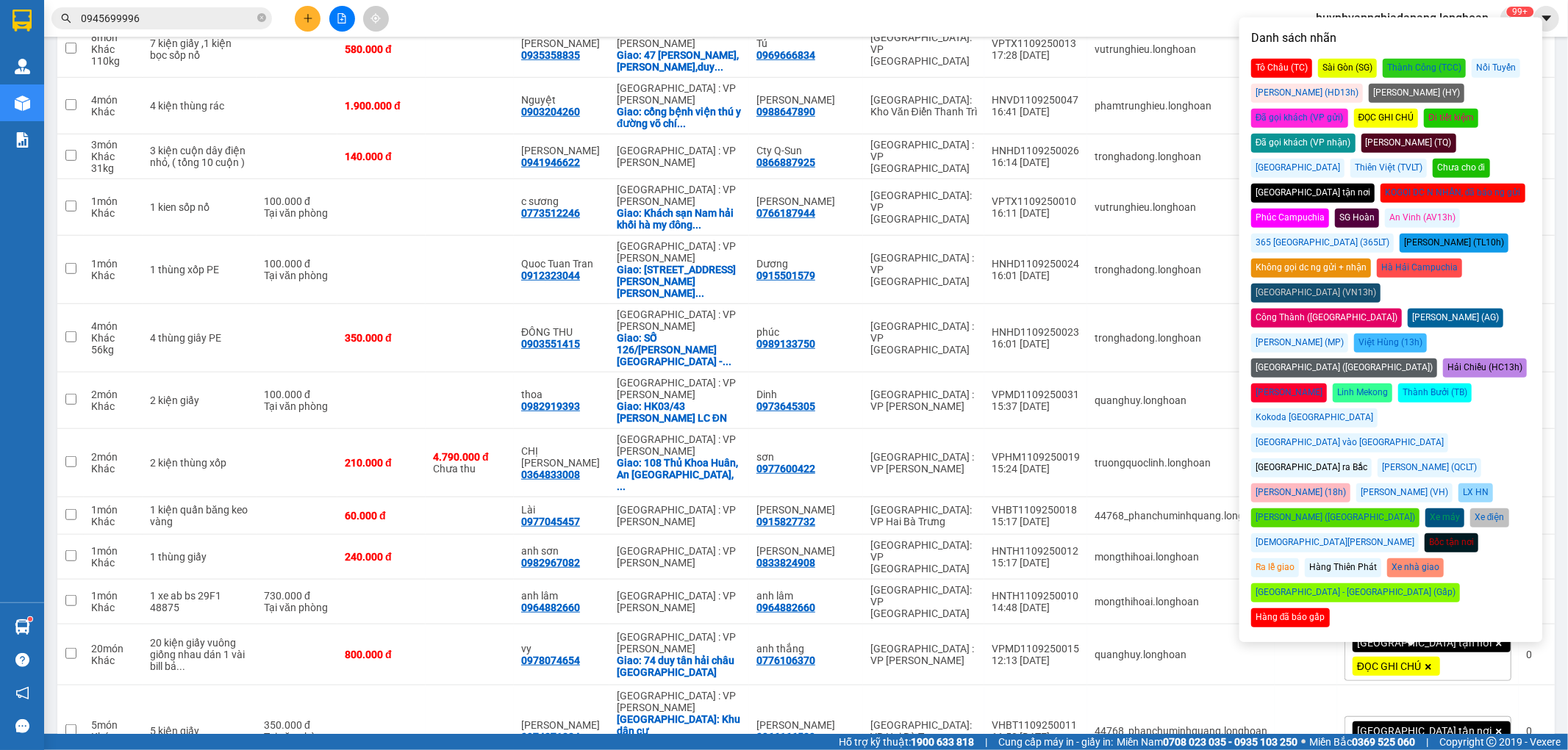
click at [1410, 557] on div "Nhãn" at bounding box center [1428, 557] width 167 height 22
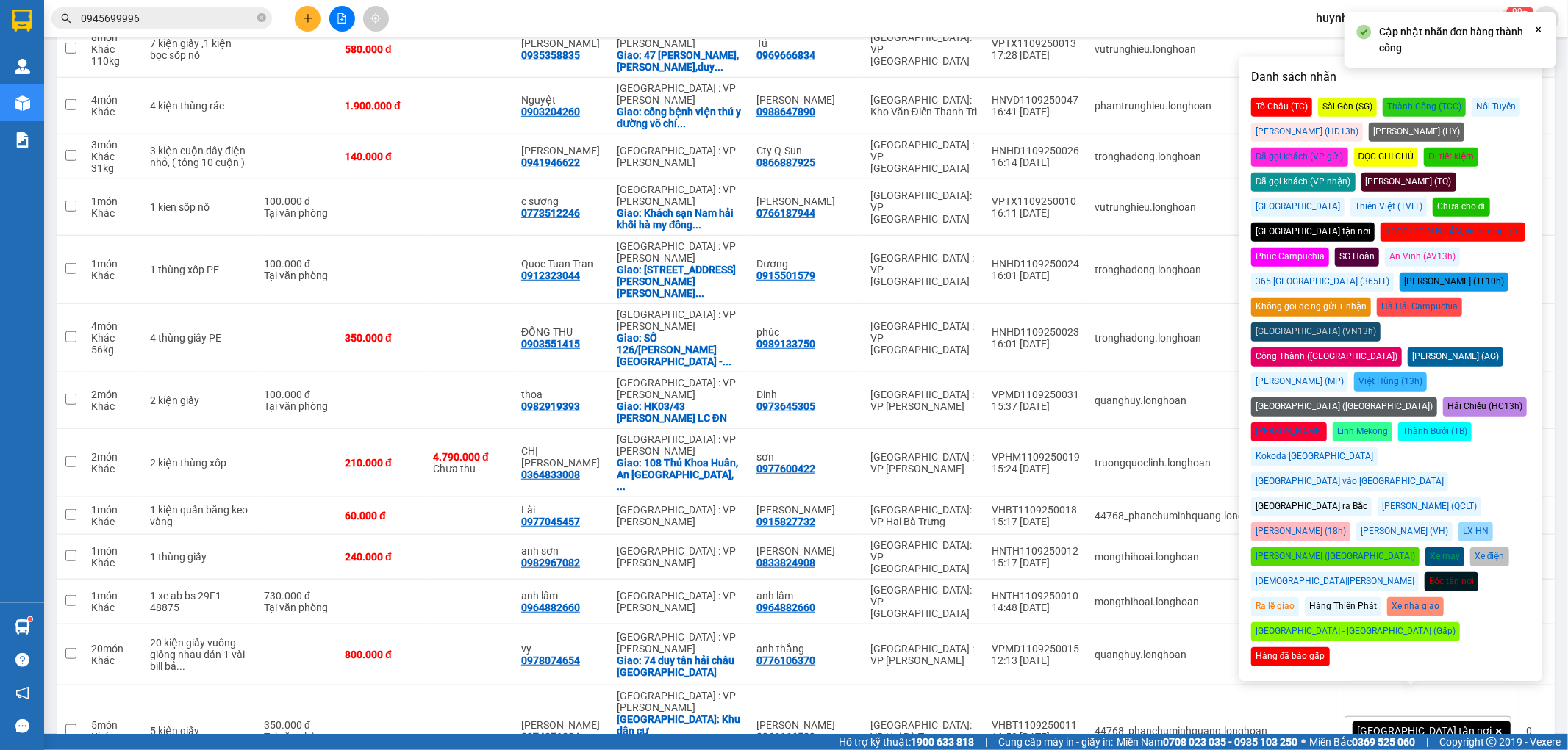
click at [1356, 173] on div "Đã gọi khách (VP nhận)" at bounding box center [1303, 182] width 104 height 19
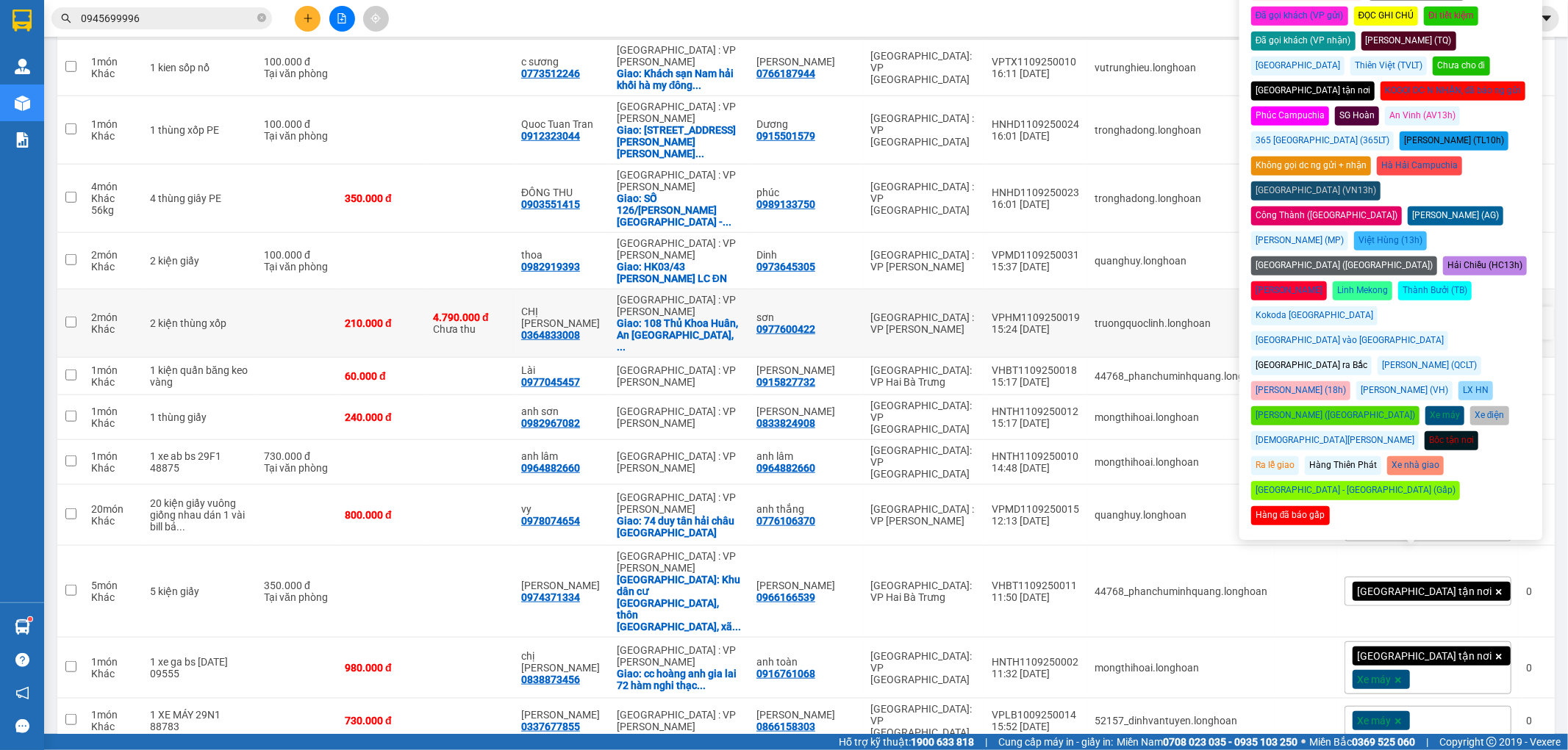
scroll to position [979, 0]
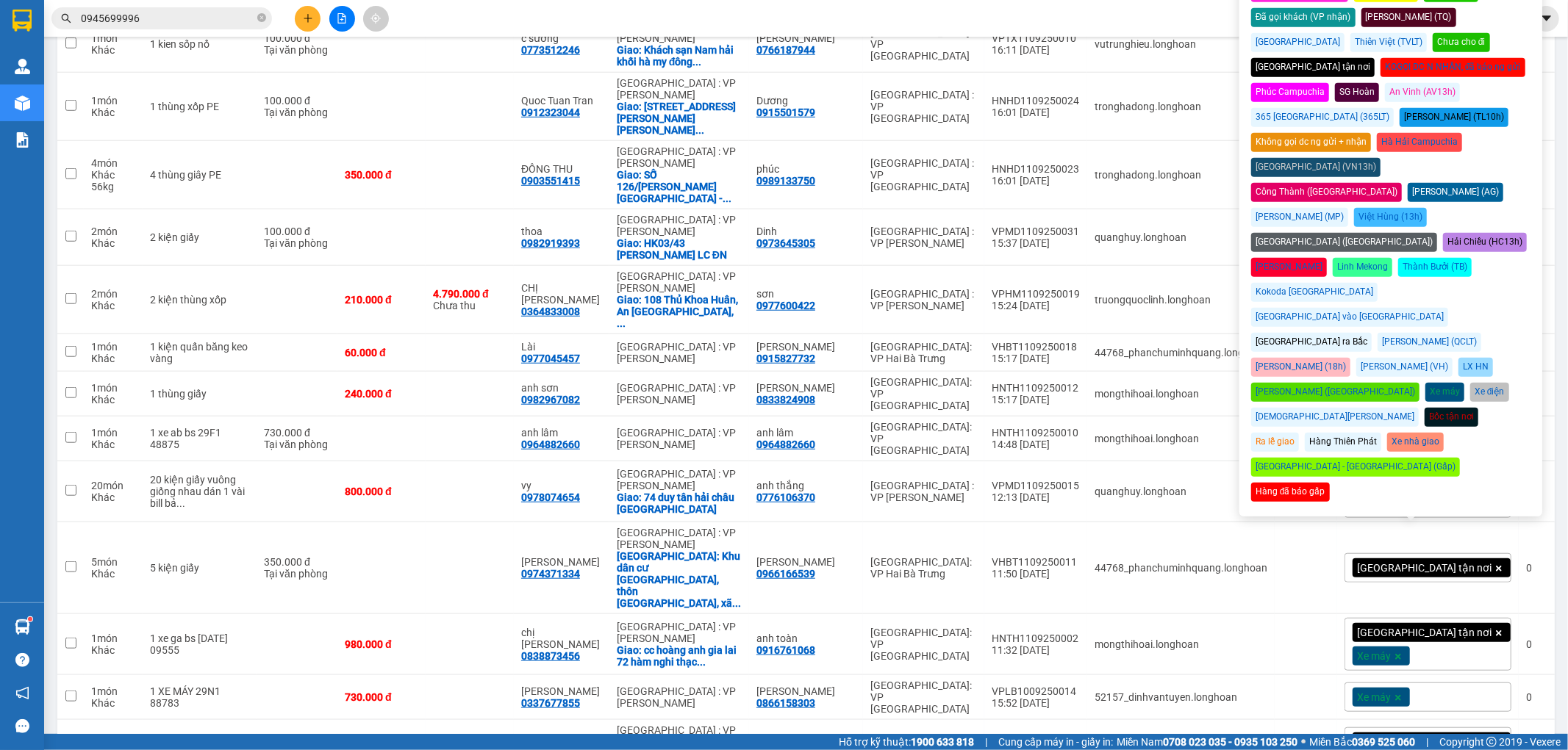
click at [1432, 430] on div "Xe máy" at bounding box center [1428, 438] width 167 height 30
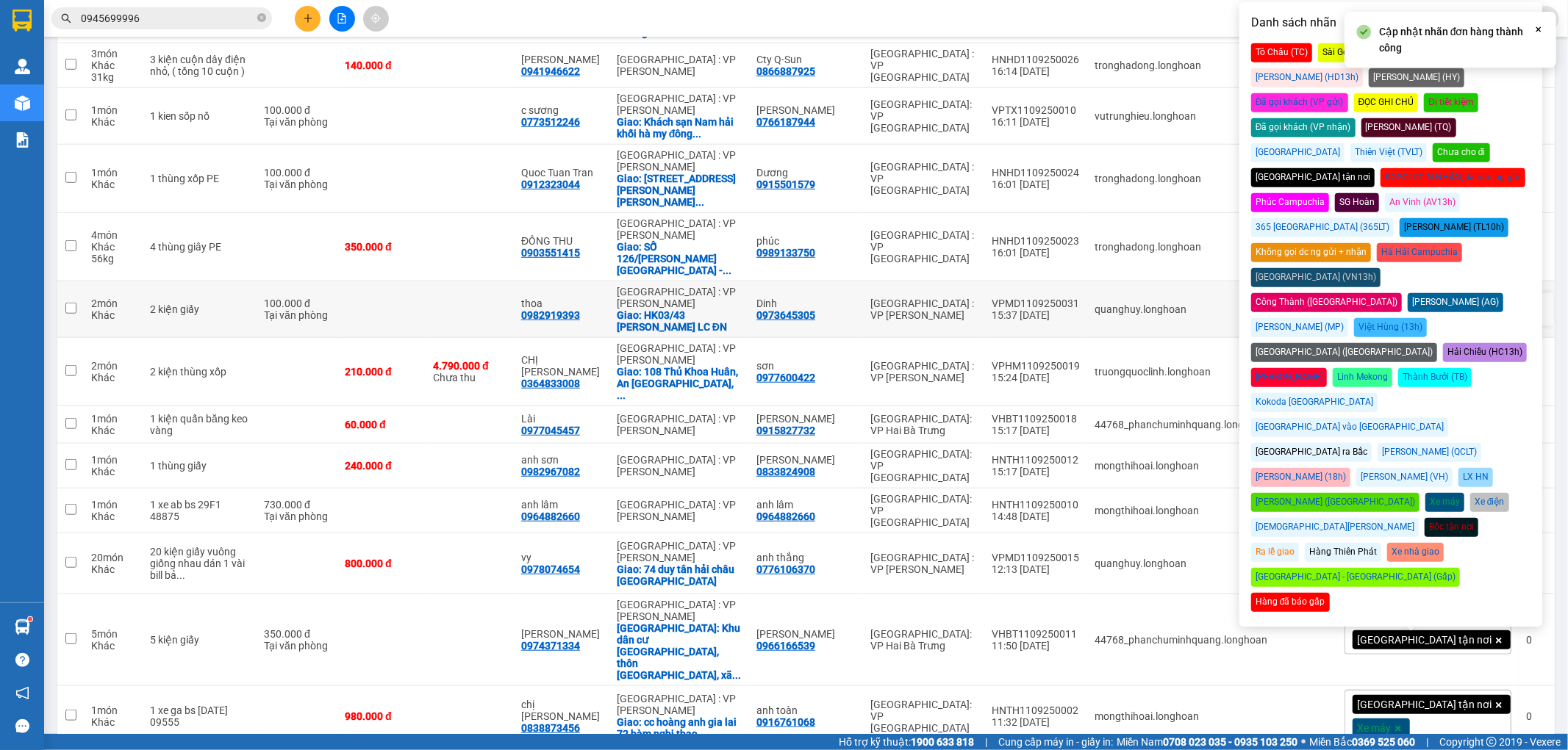
scroll to position [816, 0]
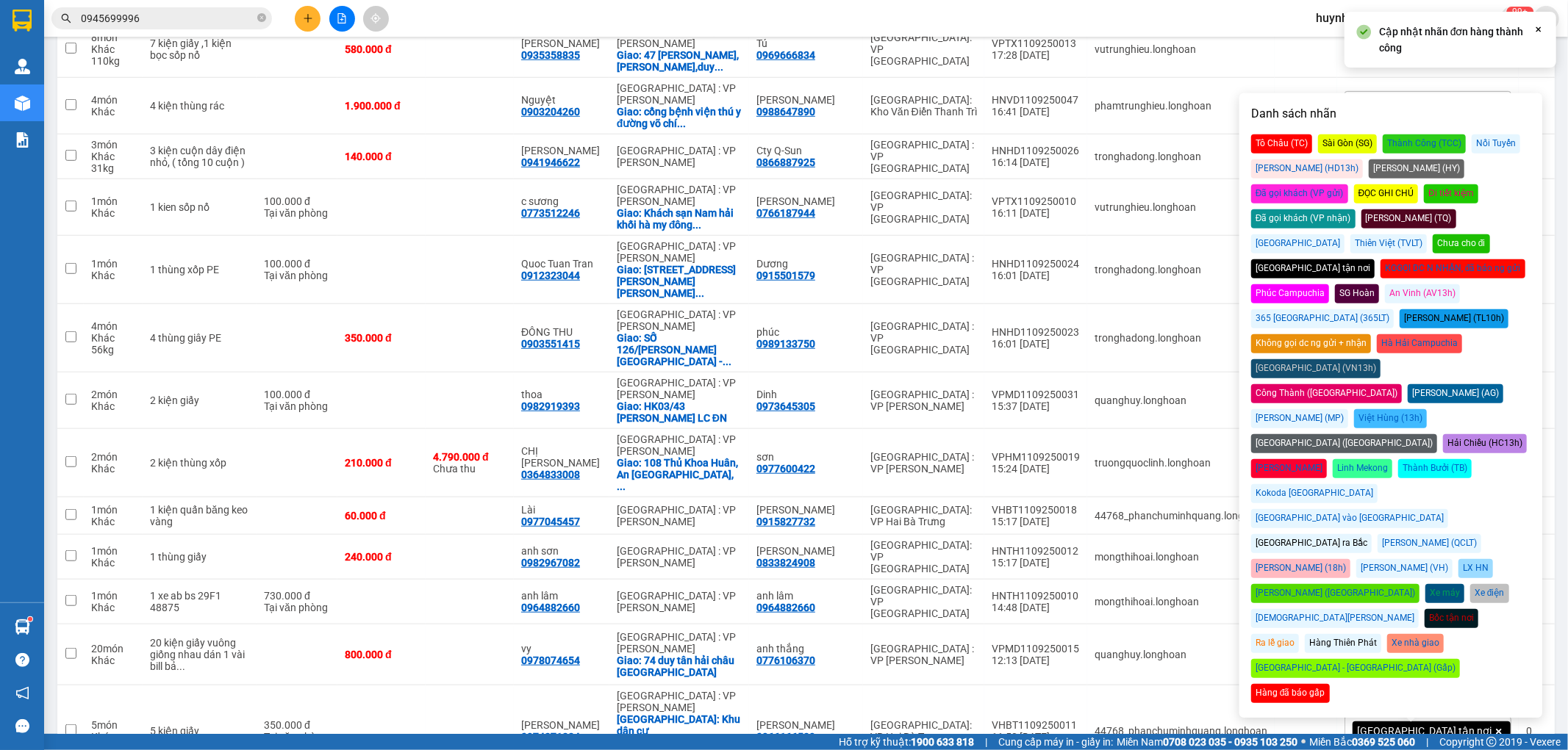
click at [1356, 209] on div "Đã gọi khách (VP nhận)" at bounding box center [1303, 218] width 104 height 19
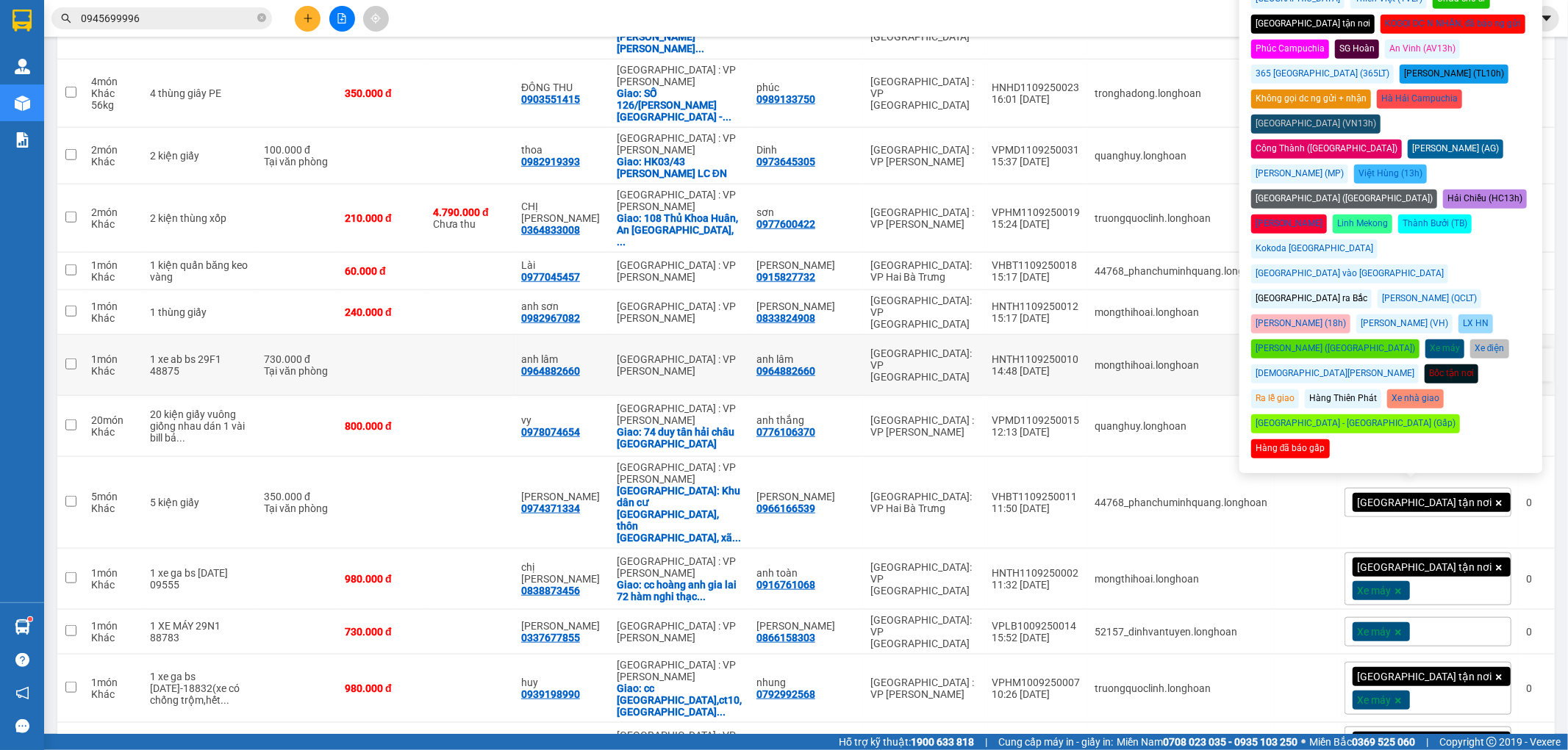
scroll to position [1143, 0]
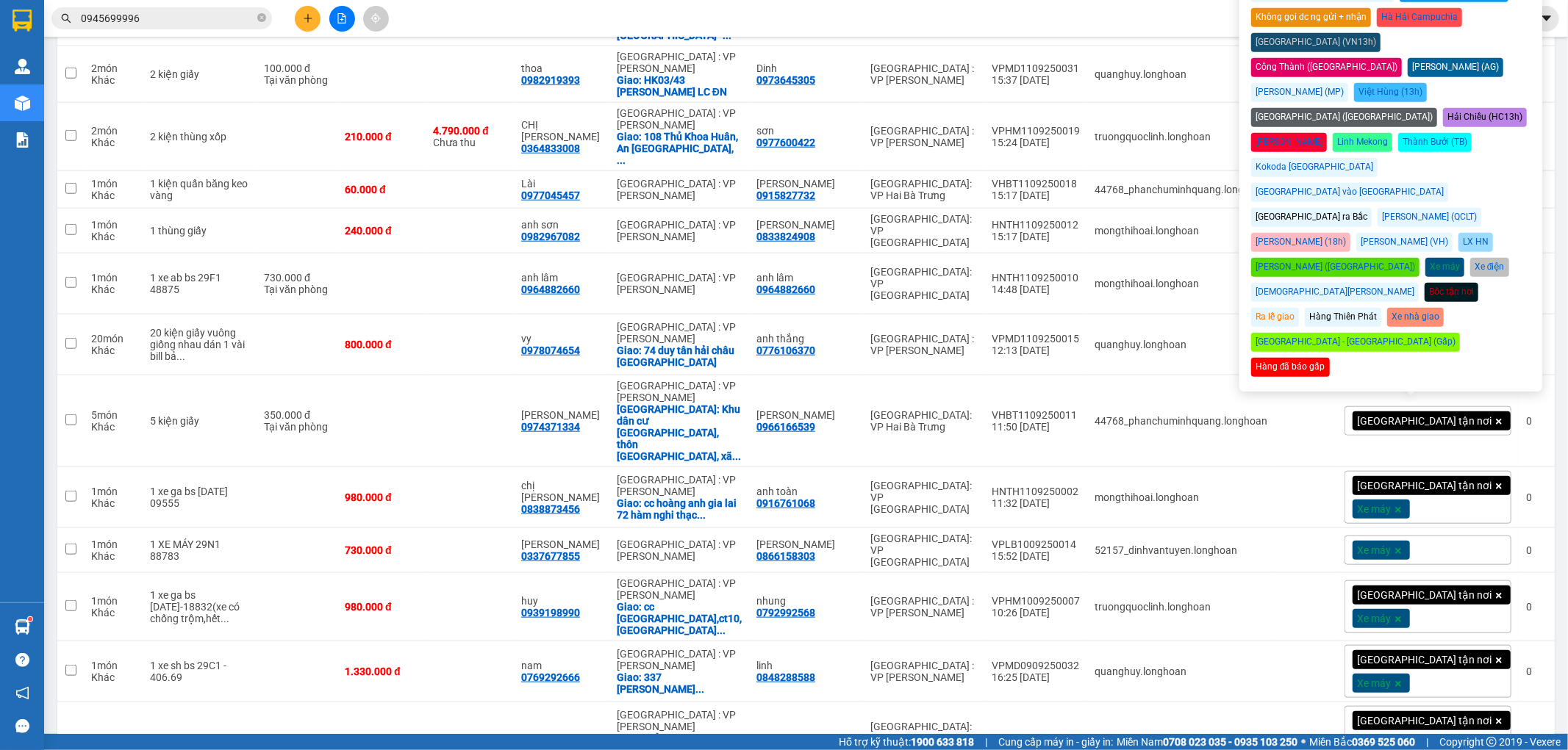
click at [1426, 536] on div "Xe máy" at bounding box center [1428, 551] width 167 height 30
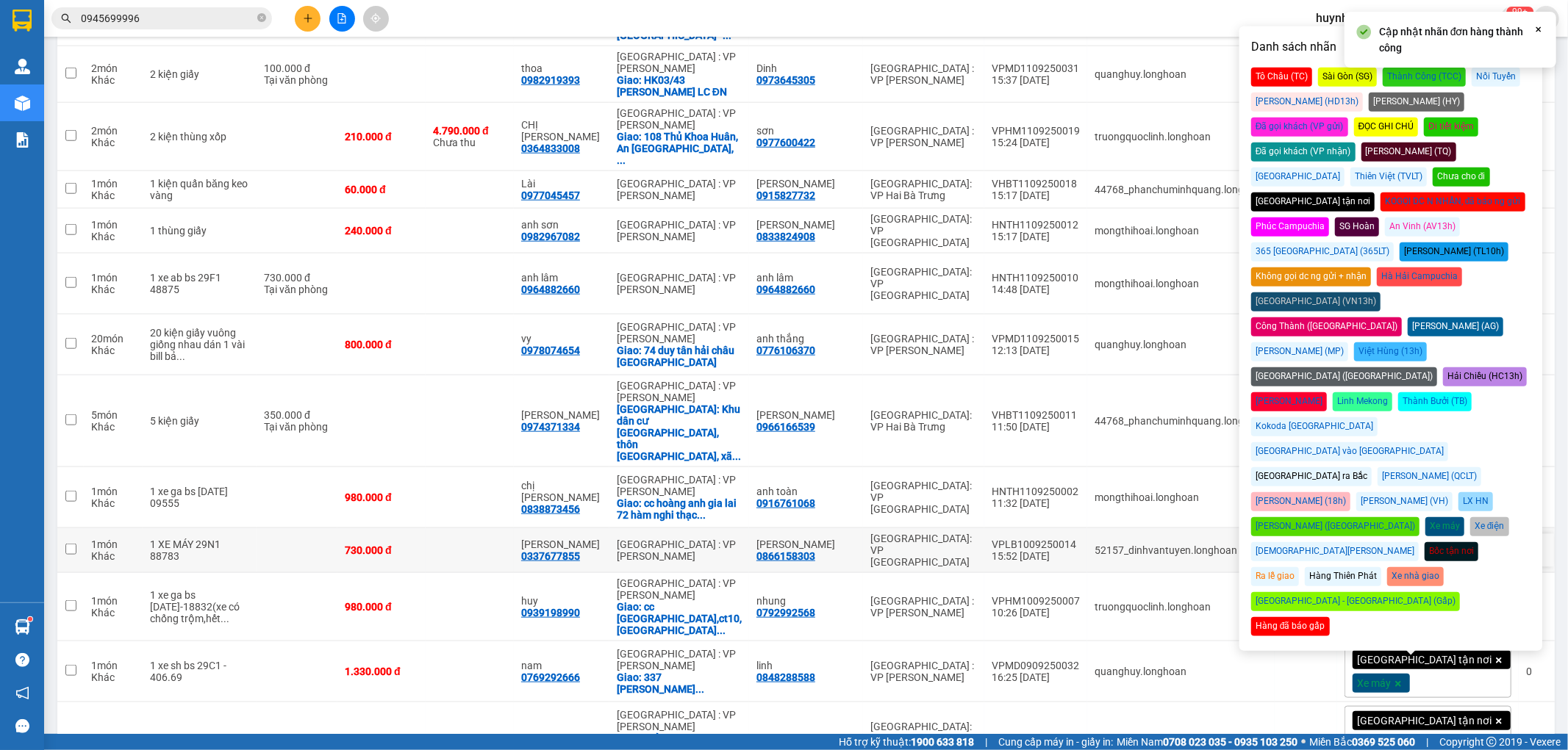
scroll to position [1061, 0]
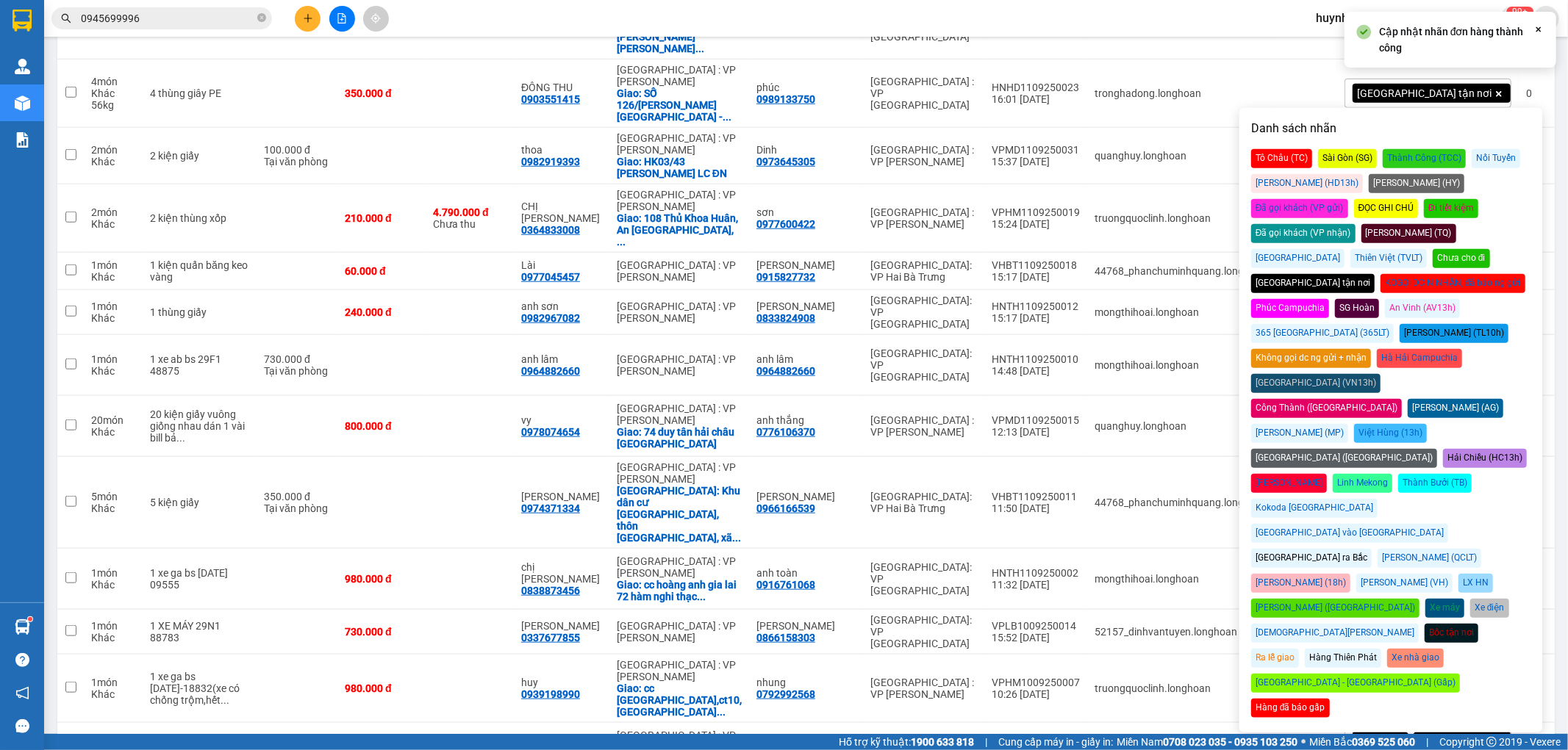
click at [1356, 224] on div "Đã gọi khách (VP nhận)" at bounding box center [1303, 233] width 104 height 19
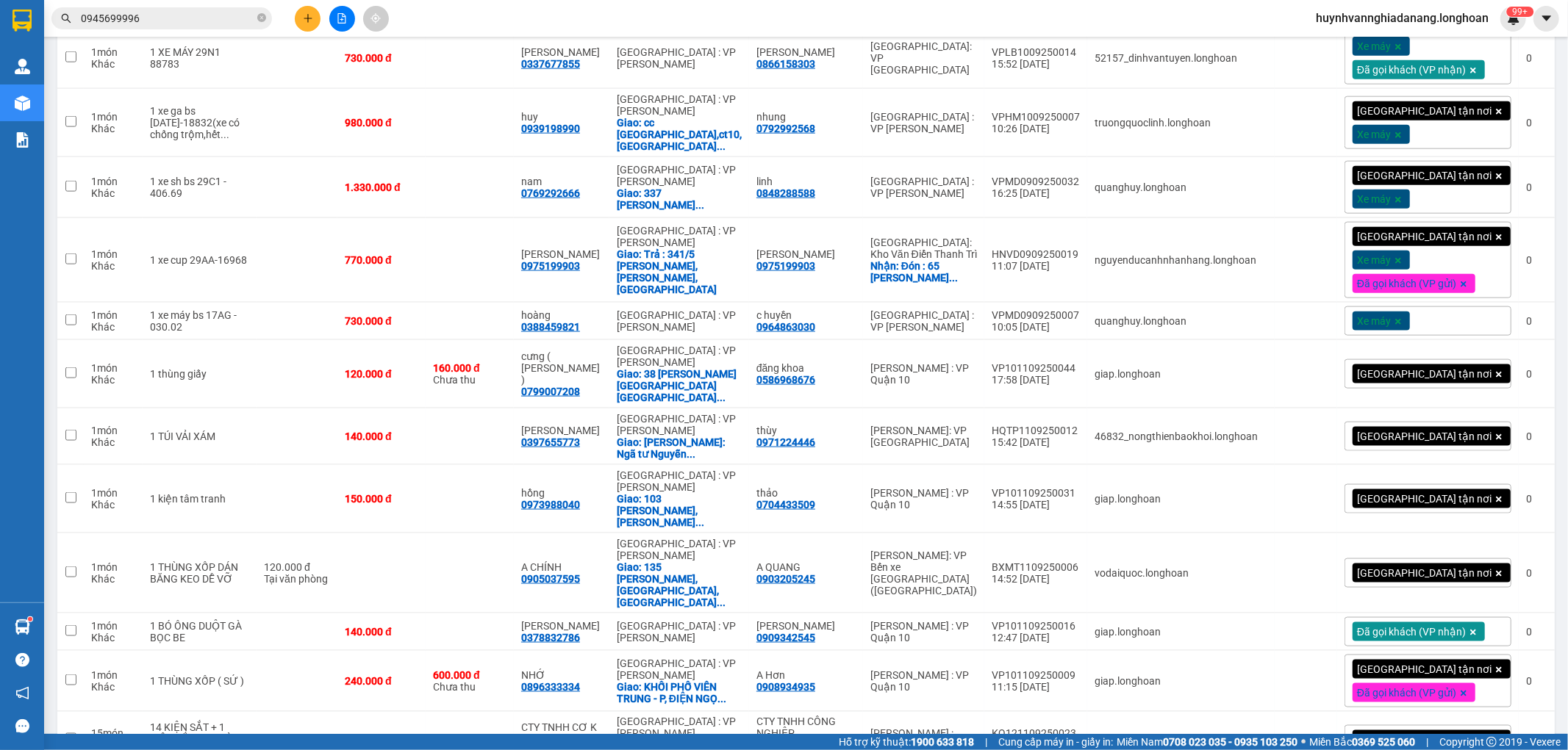
scroll to position [1644, 0]
click at [1422, 312] on div "Xe máy" at bounding box center [1428, 320] width 167 height 30
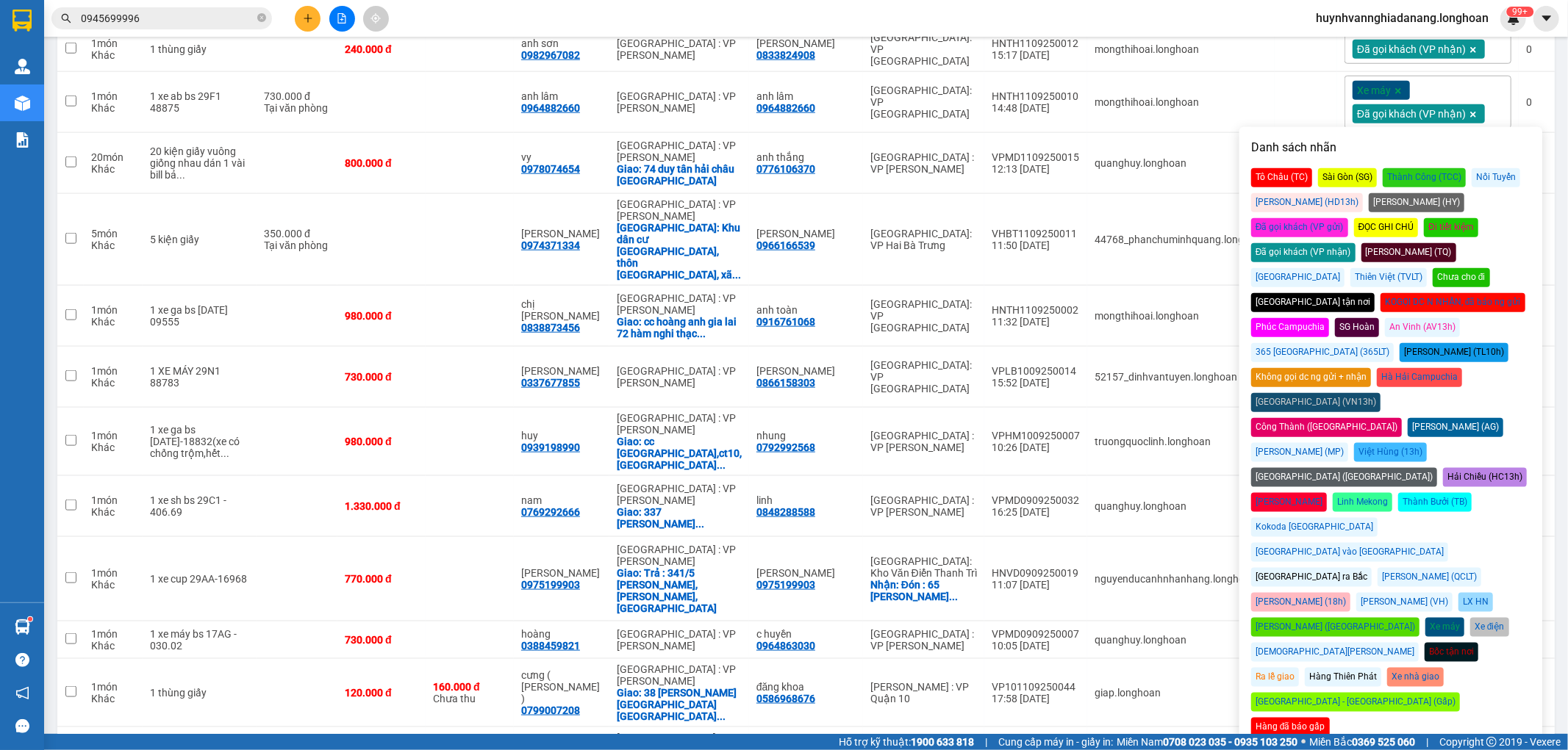
scroll to position [1317, 0]
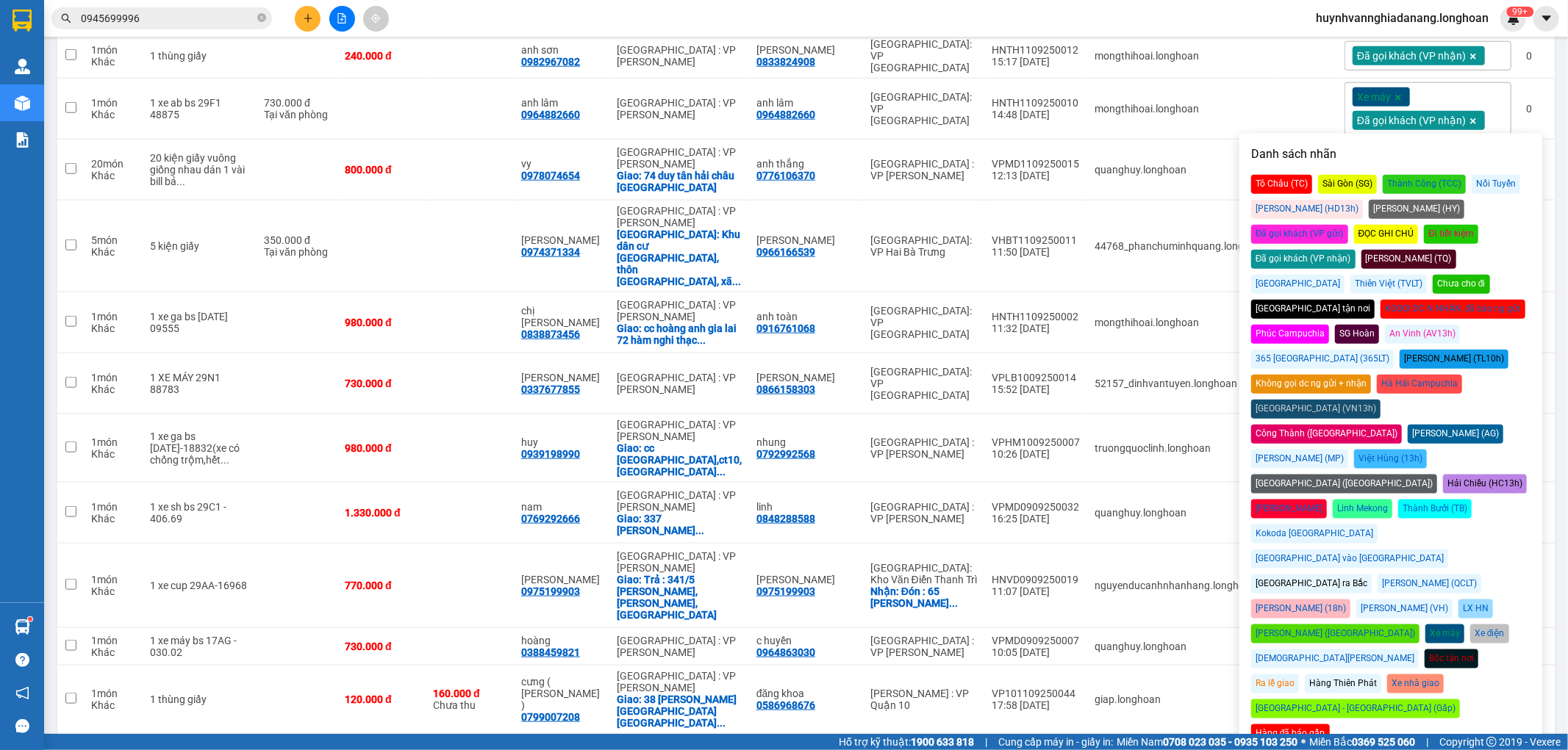
click at [1356, 250] on div "Đã gọi khách (VP nhận)" at bounding box center [1303, 259] width 104 height 19
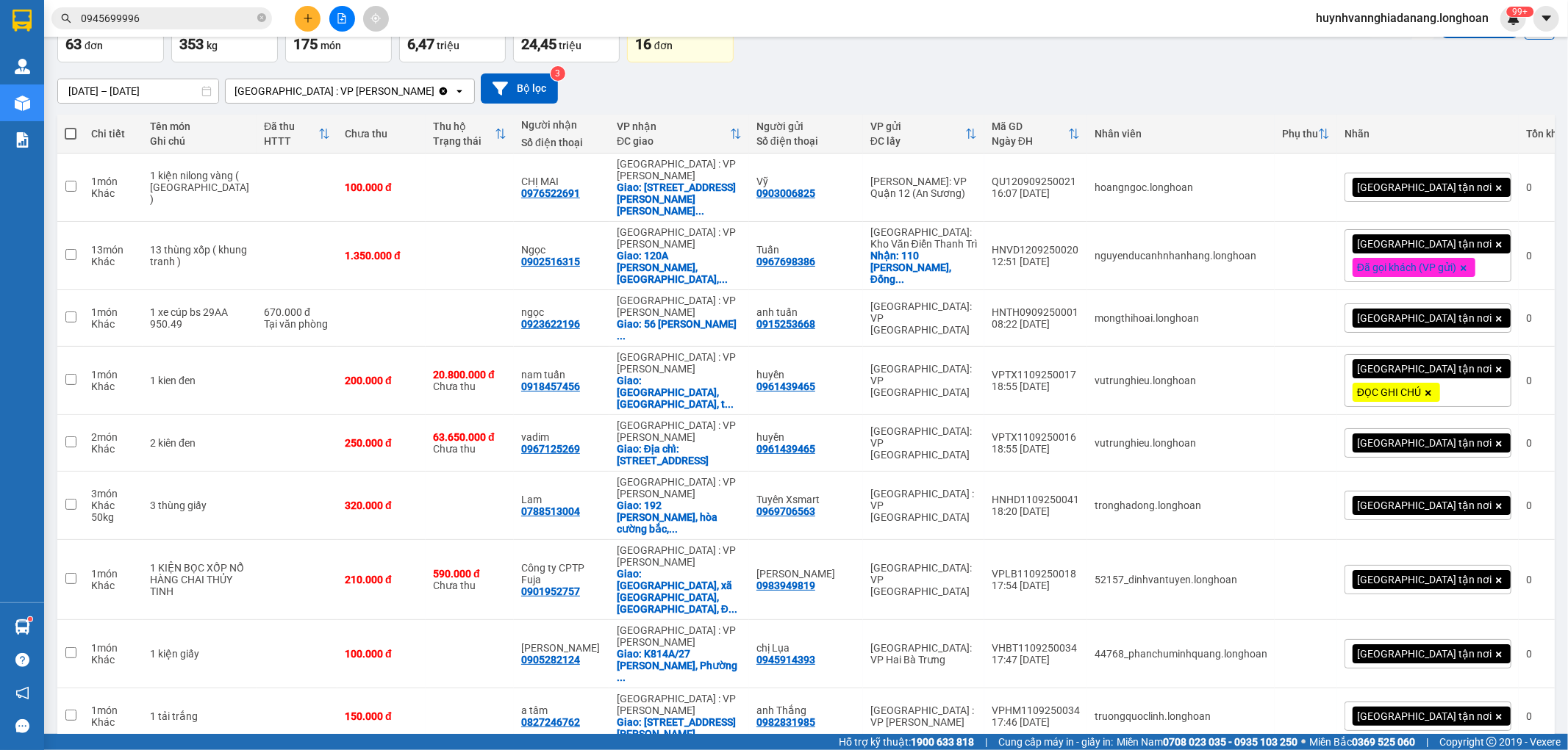
scroll to position [0, 0]
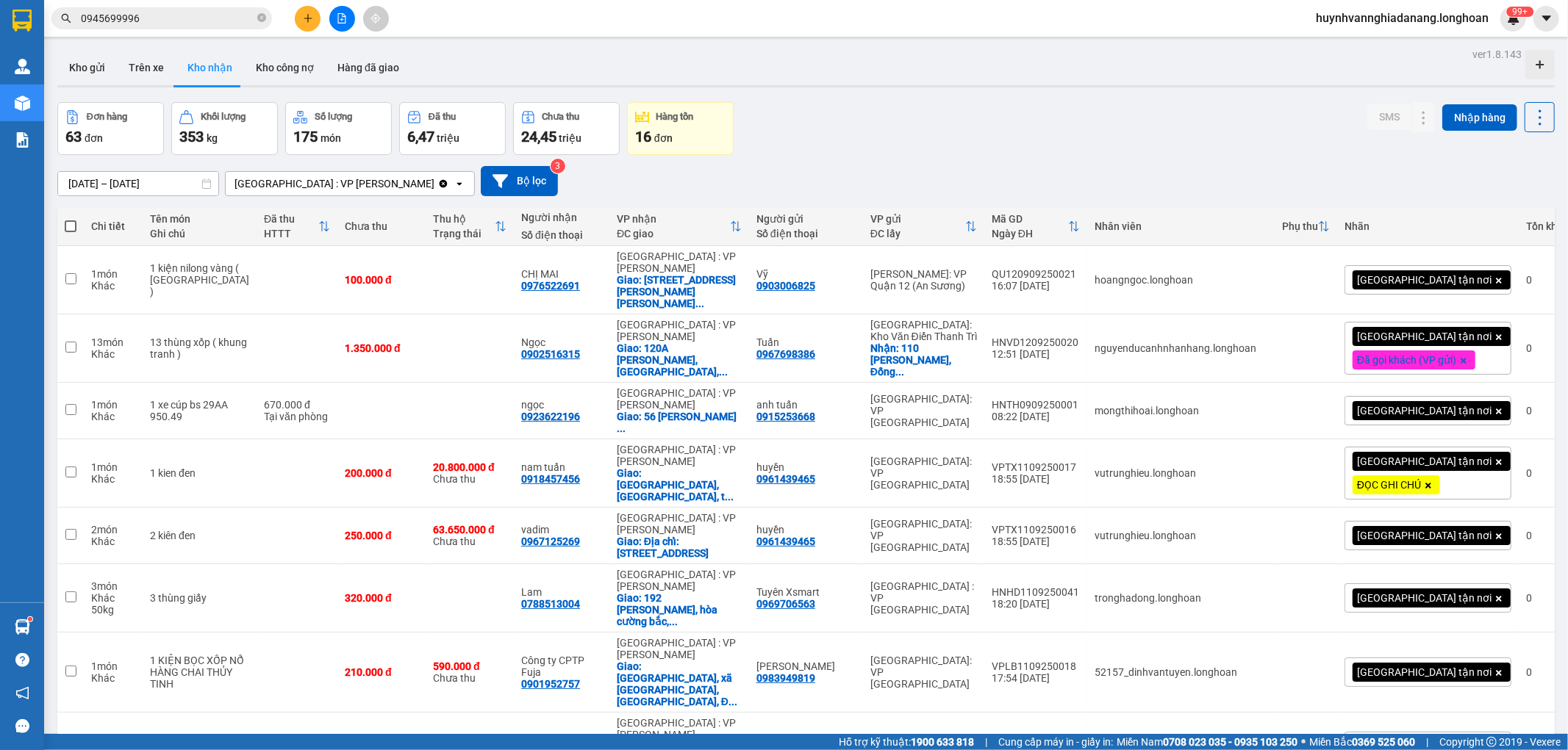
click at [975, 157] on div "15/08/2025 – 13/09/2025 Press the down arrow key to interact with the calendar …" at bounding box center [806, 181] width 1498 height 53
click at [98, 66] on button "Kho gửi" at bounding box center [87, 67] width 60 height 36
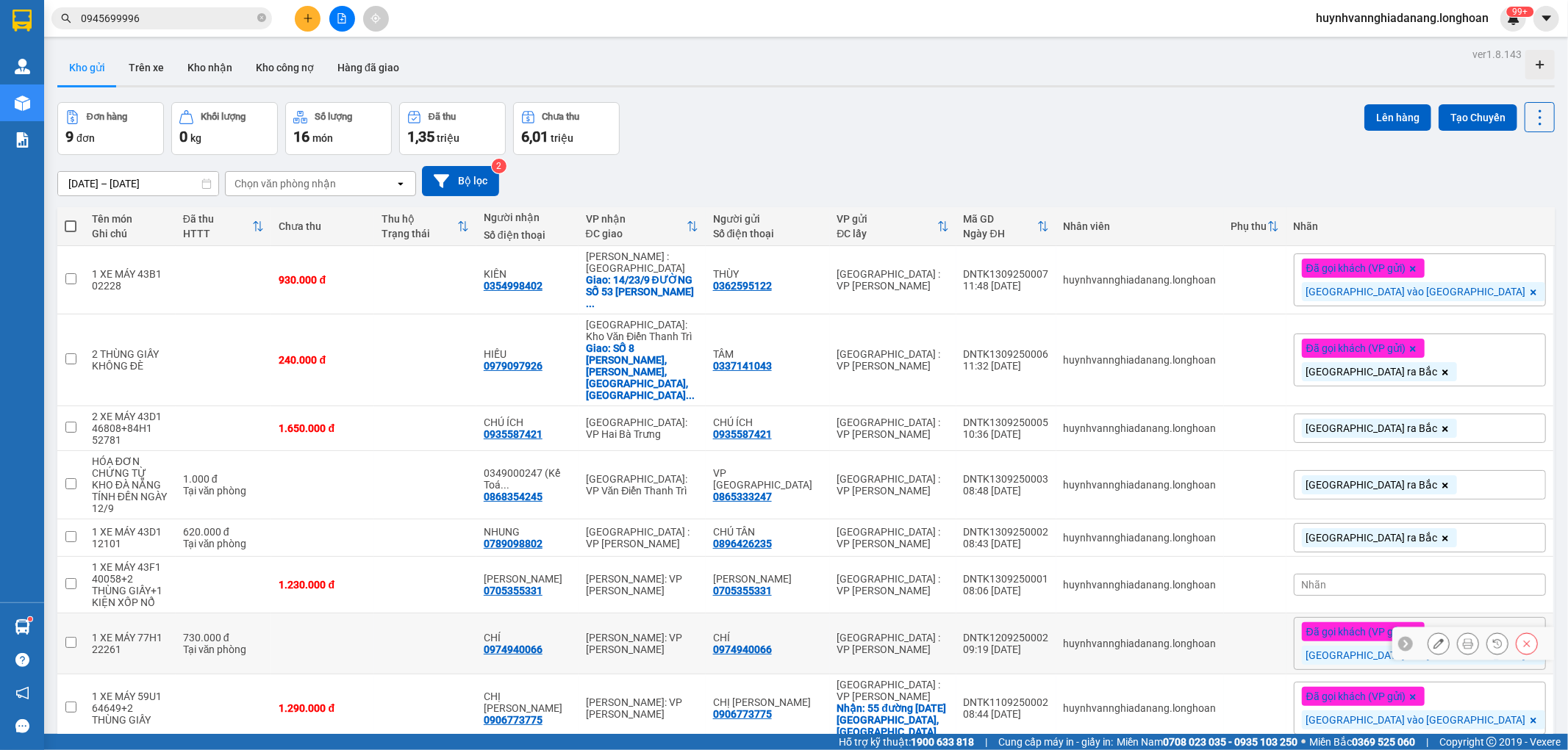
scroll to position [67, 0]
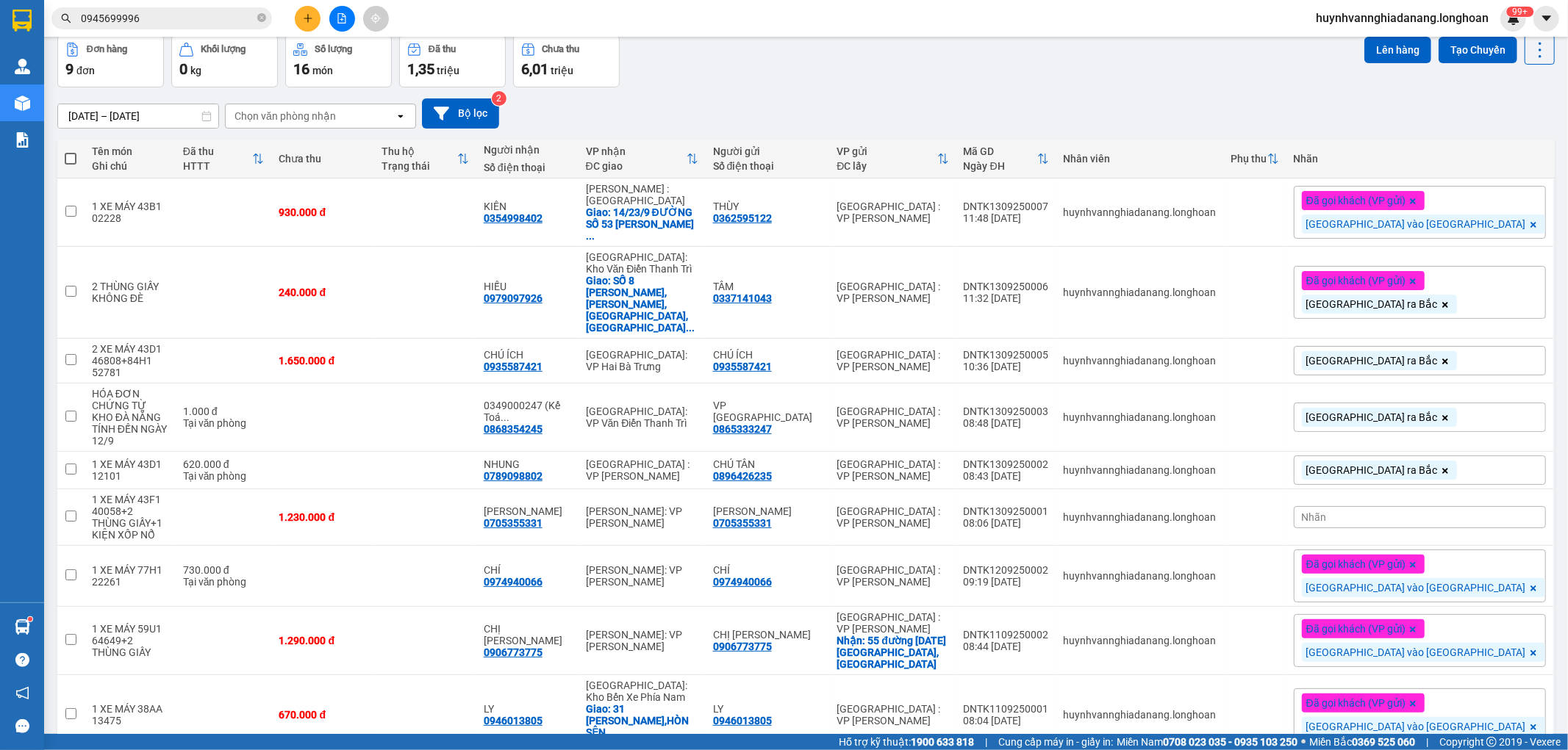
click at [168, 18] on input "0945699996" at bounding box center [167, 18] width 174 height 16
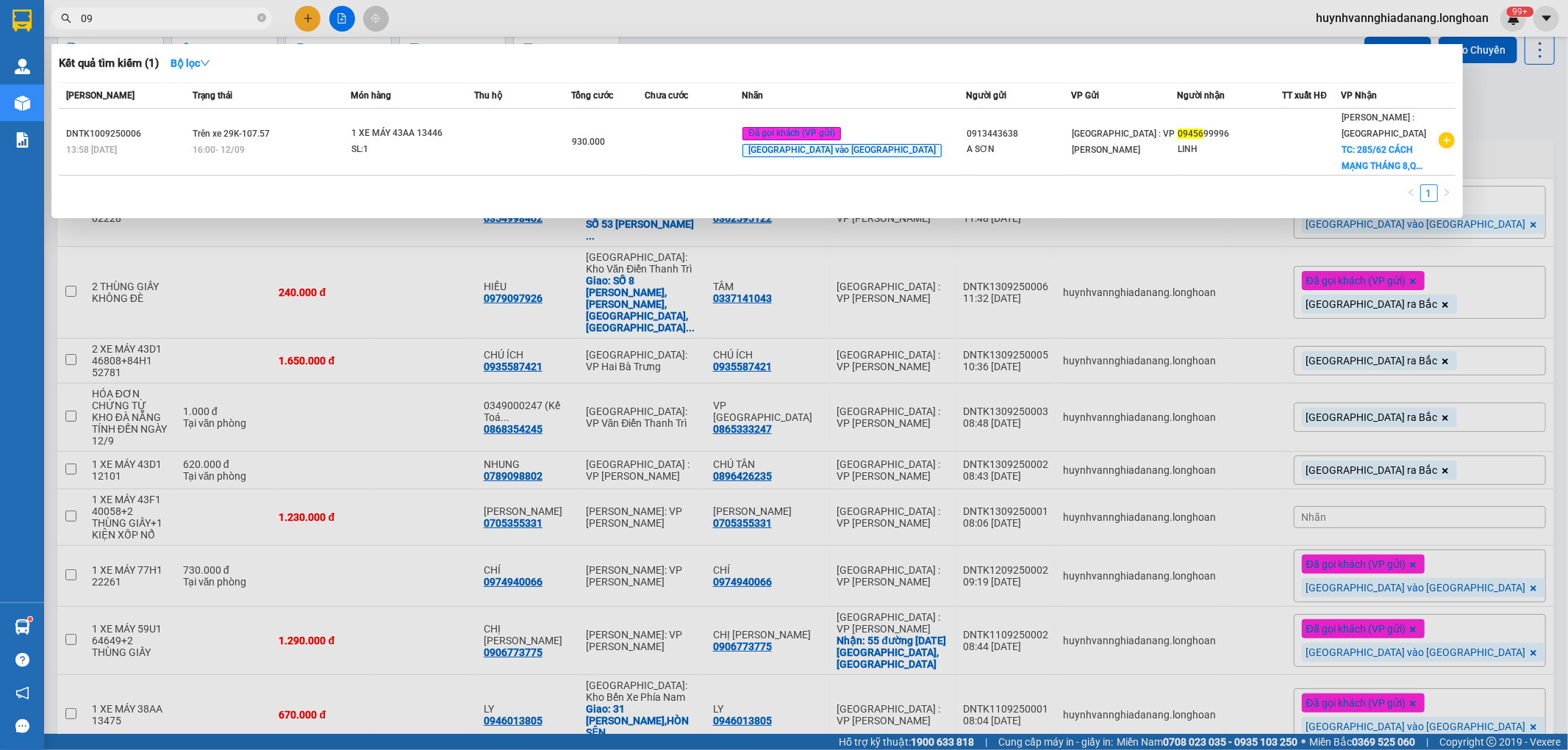
type input "0"
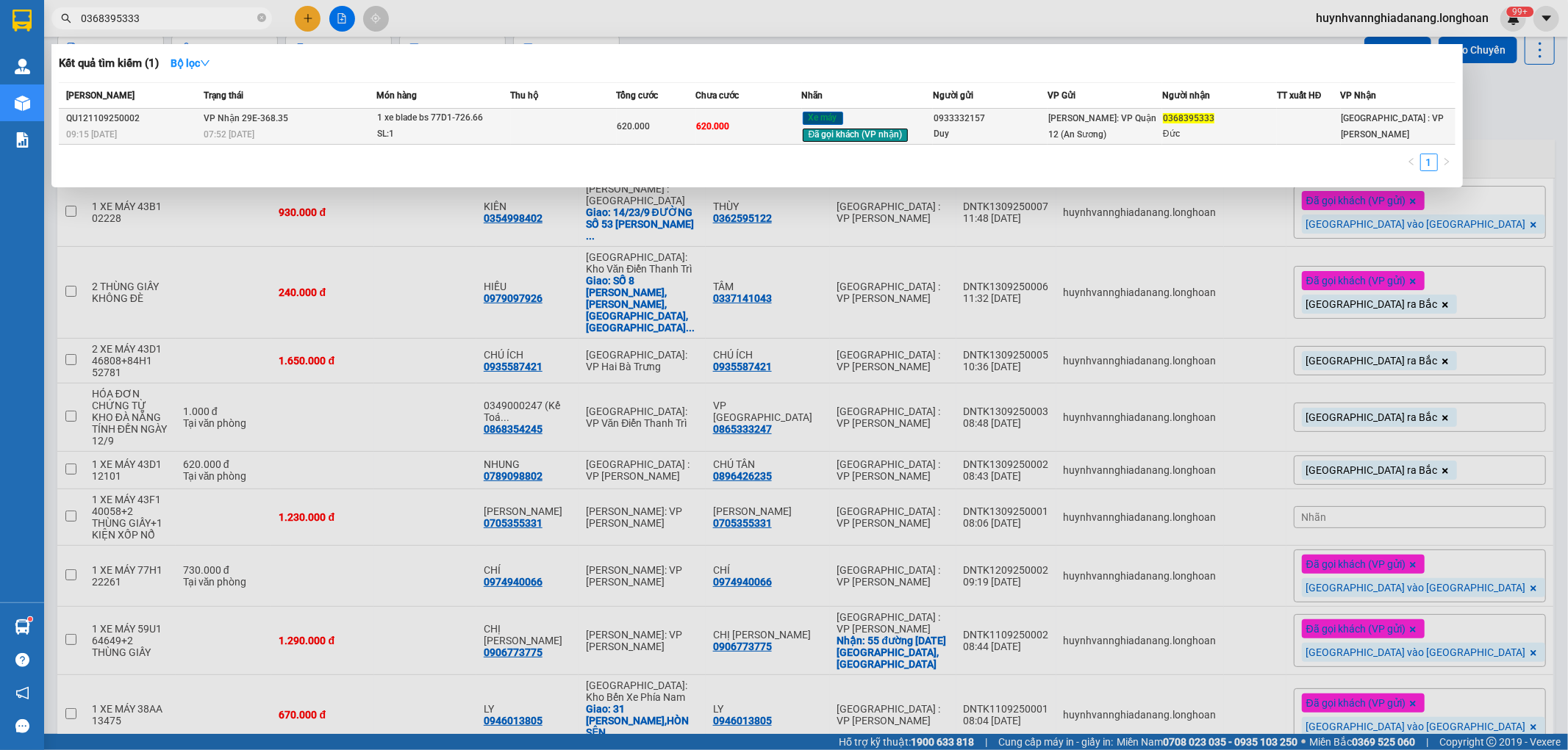
type input "0368395333"
click at [568, 112] on td at bounding box center [564, 127] width 106 height 36
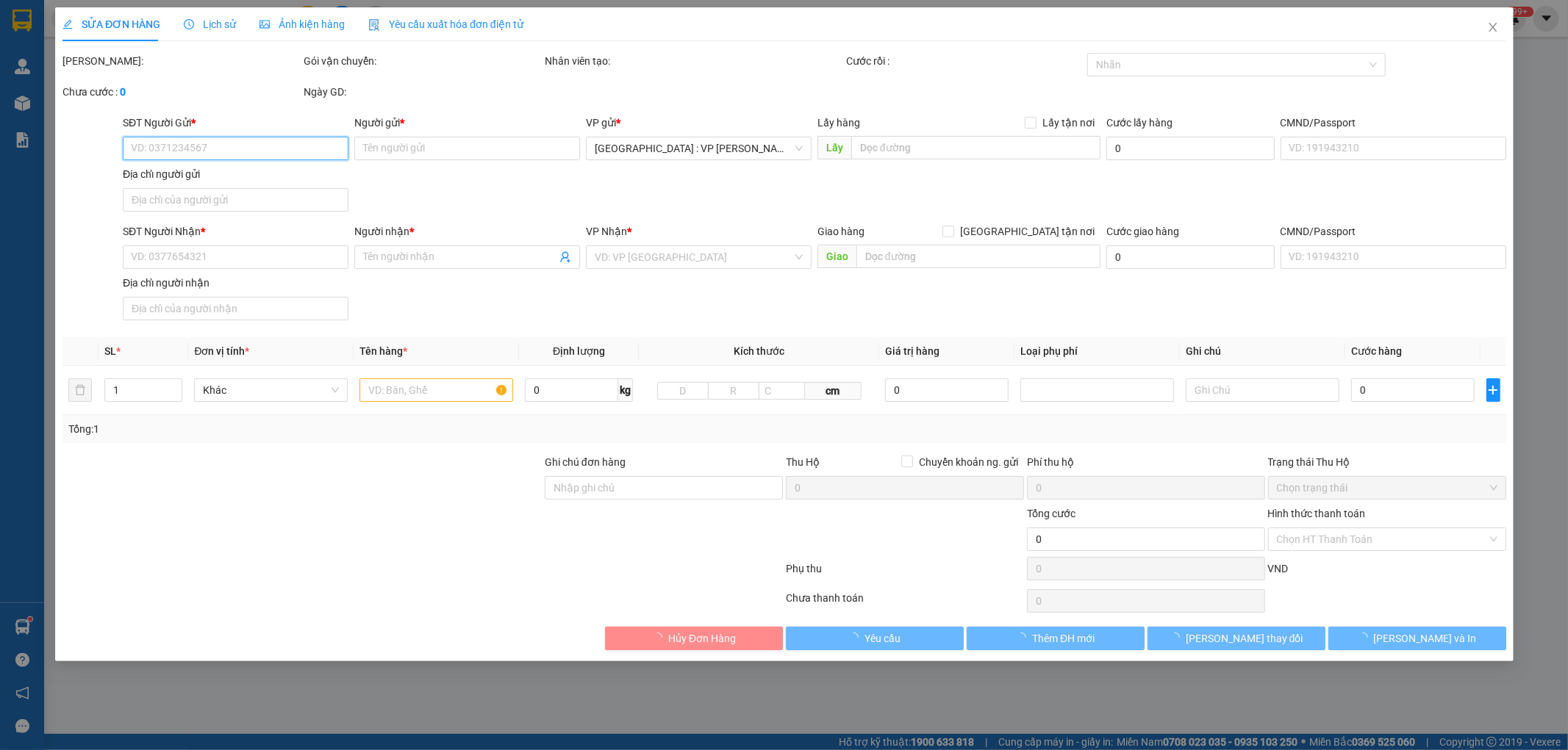
type input "0933332157"
type input "Duy"
type input "0368395333"
type input "Đức"
type input "chìa khóa quấn tay lái + giấy tờ khách giữ"
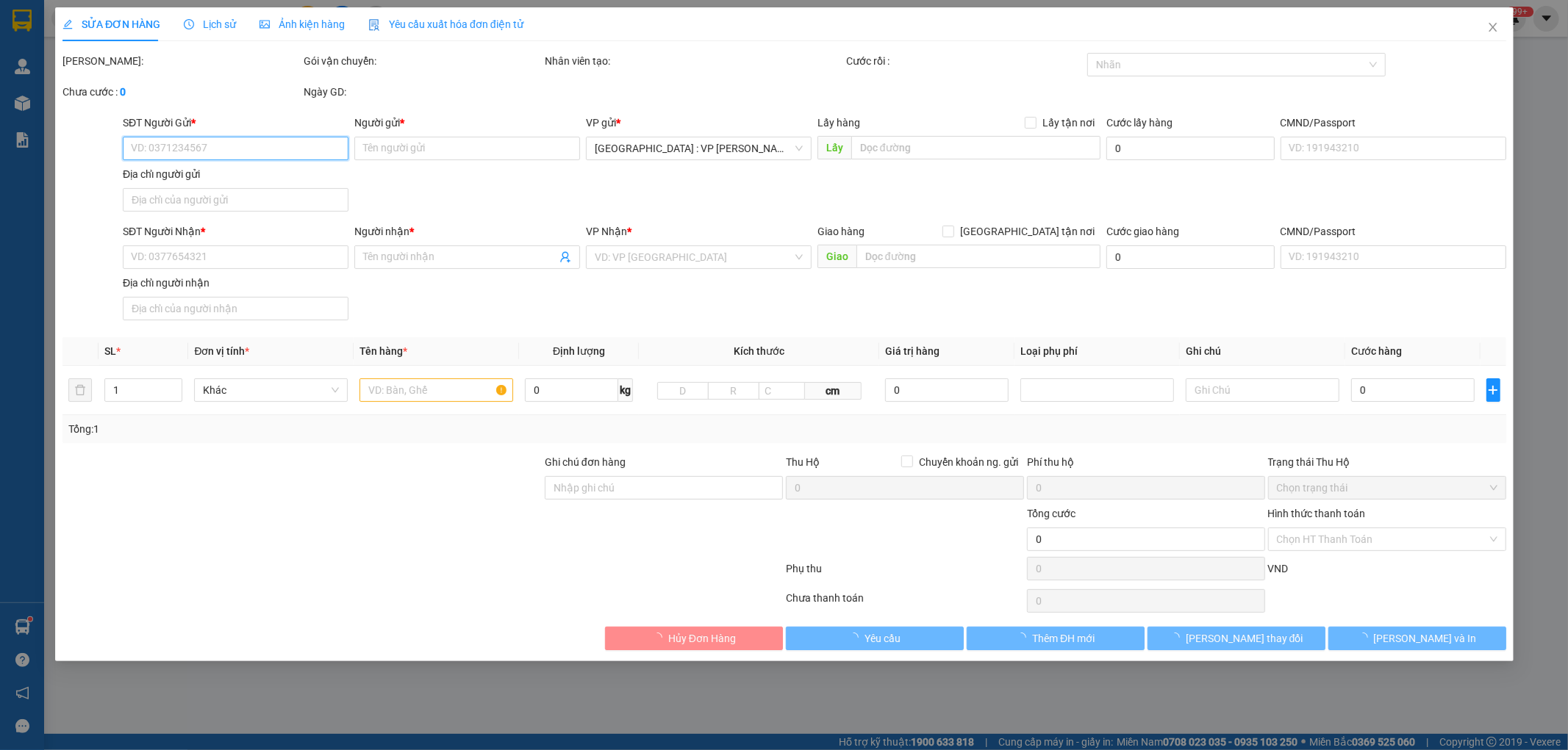
type input "620.000"
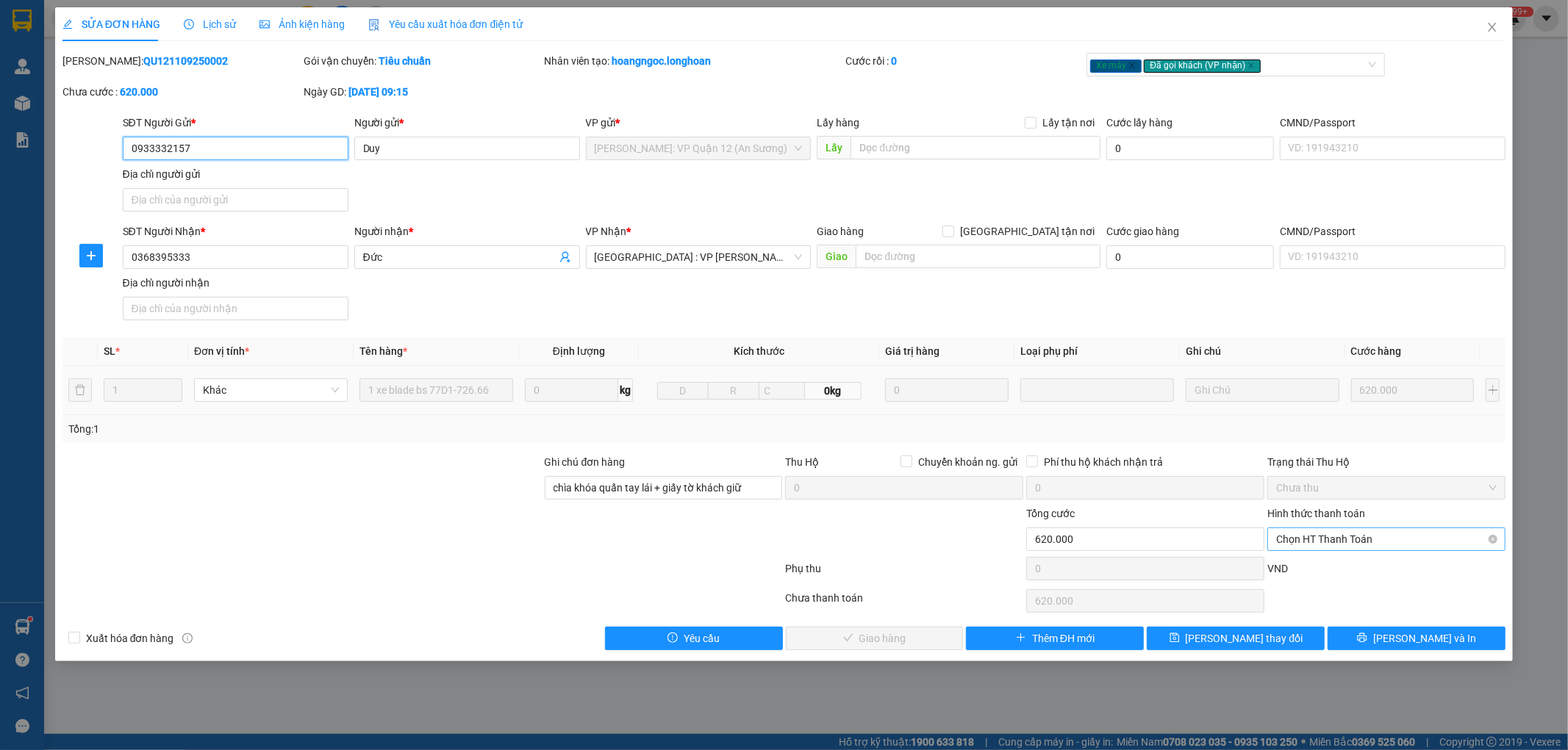
click at [1368, 547] on span "Chọn HT Thanh Toán" at bounding box center [1386, 540] width 220 height 22
click at [1364, 562] on div "Tại văn phòng" at bounding box center [1387, 568] width 220 height 16
type input "0"
click at [912, 630] on span "[PERSON_NAME] và Giao hàng" at bounding box center [884, 638] width 141 height 16
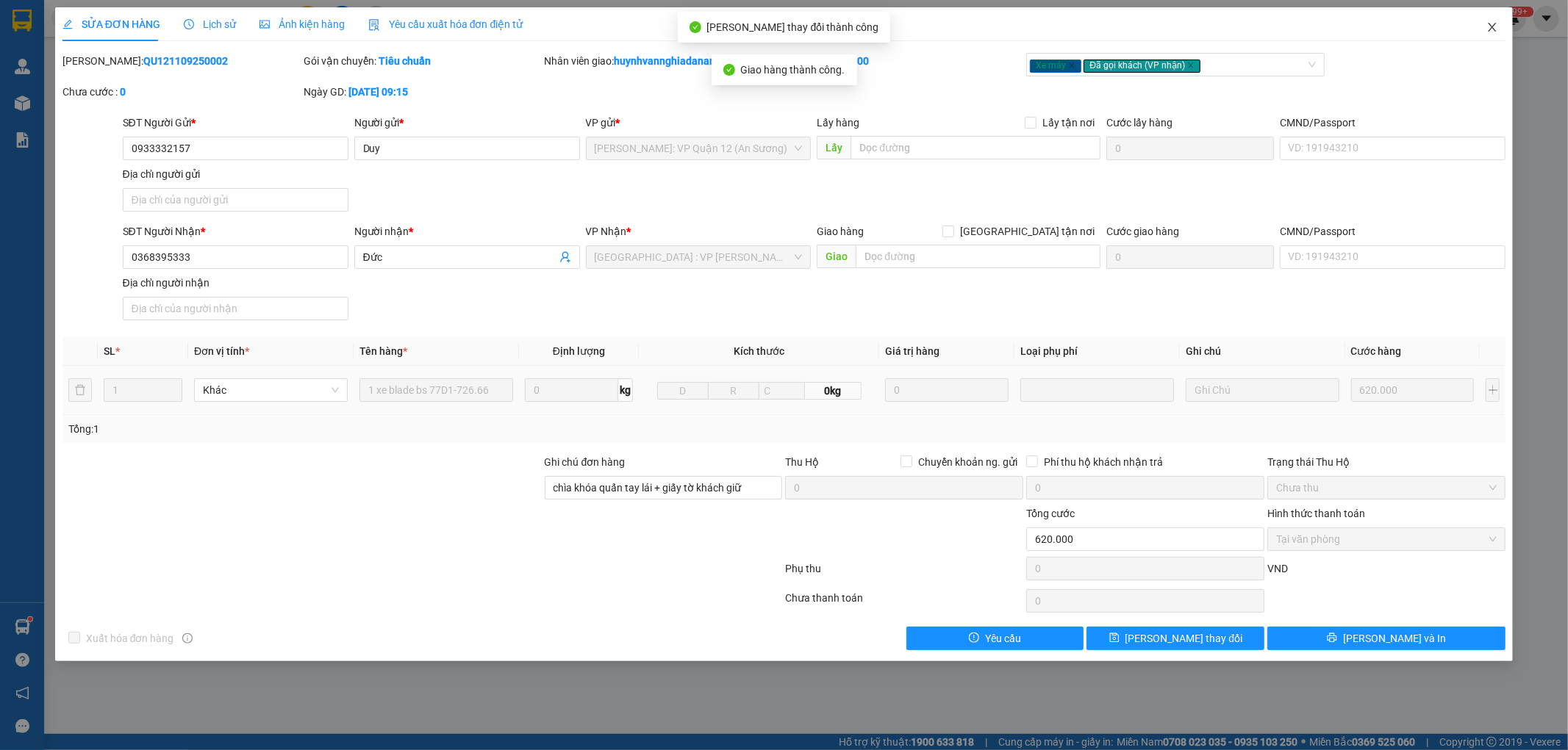
click at [1490, 25] on icon "close" at bounding box center [1493, 27] width 8 height 9
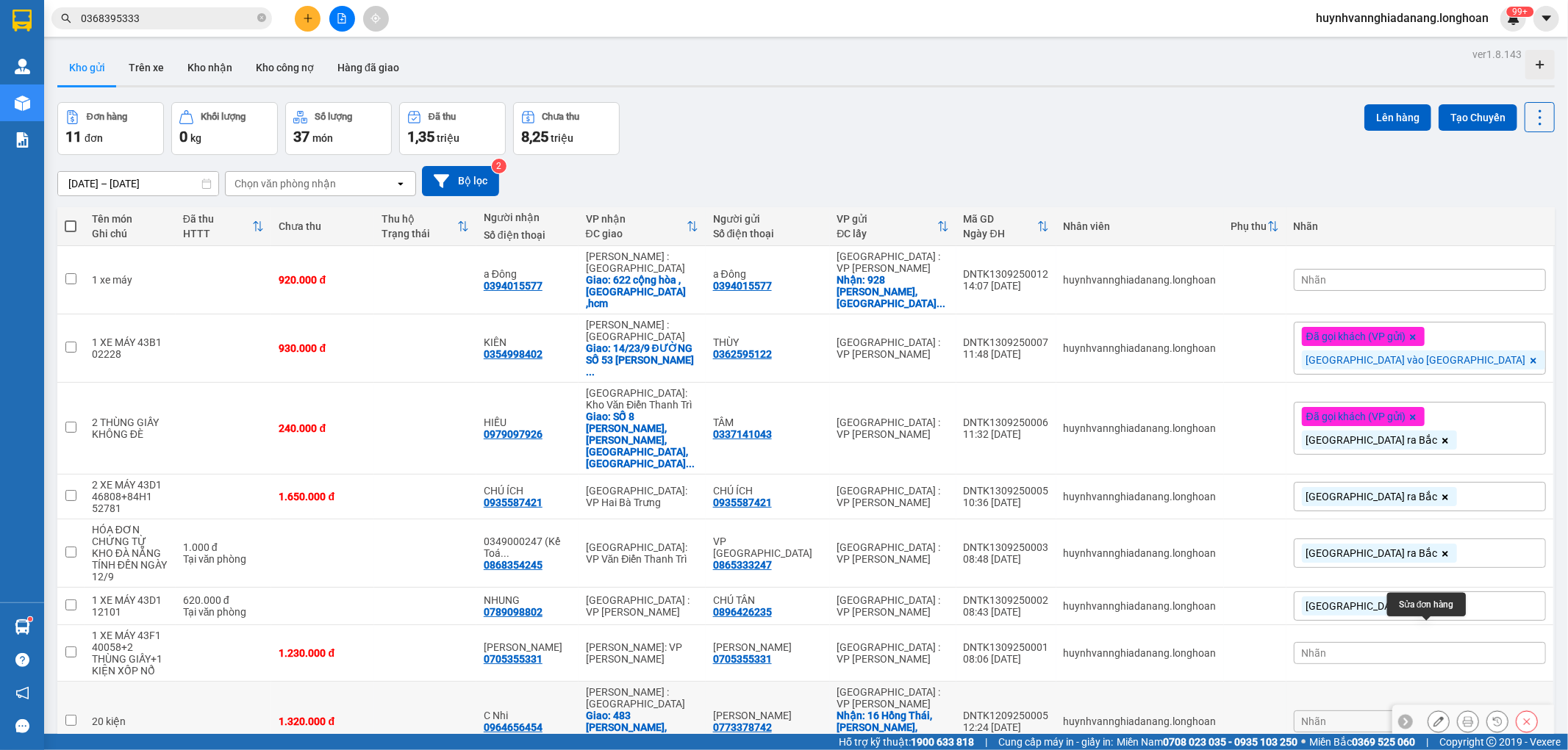
click at [1433, 716] on icon at bounding box center [1438, 721] width 10 height 10
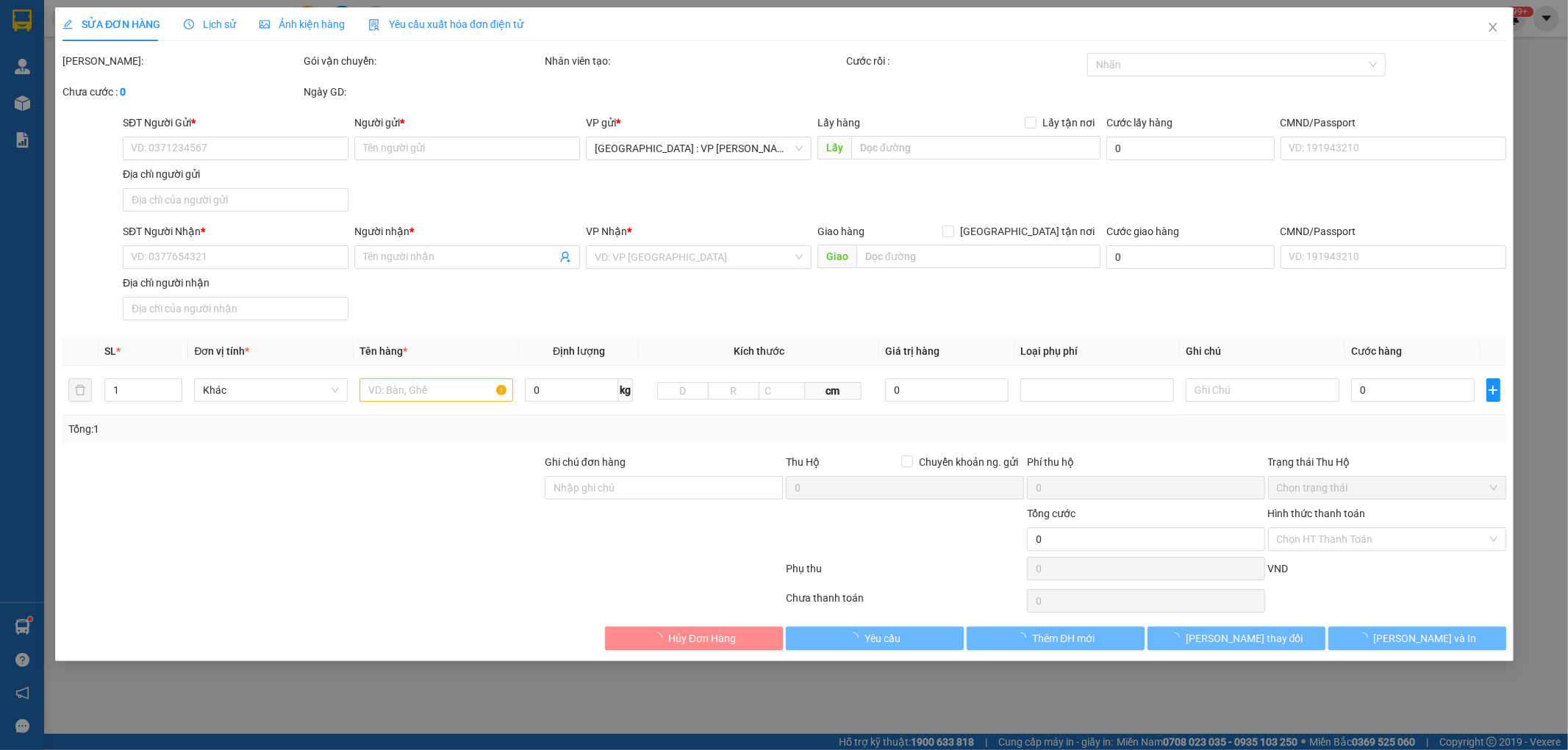
type input "0773378742"
type input "Anh Tín"
checkbox input "true"
type input "16 Hồng Thái, Hoà Minh, Liên Chiểu , Da Nang"
type input "0964656454"
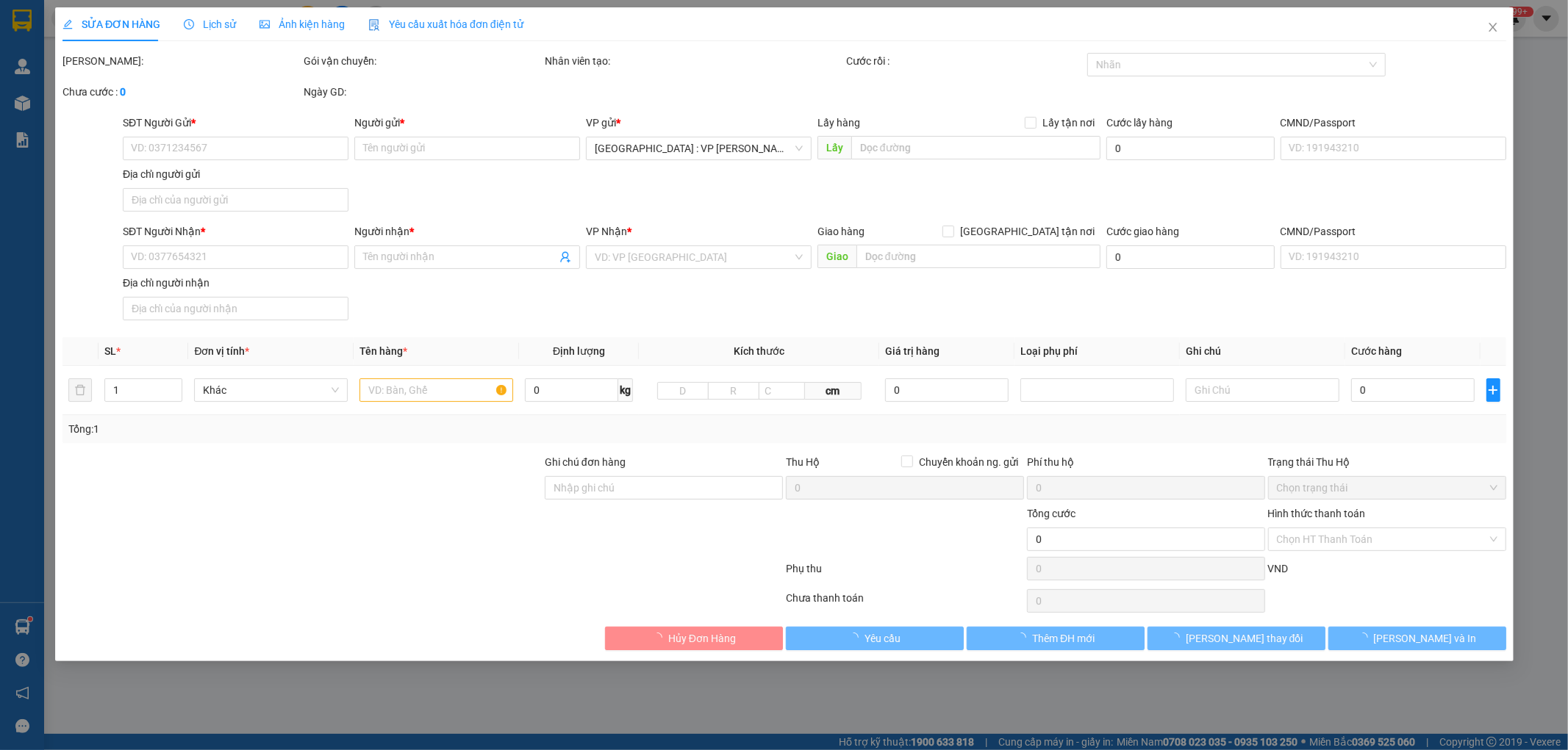
type input "C Nhi"
checkbox input "true"
type input "483 Trương Thị Hoa, Tân Thới Hiệp, Quân 12 ,HCM"
type input "1.320.000"
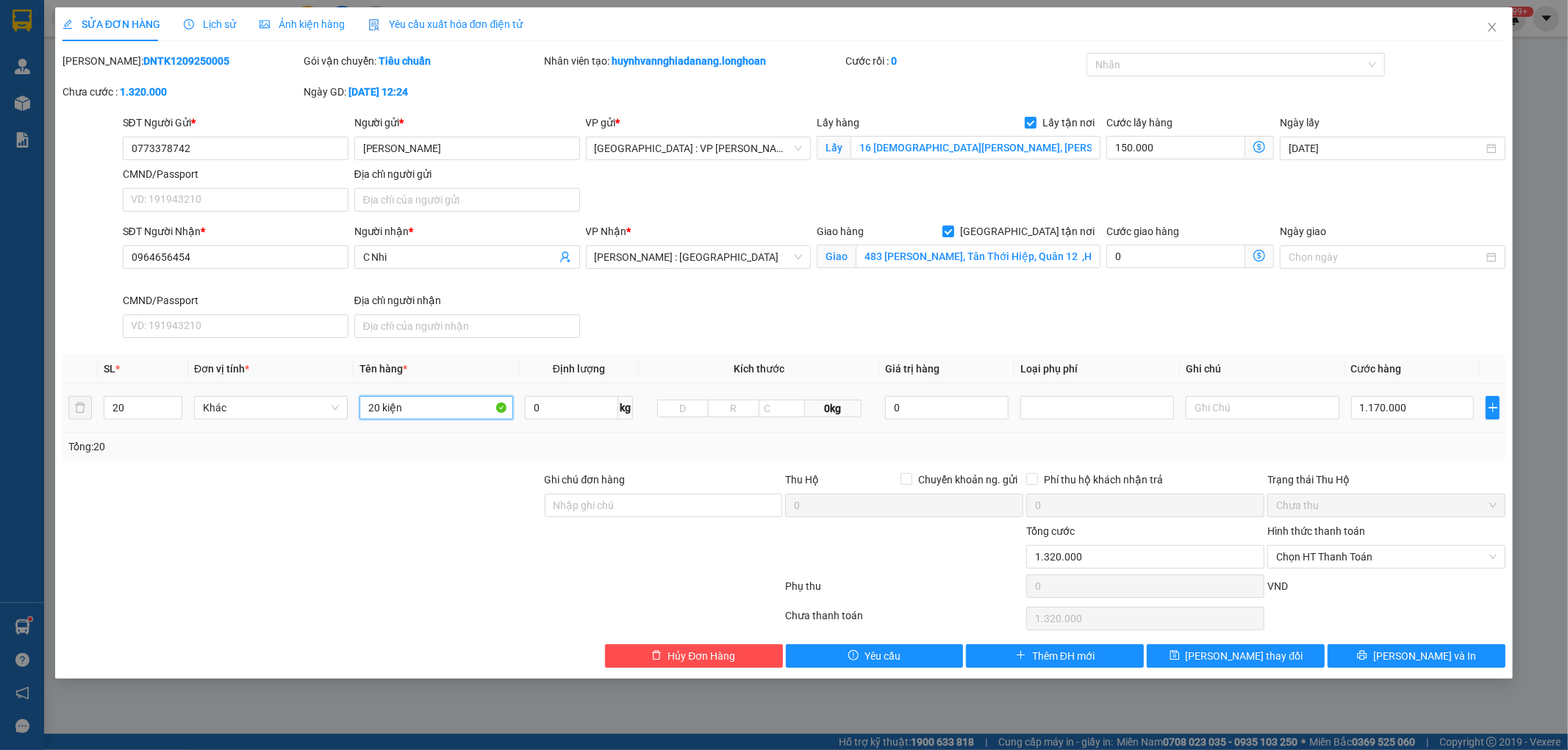
click at [416, 413] on input "20 kiện" at bounding box center [436, 408] width 154 height 24
click at [152, 401] on input "20" at bounding box center [143, 408] width 77 height 22
type input "8"
click at [414, 415] on input "20 kiện" at bounding box center [436, 408] width 154 height 24
type input "2"
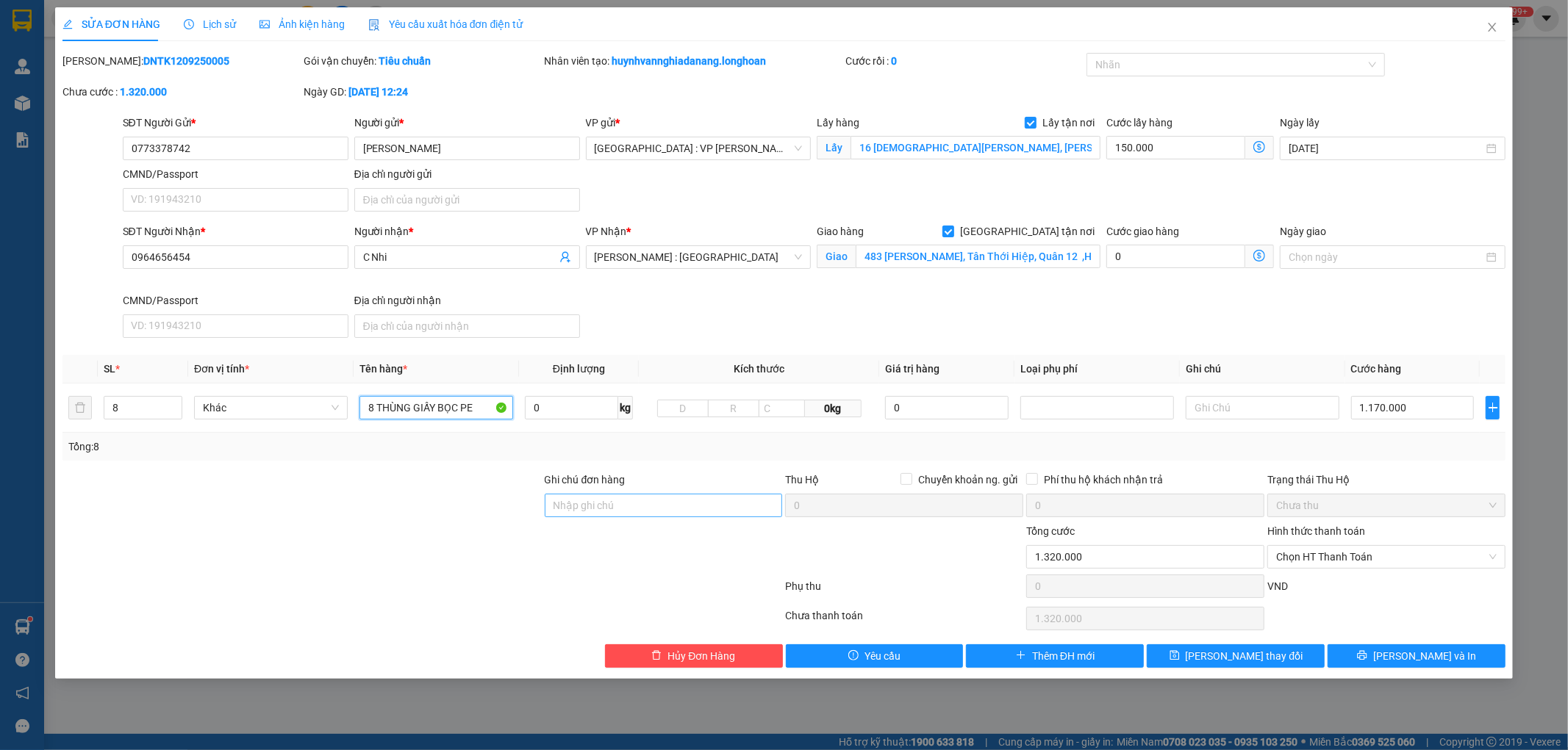
type input "8 THÙNG GIẤY BỌC PE"
click at [588, 501] on input "Ghi chú đơn hàng" at bounding box center [664, 506] width 238 height 24
type input "KHÔNG BAO HƯ VỠ,MÓP MÉO"
click at [1427, 409] on input "1.170.000" at bounding box center [1412, 408] width 123 height 24
type input "8"
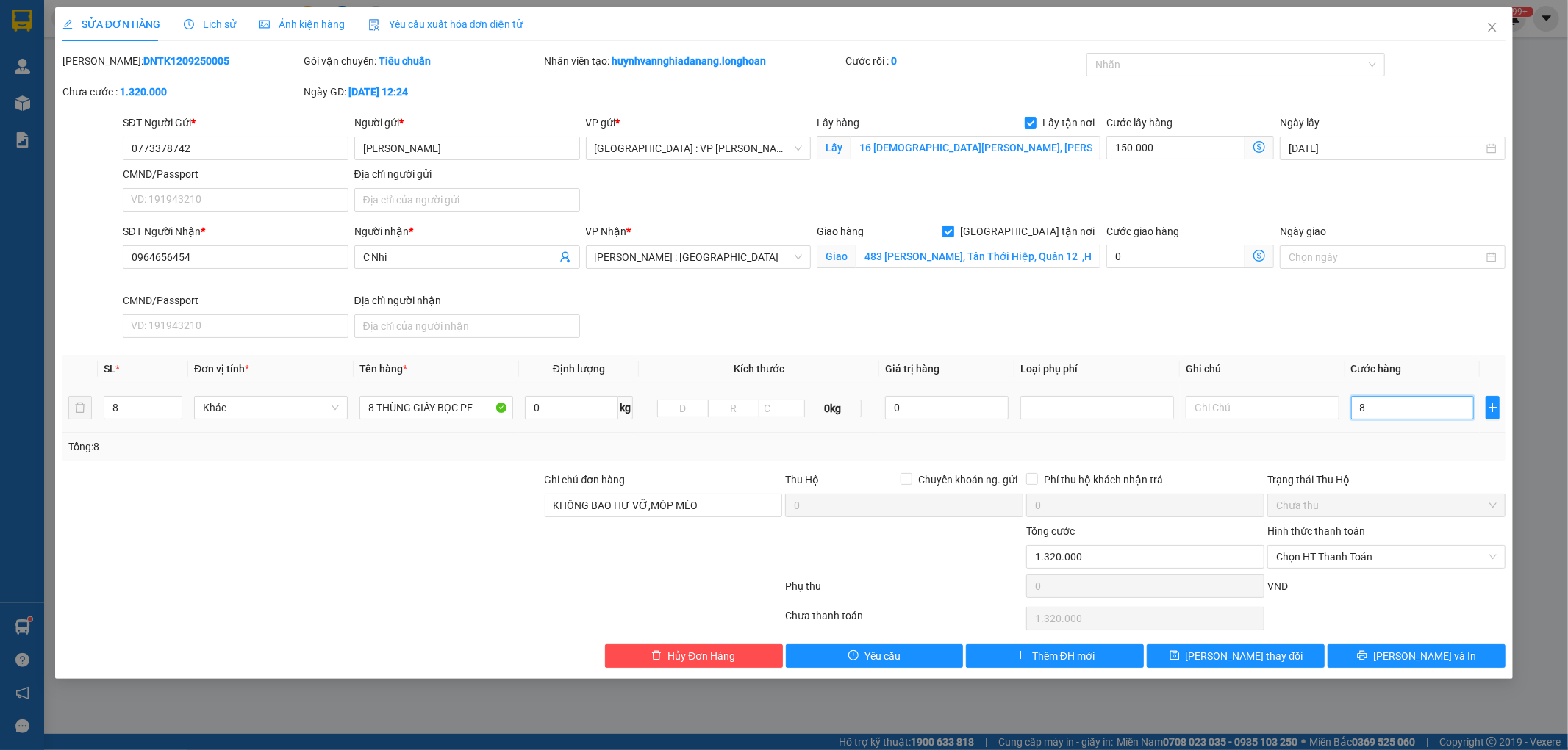
type input "150.008"
type input "150.088"
type input "880"
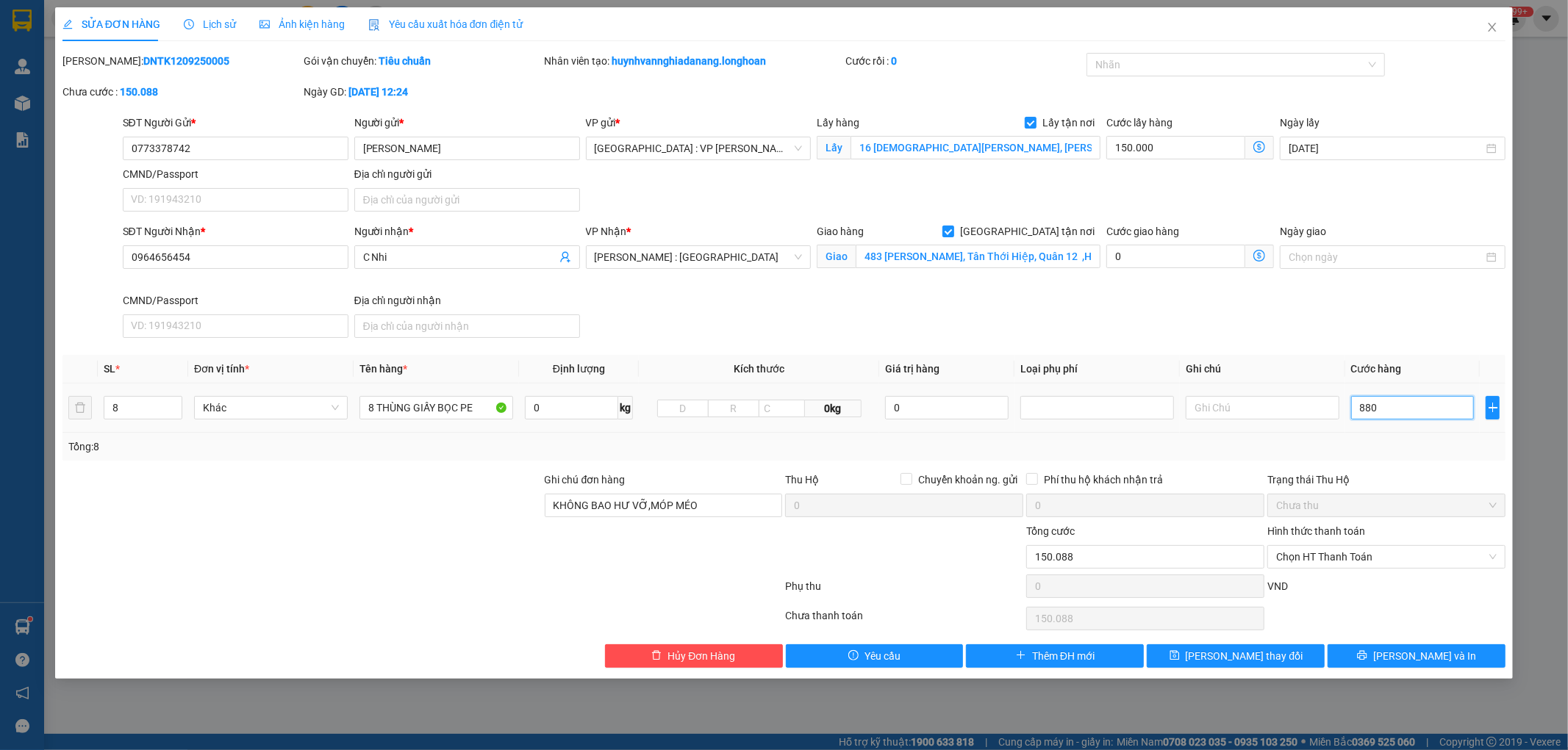
type input "150.880"
type input "8.800"
type input "158.800"
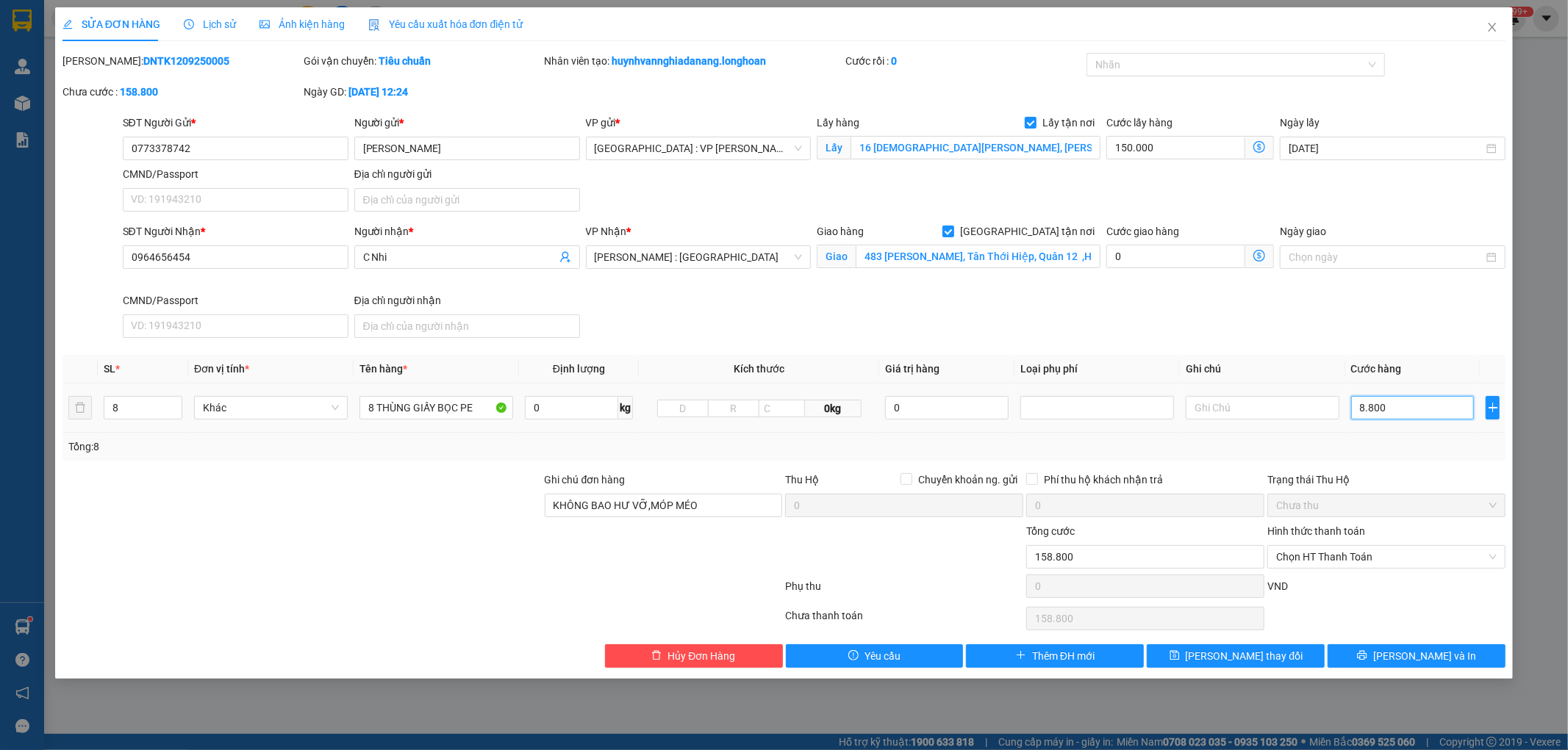
type input "88.000"
type input "238.000"
type input "1.030.000"
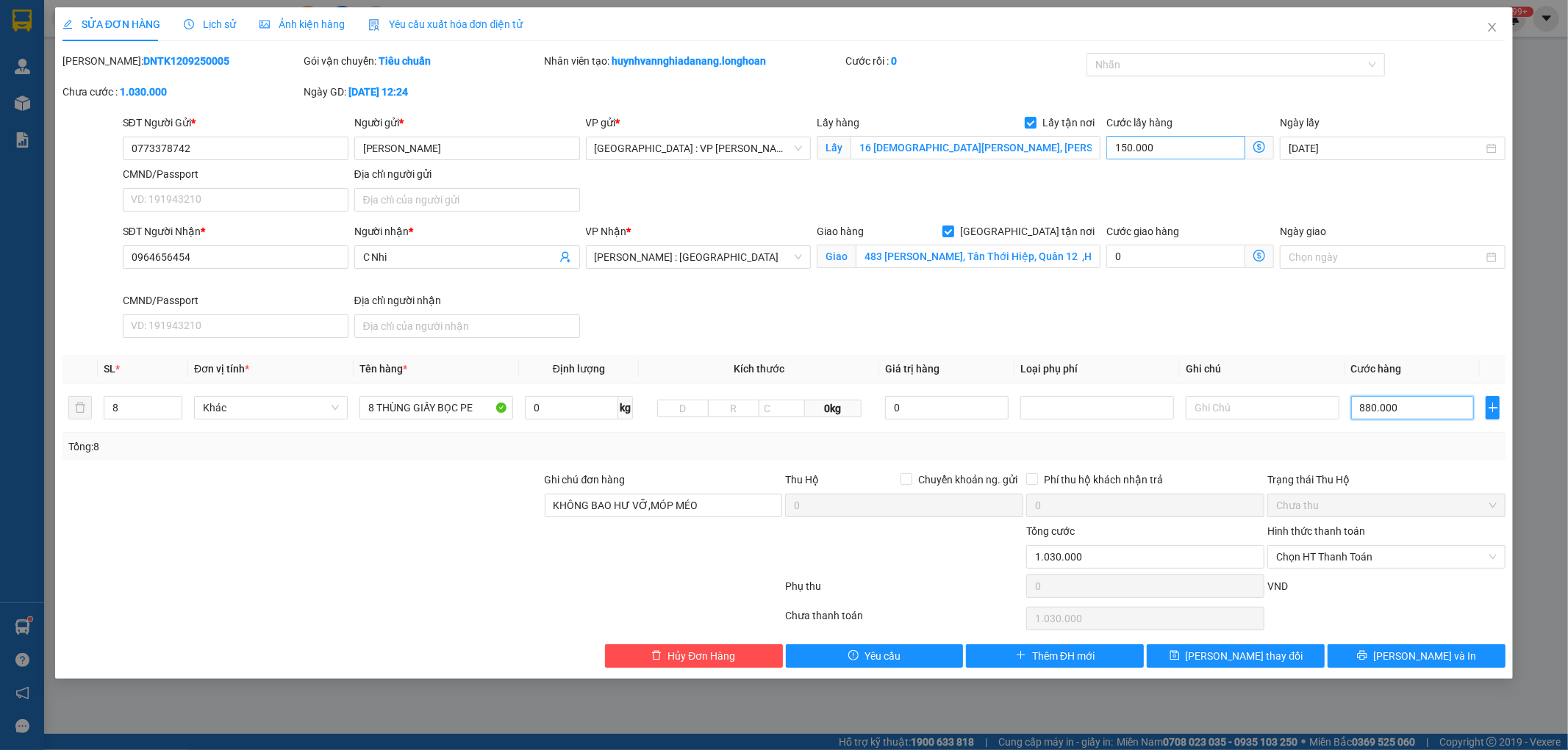
type input "880.000"
click at [1172, 155] on input "150.000" at bounding box center [1176, 148] width 139 height 24
type input "1"
type input "880.001"
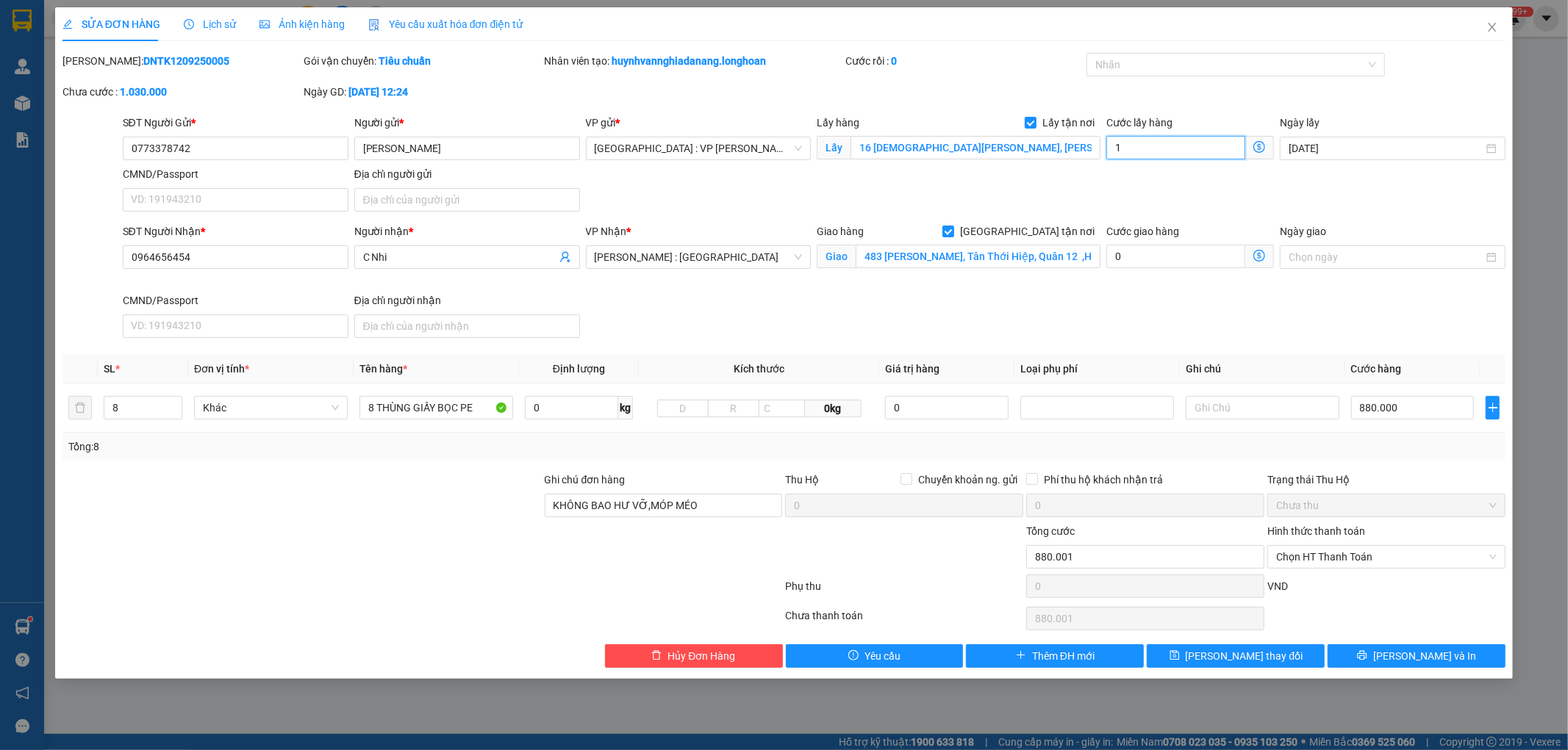
type input "10"
type input "880.010"
type input "100"
type input "880.100"
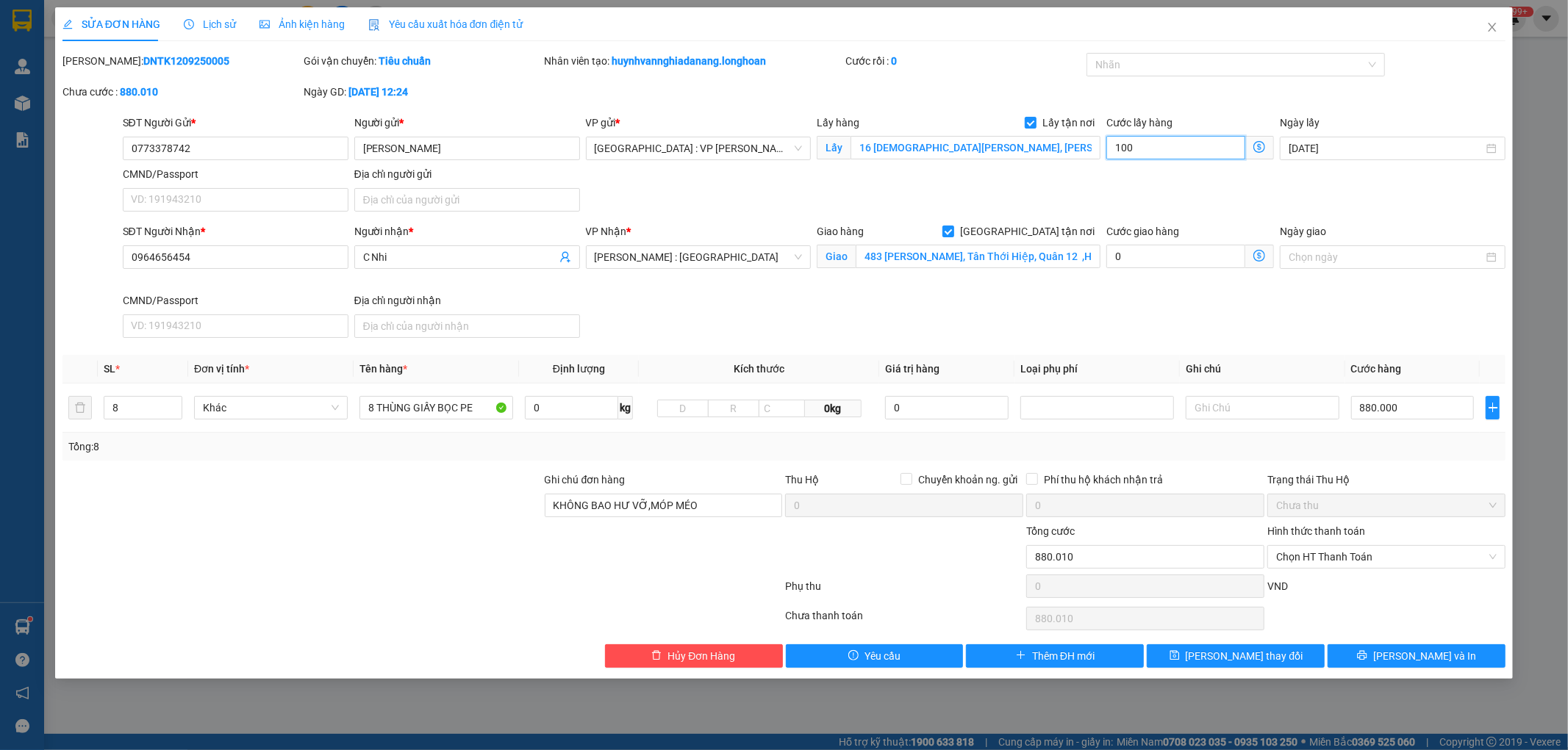
type input "880.100"
type input "881.000"
type input "1.000"
type input "890.000"
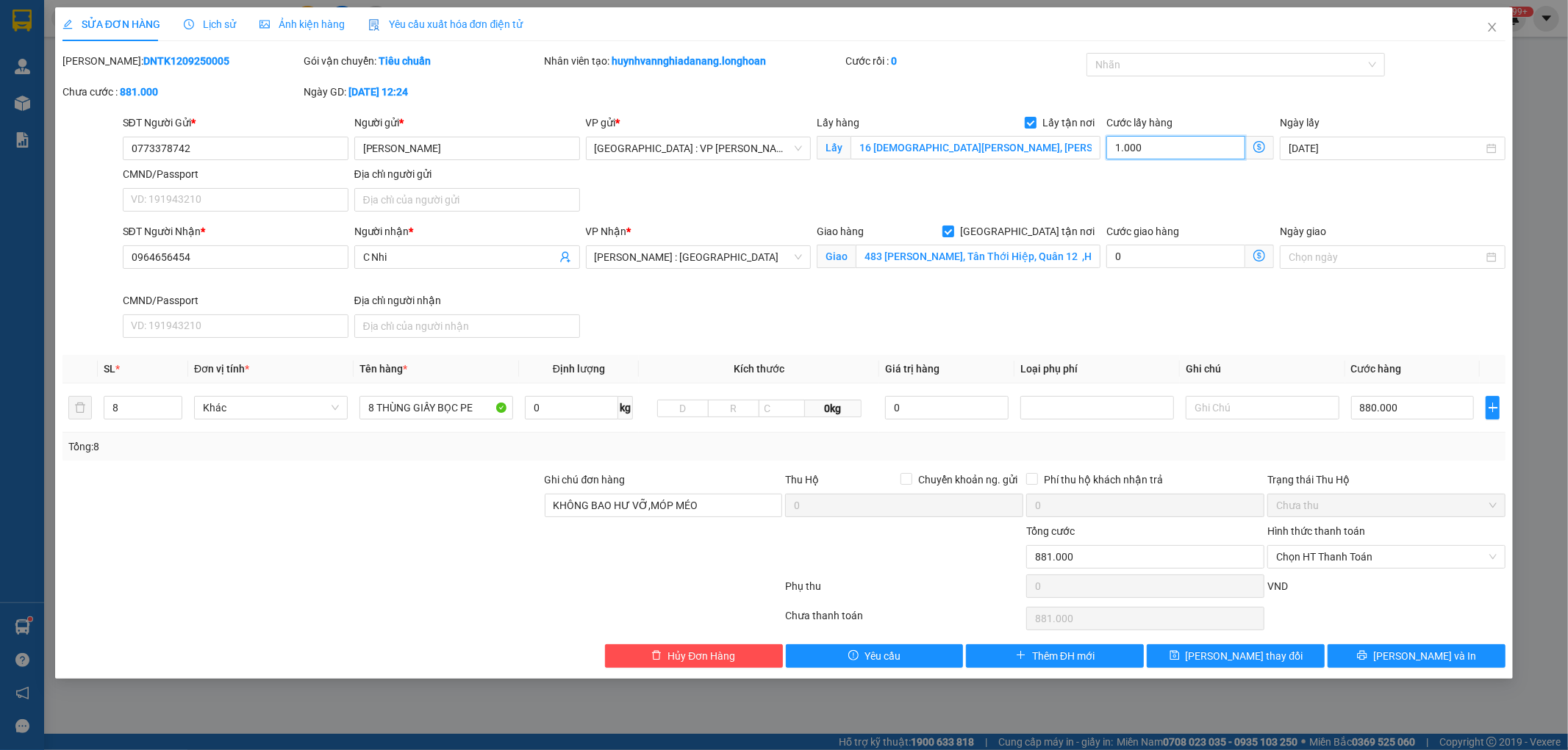
type input "890.000"
type input "100.000"
type input "980.000"
type input "100.000"
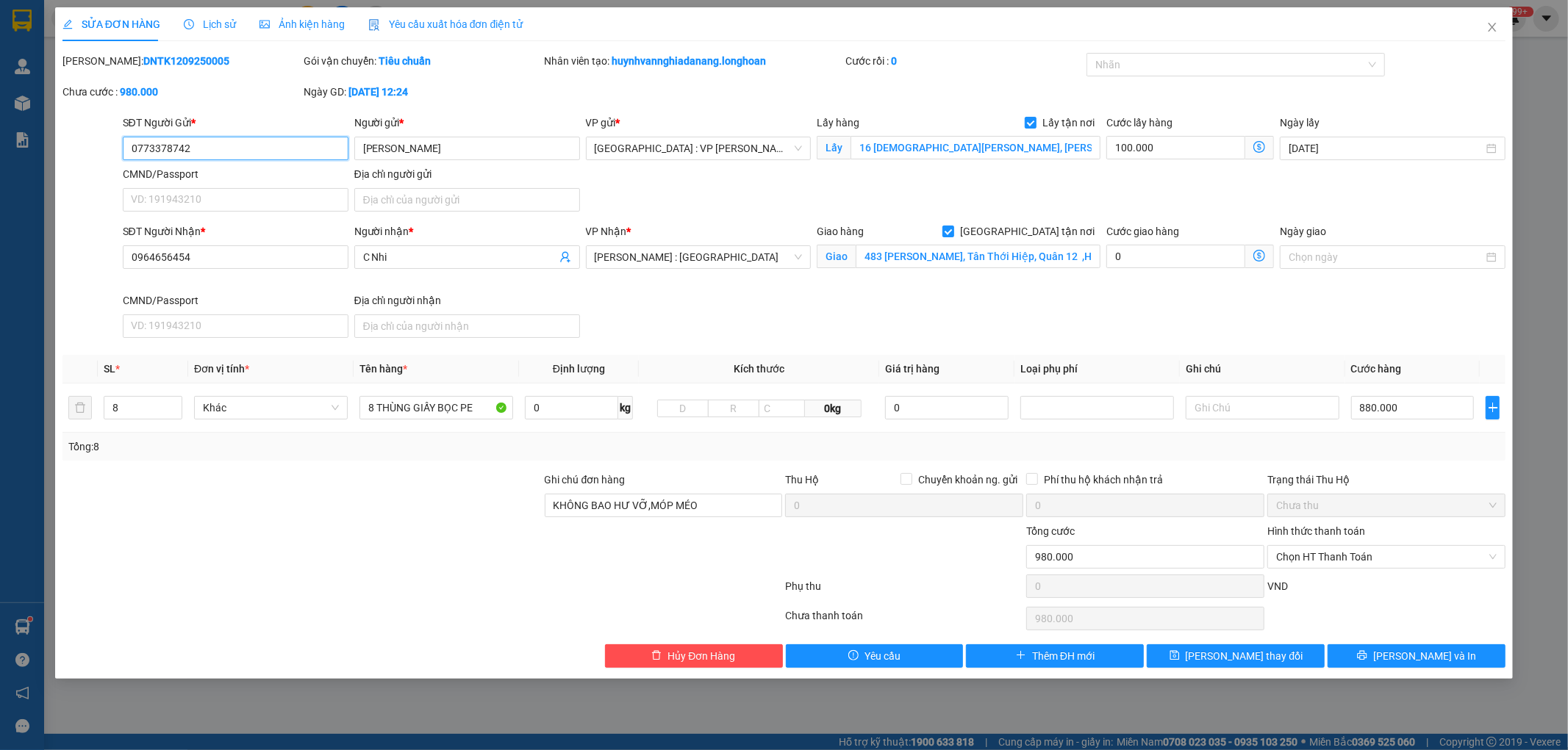
drag, startPoint x: 200, startPoint y: 149, endPoint x: 128, endPoint y: 150, distance: 72.0
click at [116, 150] on div "SĐT Người Gửi * 0773378742 0773378742 Người gửi * Anh Tín VP gửi * Đà Nẵng : VP…" at bounding box center [784, 167] width 1447 height 103
click at [1223, 650] on div "Total Paid Fee 0 Total UnPaid Fee 1.320.000 Cash Collection Total Fee Mã ĐH: DN…" at bounding box center [784, 360] width 1444 height 615
click at [1232, 659] on span "[PERSON_NAME] thay đổi" at bounding box center [1244, 656] width 118 height 16
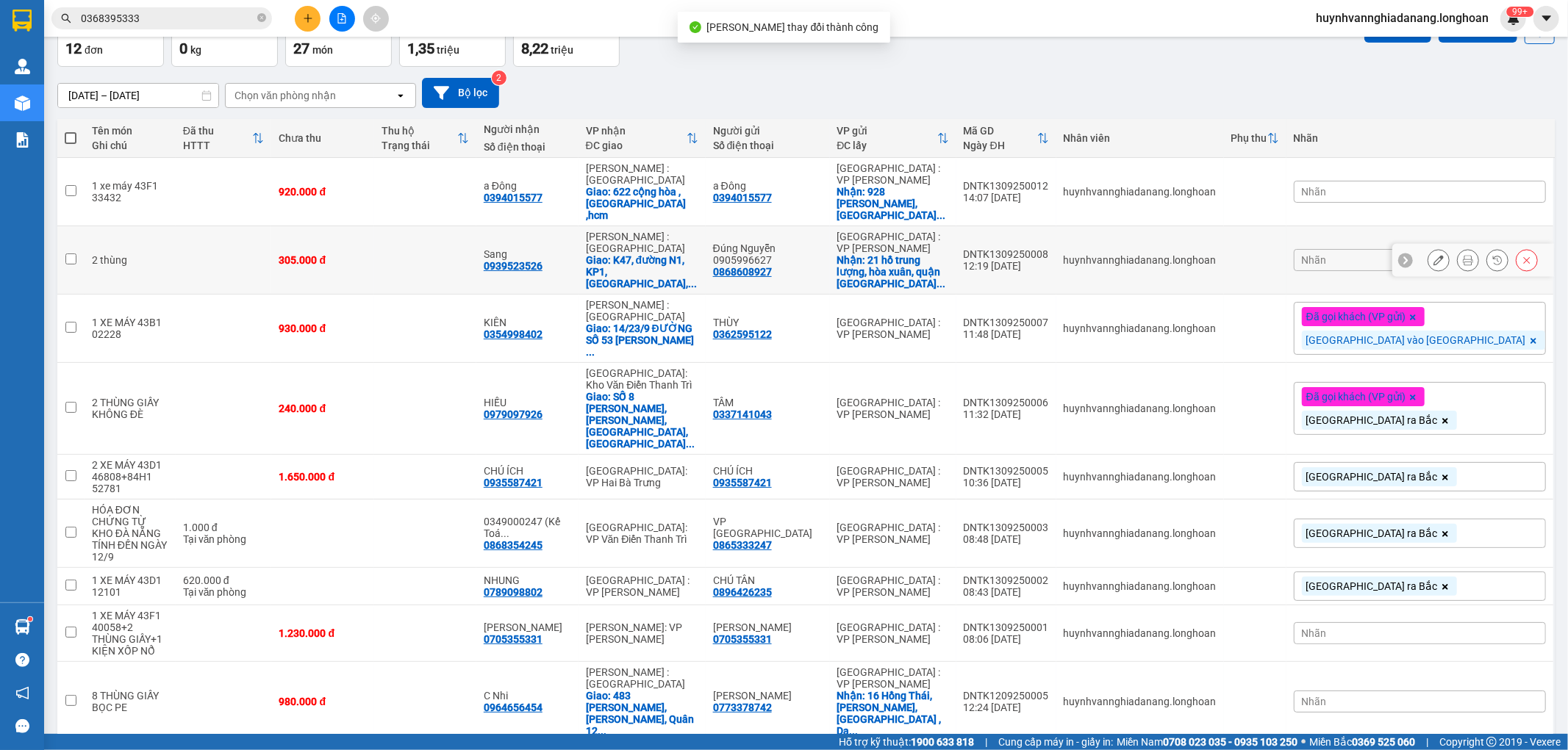
scroll to position [163, 0]
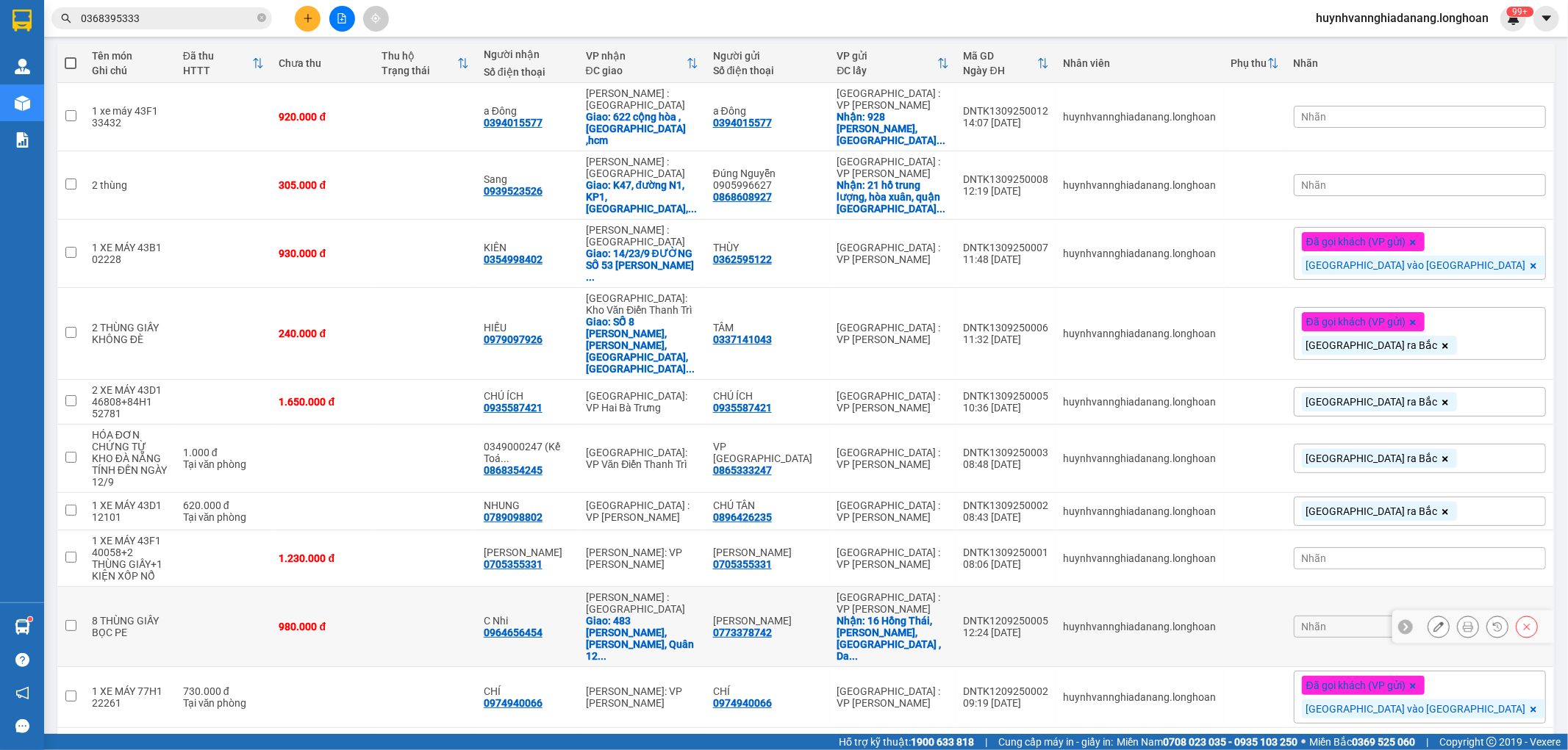
click at [772, 627] on div "0773378742" at bounding box center [741, 633] width 59 height 12
copy div "0773378742"
click at [1463, 622] on icon at bounding box center [1468, 627] width 10 height 10
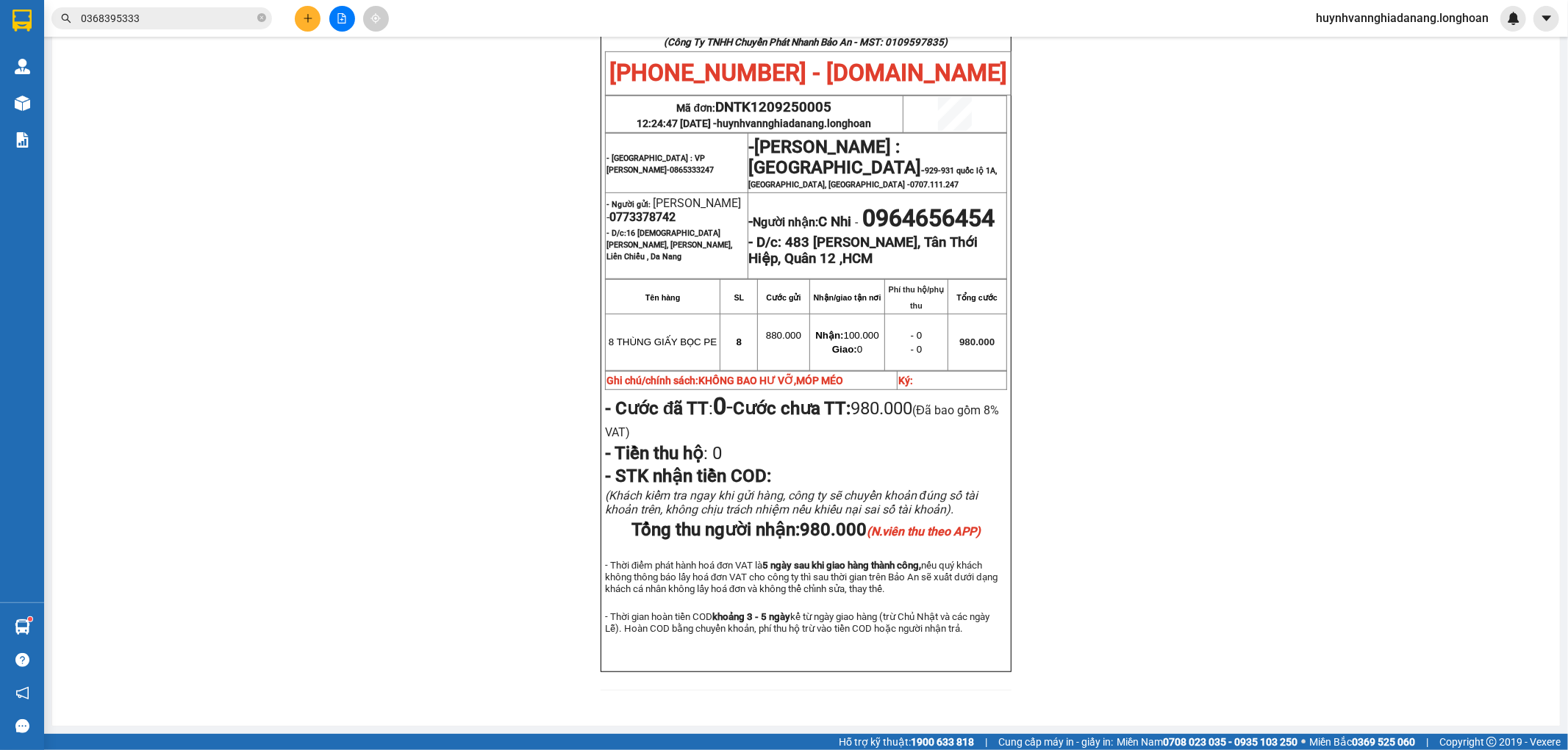
scroll to position [685, 0]
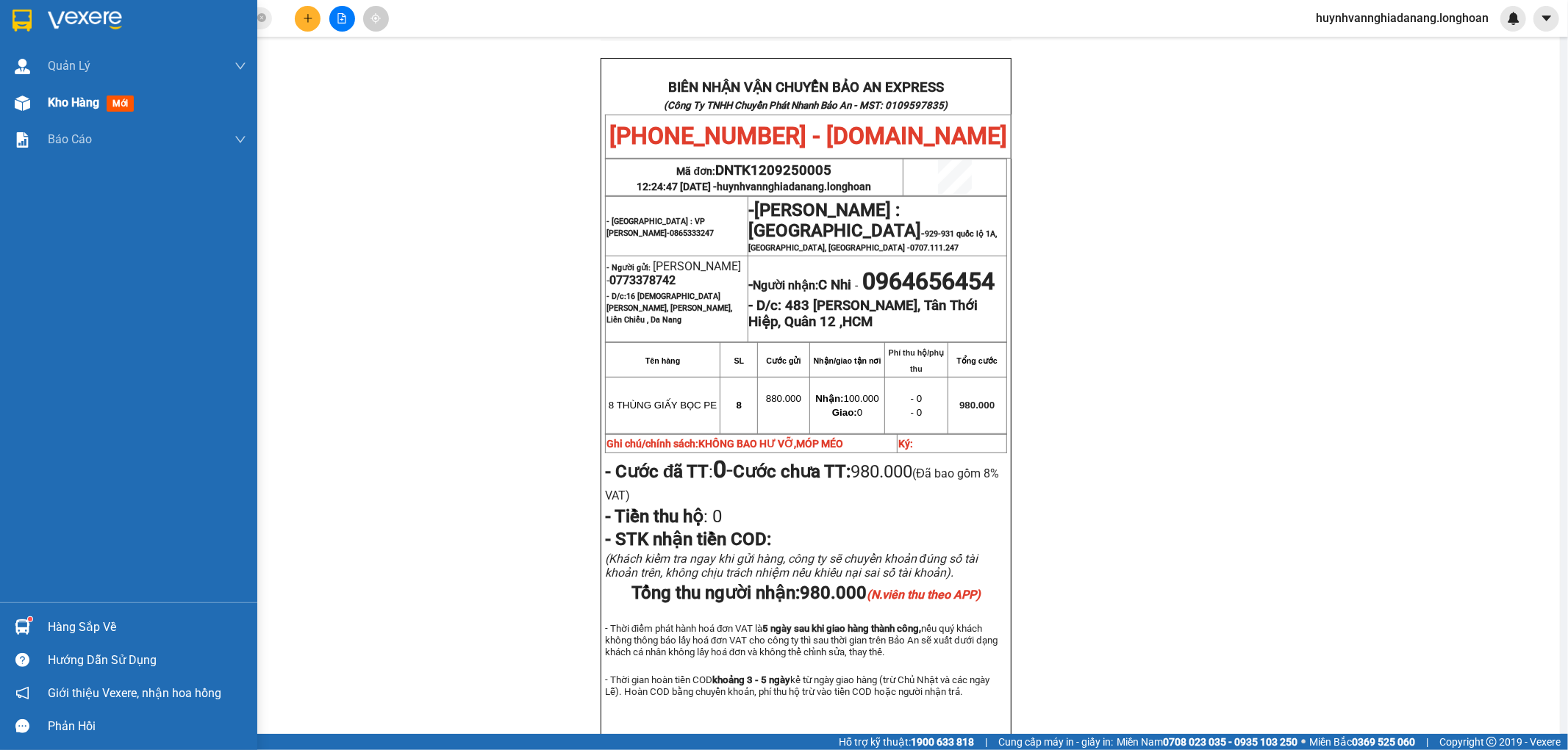
click at [67, 103] on span "Kho hàng" at bounding box center [73, 102] width 52 height 14
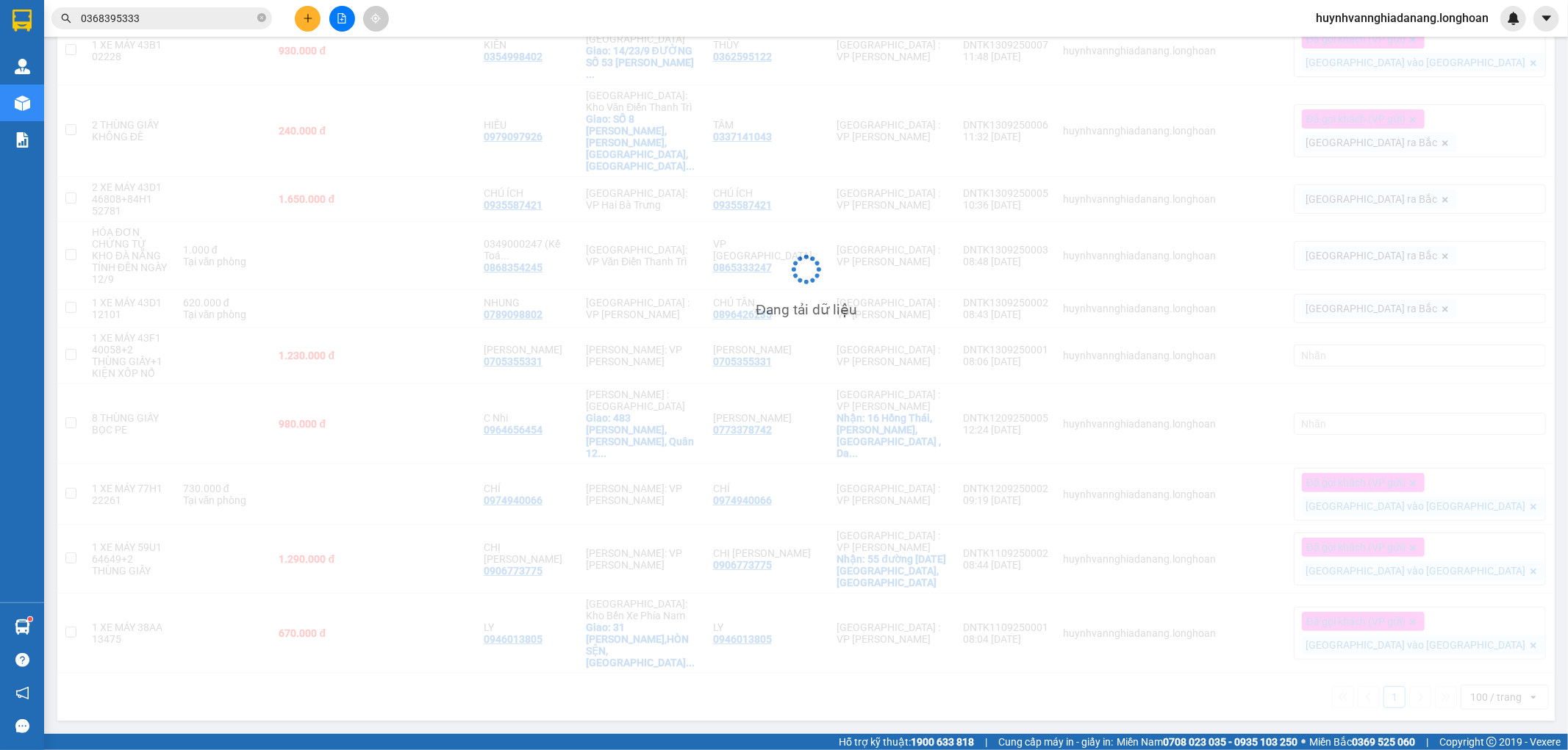
scroll to position [217, 0]
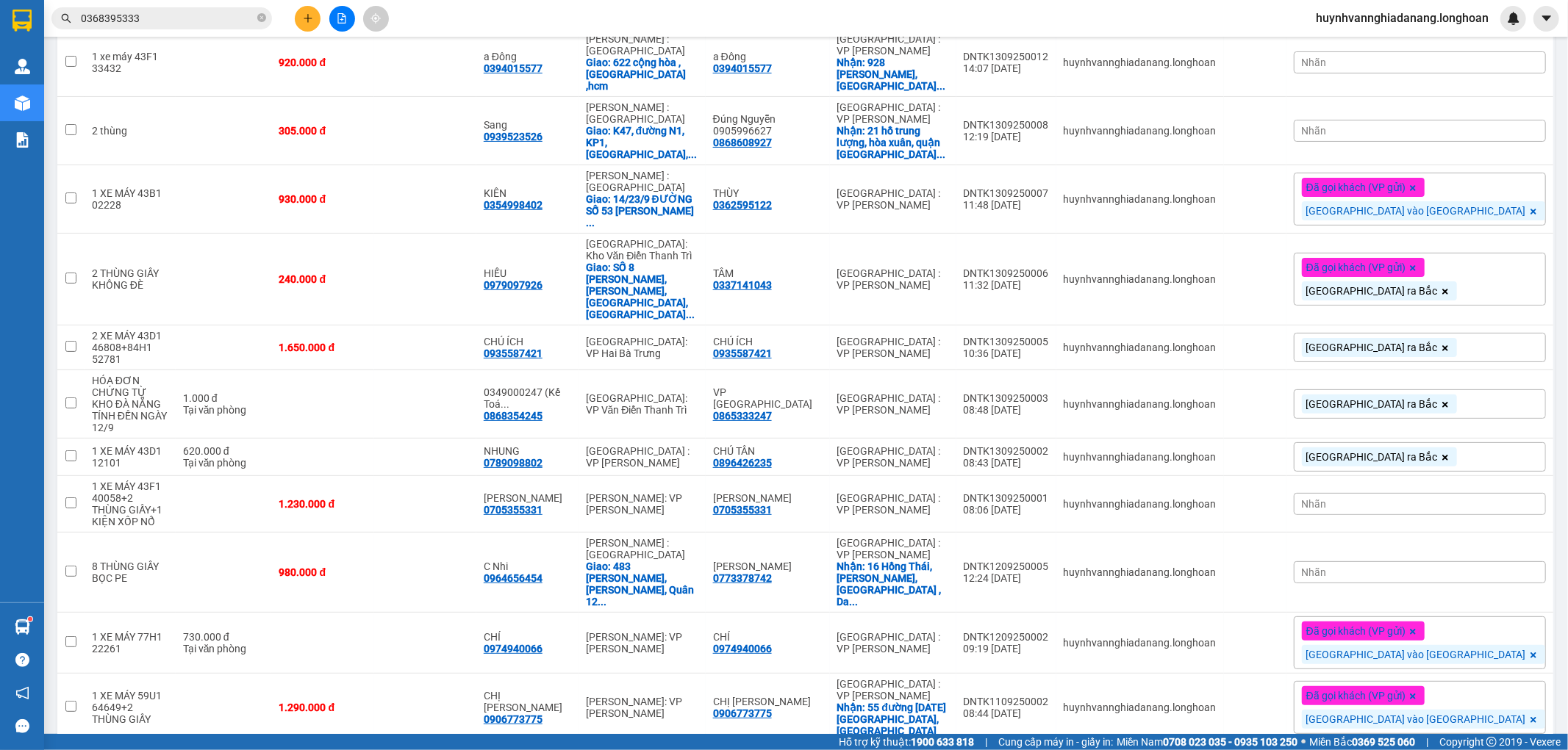
click at [1450, 562] on div "Nhãn" at bounding box center [1420, 572] width 252 height 22
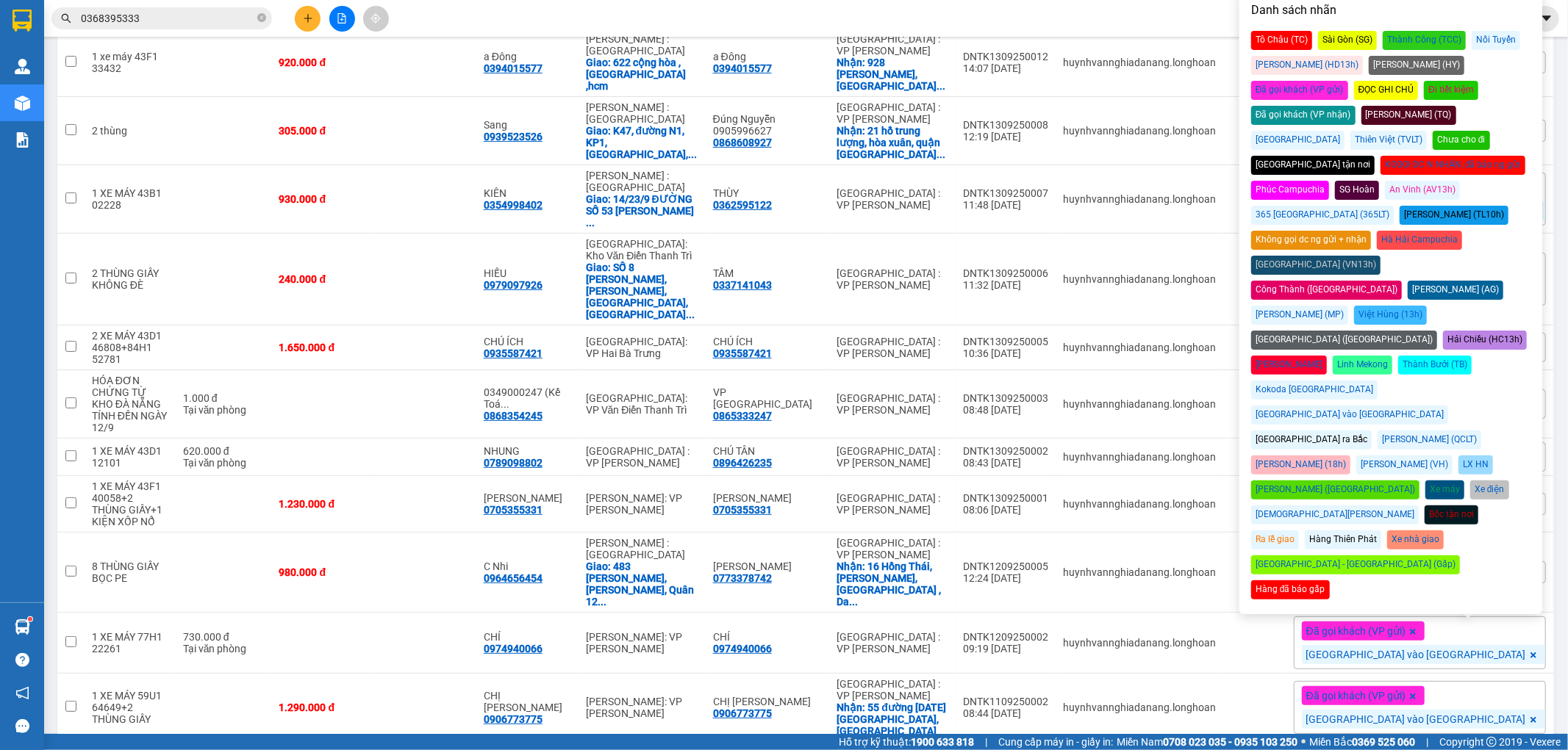
click at [1448, 406] on div "Đà Nẵng vào Nam" at bounding box center [1350, 415] width 196 height 19
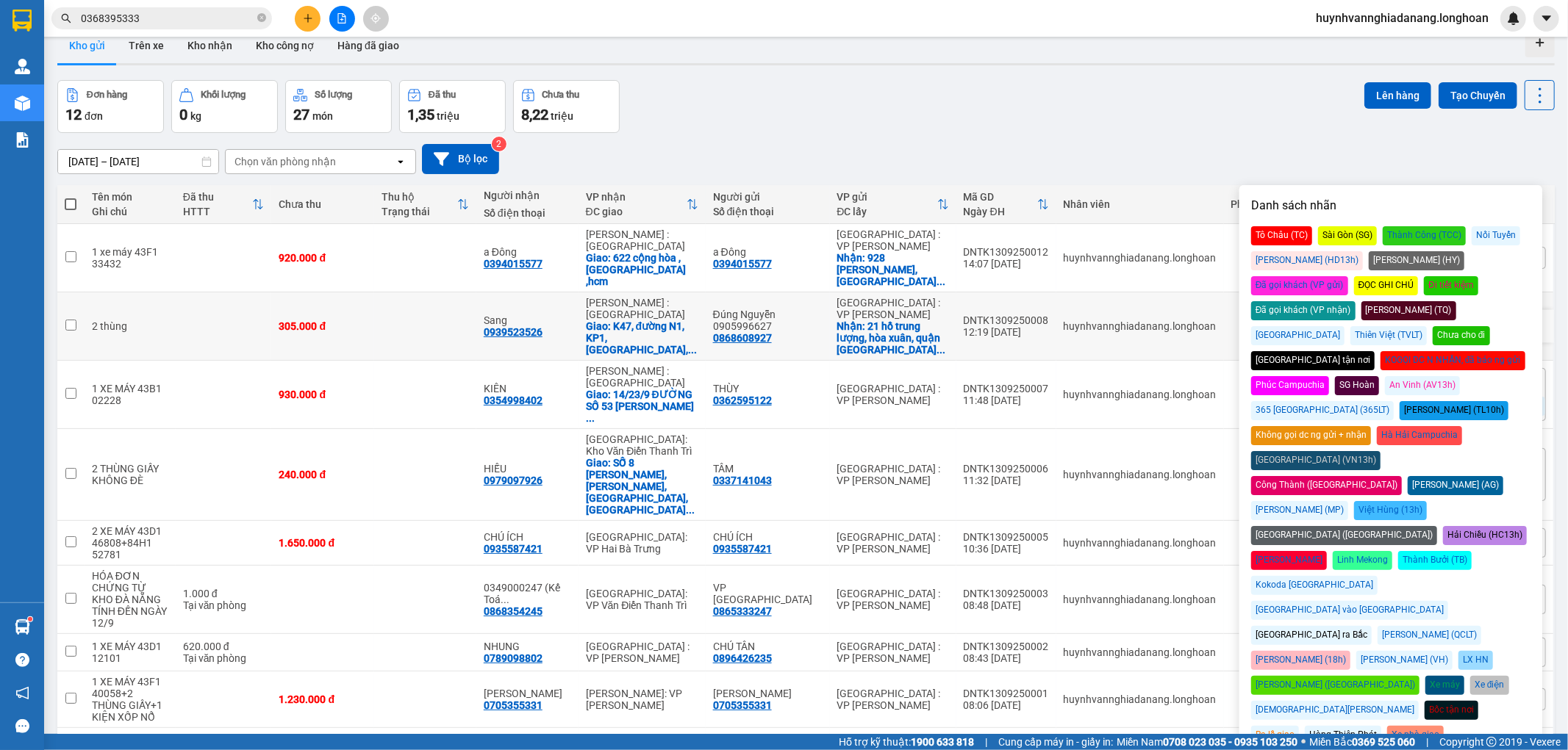
scroll to position [0, 0]
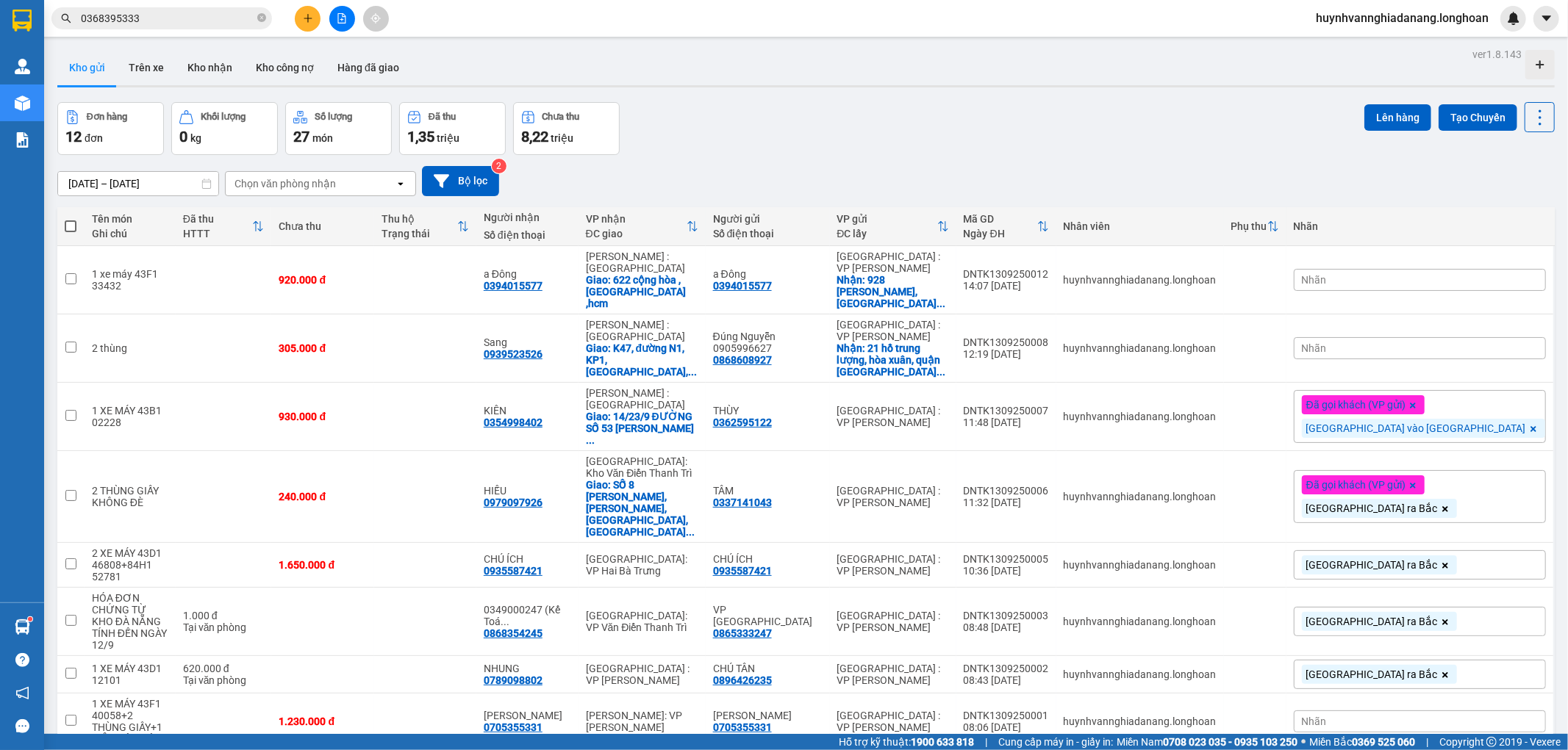
drag, startPoint x: 987, startPoint y: 123, endPoint x: 1016, endPoint y: 172, distance: 56.9
click at [990, 123] on div "Đơn hàng 12 đơn Khối lượng 0 kg Số lượng 27 món Đã thu 1,35 triệu Chưa thu 8,22…" at bounding box center [806, 128] width 1498 height 53
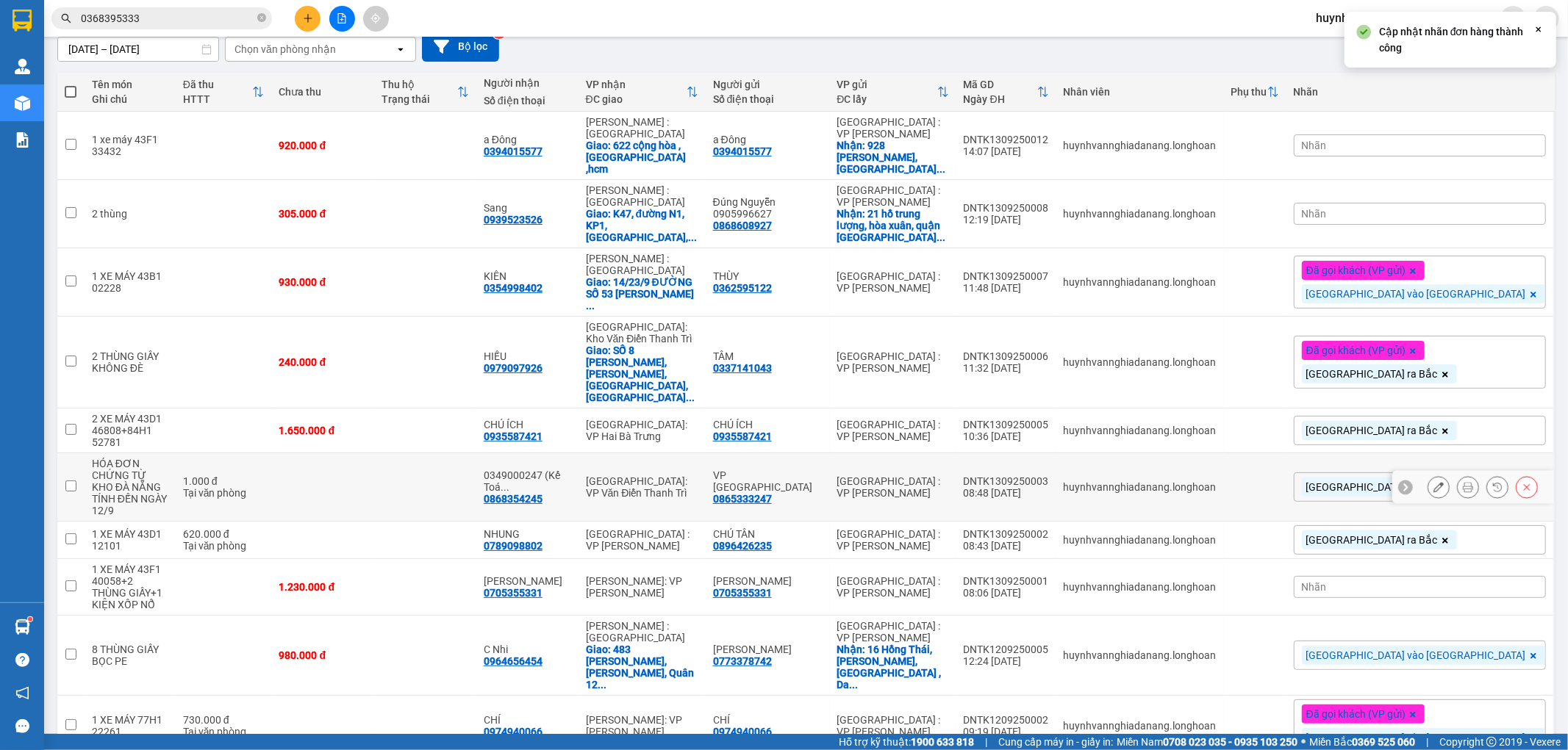
scroll to position [163, 0]
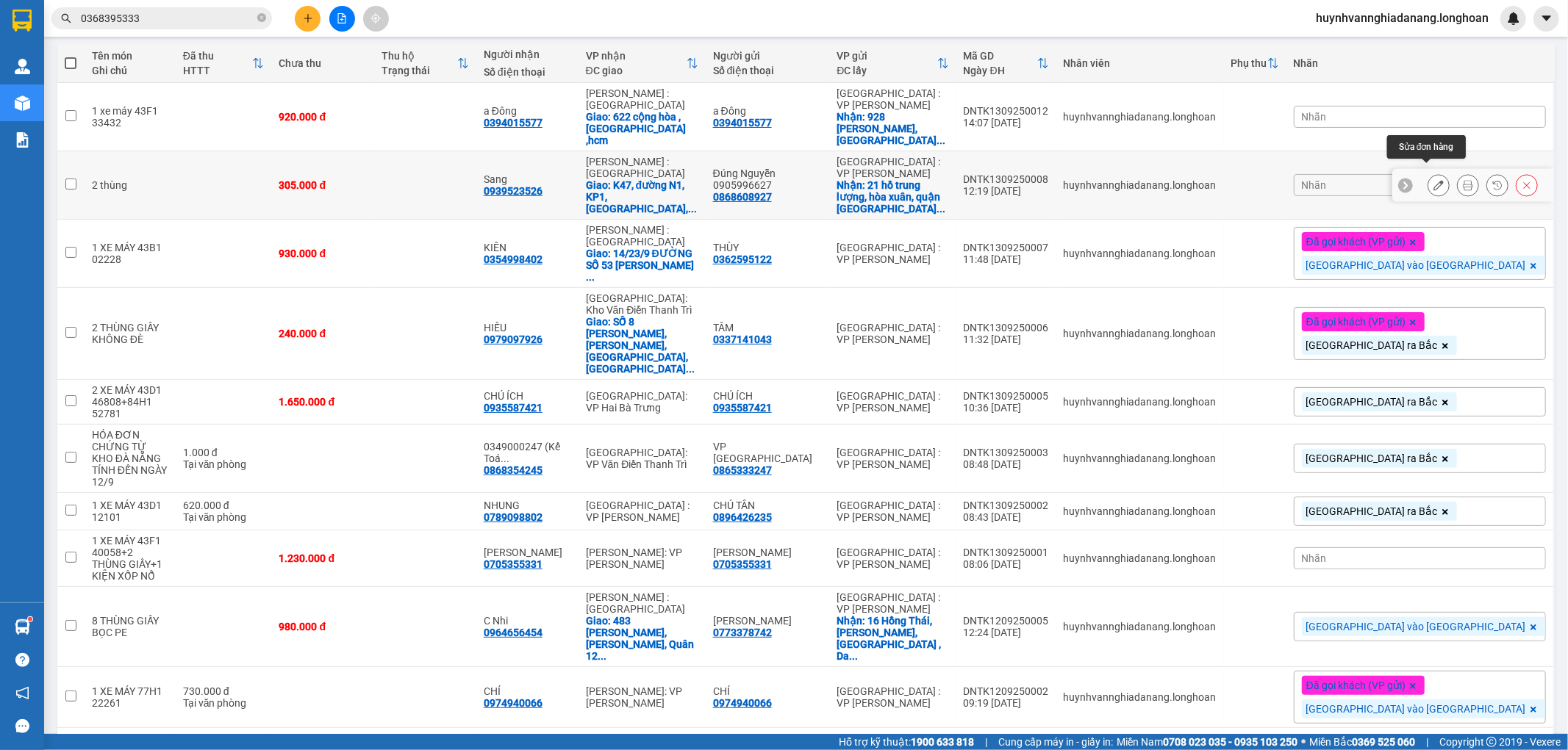
click at [1433, 180] on icon at bounding box center [1438, 185] width 10 height 10
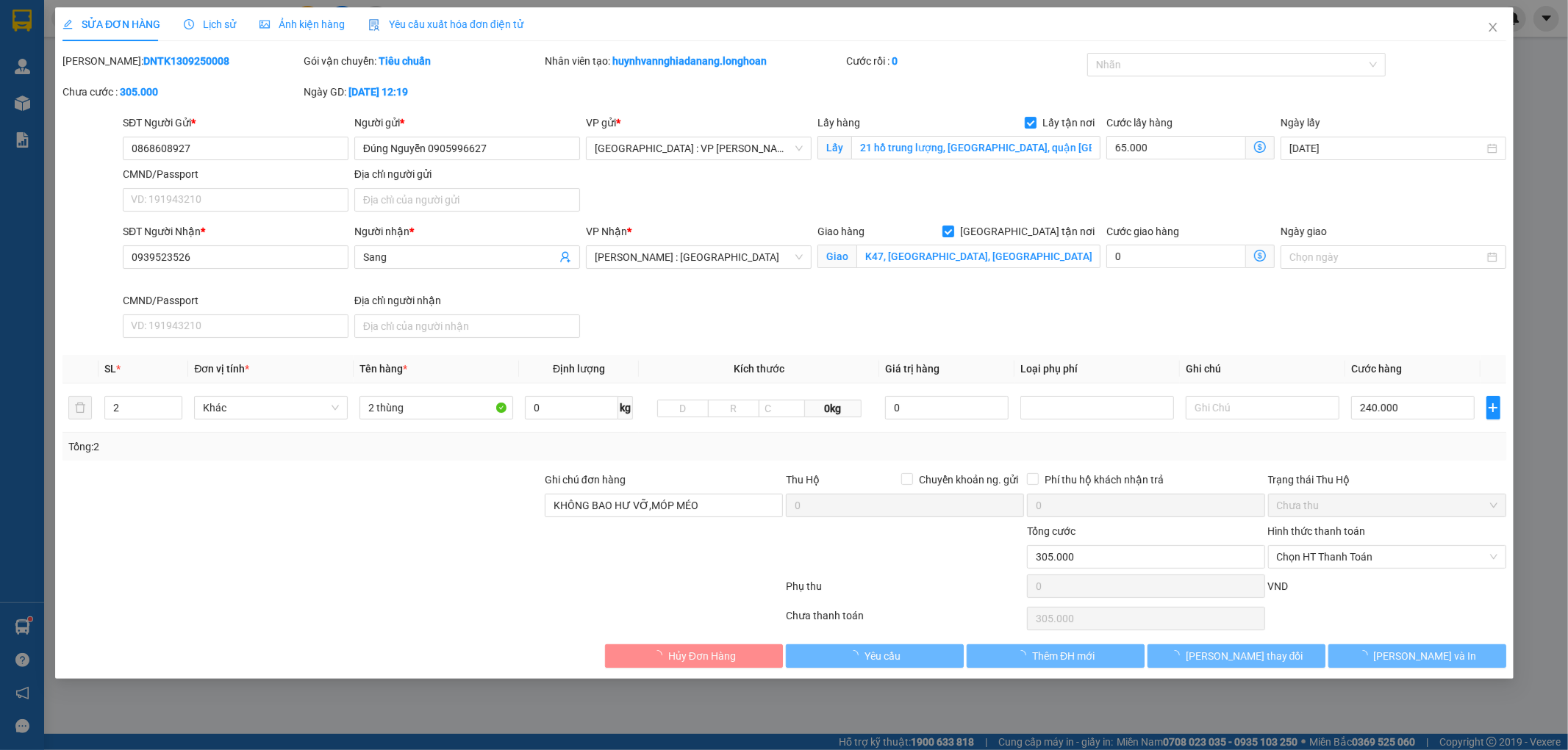
type input "0868608927"
type input "Đúng Nguyễn 0905996627"
checkbox input "true"
type input "21 hồ trung lượng, hòa xuân, quận cẩm lệ đà nẵng."
type input "0939523526"
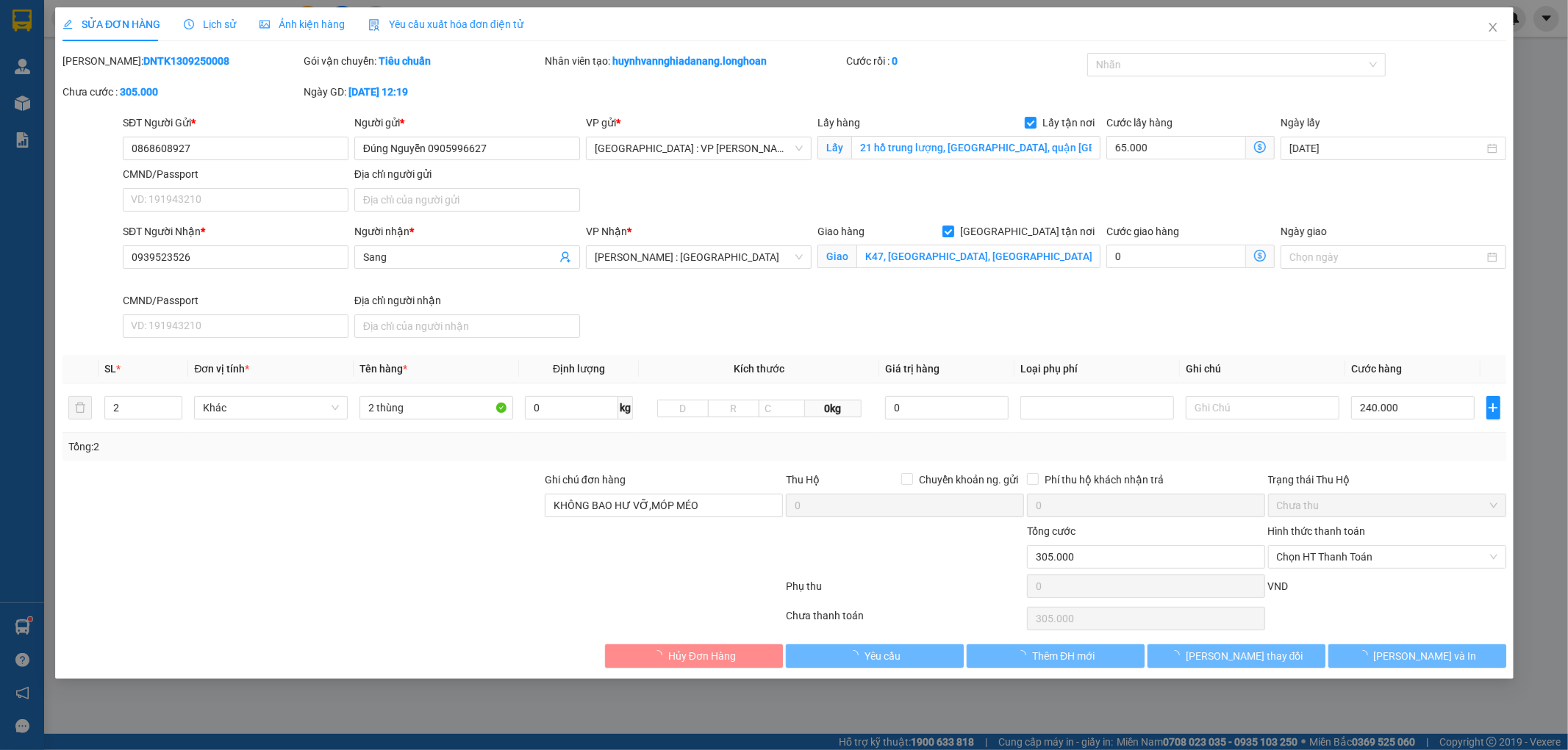
type input "Sang"
checkbox input "true"
type input "K47, đường N1, KP1, Phường Bửu Long, Thành phố Biên Hoà, Tỉnh Đồng Nai (Phường …"
type input "KHÔNG BAO HƯ VỠ,MÓP MÉO"
type input "305.000"
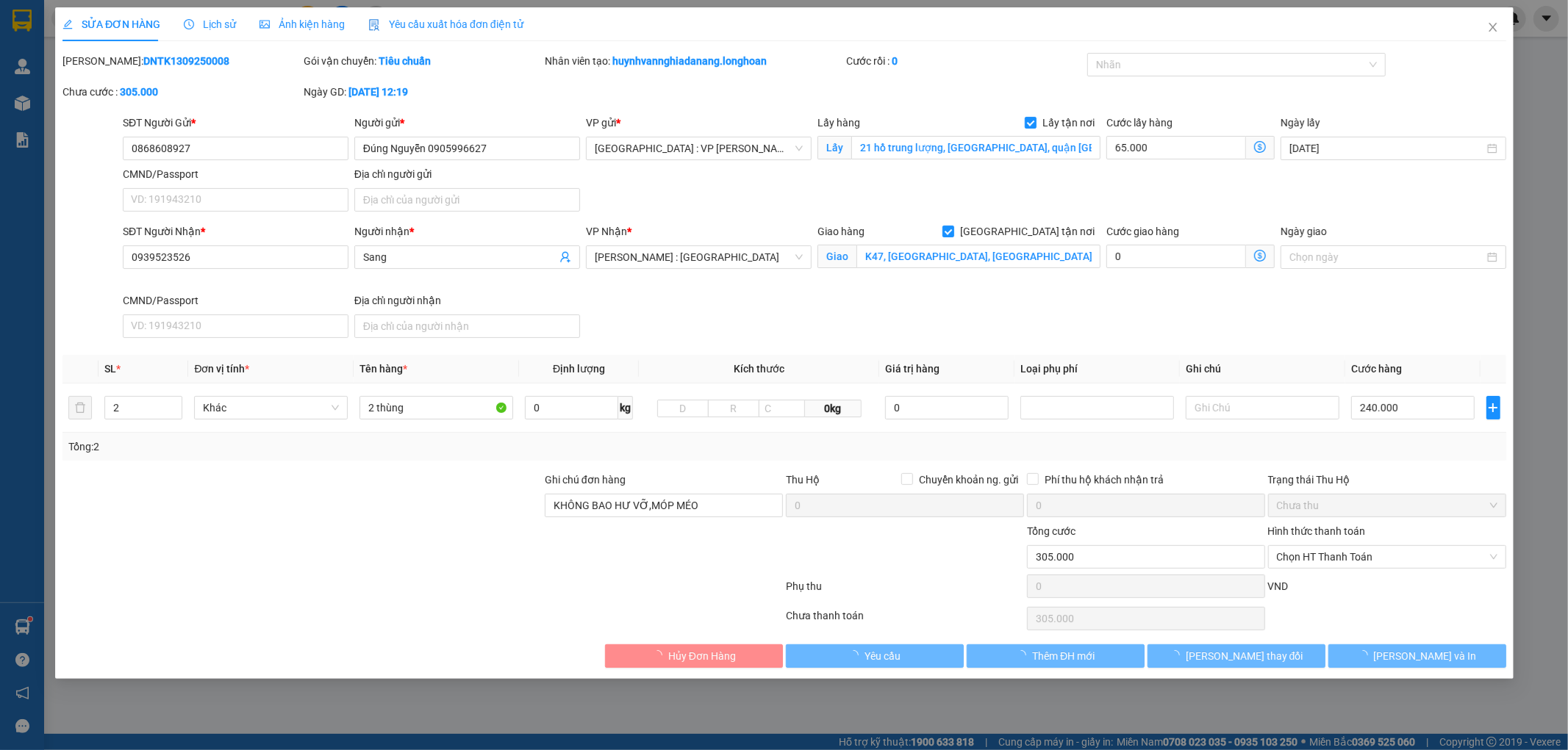
type input "305.000"
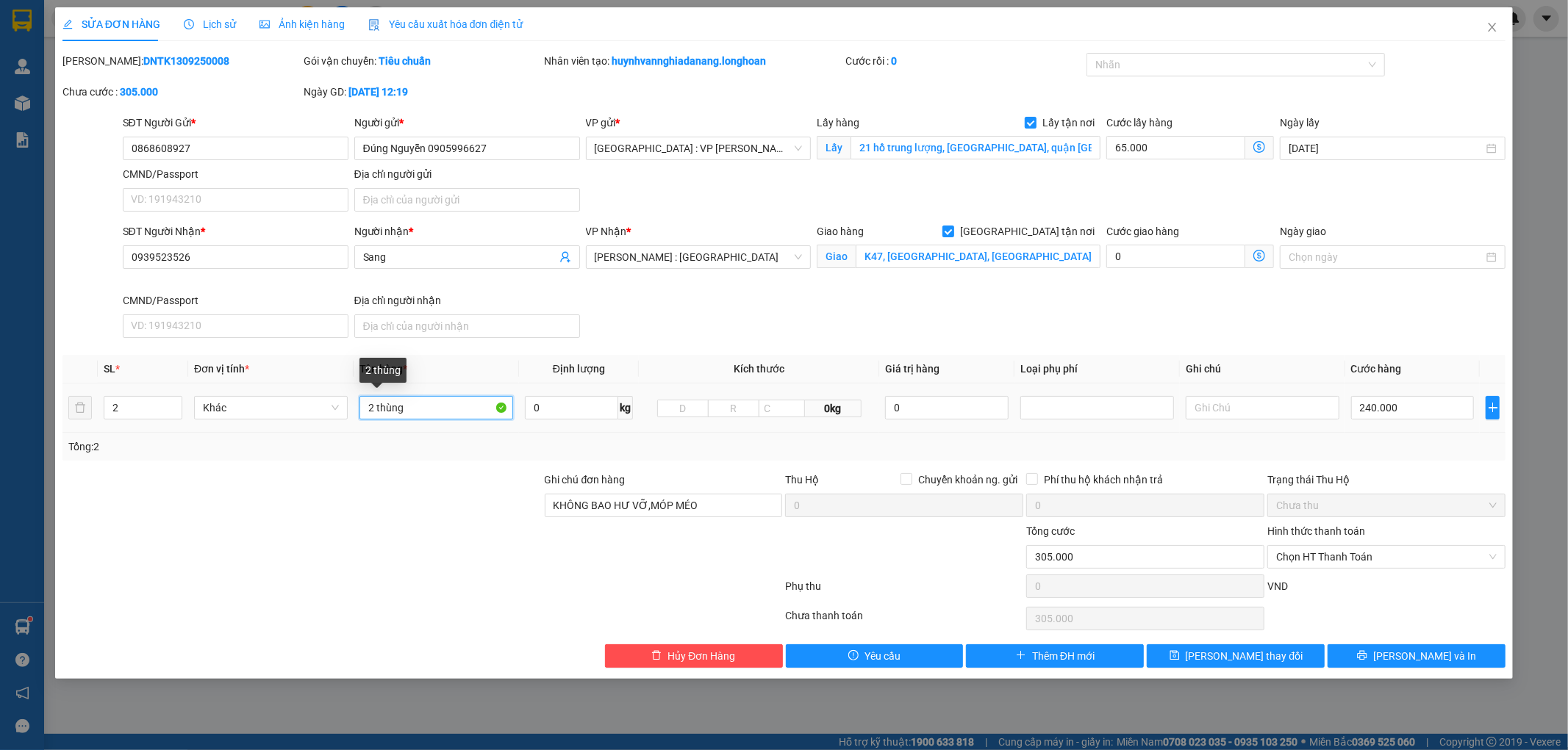
click at [418, 413] on input "2 thùng" at bounding box center [436, 408] width 154 height 24
type input "2"
type input "1 THÙNG NHỰA +1 THÙNG GIẤY"
click at [1245, 659] on span "[PERSON_NAME] thay đổi" at bounding box center [1244, 656] width 118 height 16
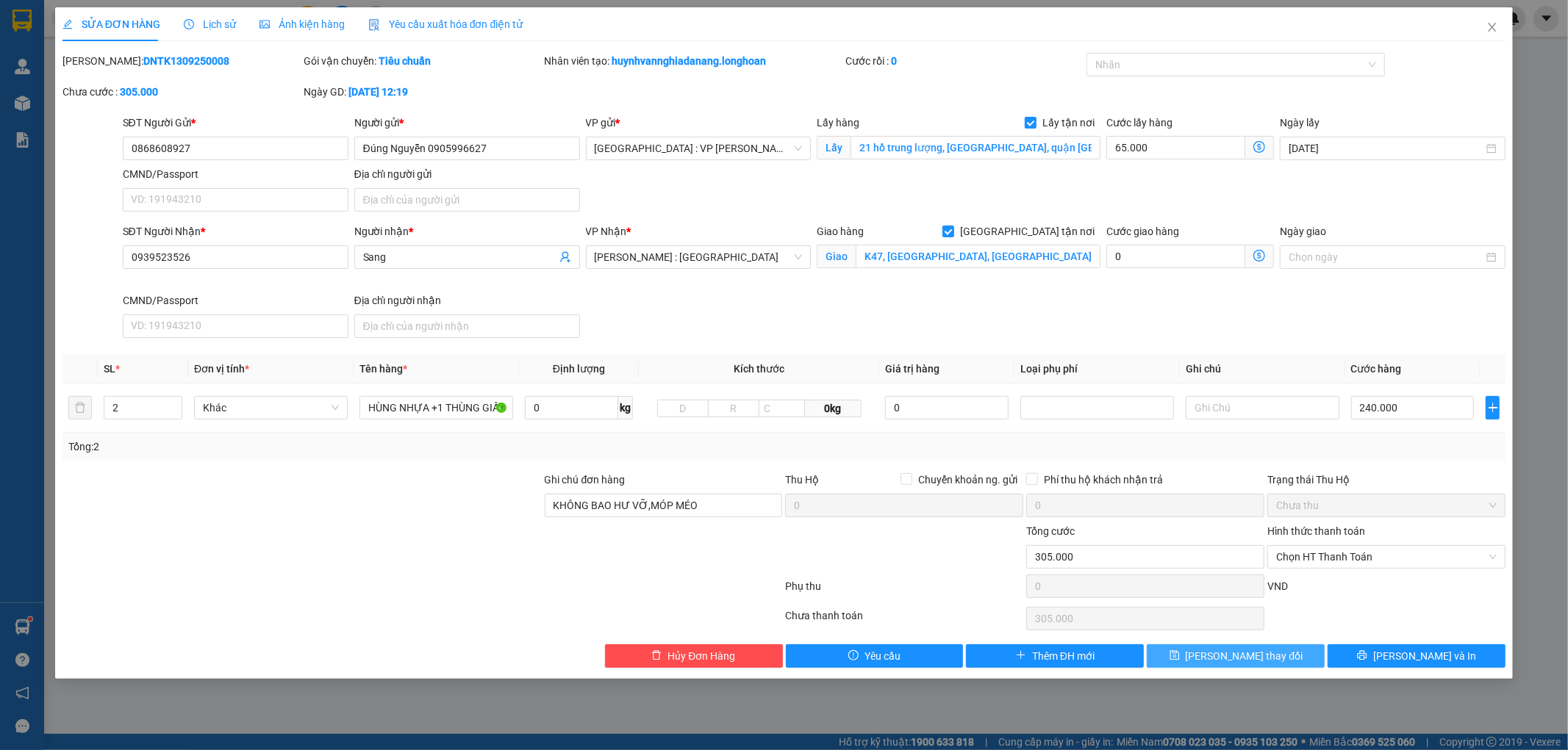
scroll to position [0, 0]
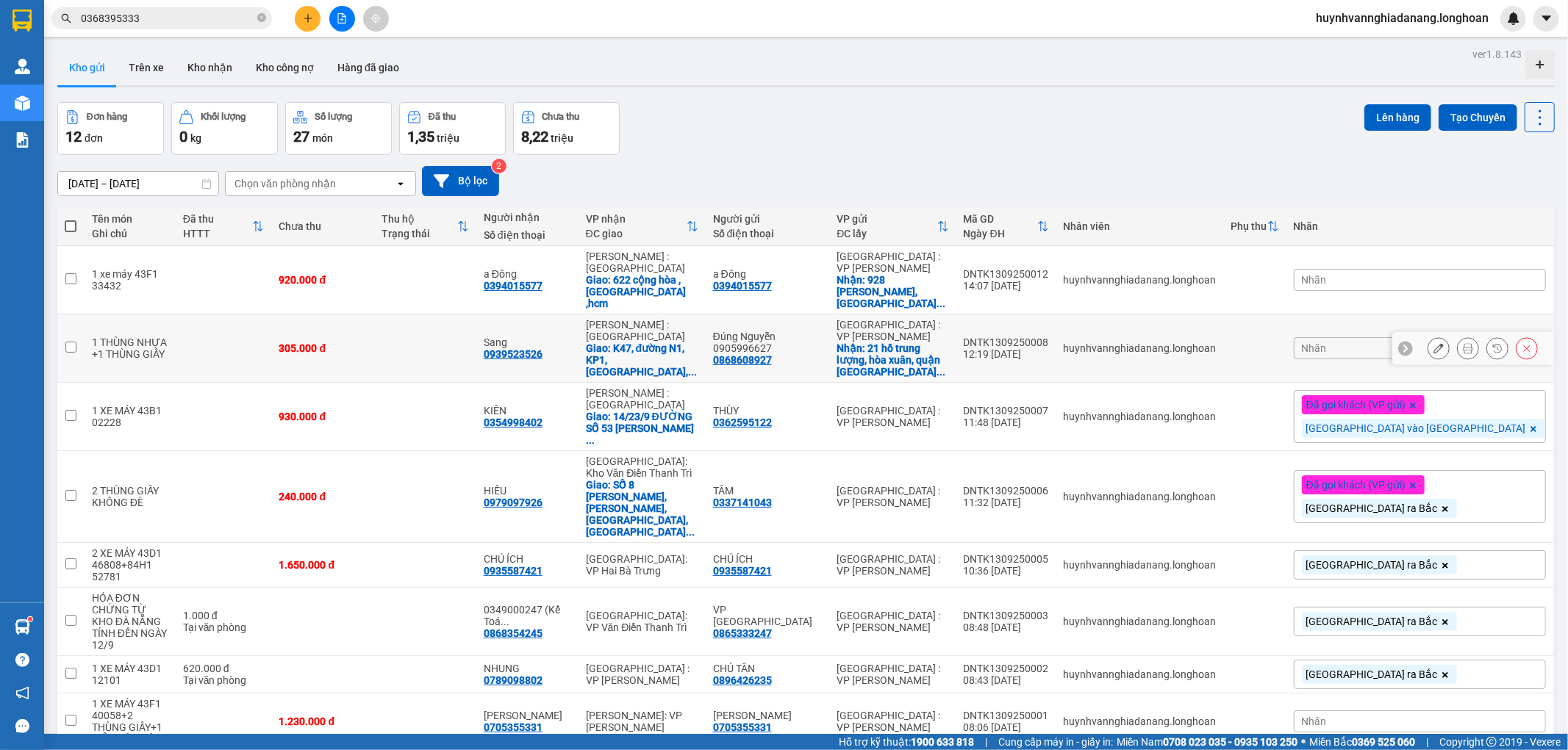
click at [772, 354] on div "0868608927" at bounding box center [741, 360] width 59 height 12
copy div "0868608927"
click at [1463, 338] on button at bounding box center [1468, 348] width 21 height 26
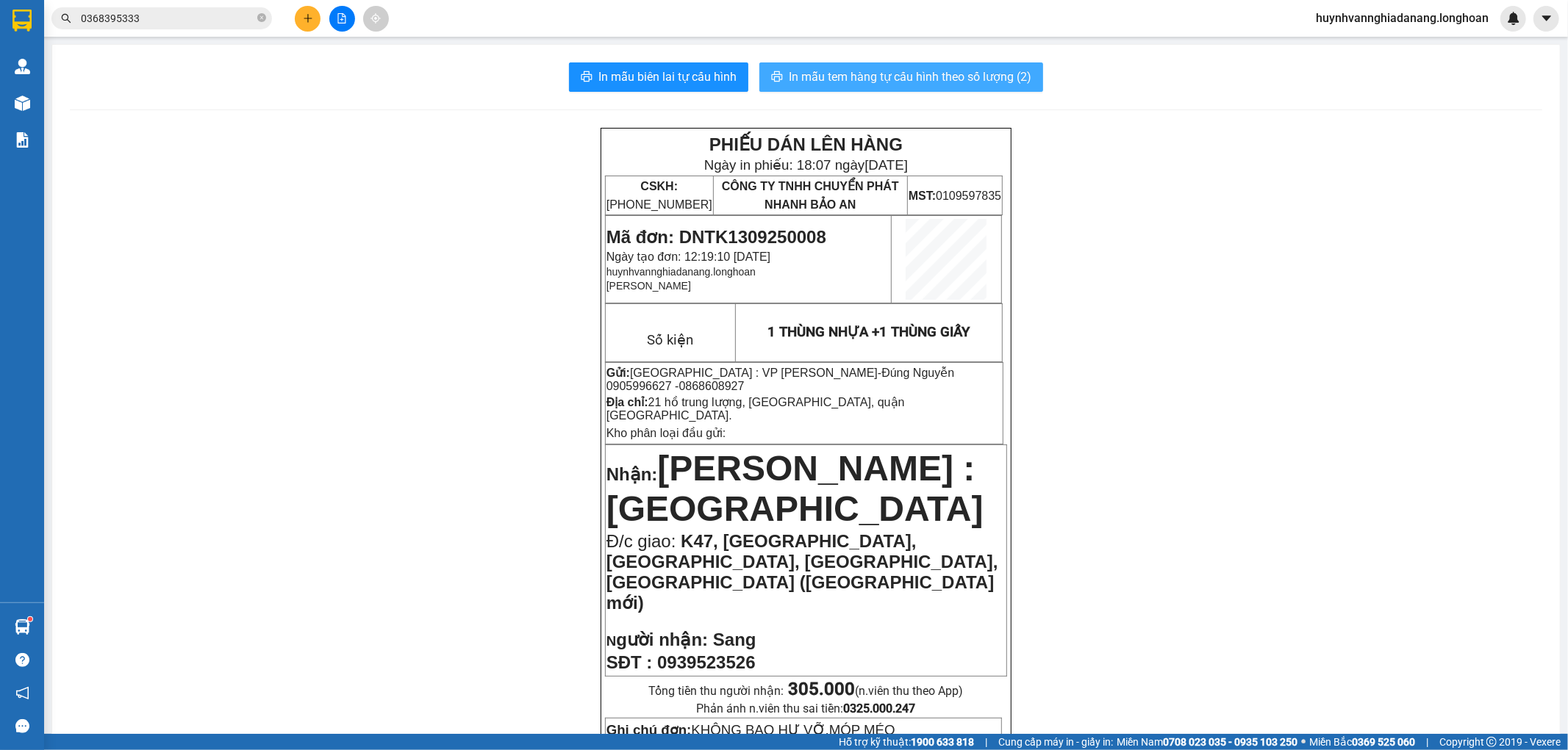
click at [945, 82] on span "In mẫu tem hàng tự cấu hình theo số lượng (2)" at bounding box center [910, 76] width 242 height 19
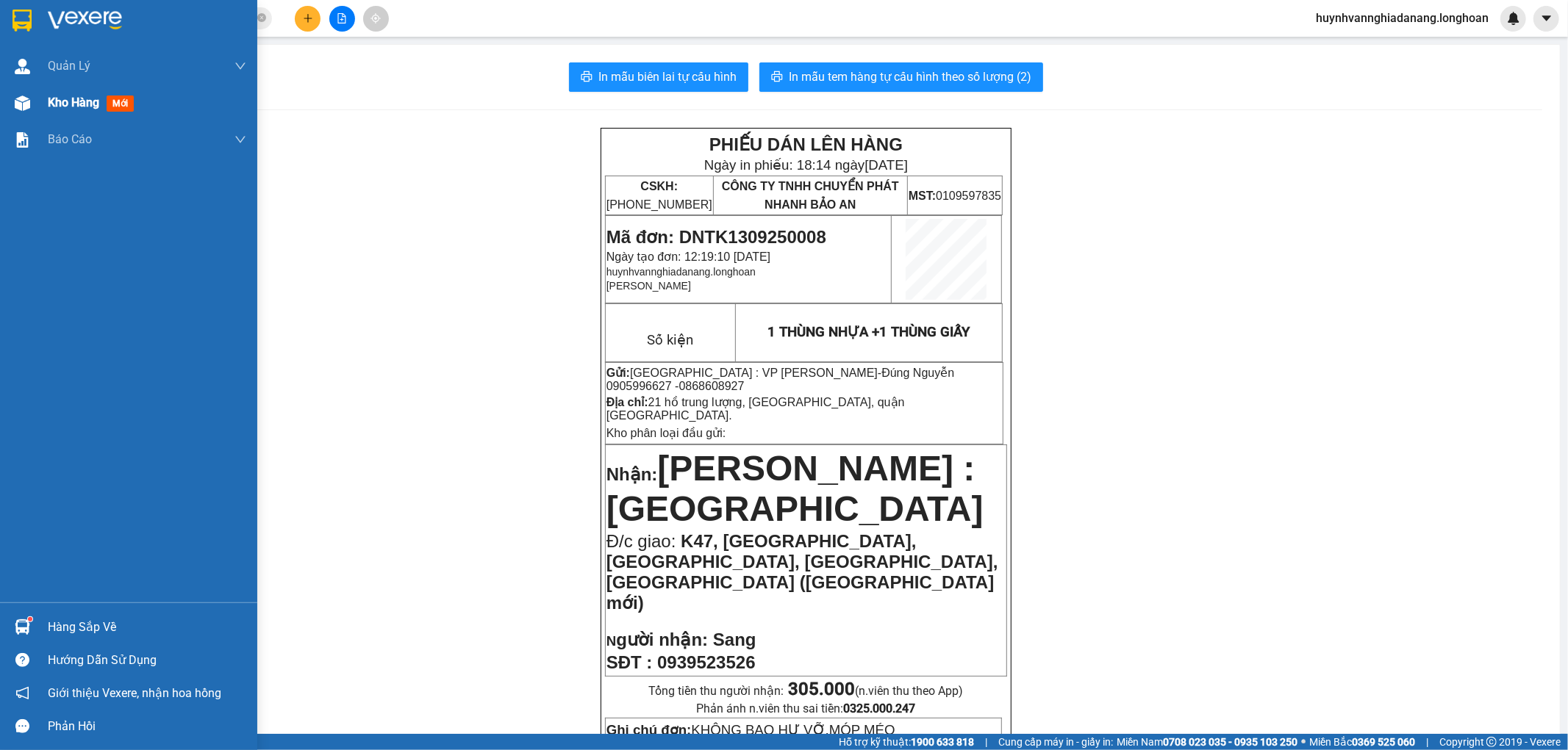
click at [52, 106] on span "Kho hàng" at bounding box center [73, 102] width 52 height 14
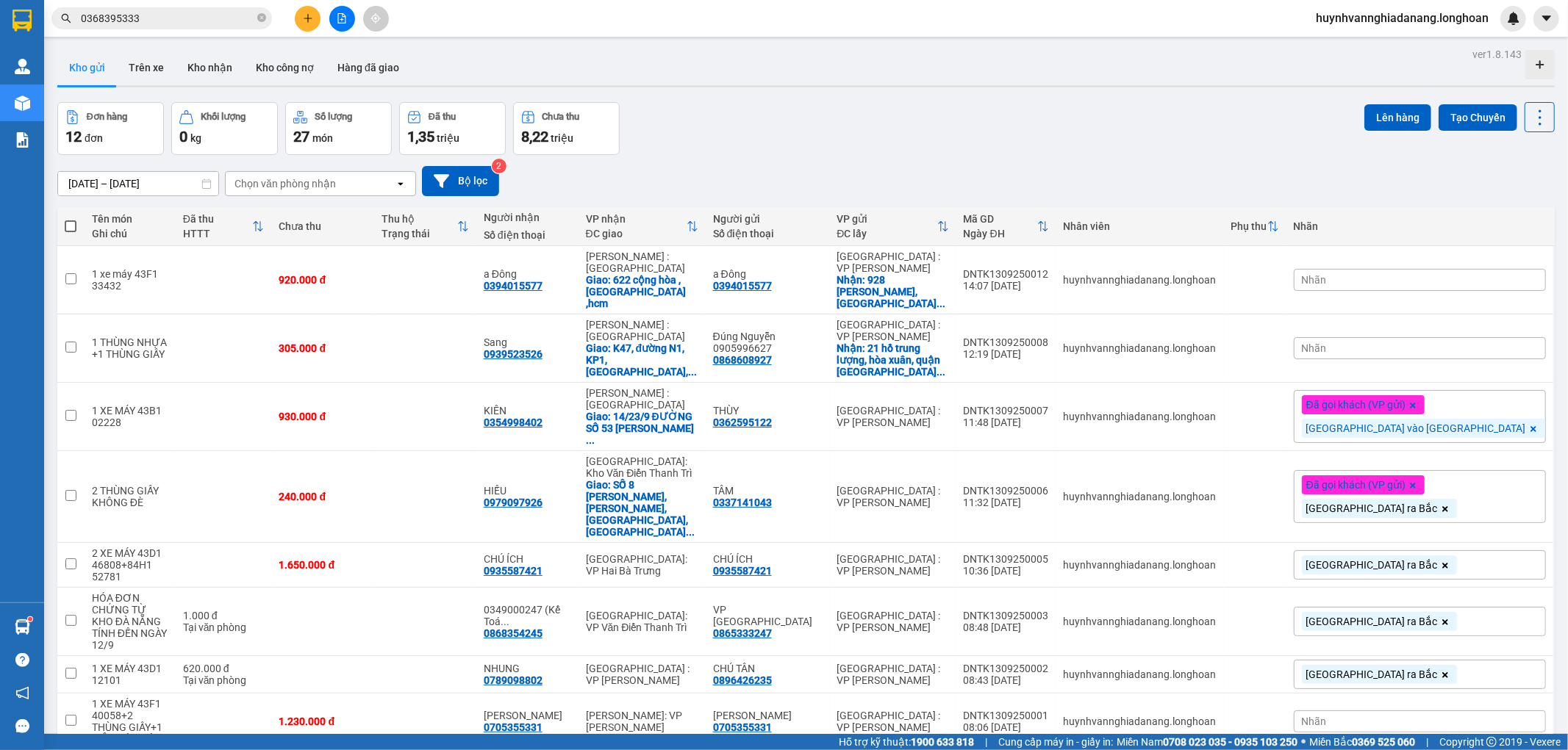
click at [1452, 337] on div "Nhãn" at bounding box center [1420, 348] width 252 height 22
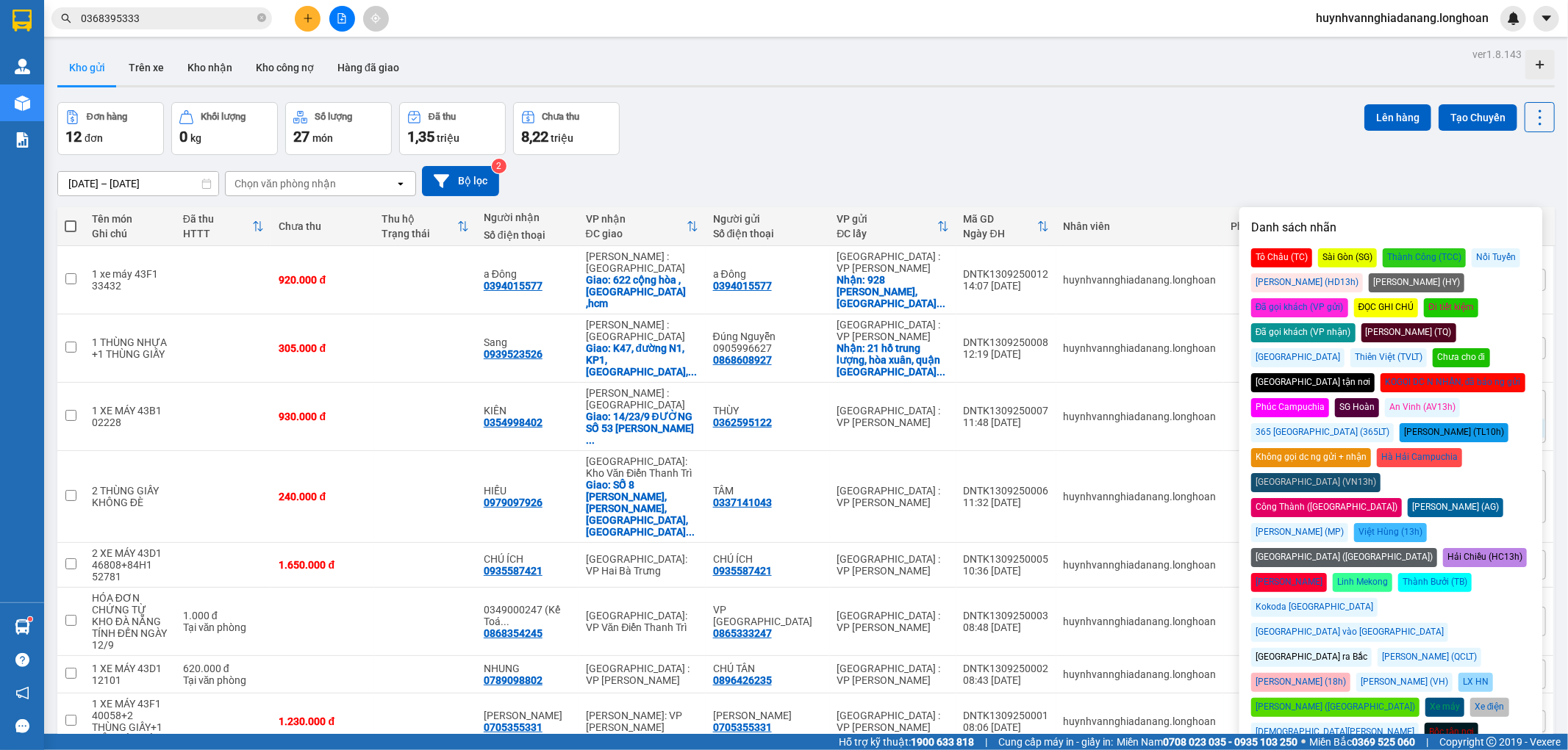
click at [1348, 299] on div "Đã gọi khách (VP gửi)" at bounding box center [1300, 308] width 97 height 19
click at [1448, 623] on div "Đà Nẵng vào Nam" at bounding box center [1350, 632] width 196 height 19
click at [1192, 173] on div "15/08/2025 – 13/09/2025 Press the down arrow key to interact with the calendar …" at bounding box center [806, 181] width 1498 height 30
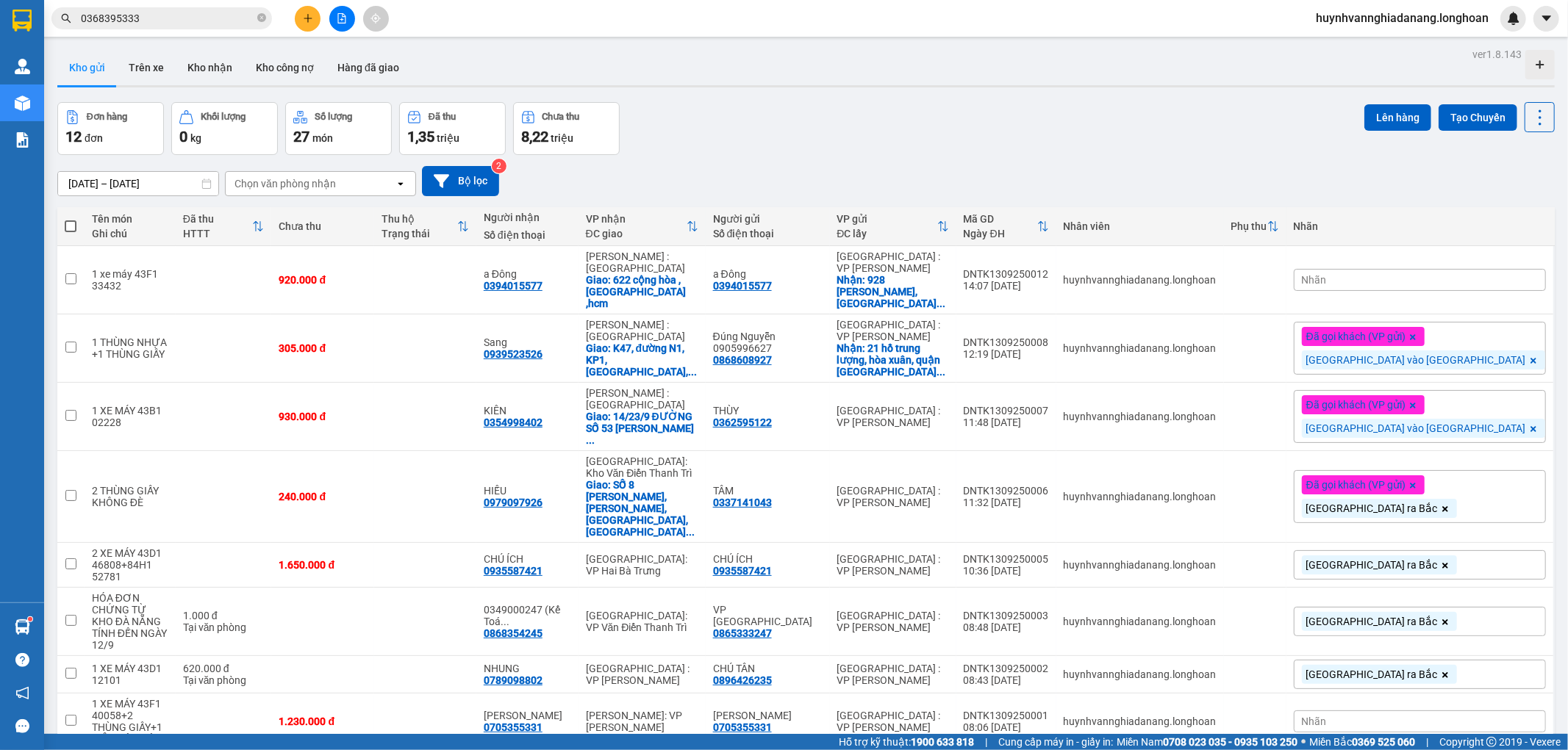
click at [187, 18] on input "0368395333" at bounding box center [167, 18] width 174 height 16
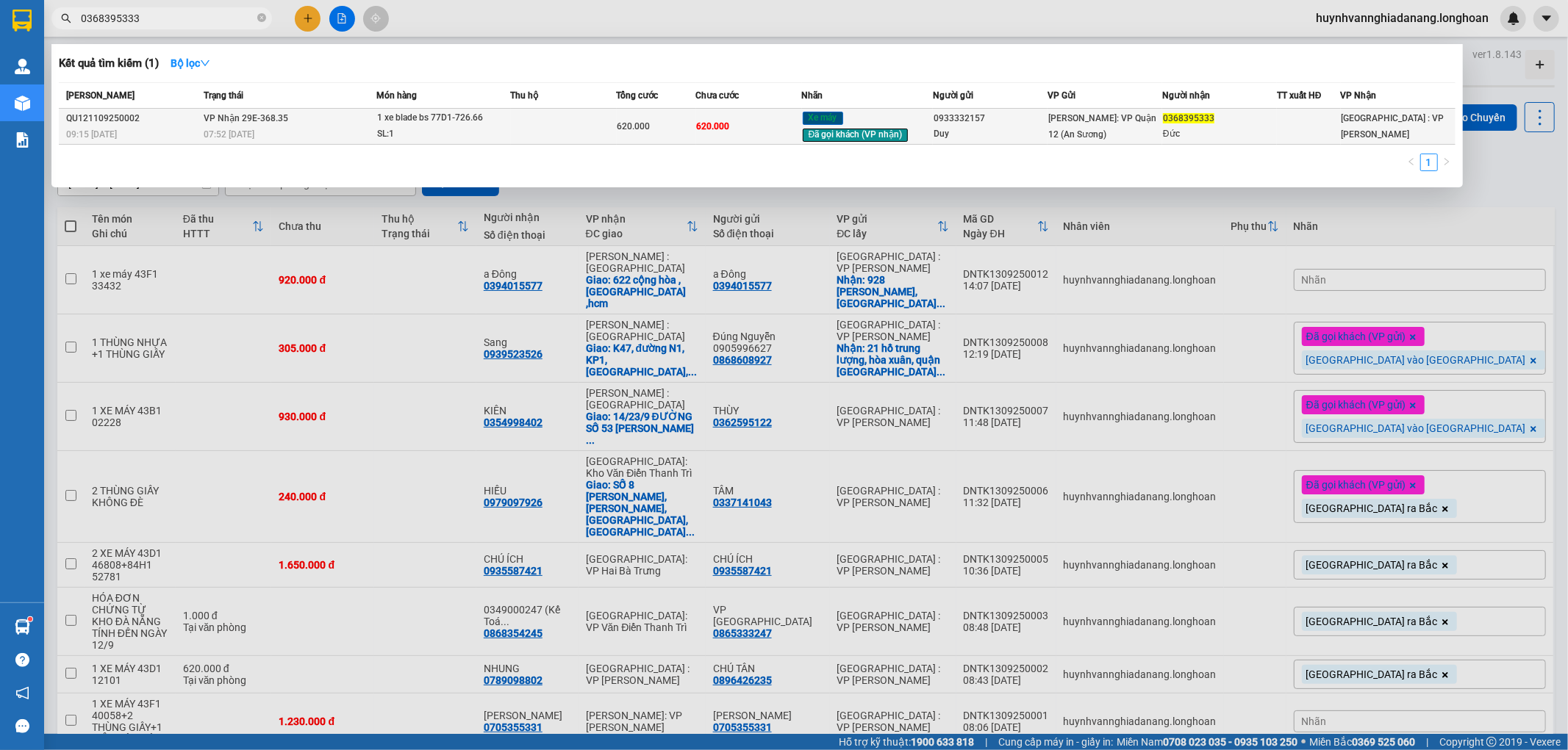
click at [549, 120] on td at bounding box center [564, 127] width 106 height 36
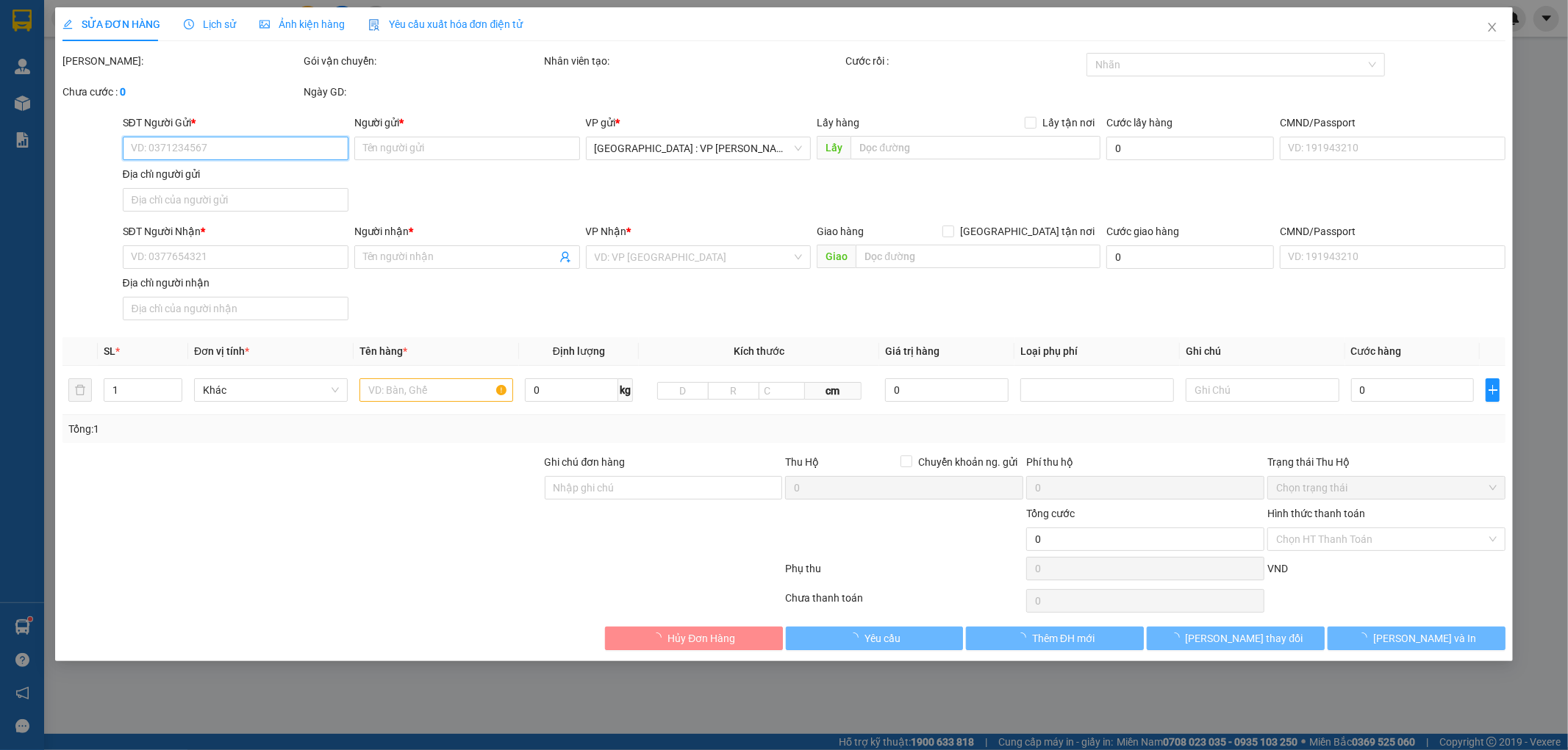
type input "0933332157"
type input "Duy"
type input "0368395333"
type input "Đức"
type input "chìa khóa quấn tay lái + giấy tờ khách giữ"
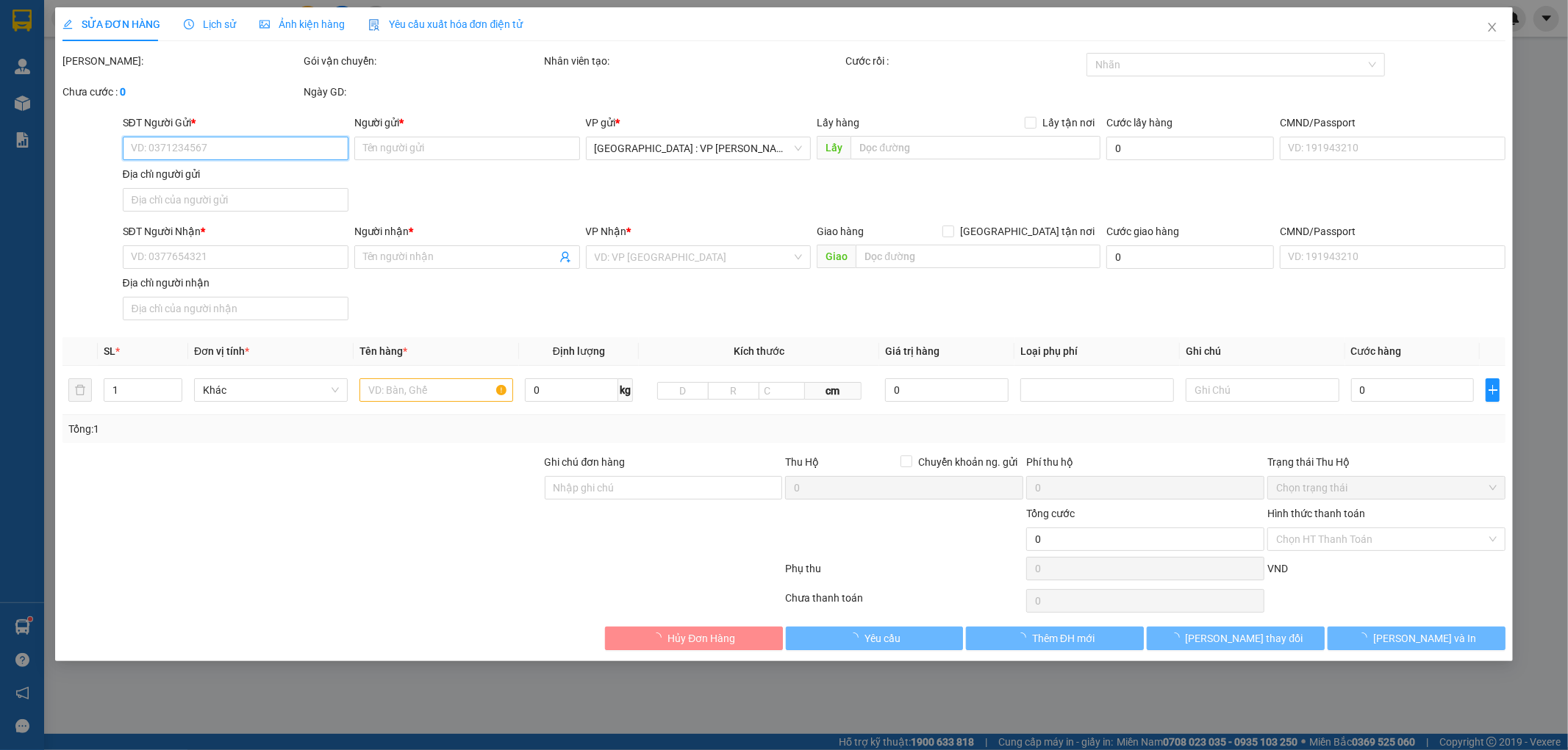
type input "620.000"
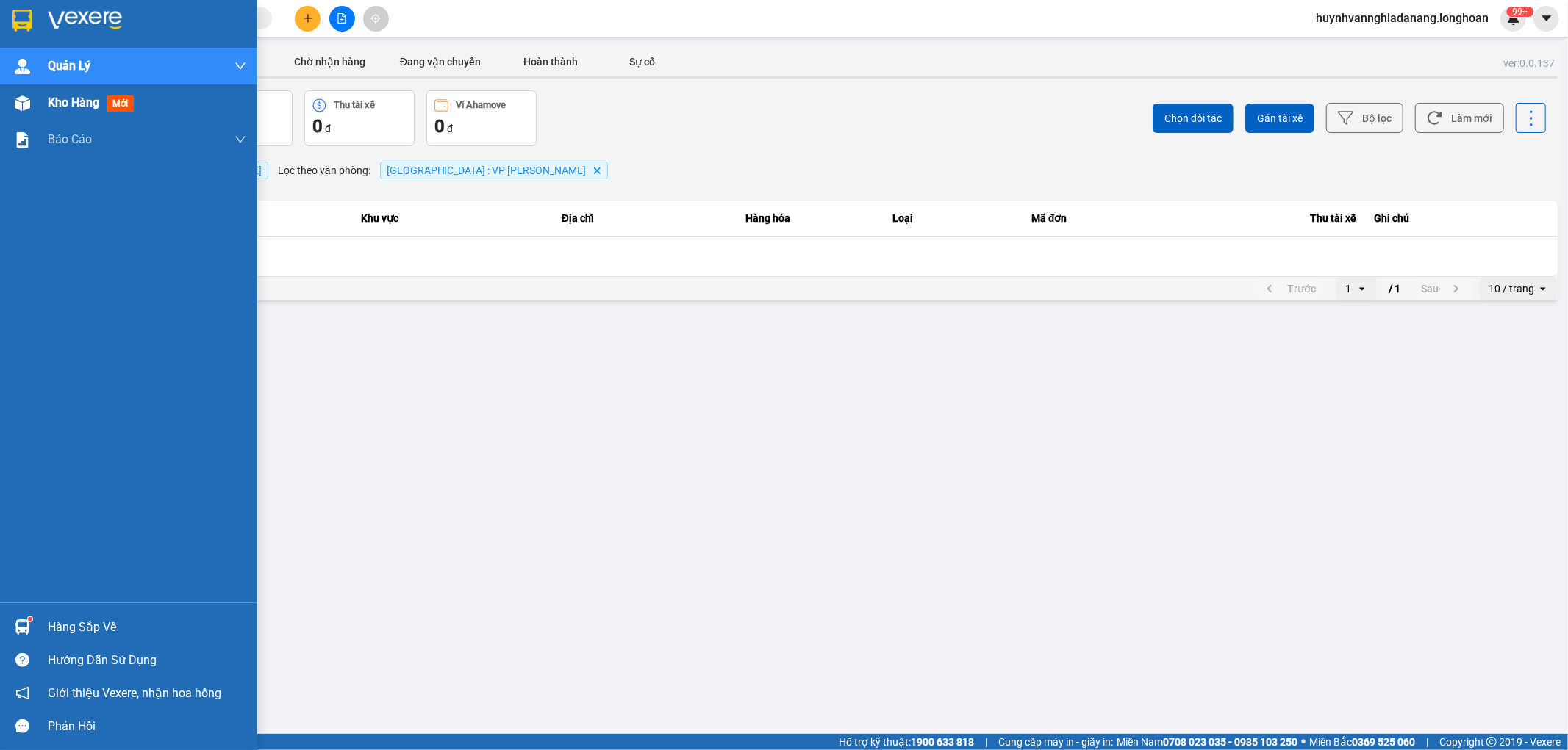
drag, startPoint x: 0, startPoint y: 0, endPoint x: 55, endPoint y: 104, distance: 117.6
click at [59, 104] on span "Kho hàng" at bounding box center [73, 102] width 52 height 14
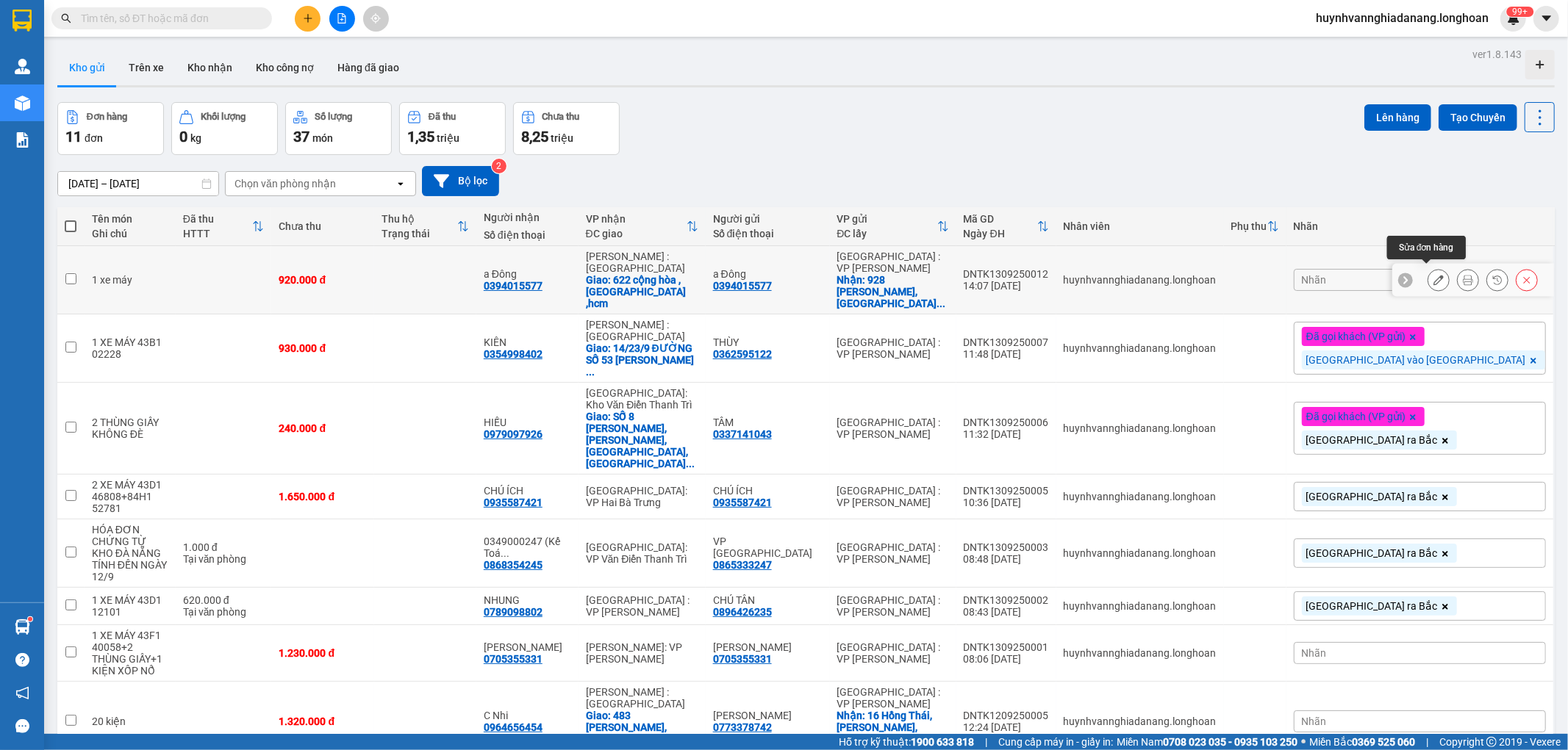
click at [1433, 275] on icon at bounding box center [1438, 280] width 10 height 10
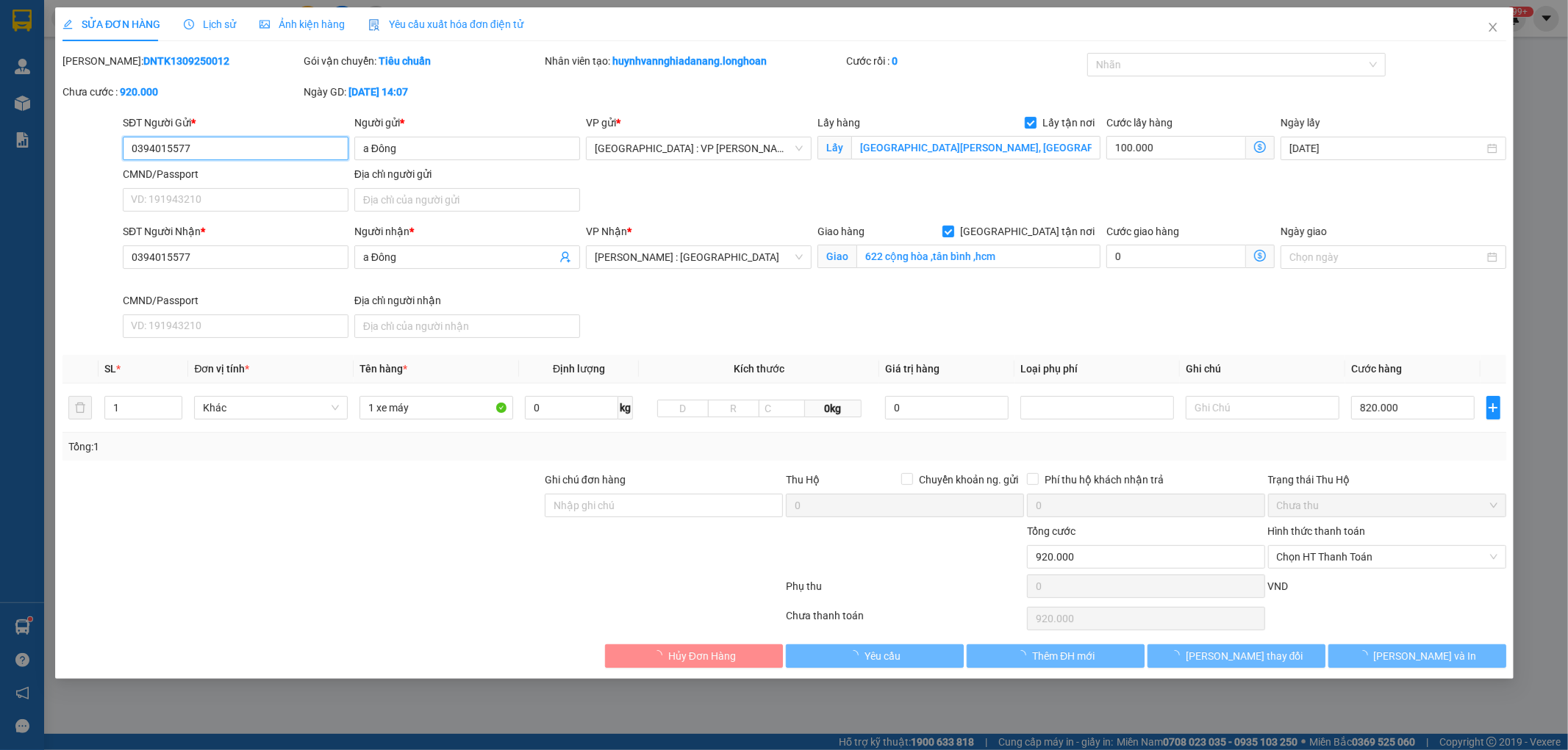
type input "0394015577"
type input "a Đông"
checkbox input "true"
type input "928 Nguyễn Lương Bằng, phường hoà hiệp nam, Liên Chiểu Đà Nẵng"
type input "0394015577"
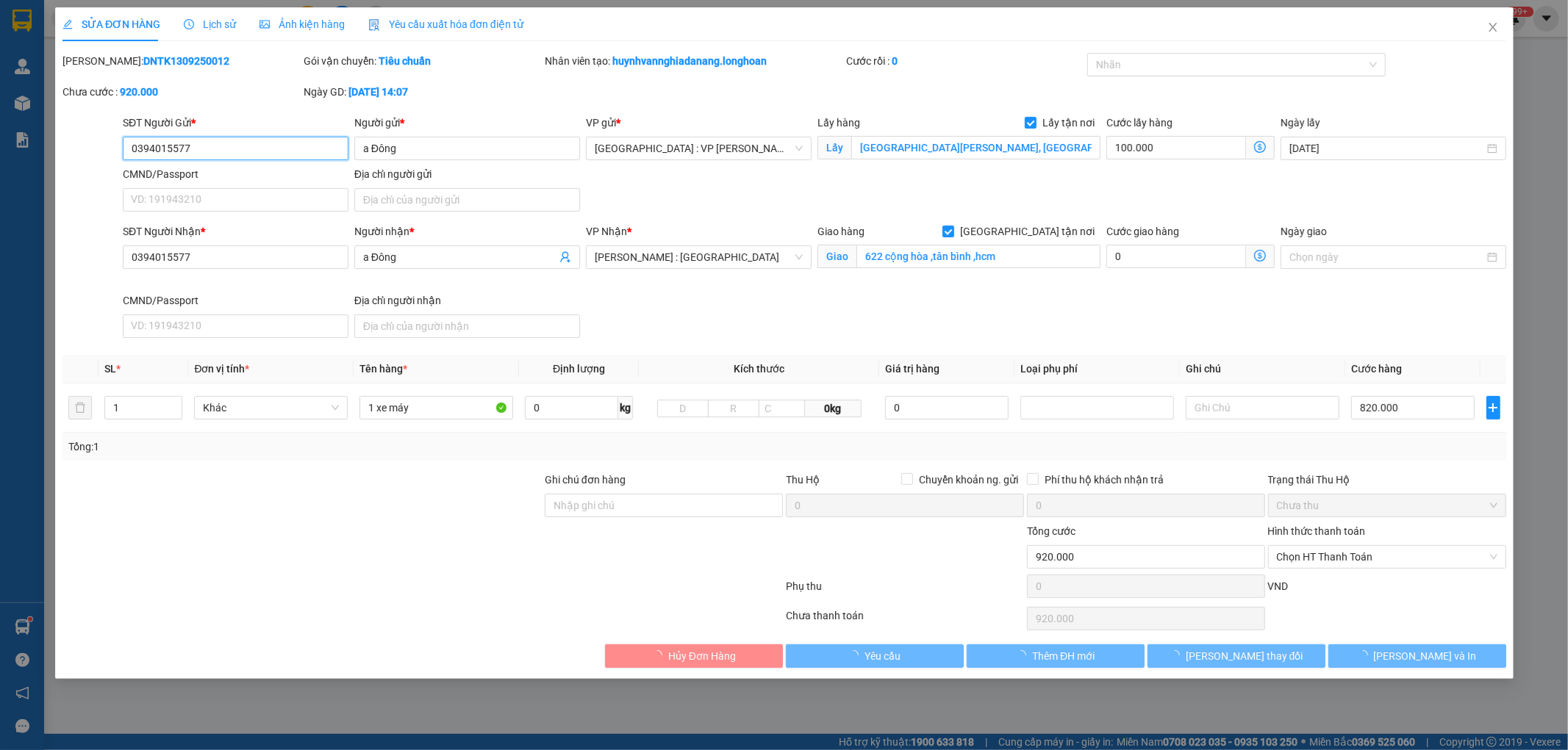
type input "a Đông"
checkbox input "true"
type input "622 cộng hòa ,tân bình ,hcm"
type input "920.000"
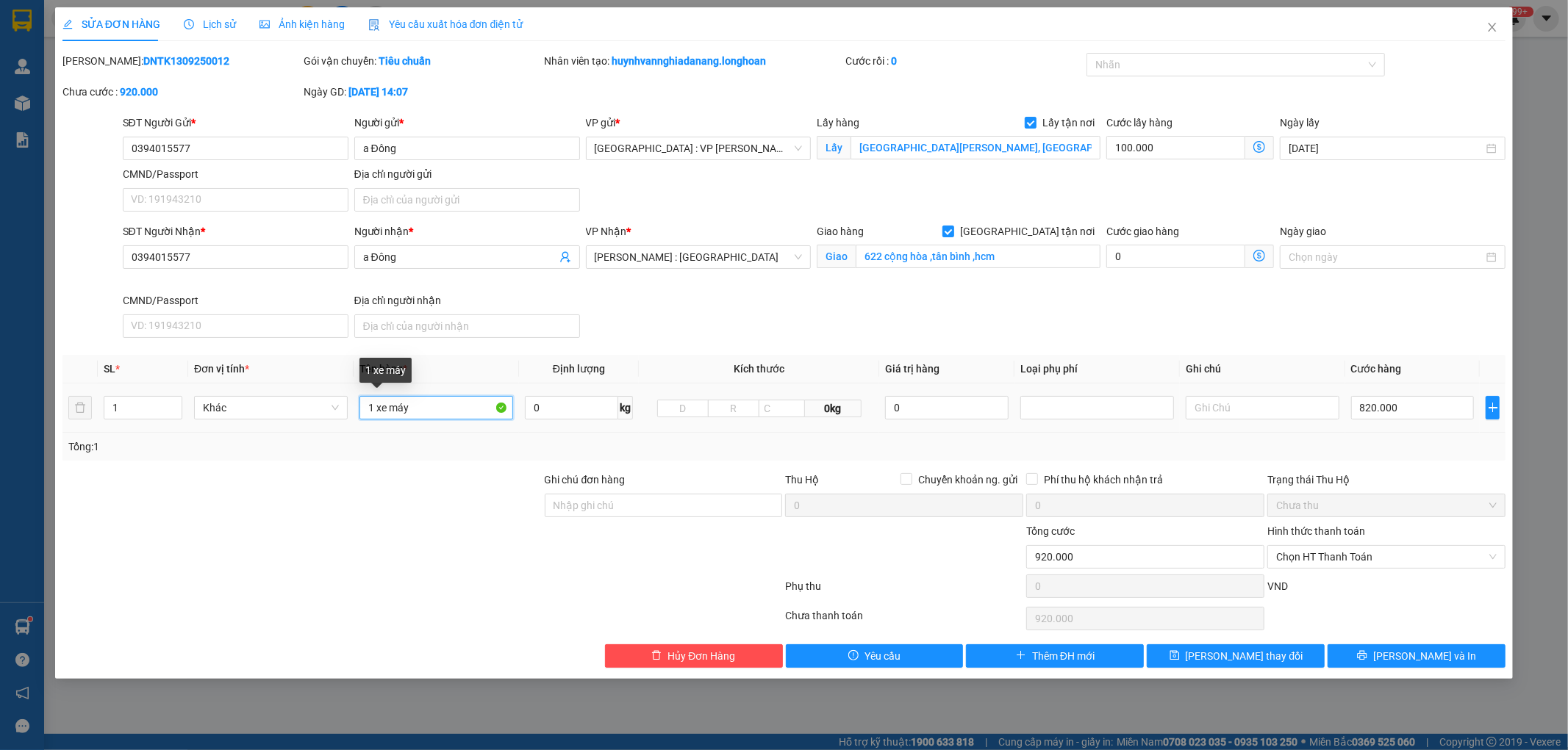
click at [443, 413] on input "1 xe máy" at bounding box center [436, 408] width 154 height 24
type input "1 xe máy 43F1 33432"
drag, startPoint x: 633, startPoint y: 514, endPoint x: 644, endPoint y: 517, distance: 11.4
click at [636, 514] on input "Ghi chú đơn hàng" at bounding box center [664, 506] width 238 height 24
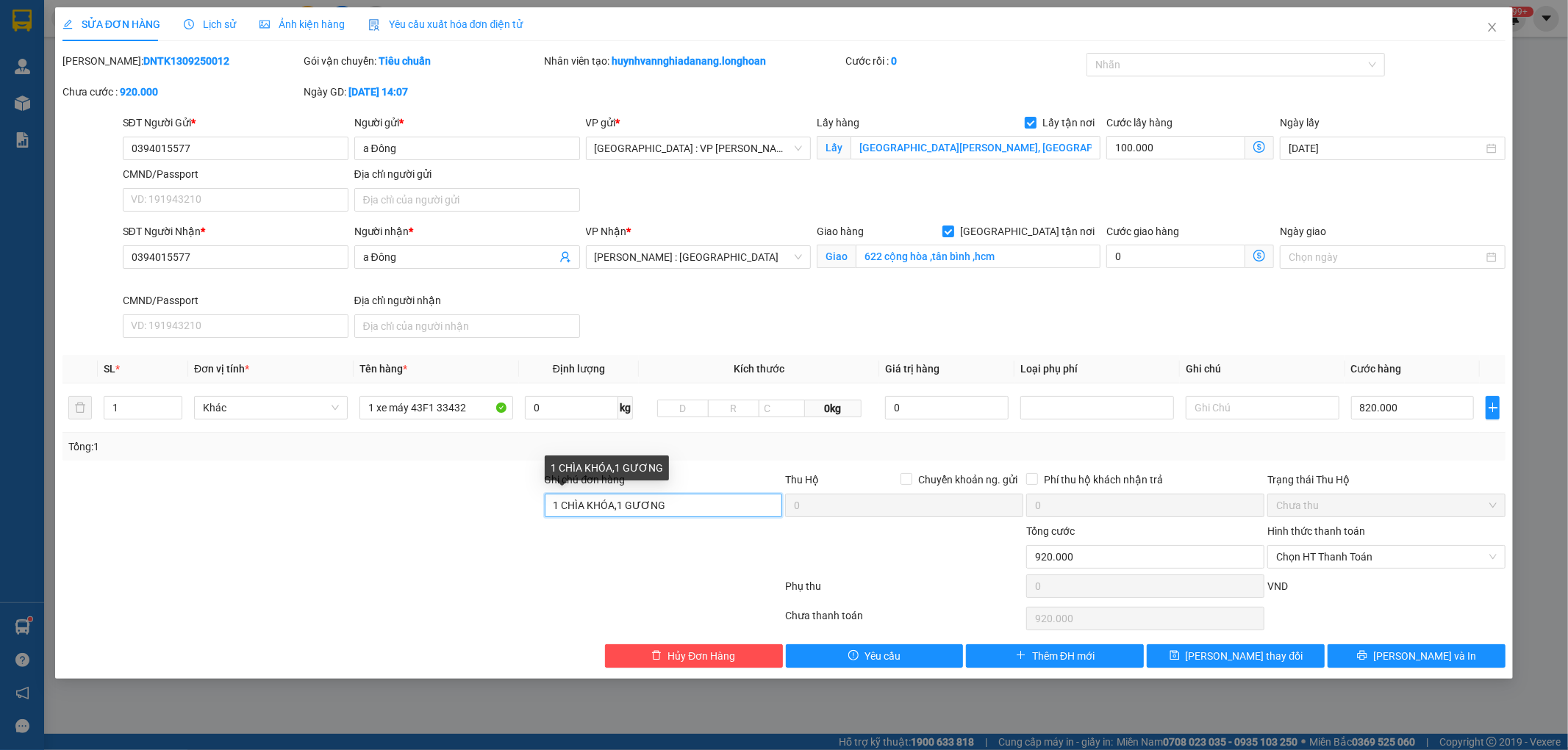
click at [560, 509] on input "1 CHÌA KHÓA,1 GƯƠNG" at bounding box center [664, 506] width 238 height 24
type input "0 CHÌA KHÓA,1 GƯƠNG"
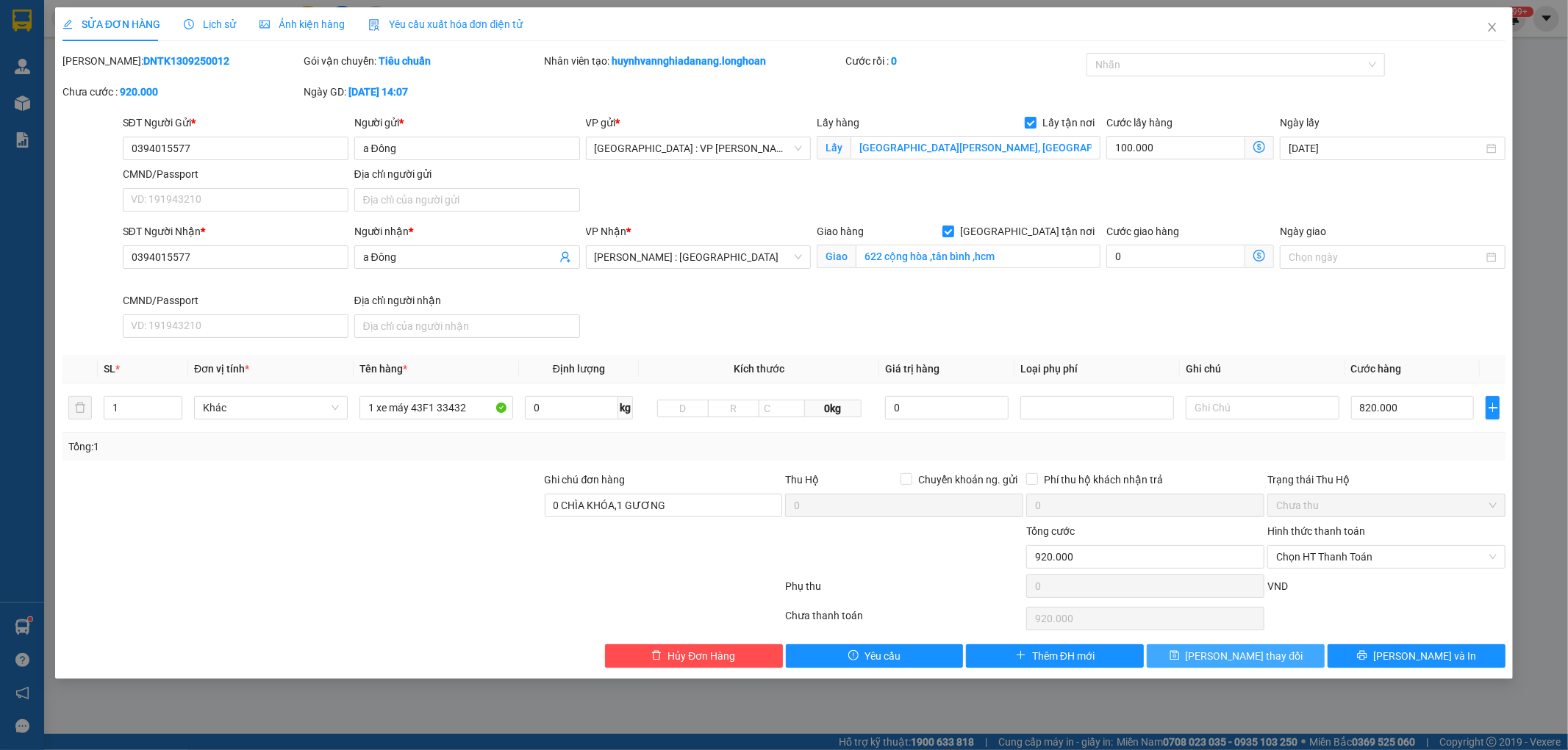
click at [1282, 654] on button "Lưu thay đổi" at bounding box center [1235, 657] width 178 height 24
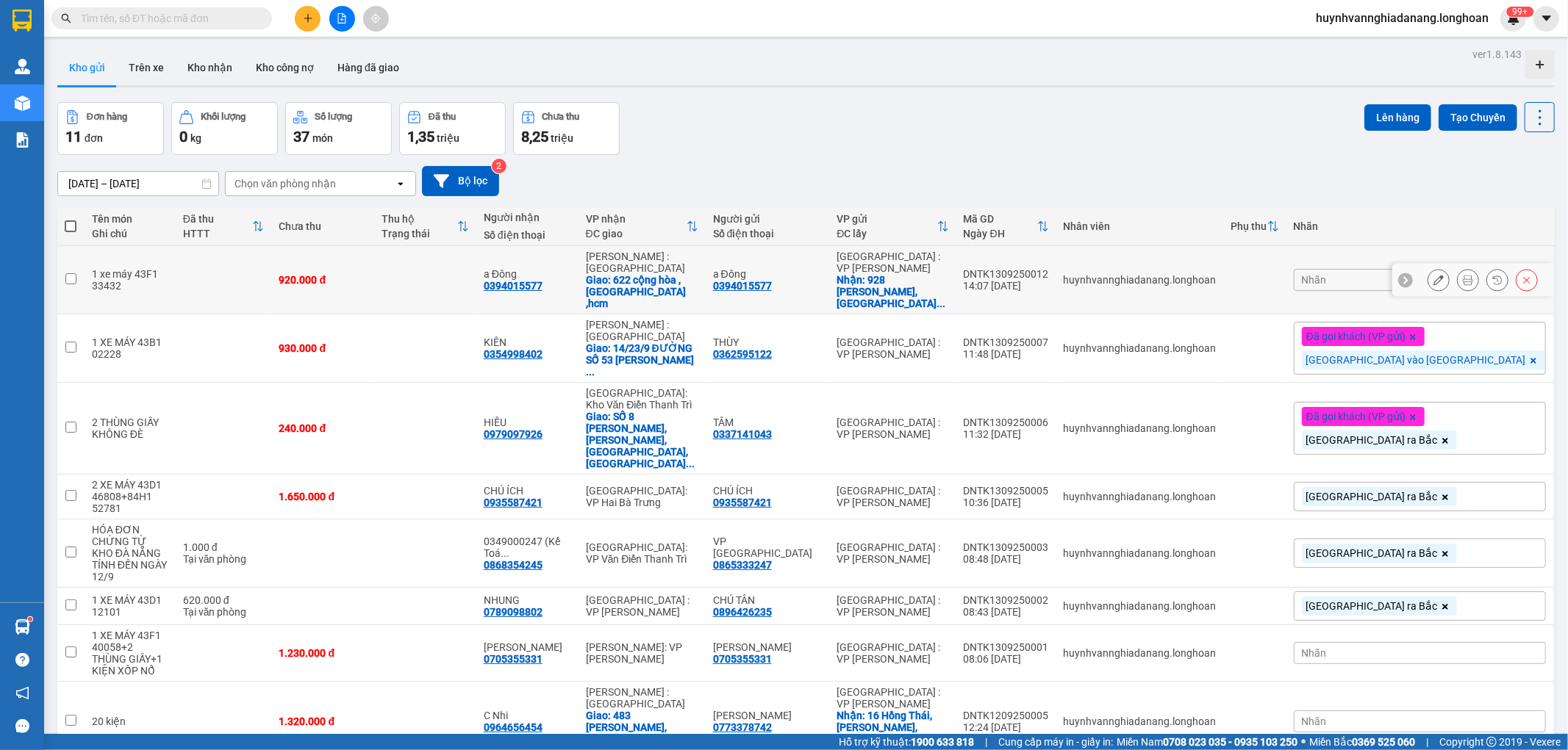
click at [772, 282] on div "0394015577" at bounding box center [741, 286] width 59 height 12
copy div "0394015577"
click at [1458, 275] on button at bounding box center [1468, 281] width 21 height 26
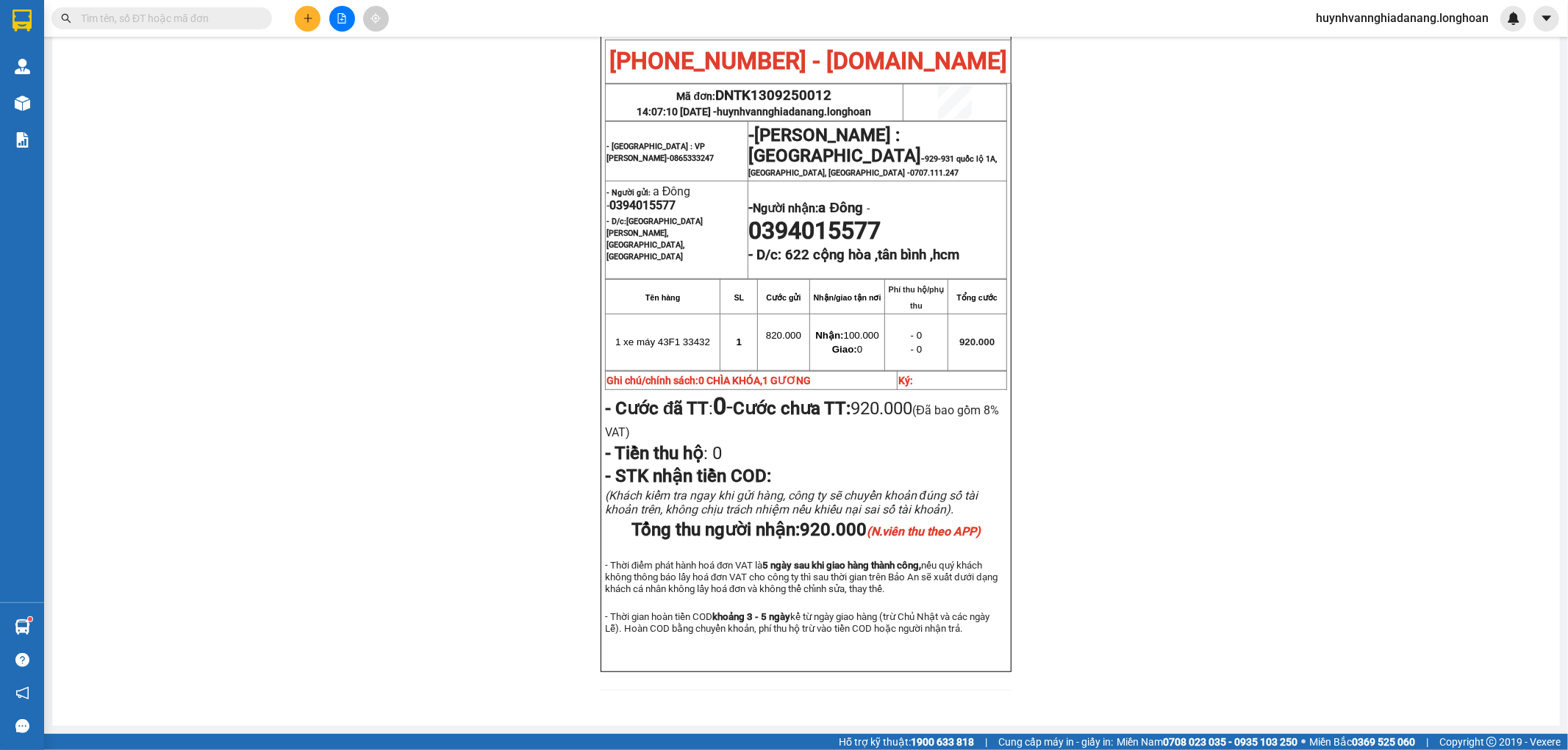
scroll to position [678, 0]
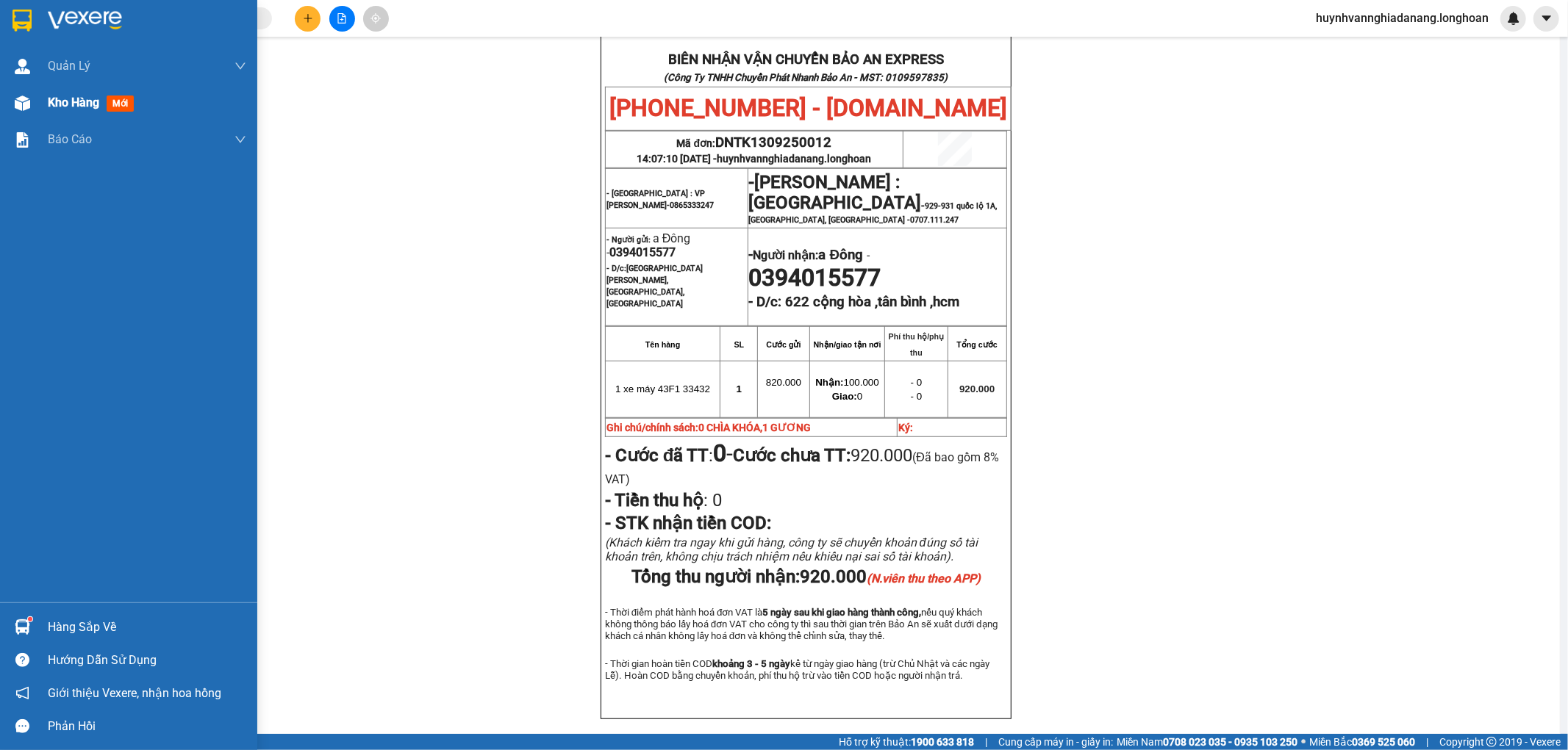
click at [75, 104] on span "Kho hàng" at bounding box center [73, 102] width 52 height 14
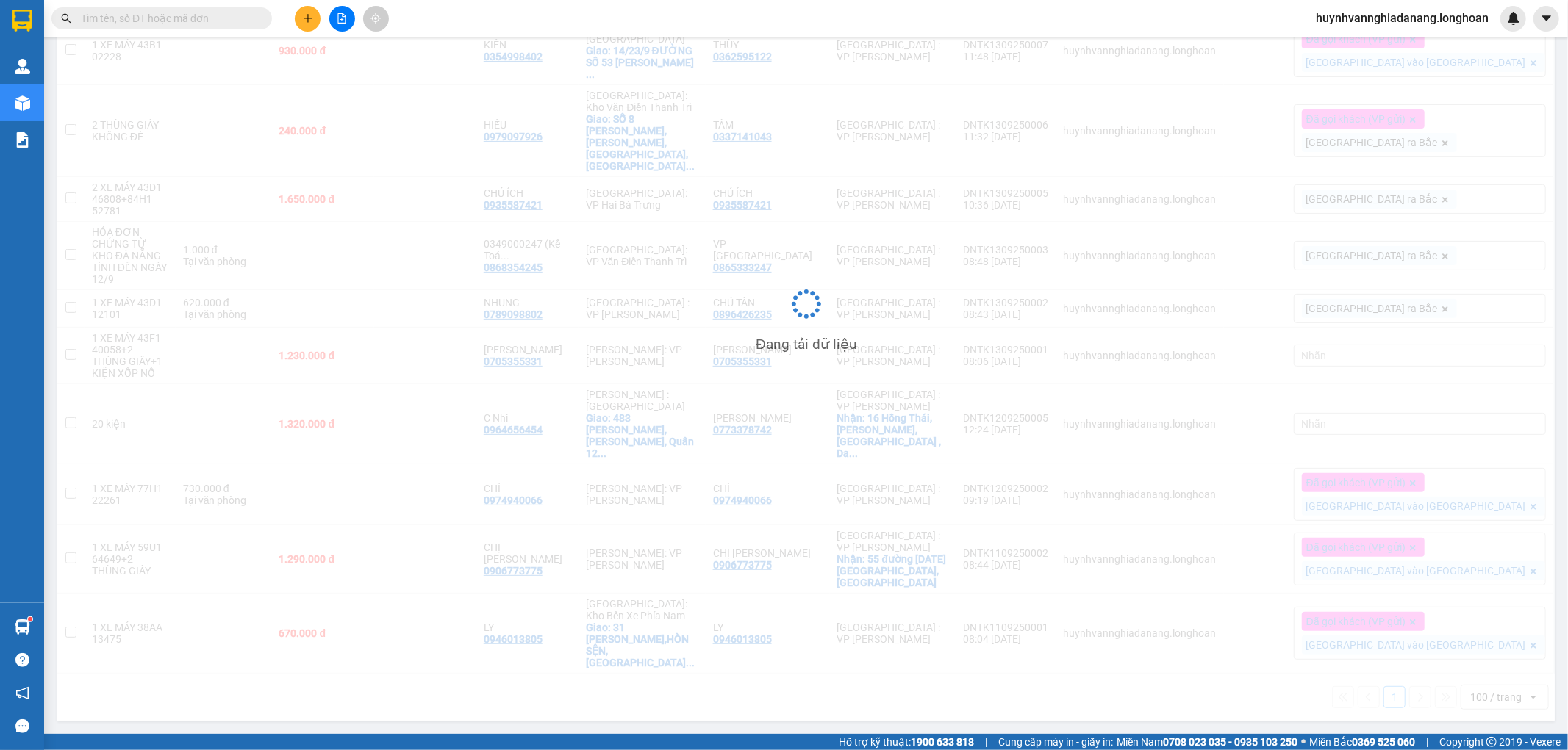
scroll to position [137, 0]
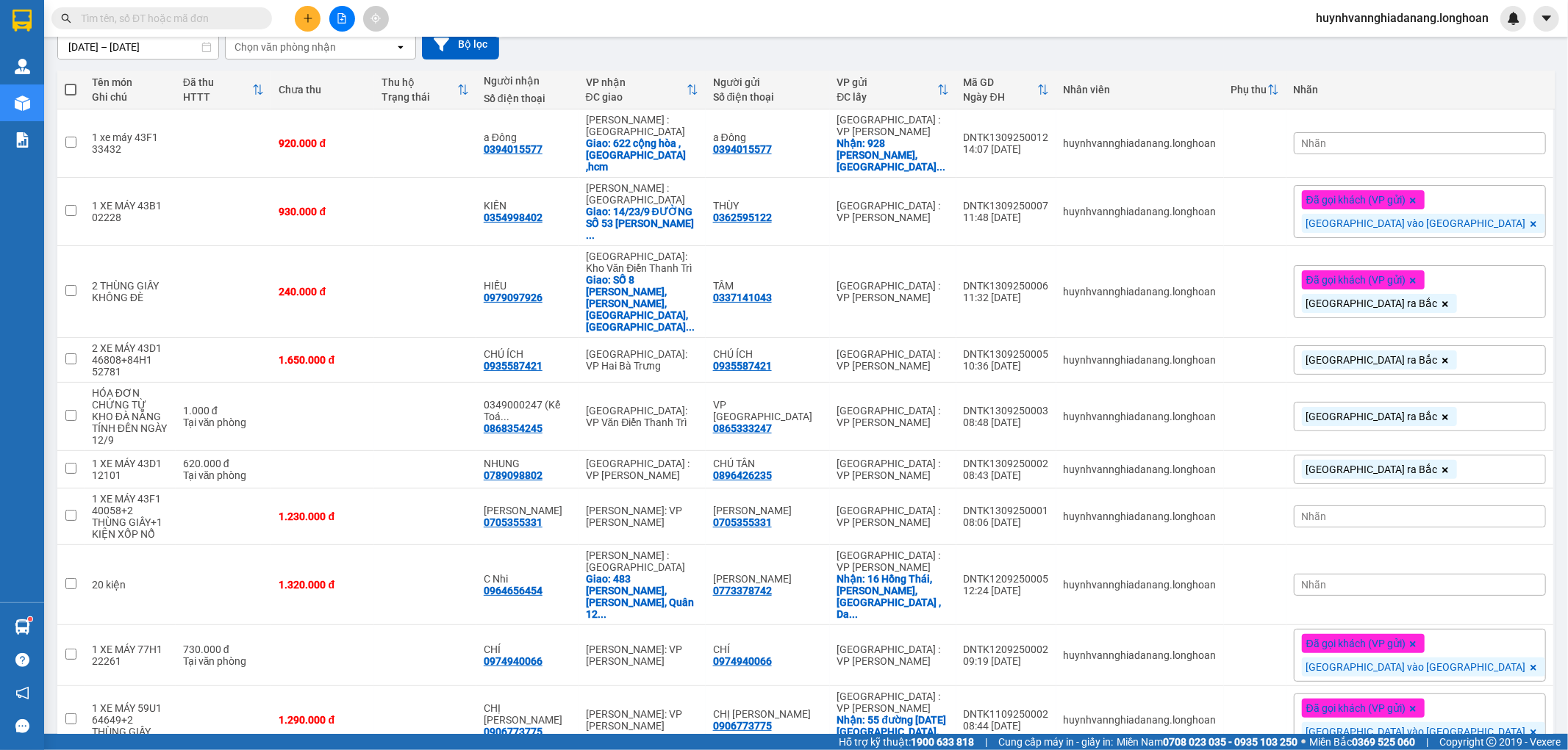
click at [157, 20] on input "text" at bounding box center [167, 18] width 174 height 16
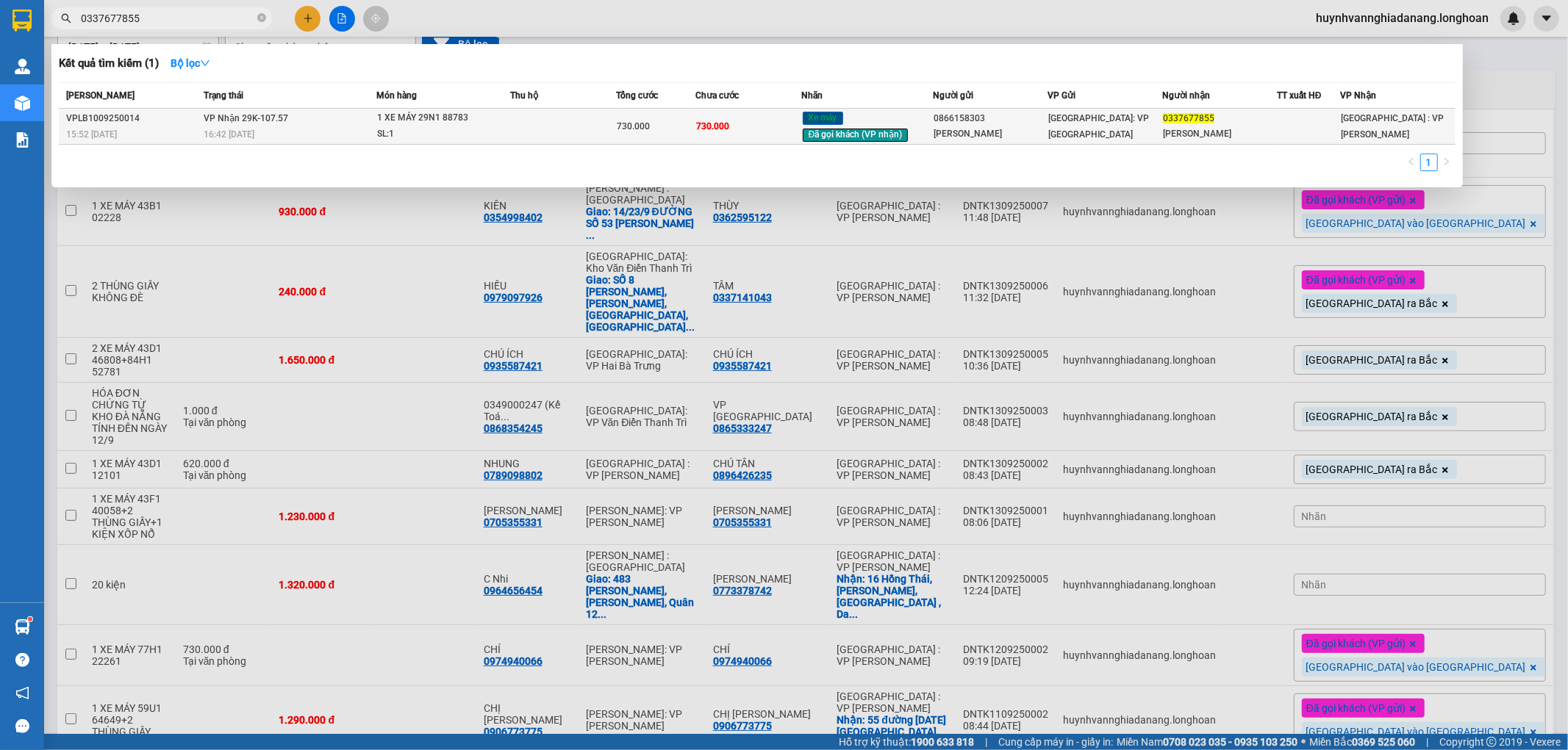
type input "0337677855"
click at [589, 129] on td at bounding box center [564, 127] width 106 height 36
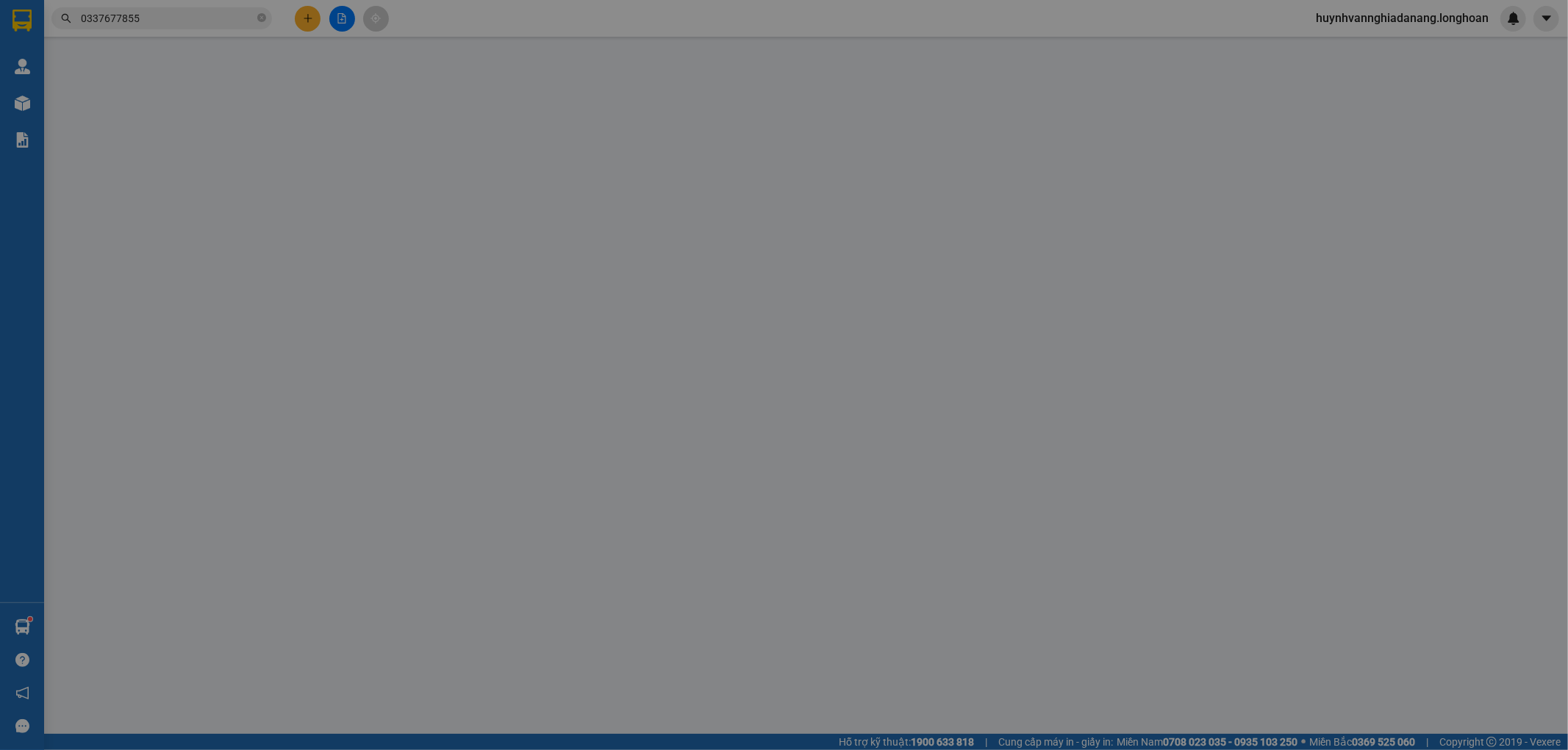
type input "0866158303"
type input "[PERSON_NAME]"
type input "0337677855"
type input "[PERSON_NAME]"
type input "CÓ CHÌA KHÓA QUẤN TAY LÁI, KHÔNG GIẤY TỜ, GƯƠNG ĐỂ CỐP XE"
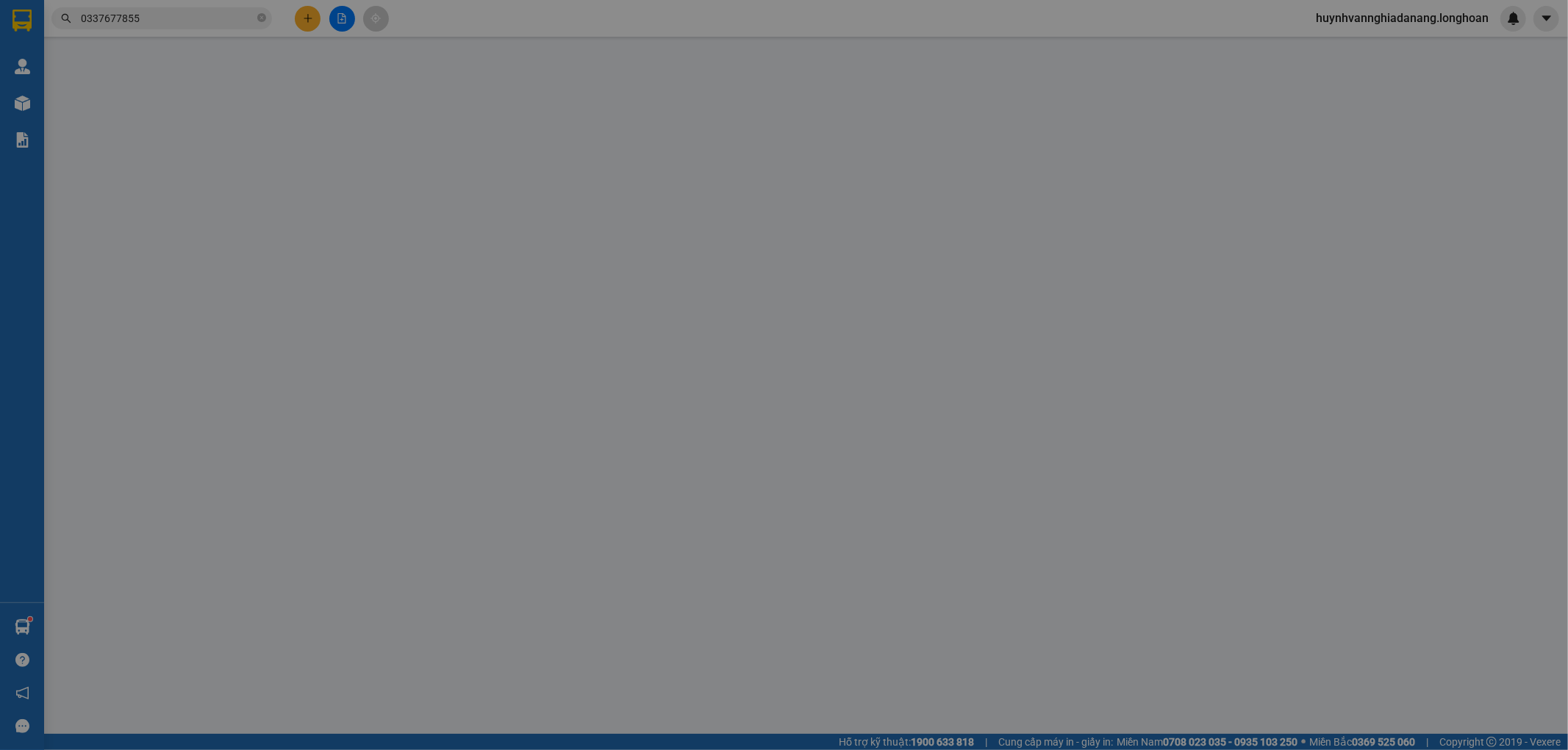
type input "730.000"
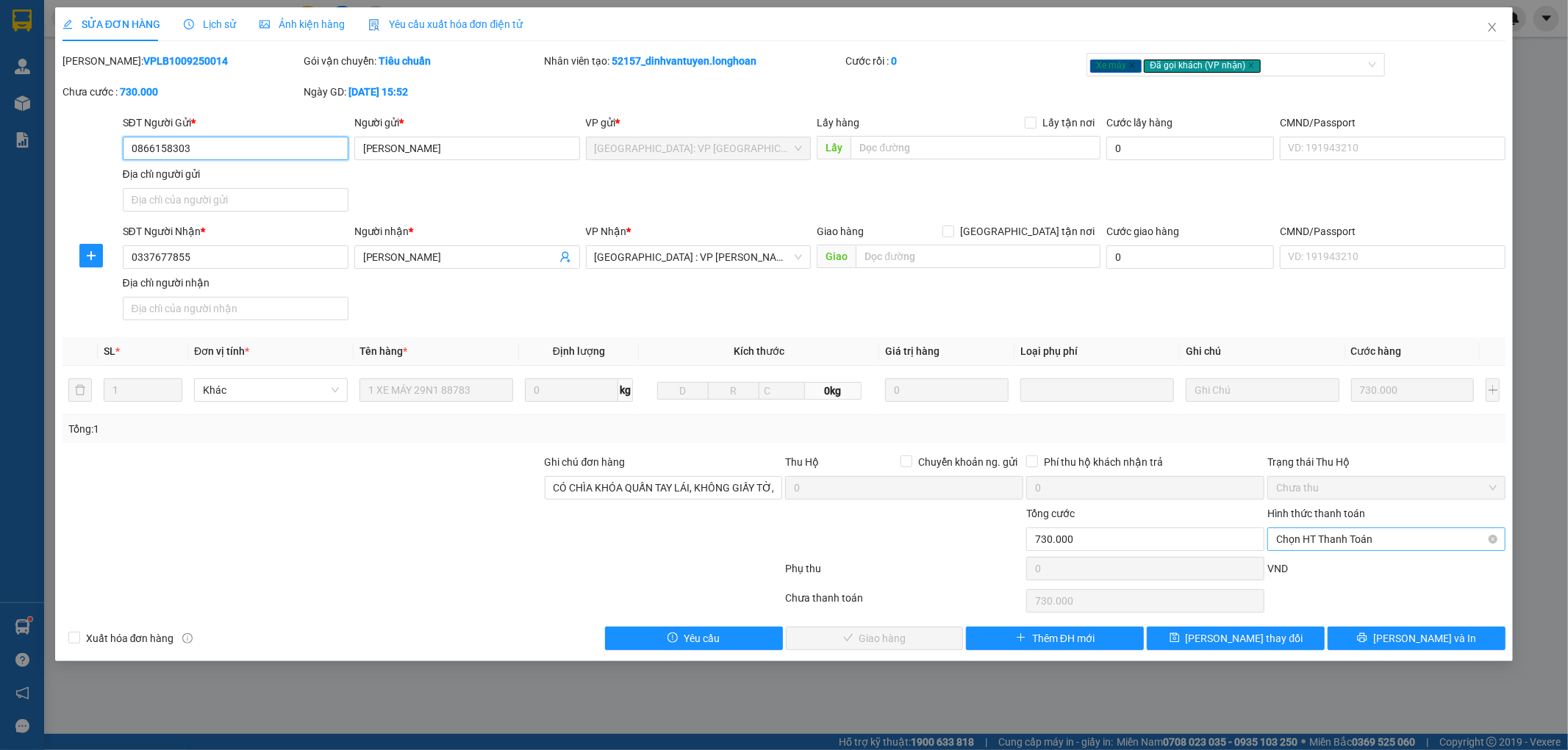
click at [1361, 540] on span "Chọn HT Thanh Toán" at bounding box center [1386, 540] width 220 height 22
click at [1355, 570] on div "Tại văn phòng" at bounding box center [1387, 568] width 220 height 16
type input "0"
click at [894, 645] on span "Lưu và Giao hàng" at bounding box center [884, 638] width 141 height 16
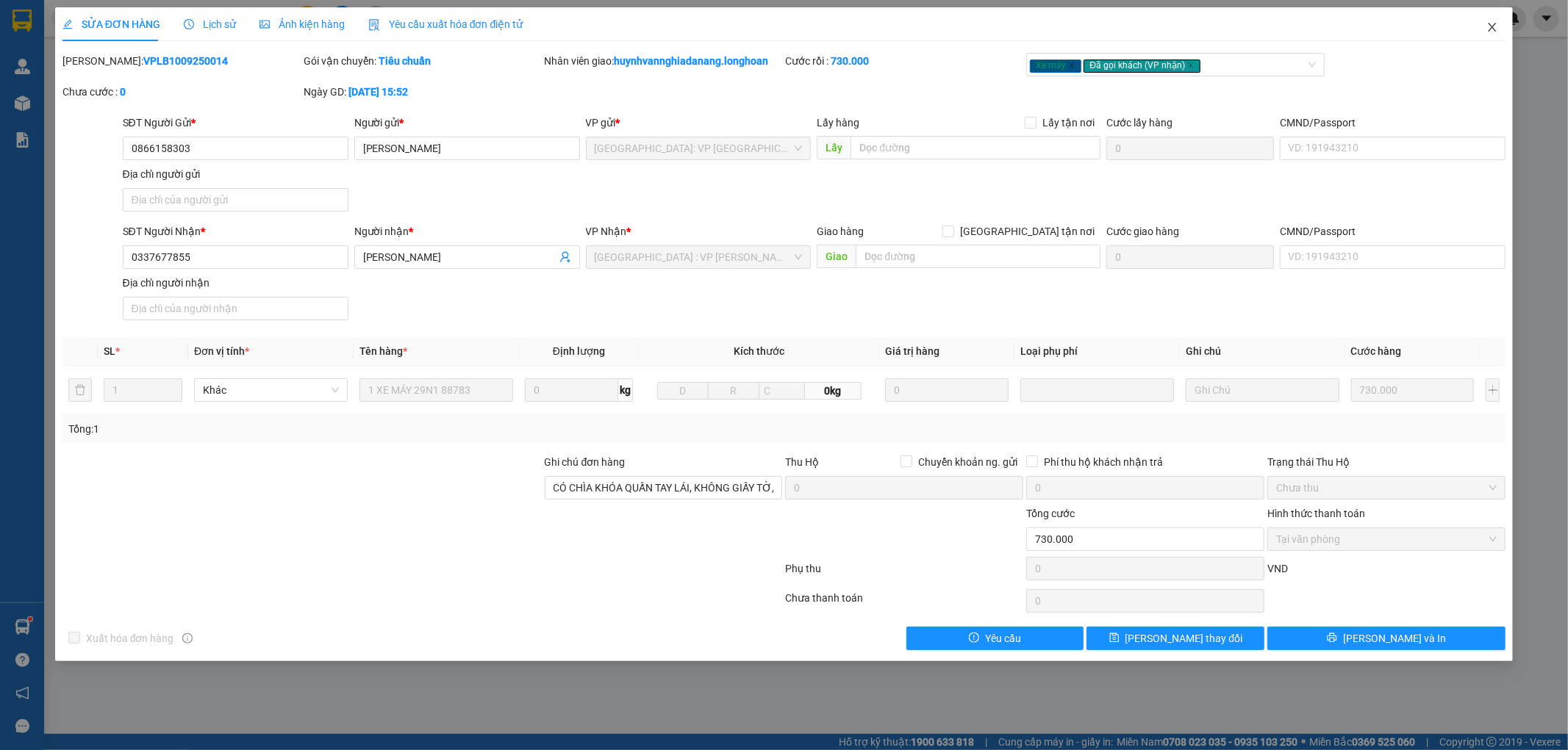
click at [1496, 26] on icon "close" at bounding box center [1493, 27] width 12 height 12
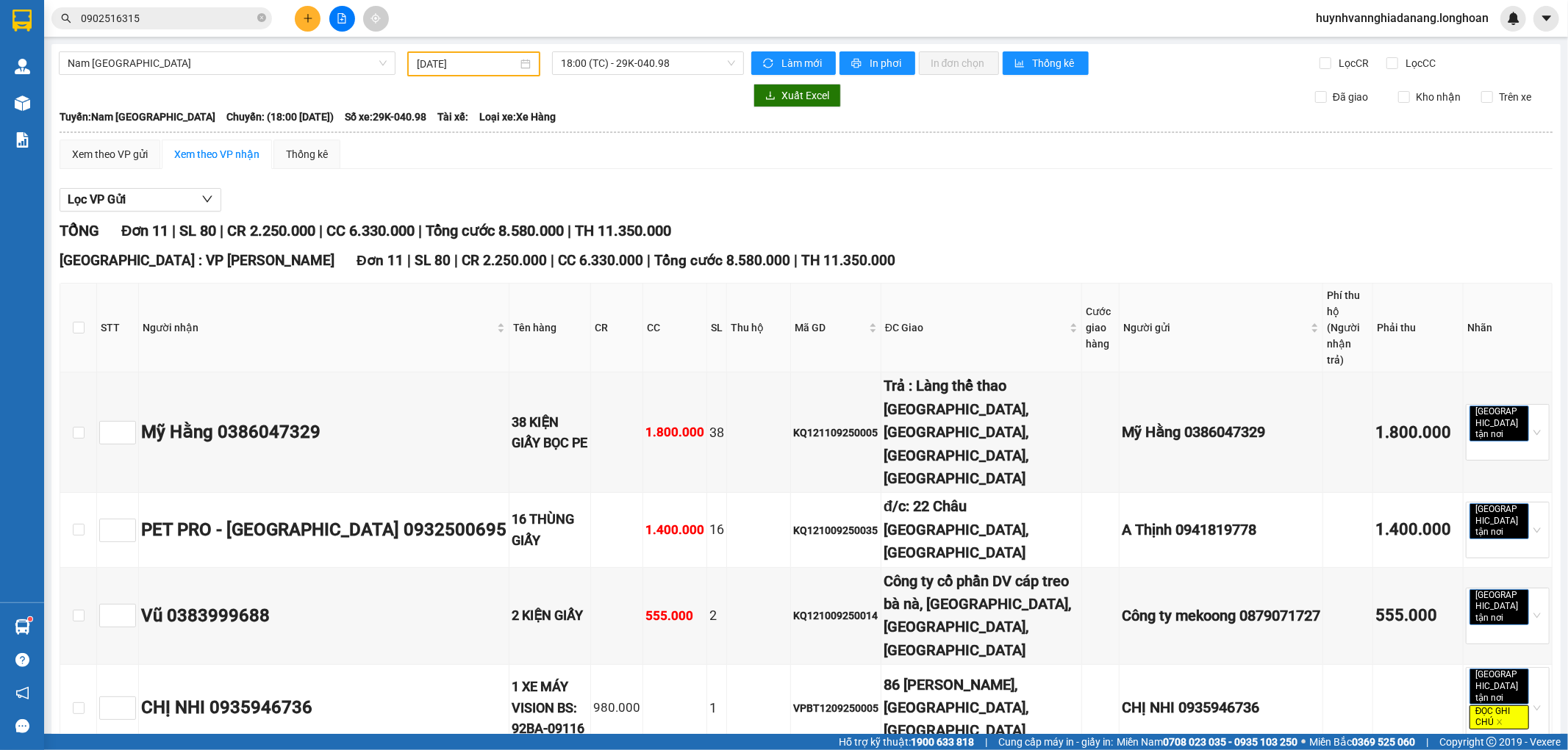
click at [189, 12] on input "0902516315" at bounding box center [167, 18] width 174 height 16
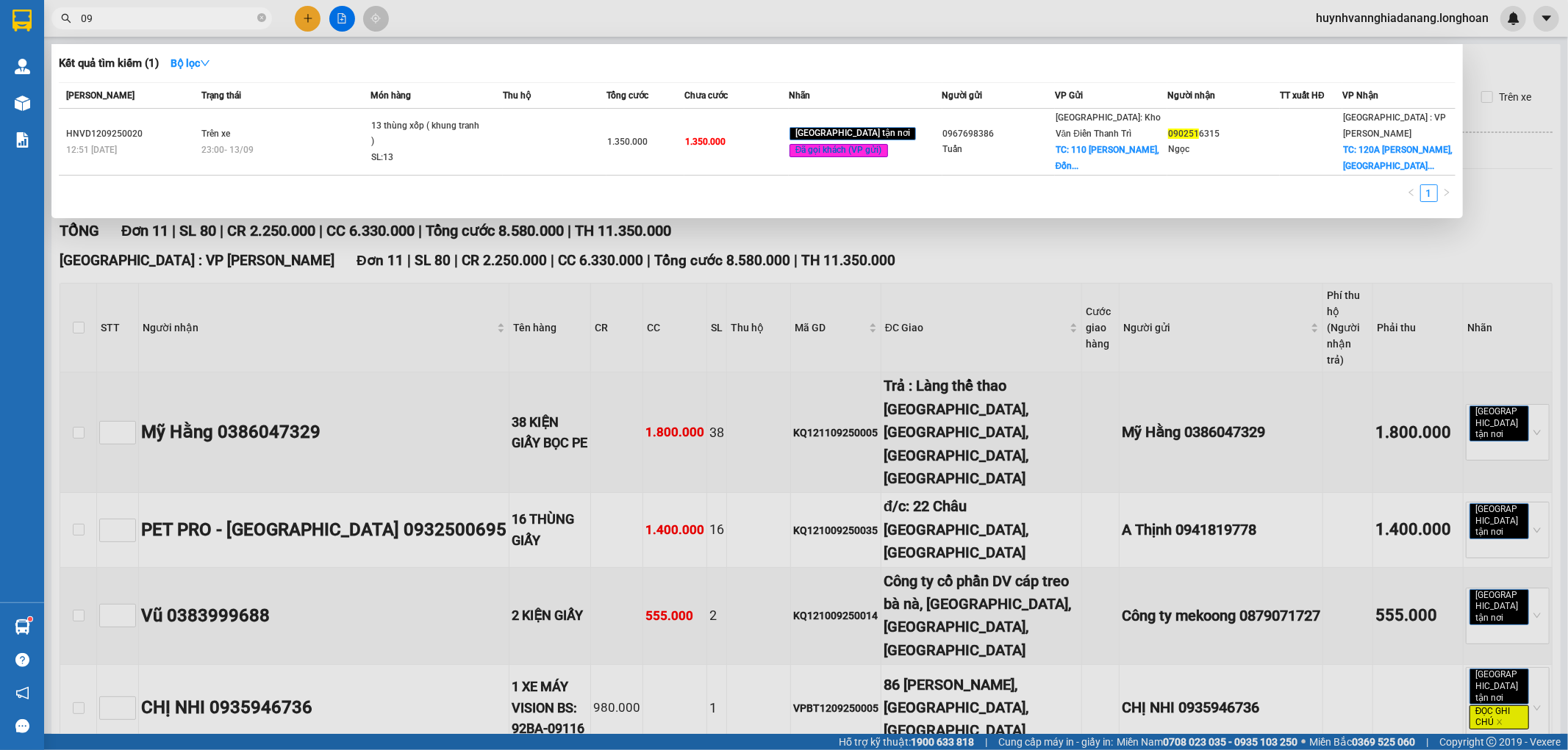
type input "0"
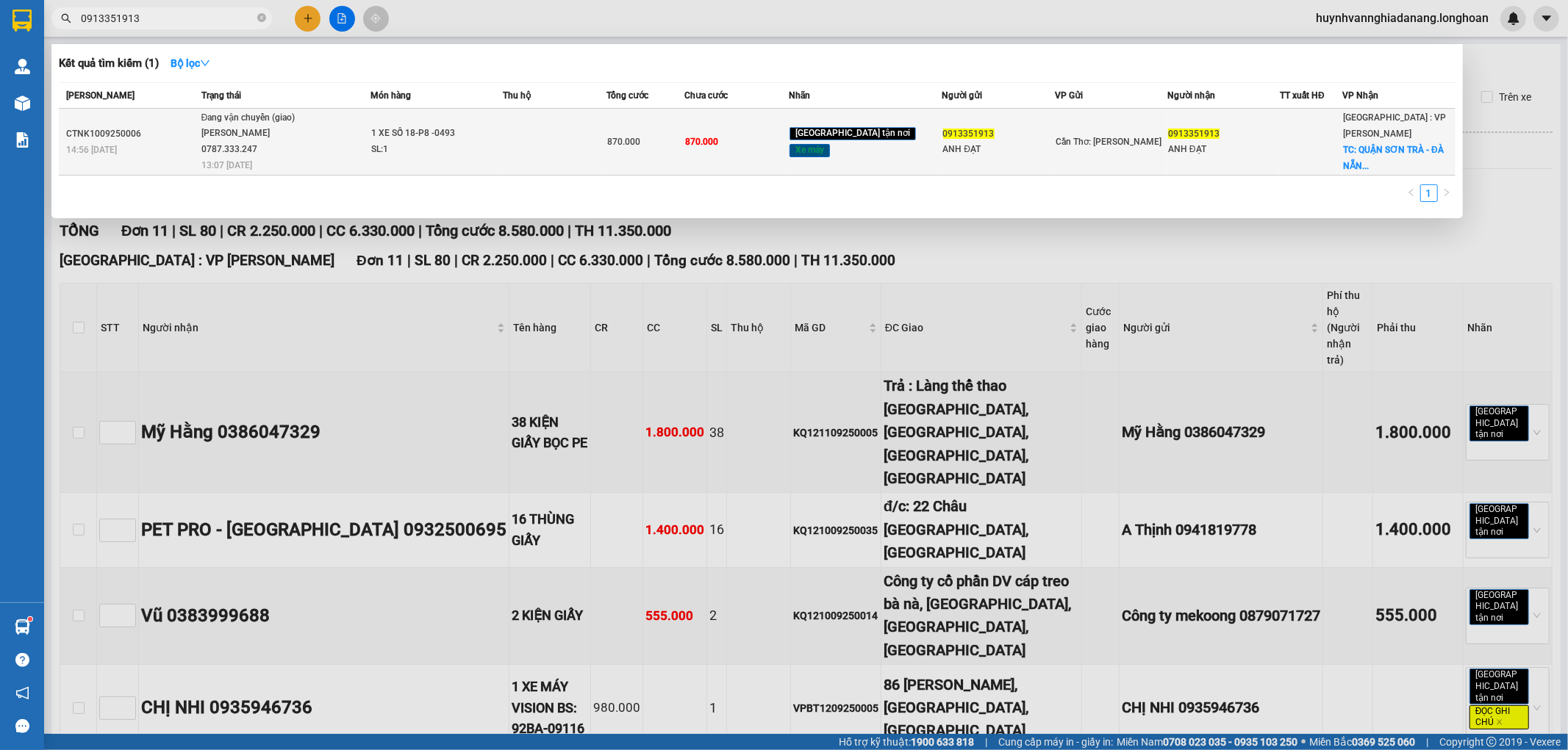
type input "0913351913"
click at [599, 130] on td at bounding box center [555, 142] width 104 height 66
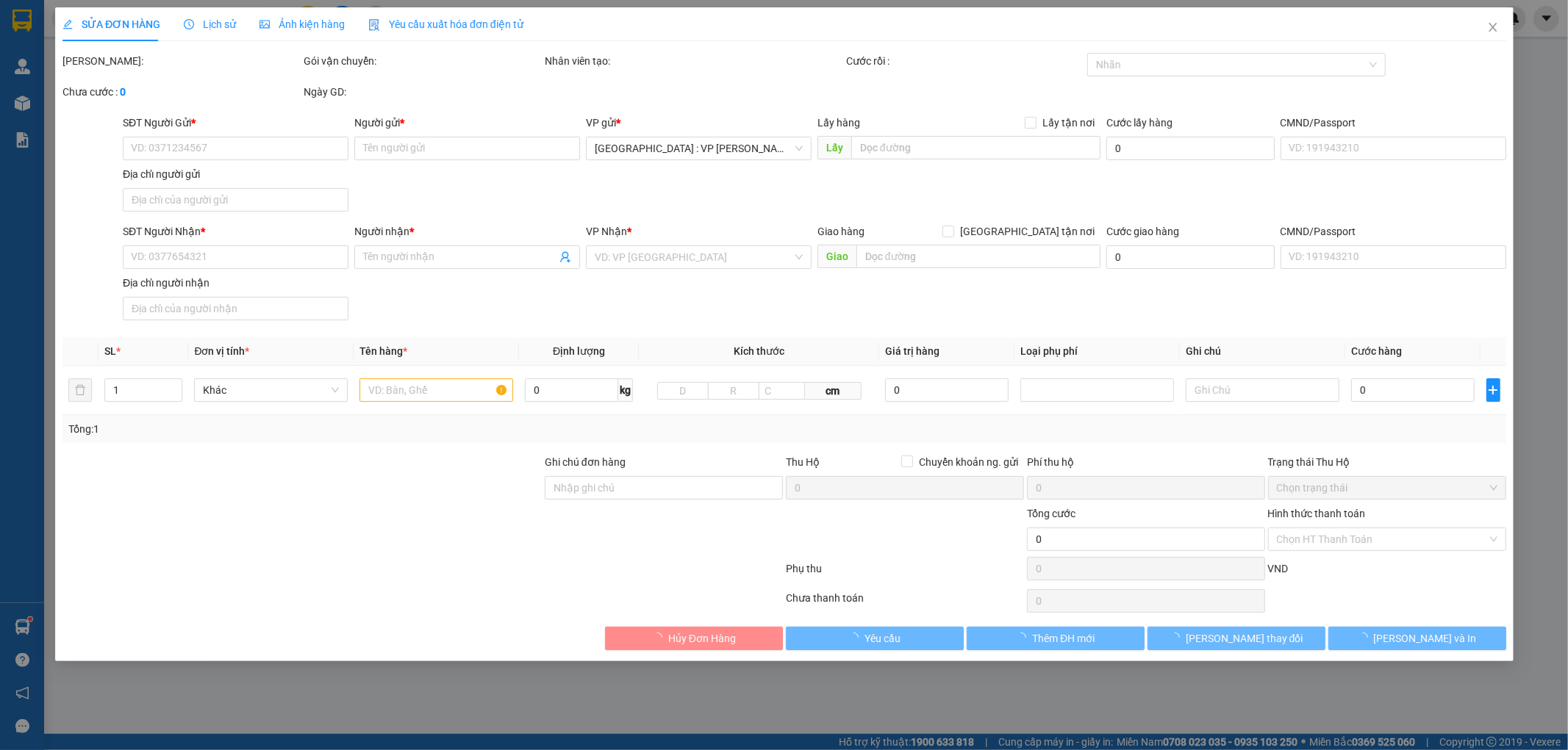
type input "0913351913"
type input "ANH ĐẠT"
type input "0913351913"
type input "ANH ĐẠT"
checkbox input "true"
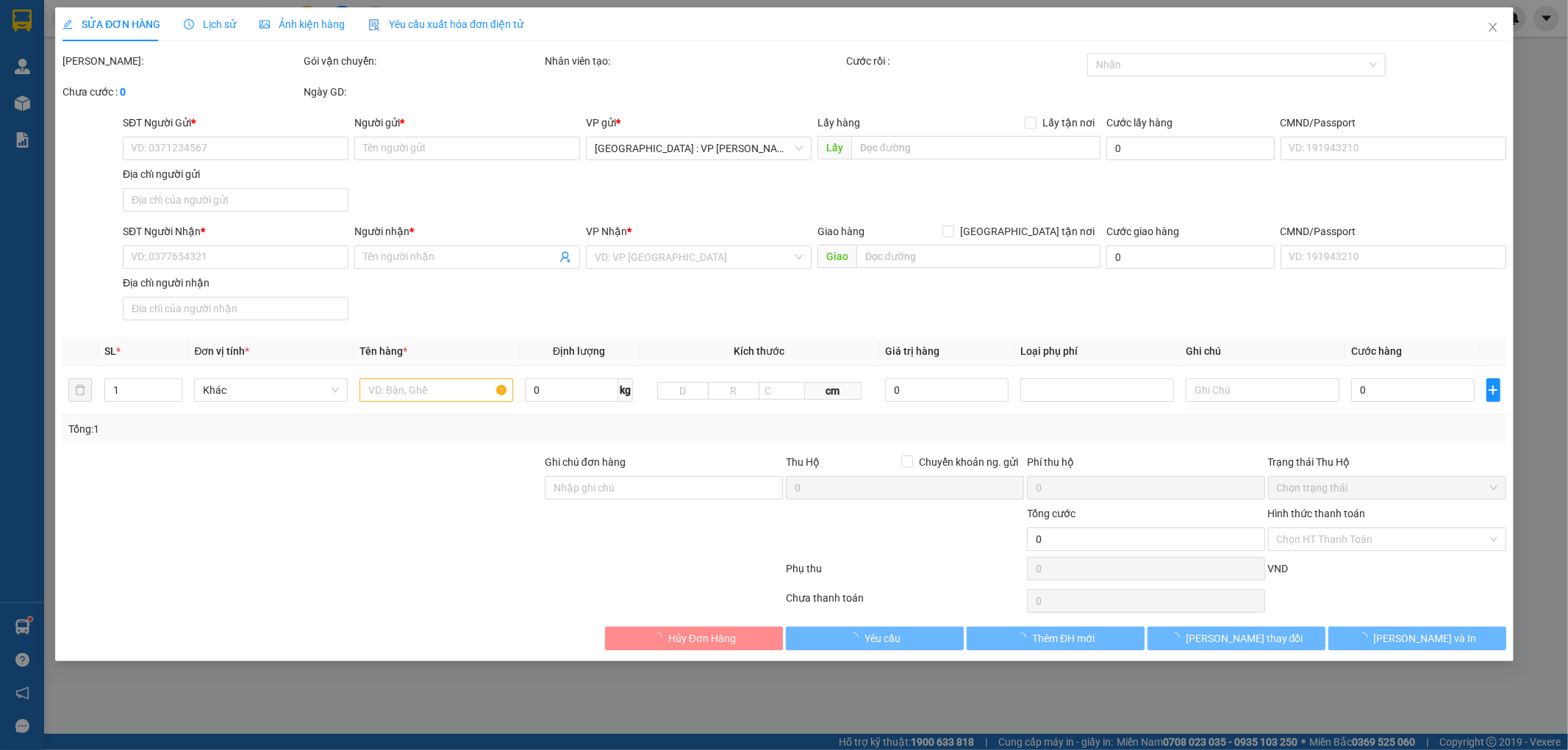
type input "QUẬN SƠN TRÀ - ĐÀ NẴNG ( KHÁCH CHƯA CÓ ĐỊA CHỈ CỤ THỂ, GỌI XIN DÙM …"
type input "1 CHÌA KHÓA"
type input "870.000"
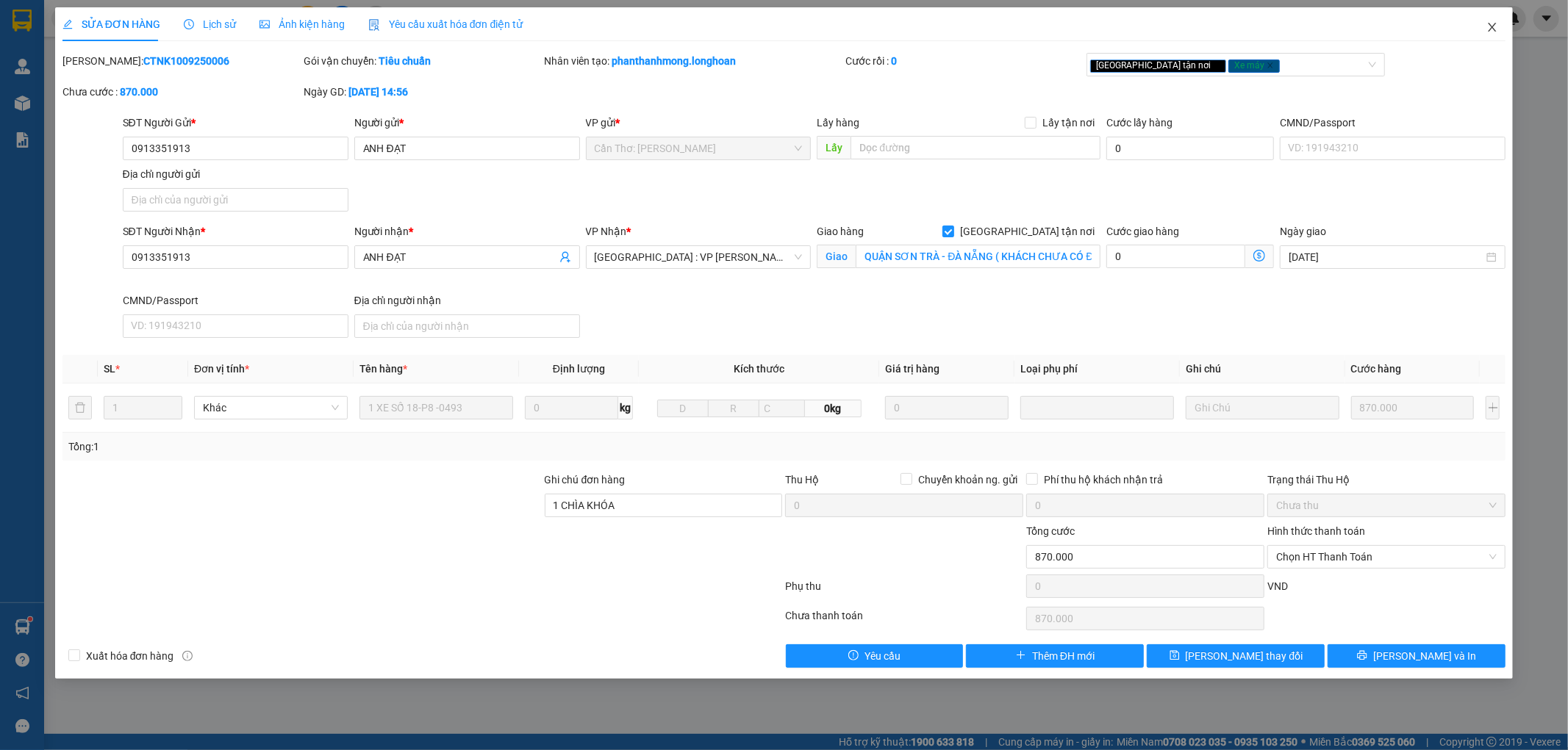
click at [1494, 30] on icon "close" at bounding box center [1493, 27] width 8 height 9
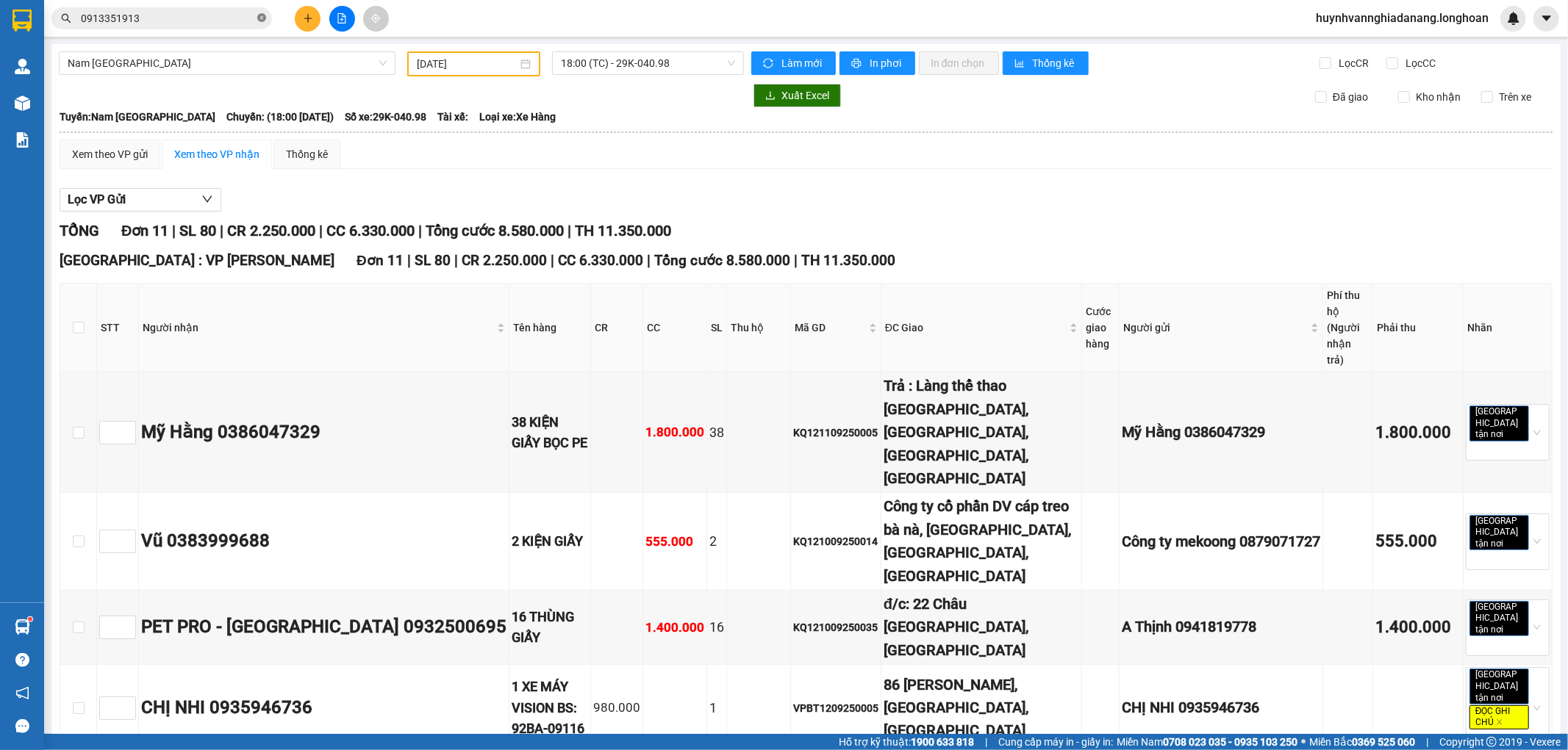
click at [265, 15] on icon "close-circle" at bounding box center [261, 17] width 9 height 9
click at [236, 19] on input "text" at bounding box center [167, 18] width 174 height 16
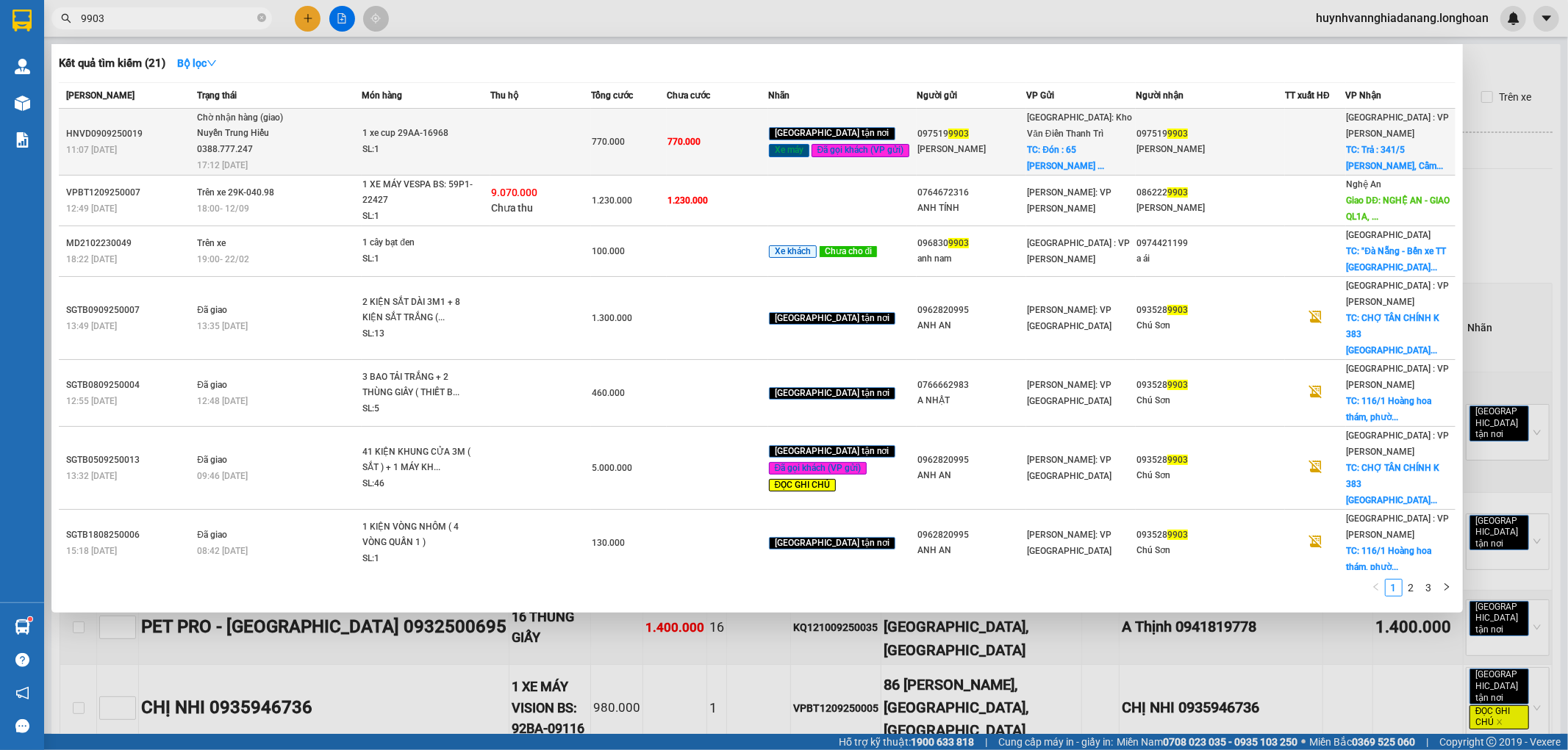
type input "9903"
click at [361, 132] on span "Chờ nhận hàng (giao) Nuyễn Trung Hiếu 0388.777.247 17:12 [DATE]" at bounding box center [278, 140] width 164 height 61
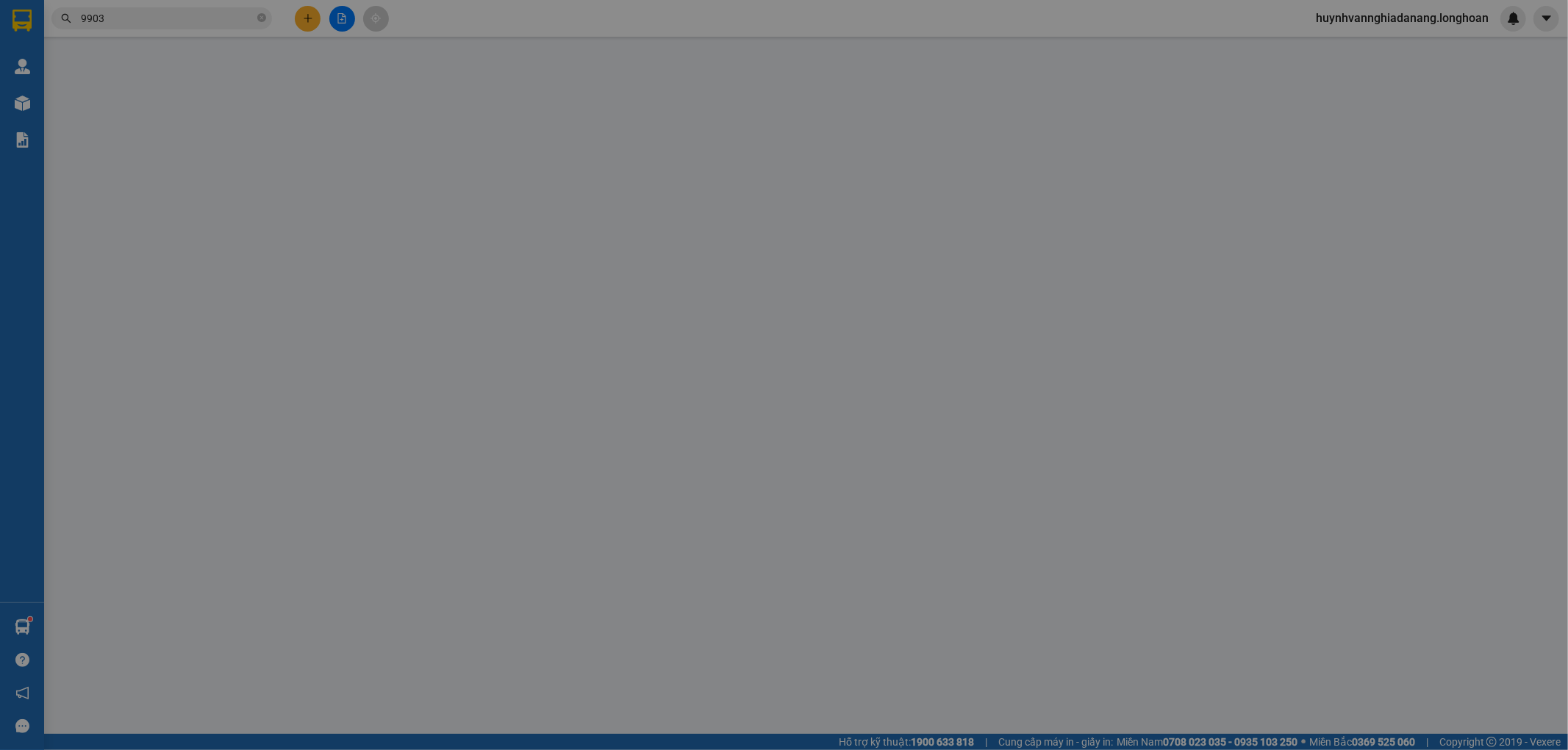
type input "0975199903"
type input "[PERSON_NAME]"
checkbox input "true"
type input "Đón : 65 [PERSON_NAME] , [PERSON_NAME], [GEOGRAPHIC_DATA]"
type input "0975199903"
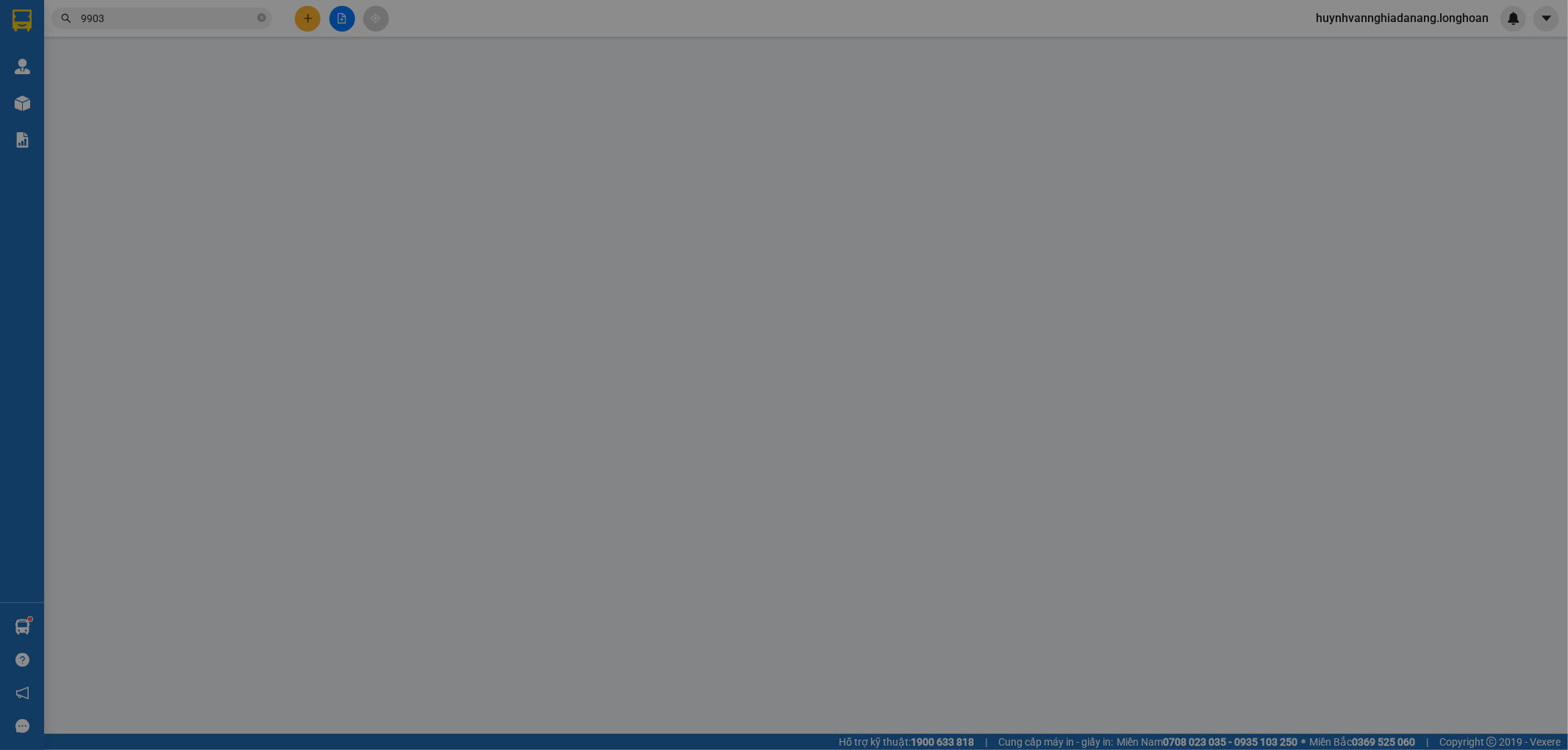
type input "[PERSON_NAME]"
checkbox input "true"
type input "Trả : 341/5 [PERSON_NAME], [PERSON_NAME], [GEOGRAPHIC_DATA]"
type input "chìa khóa quấn tay lái ( không giấy tờ )"
type input "770.000"
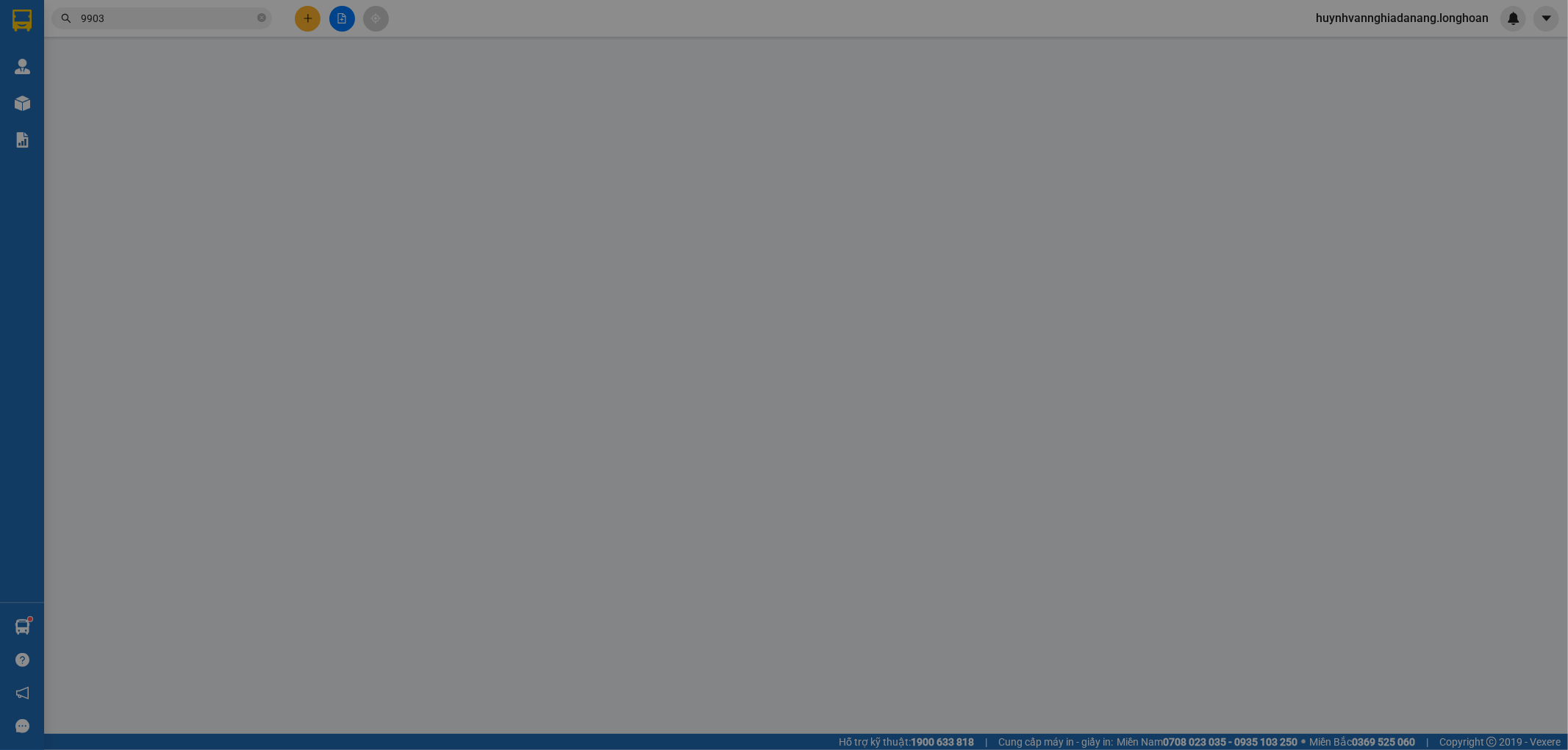
type input "770.000"
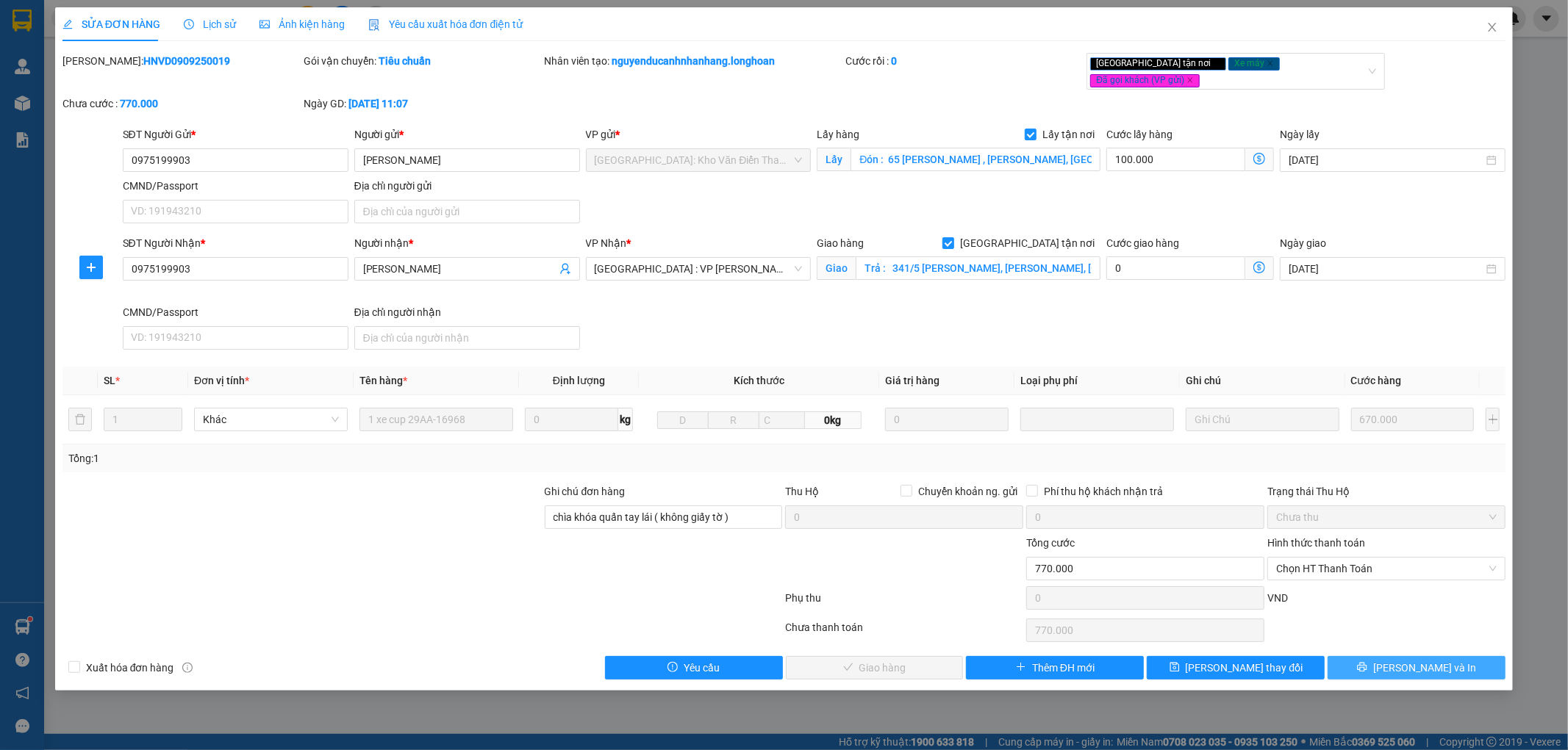
click at [1432, 660] on span "[PERSON_NAME] và In" at bounding box center [1425, 668] width 103 height 16
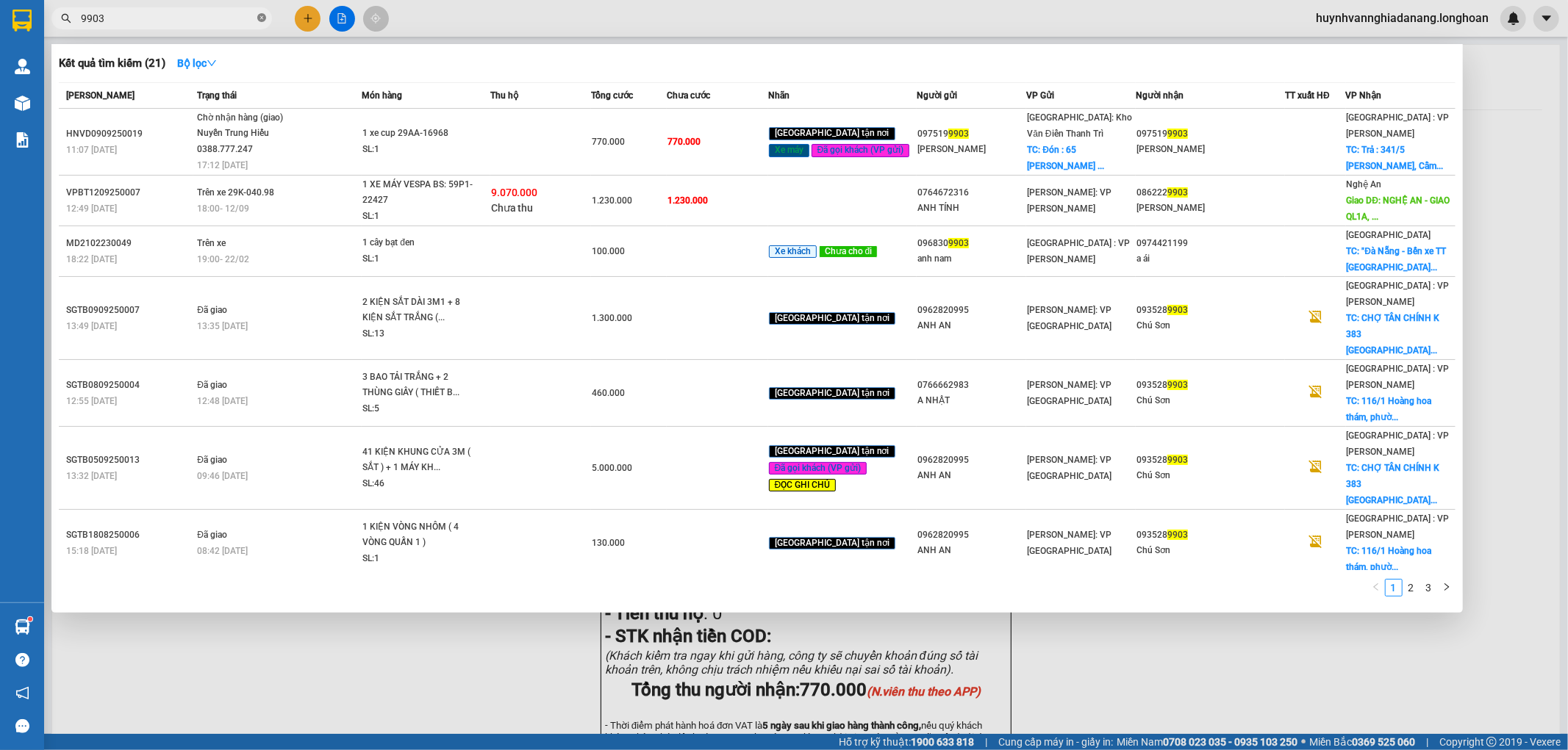
click at [259, 18] on icon "close-circle" at bounding box center [261, 17] width 9 height 9
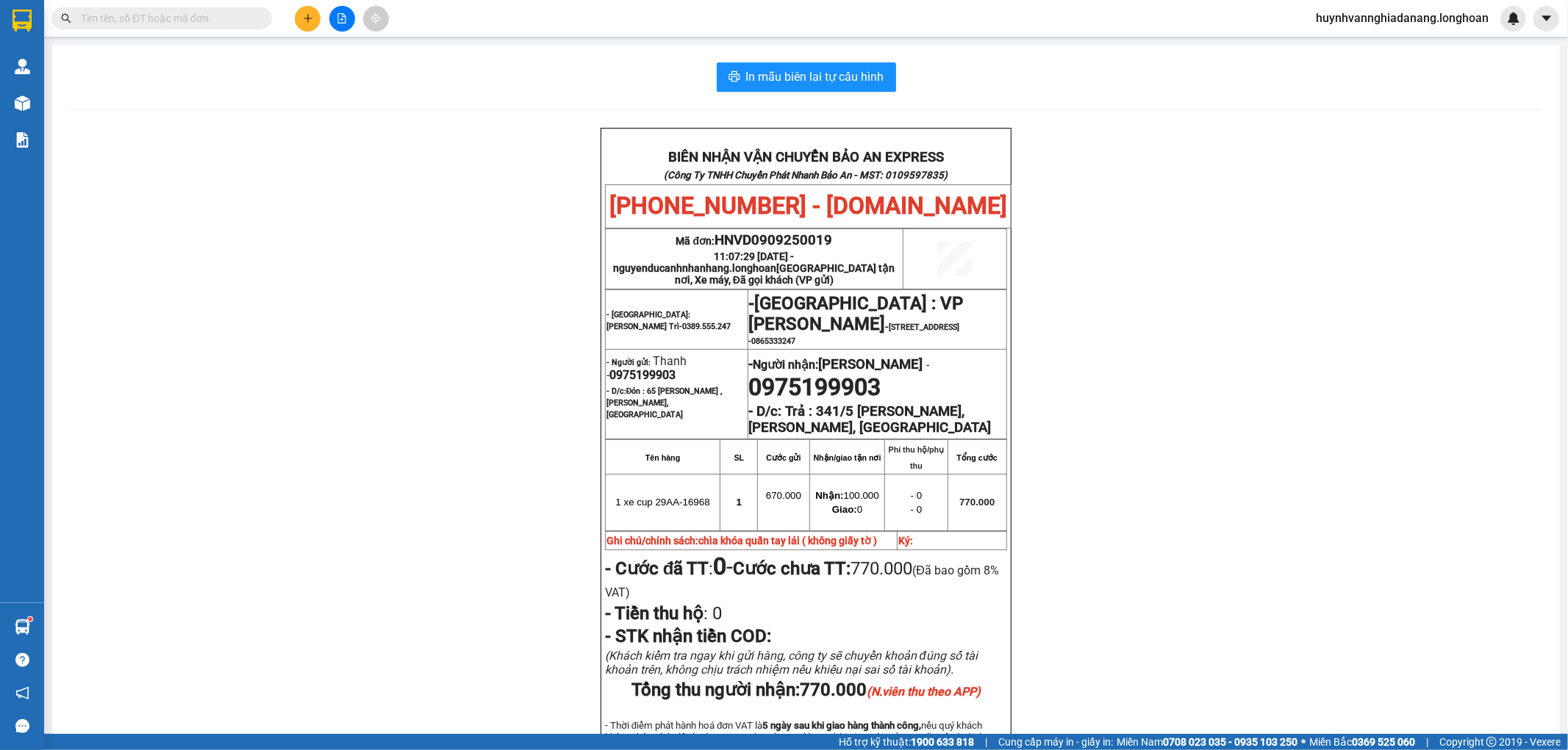
click at [238, 17] on input "text" at bounding box center [167, 18] width 174 height 16
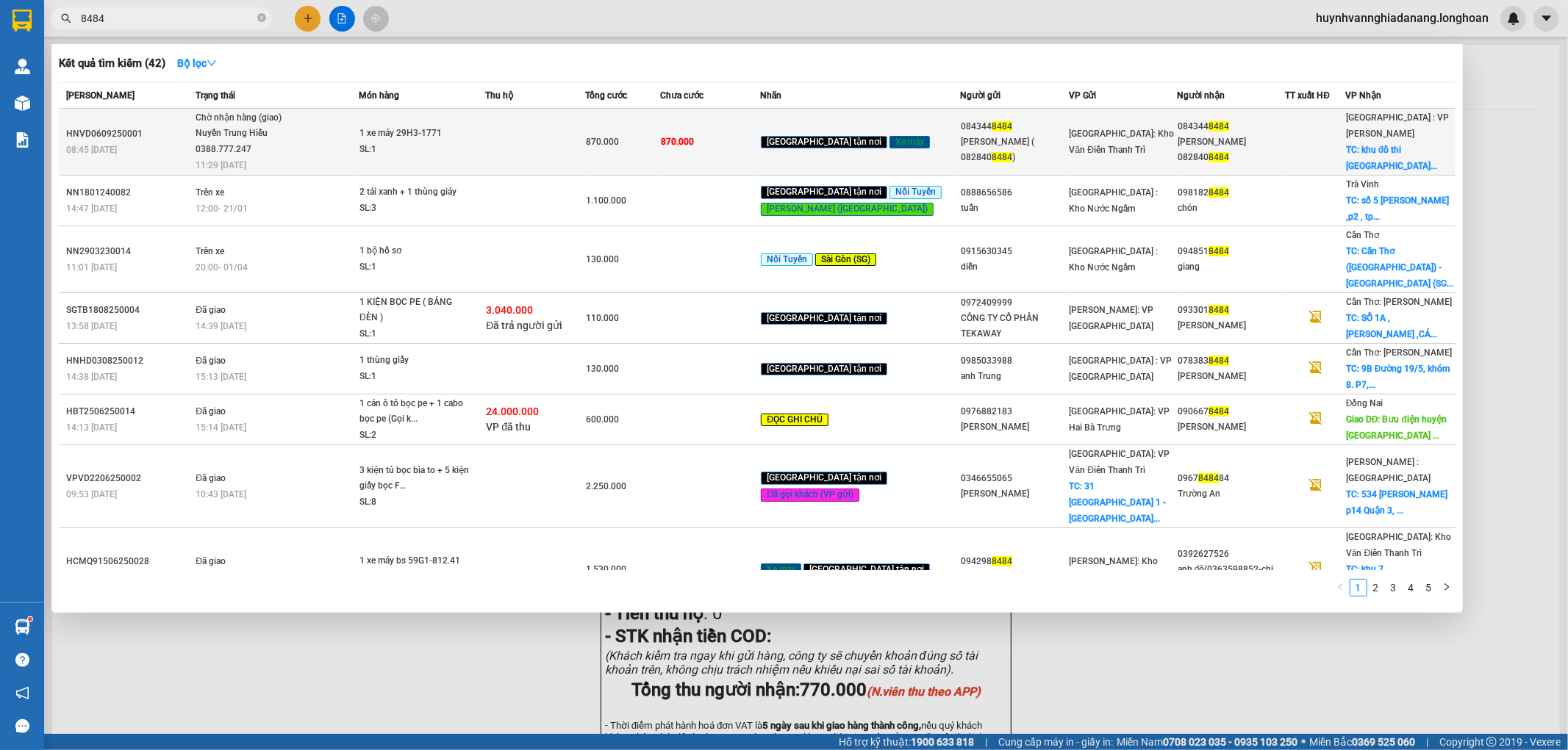
type input "8484"
click at [527, 135] on td at bounding box center [535, 142] width 100 height 66
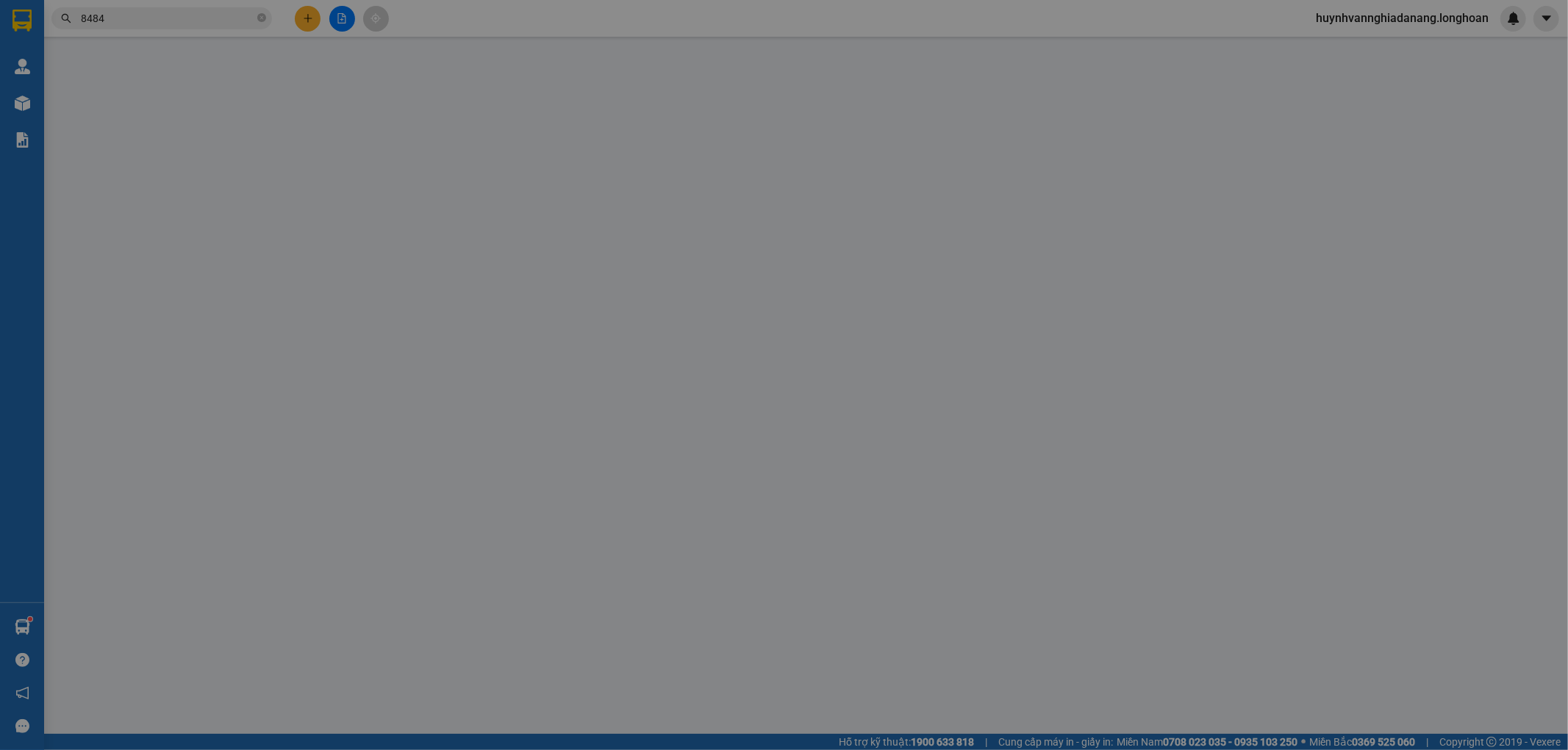
type input "0843448484"
type input "[PERSON_NAME] ( 0828408484)"
type input "0843448484"
type input "[PERSON_NAME] 0828408484"
checkbox input "true"
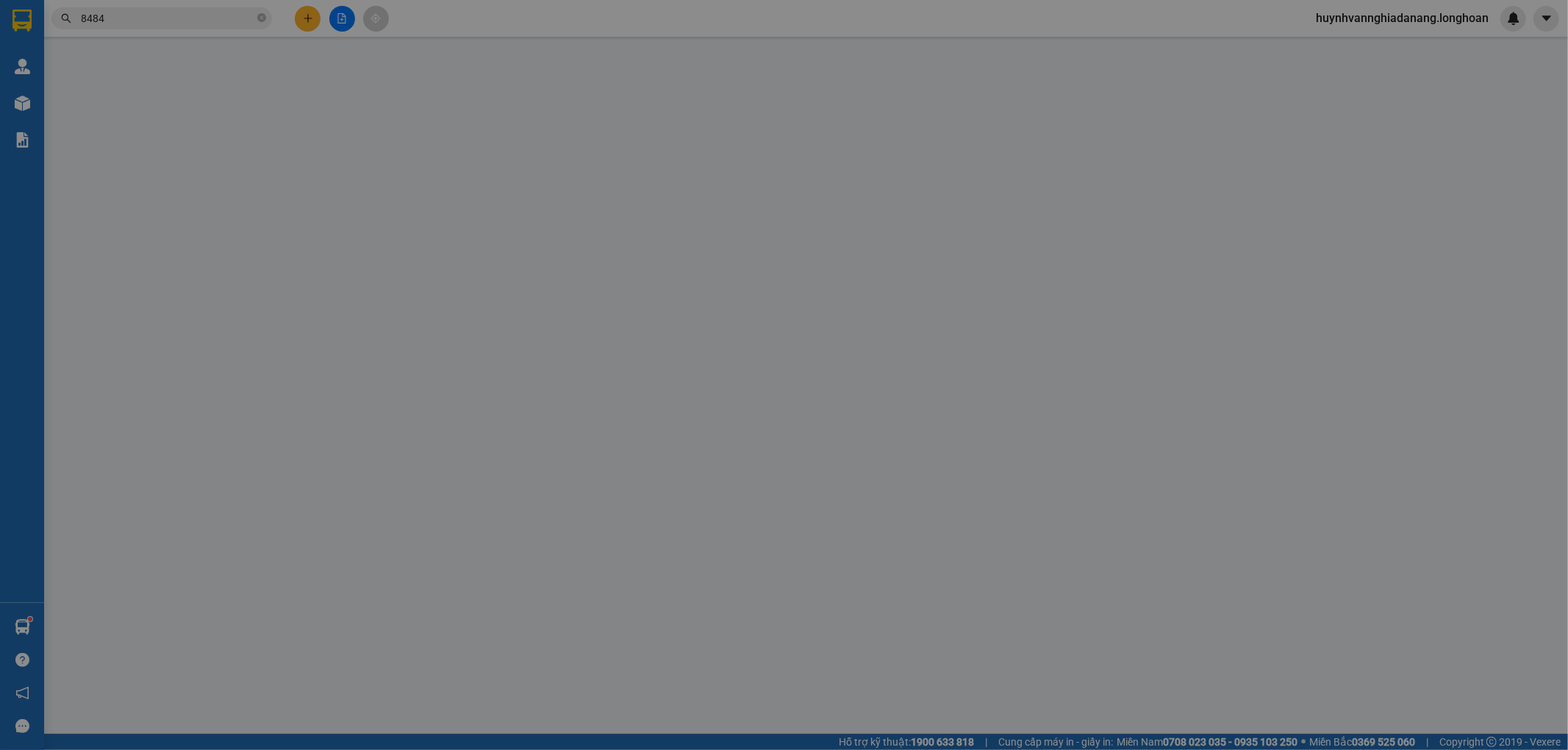
type input "khu đô thi [GEOGRAPHIC_DATA], [GEOGRAPHIC_DATA], [GEOGRAPHIC_DATA], [GEOGRAPHIC…"
type input "ngày 11 khách nhận hàng ( để [PERSON_NAME] giúp em, lúc nào giao gọi trước cho …"
type input "870.000"
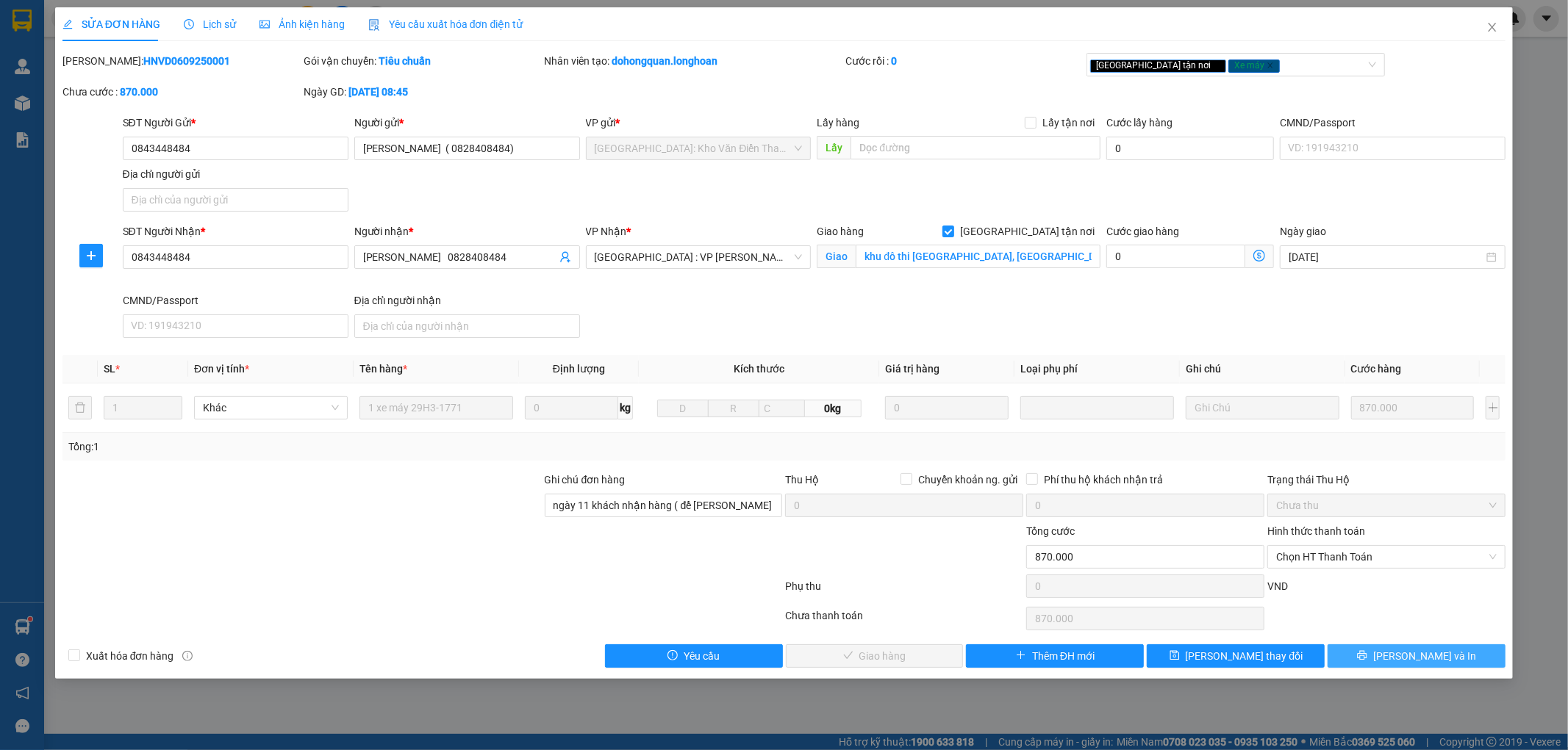
click at [1446, 663] on button "[PERSON_NAME] và In" at bounding box center [1416, 657] width 178 height 24
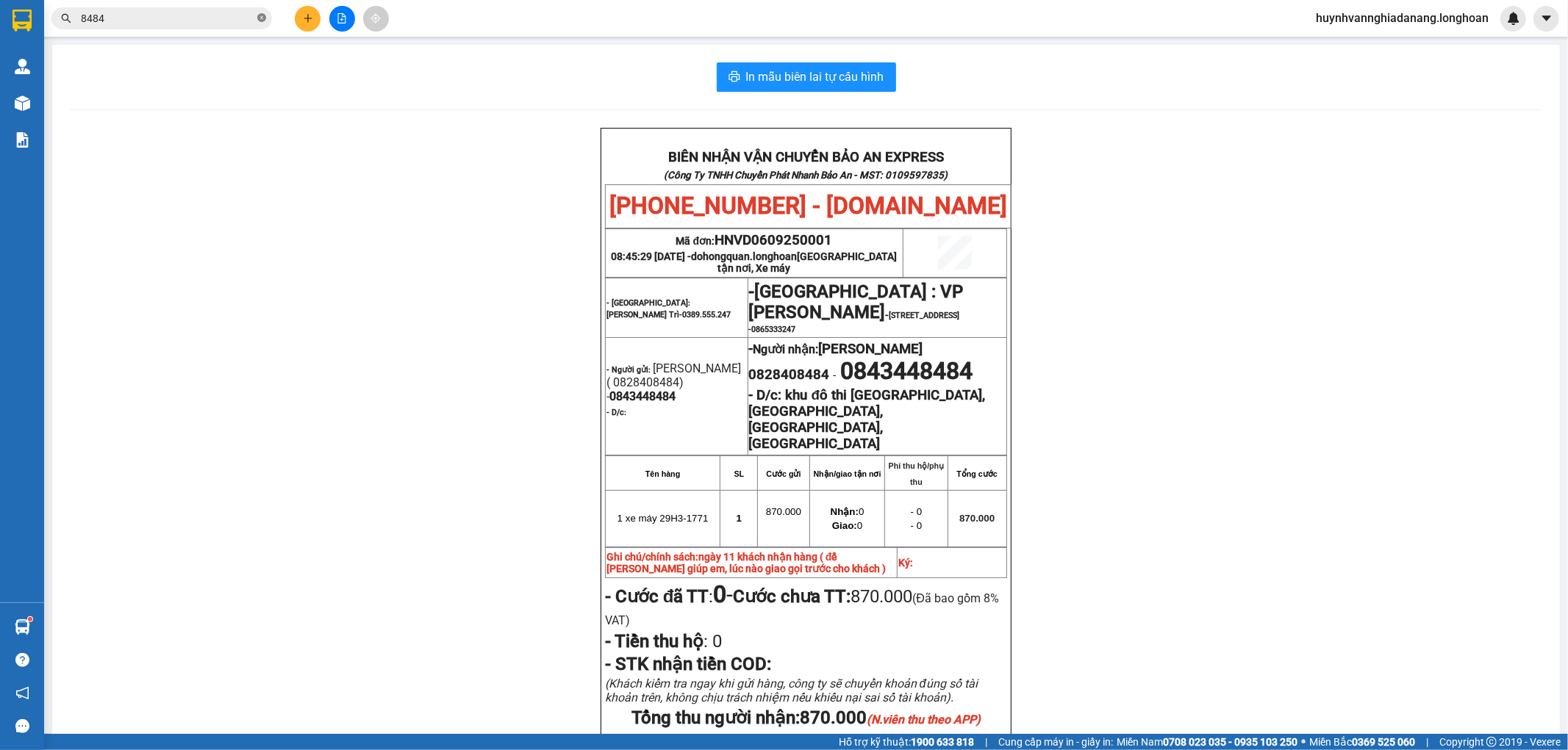
click at [259, 19] on icon "close-circle" at bounding box center [261, 17] width 9 height 9
click at [239, 18] on input "text" at bounding box center [167, 18] width 174 height 16
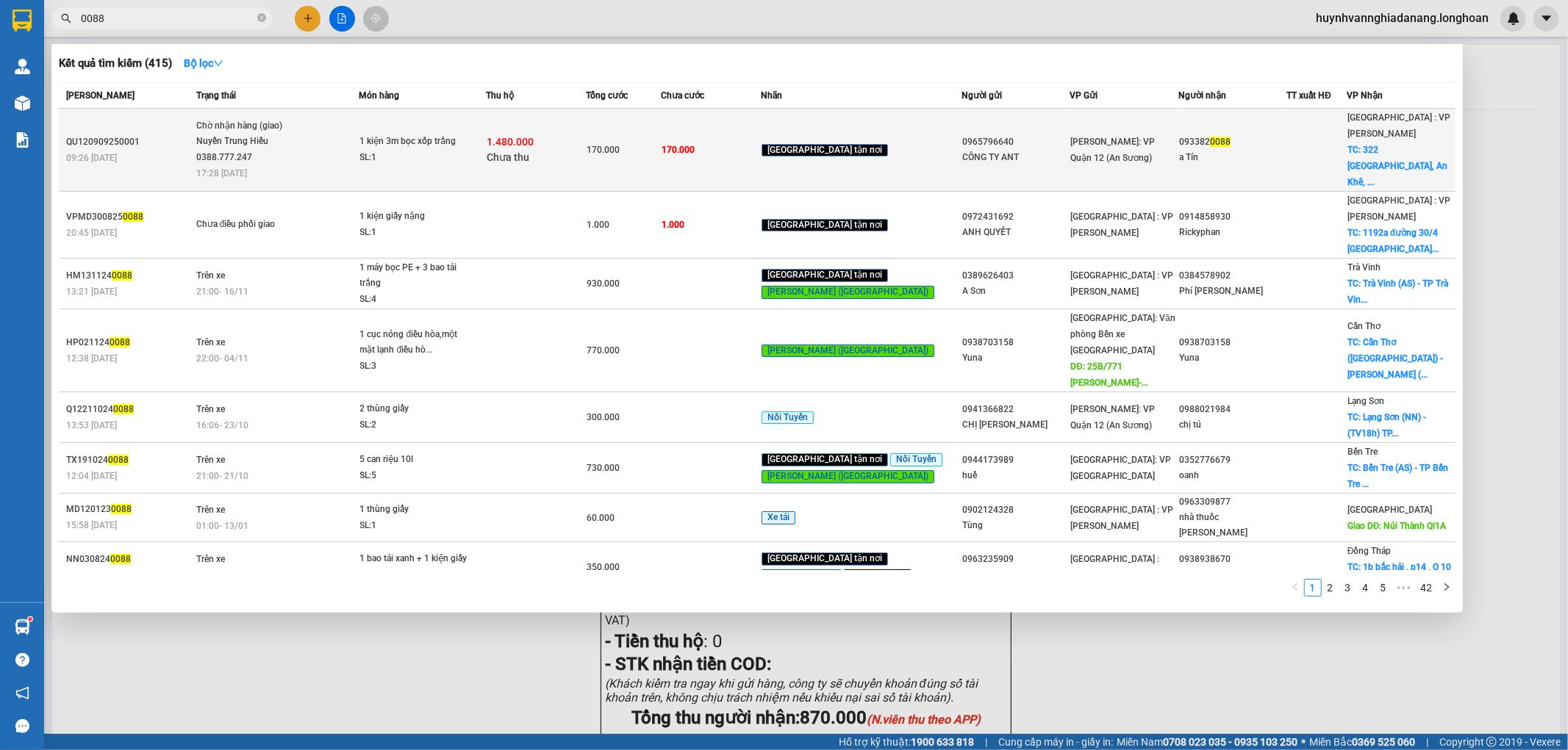
type input "0088"
click at [353, 153] on span "Chờ nhận hàng (giao) Nuyễn Trung Hiếu 0388.777.247 17:28 [DATE]" at bounding box center [278, 148] width 163 height 61
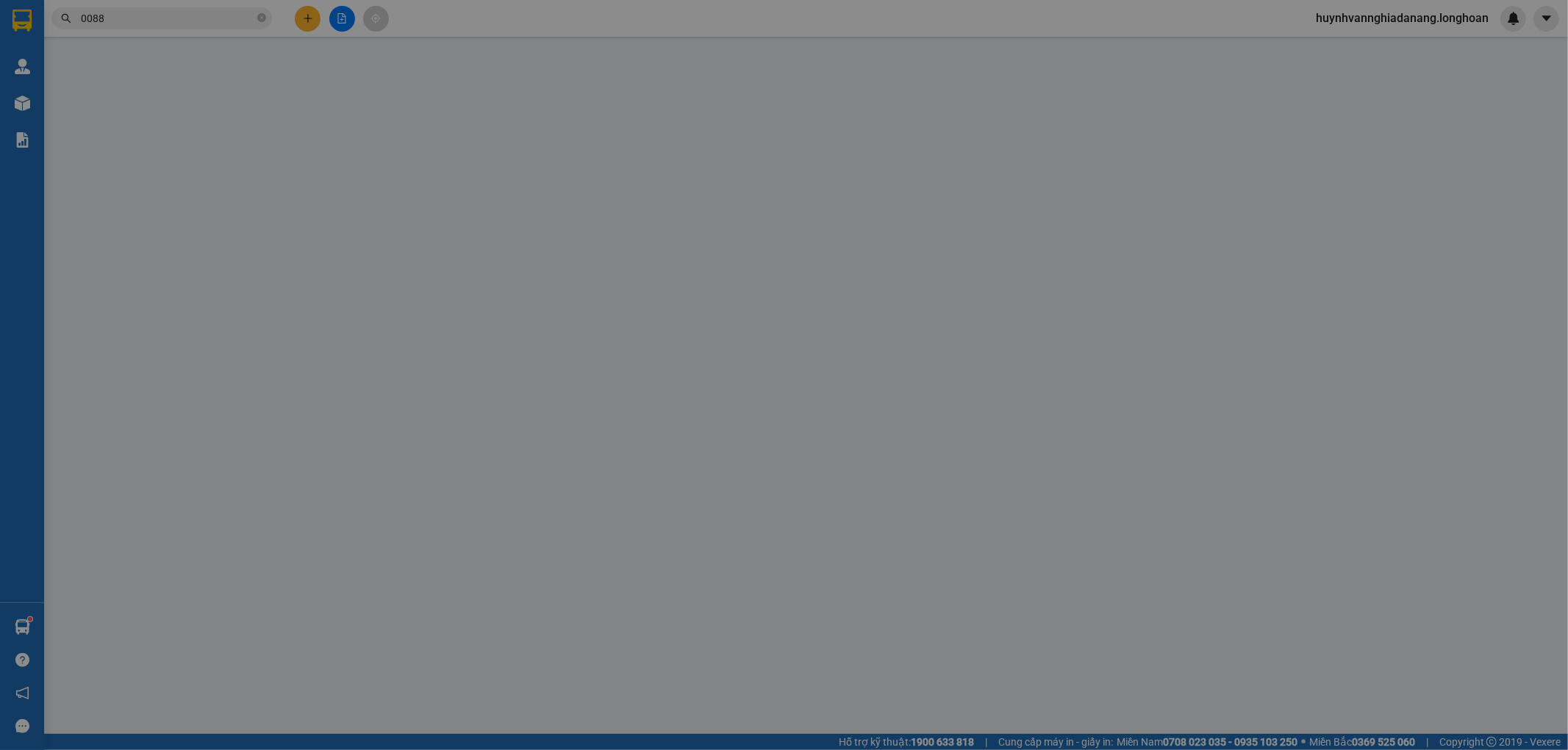
type input "0965796640"
type input "CÔNG TY ANT"
type input "0933820088"
type input "a Tín"
checkbox input "true"
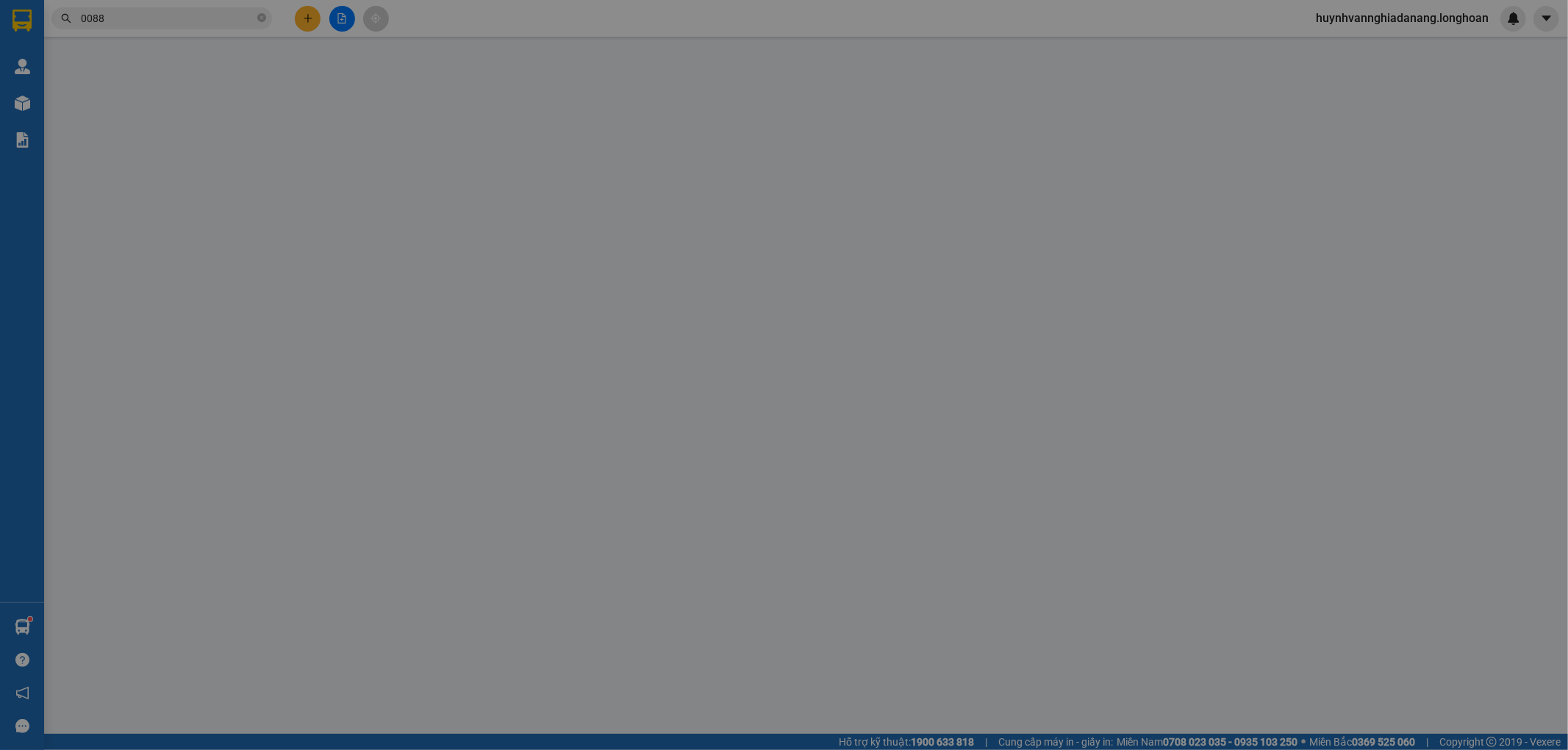
type input "322 [GEOGRAPHIC_DATA], [GEOGRAPHIC_DATA], [GEOGRAPHIC_DATA]"
type input "nhận theo kiện - hư hỏng ko chịu trách nhiệm"
type input "170.000"
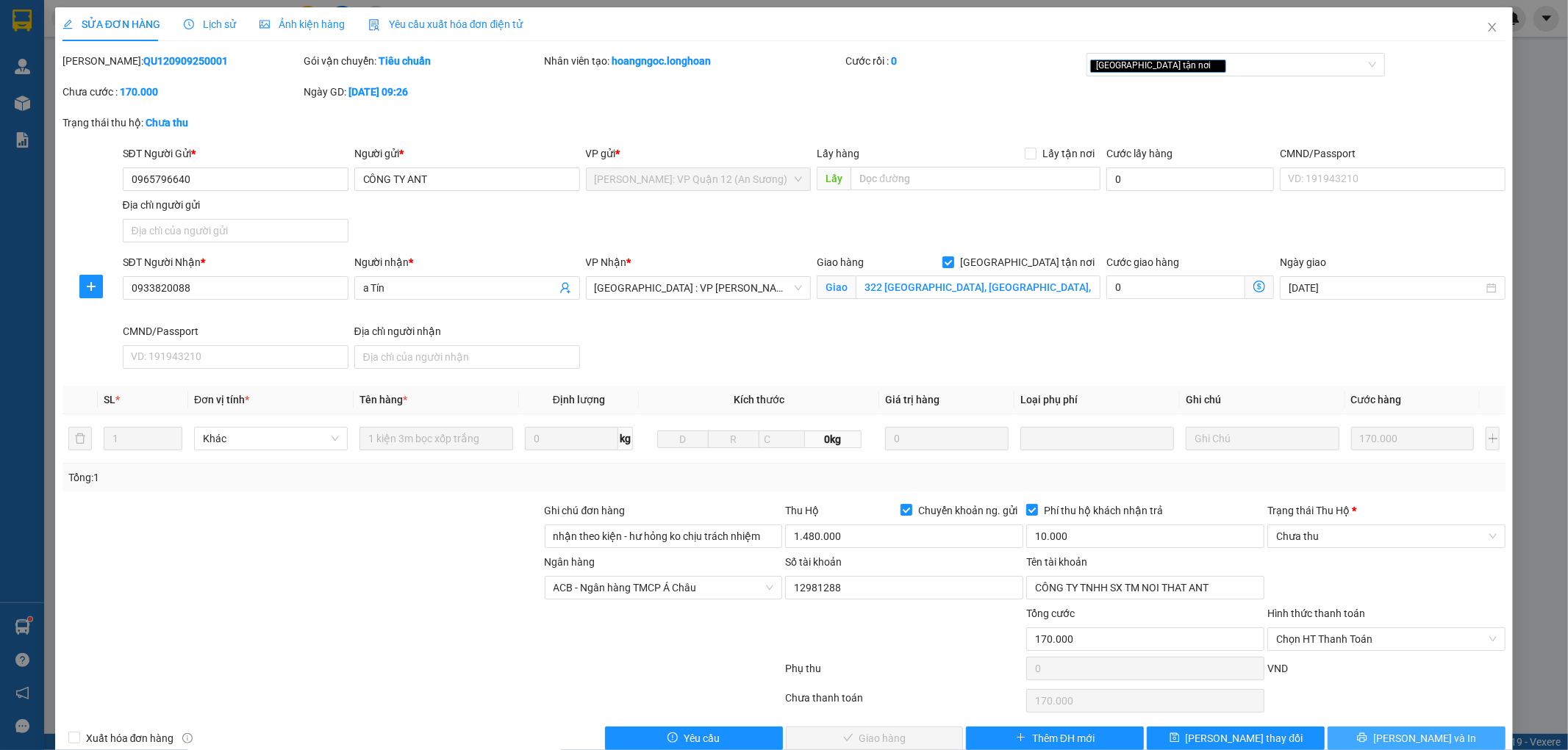
click at [1415, 735] on span "[PERSON_NAME] và In" at bounding box center [1425, 738] width 103 height 16
